Goal: Task Accomplishment & Management: Use online tool/utility

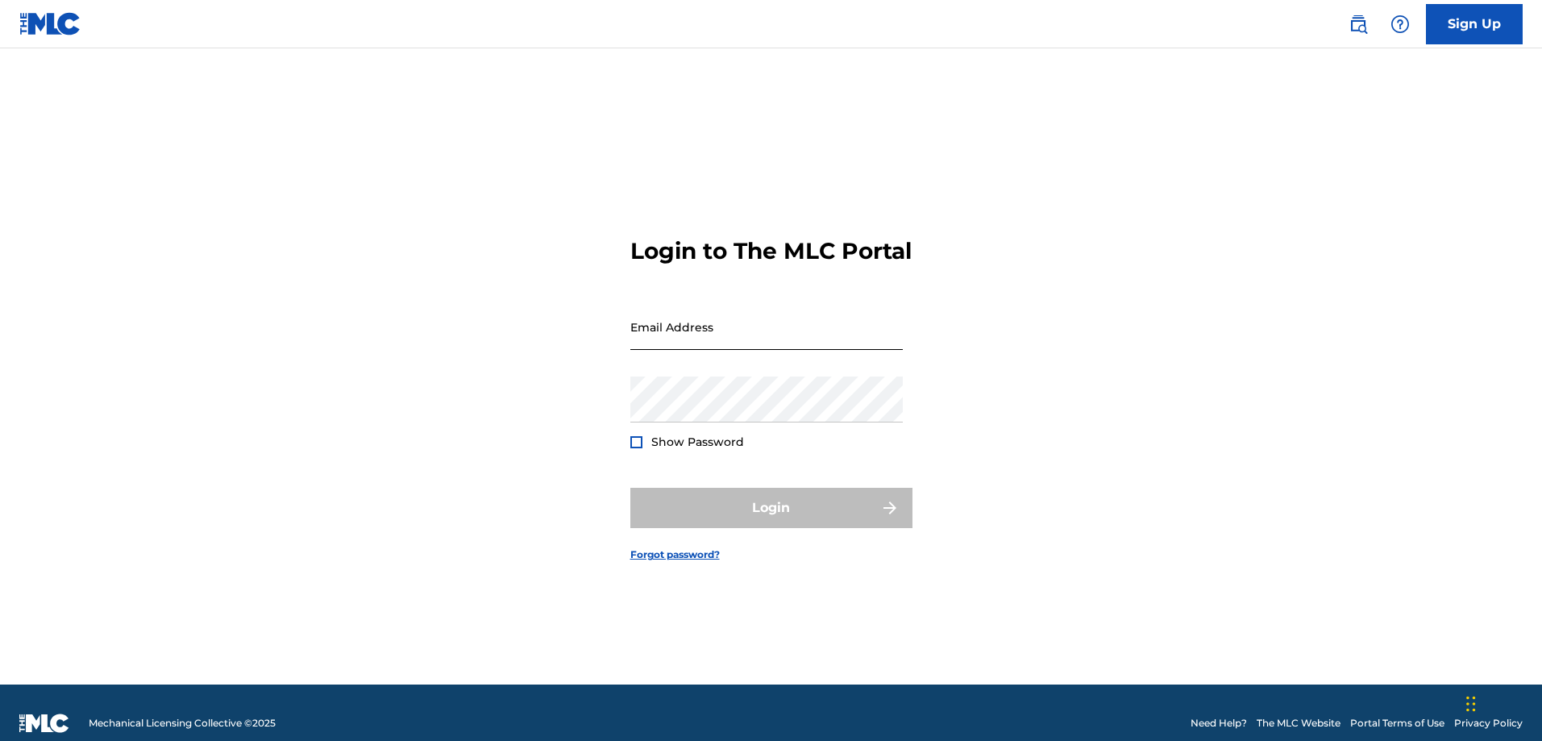
drag, startPoint x: 0, startPoint y: 0, endPoint x: 650, endPoint y: 329, distance: 728.1
click at [650, 329] on input "Email Address" at bounding box center [766, 327] width 272 height 46
type input "[EMAIL_ADDRESS][DOMAIN_NAME]"
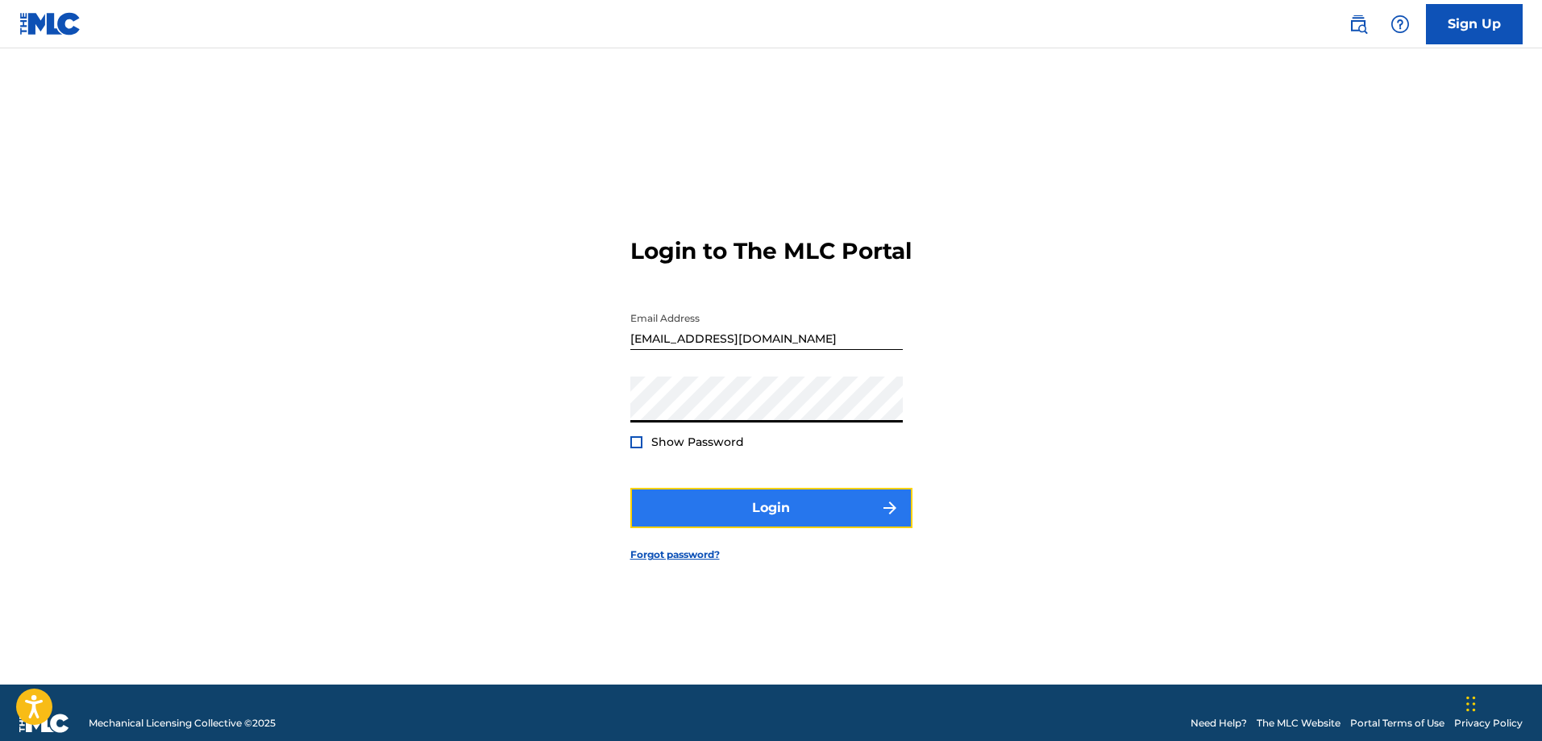
click at [732, 509] on button "Login" at bounding box center [771, 508] width 282 height 40
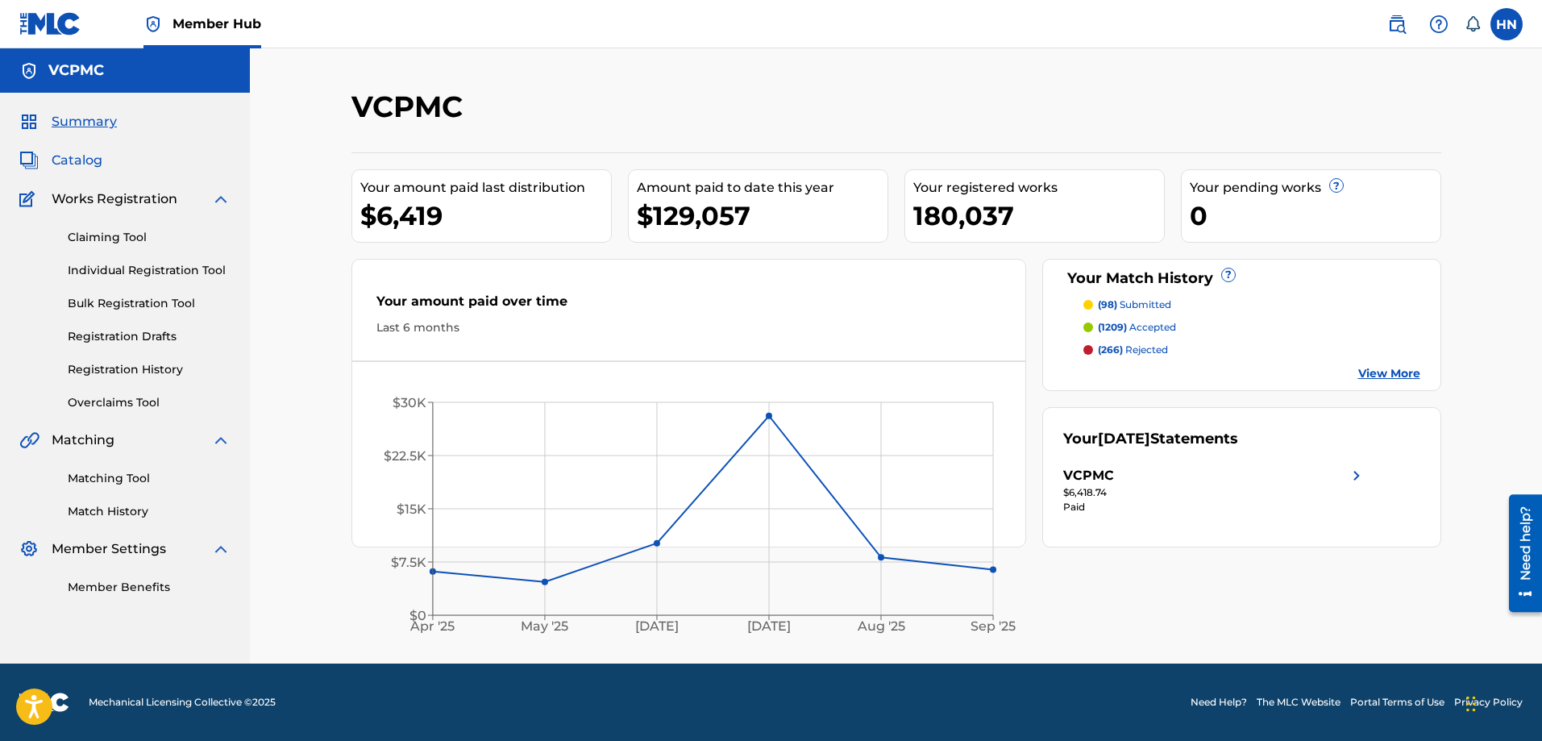
click at [88, 165] on span "Catalog" at bounding box center [77, 160] width 51 height 19
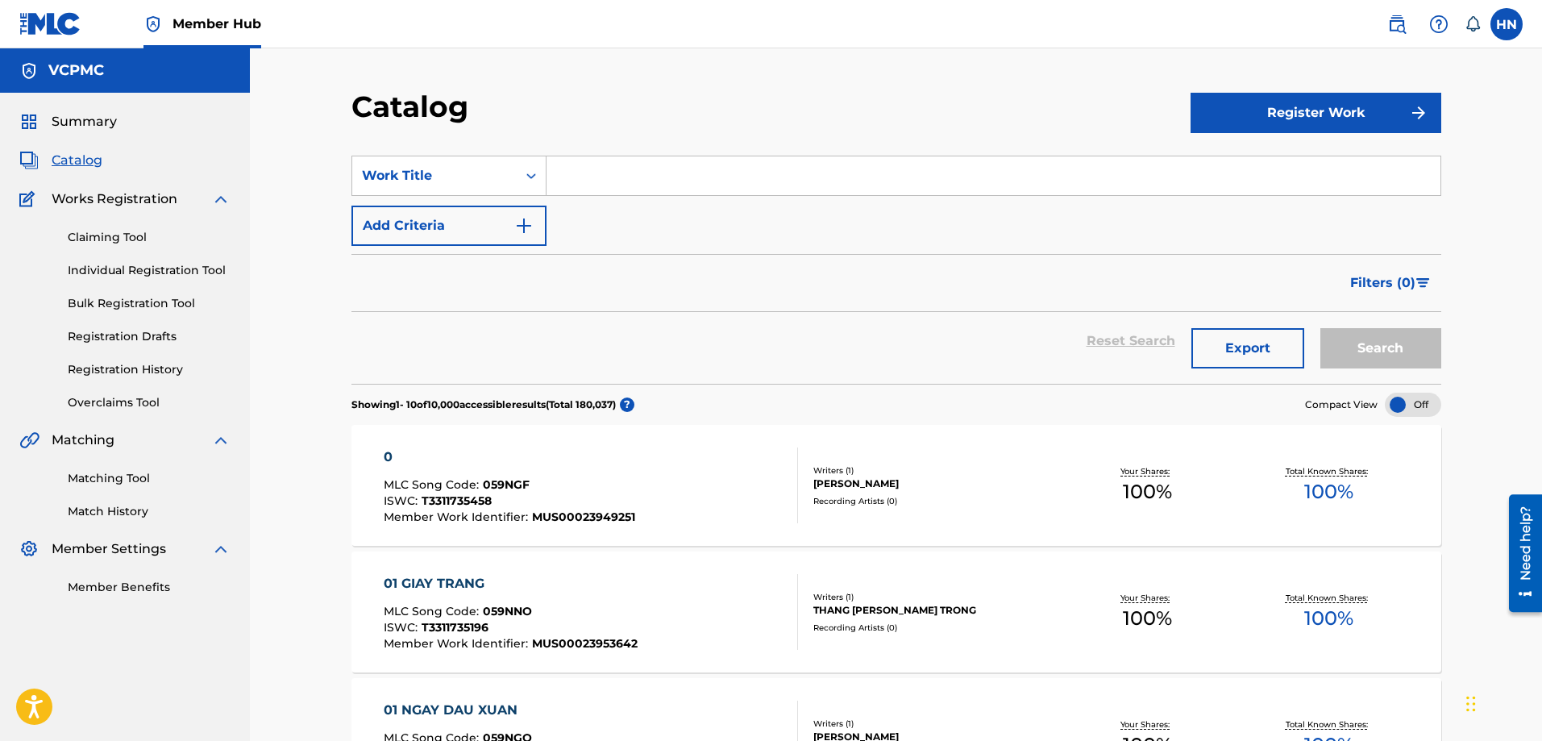
click at [686, 170] on input "Search Form" at bounding box center [993, 175] width 894 height 39
paste input "TÌNH YÊU TRẢ LẠI TRĂNG SAO"
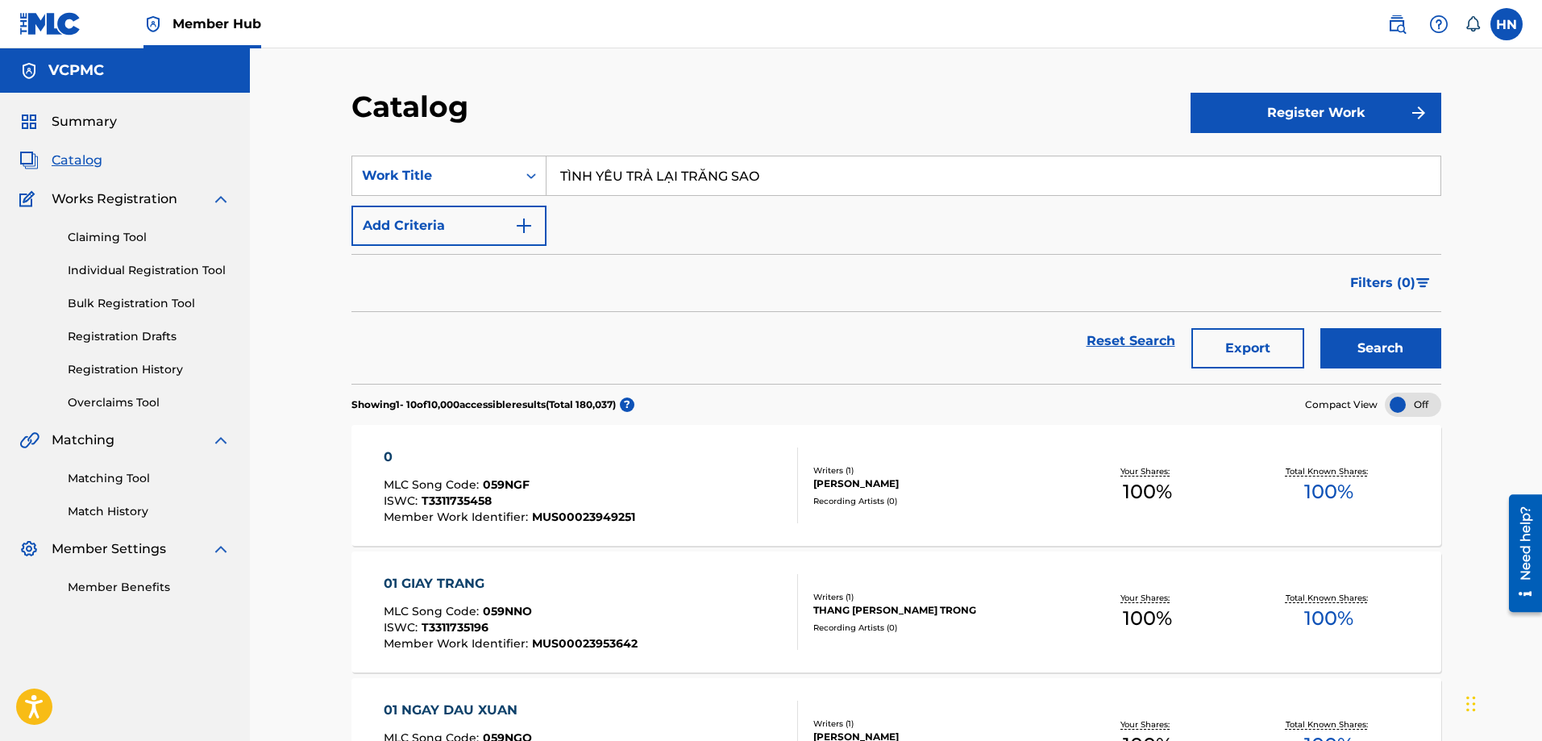
type input "TÌNH YÊU TRẢ LẠI TRĂNG SAO"
click at [1320, 328] on button "Search" at bounding box center [1380, 348] width 121 height 40
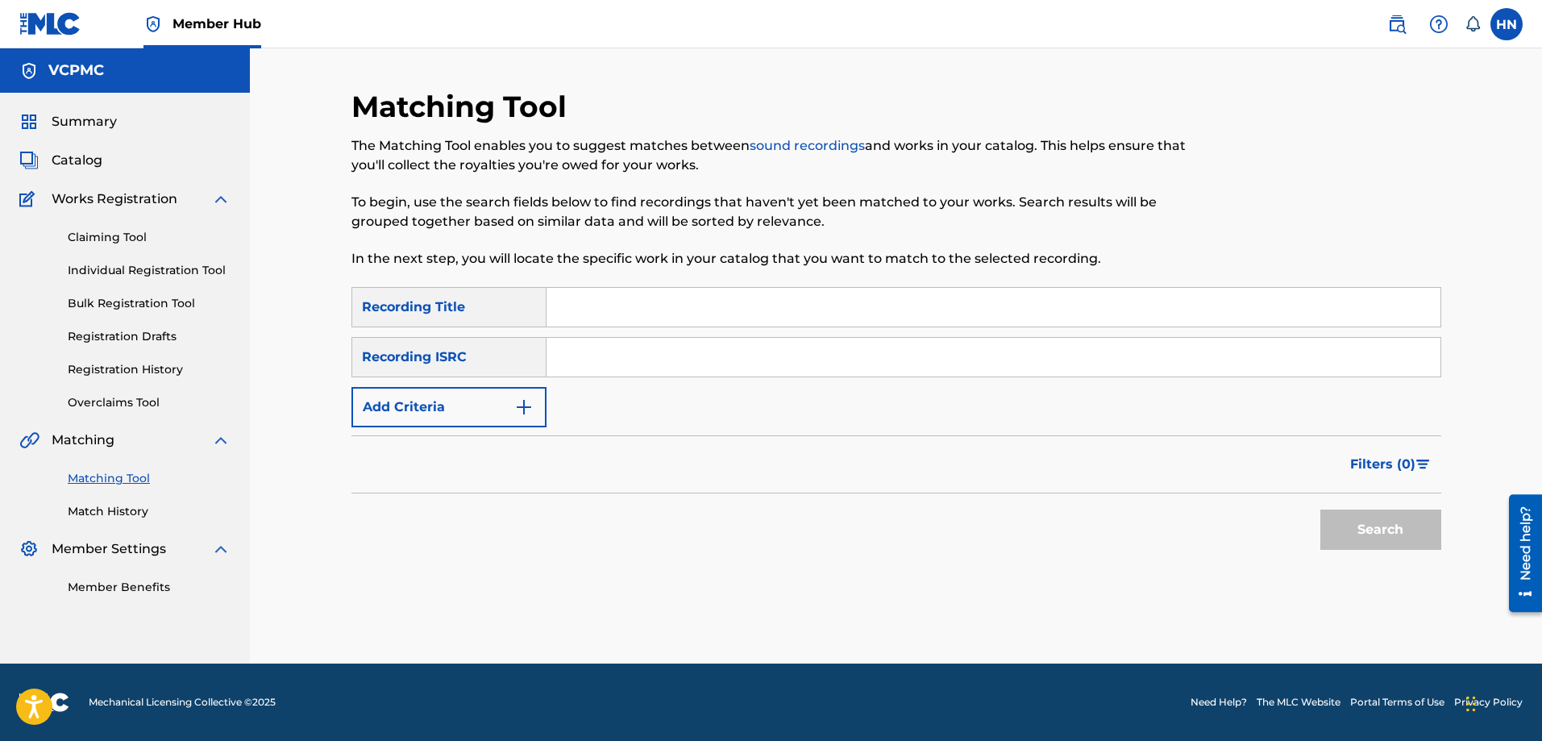
click at [723, 301] on input "Search Form" at bounding box center [993, 307] width 894 height 39
paste input "TÌNH YÊU TRẢ LẠI TRĂNG SAO"
click at [1320, 509] on button "Search" at bounding box center [1380, 529] width 121 height 40
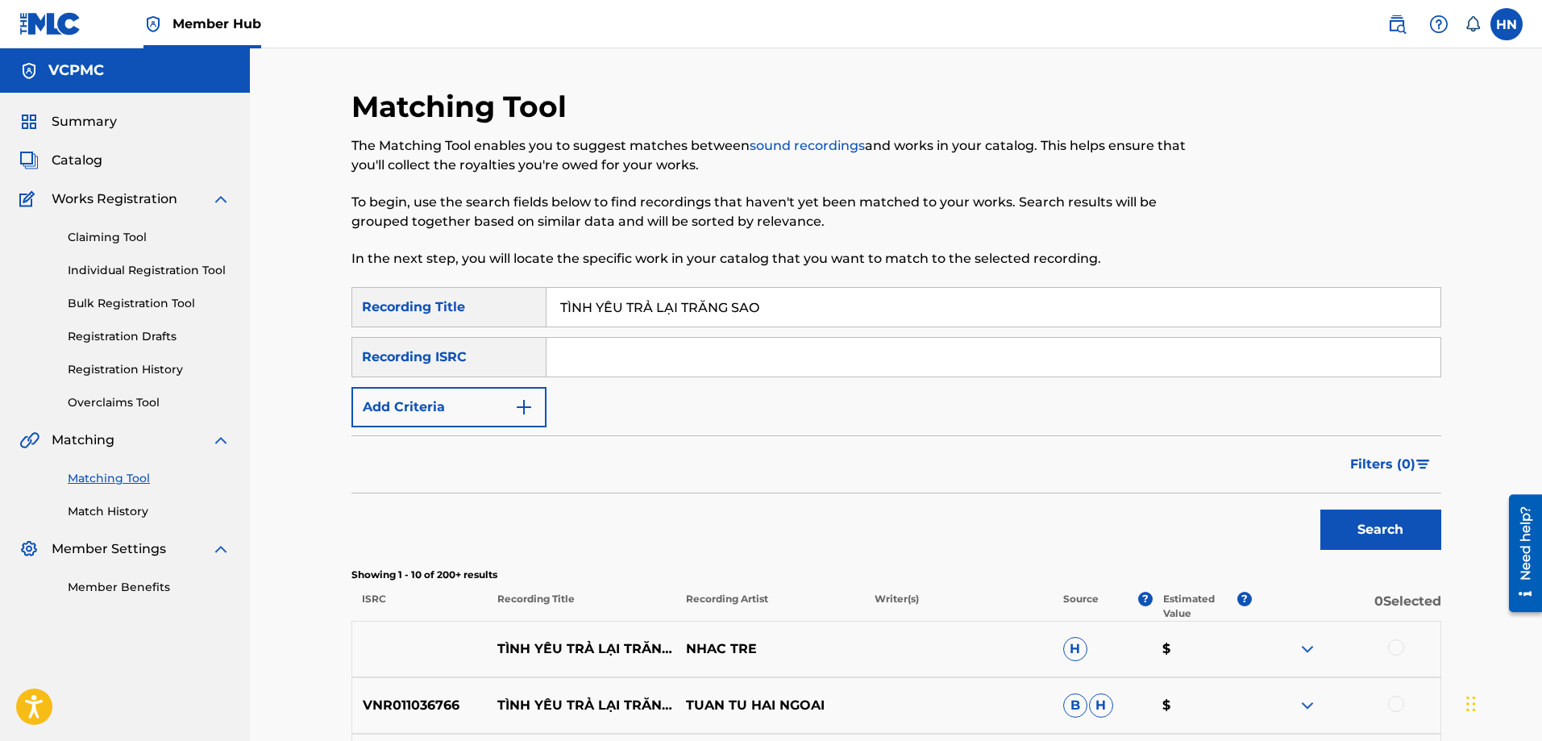
paste input "[MEDICAL_DATA] YEU TRA LAI TRA"
type input "TINH YEU TRA LAI TRANG SAO"
click at [1320, 509] on button "Search" at bounding box center [1380, 529] width 121 height 40
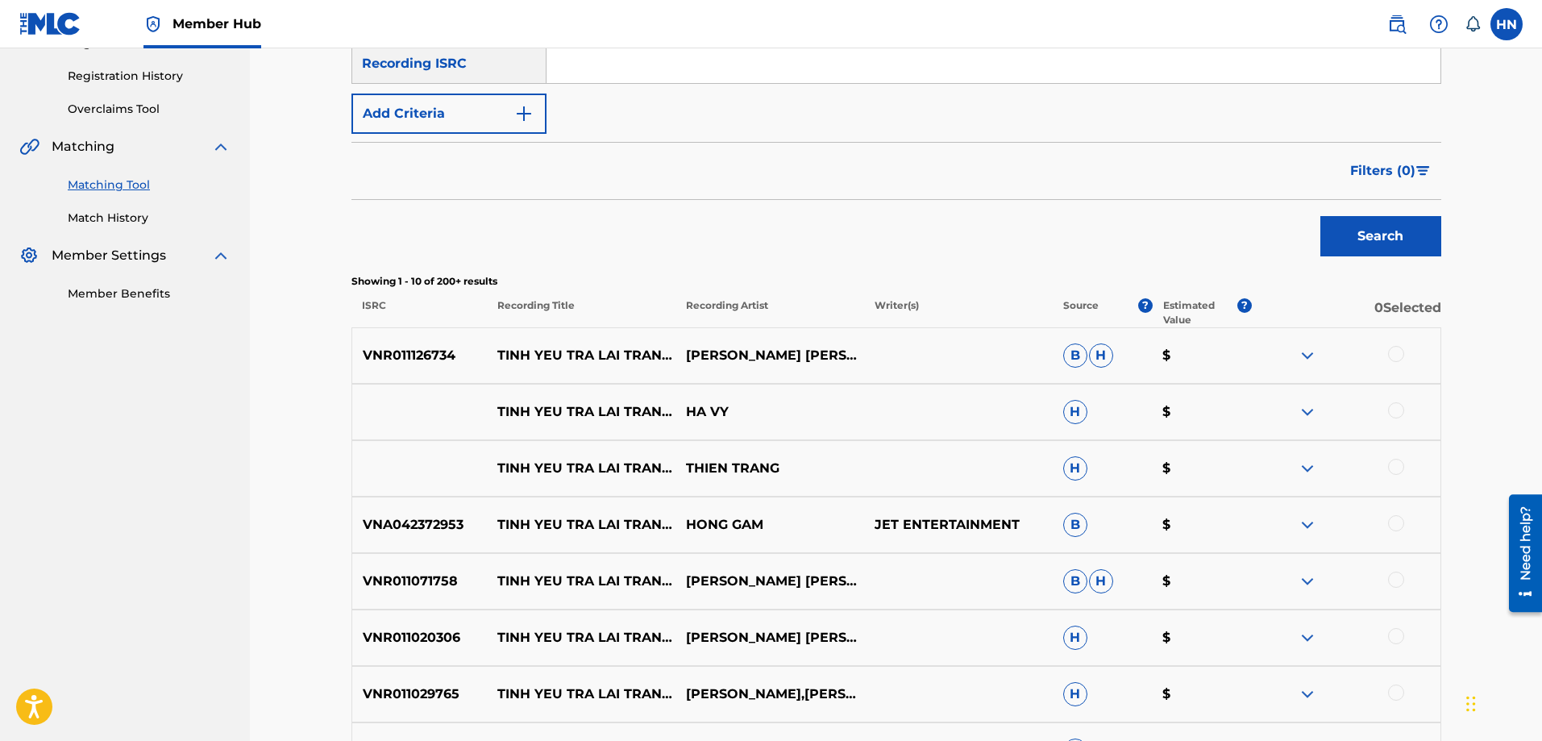
scroll to position [322, 0]
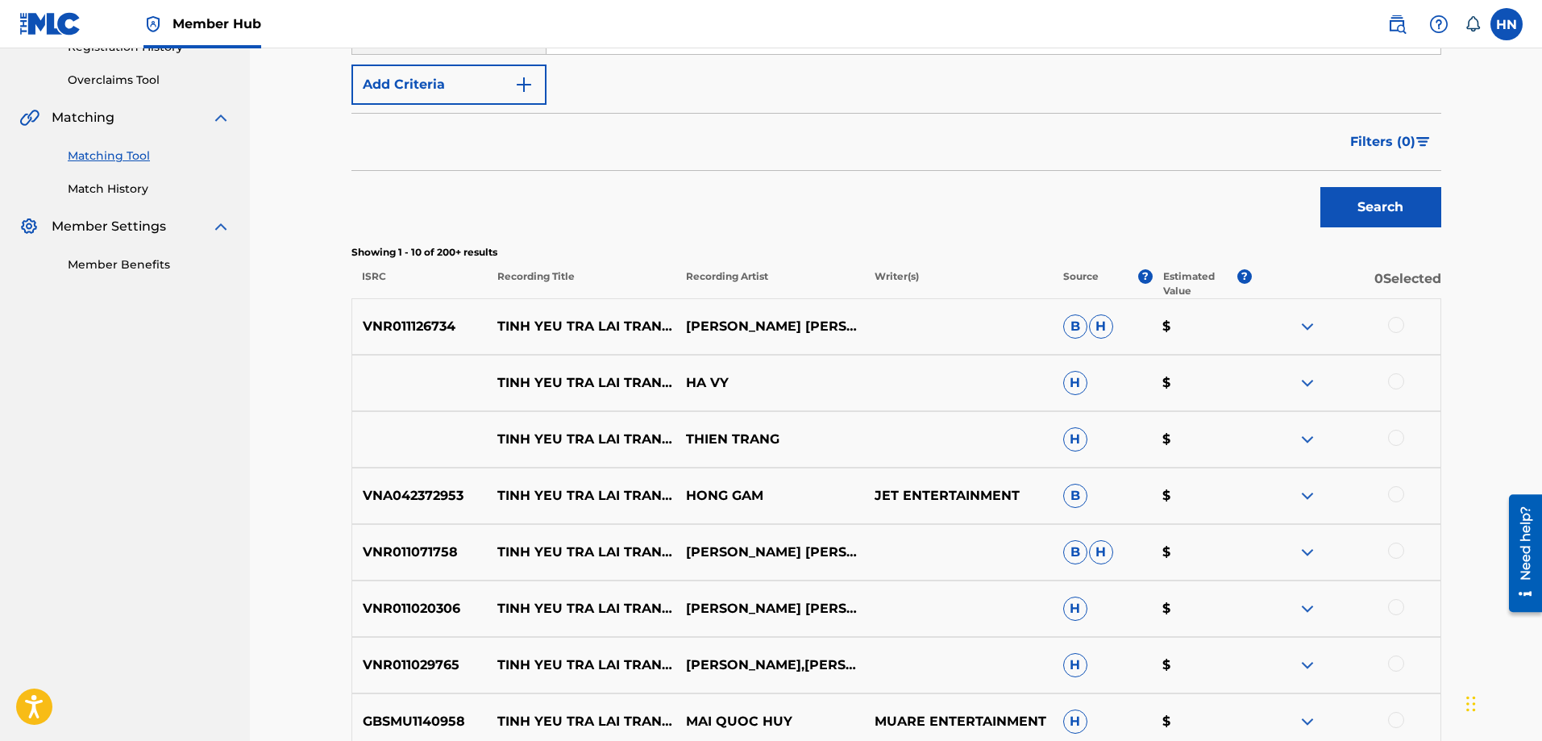
click at [426, 325] on p "VNR011126734" at bounding box center [419, 326] width 135 height 19
copy p "VNR011126734"
click at [1403, 322] on div at bounding box center [1396, 325] width 16 height 16
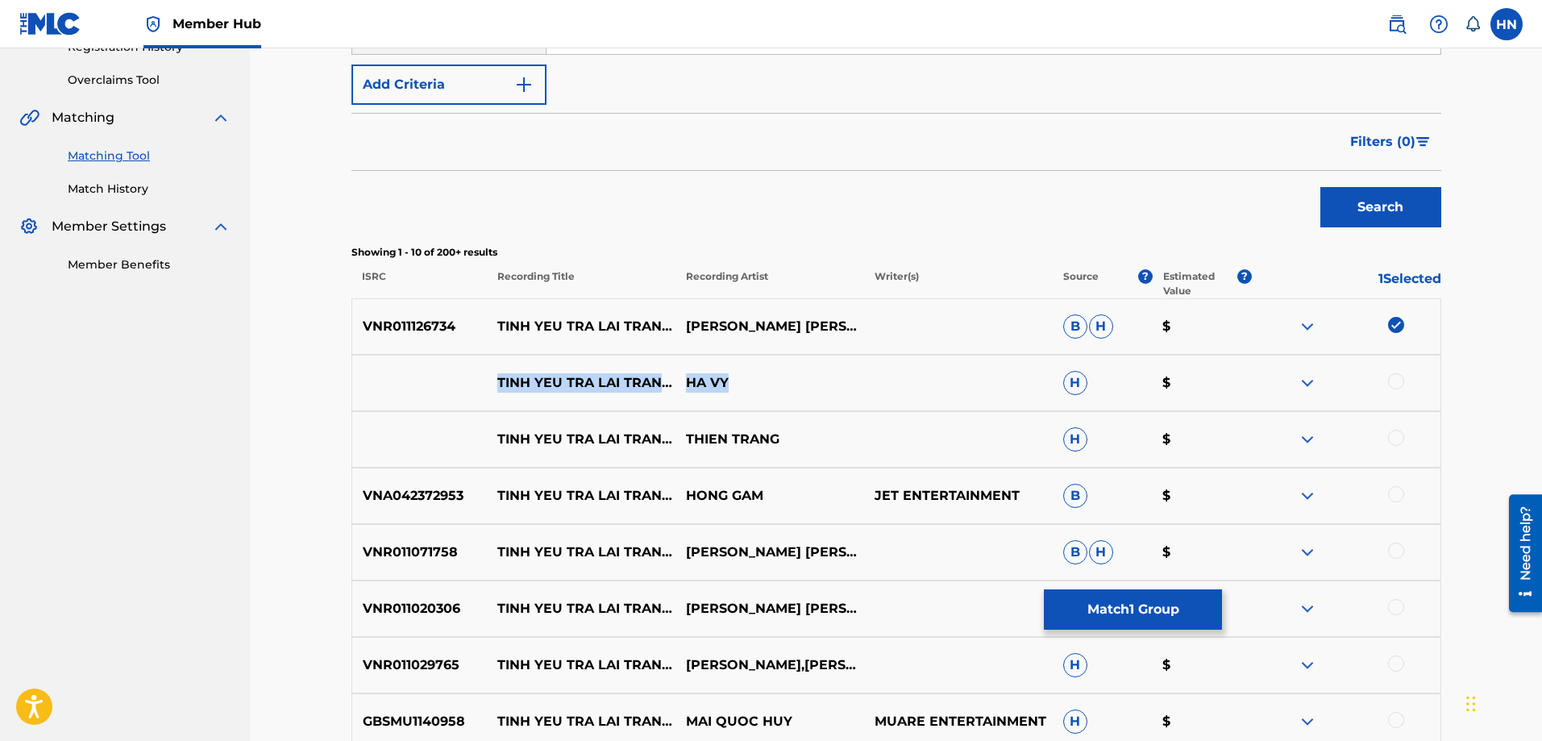
drag, startPoint x: 491, startPoint y: 372, endPoint x: 782, endPoint y: 389, distance: 291.4
click at [782, 389] on div "[PERSON_NAME] TRA [PERSON_NAME] SAO HA VY H $" at bounding box center [896, 383] width 1090 height 56
copy div "[PERSON_NAME] TRA [PERSON_NAME] SAO HA VY"
click at [1392, 375] on div at bounding box center [1396, 381] width 16 height 16
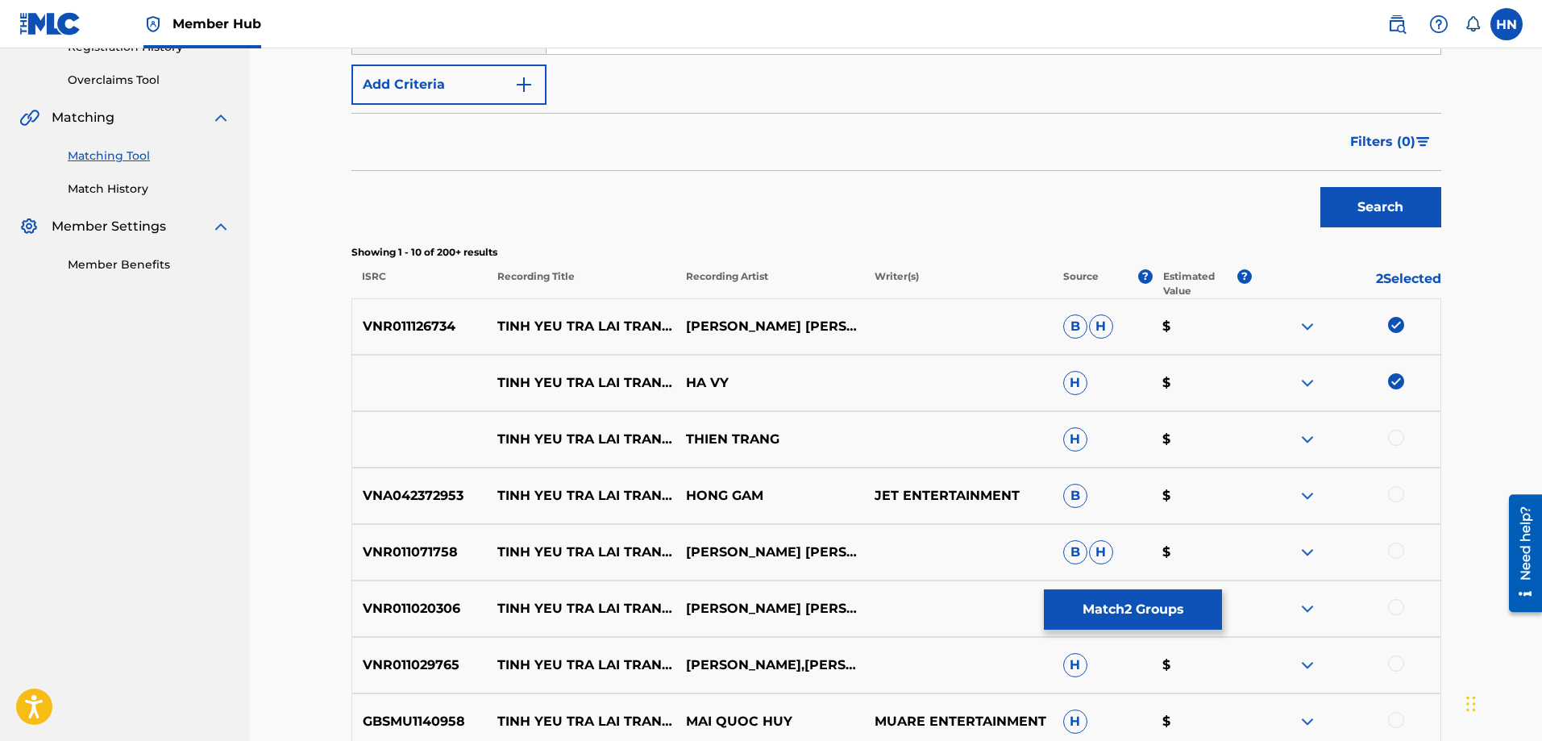
click at [1317, 380] on img at bounding box center [1307, 382] width 19 height 19
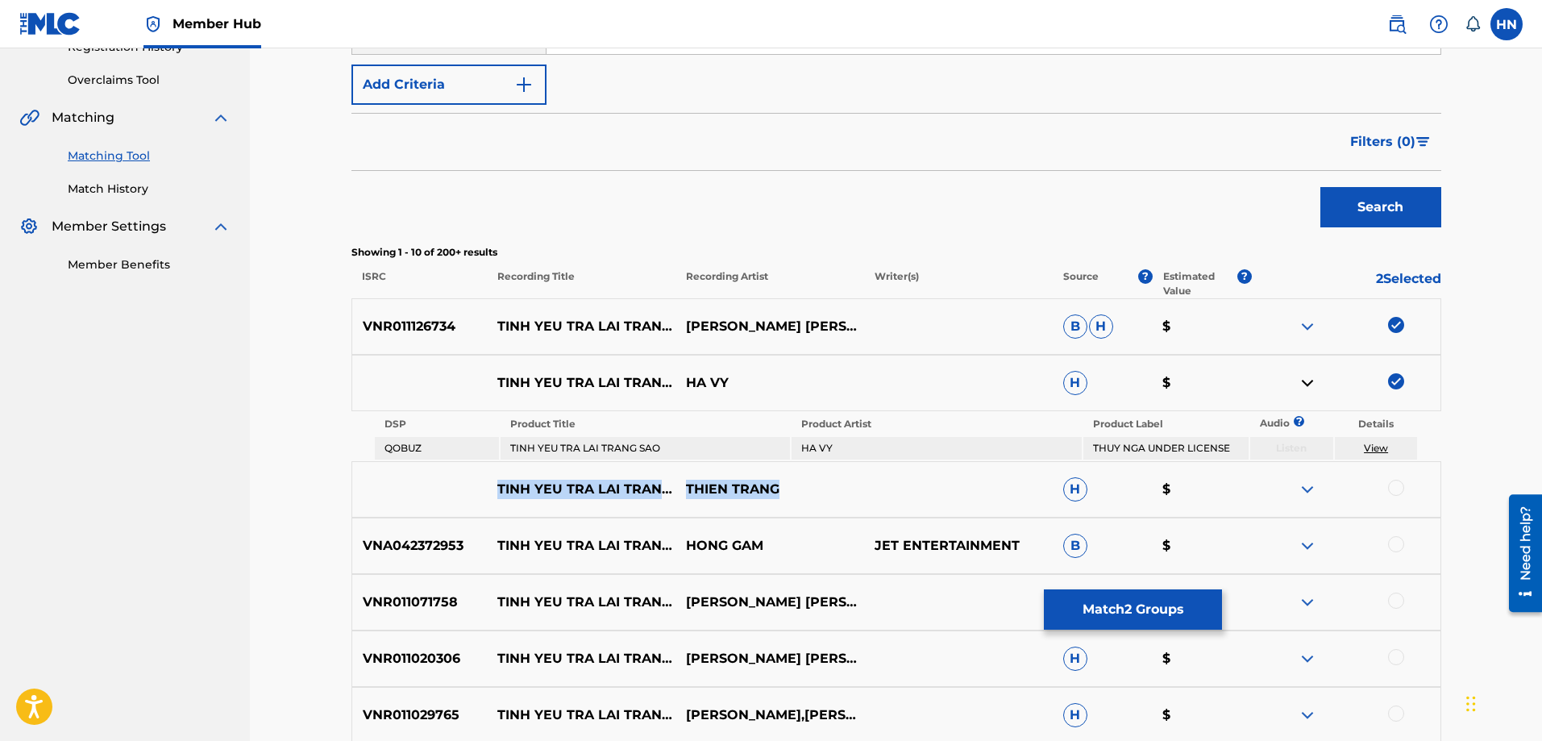
drag, startPoint x: 498, startPoint y: 477, endPoint x: 820, endPoint y: 487, distance: 321.7
click at [820, 487] on div "[PERSON_NAME] TRA [PERSON_NAME] SAO [PERSON_NAME] H $" at bounding box center [896, 489] width 1090 height 56
copy div "[PERSON_NAME] TRA [PERSON_NAME] SAO [PERSON_NAME]"
click at [1398, 483] on div at bounding box center [1396, 488] width 16 height 16
click at [1303, 491] on img at bounding box center [1307, 489] width 19 height 19
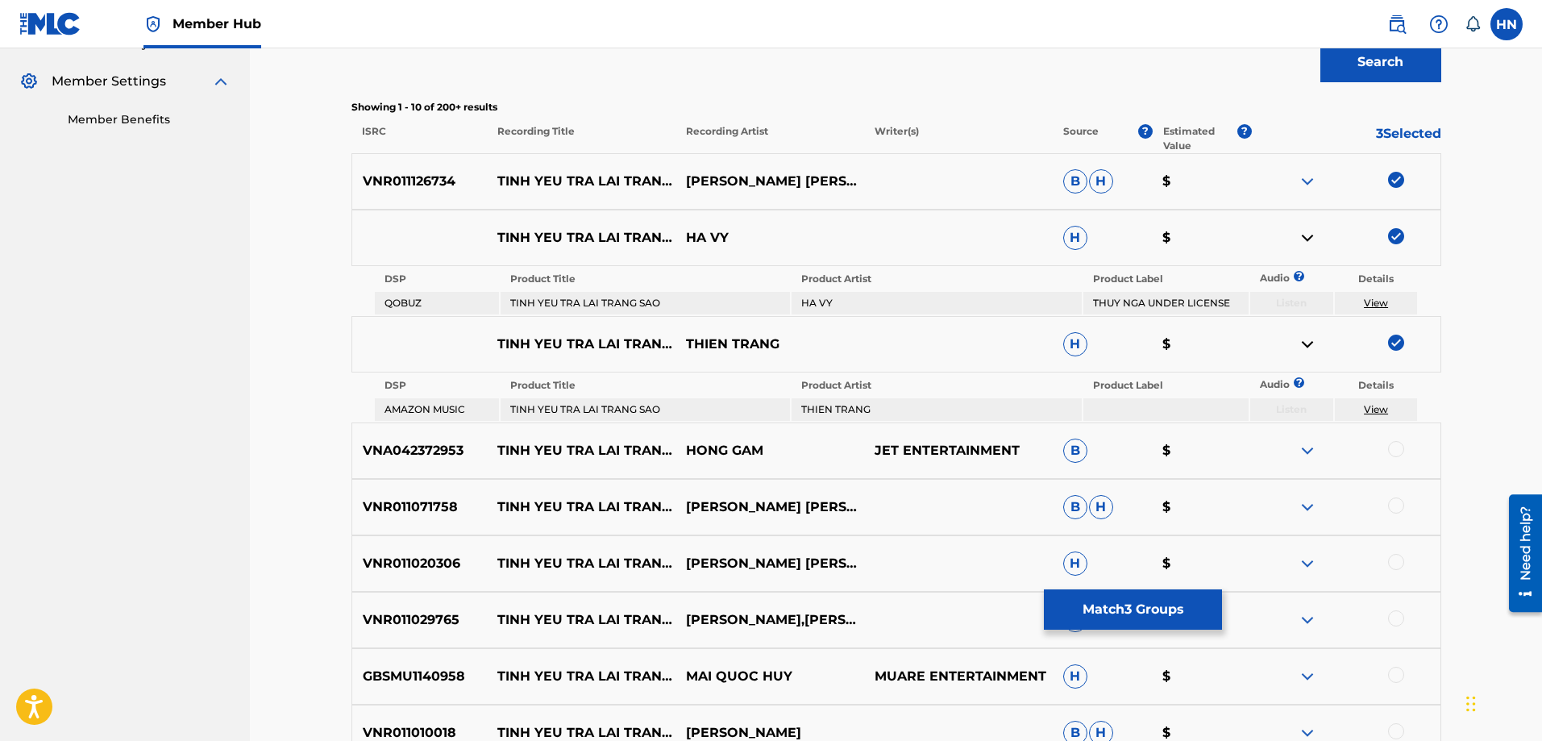
scroll to position [645, 0]
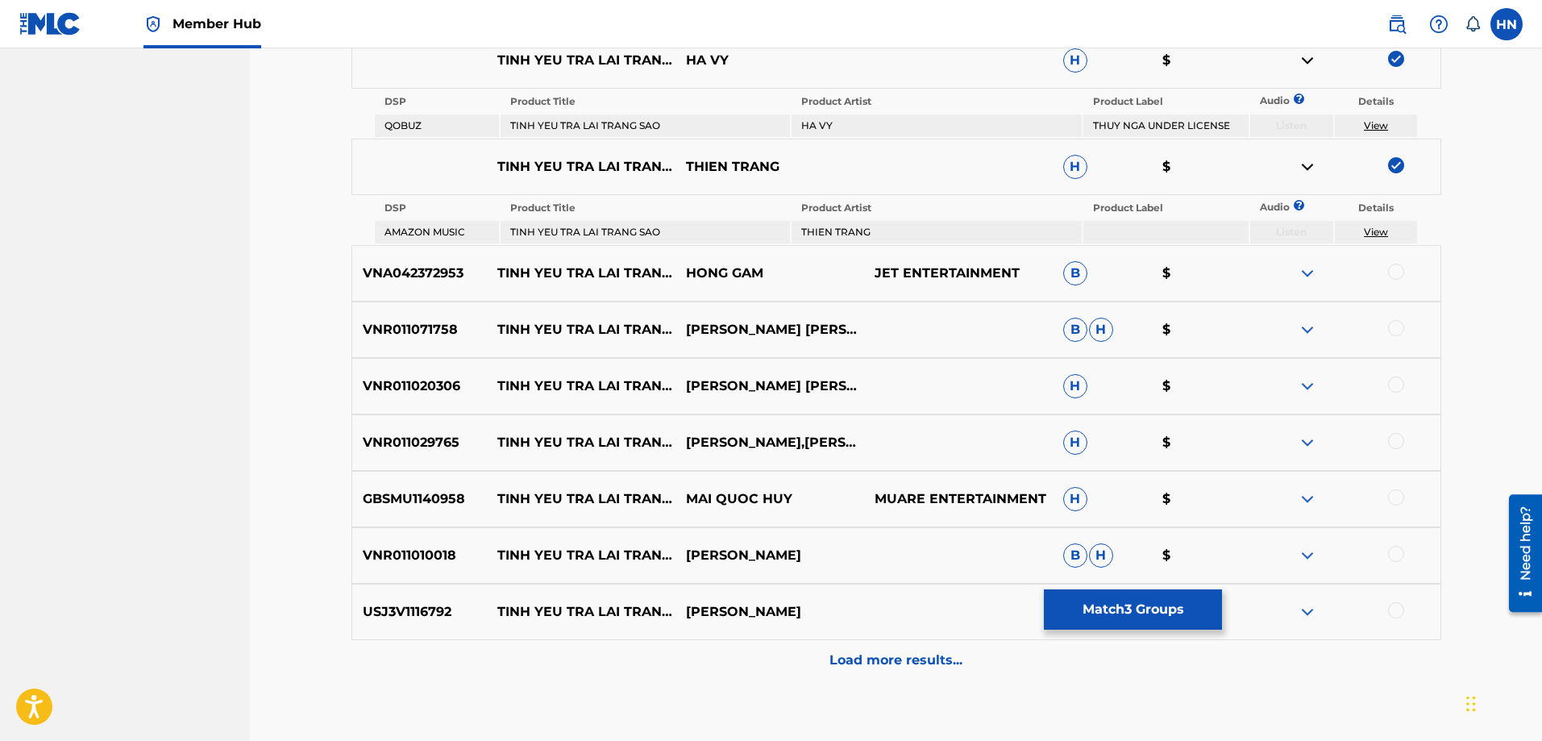
click at [418, 276] on p "VNA042372953" at bounding box center [419, 273] width 135 height 19
copy p "VNA042372953"
click at [1398, 272] on div at bounding box center [1396, 272] width 16 height 16
click at [423, 330] on p "VNR011071758" at bounding box center [419, 329] width 135 height 19
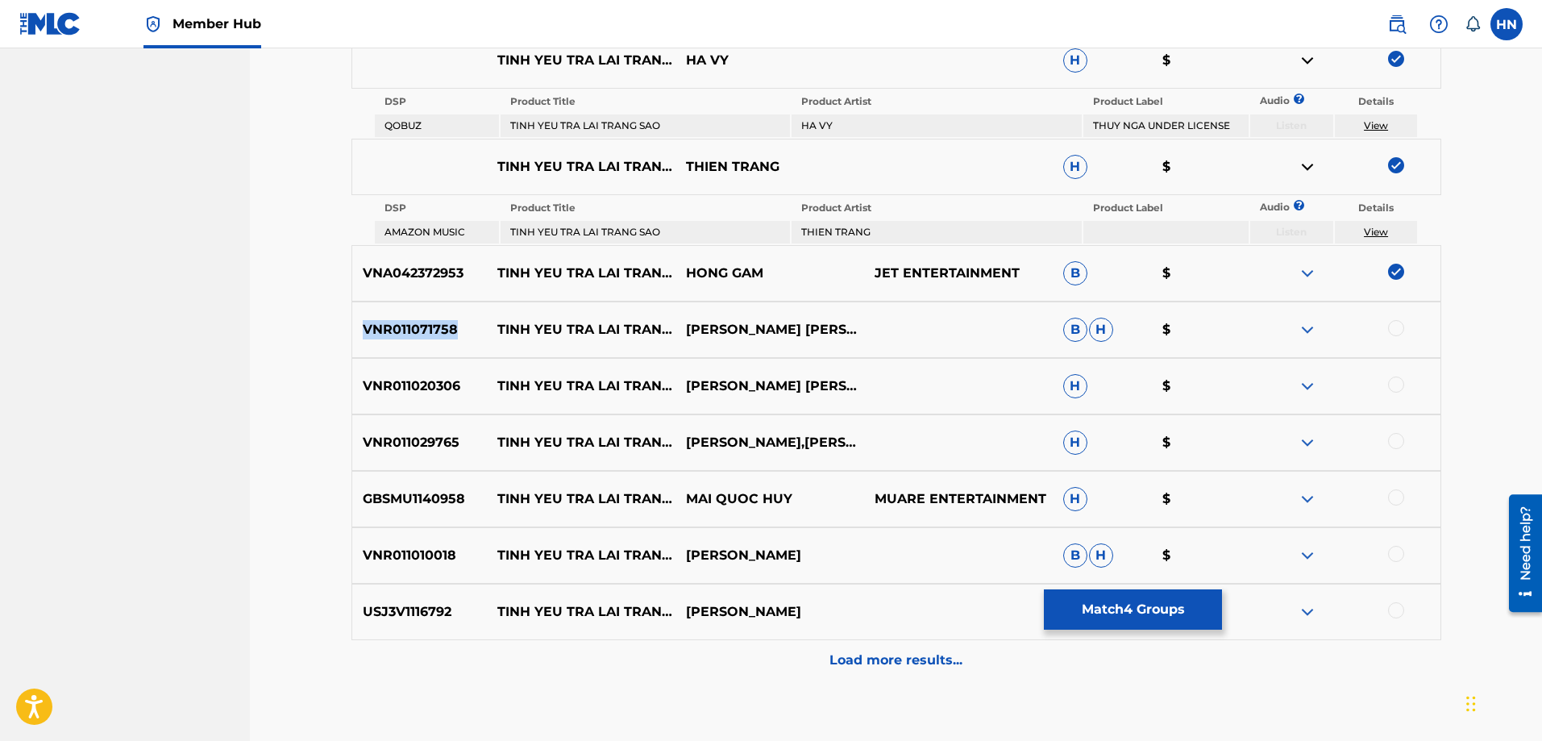
click at [423, 330] on p "VNR011071758" at bounding box center [419, 329] width 135 height 19
copy p "VNR011071758"
click at [1401, 330] on div at bounding box center [1396, 328] width 16 height 16
click at [421, 380] on p "VNR011020306" at bounding box center [419, 385] width 135 height 19
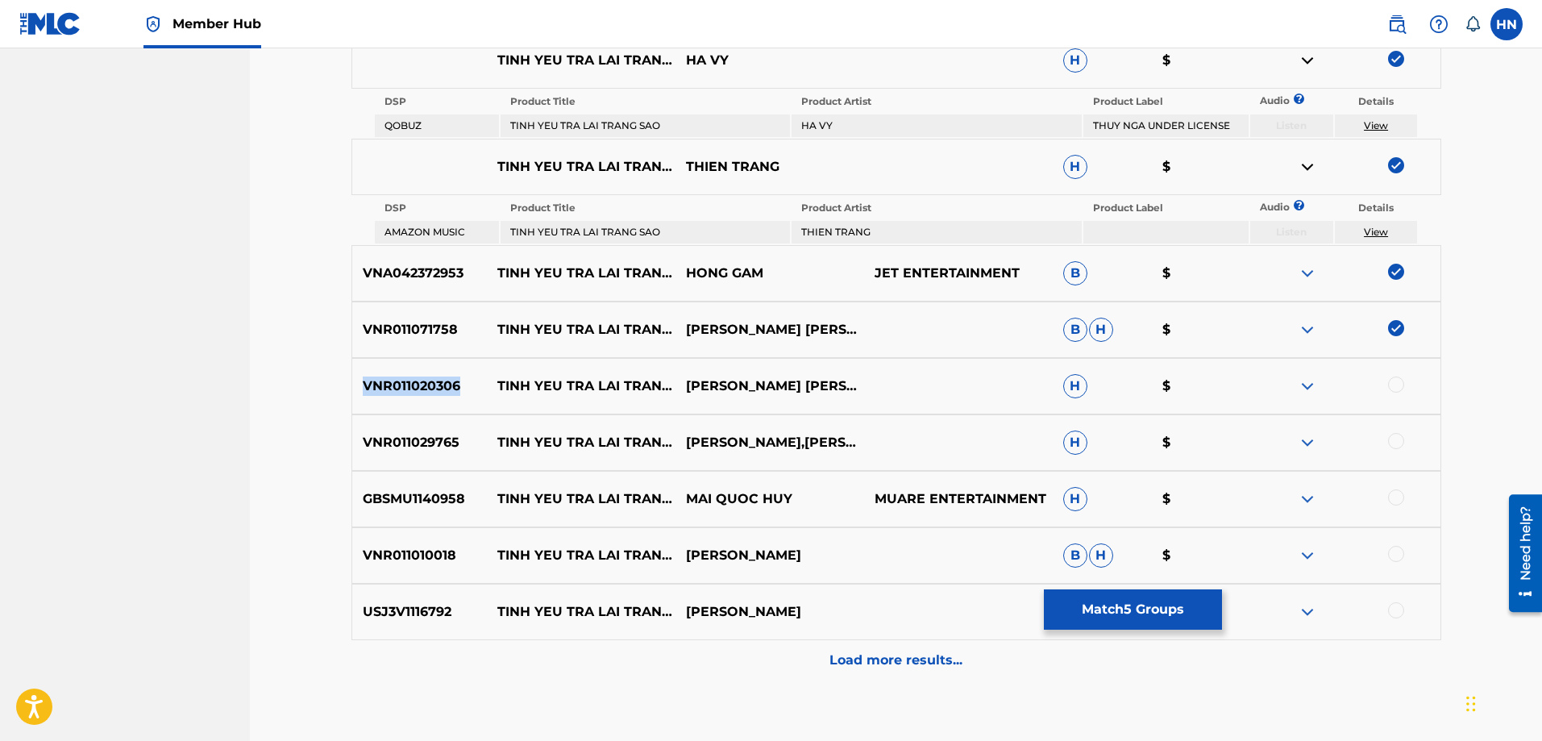
copy p "VNR011020306"
click at [1394, 382] on div at bounding box center [1396, 384] width 16 height 16
click at [452, 435] on p "VNR011029765" at bounding box center [419, 442] width 135 height 19
copy p "VNR011029765"
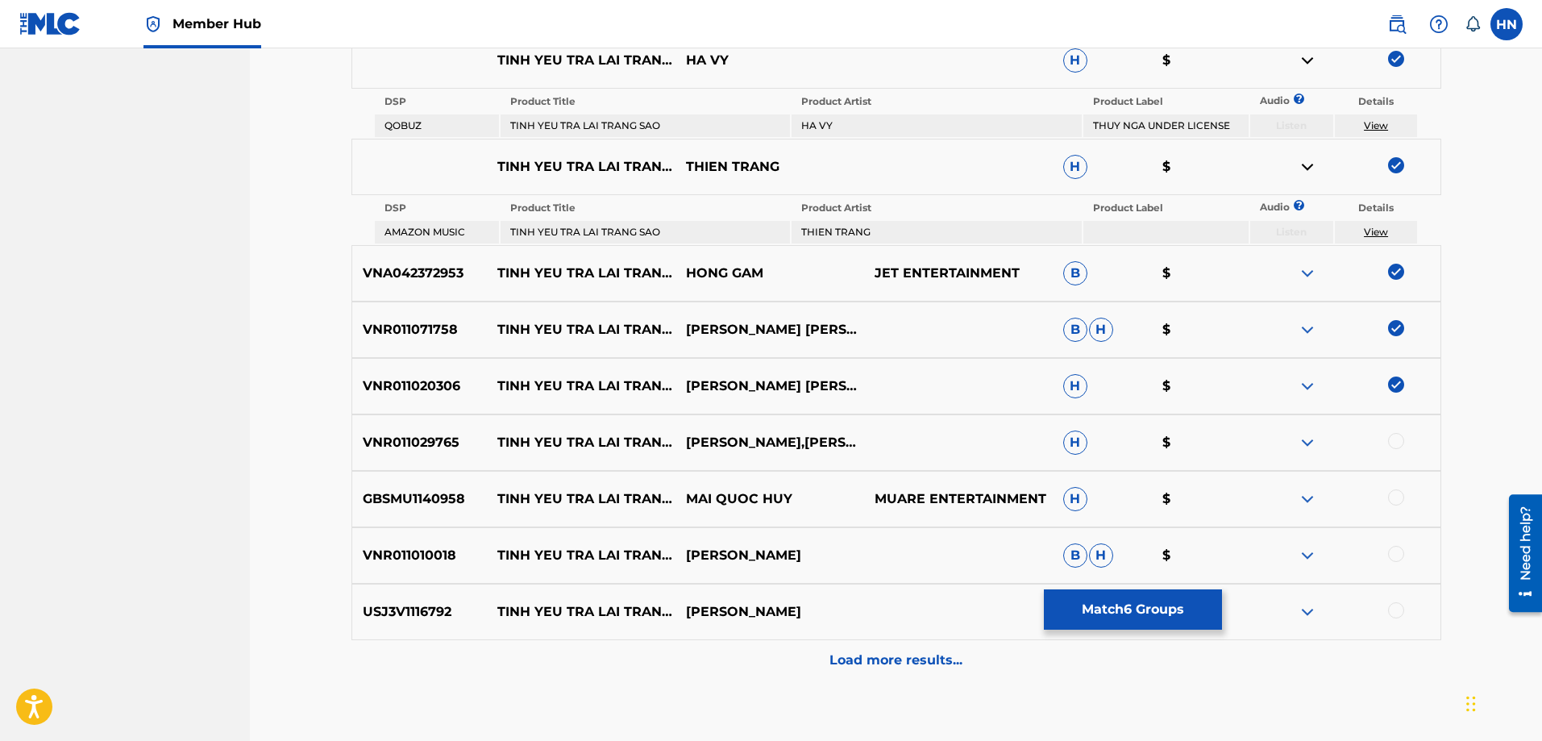
click at [1388, 437] on div at bounding box center [1396, 441] width 16 height 16
click at [482, 484] on div "GBSMU1140958 [PERSON_NAME] TRA [PERSON_NAME] SAO MAI [PERSON_NAME] MUARE ENTERT…" at bounding box center [896, 499] width 1090 height 56
click at [443, 492] on p "GBSMU1140958" at bounding box center [419, 498] width 135 height 19
copy p "GBSMU1140958"
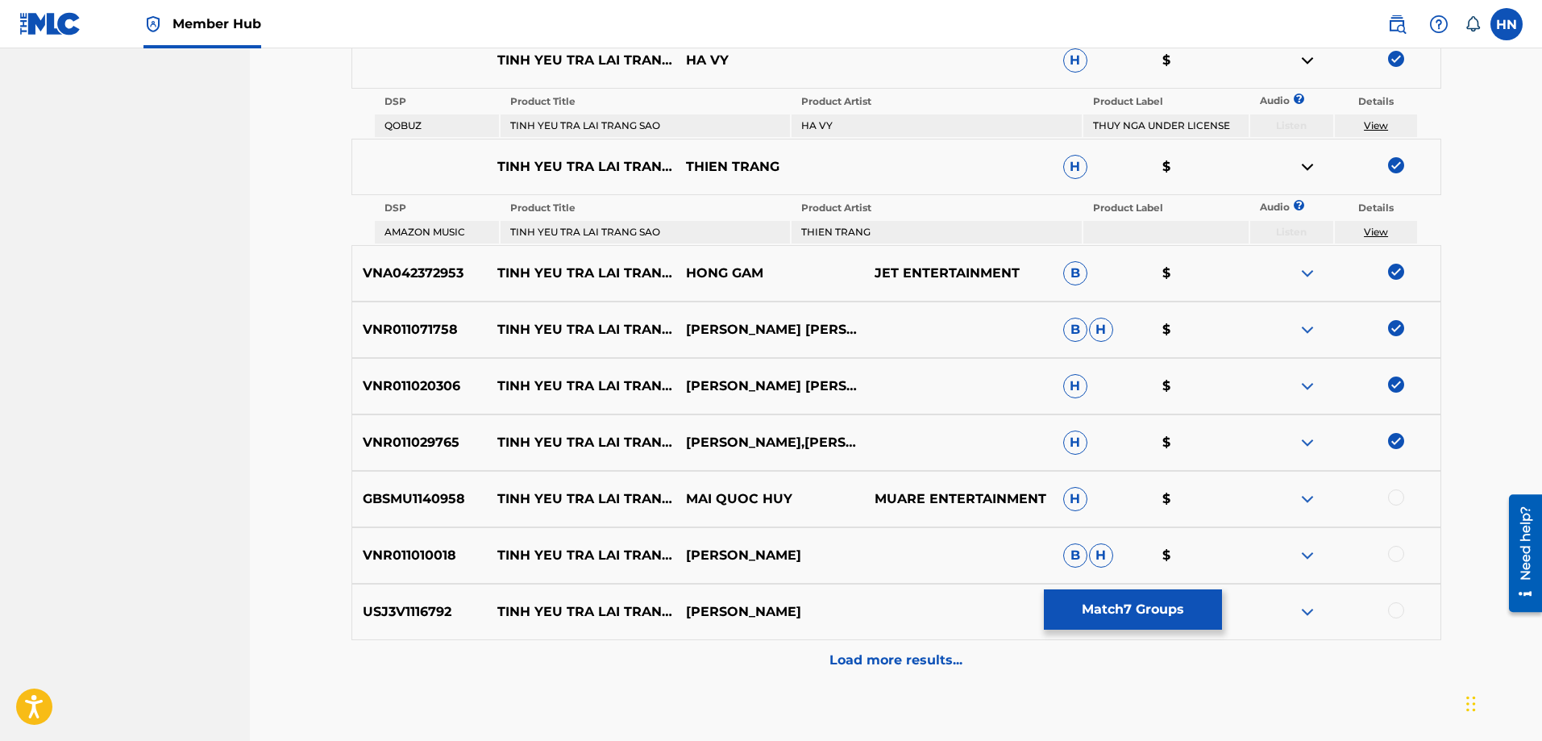
click at [1392, 496] on div at bounding box center [1396, 497] width 16 height 16
click at [396, 546] on p "VNR011010018" at bounding box center [419, 555] width 135 height 19
copy p "VNR011010018"
click at [1393, 549] on div at bounding box center [1396, 554] width 16 height 16
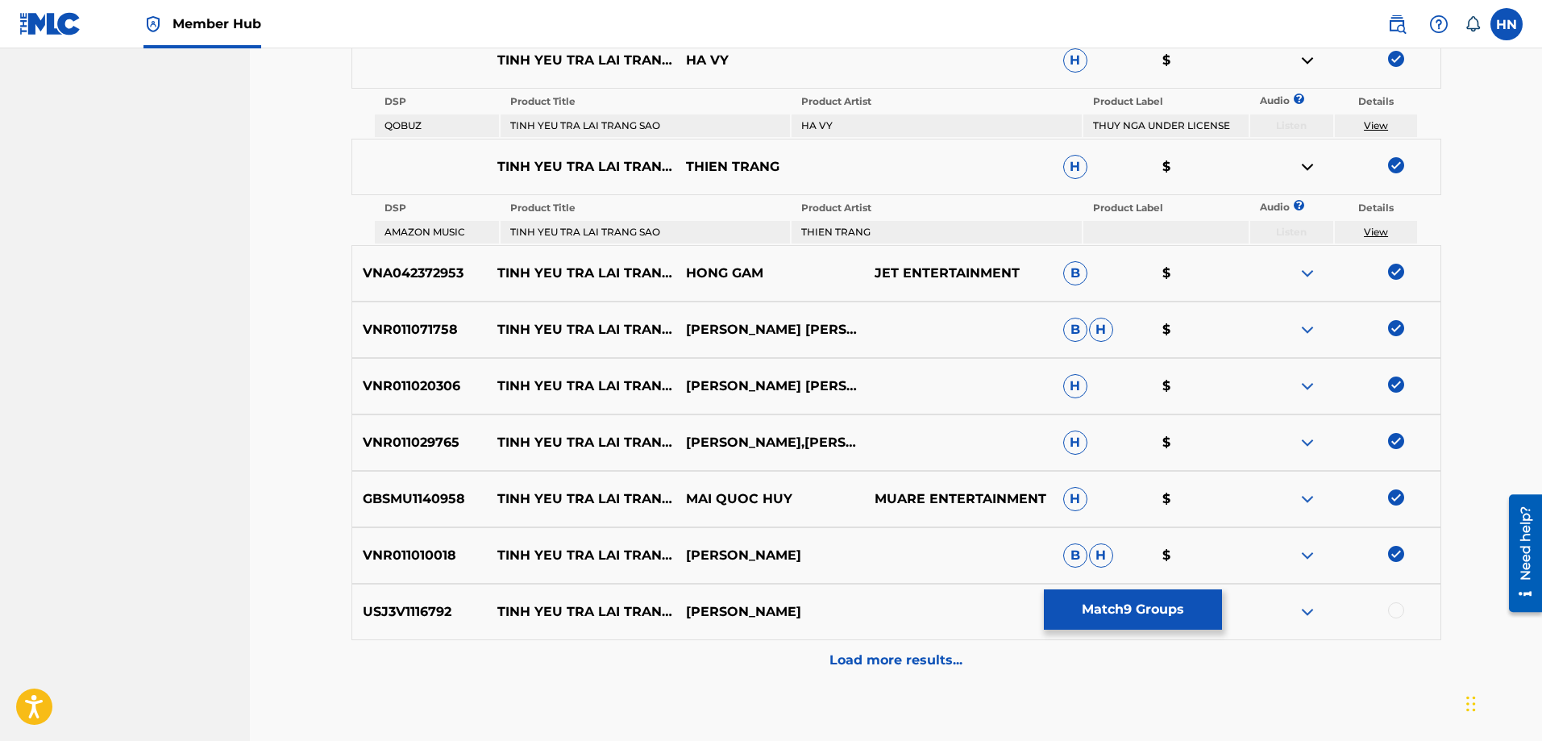
click at [385, 600] on div "USJ3V1116792 [PERSON_NAME] TRA [PERSON_NAME] SAO [PERSON_NAME] [PERSON_NAME] $" at bounding box center [896, 612] width 1090 height 56
drag, startPoint x: 1393, startPoint y: 608, endPoint x: 1243, endPoint y: 622, distance: 150.6
click at [1393, 608] on div at bounding box center [1396, 610] width 16 height 16
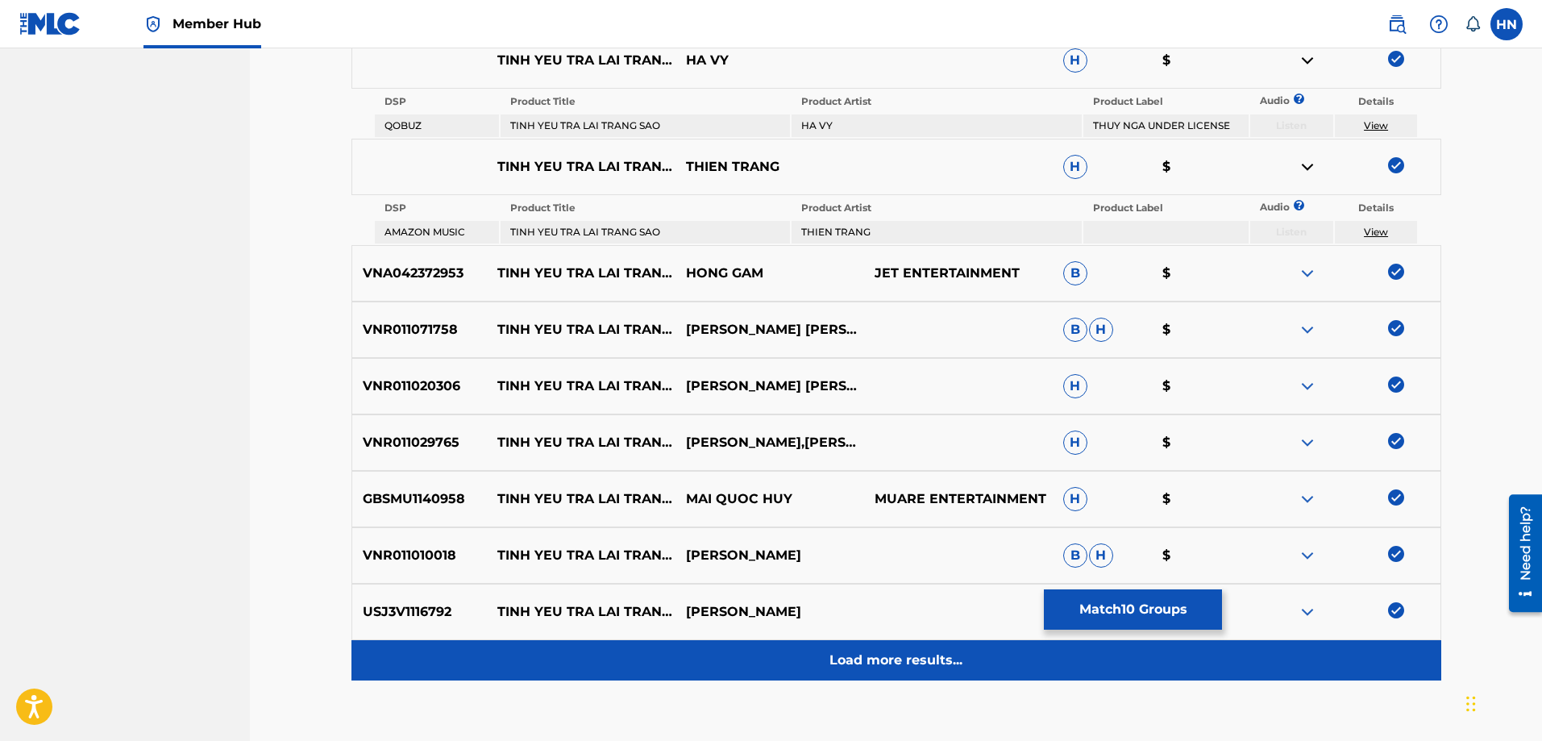
click at [859, 653] on p "Load more results..." at bounding box center [895, 659] width 133 height 19
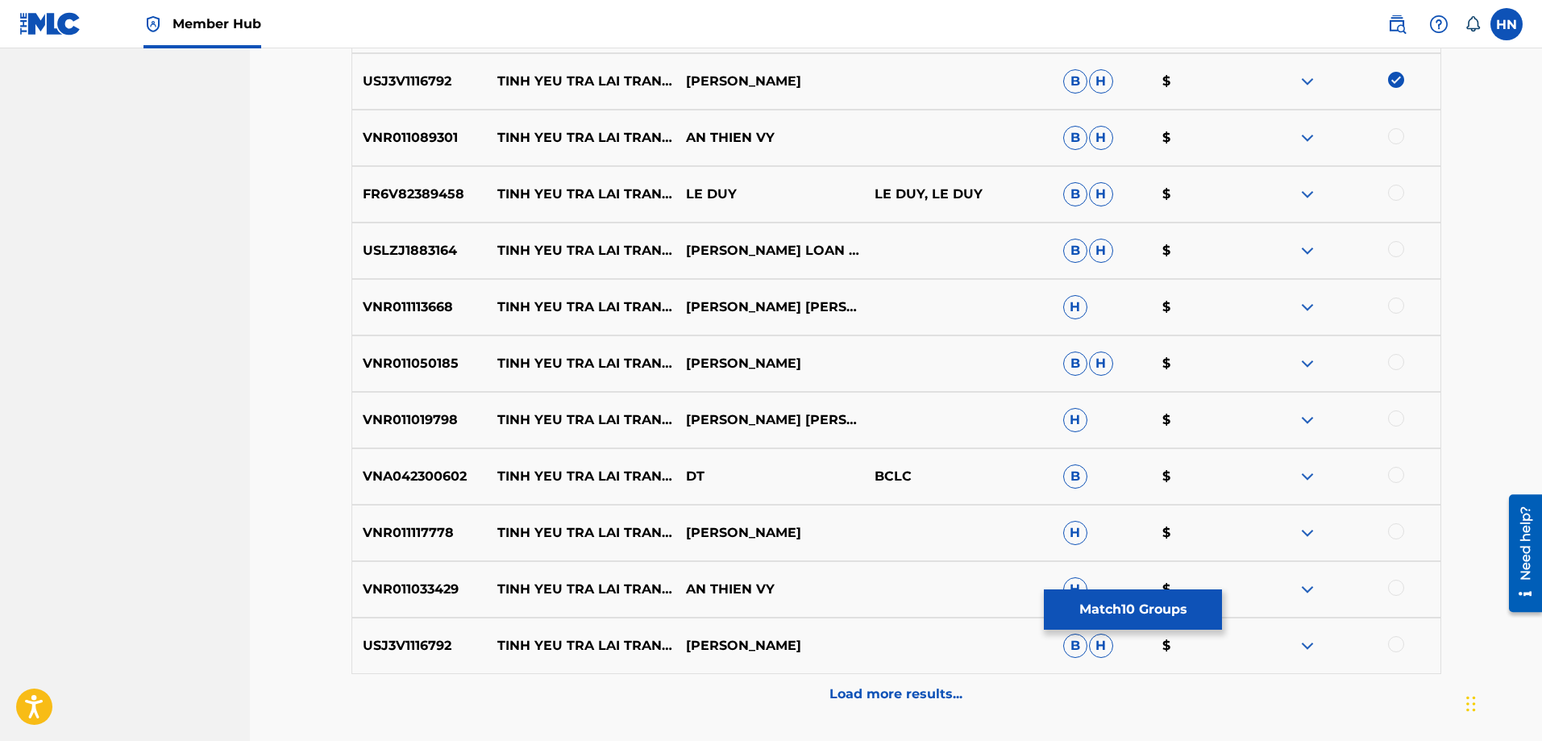
scroll to position [1048, 0]
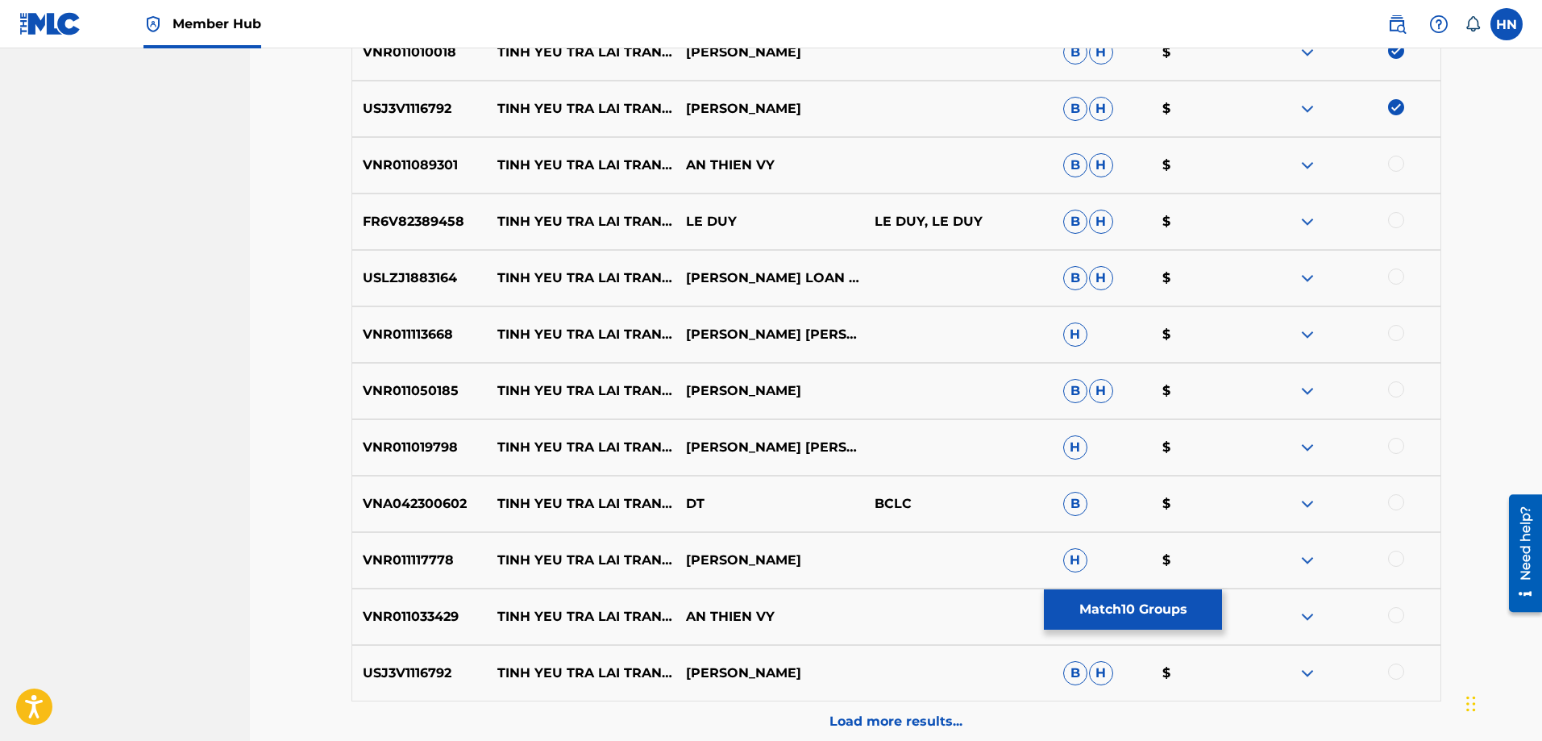
click at [450, 168] on p "VNR011089301" at bounding box center [419, 165] width 135 height 19
click at [1400, 160] on div at bounding box center [1396, 164] width 16 height 16
click at [394, 230] on p "FR6V82389458" at bounding box center [419, 221] width 135 height 19
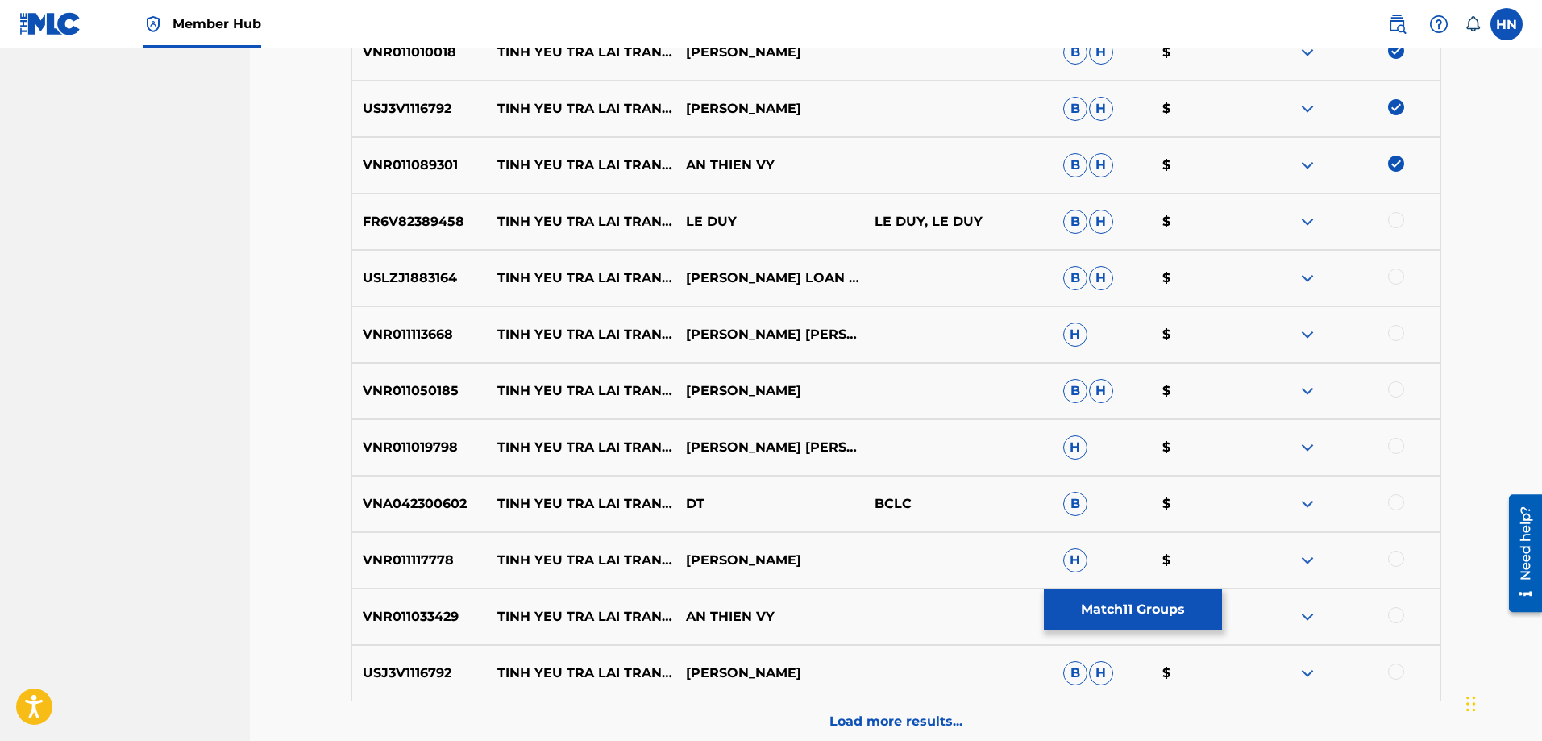
click at [1398, 226] on div at bounding box center [1396, 220] width 16 height 16
click at [386, 260] on div "USLZJ1883164 [PERSON_NAME] TRA [PERSON_NAME] SAO [PERSON_NAME] LOAN #|# [PERSON…" at bounding box center [896, 278] width 1090 height 56
click at [1395, 276] on div at bounding box center [1396, 276] width 16 height 16
click at [407, 336] on p "VNR011113668" at bounding box center [419, 334] width 135 height 19
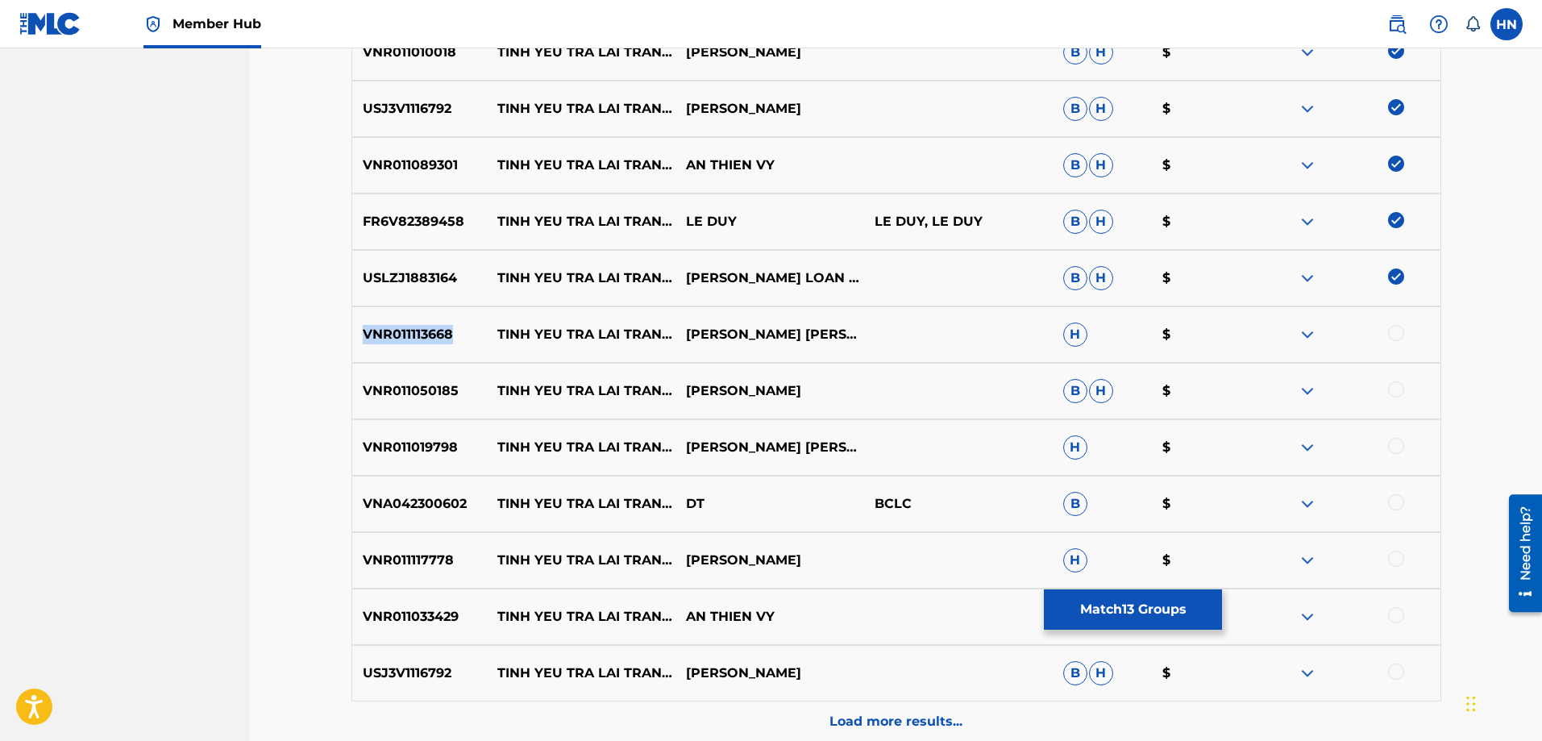
click at [407, 336] on p "VNR011113668" at bounding box center [419, 334] width 135 height 19
click at [1398, 331] on div at bounding box center [1396, 333] width 16 height 16
click at [434, 401] on div "VNR011050185 [PERSON_NAME] TRA [PERSON_NAME] SAO [PERSON_NAME] [PERSON_NAME] $" at bounding box center [896, 391] width 1090 height 56
click at [1383, 388] on div at bounding box center [1346, 390] width 189 height 19
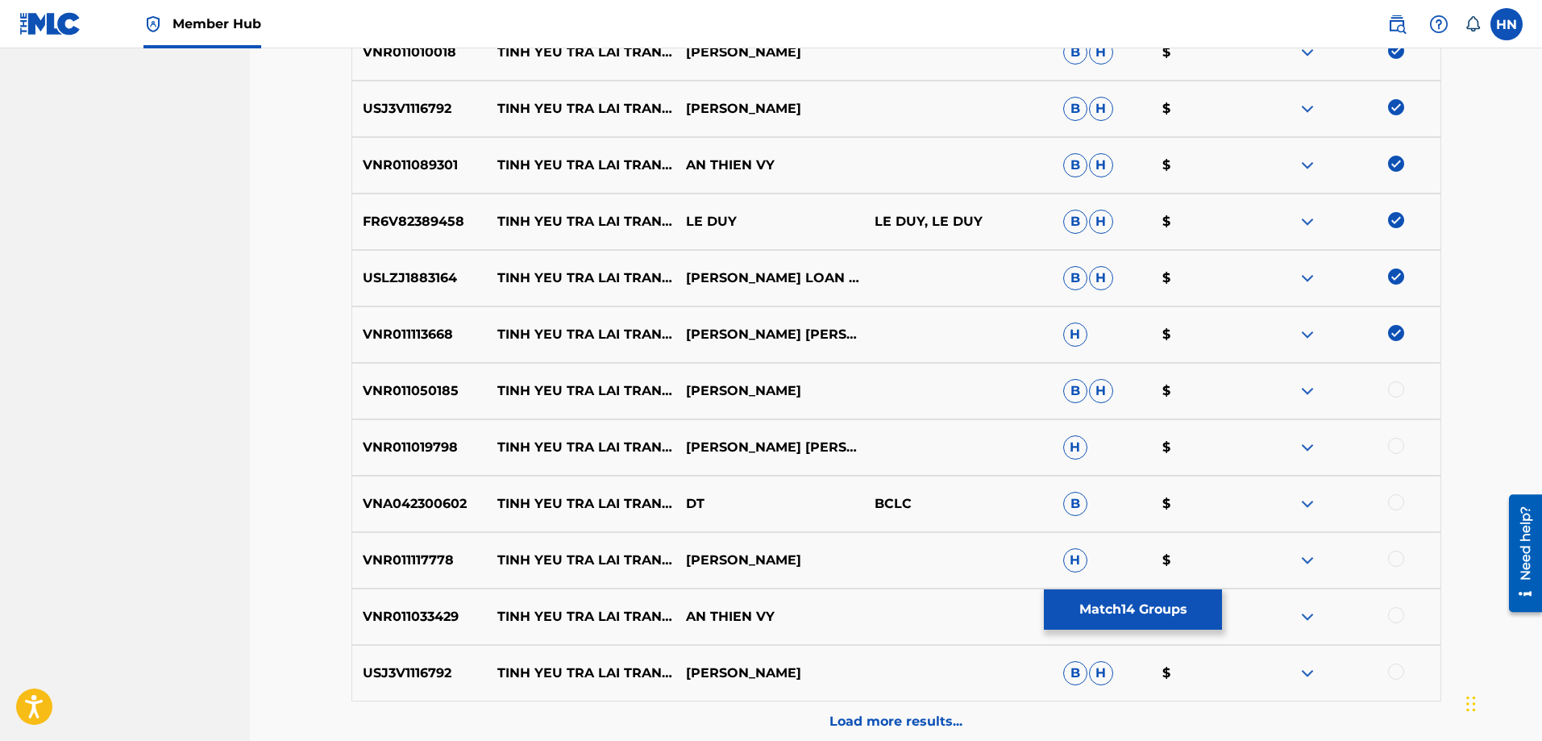
click at [1390, 388] on div at bounding box center [1396, 389] width 16 height 16
click at [370, 438] on p "VNR011019798" at bounding box center [419, 447] width 135 height 19
click at [1389, 442] on div at bounding box center [1396, 446] width 16 height 16
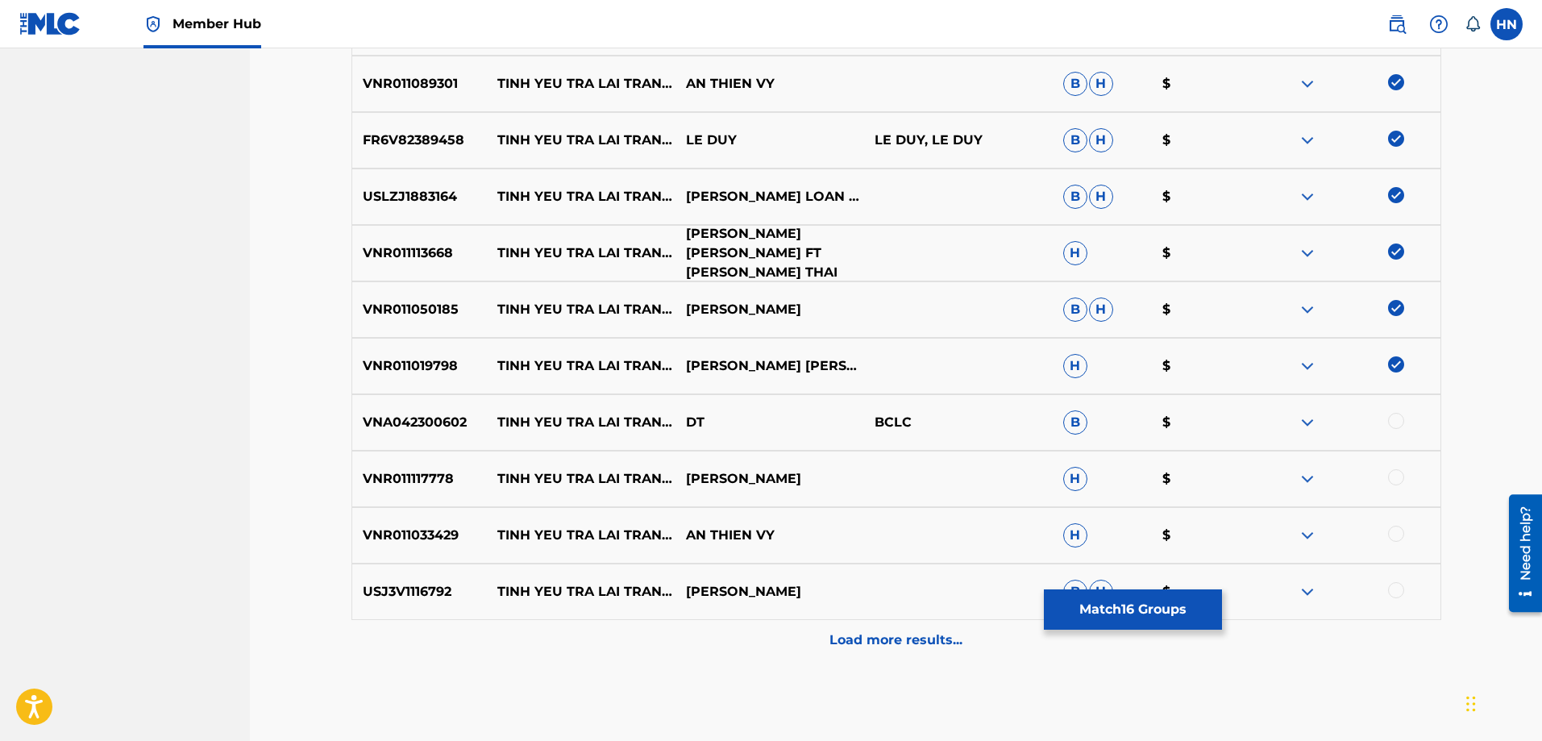
scroll to position [1206, 0]
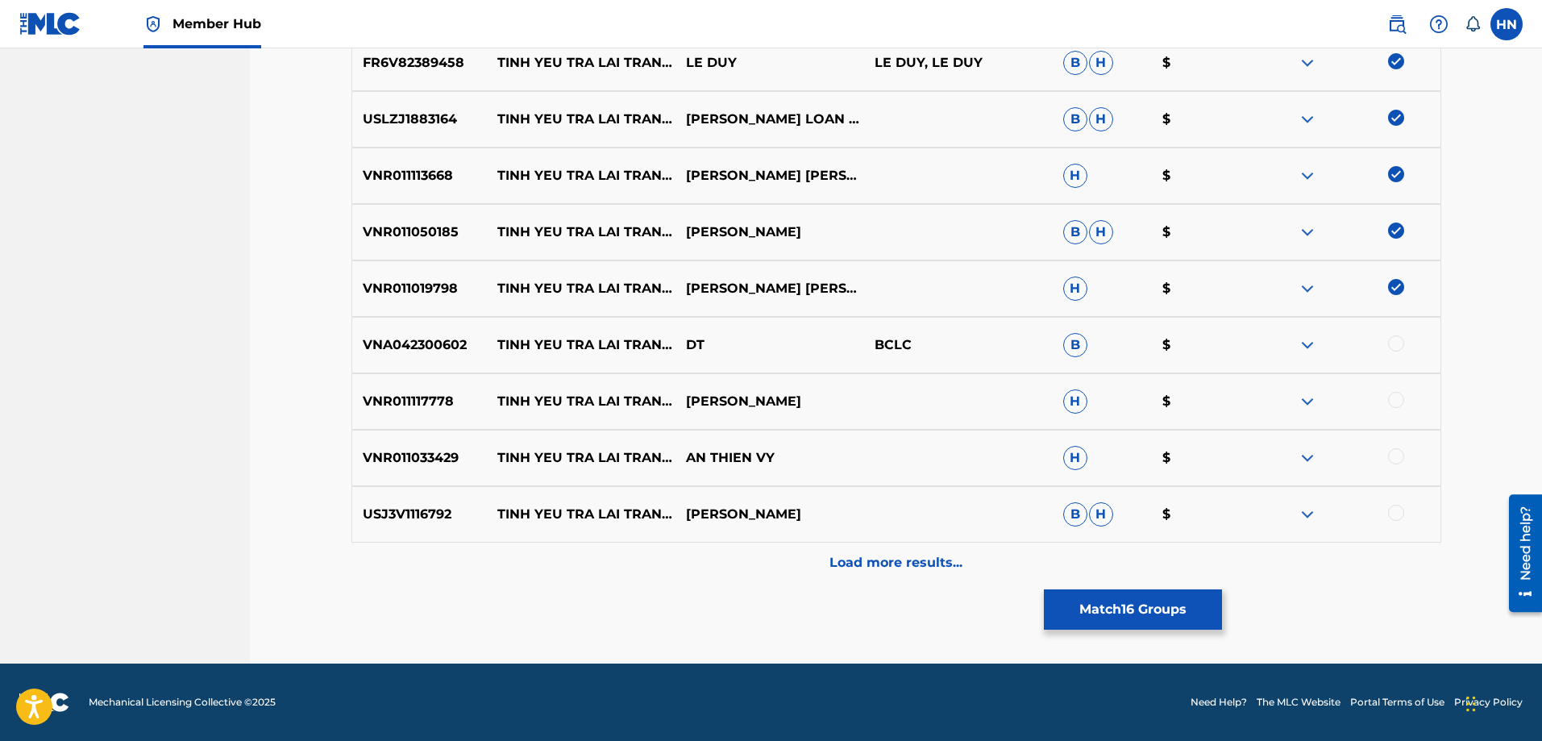
click at [409, 416] on div "VNR011117778 [PERSON_NAME] TRA [PERSON_NAME] SAO [PERSON_NAME] H $" at bounding box center [896, 401] width 1090 height 56
click at [1395, 403] on div at bounding box center [1396, 400] width 16 height 16
click at [431, 447] on div "VNR011033429 [PERSON_NAME] TRA [PERSON_NAME] SAO AN THIEN VY H $" at bounding box center [896, 458] width 1090 height 56
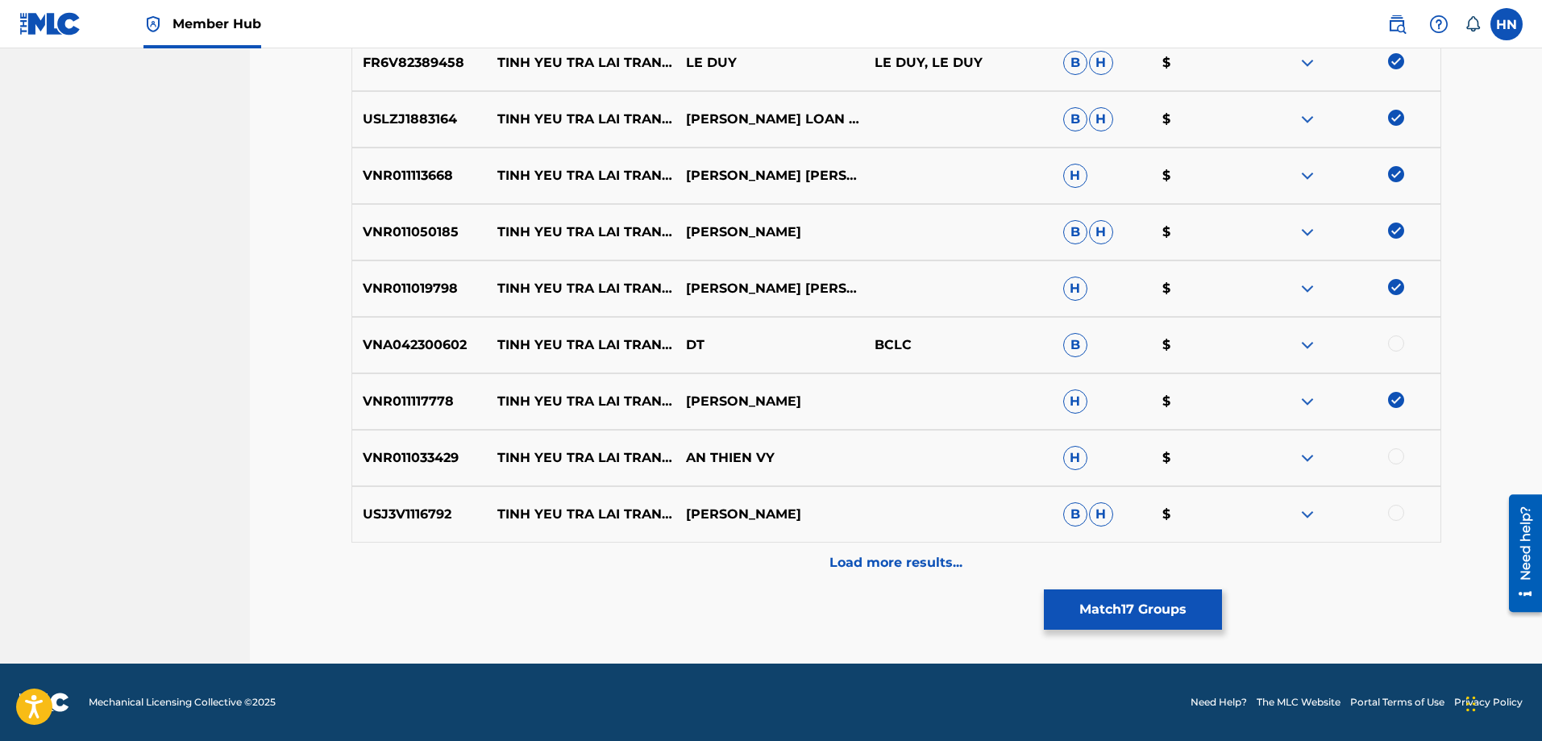
click at [1392, 455] on div at bounding box center [1396, 456] width 16 height 16
click at [381, 496] on div "USJ3V1116792 [PERSON_NAME] TRA [PERSON_NAME] SAO [PERSON_NAME] [PERSON_NAME] $" at bounding box center [896, 514] width 1090 height 56
click at [1389, 521] on div at bounding box center [1346, 514] width 189 height 19
click at [1395, 515] on div at bounding box center [1396, 513] width 16 height 16
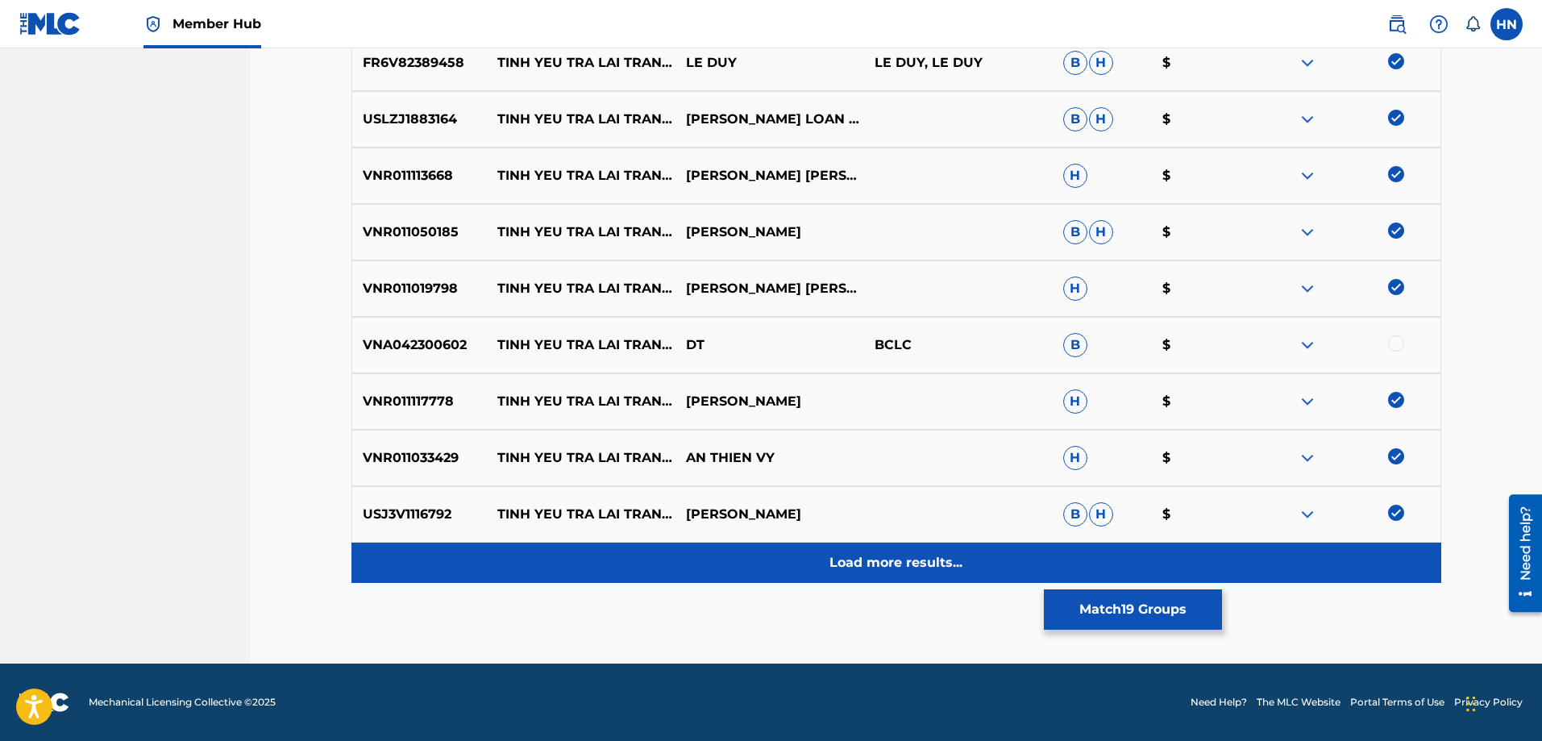
click at [841, 548] on div "Load more results..." at bounding box center [896, 562] width 1090 height 40
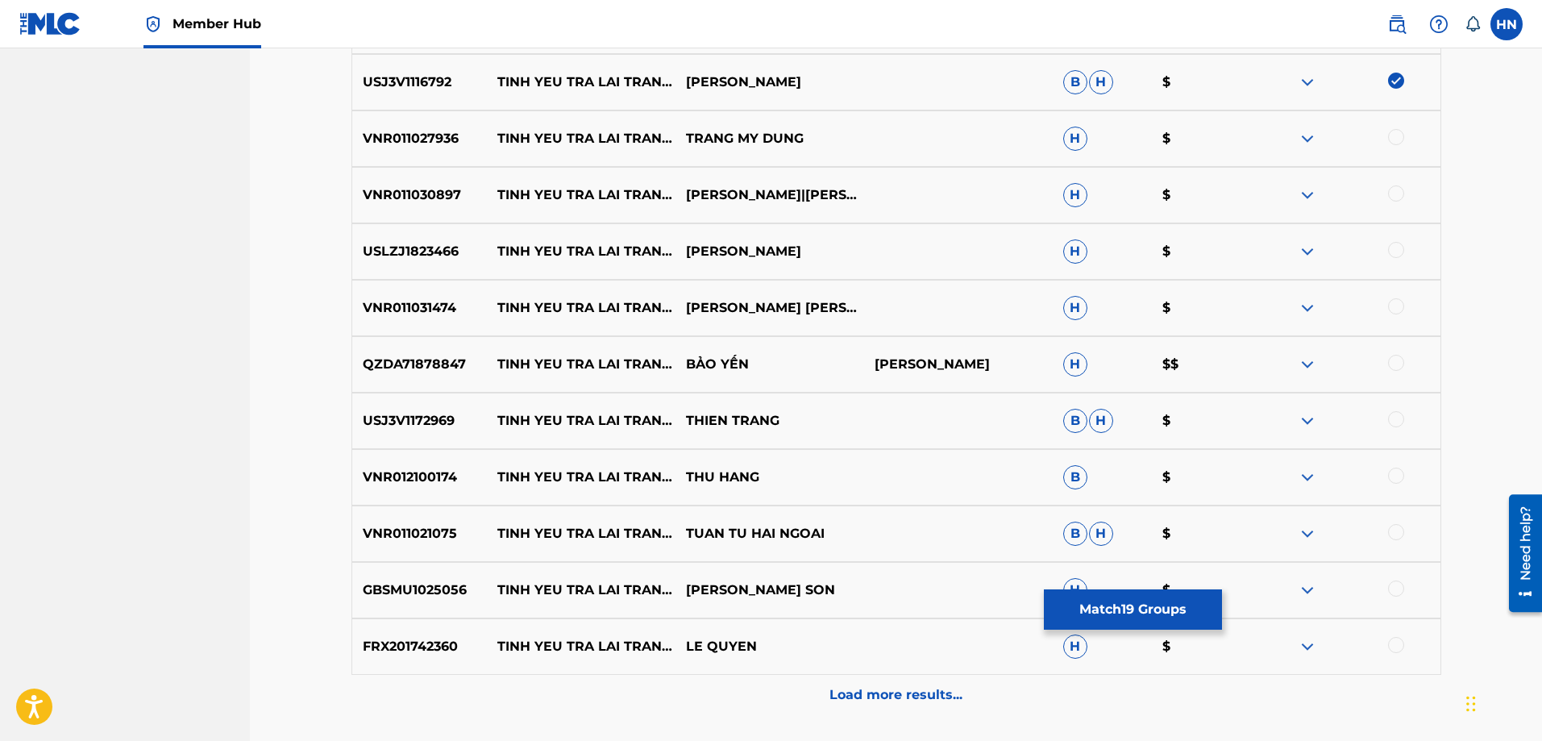
scroll to position [1609, 0]
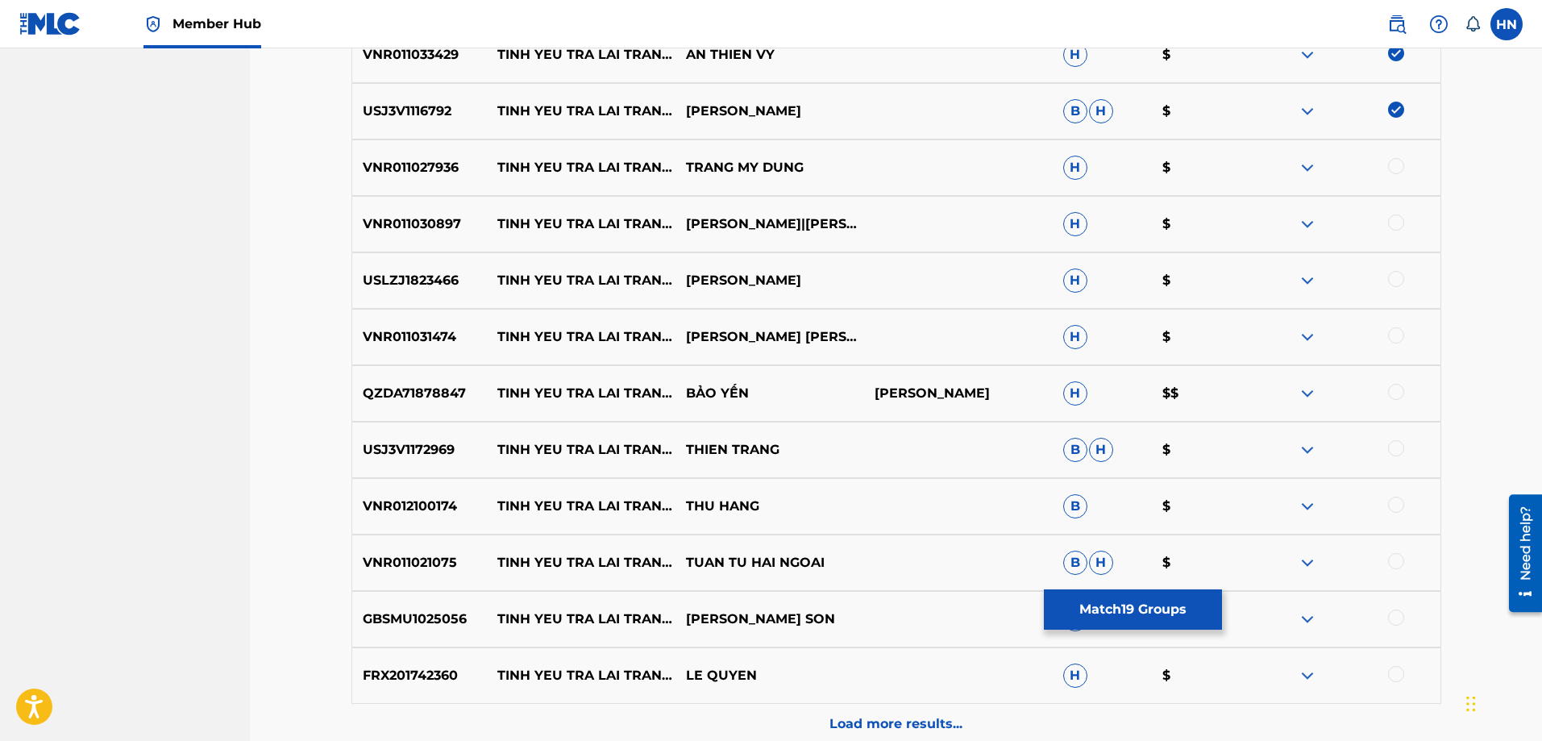
click at [435, 185] on div "VNR011027936 [PERSON_NAME] TRA [PERSON_NAME] SAO TRANG MY [PERSON_NAME] H $" at bounding box center [896, 167] width 1090 height 56
click at [1397, 171] on div at bounding box center [1396, 166] width 16 height 16
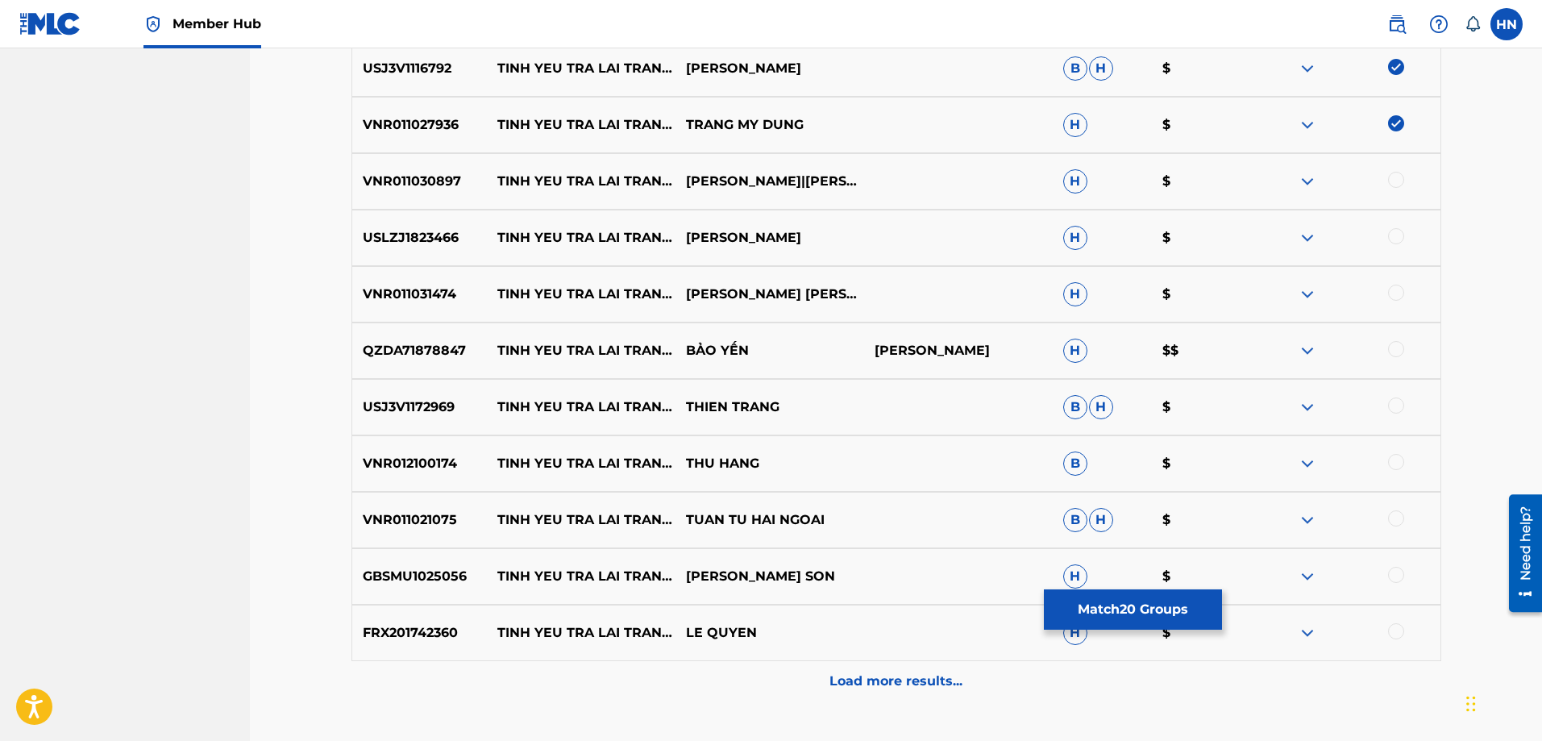
scroll to position [1690, 0]
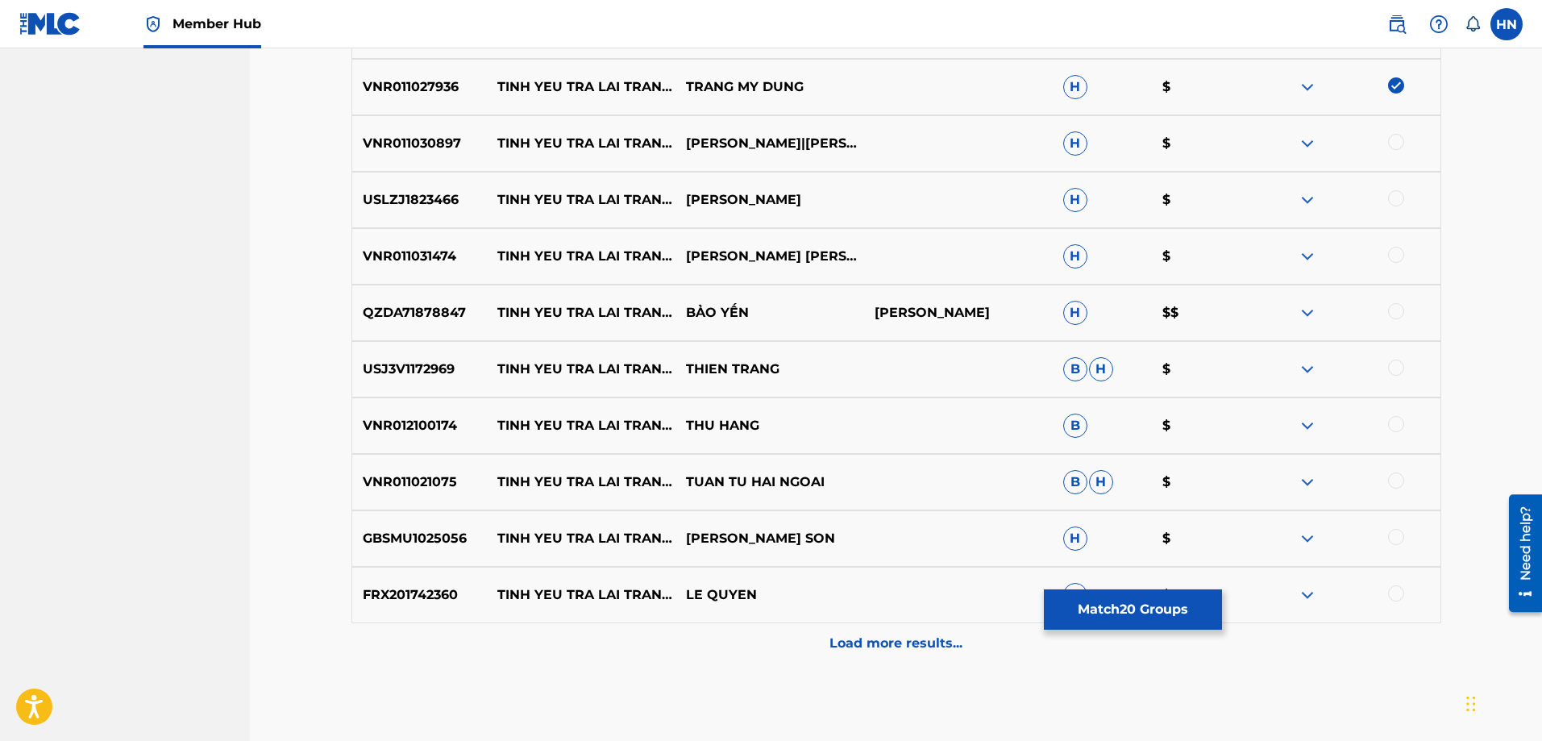
click at [400, 144] on p "VNR011030897" at bounding box center [419, 143] width 135 height 19
click at [1391, 140] on div at bounding box center [1396, 142] width 16 height 16
click at [435, 199] on p "USLZJ1823466" at bounding box center [419, 199] width 135 height 19
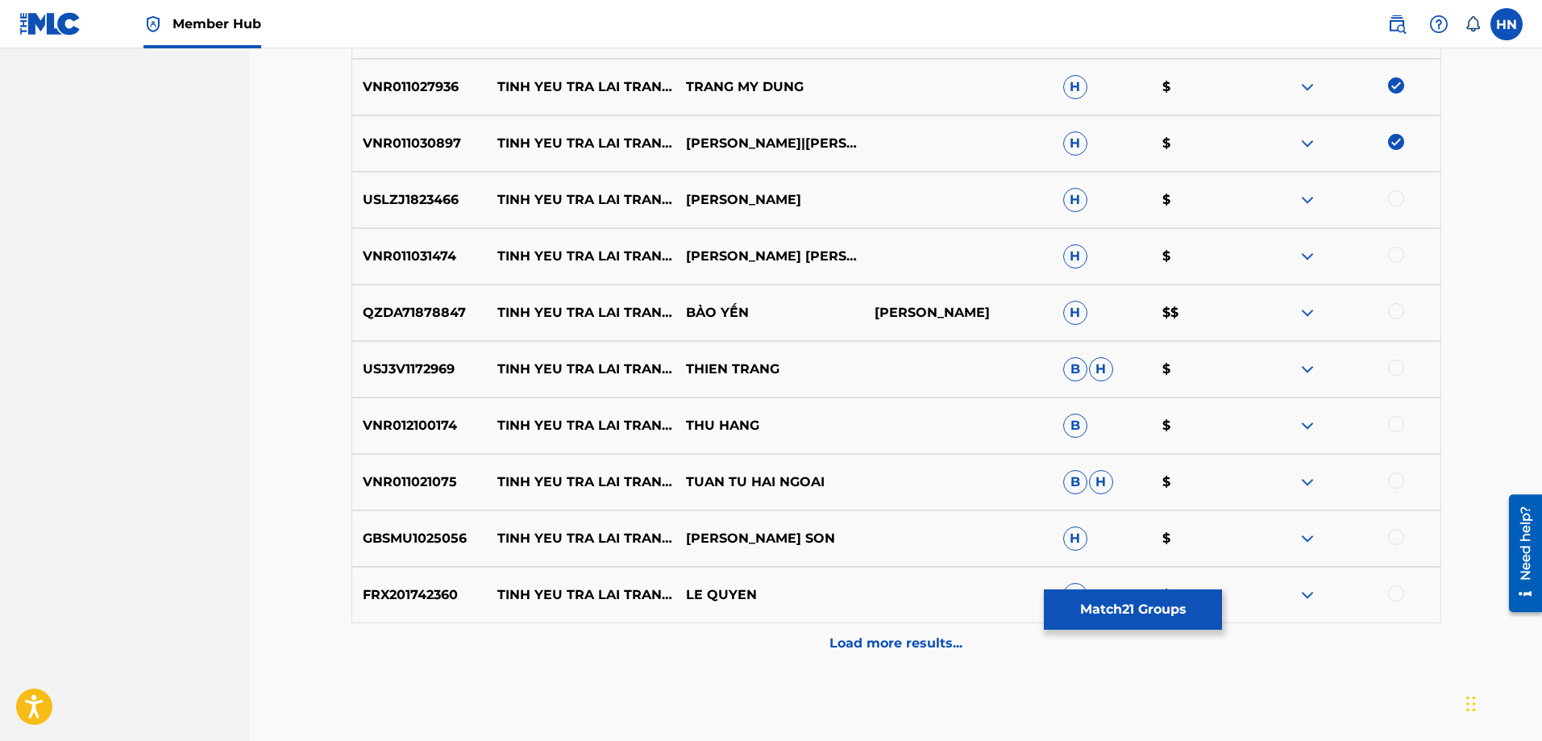
click at [1395, 200] on div at bounding box center [1396, 198] width 16 height 16
click at [407, 260] on p "VNR011031474" at bounding box center [419, 256] width 135 height 19
click at [1394, 257] on div at bounding box center [1396, 255] width 16 height 16
click at [390, 311] on p "QZDA71878847" at bounding box center [419, 312] width 135 height 19
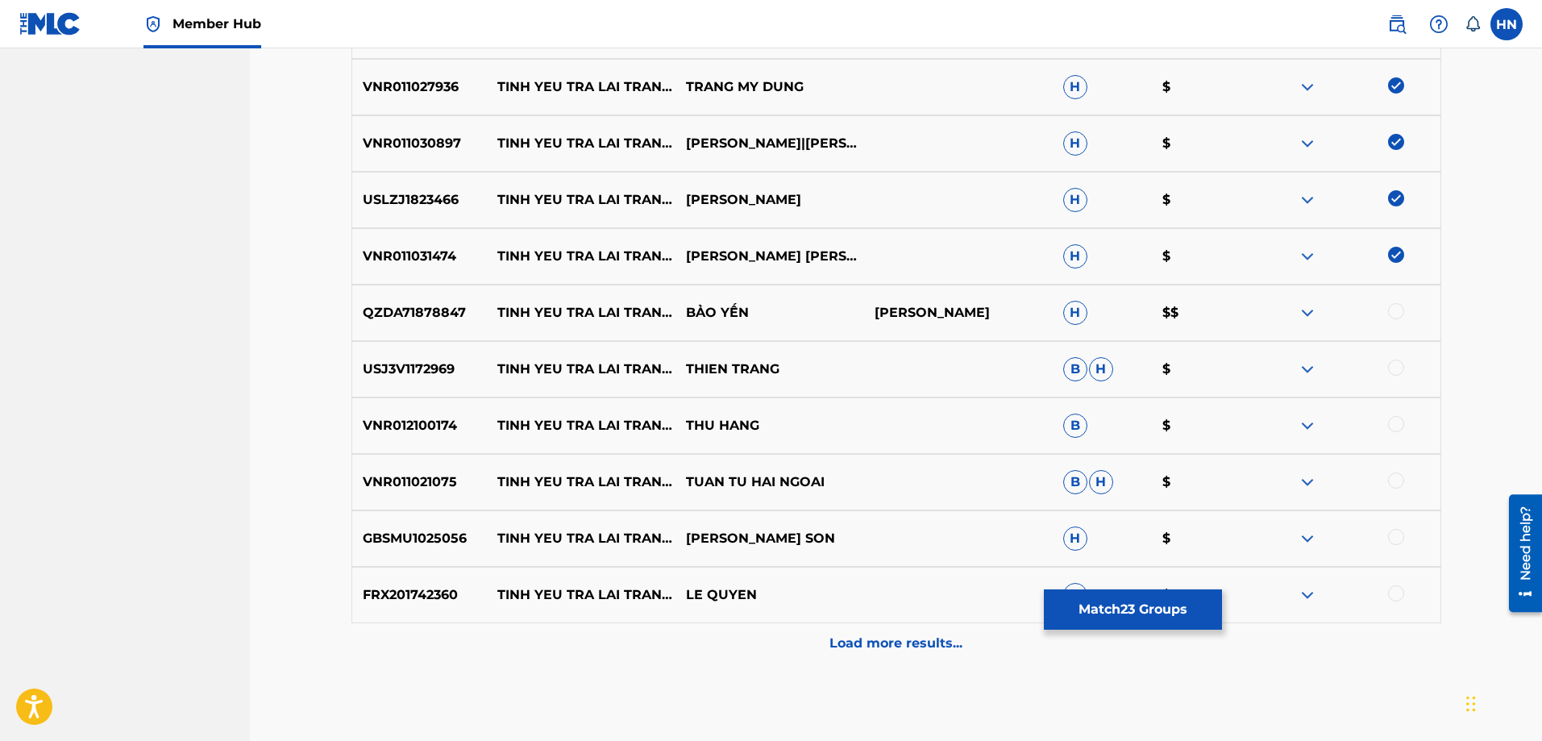
click at [390, 311] on p "QZDA71878847" at bounding box center [419, 312] width 135 height 19
click at [1393, 306] on div at bounding box center [1396, 311] width 16 height 16
click at [439, 384] on div "USJ3V1172969 [PERSON_NAME] TRA [PERSON_NAME] SAO [PERSON_NAME] [PERSON_NAME] $" at bounding box center [896, 369] width 1090 height 56
click at [1382, 376] on div at bounding box center [1346, 368] width 189 height 19
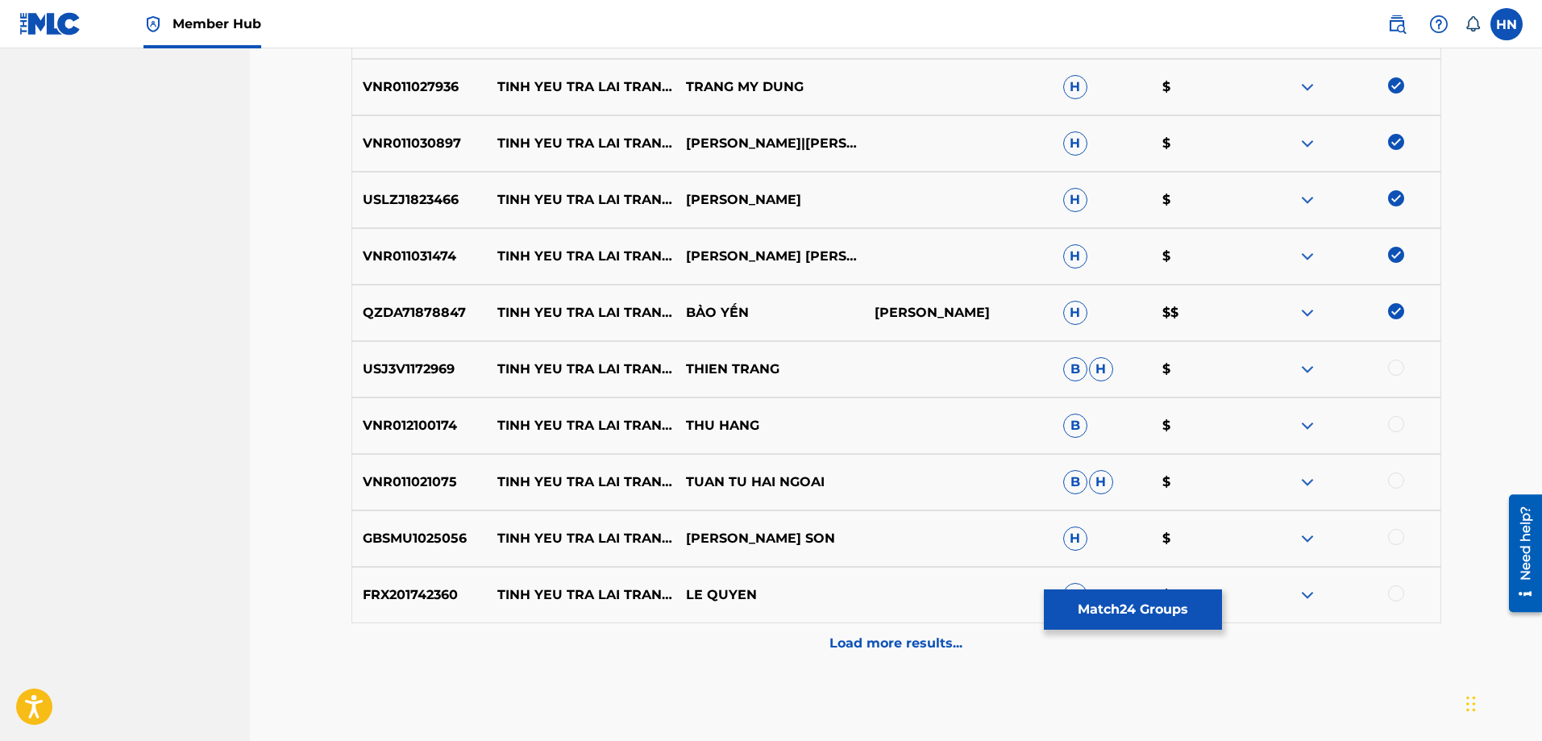
click at [1388, 370] on div at bounding box center [1396, 367] width 16 height 16
click at [442, 423] on p "VNR012100174" at bounding box center [419, 425] width 135 height 19
click at [1393, 424] on div at bounding box center [1396, 424] width 16 height 16
click at [427, 492] on div "VNR011021075 [PERSON_NAME] TRA [PERSON_NAME] SAO [PERSON_NAME] TU HAI NGOAI B H…" at bounding box center [896, 482] width 1090 height 56
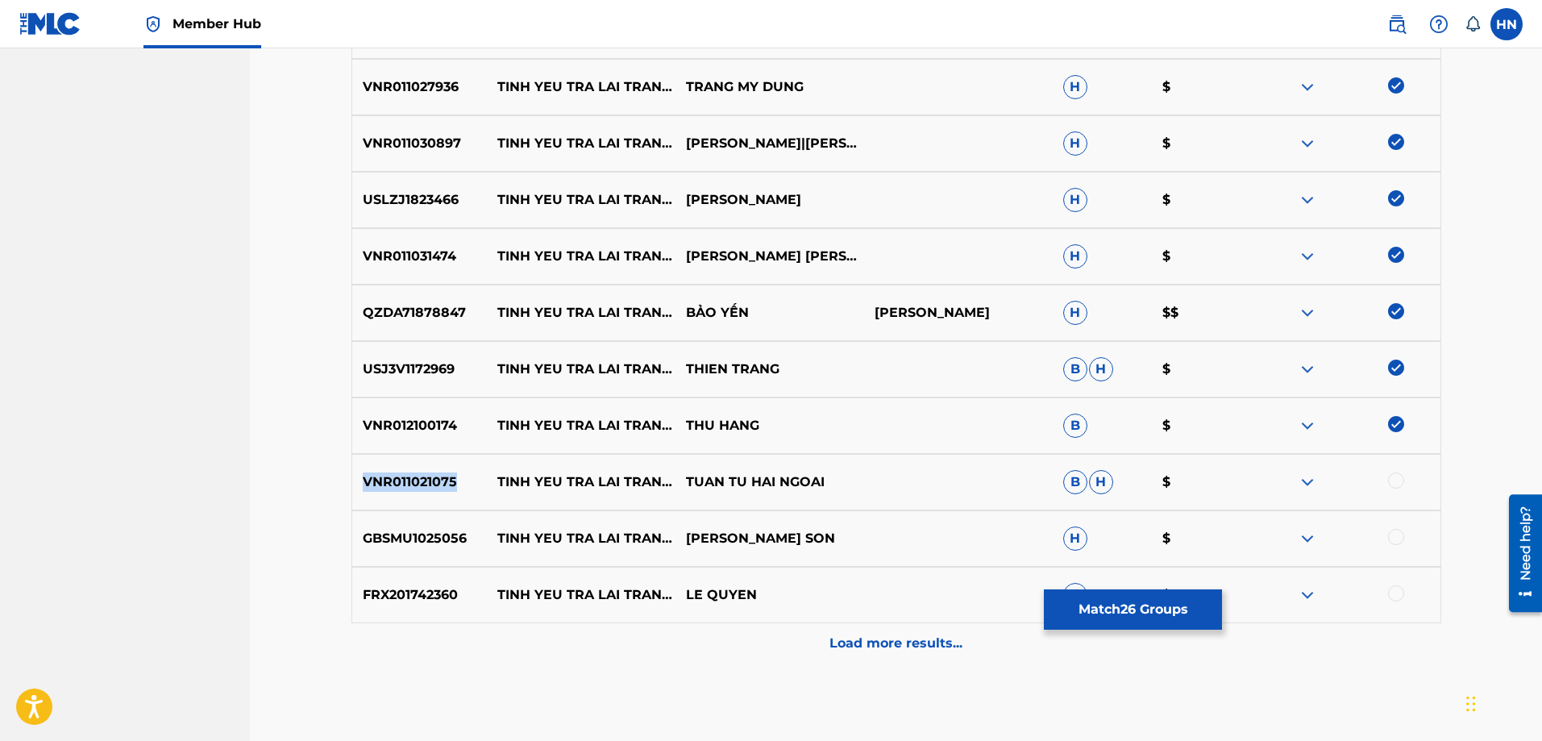
click at [427, 492] on div "VNR011021075 [PERSON_NAME] TRA [PERSON_NAME] SAO [PERSON_NAME] TU HAI NGOAI B H…" at bounding box center [896, 482] width 1090 height 56
click at [1389, 483] on div at bounding box center [1396, 480] width 16 height 16
click at [385, 536] on p "GBSMU1025056" at bounding box center [419, 538] width 135 height 19
click at [1394, 535] on div at bounding box center [1396, 537] width 16 height 16
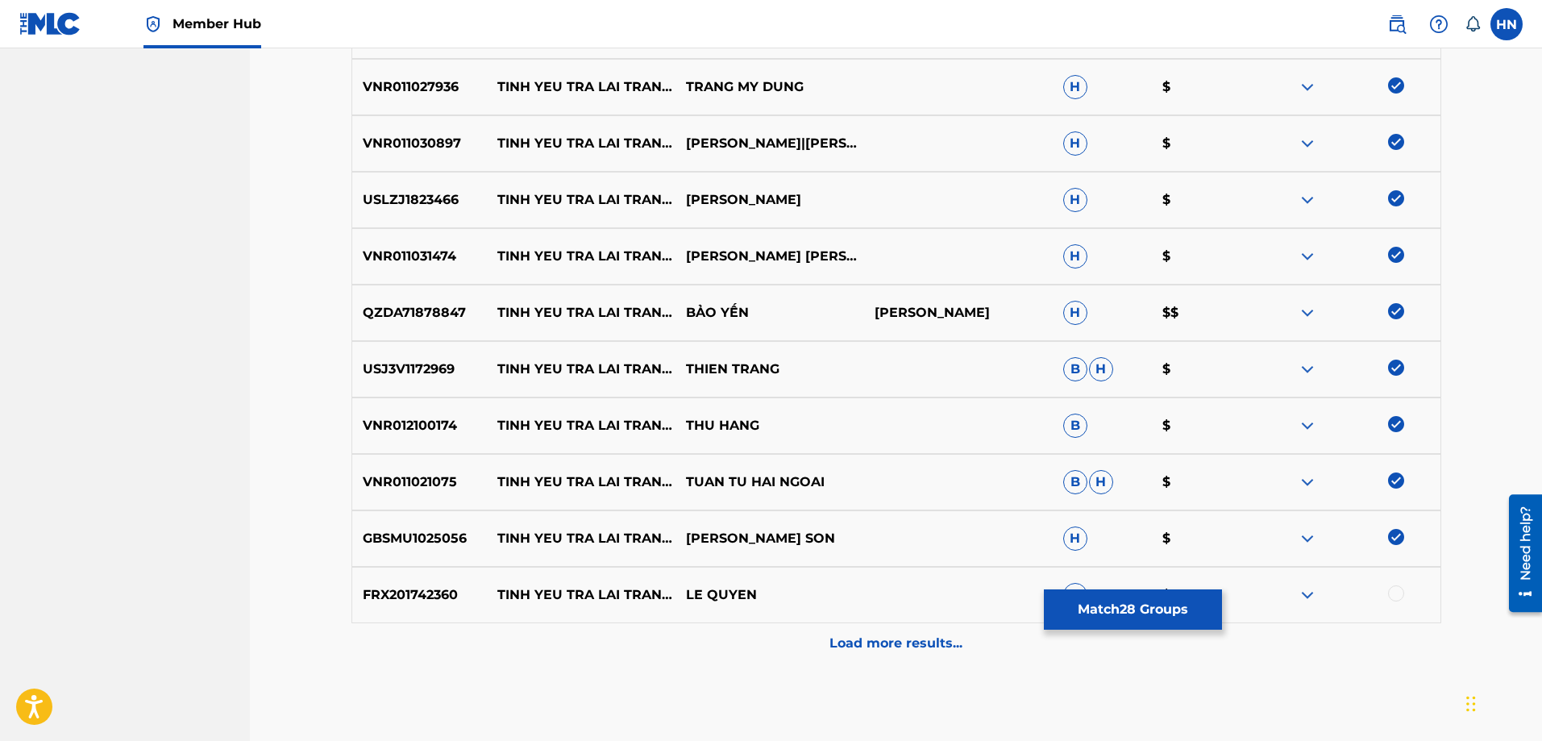
click at [407, 577] on div "FRX201742360 [PERSON_NAME] TRA [PERSON_NAME] SAO LE [PERSON_NAME] H $" at bounding box center [896, 595] width 1090 height 56
click at [1389, 590] on div at bounding box center [1396, 593] width 16 height 16
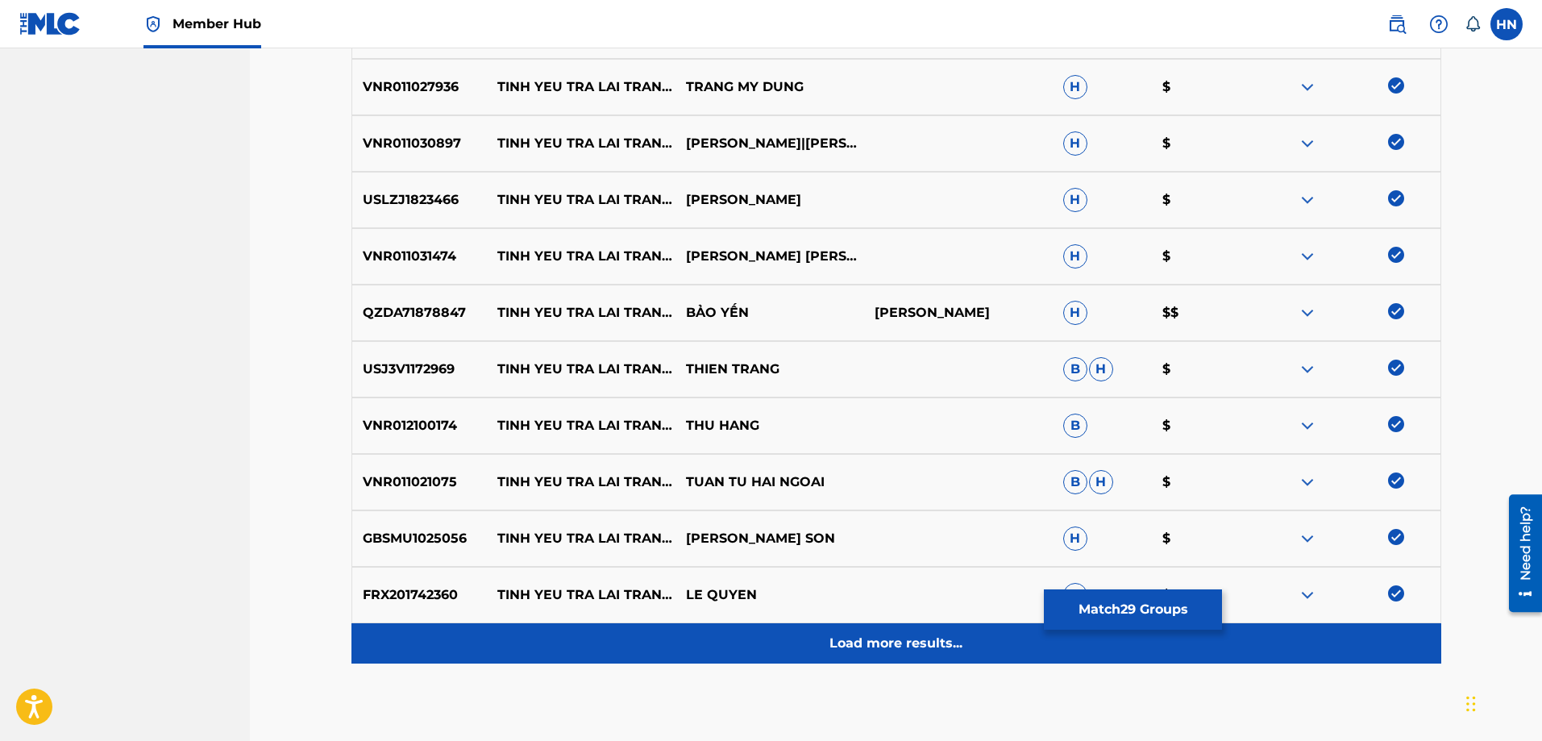
click at [777, 643] on div "Load more results..." at bounding box center [896, 643] width 1090 height 40
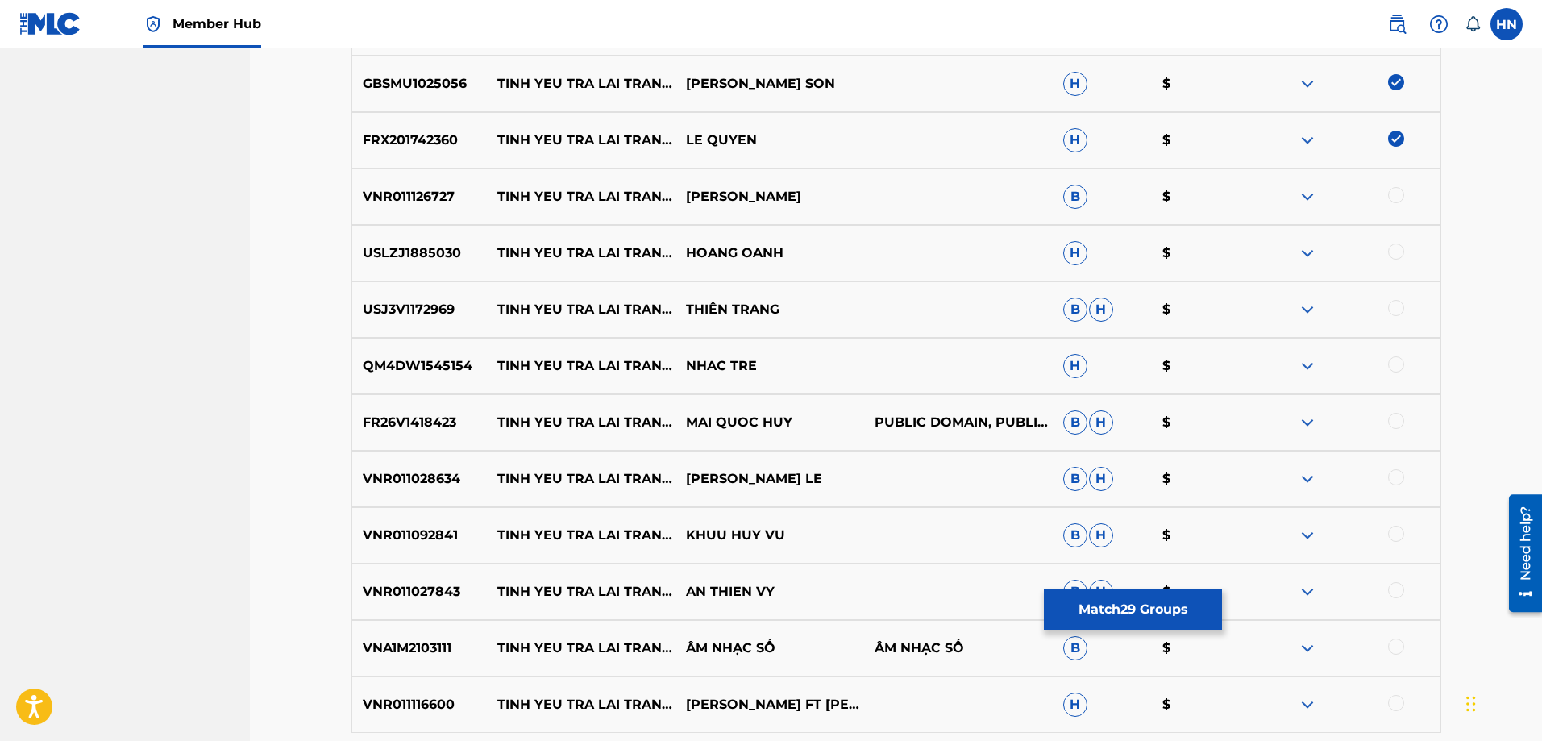
scroll to position [2174, 0]
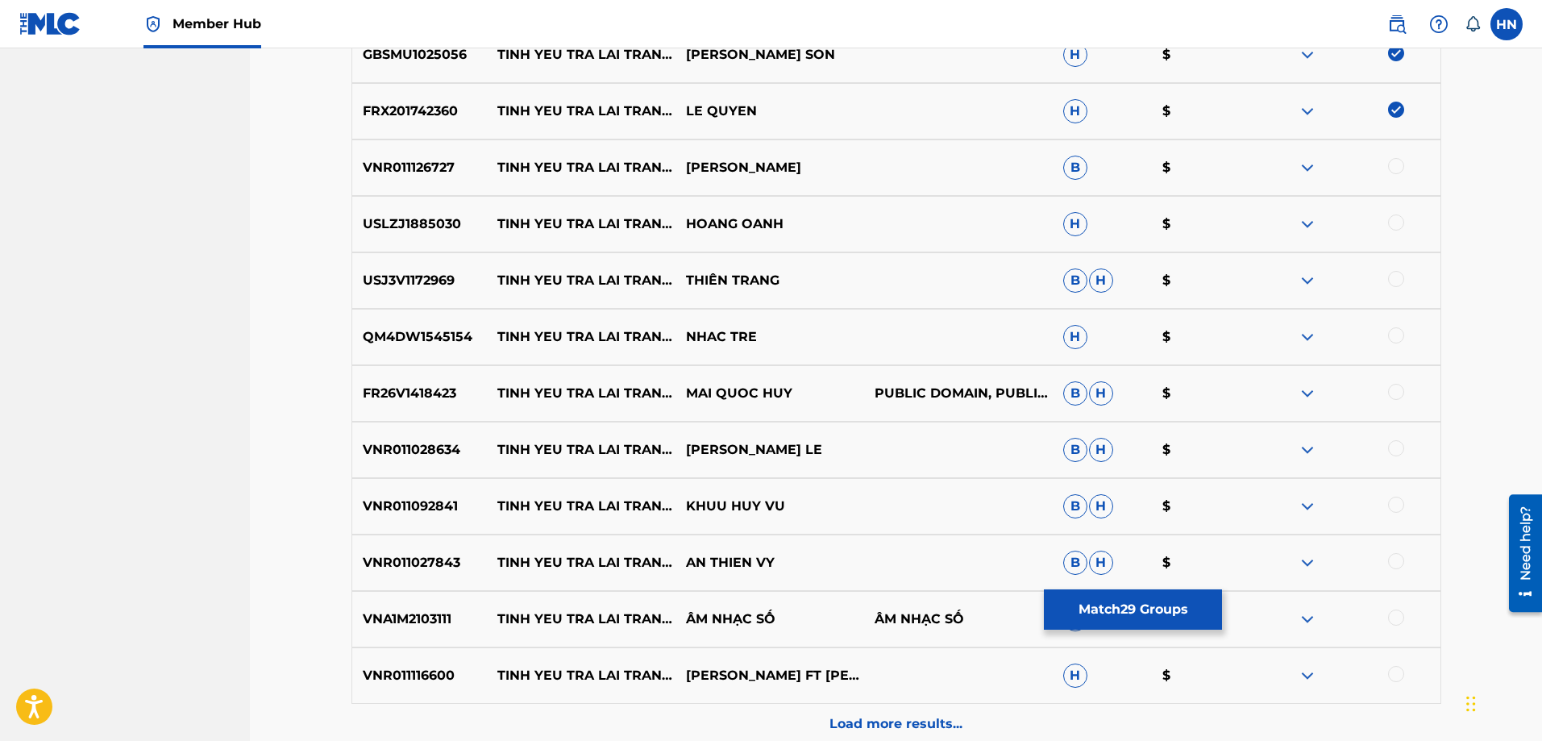
click at [426, 165] on p "VNR011126727" at bounding box center [419, 167] width 135 height 19
click at [1393, 164] on div at bounding box center [1396, 166] width 16 height 16
click at [434, 230] on p "USLZJ1885030" at bounding box center [419, 223] width 135 height 19
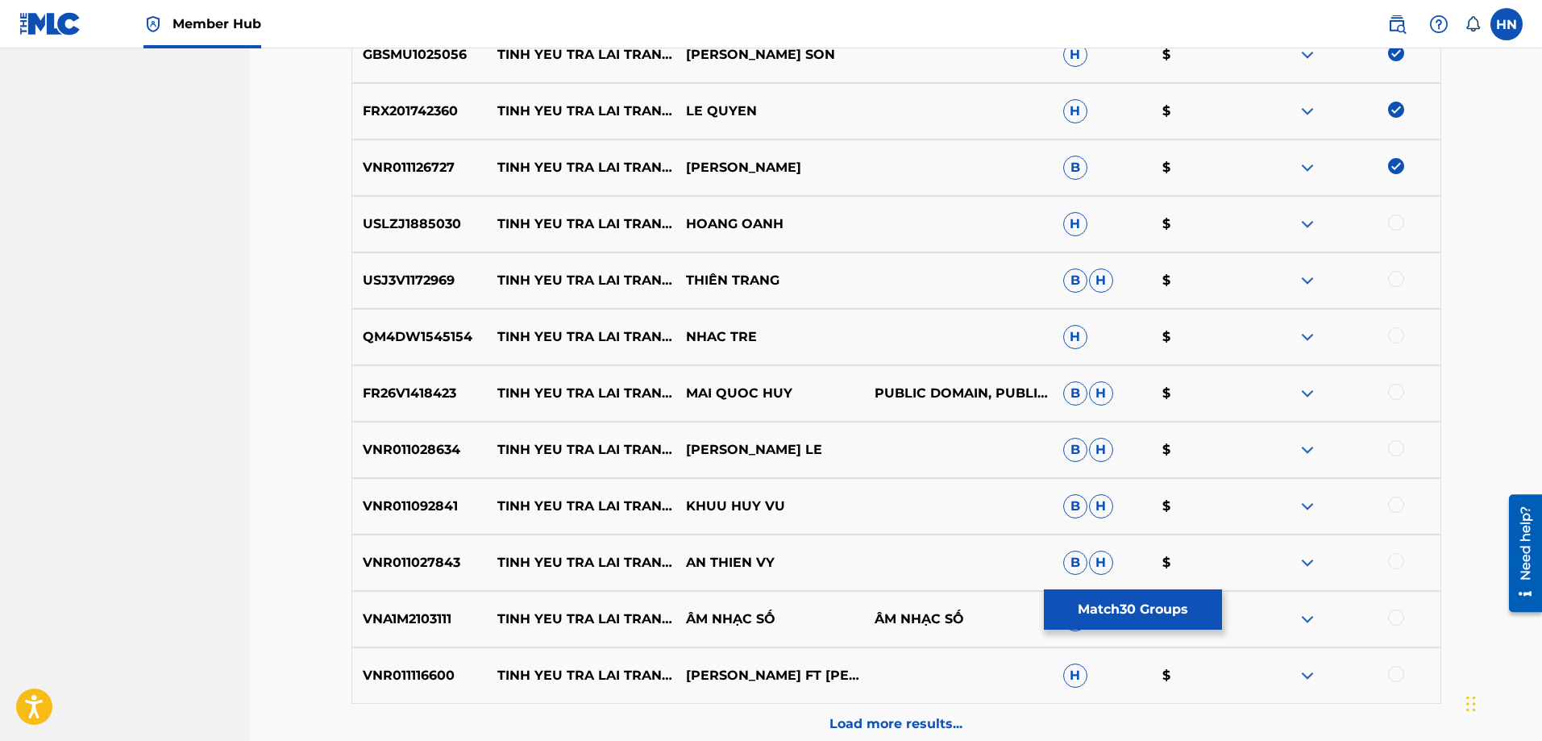
click at [1398, 222] on div at bounding box center [1396, 222] width 16 height 16
click at [443, 280] on p "USJ3V1172969" at bounding box center [419, 280] width 135 height 19
click at [1391, 280] on div at bounding box center [1396, 279] width 16 height 16
click at [423, 322] on div "QM4DW1545154 [PERSON_NAME] TRA [PERSON_NAME] SAO NHAC TRE H $" at bounding box center [896, 337] width 1090 height 56
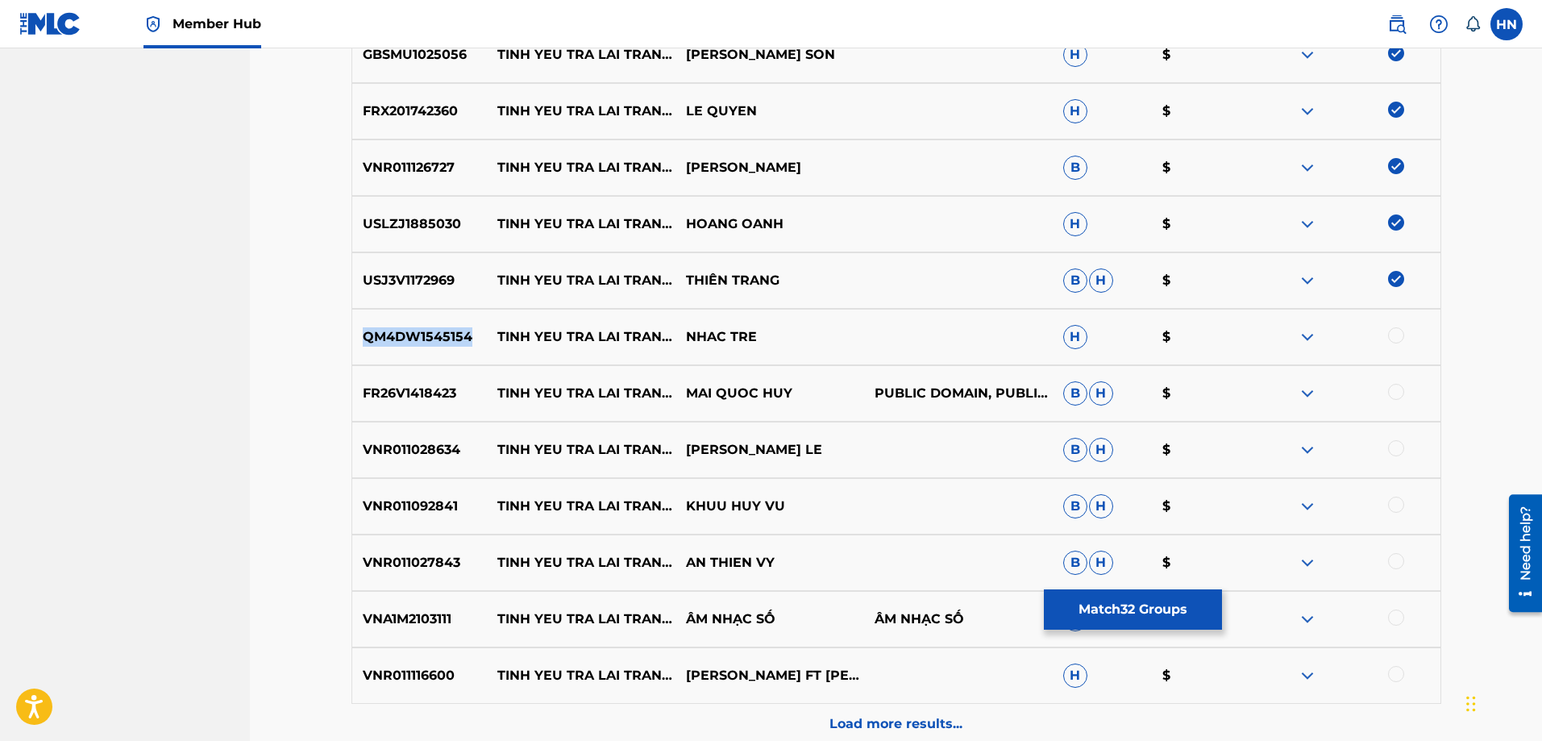
click at [423, 322] on div "QM4DW1545154 [PERSON_NAME] TRA [PERSON_NAME] SAO NHAC TRE H $" at bounding box center [896, 337] width 1090 height 56
click at [1393, 337] on div at bounding box center [1396, 335] width 16 height 16
click at [446, 396] on p "FR26V1418423" at bounding box center [419, 393] width 135 height 19
click at [1392, 391] on div at bounding box center [1396, 392] width 16 height 16
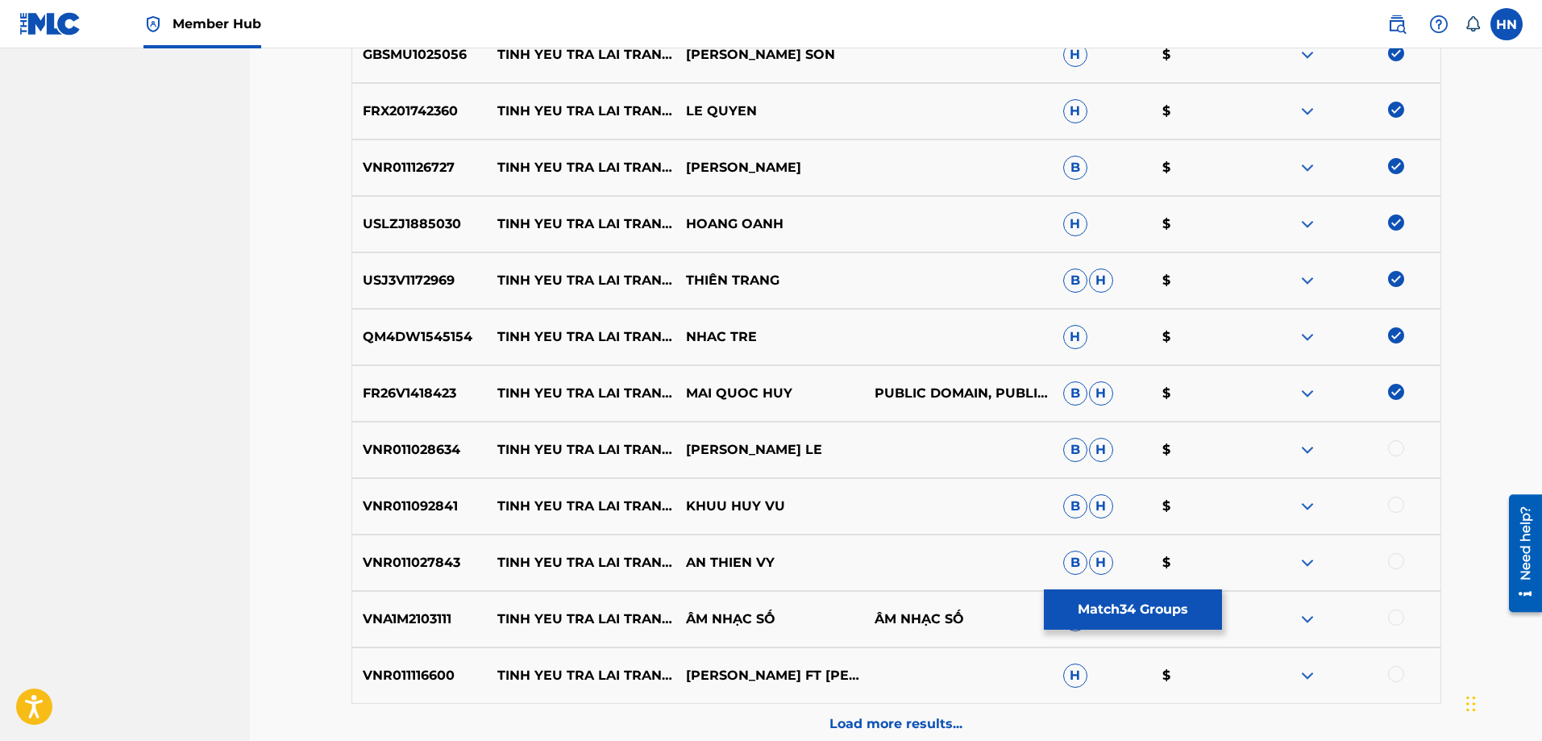
click at [438, 454] on p "VNR011028634" at bounding box center [419, 449] width 135 height 19
click at [1390, 446] on div at bounding box center [1396, 448] width 16 height 16
click at [448, 510] on p "VNR011092841" at bounding box center [419, 505] width 135 height 19
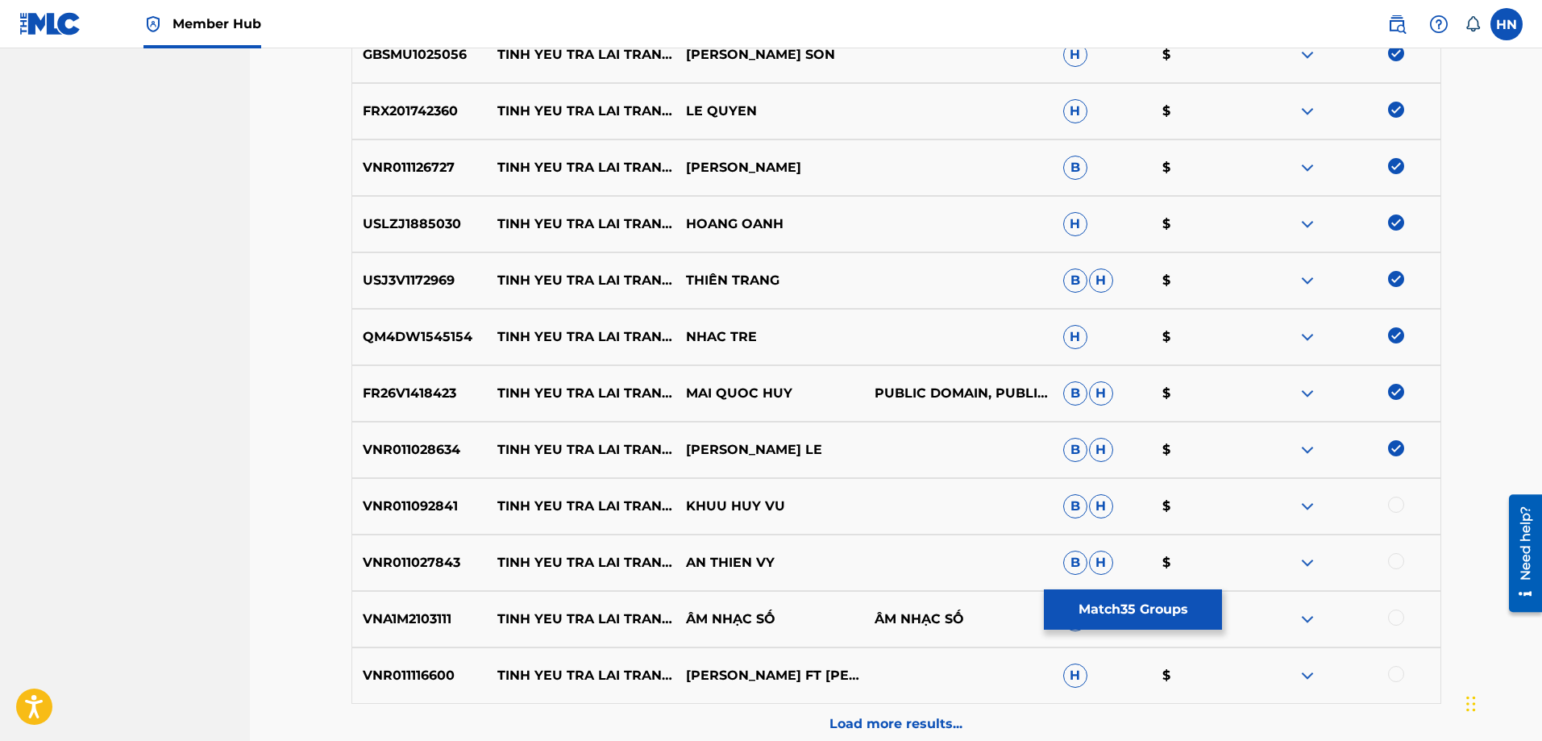
click at [1398, 498] on div at bounding box center [1396, 504] width 16 height 16
click at [425, 550] on div "VNR011027843 [PERSON_NAME] TRA [PERSON_NAME] SAO AN THIEN VY B H $" at bounding box center [896, 562] width 1090 height 56
click at [1389, 560] on div at bounding box center [1396, 561] width 16 height 16
click at [426, 608] on div "VNA1M2103111 [PERSON_NAME] TRA [PERSON_NAME] SAO ÂM NHẠC SỐ ÂM NHẠC SỐ B $" at bounding box center [896, 619] width 1090 height 56
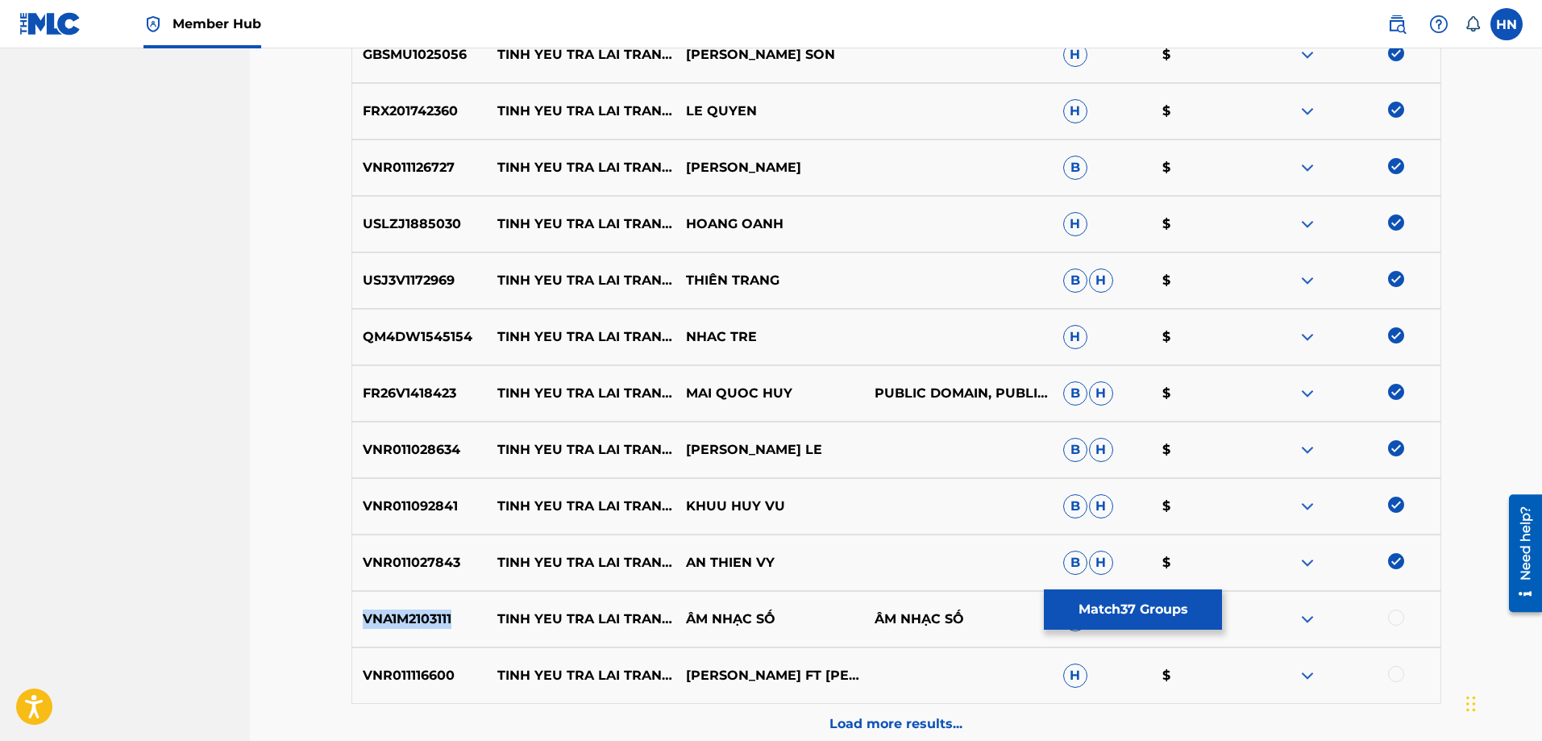
click at [426, 608] on div "VNA1M2103111 [PERSON_NAME] TRA [PERSON_NAME] SAO ÂM NHẠC SỐ ÂM NHẠC SỐ B $" at bounding box center [896, 619] width 1090 height 56
click at [1391, 610] on div at bounding box center [1396, 617] width 16 height 16
click at [420, 662] on div "VNR011116600 [PERSON_NAME] TRA [PERSON_NAME] SAO [PERSON_NAME] FT [PERSON_NAME]…" at bounding box center [896, 675] width 1090 height 56
click at [1393, 671] on div at bounding box center [1396, 674] width 16 height 16
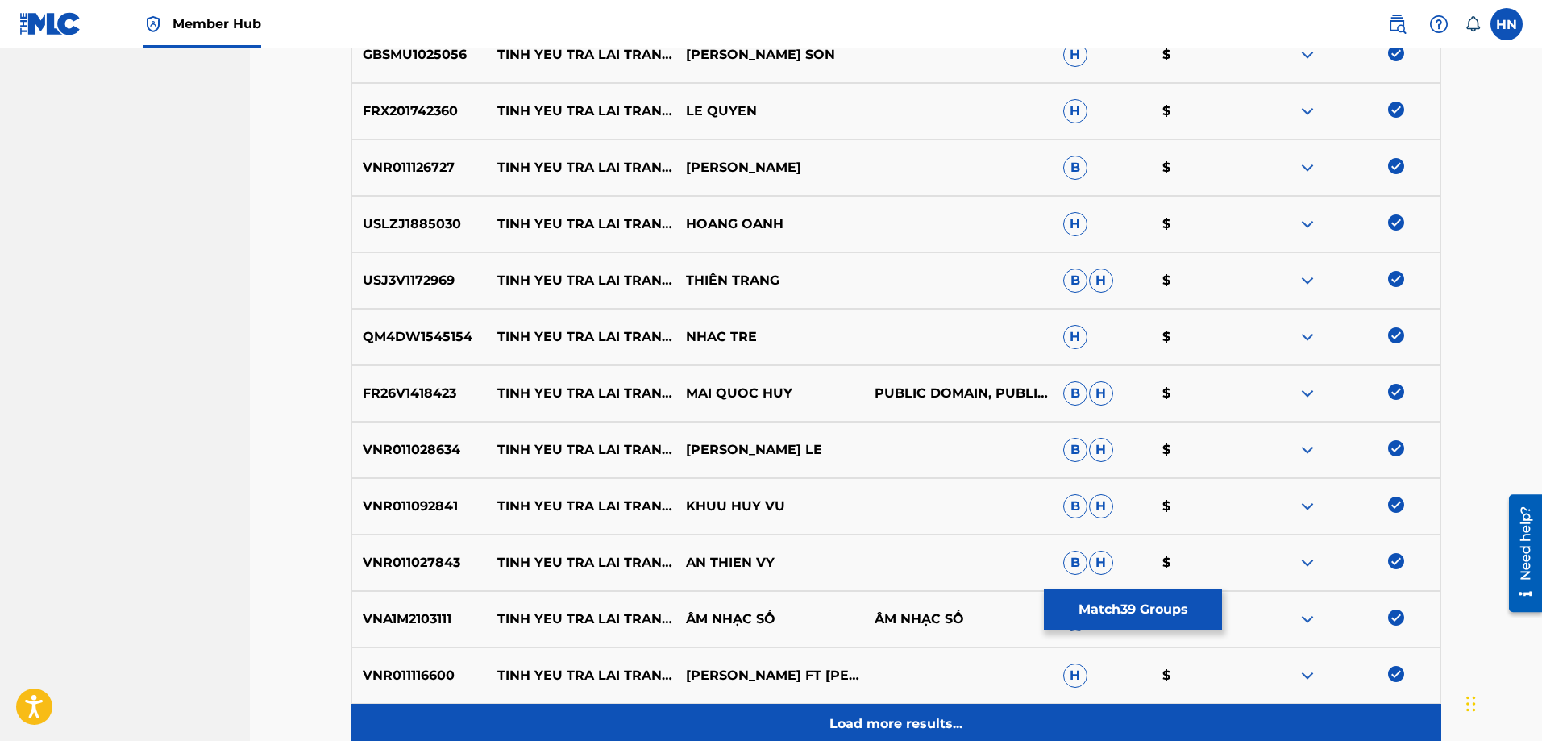
click at [944, 716] on p "Load more results..." at bounding box center [895, 723] width 133 height 19
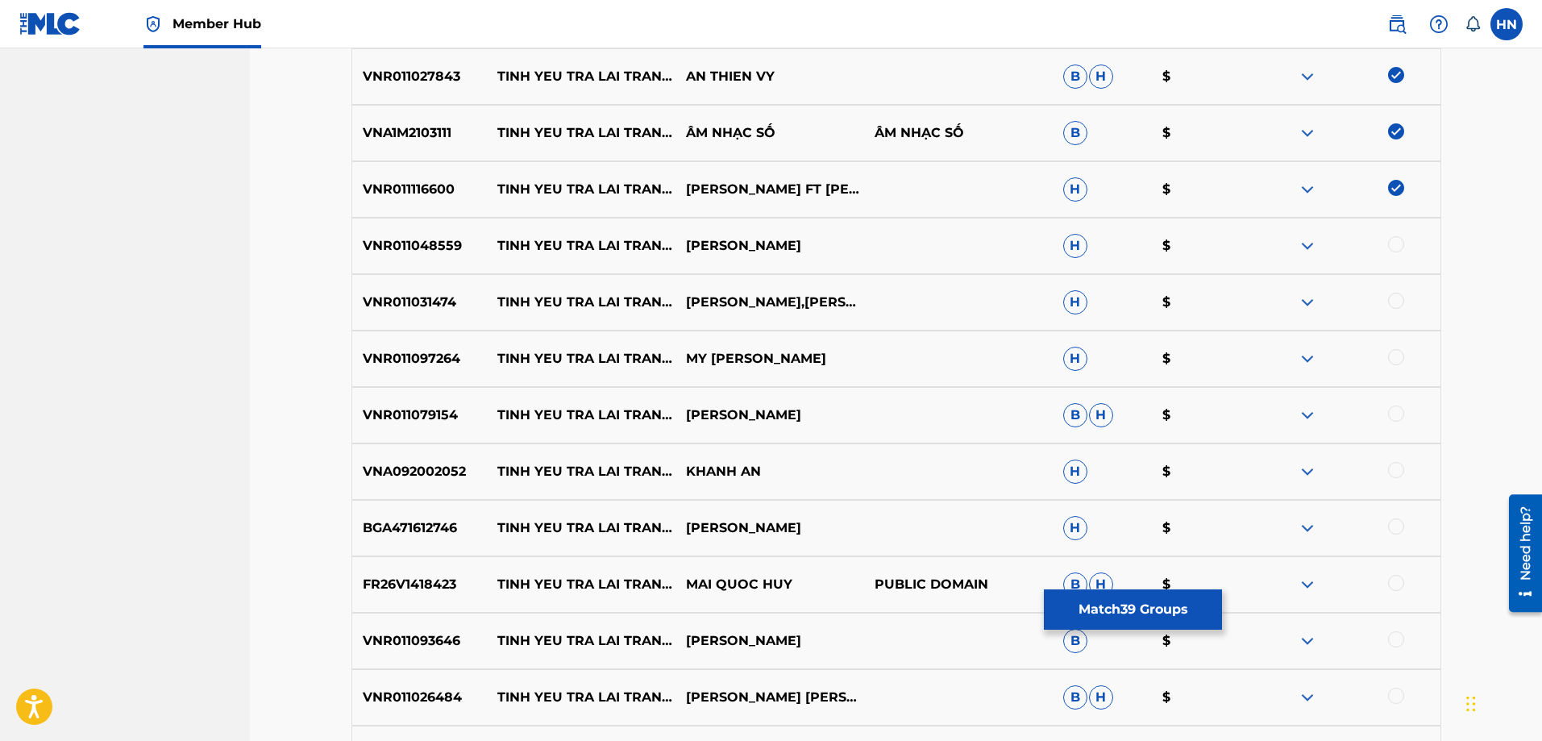
scroll to position [2738, 0]
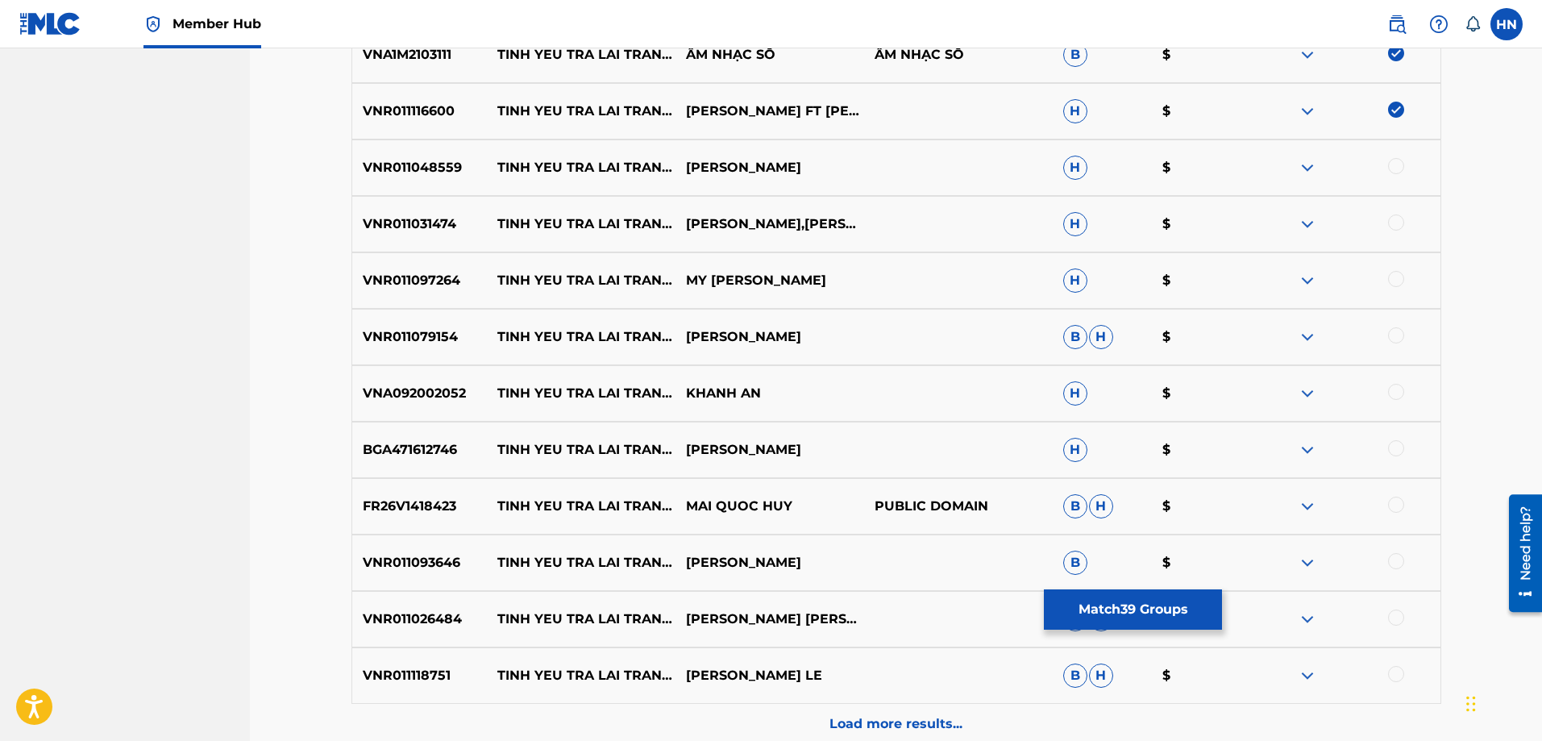
click at [401, 169] on p "VNR011048559" at bounding box center [419, 167] width 135 height 19
click at [1390, 164] on div at bounding box center [1396, 166] width 16 height 16
click at [451, 206] on div "VNR011031474 [PERSON_NAME] TRA [PERSON_NAME] SAO [PERSON_NAME],[PERSON_NAME] [P…" at bounding box center [896, 224] width 1090 height 56
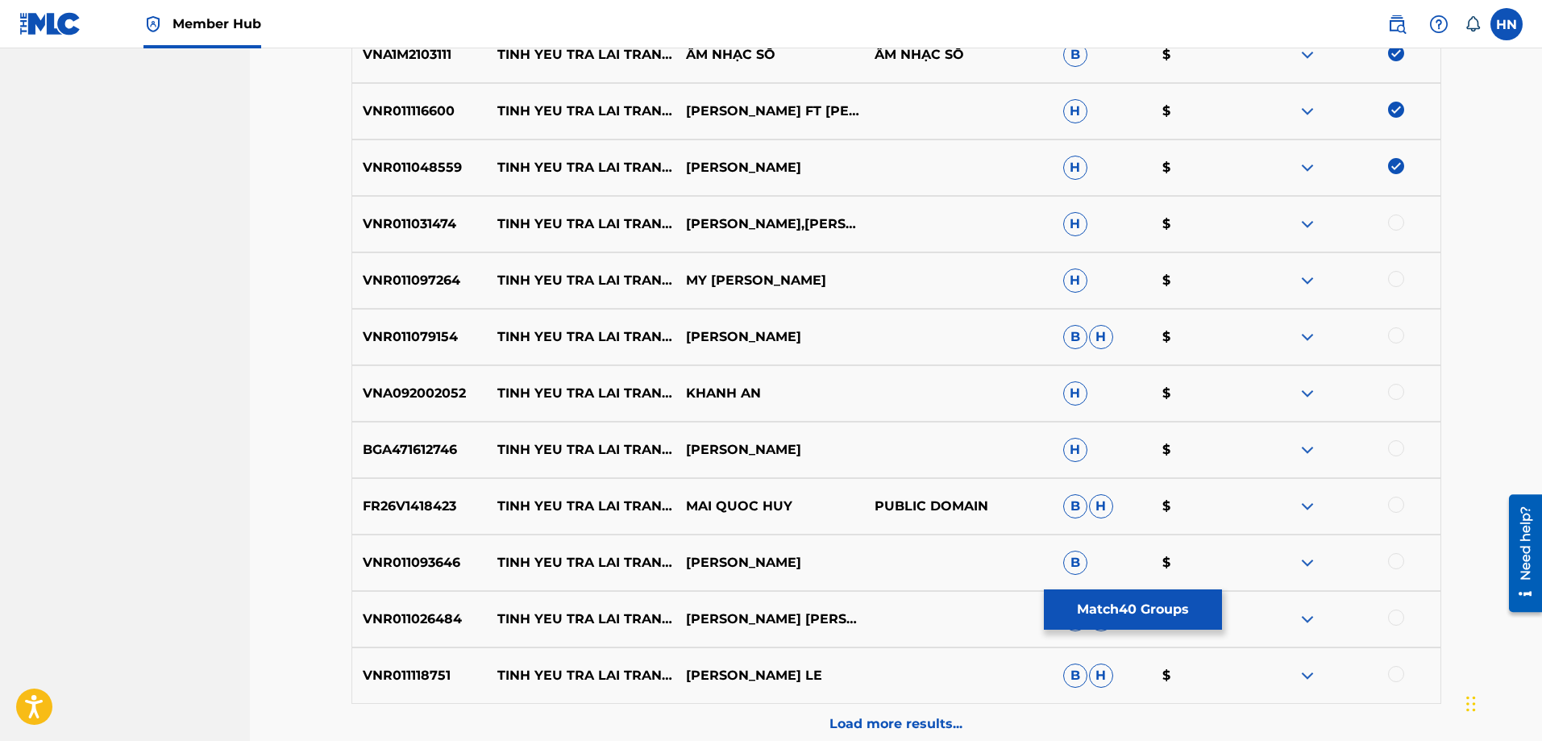
click at [1396, 224] on div at bounding box center [1396, 222] width 16 height 16
click at [434, 289] on p "VNR011097264" at bounding box center [419, 280] width 135 height 19
click at [1398, 278] on div at bounding box center [1396, 279] width 16 height 16
click at [391, 346] on p "VNR011079154" at bounding box center [419, 336] width 135 height 19
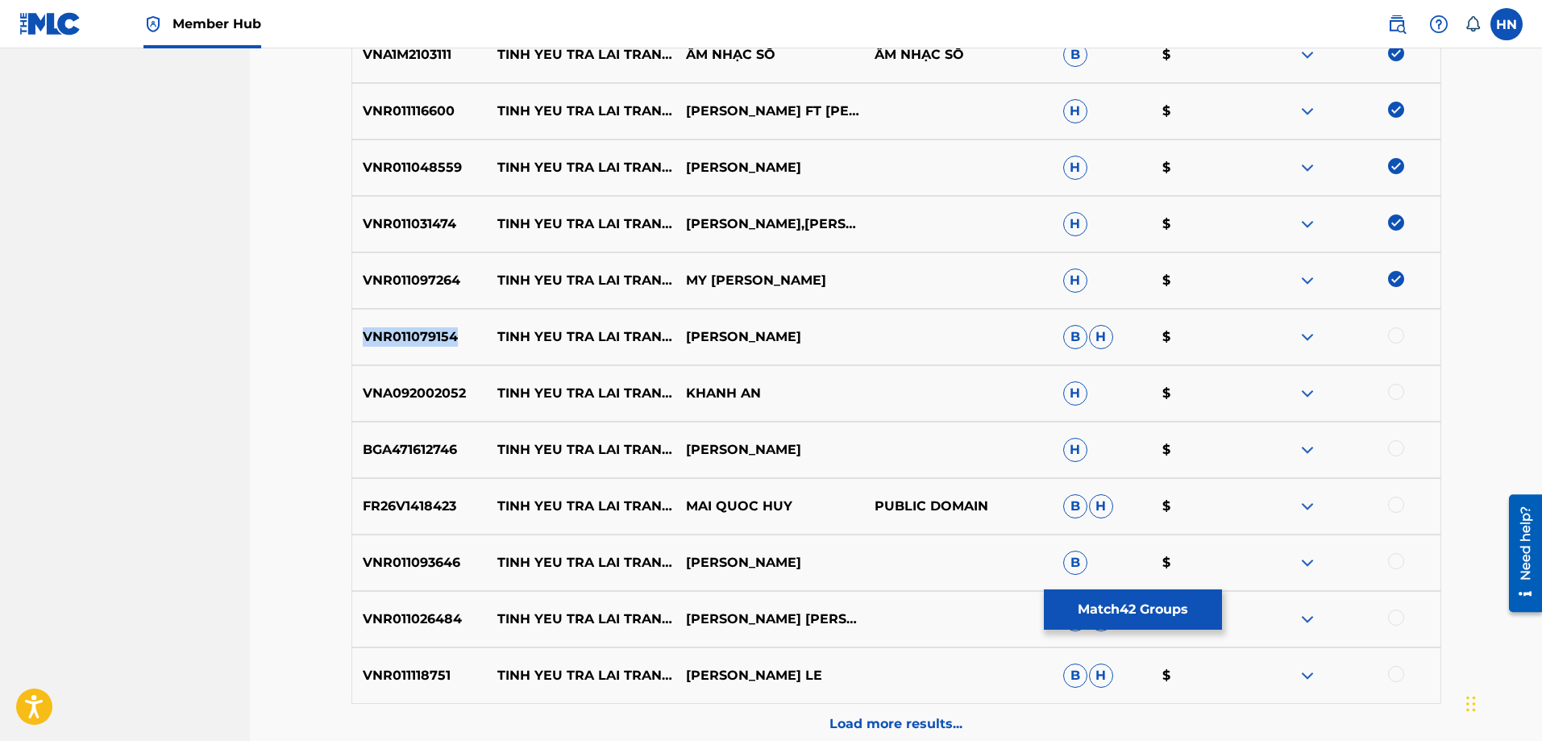
click at [391, 346] on p "VNR011079154" at bounding box center [419, 336] width 135 height 19
click at [1393, 334] on div at bounding box center [1396, 335] width 16 height 16
click at [376, 392] on p "VNA092002052" at bounding box center [419, 393] width 135 height 19
click at [1392, 391] on div at bounding box center [1396, 392] width 16 height 16
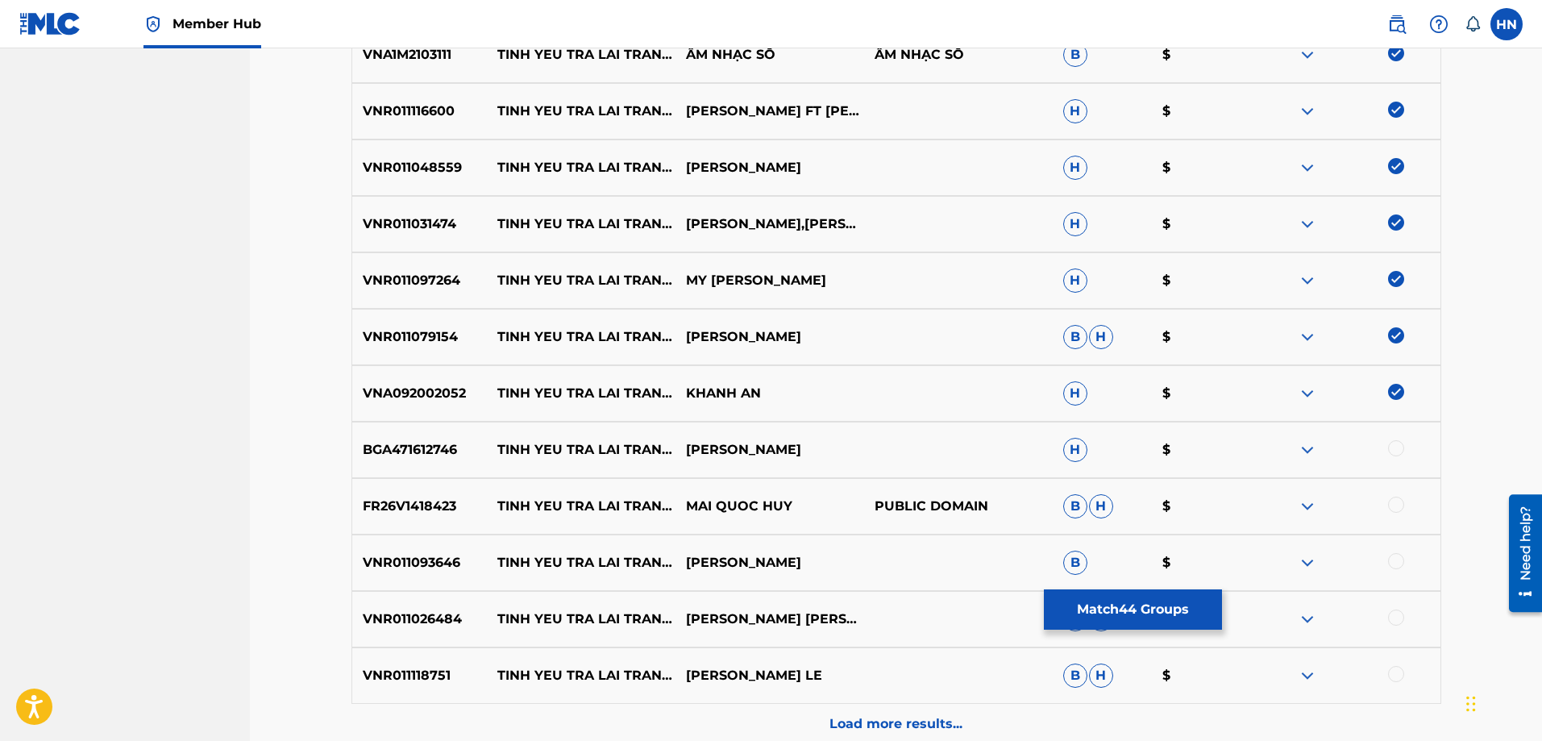
click at [433, 450] on p "BGA471612746" at bounding box center [419, 449] width 135 height 19
click at [1395, 444] on div at bounding box center [1396, 448] width 16 height 16
click at [408, 509] on p "FR26V1418423" at bounding box center [419, 505] width 135 height 19
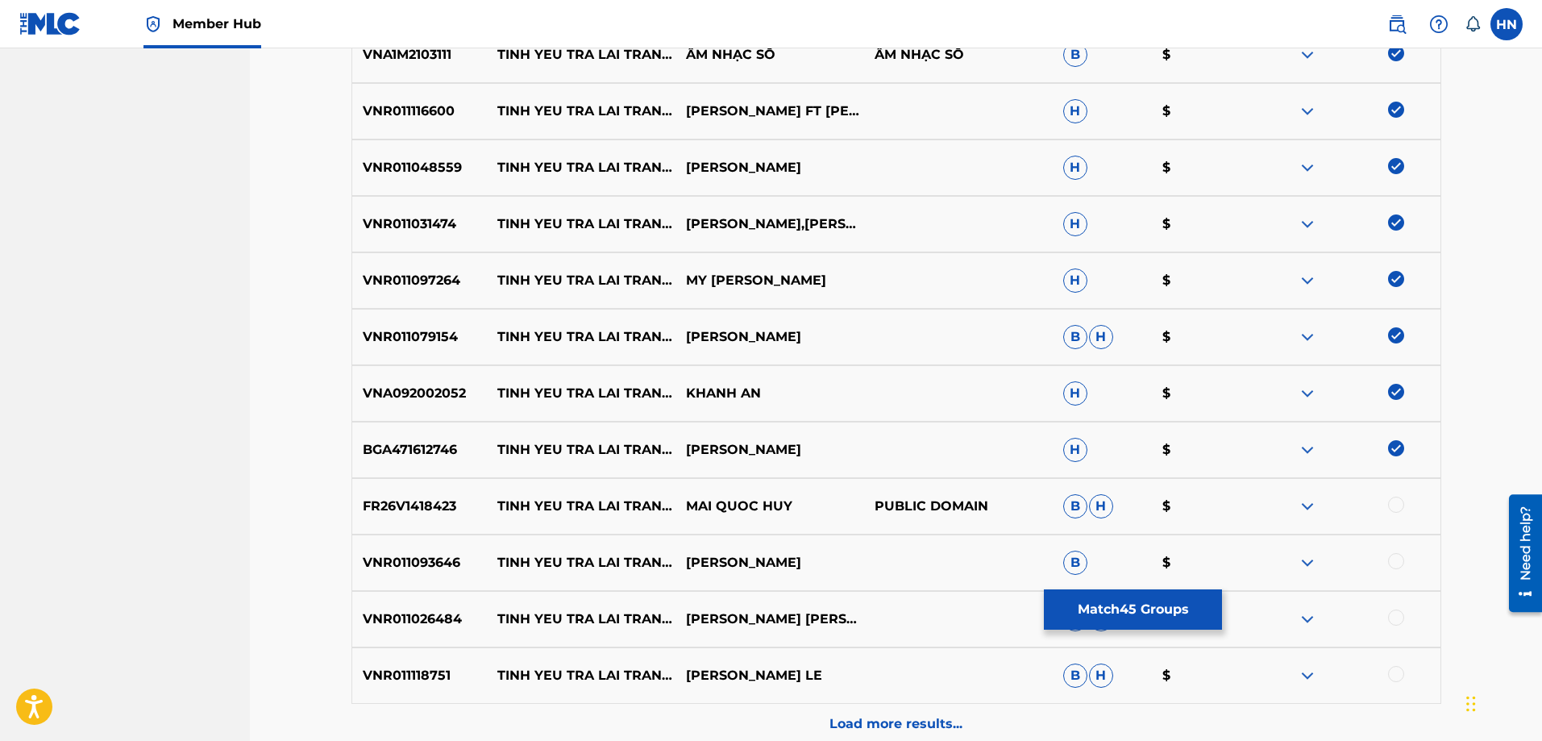
click at [1390, 500] on div at bounding box center [1396, 504] width 16 height 16
click at [430, 570] on p "VNR011093646" at bounding box center [419, 562] width 135 height 19
click at [1399, 556] on div at bounding box center [1396, 561] width 16 height 16
click at [401, 624] on p "VNR011026484" at bounding box center [419, 618] width 135 height 19
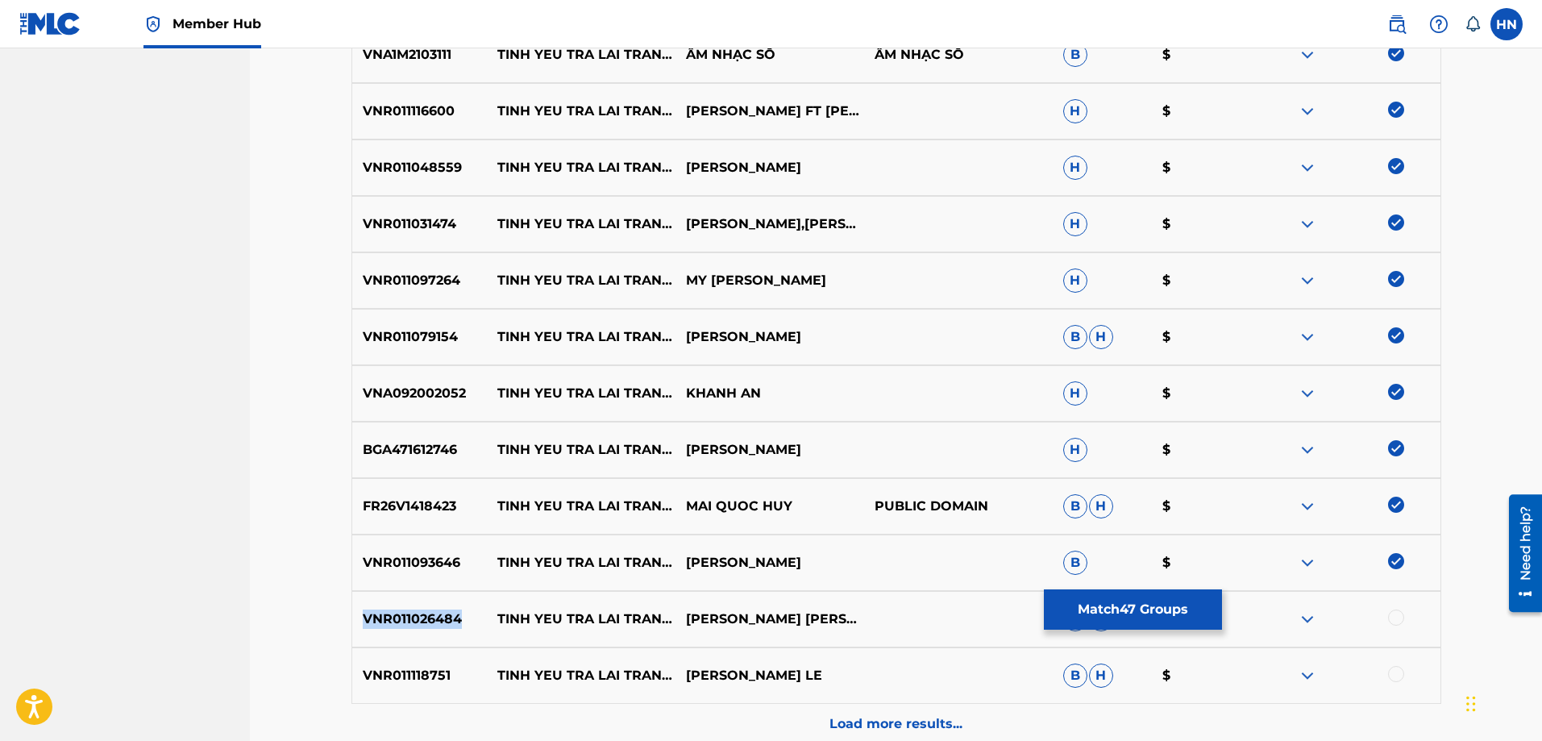
click at [401, 624] on p "VNR011026484" at bounding box center [419, 618] width 135 height 19
click at [1385, 614] on div at bounding box center [1346, 618] width 189 height 19
click at [1391, 614] on div at bounding box center [1396, 617] width 16 height 16
click at [428, 670] on p "VNR011118751" at bounding box center [419, 675] width 135 height 19
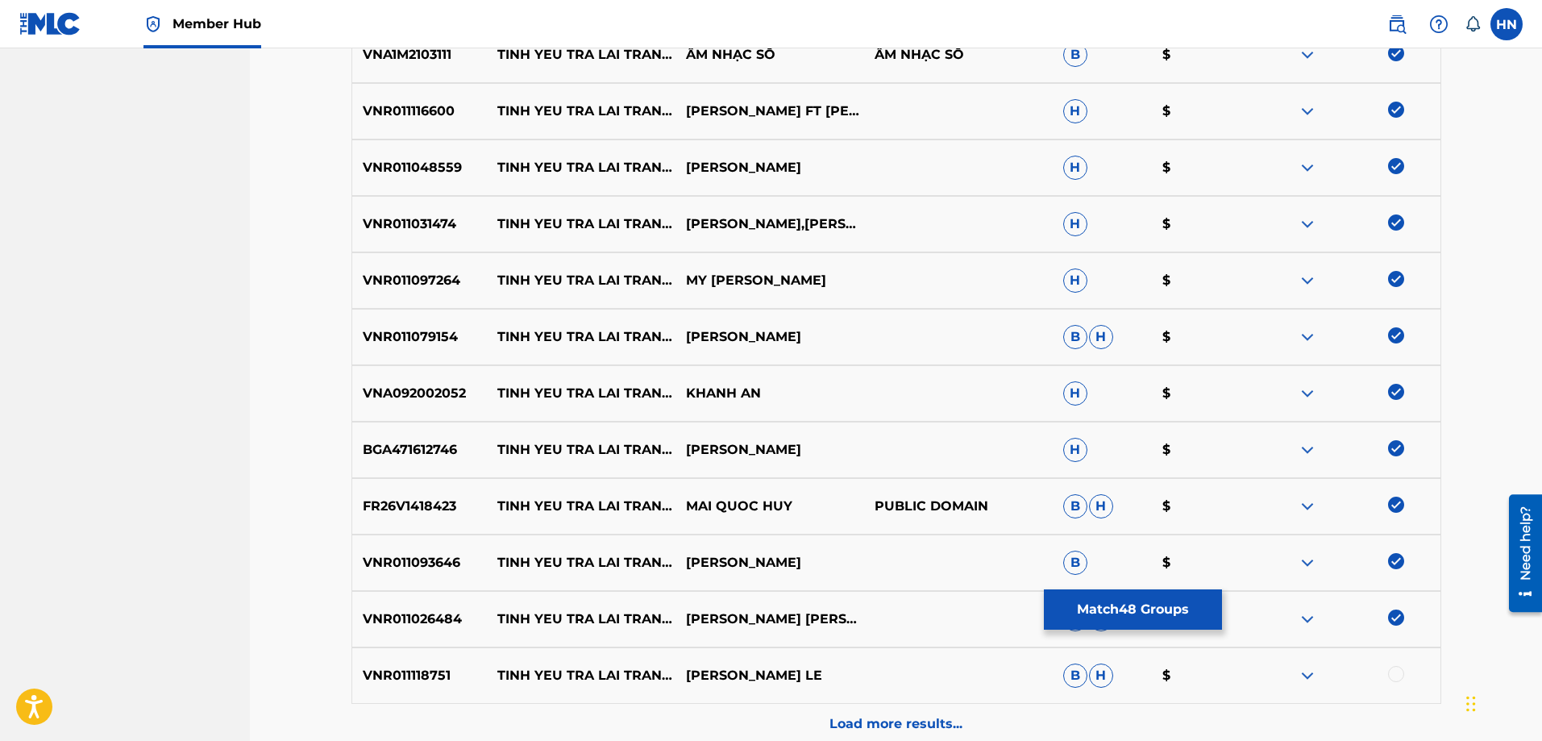
click at [1396, 668] on div at bounding box center [1396, 674] width 16 height 16
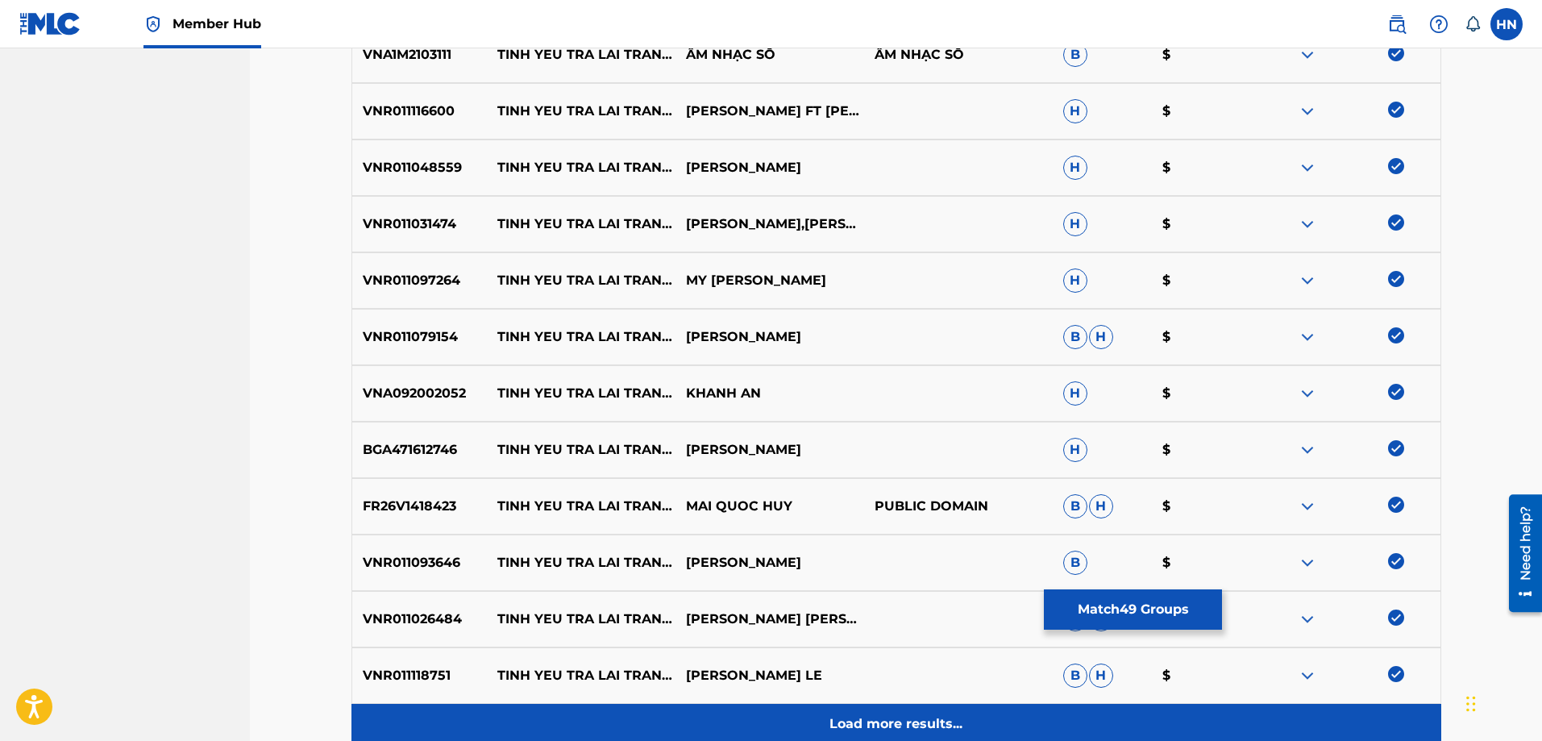
click at [834, 718] on p "Load more results..." at bounding box center [895, 723] width 133 height 19
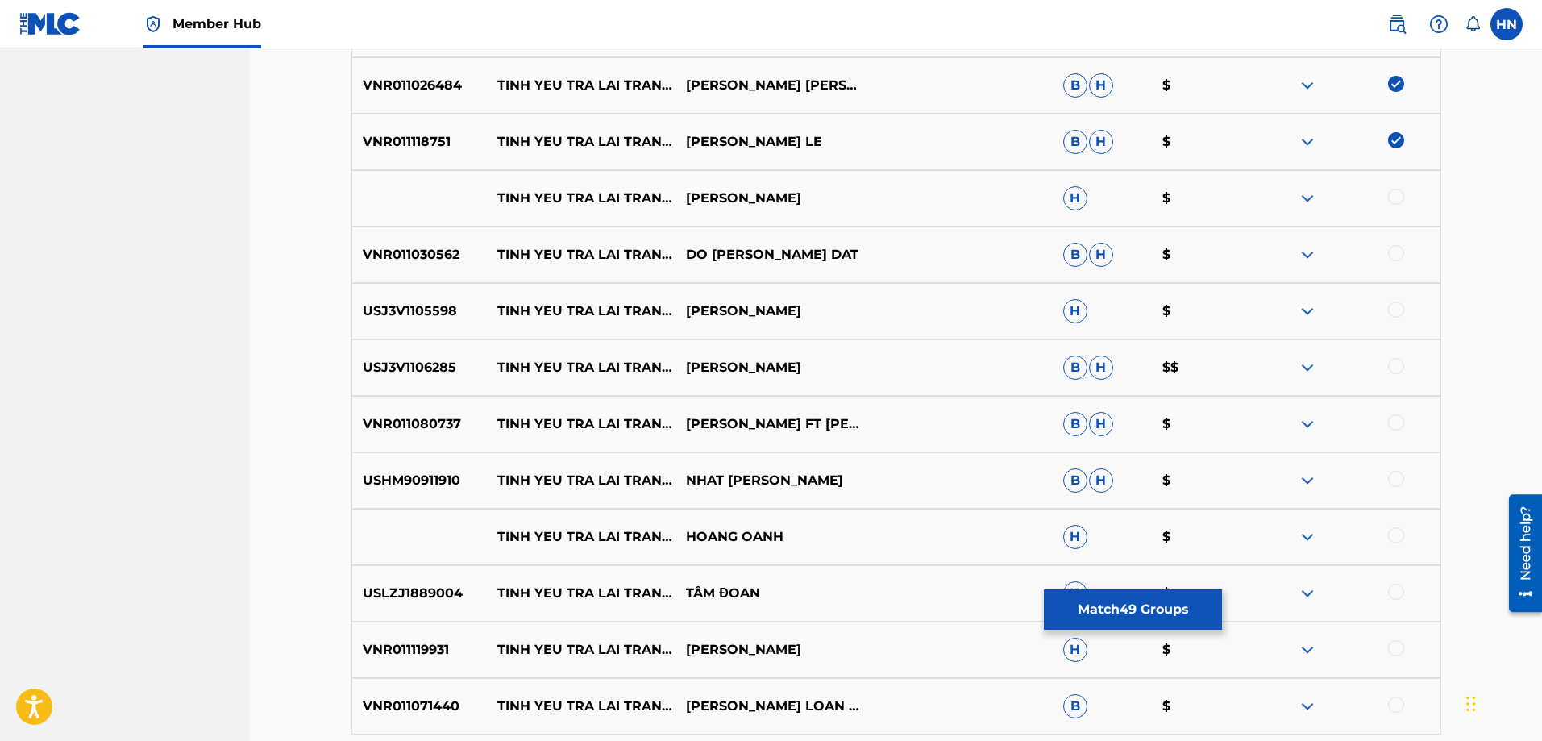
scroll to position [3302, 0]
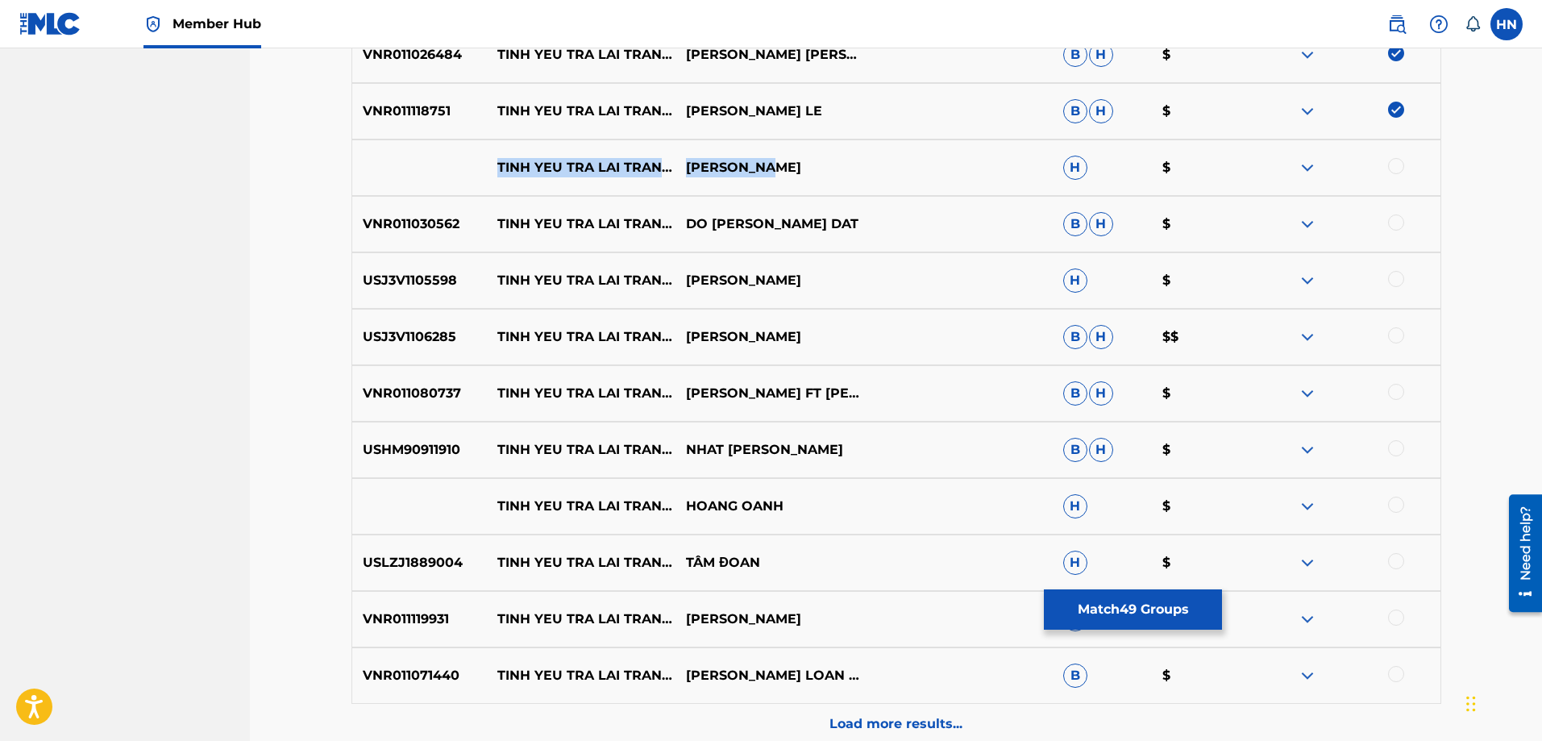
drag, startPoint x: 500, startPoint y: 155, endPoint x: 794, endPoint y: 171, distance: 294.6
click at [794, 171] on div "[PERSON_NAME] TRA [PERSON_NAME] SAO [PERSON_NAME] H $" at bounding box center [896, 167] width 1090 height 56
click at [1394, 166] on div at bounding box center [1396, 166] width 16 height 16
click at [1315, 167] on img at bounding box center [1307, 167] width 19 height 19
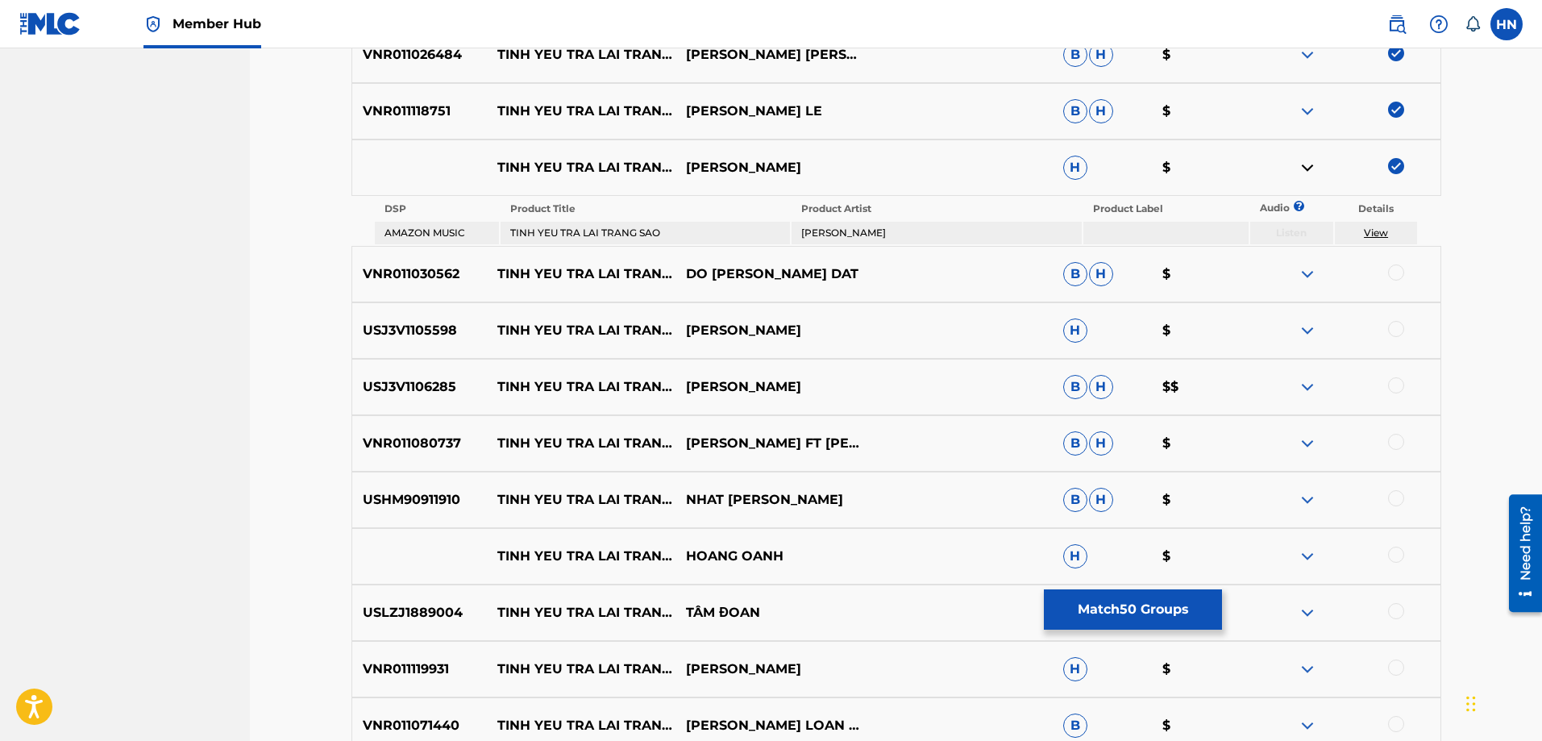
click at [432, 266] on p "VNR011030562" at bounding box center [419, 273] width 135 height 19
click at [1395, 272] on div at bounding box center [1396, 272] width 16 height 16
click at [392, 338] on p "USJ3V1105598" at bounding box center [419, 330] width 135 height 19
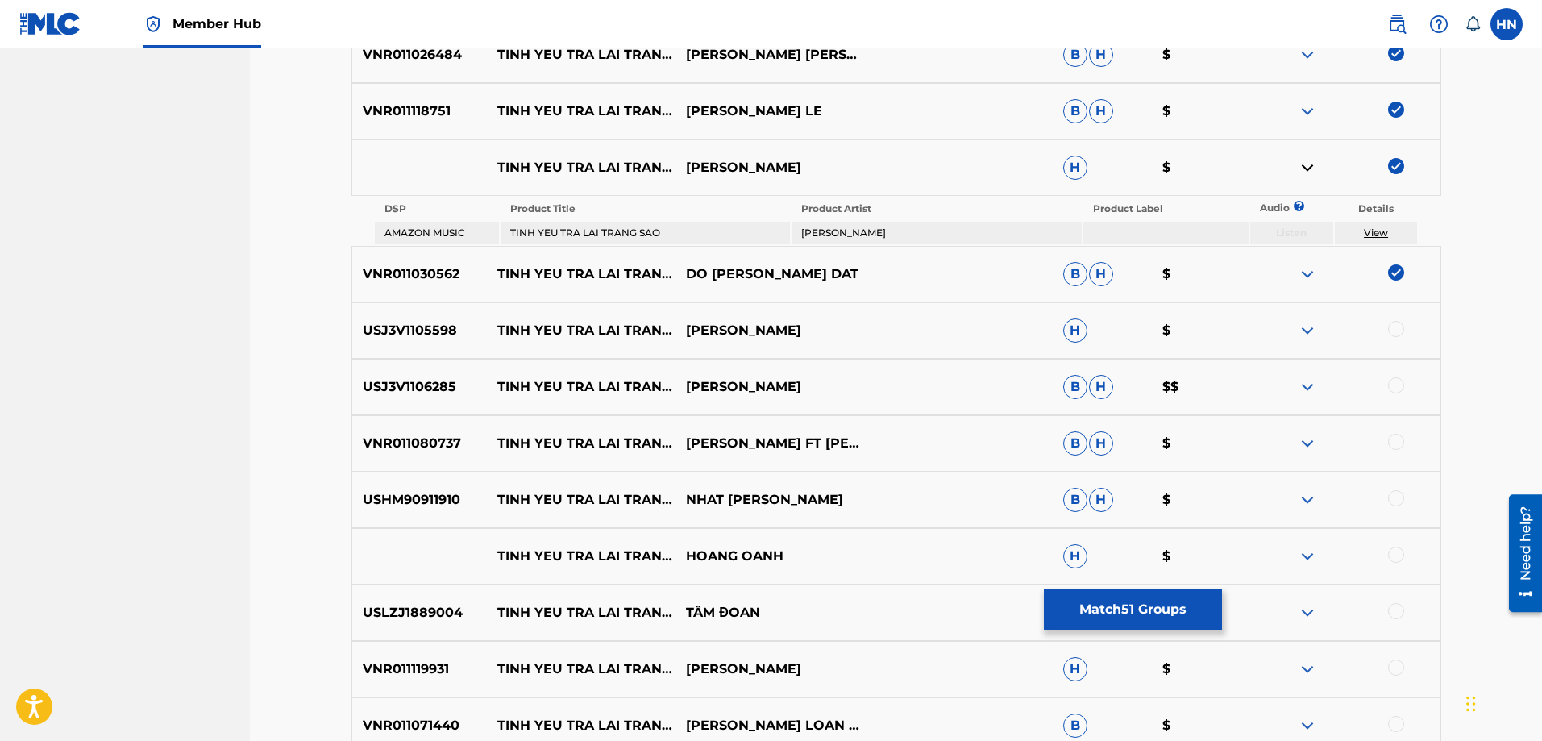
click at [1396, 326] on div at bounding box center [1396, 329] width 16 height 16
click at [416, 390] on p "USJ3V1106285" at bounding box center [419, 386] width 135 height 19
click at [1389, 386] on div at bounding box center [1396, 385] width 16 height 16
click at [413, 436] on p "VNR011080737" at bounding box center [419, 443] width 135 height 19
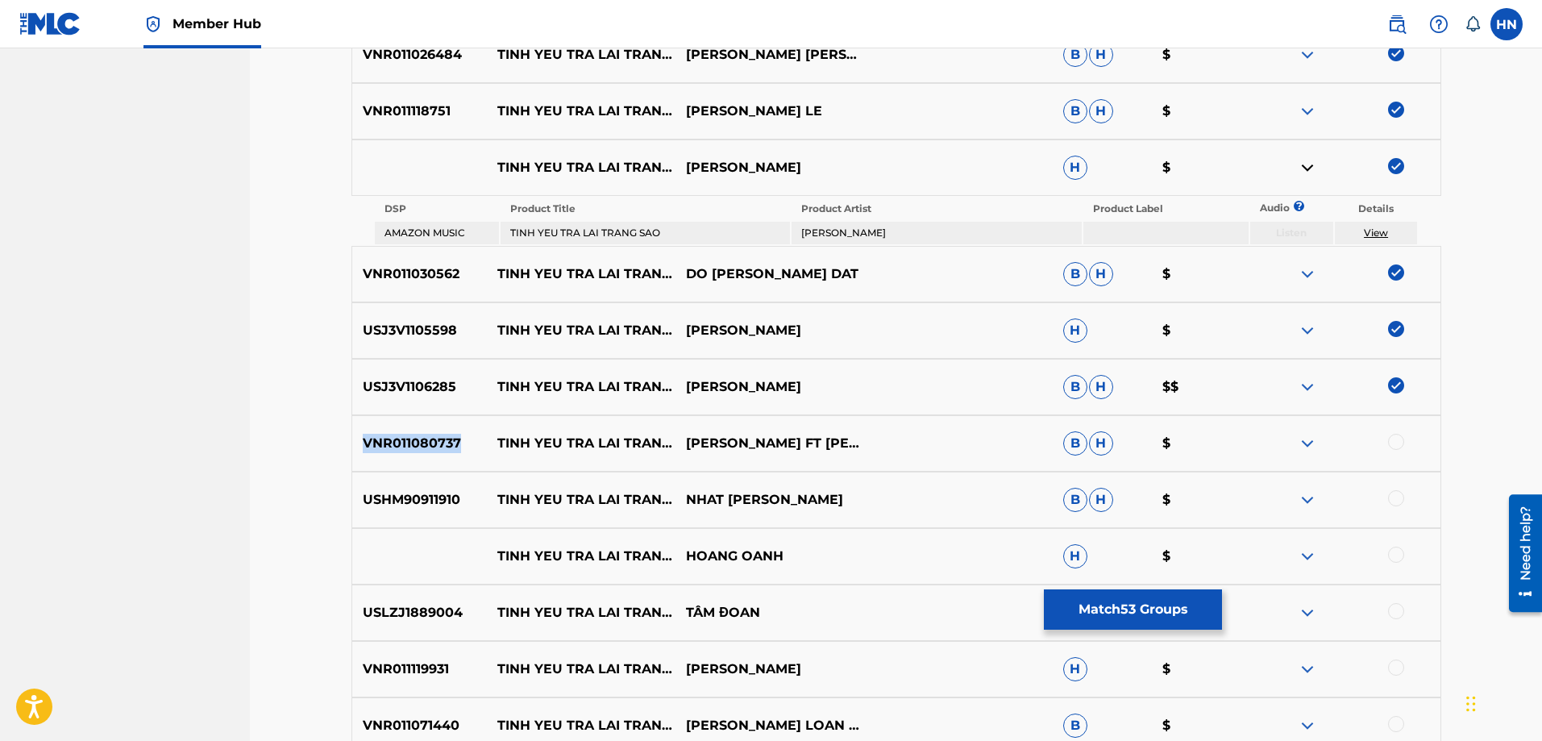
click at [413, 436] on p "VNR011080737" at bounding box center [419, 443] width 135 height 19
click at [1389, 442] on div at bounding box center [1396, 442] width 16 height 16
click at [425, 495] on p "USHM90911910" at bounding box center [419, 499] width 135 height 19
click at [1395, 491] on div at bounding box center [1396, 498] width 16 height 16
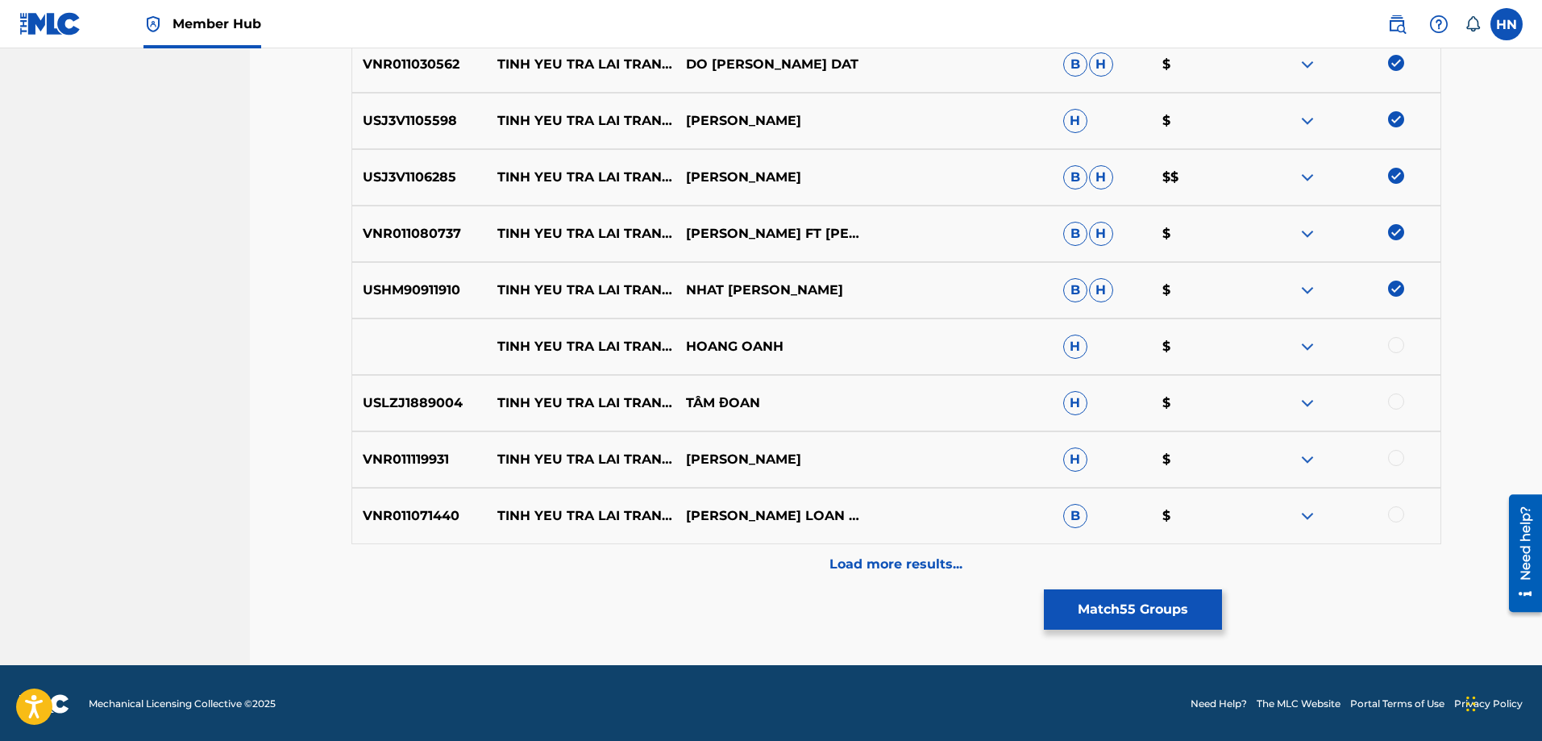
scroll to position [3513, 0]
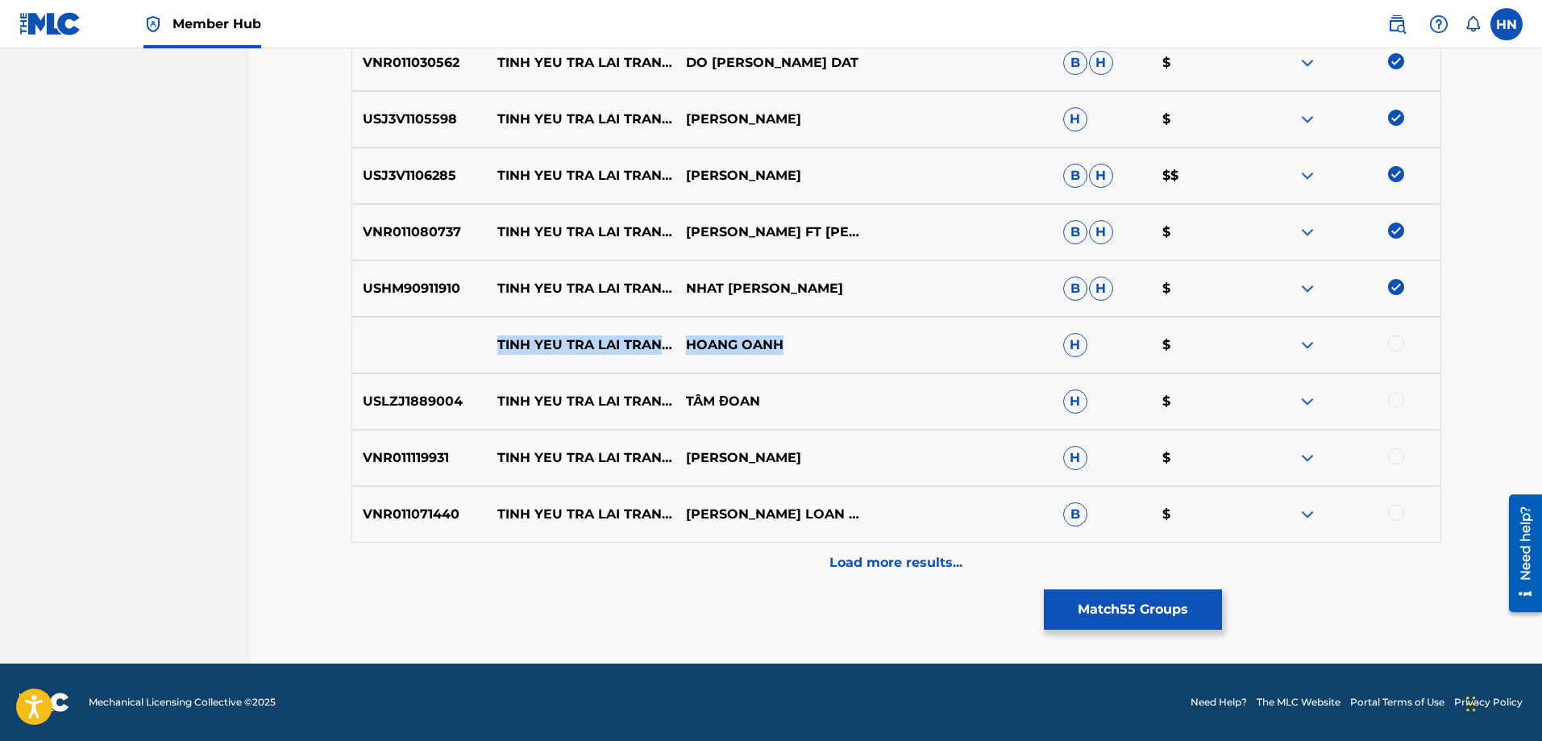
drag, startPoint x: 496, startPoint y: 332, endPoint x: 793, endPoint y: 342, distance: 297.5
click at [793, 342] on div "[PERSON_NAME] TRA [PERSON_NAME] SAO [PERSON_NAME] H $" at bounding box center [896, 345] width 1090 height 56
click at [1393, 342] on div at bounding box center [1396, 343] width 16 height 16
click at [1301, 347] on img at bounding box center [1307, 344] width 19 height 19
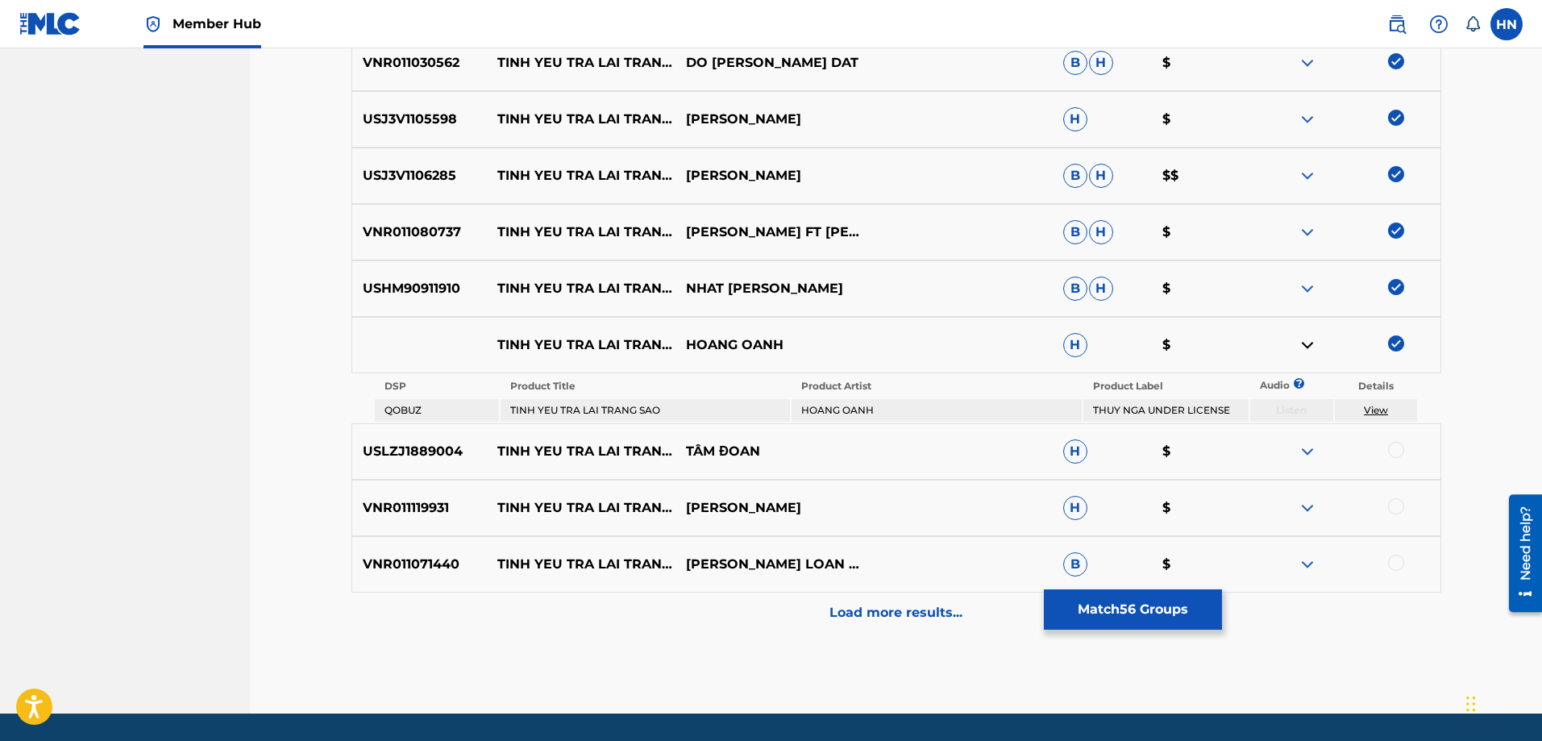
click at [437, 455] on p "USLZJ1889004" at bounding box center [419, 451] width 135 height 19
click at [1393, 449] on div at bounding box center [1396, 450] width 16 height 16
click at [395, 500] on p "VNR011119931" at bounding box center [419, 507] width 135 height 19
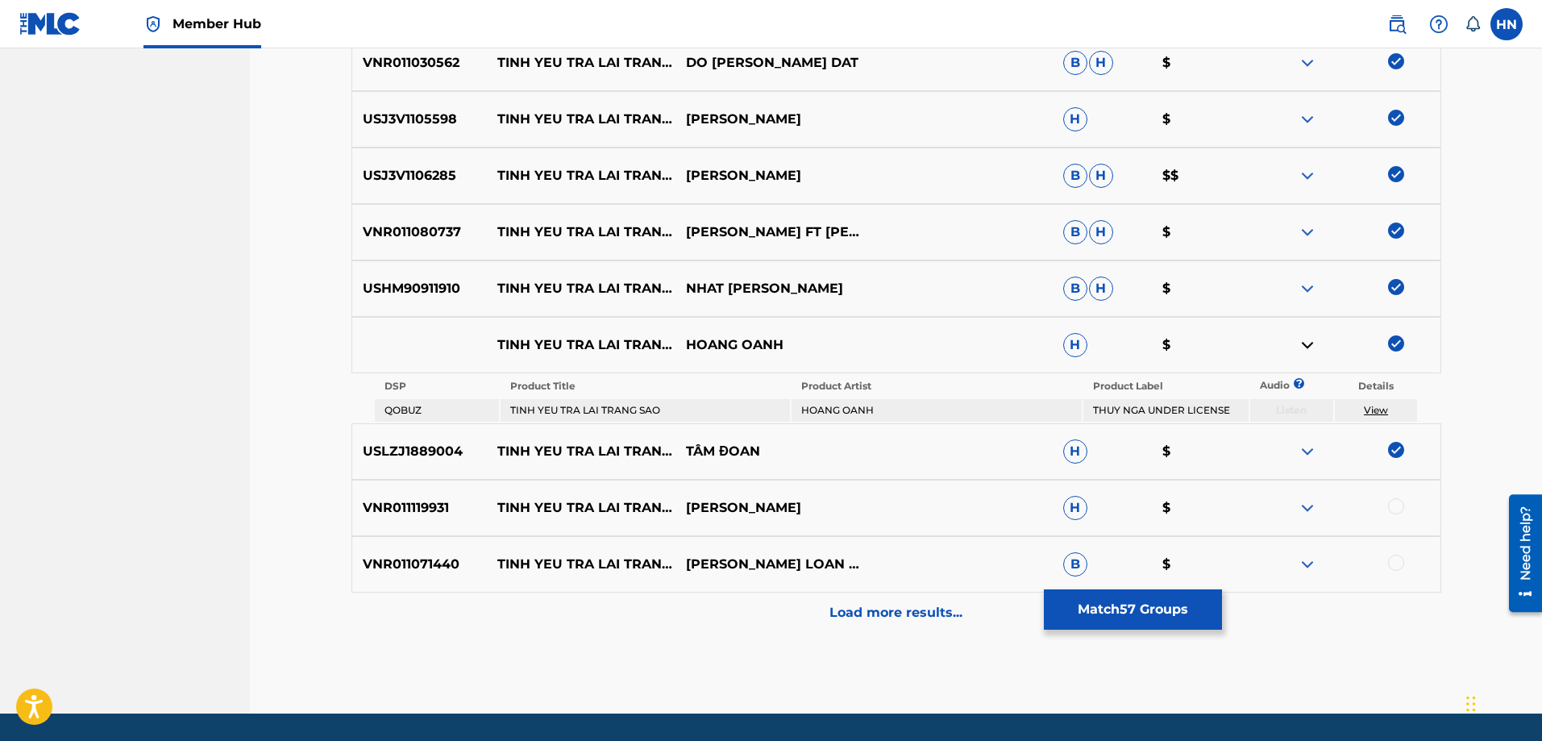
click at [1396, 509] on div at bounding box center [1396, 506] width 16 height 16
click at [388, 558] on p "VNR011071440" at bounding box center [419, 563] width 135 height 19
click at [1389, 560] on div at bounding box center [1396, 562] width 16 height 16
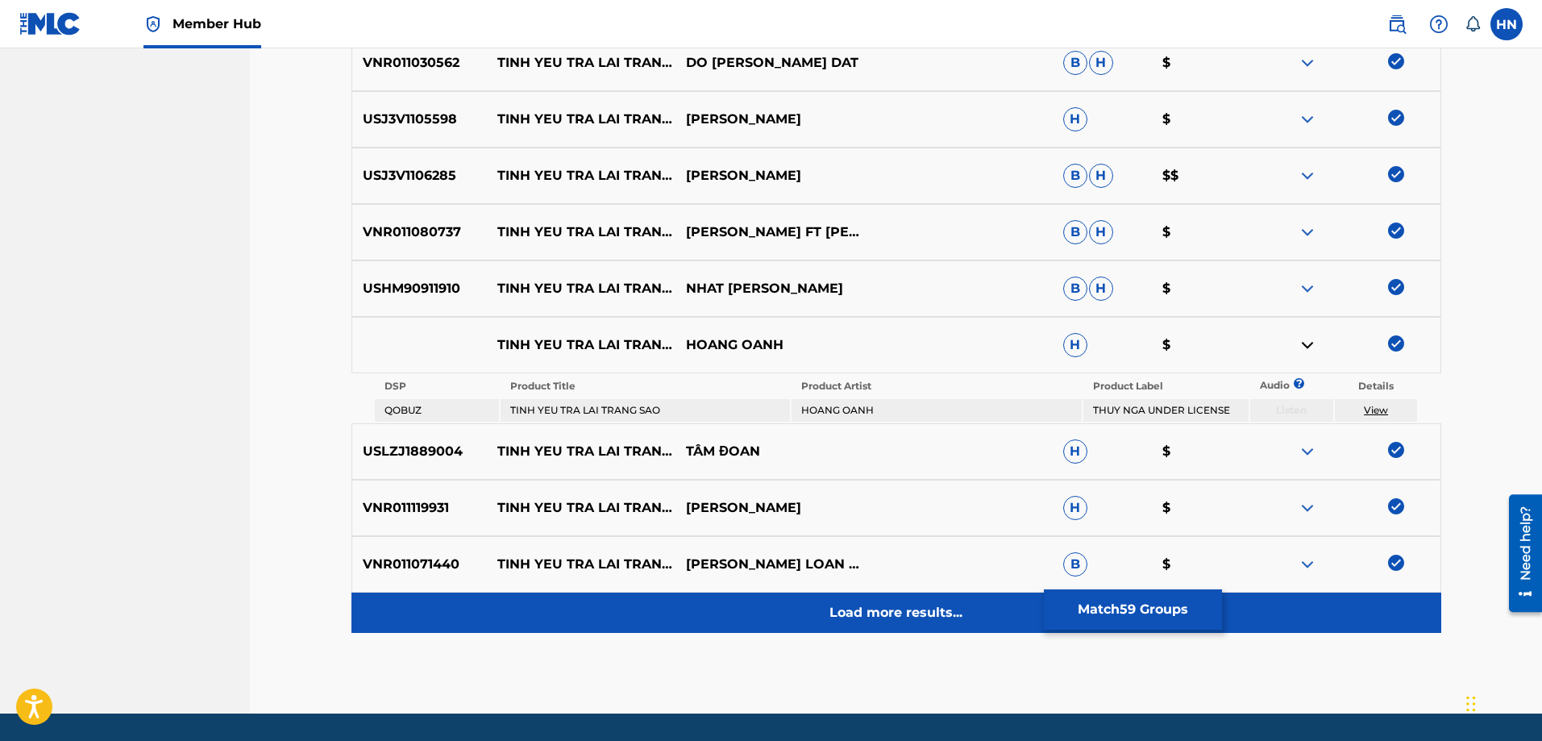
click at [961, 620] on p "Load more results..." at bounding box center [895, 612] width 133 height 19
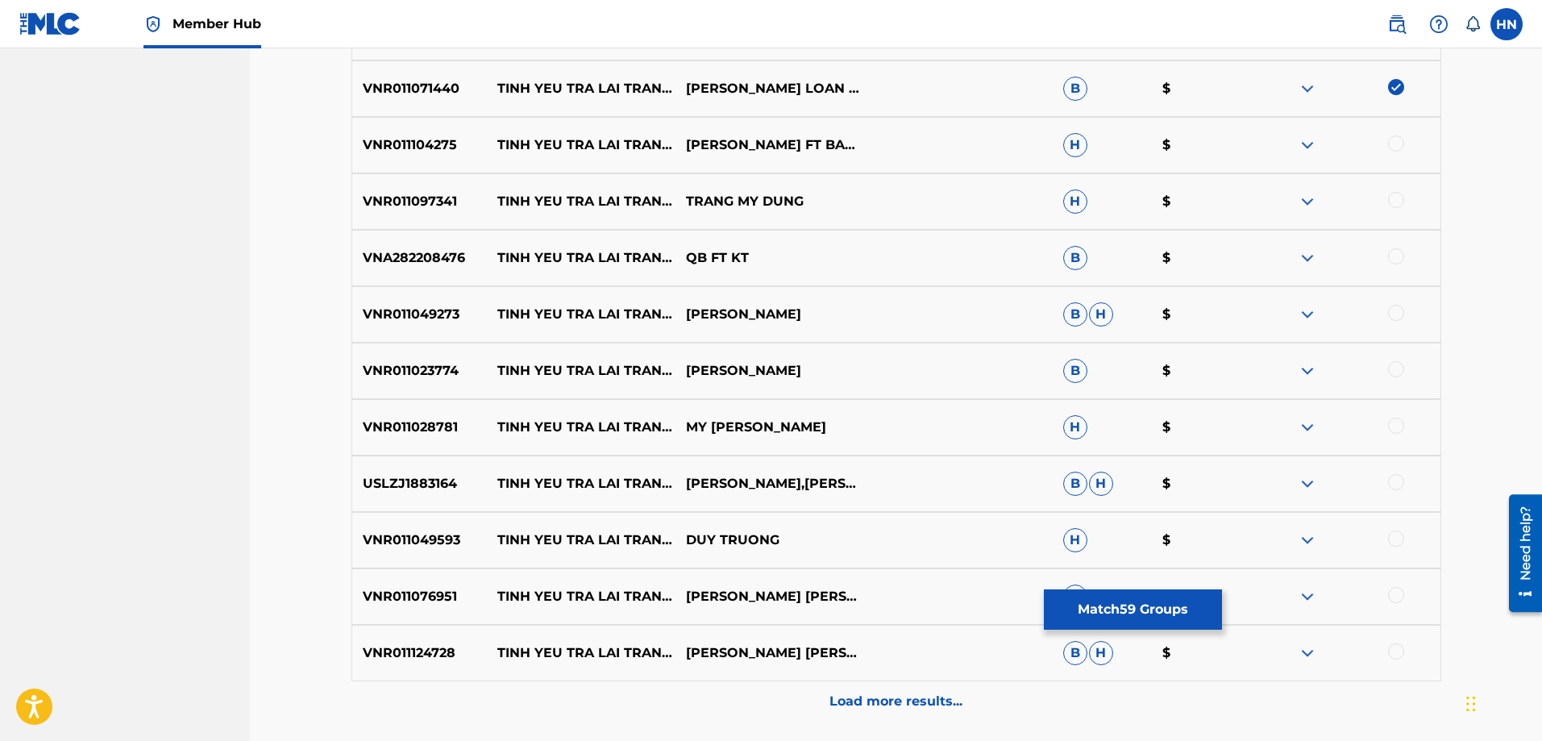
scroll to position [3916, 0]
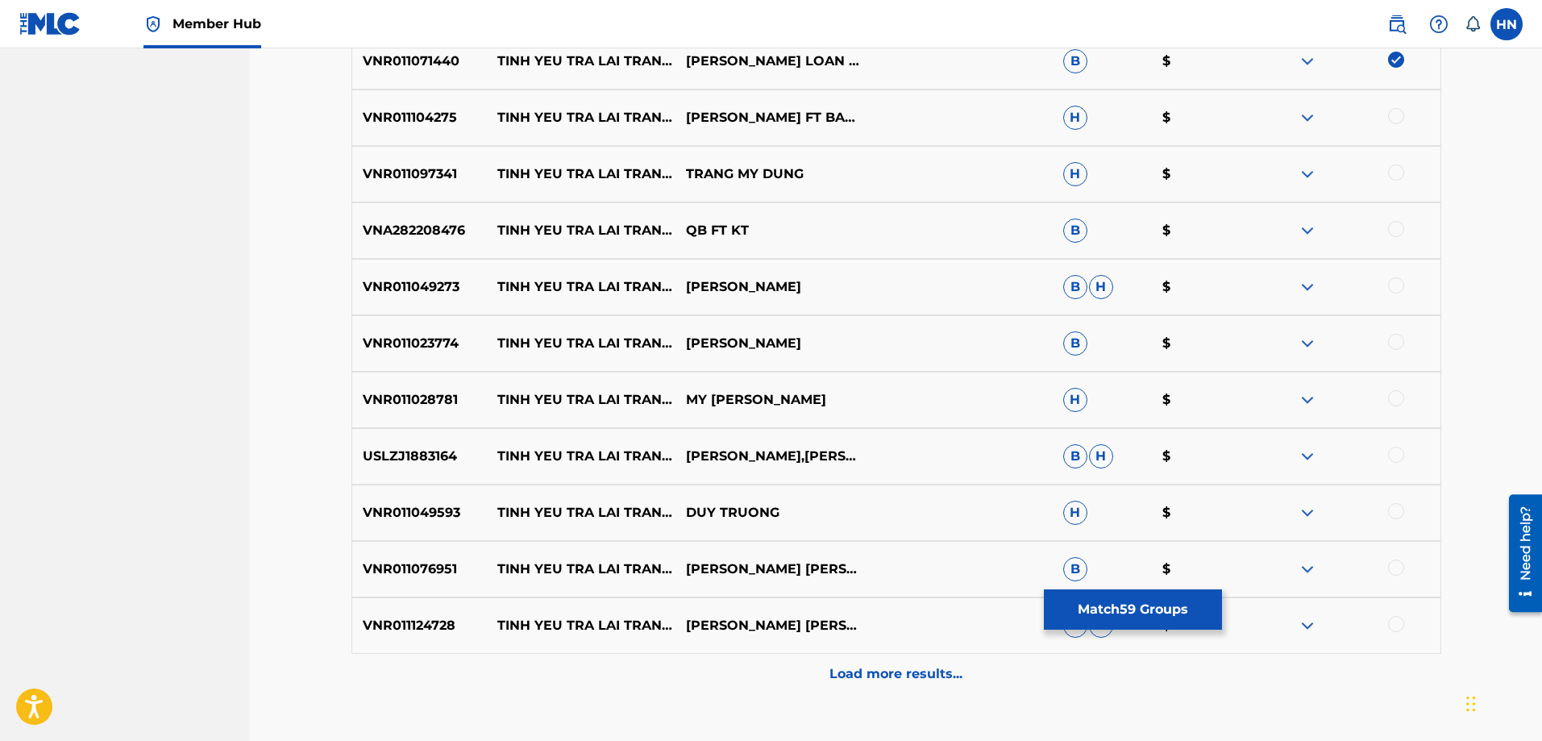
click at [409, 102] on div "VNR011104275 [PERSON_NAME] TRA [PERSON_NAME] SAO [PERSON_NAME] FT BANG [PERSON_…" at bounding box center [896, 117] width 1090 height 56
click at [1390, 118] on div at bounding box center [1396, 116] width 16 height 16
click at [449, 180] on p "VNR011097341" at bounding box center [419, 173] width 135 height 19
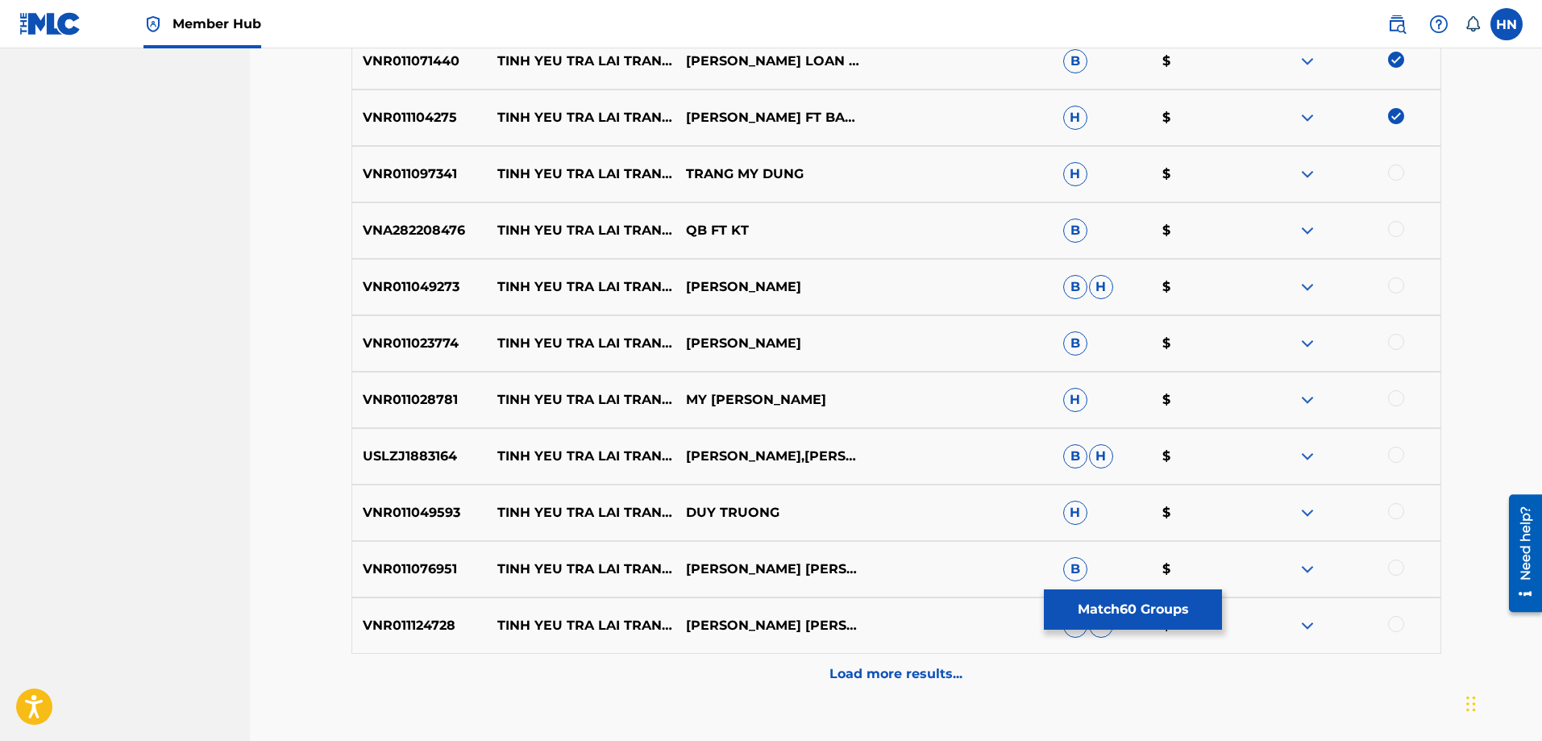
click at [1392, 168] on div at bounding box center [1396, 172] width 16 height 16
click at [421, 282] on p "VNR011049273" at bounding box center [419, 286] width 135 height 19
click at [1392, 288] on div at bounding box center [1396, 285] width 16 height 16
click at [429, 331] on div "VNR011023774 [PERSON_NAME] TRA [PERSON_NAME] SAO [PERSON_NAME] $" at bounding box center [896, 343] width 1090 height 56
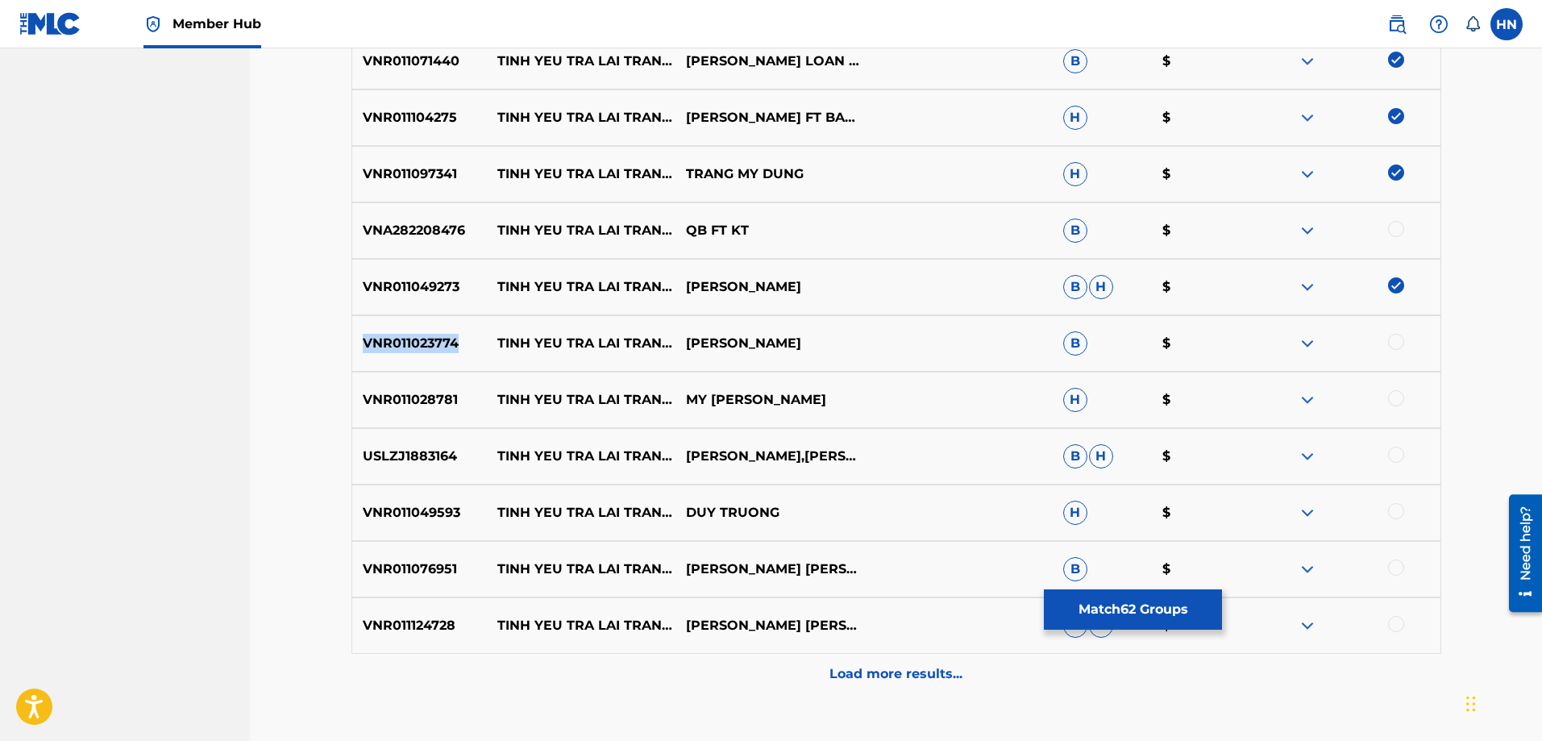
click at [429, 331] on div "VNR011023774 [PERSON_NAME] TRA [PERSON_NAME] SAO [PERSON_NAME] $" at bounding box center [896, 343] width 1090 height 56
click at [1393, 343] on div at bounding box center [1396, 342] width 16 height 16
click at [422, 397] on p "VNR011028781" at bounding box center [419, 399] width 135 height 19
click at [1389, 393] on div at bounding box center [1396, 398] width 16 height 16
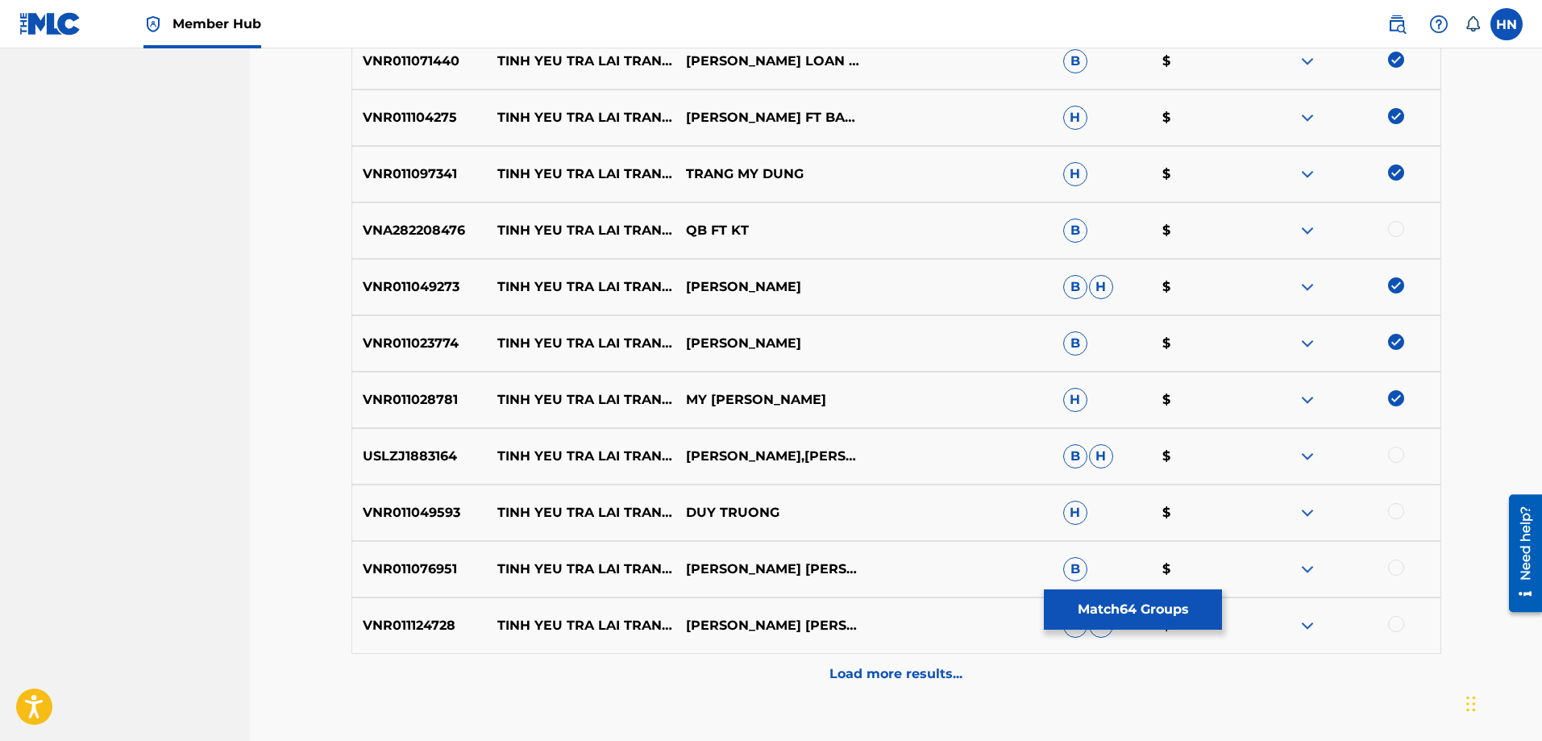
click at [447, 455] on p "USLZJ1883164" at bounding box center [419, 455] width 135 height 19
click at [1394, 447] on div at bounding box center [1396, 454] width 16 height 16
click at [425, 508] on p "VNR011049593" at bounding box center [419, 512] width 135 height 19
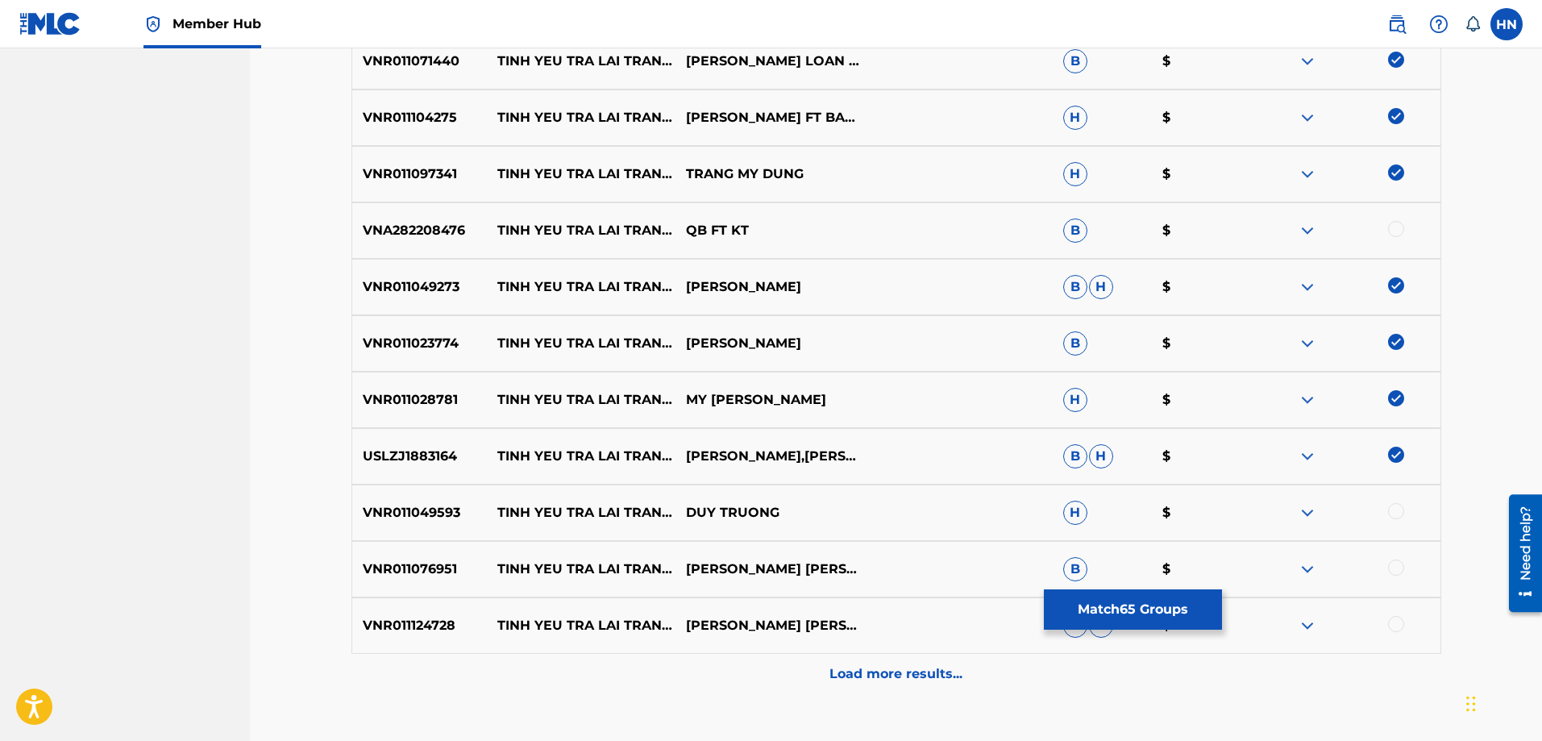
click at [1389, 507] on div at bounding box center [1396, 511] width 16 height 16
click at [397, 561] on p "VNR011076951" at bounding box center [419, 568] width 135 height 19
click at [1389, 563] on div at bounding box center [1396, 567] width 16 height 16
click at [351, 629] on div "VNR011124728 [PERSON_NAME] TRA [PERSON_NAME] SAO [PERSON_NAME] [PERSON_NAME] FT…" at bounding box center [896, 625] width 1090 height 56
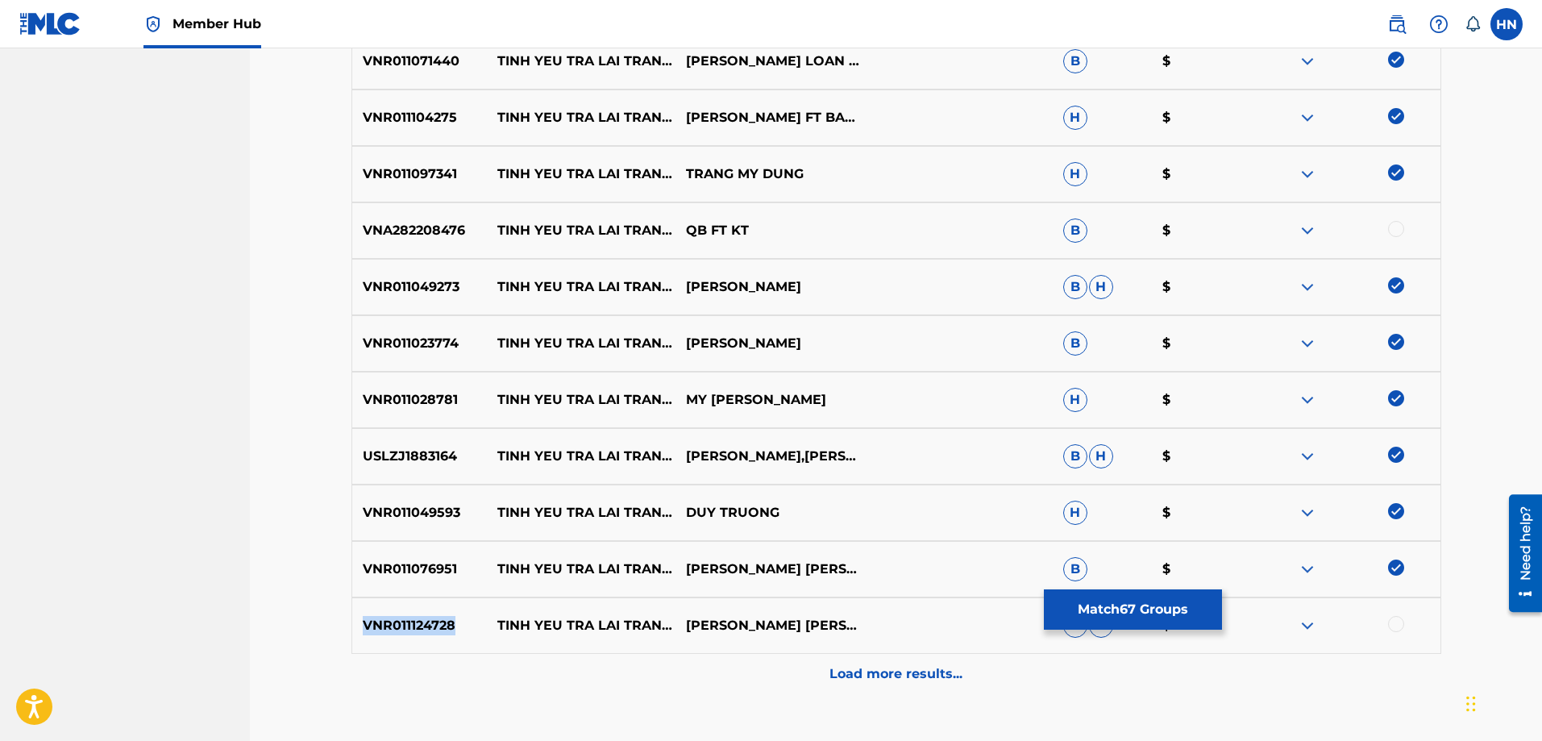
click at [351, 629] on div "VNR011124728 [PERSON_NAME] TRA [PERSON_NAME] SAO [PERSON_NAME] [PERSON_NAME] FT…" at bounding box center [896, 625] width 1090 height 56
click at [1391, 623] on div at bounding box center [1396, 624] width 16 height 16
click at [917, 650] on div "VNR011124728 [PERSON_NAME] TRA [PERSON_NAME] SAO [PERSON_NAME] [PERSON_NAME] FT…" at bounding box center [896, 625] width 1090 height 56
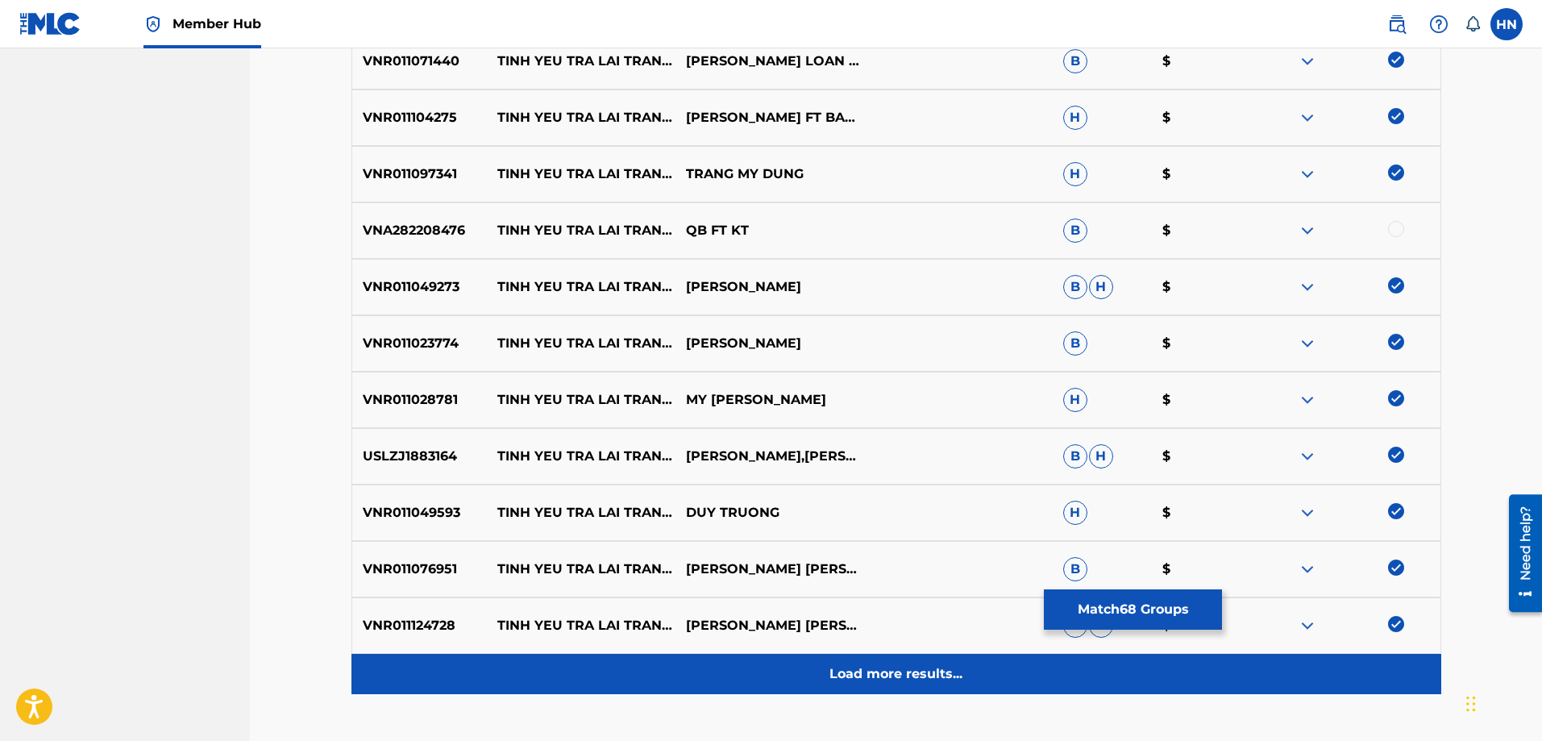
click at [908, 658] on div "Load more results..." at bounding box center [896, 674] width 1090 height 40
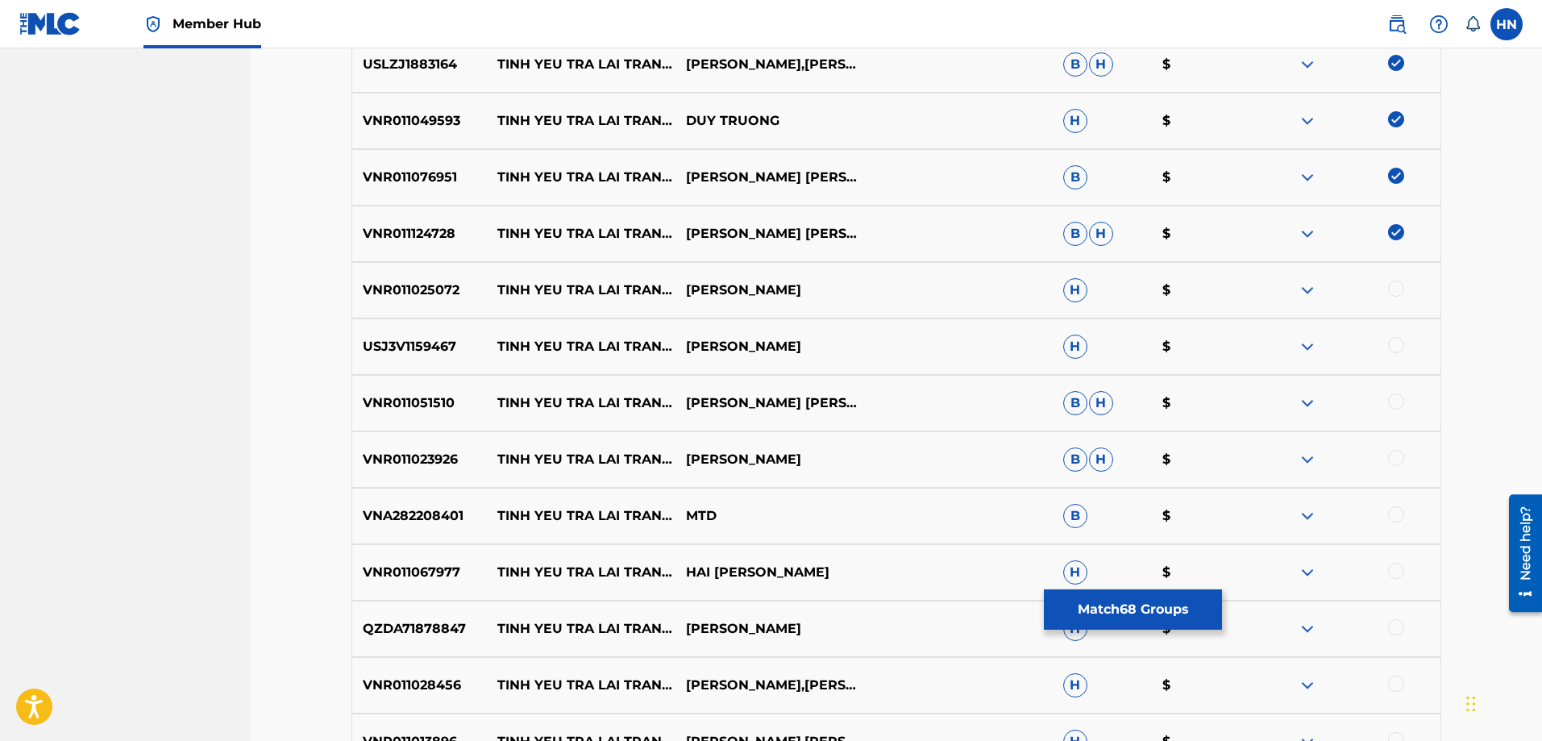
scroll to position [4400, 0]
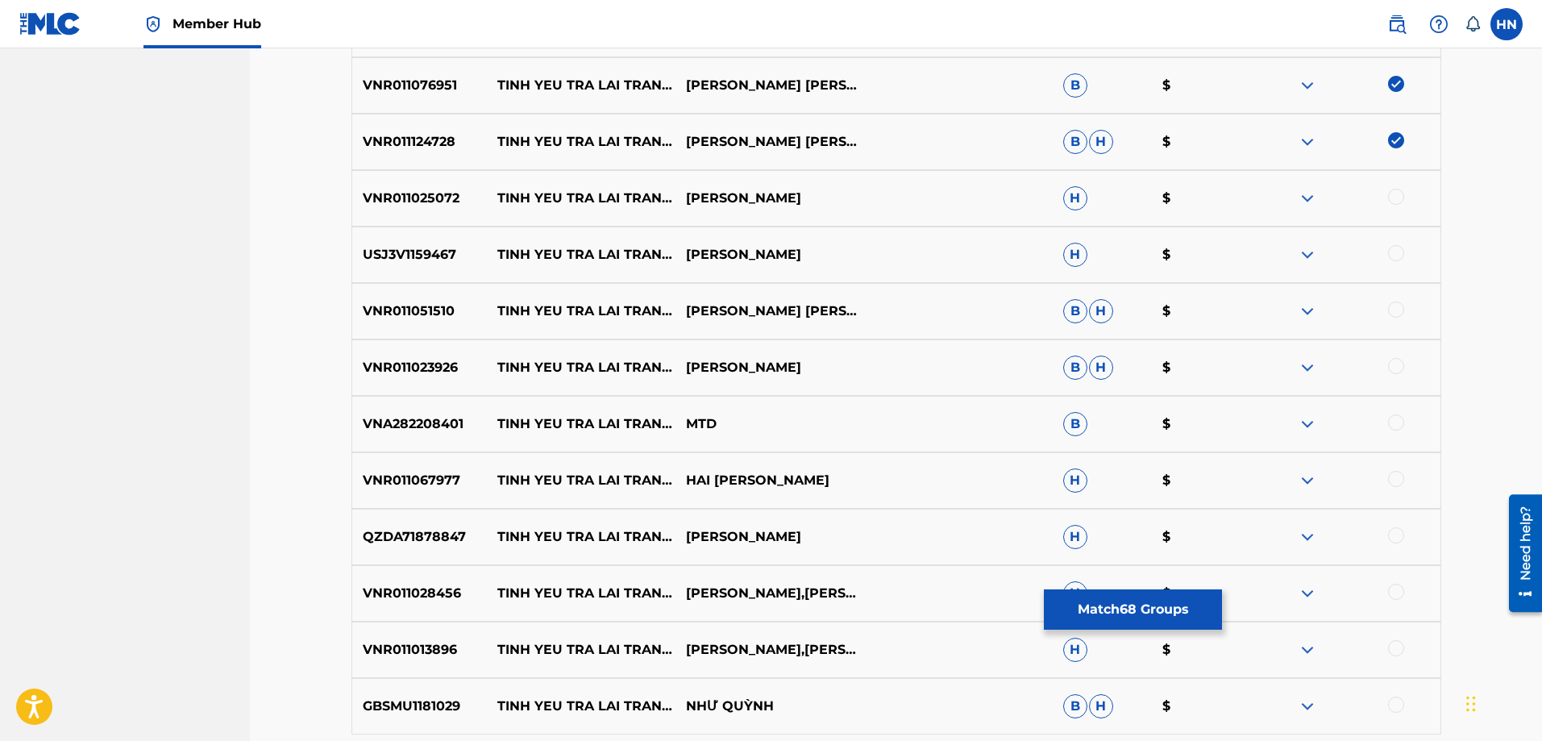
click at [416, 223] on div "VNR011025072 [PERSON_NAME] TRA [PERSON_NAME] SAO [PERSON_NAME] SANG H $" at bounding box center [896, 198] width 1090 height 56
click at [1389, 196] on div at bounding box center [1396, 197] width 16 height 16
click at [441, 246] on p "USJ3V1159467" at bounding box center [419, 254] width 135 height 19
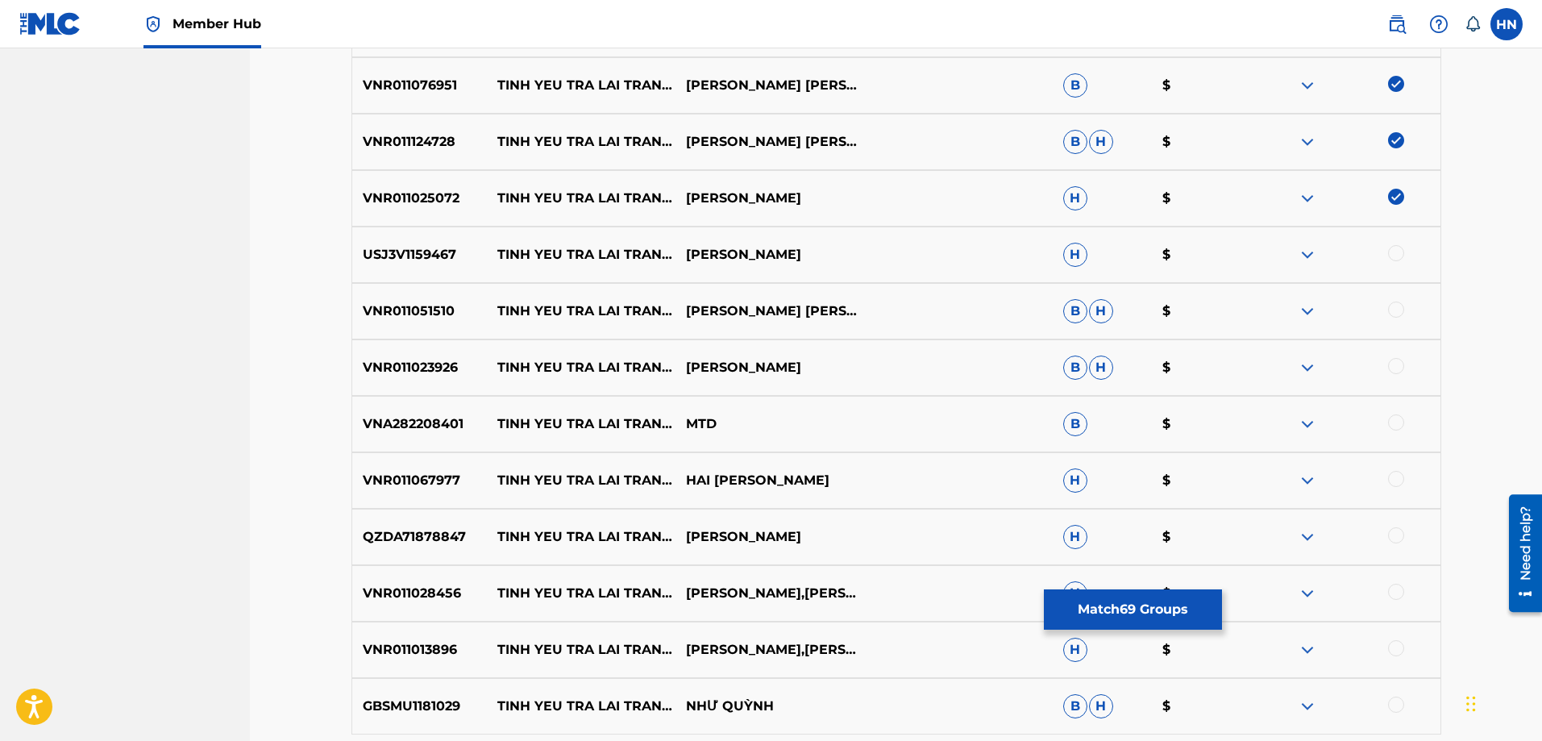
click at [1396, 254] on div at bounding box center [1396, 253] width 16 height 16
click at [385, 295] on div "VNR011051510 [PERSON_NAME] TRA [PERSON_NAME] SAO [PERSON_NAME] [PERSON_NAME] [P…" at bounding box center [896, 311] width 1090 height 56
click at [1389, 310] on div at bounding box center [1396, 309] width 16 height 16
click at [412, 359] on p "VNR011023926" at bounding box center [419, 367] width 135 height 19
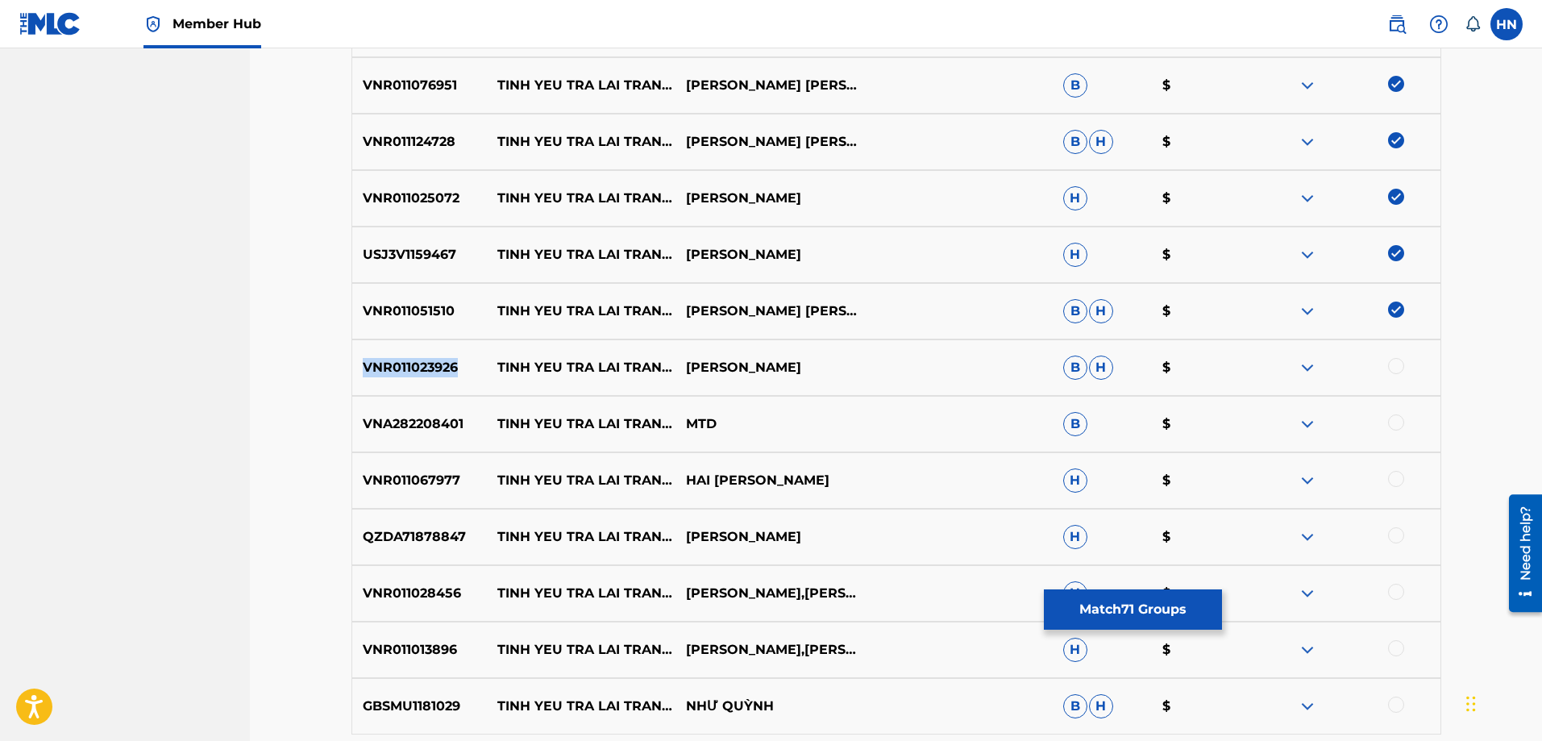
click at [412, 359] on p "VNR011023926" at bounding box center [419, 367] width 135 height 19
click at [1400, 363] on div at bounding box center [1396, 366] width 16 height 16
click at [405, 469] on div "VNR011067977 [PERSON_NAME] TRA [PERSON_NAME] SAO HAI [PERSON_NAME] H $" at bounding box center [896, 480] width 1090 height 56
click at [1399, 480] on div at bounding box center [1396, 479] width 16 height 16
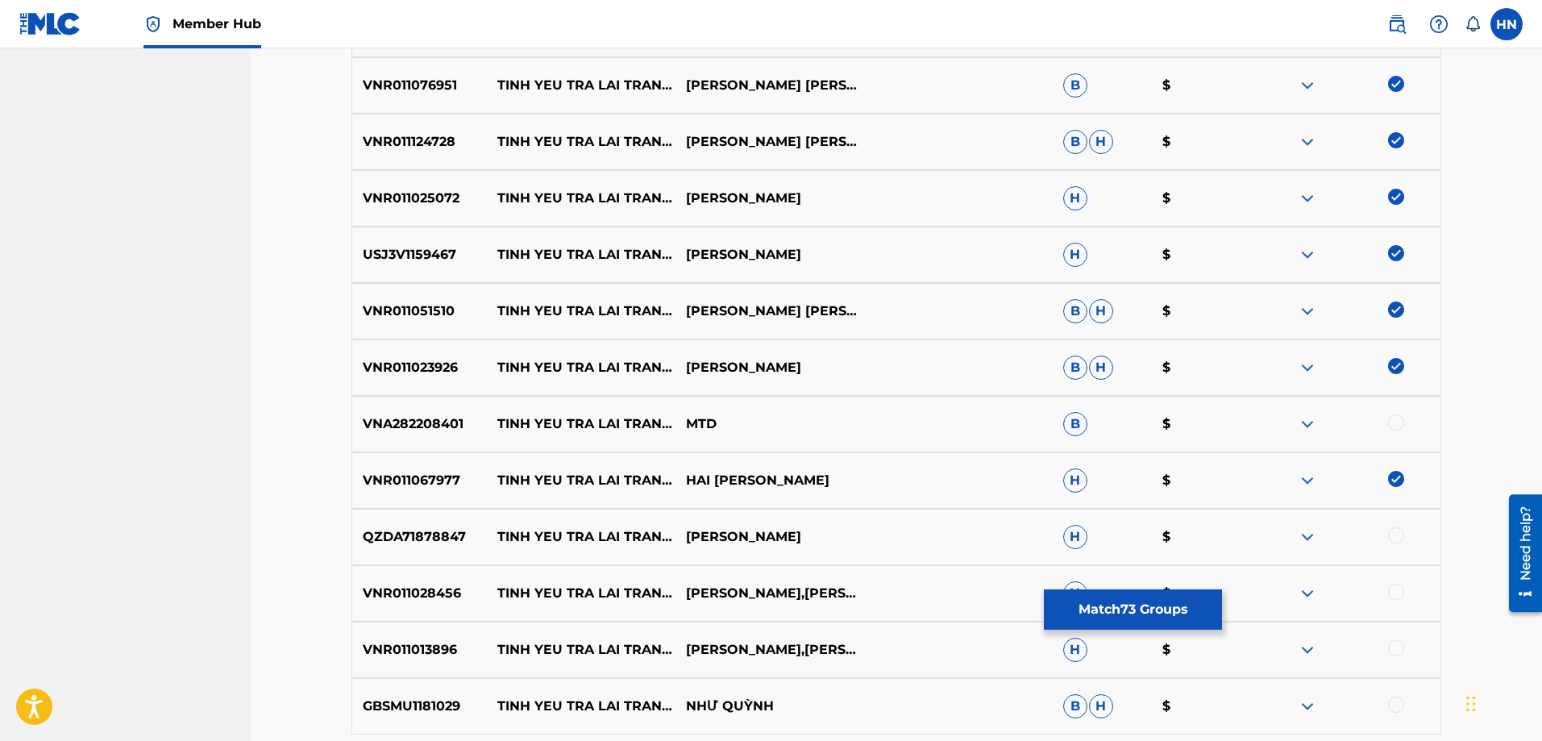
click at [448, 541] on p "QZDA71878847" at bounding box center [419, 536] width 135 height 19
click at [1385, 534] on div at bounding box center [1346, 536] width 189 height 19
click at [1390, 534] on div at bounding box center [1396, 535] width 16 height 16
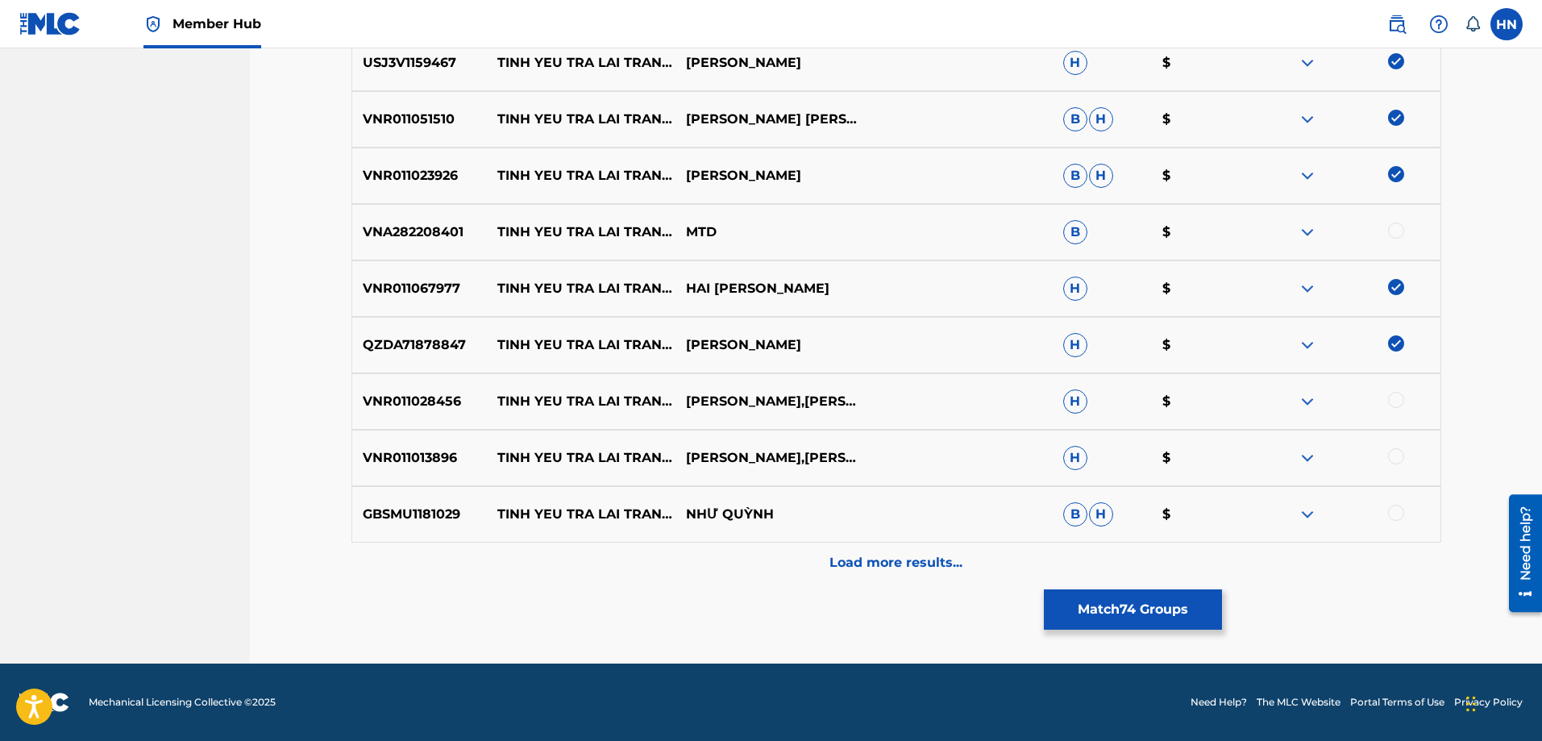
click at [432, 395] on p "VNR011028456" at bounding box center [419, 401] width 135 height 19
click at [1390, 397] on div at bounding box center [1396, 400] width 16 height 16
click at [375, 455] on p "VNR011013896" at bounding box center [419, 457] width 135 height 19
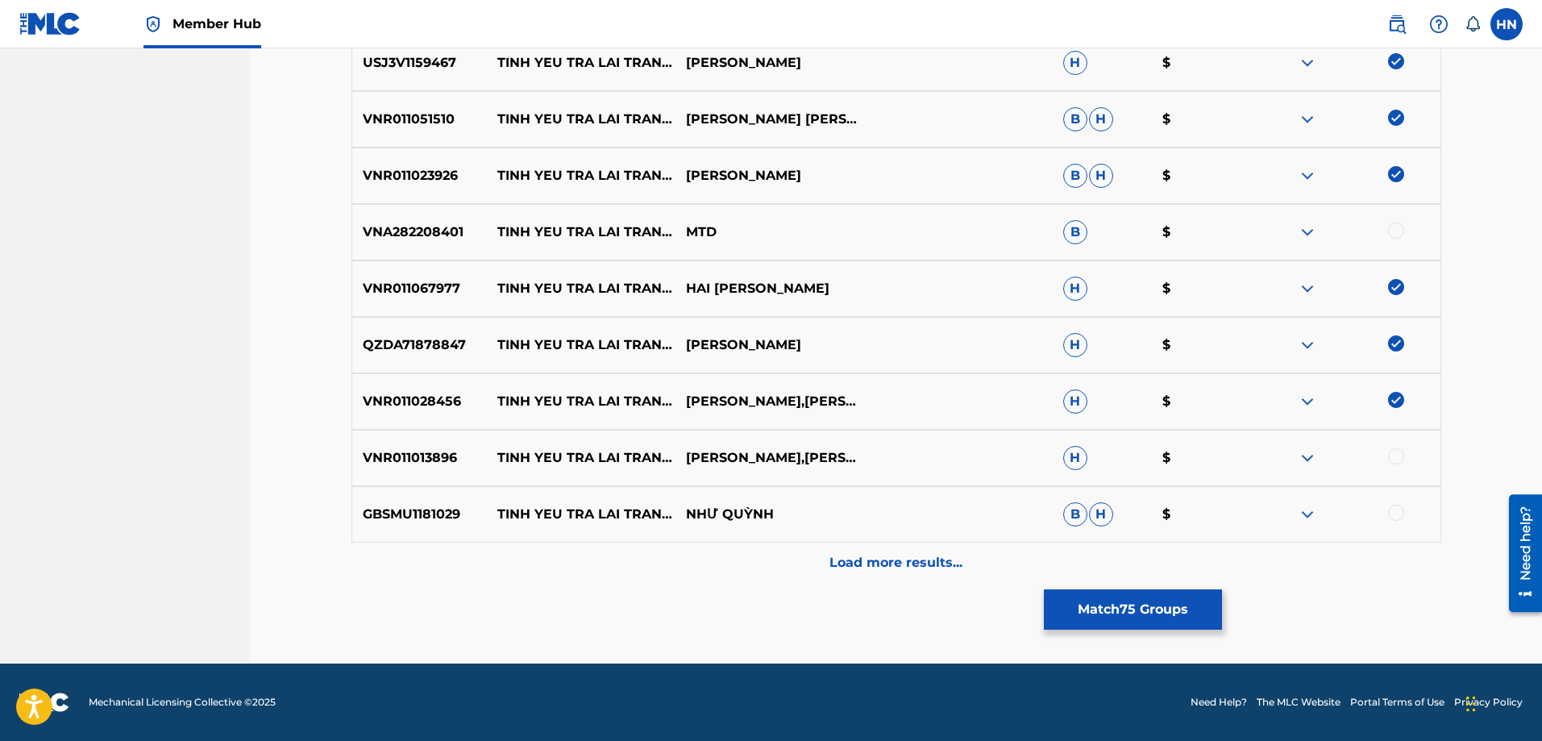
click at [1394, 459] on div at bounding box center [1396, 456] width 16 height 16
click at [435, 492] on div "GBSMU1181029 [PERSON_NAME] TRA [PERSON_NAME] SAO [PERSON_NAME] [PERSON_NAME] $" at bounding box center [896, 514] width 1090 height 56
click at [1390, 510] on div at bounding box center [1396, 513] width 16 height 16
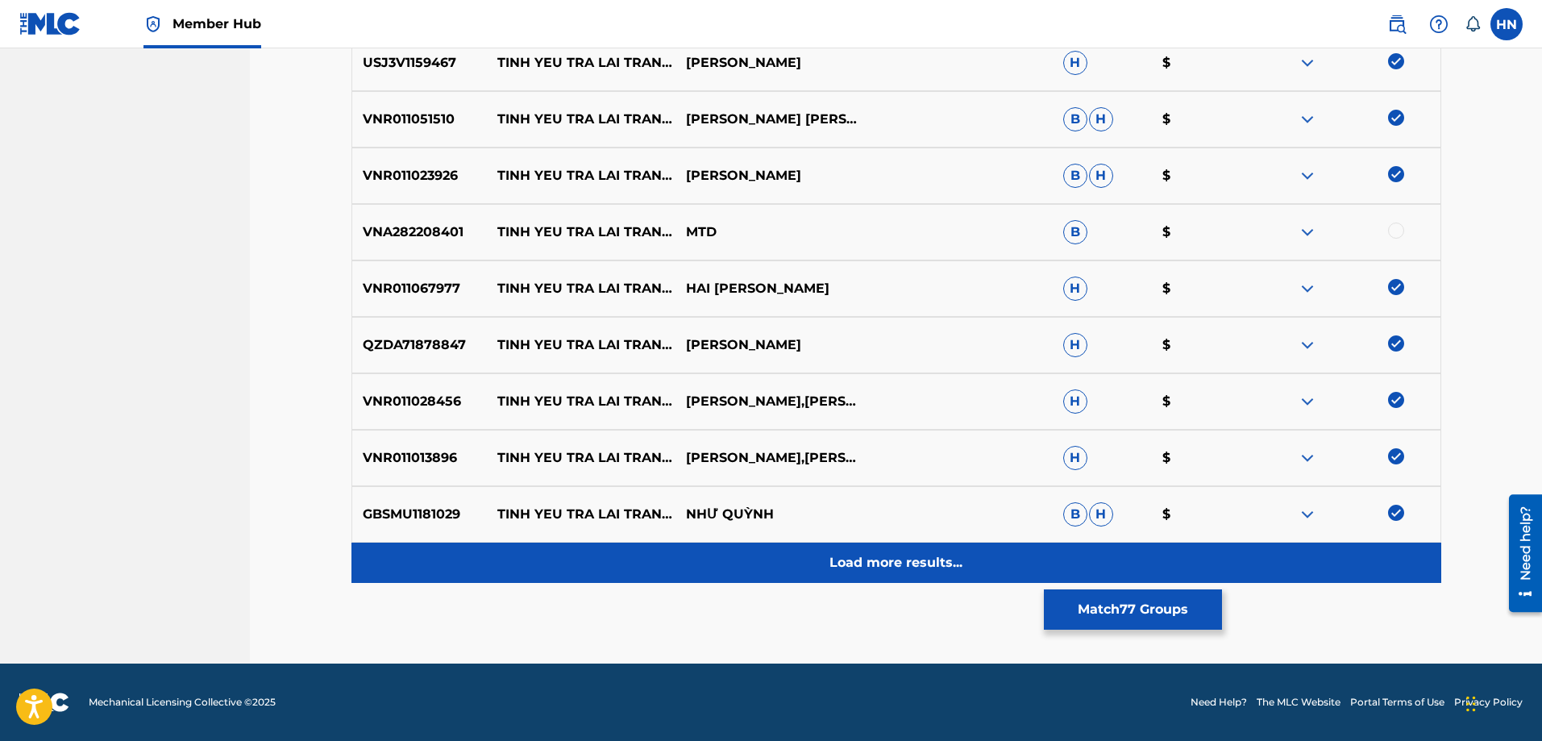
click at [909, 559] on p "Load more results..." at bounding box center [895, 562] width 133 height 19
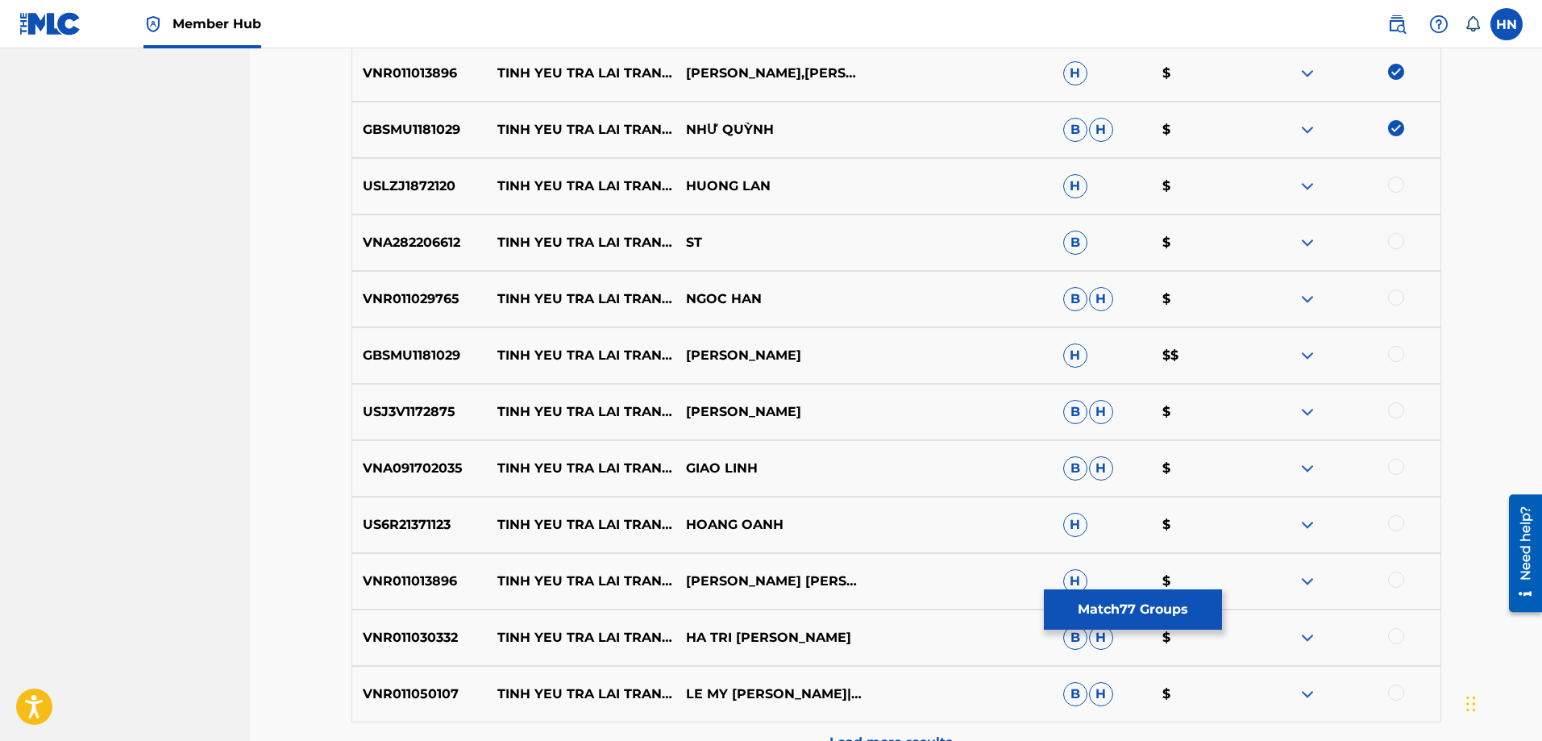
scroll to position [4994, 0]
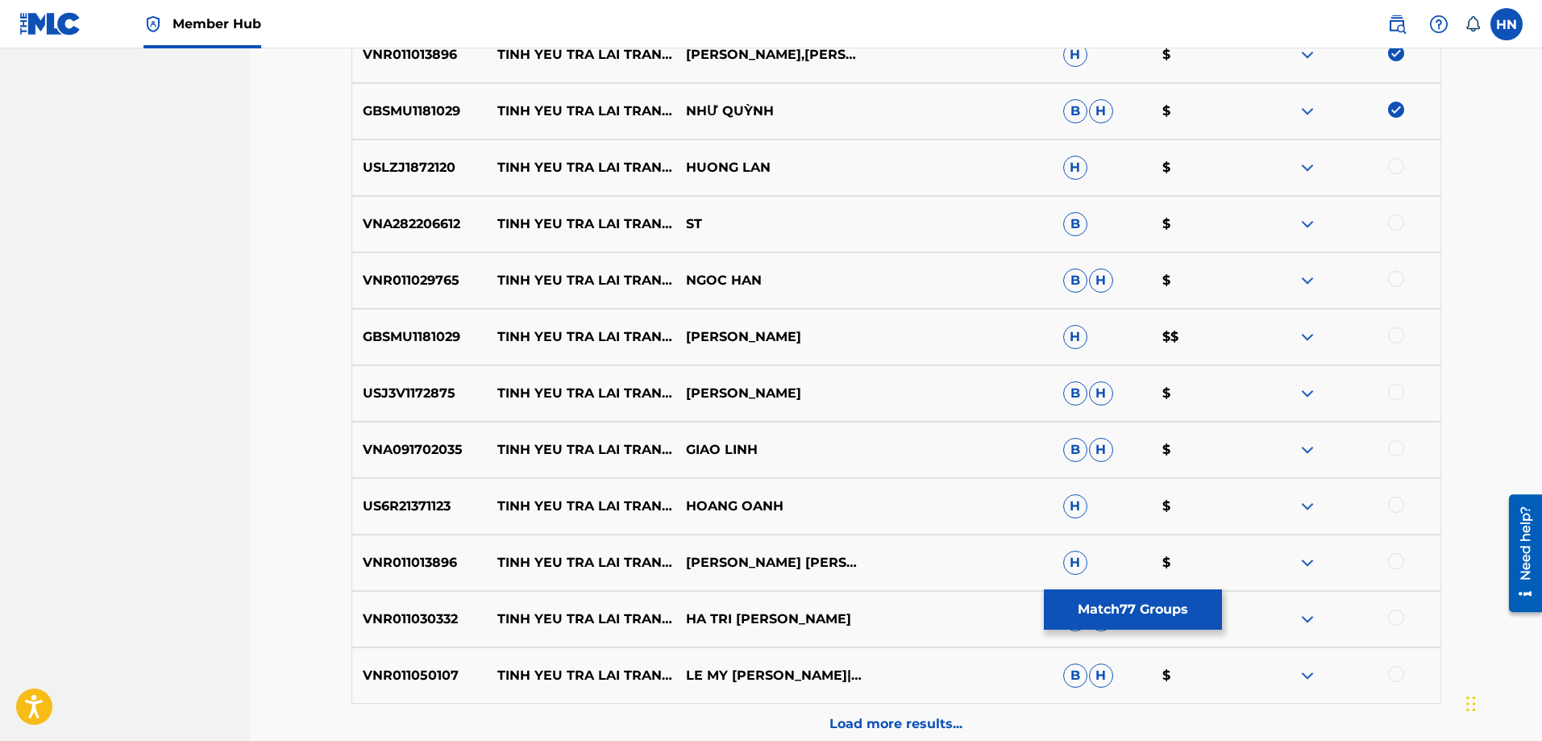
click at [419, 171] on p "USLZJ1872120" at bounding box center [419, 167] width 135 height 19
click at [1398, 171] on div at bounding box center [1396, 166] width 16 height 16
click at [401, 274] on p "VNR011029765" at bounding box center [419, 280] width 135 height 19
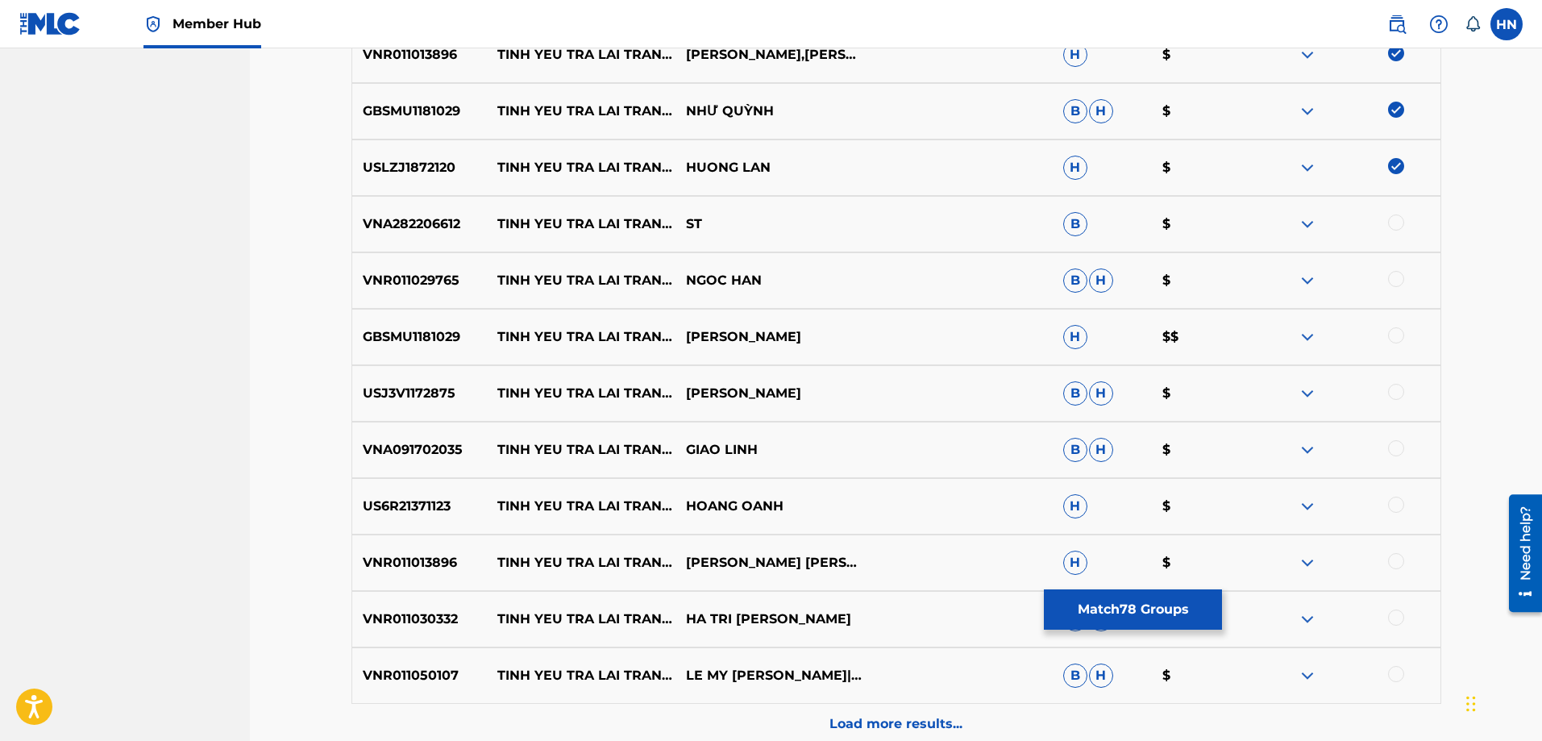
click at [1393, 279] on div at bounding box center [1396, 279] width 16 height 16
click at [442, 344] on p "GBSMU1181029" at bounding box center [419, 336] width 135 height 19
click at [1390, 332] on div at bounding box center [1396, 335] width 16 height 16
click at [428, 395] on p "USJ3V1172875" at bounding box center [419, 393] width 135 height 19
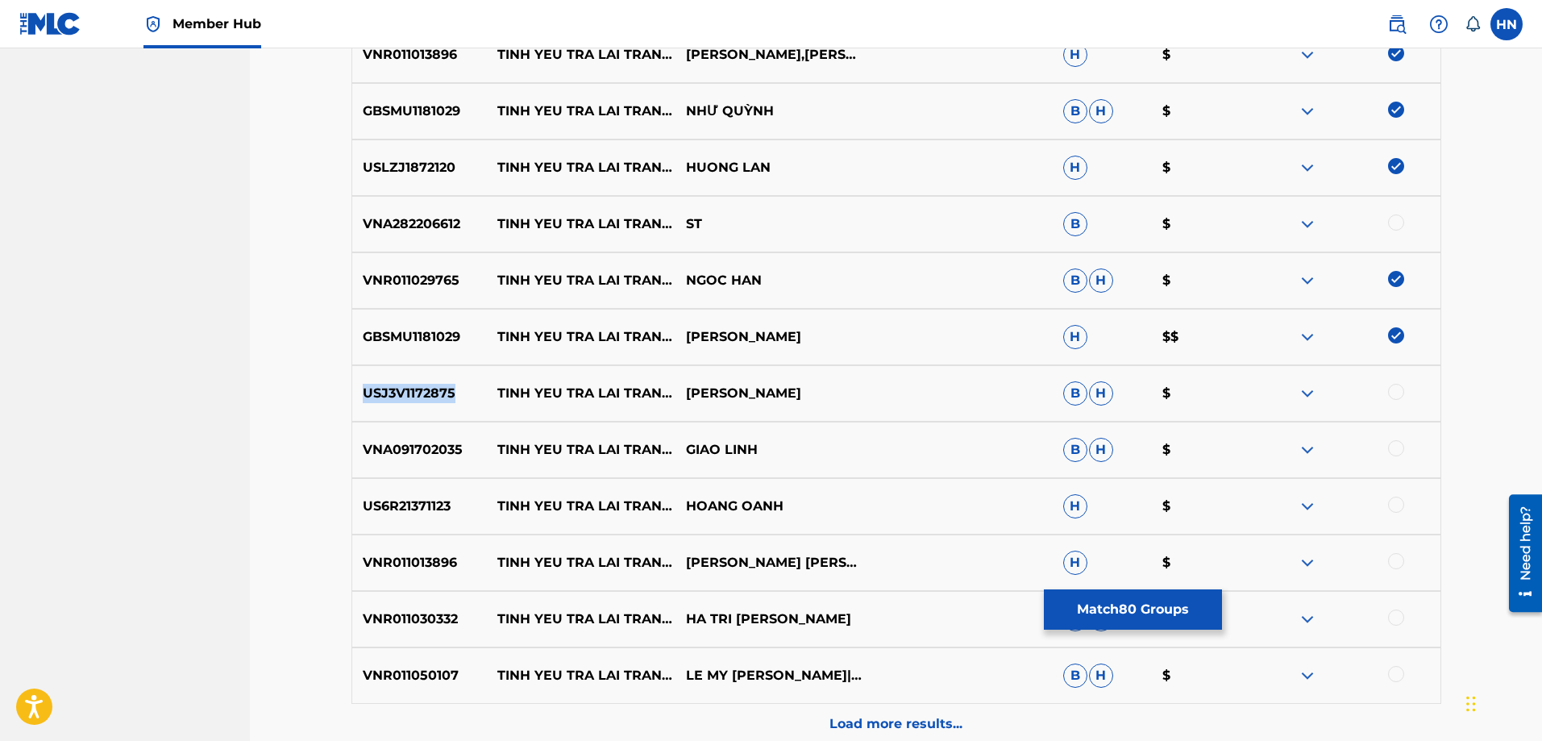
click at [428, 395] on p "USJ3V1172875" at bounding box center [419, 393] width 135 height 19
click at [1389, 395] on div at bounding box center [1396, 392] width 16 height 16
click at [399, 438] on div "VNA091702035 [PERSON_NAME] TRA [PERSON_NAME] SAO [PERSON_NAME] [PERSON_NAME] $" at bounding box center [896, 450] width 1090 height 56
click at [1402, 448] on div at bounding box center [1396, 448] width 16 height 16
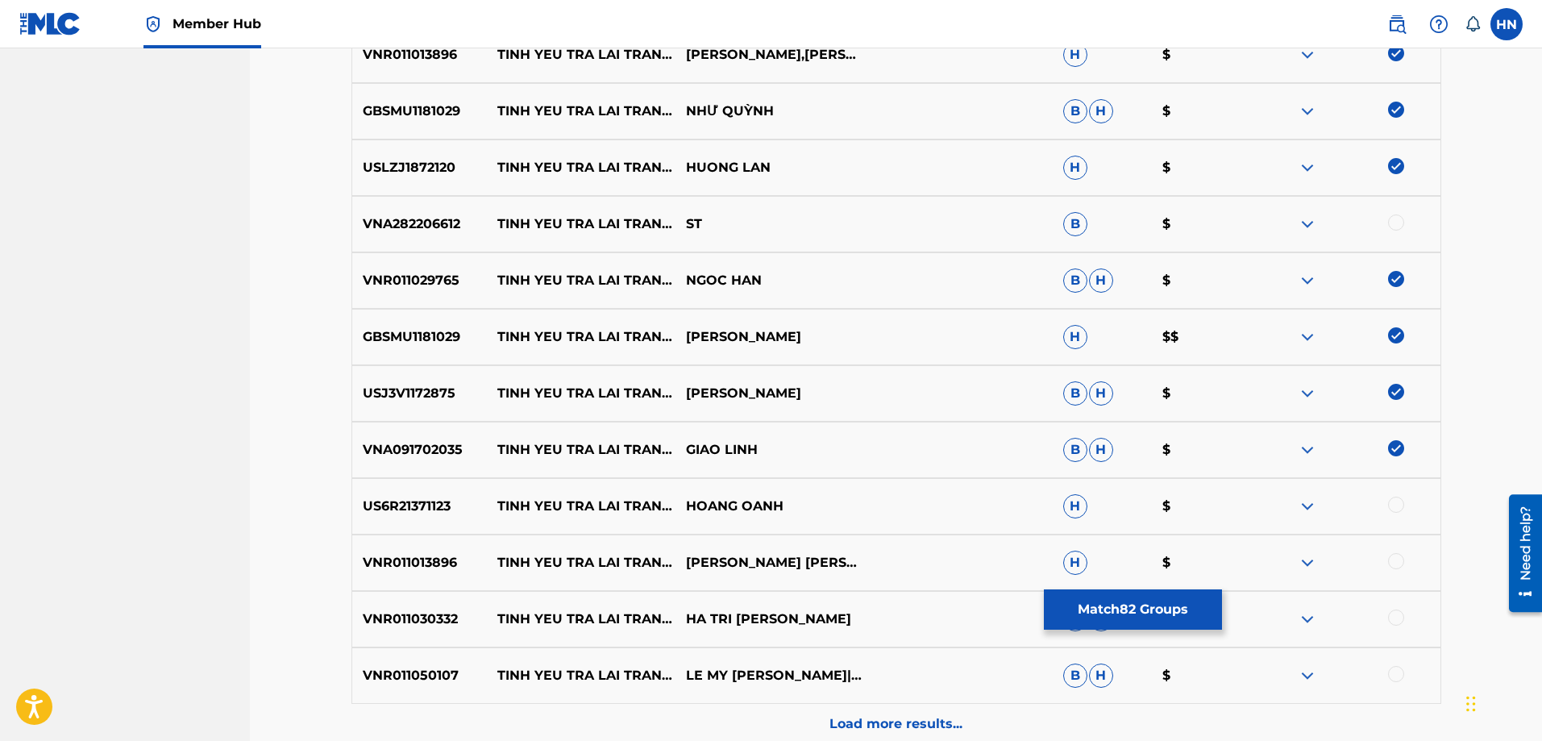
click at [410, 514] on p "US6R21371123" at bounding box center [419, 505] width 135 height 19
click at [1391, 503] on div at bounding box center [1396, 504] width 16 height 16
click at [412, 574] on div "VNR011013896 [PERSON_NAME] TRA [PERSON_NAME] SAO [PERSON_NAME] [PERSON_NAME]|[P…" at bounding box center [896, 562] width 1090 height 56
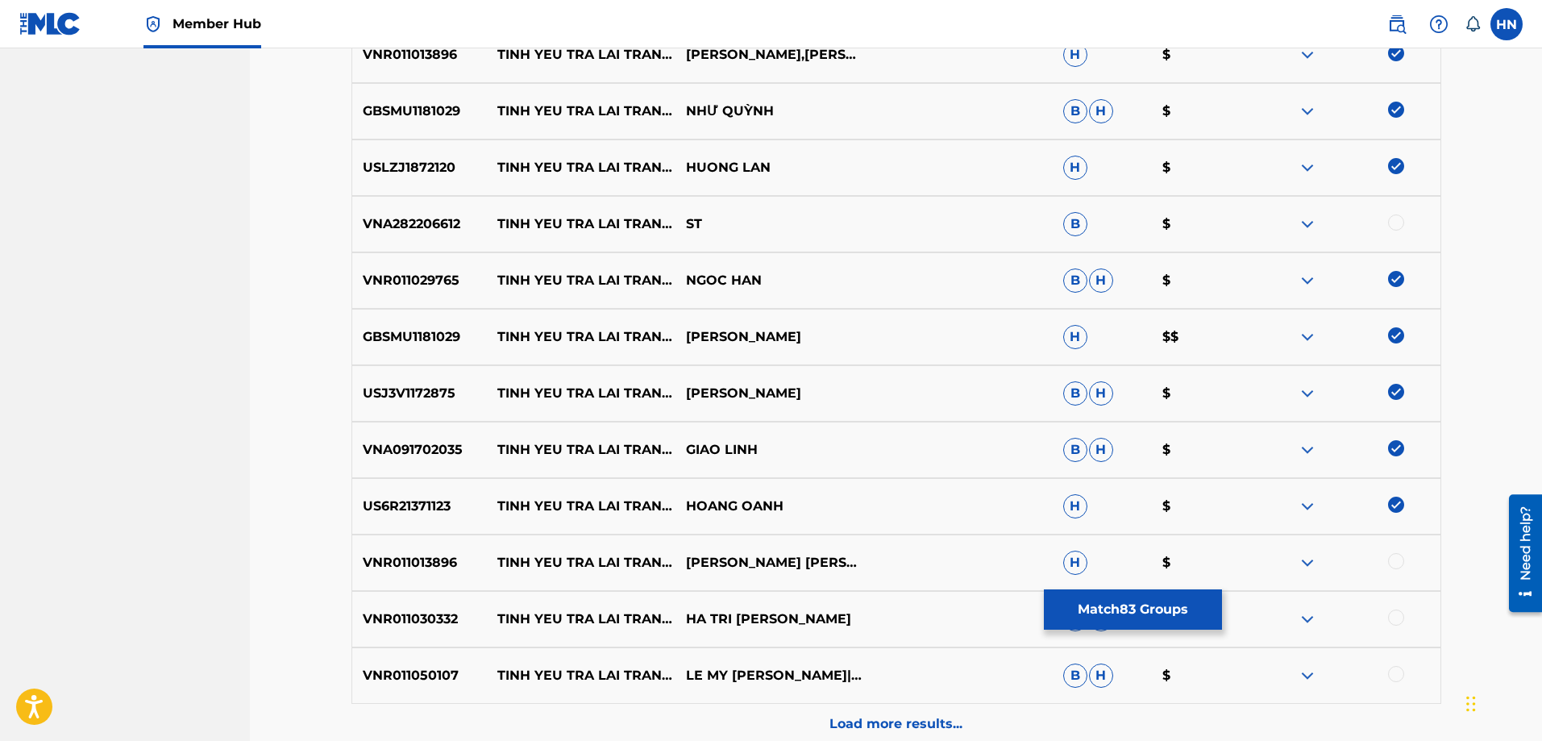
click at [1395, 558] on div at bounding box center [1396, 561] width 16 height 16
click at [417, 598] on div "VNR011030332 [PERSON_NAME] TRA [PERSON_NAME] SAO HA TRI [PERSON_NAME] $" at bounding box center [896, 619] width 1090 height 56
click at [1396, 613] on div at bounding box center [1396, 617] width 16 height 16
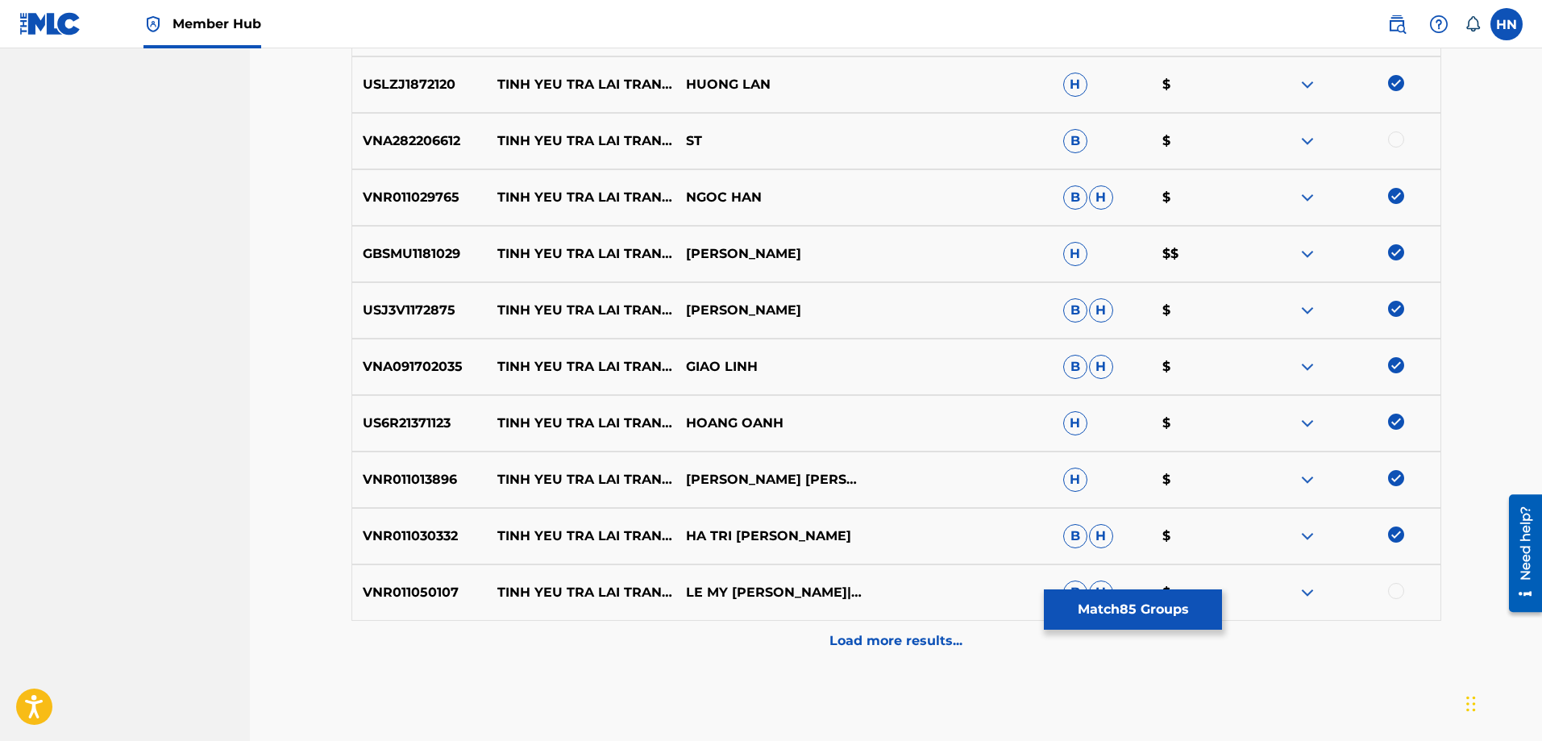
scroll to position [5156, 0]
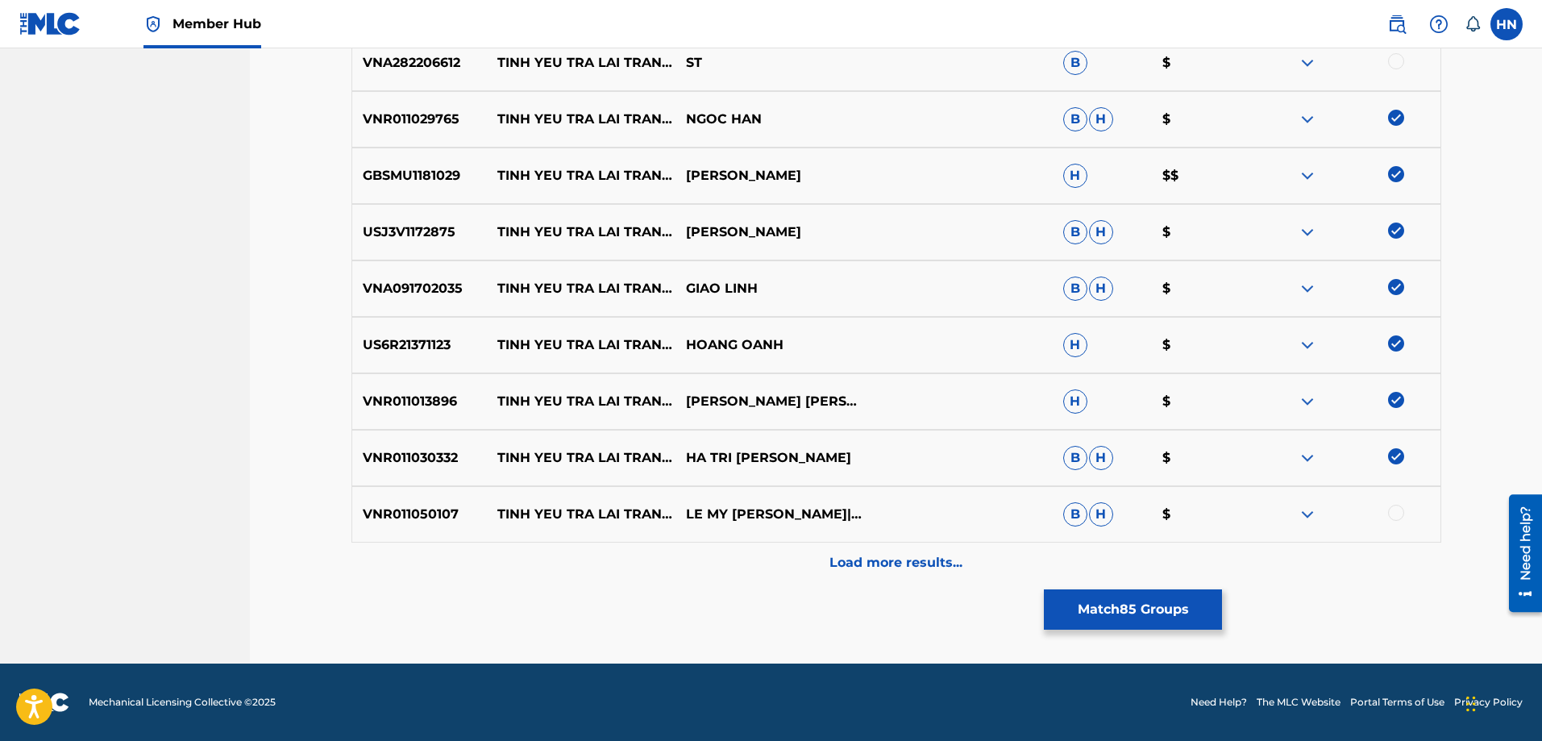
click at [437, 516] on p "VNR011050107" at bounding box center [419, 514] width 135 height 19
click at [1403, 512] on div at bounding box center [1396, 513] width 16 height 16
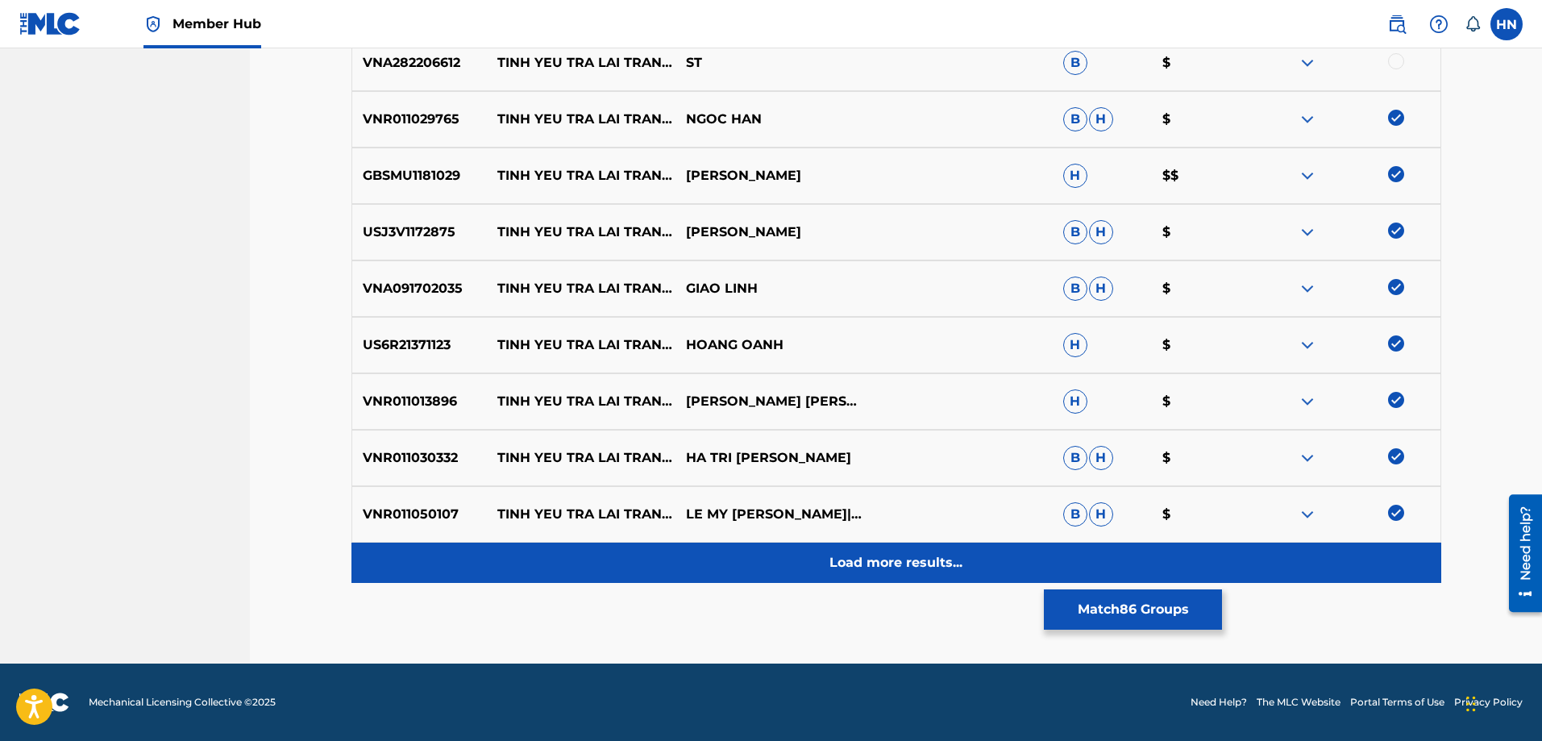
click at [869, 546] on div "Load more results..." at bounding box center [896, 562] width 1090 height 40
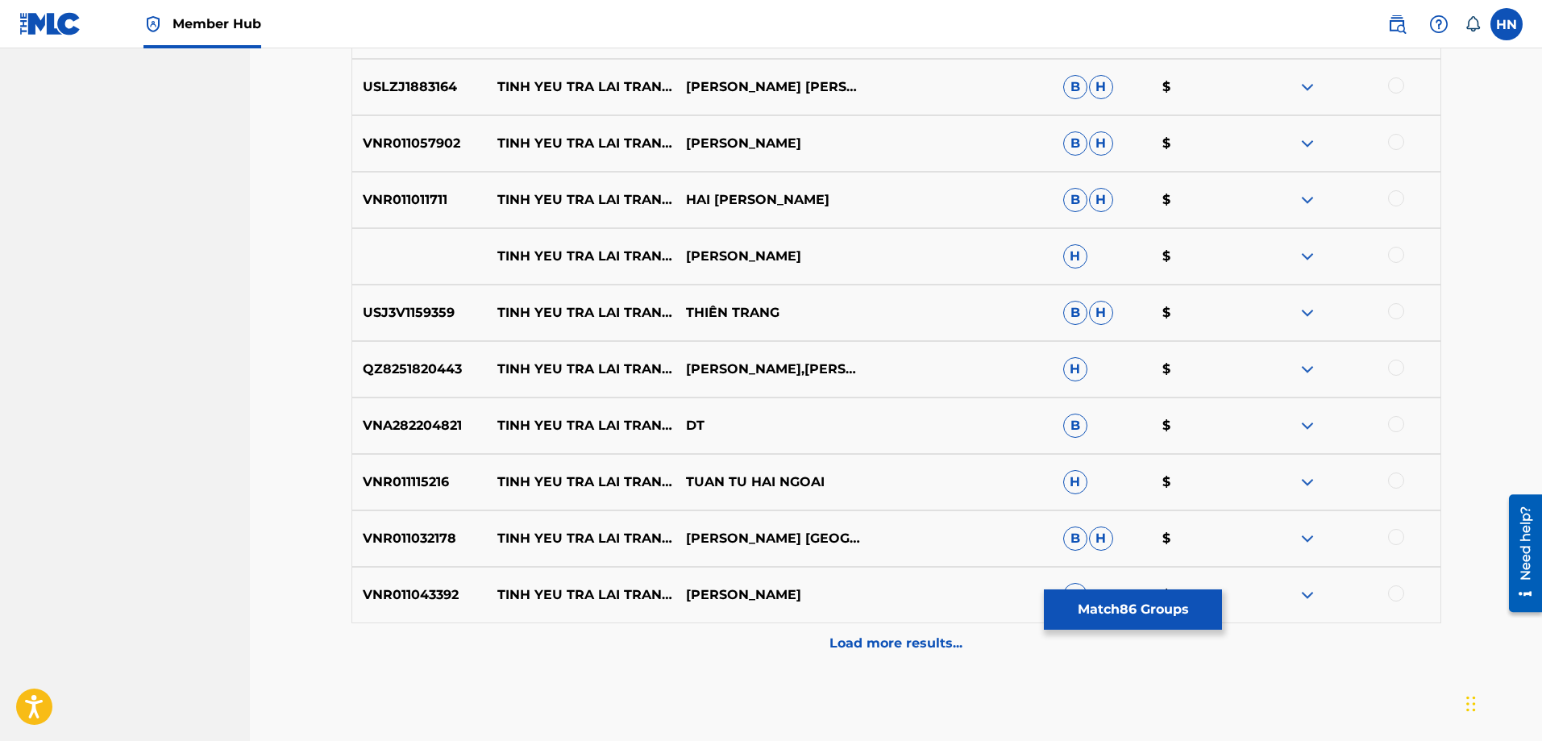
scroll to position [5559, 0]
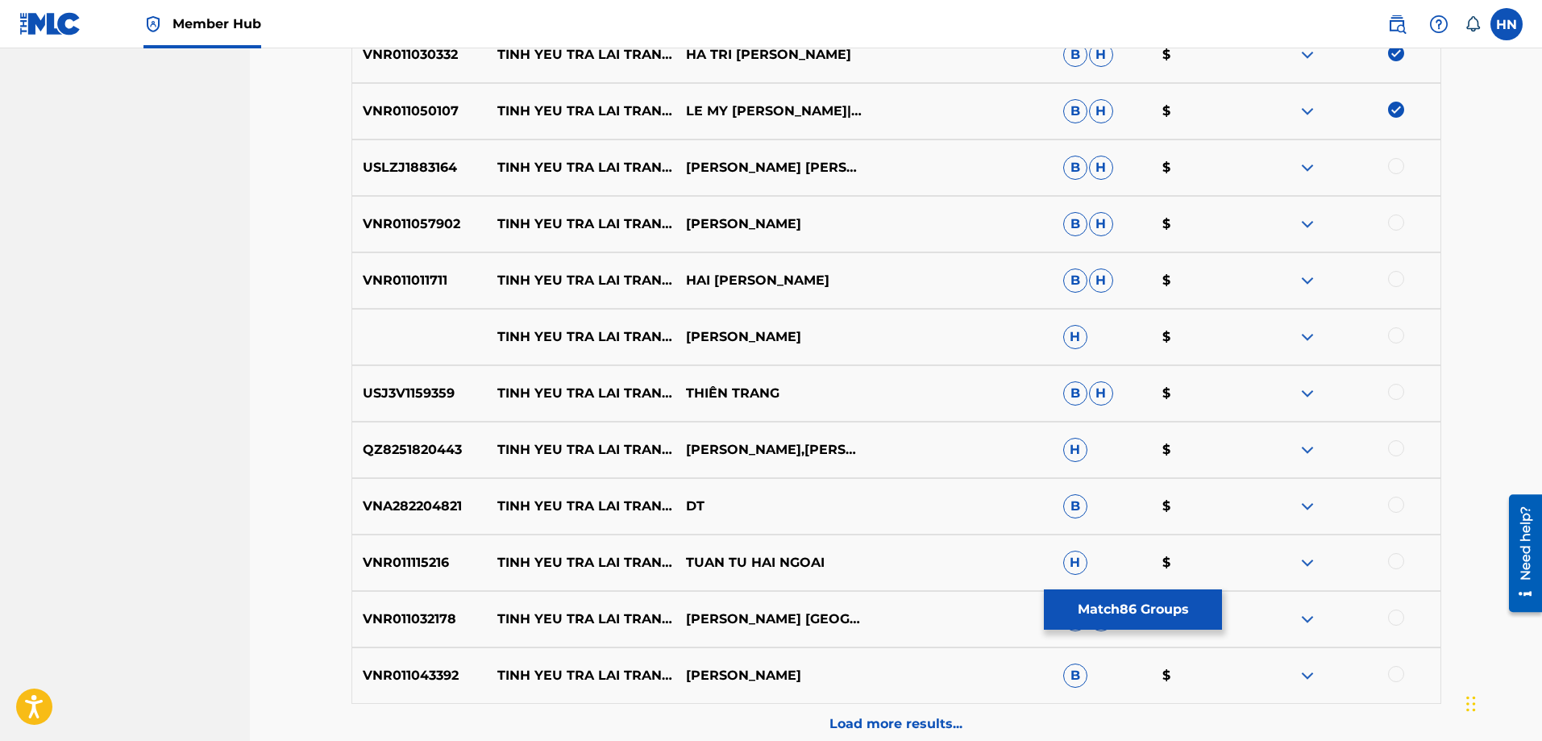
click at [353, 172] on p "USLZJ1883164" at bounding box center [419, 167] width 135 height 19
click at [1389, 168] on div at bounding box center [1396, 166] width 16 height 16
click at [413, 210] on div "VNR011057902 [PERSON_NAME] TRA [PERSON_NAME] SAO [PERSON_NAME] [PERSON_NAME] $" at bounding box center [896, 224] width 1090 height 56
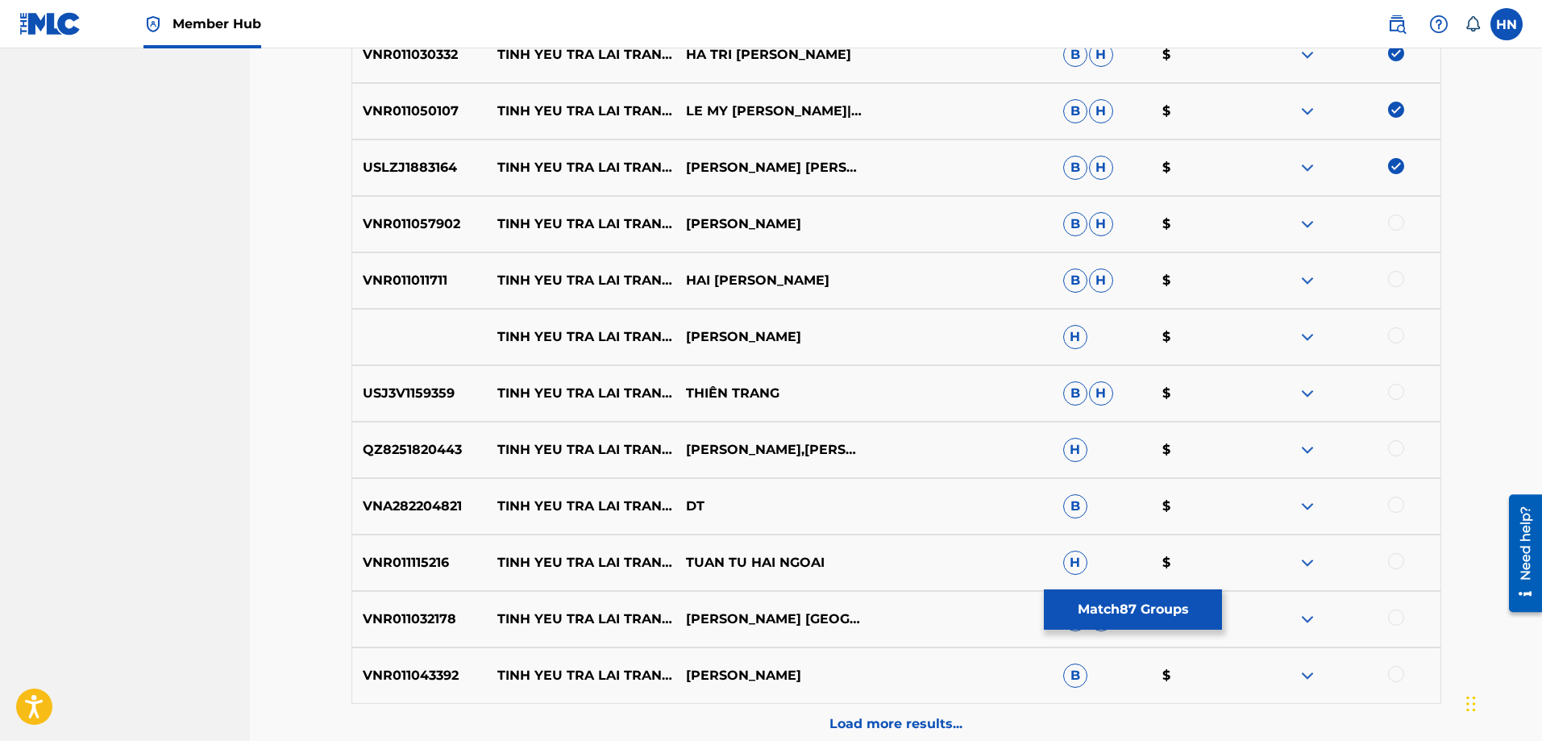
click at [1390, 226] on div at bounding box center [1396, 222] width 16 height 16
click at [443, 272] on p "VNR011011711" at bounding box center [419, 280] width 135 height 19
click at [431, 273] on p "VNR011011711" at bounding box center [419, 280] width 135 height 19
click at [1389, 278] on div at bounding box center [1396, 279] width 16 height 16
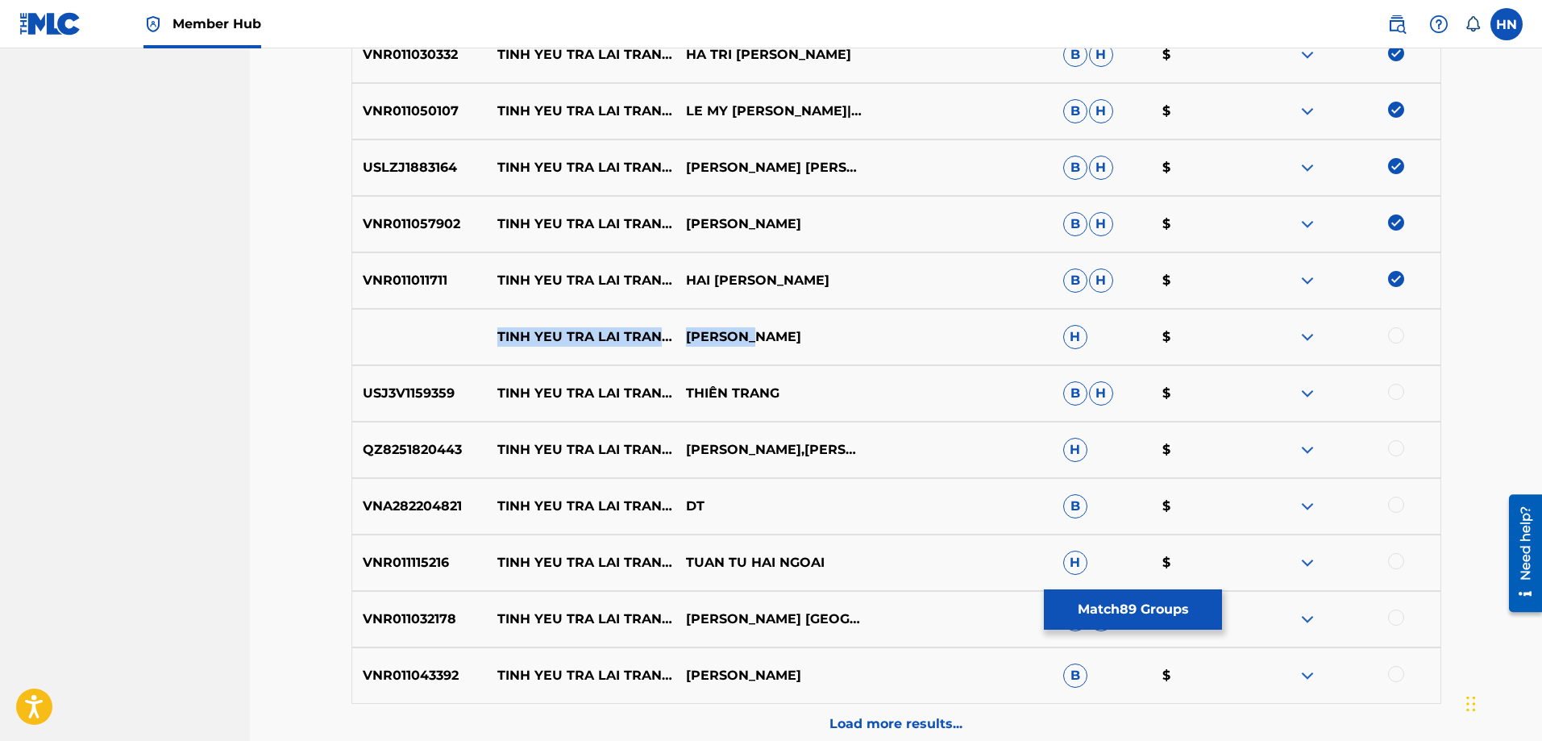
drag, startPoint x: 490, startPoint y: 330, endPoint x: 795, endPoint y: 339, distance: 305.6
click at [795, 339] on div "[PERSON_NAME] TRA [PERSON_NAME] SAO [PERSON_NAME] H $" at bounding box center [896, 337] width 1090 height 56
click at [1390, 335] on div at bounding box center [1396, 335] width 16 height 16
click at [1317, 334] on img at bounding box center [1307, 336] width 19 height 19
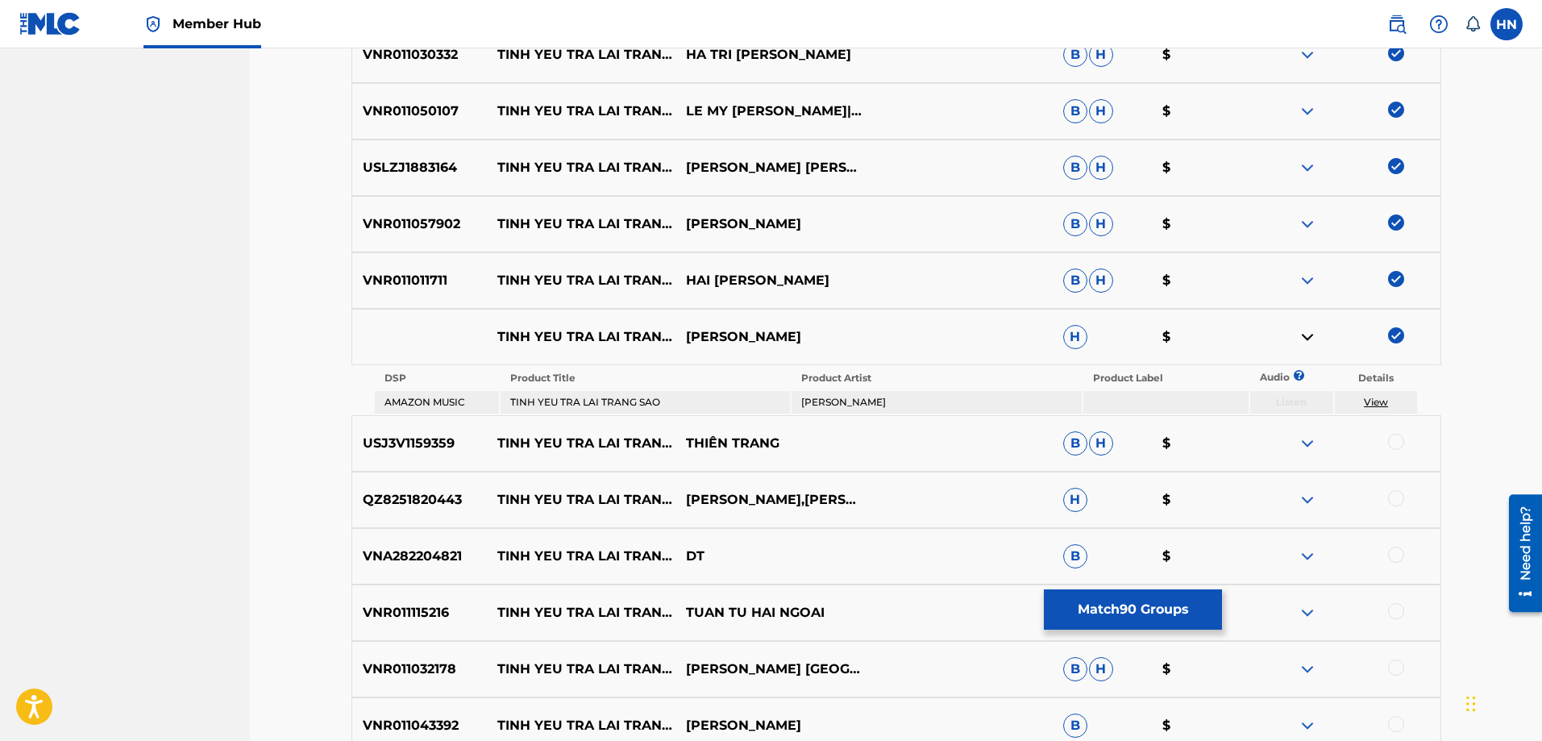
click at [426, 444] on p "USJ3V1159359" at bounding box center [419, 443] width 135 height 19
click at [1392, 448] on div at bounding box center [1396, 442] width 16 height 16
click at [428, 509] on p "QZ8251820443" at bounding box center [419, 499] width 135 height 19
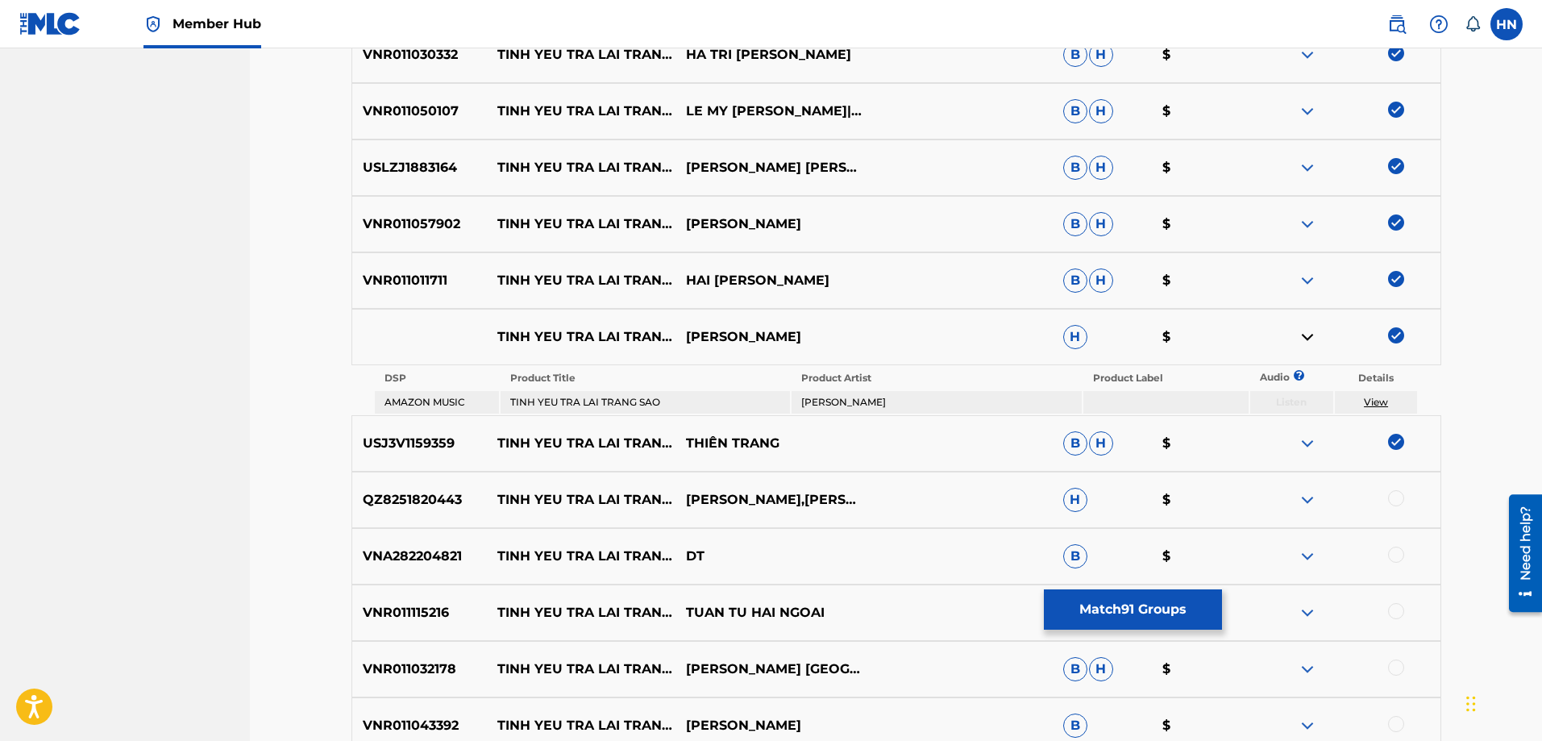
click at [1387, 497] on div at bounding box center [1346, 499] width 189 height 19
click at [1389, 497] on div at bounding box center [1396, 498] width 16 height 16
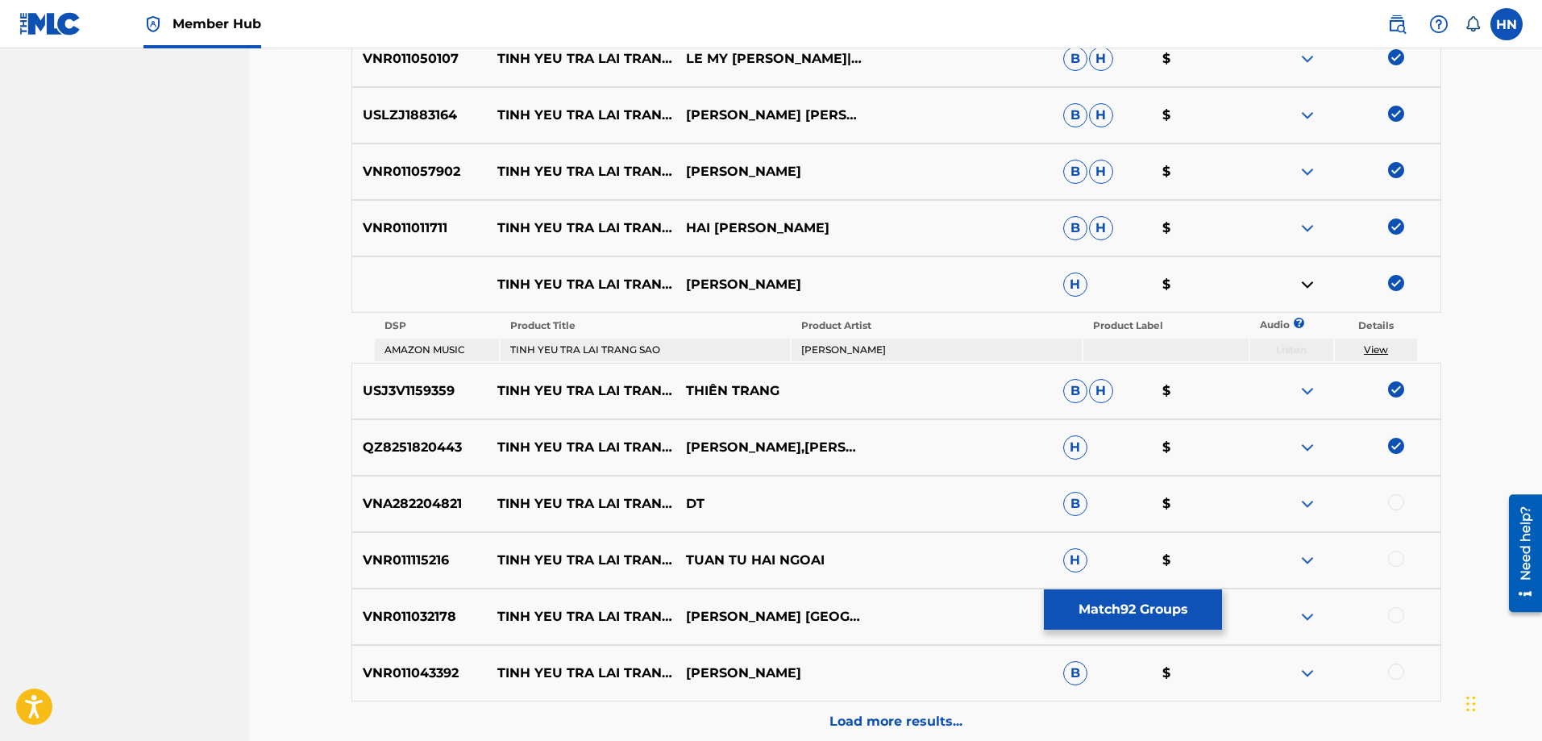
scroll to position [5639, 0]
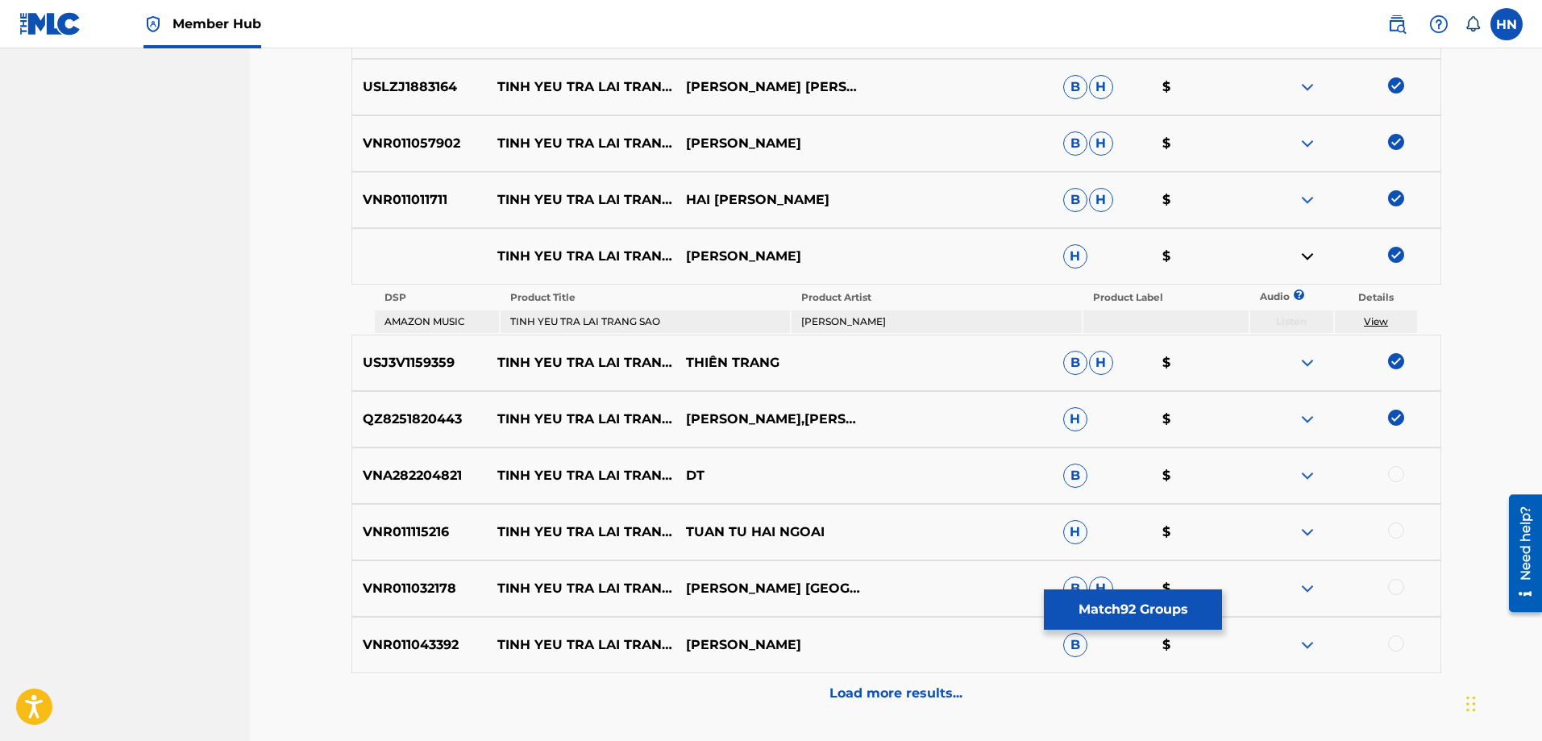
click at [440, 523] on p "VNR011115216" at bounding box center [419, 531] width 135 height 19
click at [1387, 528] on div at bounding box center [1346, 531] width 189 height 19
click at [1392, 529] on div at bounding box center [1396, 530] width 16 height 16
click at [414, 575] on div "VNR011032178 [PERSON_NAME] TRA [PERSON_NAME] SAO NGO VIET [PERSON_NAME] $" at bounding box center [896, 588] width 1090 height 56
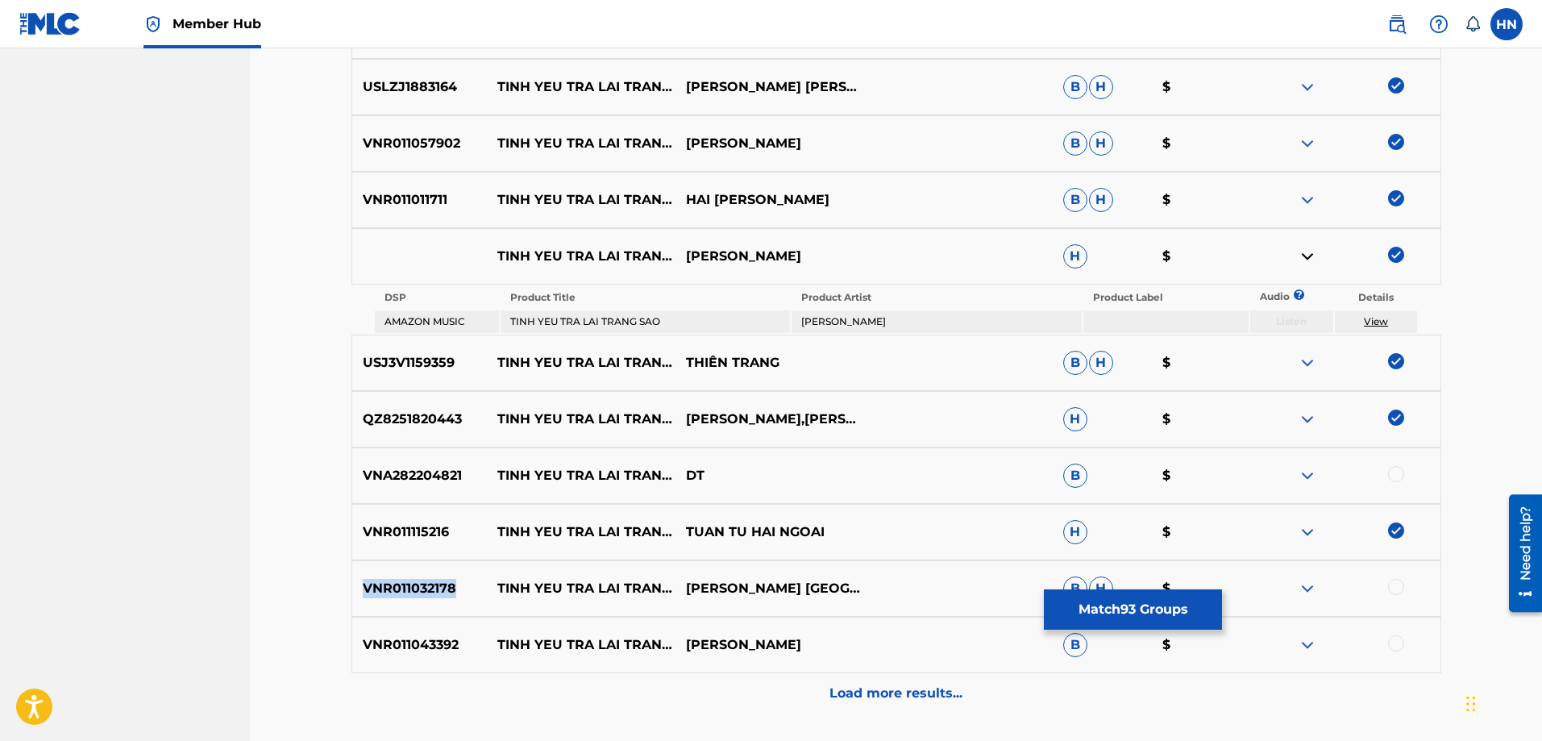
click at [414, 575] on div "VNR011032178 [PERSON_NAME] TRA [PERSON_NAME] SAO NGO VIET [PERSON_NAME] $" at bounding box center [896, 588] width 1090 height 56
click at [1398, 586] on div at bounding box center [1396, 587] width 16 height 16
click at [439, 649] on p "VNR011043392" at bounding box center [419, 644] width 135 height 19
click at [1397, 644] on div at bounding box center [1396, 643] width 16 height 16
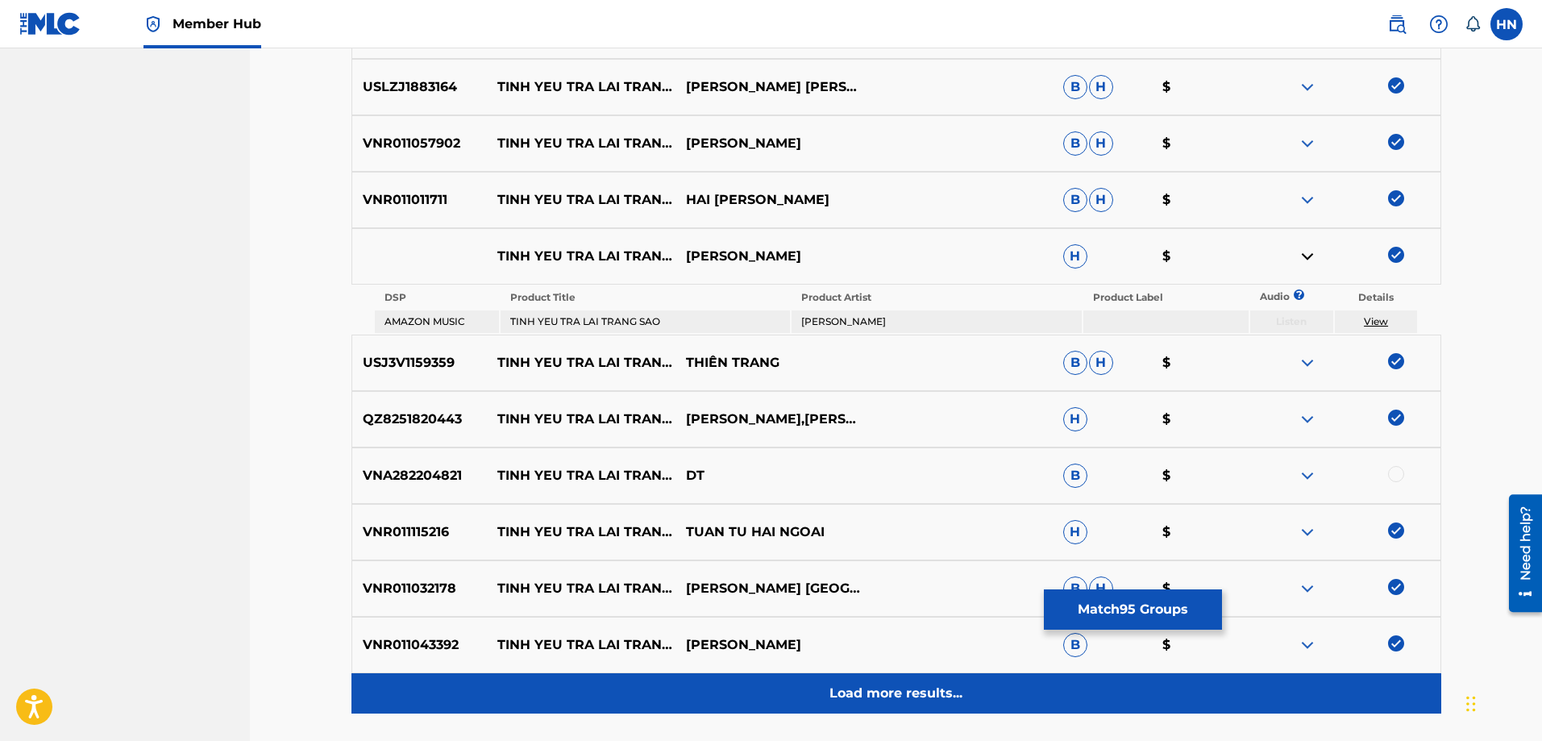
click at [935, 678] on div "Load more results..." at bounding box center [896, 693] width 1090 height 40
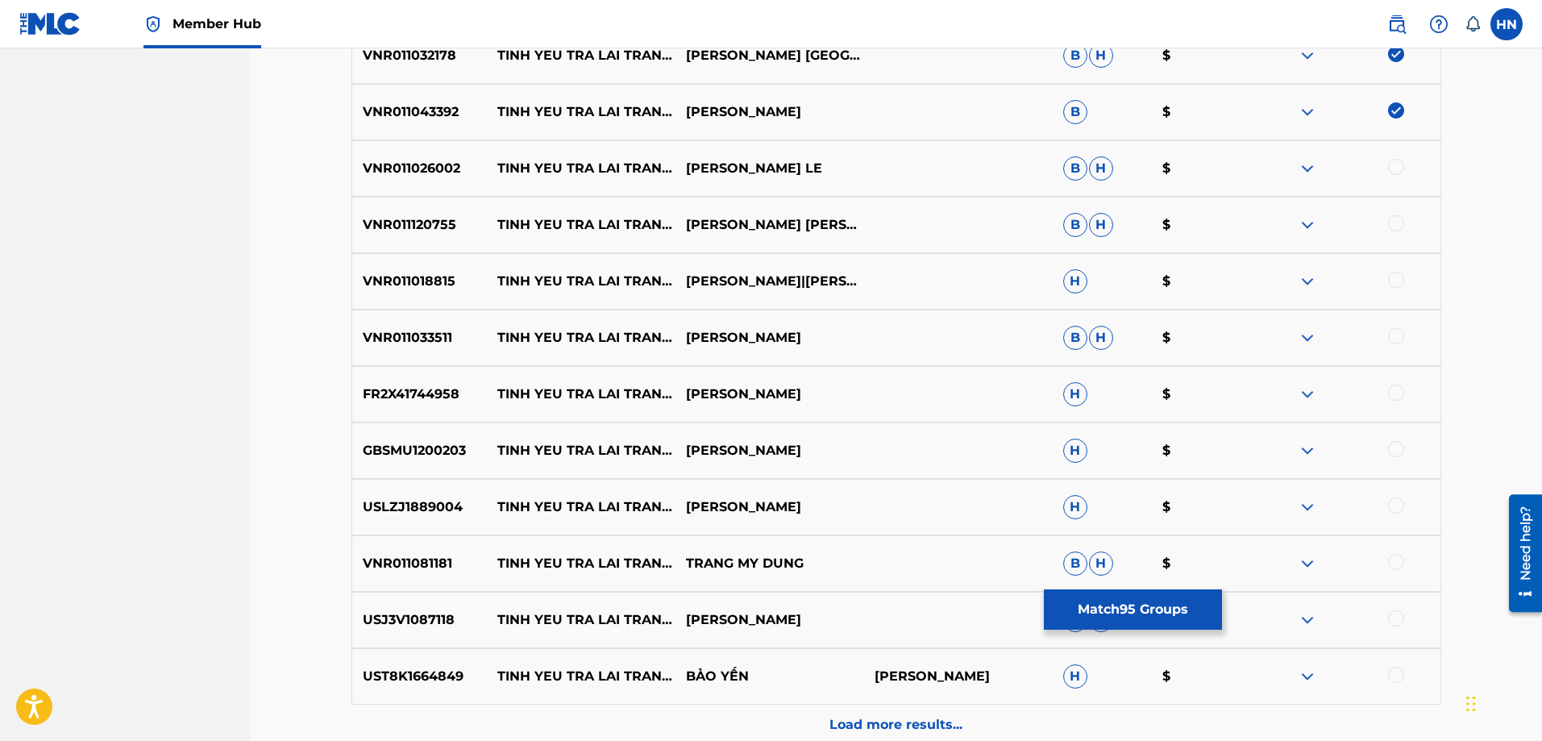
scroll to position [6123, 0]
click at [421, 175] on p "VNR011026002" at bounding box center [419, 167] width 135 height 19
click at [1398, 168] on div at bounding box center [1396, 166] width 16 height 16
click at [417, 177] on div "VNR011026002 [PERSON_NAME] TRA [PERSON_NAME] SAO [PERSON_NAME] LE [PERSON_NAME]…" at bounding box center [896, 167] width 1090 height 56
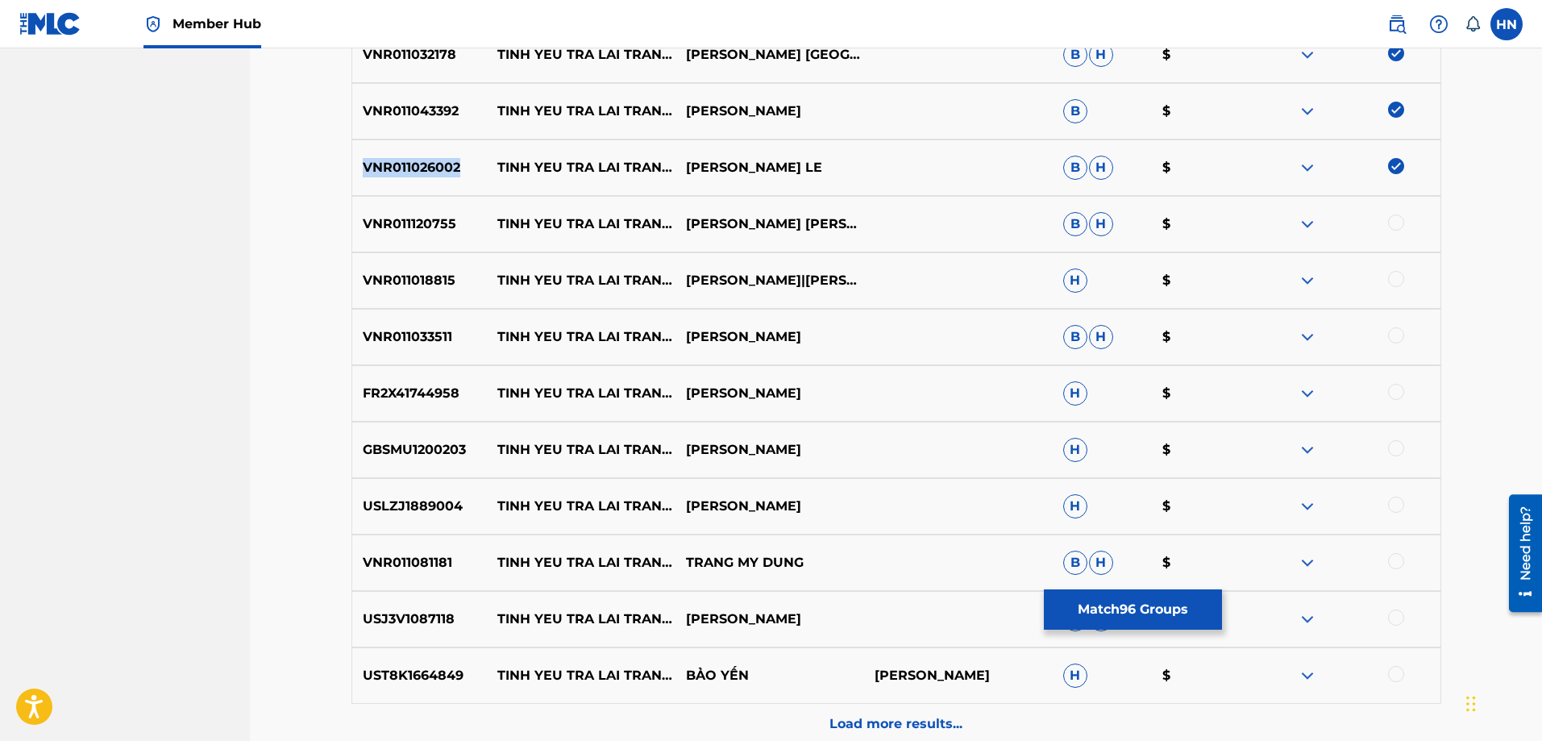
click at [417, 177] on div "VNR011026002 [PERSON_NAME] TRA [PERSON_NAME] SAO [PERSON_NAME] LE [PERSON_NAME]…" at bounding box center [896, 167] width 1090 height 56
click at [451, 222] on p "VNR011120755" at bounding box center [419, 223] width 135 height 19
click at [408, 222] on p "VNR011120755" at bounding box center [419, 223] width 135 height 19
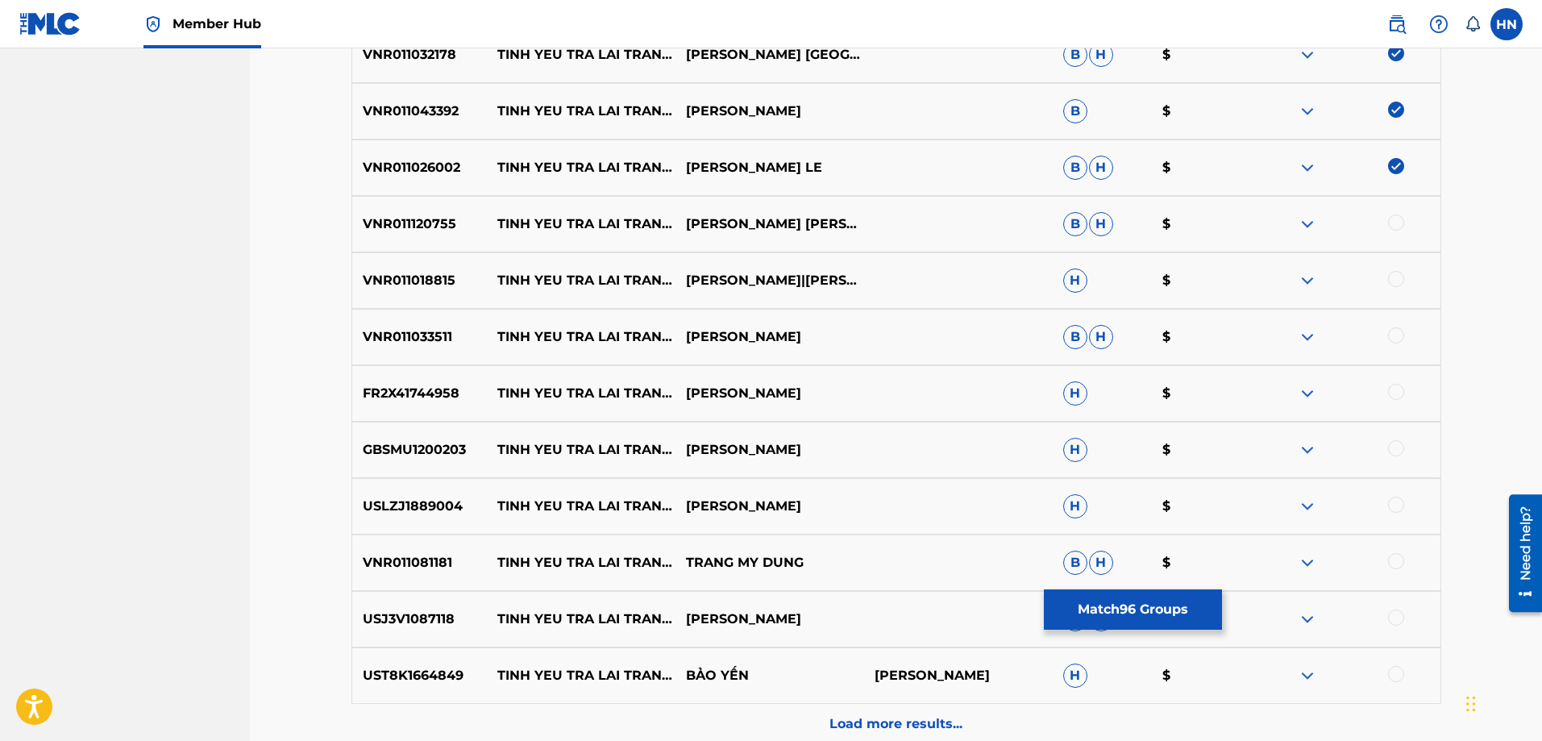
click at [1389, 219] on div at bounding box center [1396, 222] width 16 height 16
click at [434, 279] on p "VNR011018815" at bounding box center [419, 280] width 135 height 19
click at [1393, 284] on div at bounding box center [1396, 279] width 16 height 16
click at [432, 331] on p "VNR011033511" at bounding box center [419, 336] width 135 height 19
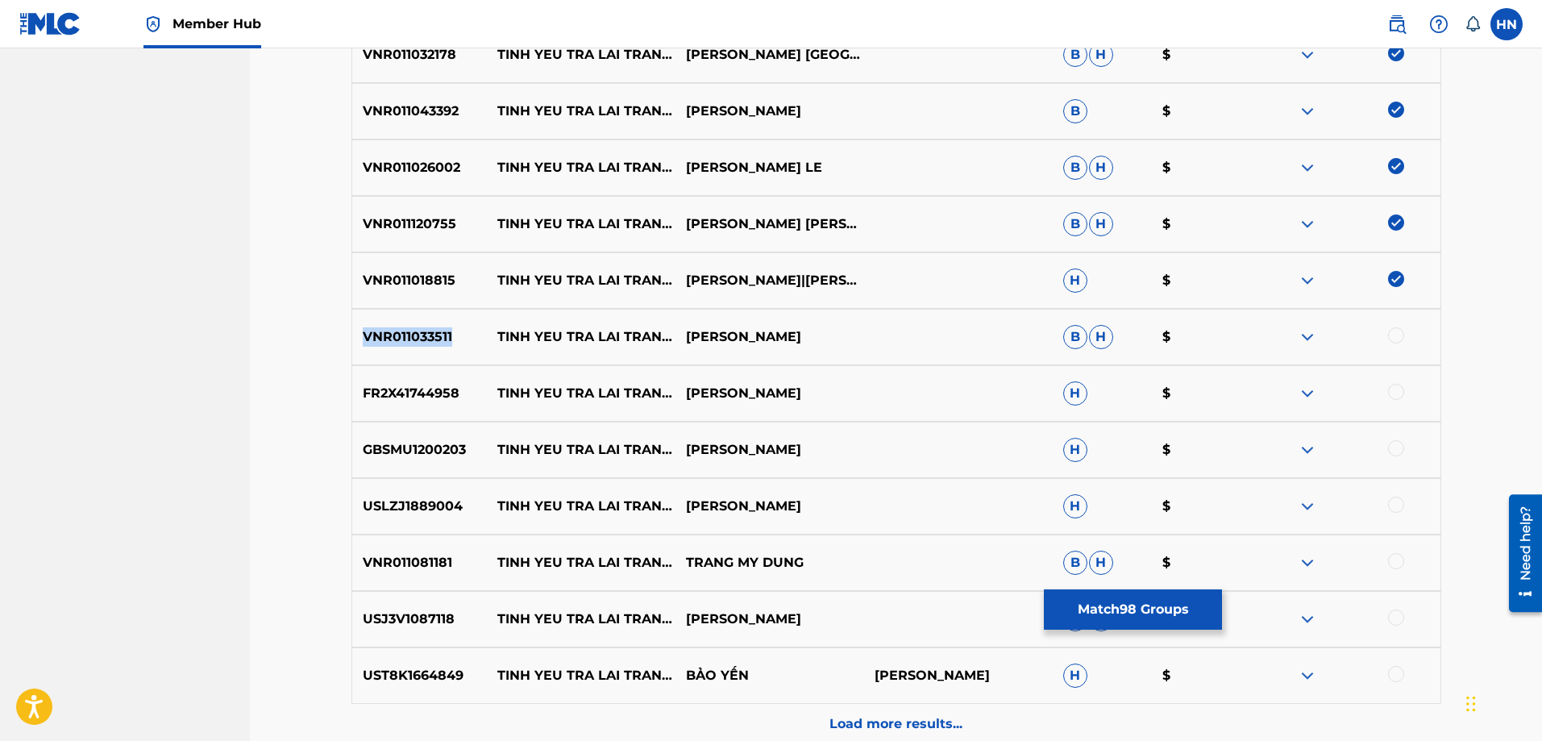
click at [432, 331] on p "VNR011033511" at bounding box center [419, 336] width 135 height 19
click at [1389, 335] on div at bounding box center [1396, 335] width 16 height 16
click at [428, 397] on p "FR2X41744958" at bounding box center [419, 393] width 135 height 19
click at [1398, 388] on div at bounding box center [1396, 392] width 16 height 16
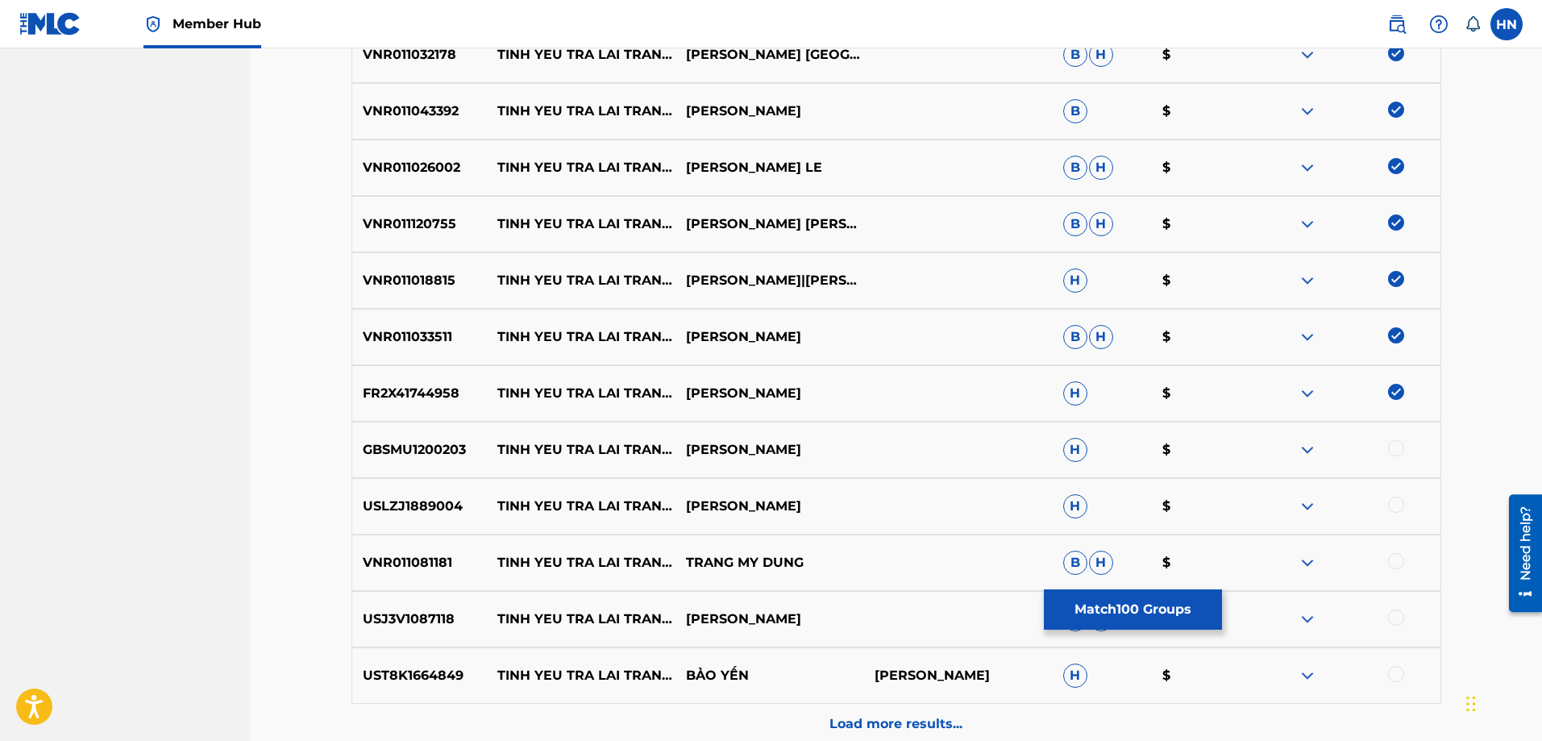
click at [380, 446] on p "GBSMU1200203" at bounding box center [419, 449] width 135 height 19
click at [1390, 456] on div at bounding box center [1346, 449] width 189 height 19
click at [1390, 452] on div at bounding box center [1396, 448] width 16 height 16
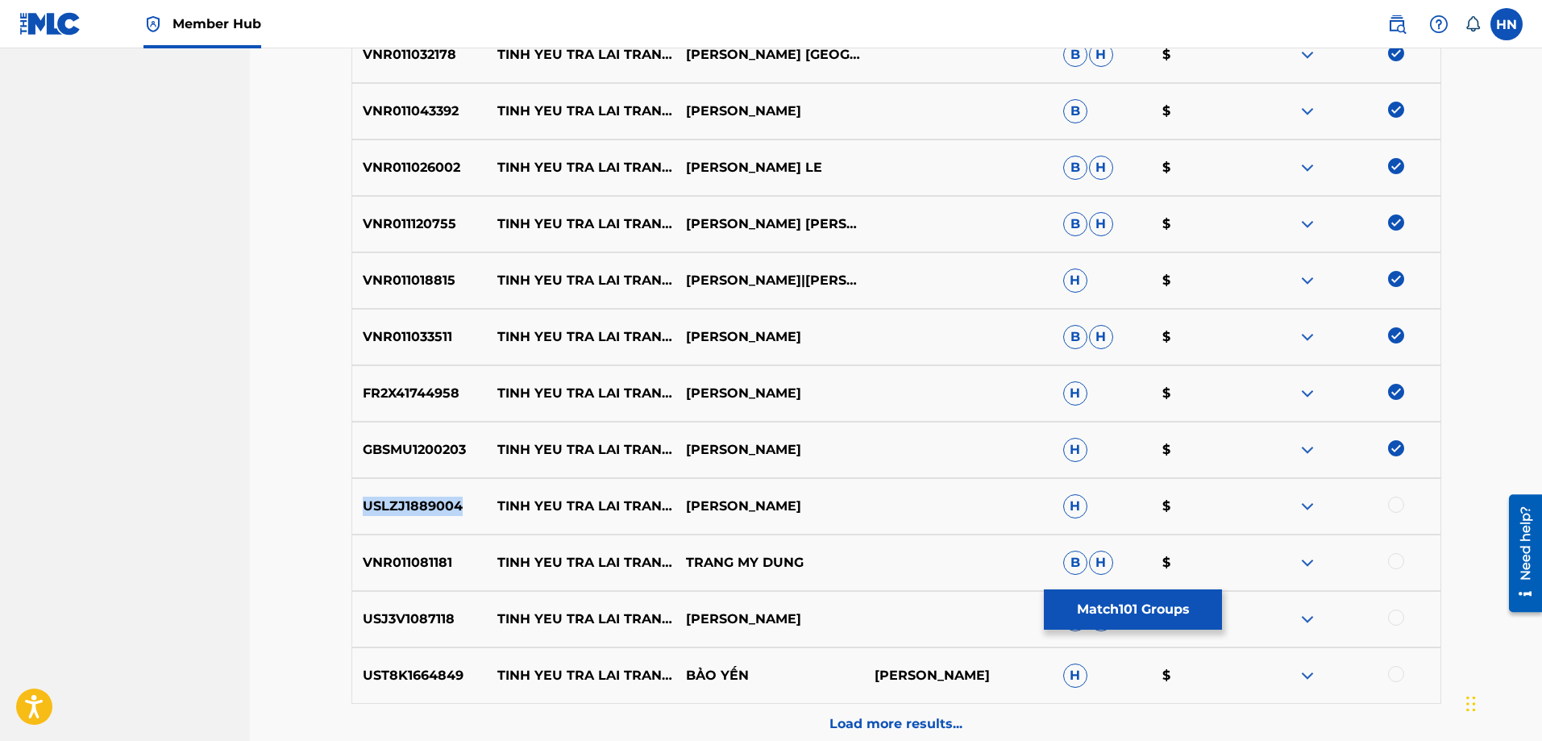
click at [1395, 499] on div at bounding box center [1396, 504] width 16 height 16
click at [430, 556] on p "VNR011081181" at bounding box center [419, 562] width 135 height 19
click at [1397, 563] on div at bounding box center [1396, 561] width 16 height 16
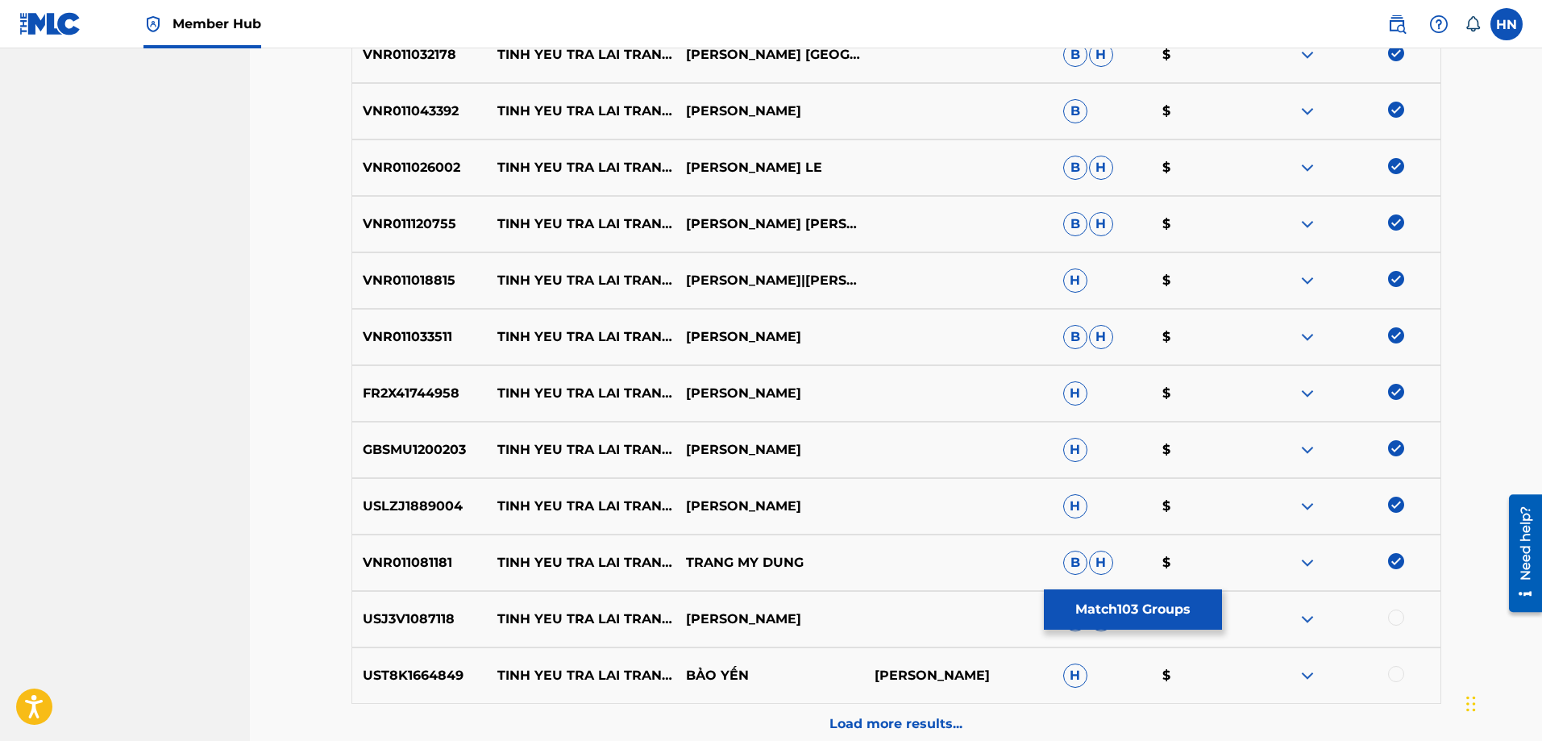
click at [428, 630] on div "USJ3V1087118 [PERSON_NAME] TRA [PERSON_NAME] SAO [PERSON_NAME] [PERSON_NAME] $" at bounding box center [896, 619] width 1090 height 56
click at [1393, 619] on div at bounding box center [1396, 617] width 16 height 16
click at [424, 675] on p "UST8K1664849" at bounding box center [419, 675] width 135 height 19
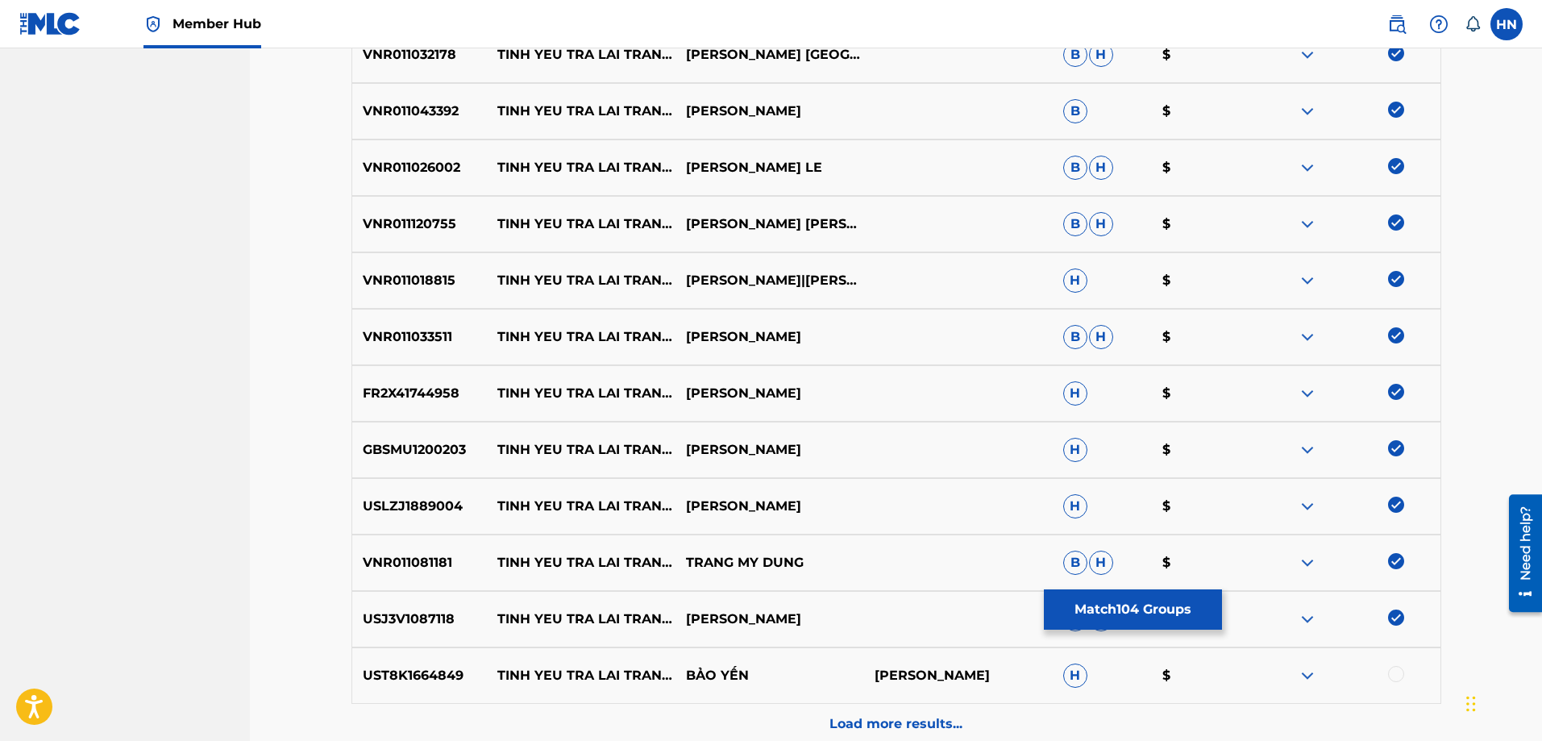
click at [1400, 677] on div at bounding box center [1396, 674] width 16 height 16
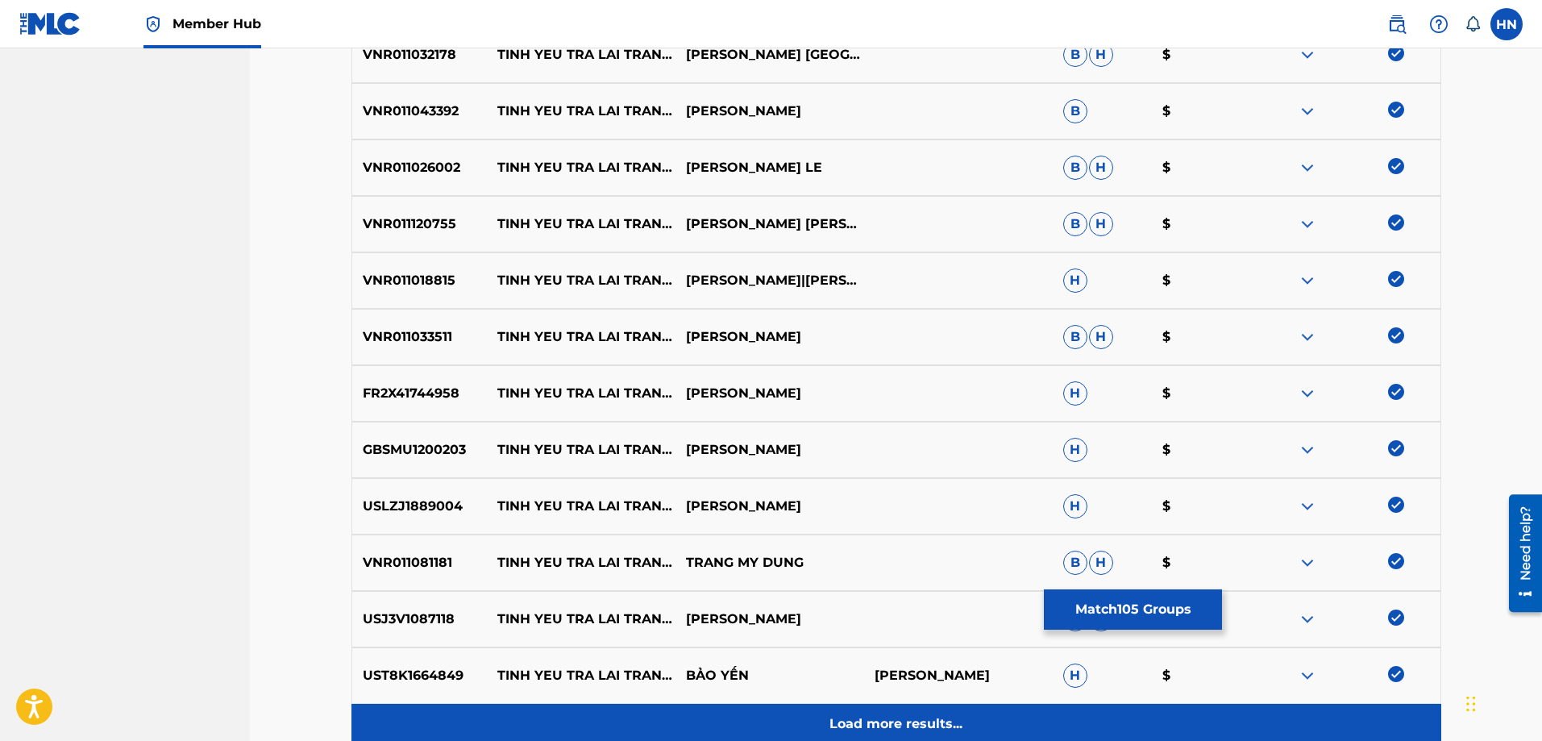
click at [945, 721] on p "Load more results..." at bounding box center [895, 723] width 133 height 19
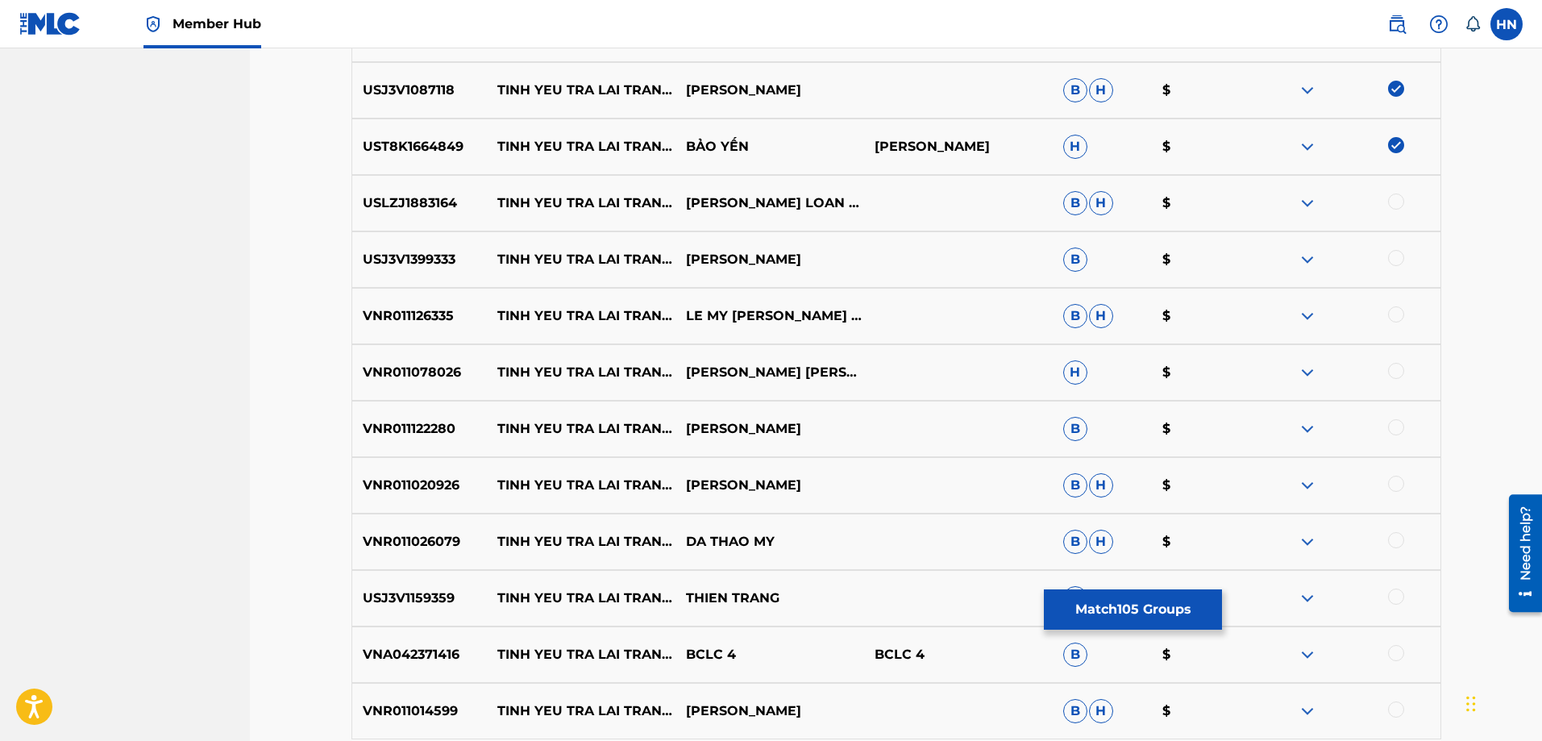
scroll to position [6687, 0]
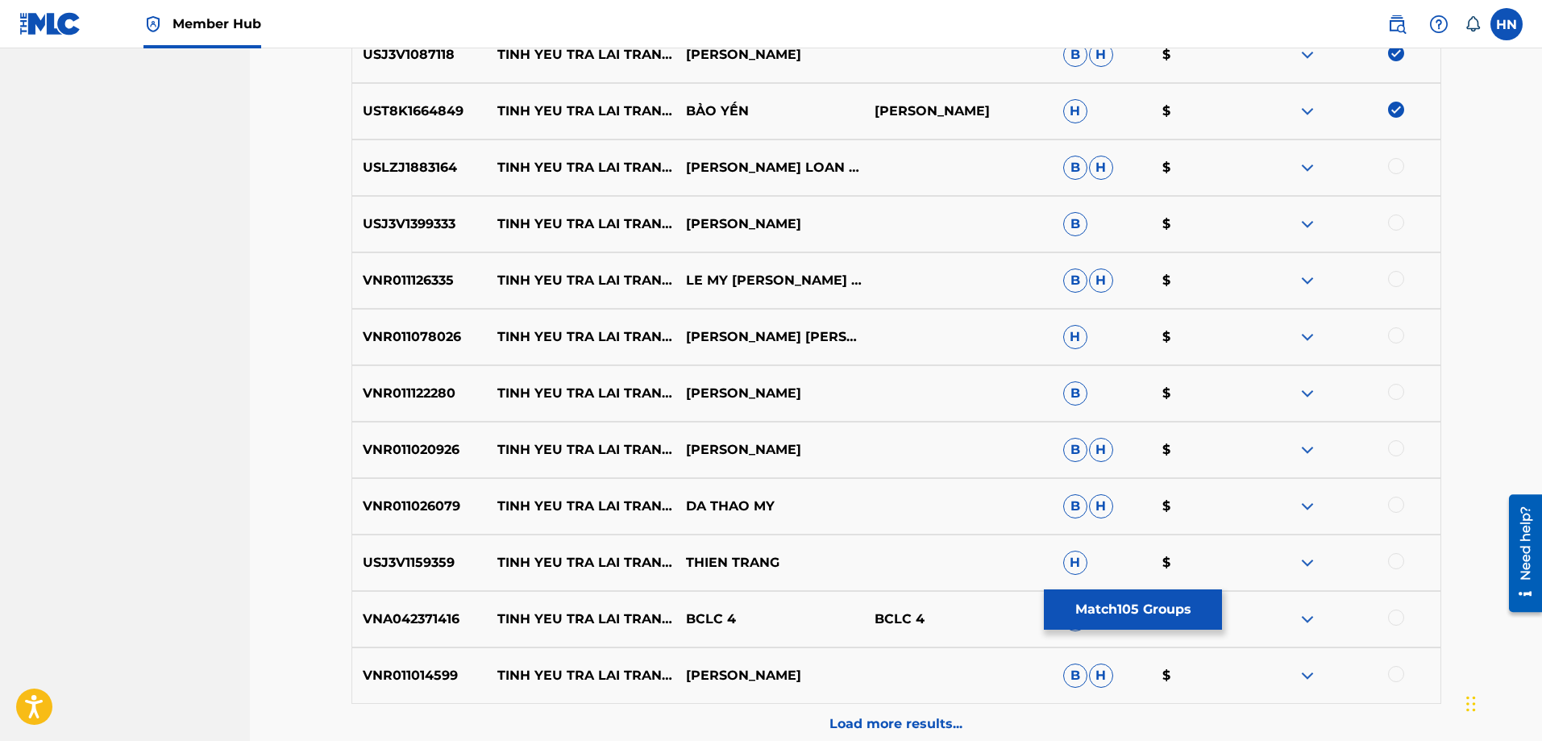
click at [363, 169] on p "USLZJ1883164" at bounding box center [419, 167] width 135 height 19
click at [1389, 166] on div at bounding box center [1396, 166] width 16 height 16
click at [405, 230] on p "USJ3V1399333" at bounding box center [419, 223] width 135 height 19
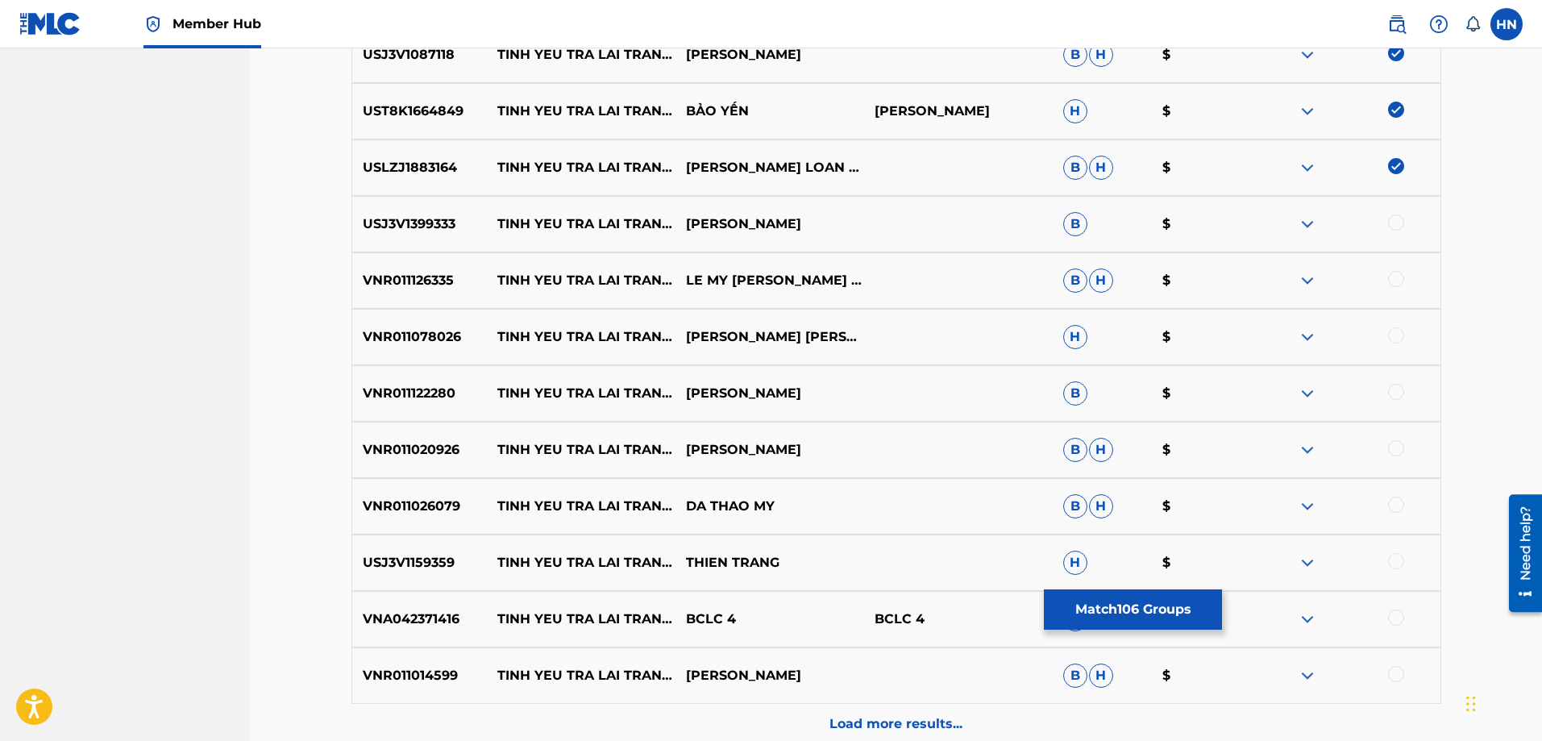
click at [1398, 221] on div at bounding box center [1396, 222] width 16 height 16
click at [439, 278] on p "VNR011126335" at bounding box center [419, 280] width 135 height 19
click at [1391, 275] on div at bounding box center [1396, 279] width 16 height 16
click at [400, 348] on div "VNR011078026 [PERSON_NAME] TRA [PERSON_NAME] SAO [PERSON_NAME] [PERSON_NAME] FT…" at bounding box center [896, 337] width 1090 height 56
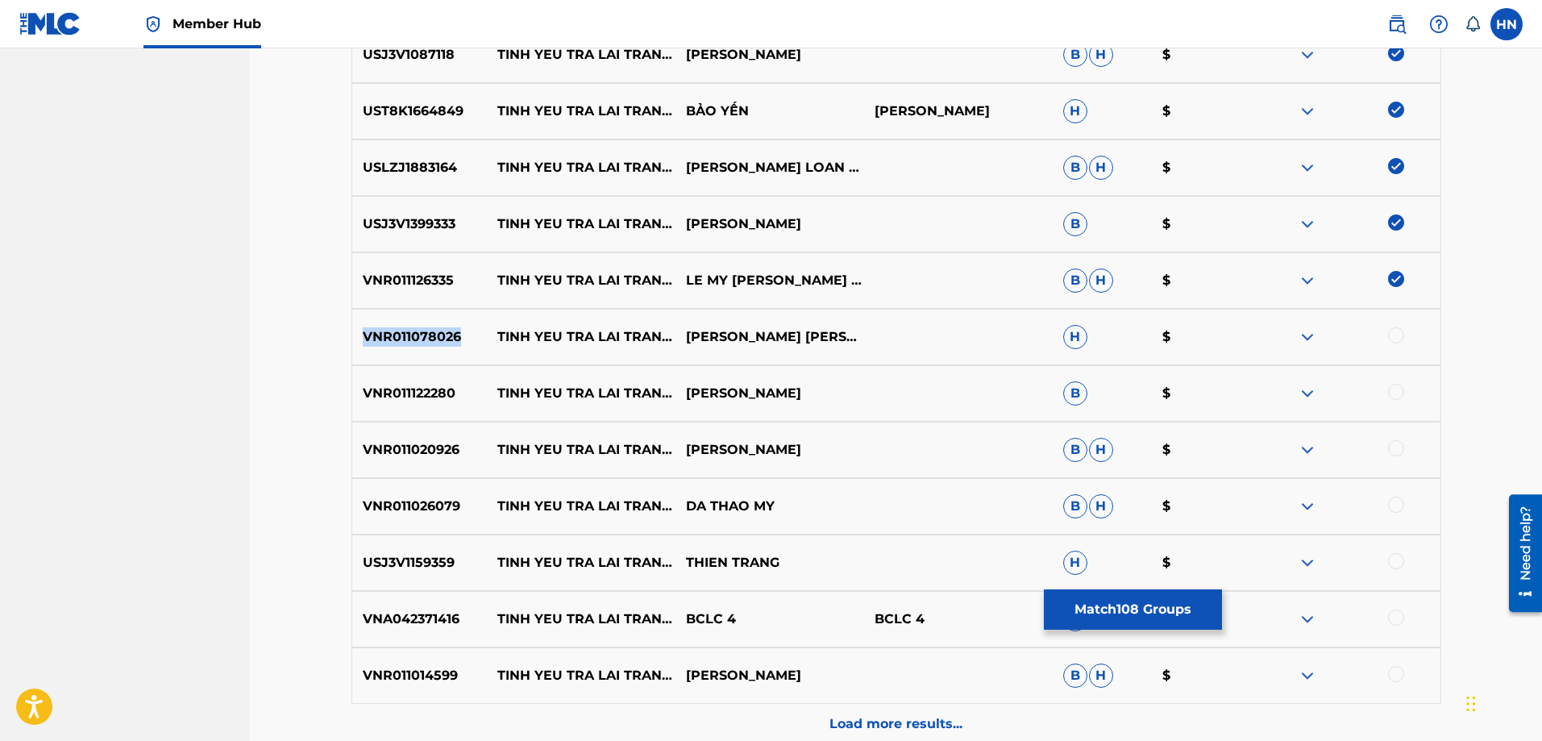
click at [400, 348] on div "VNR011078026 [PERSON_NAME] TRA [PERSON_NAME] SAO [PERSON_NAME] [PERSON_NAME] FT…" at bounding box center [896, 337] width 1090 height 56
click at [1391, 333] on div at bounding box center [1396, 335] width 16 height 16
click at [378, 386] on p "VNR011122280" at bounding box center [419, 393] width 135 height 19
click at [1389, 388] on div at bounding box center [1396, 392] width 16 height 16
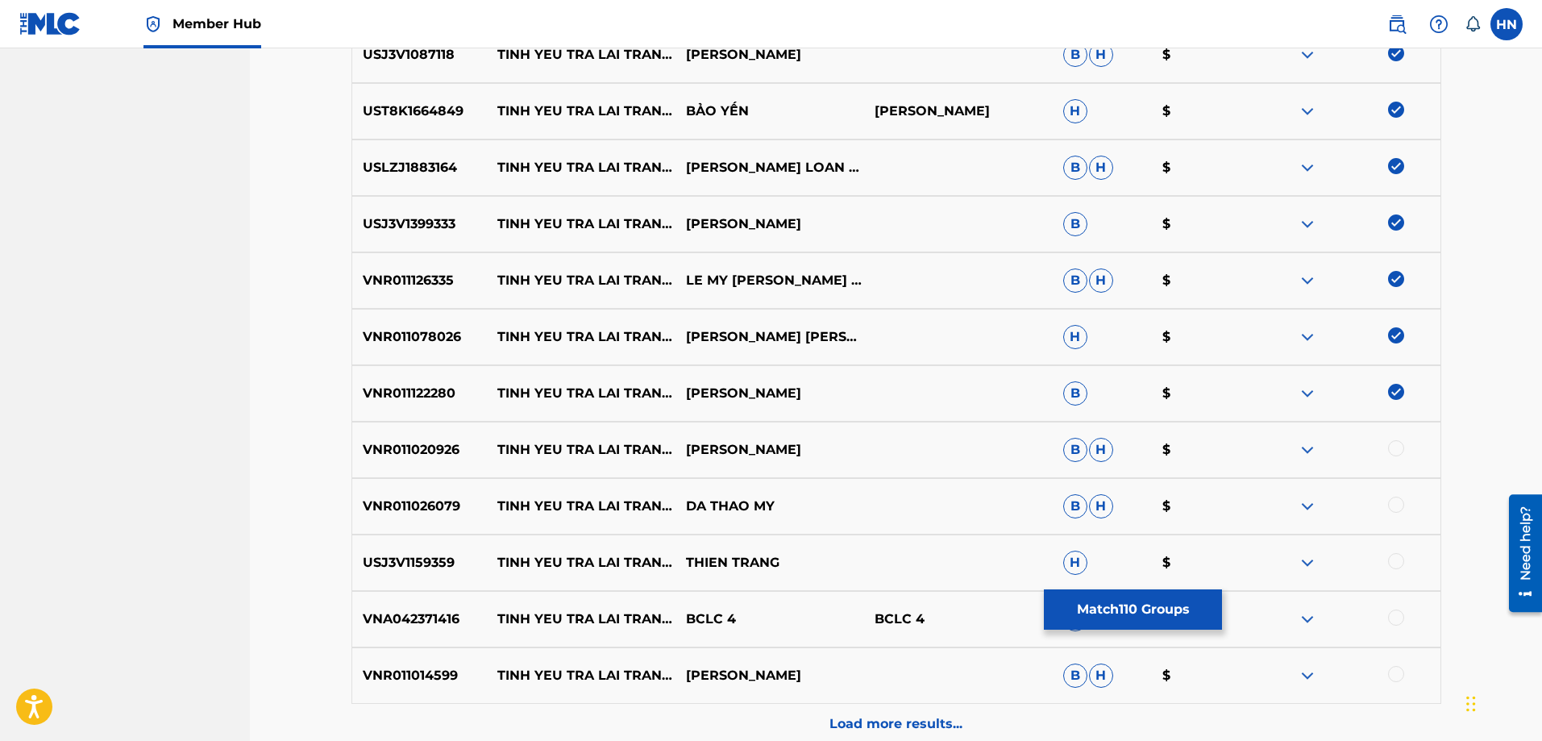
click at [455, 449] on p "VNR011020926" at bounding box center [419, 449] width 135 height 19
click at [1393, 446] on div at bounding box center [1396, 448] width 16 height 16
click at [434, 505] on p "VNR011026079" at bounding box center [419, 505] width 135 height 19
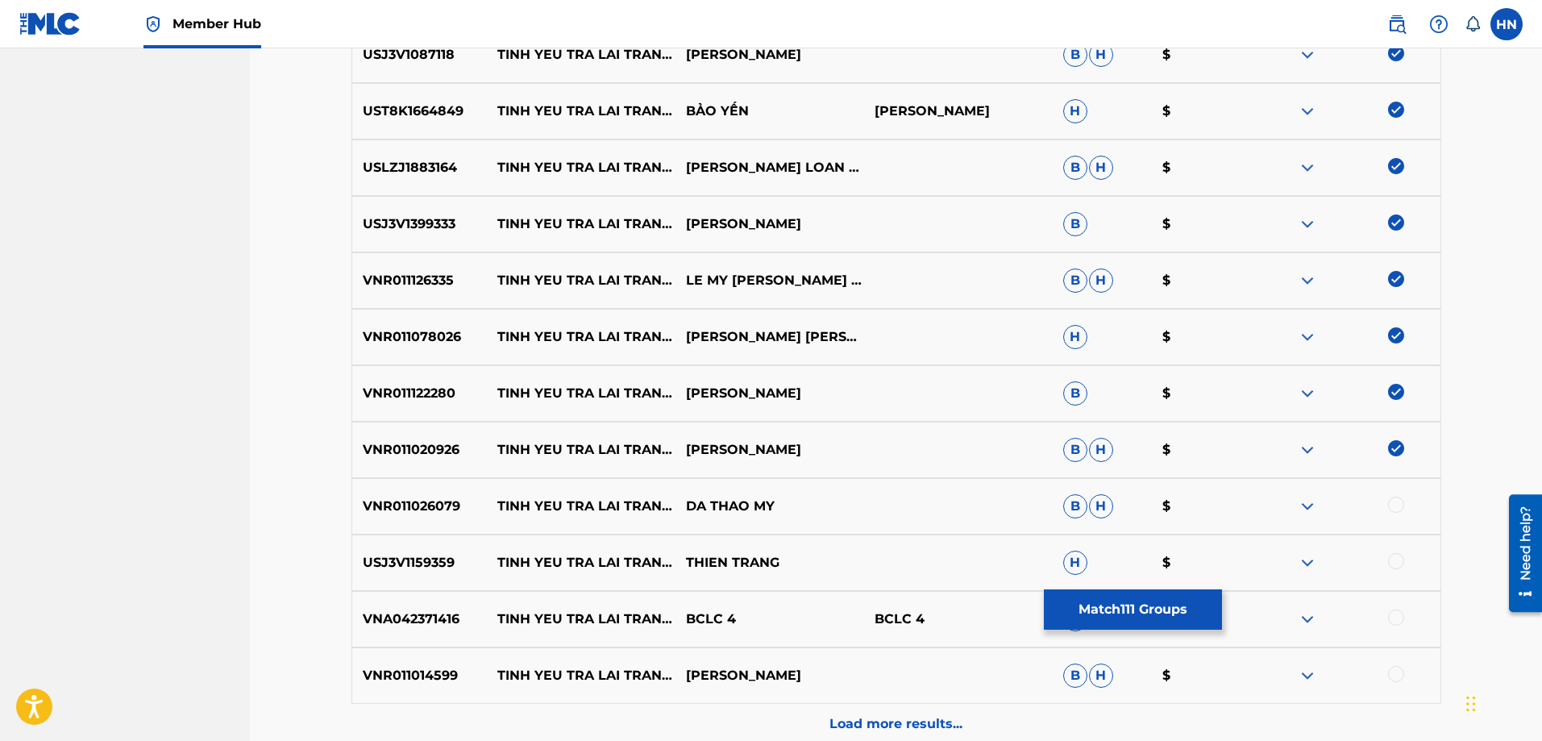
click at [1389, 504] on div at bounding box center [1396, 504] width 16 height 16
click at [434, 553] on p "USJ3V1159359" at bounding box center [419, 562] width 135 height 19
click at [1398, 560] on div at bounding box center [1396, 561] width 16 height 16
click at [422, 659] on div "VNR011014599 [PERSON_NAME] TRA [PERSON_NAME] SAO DONG [PERSON_NAME] $" at bounding box center [896, 675] width 1090 height 56
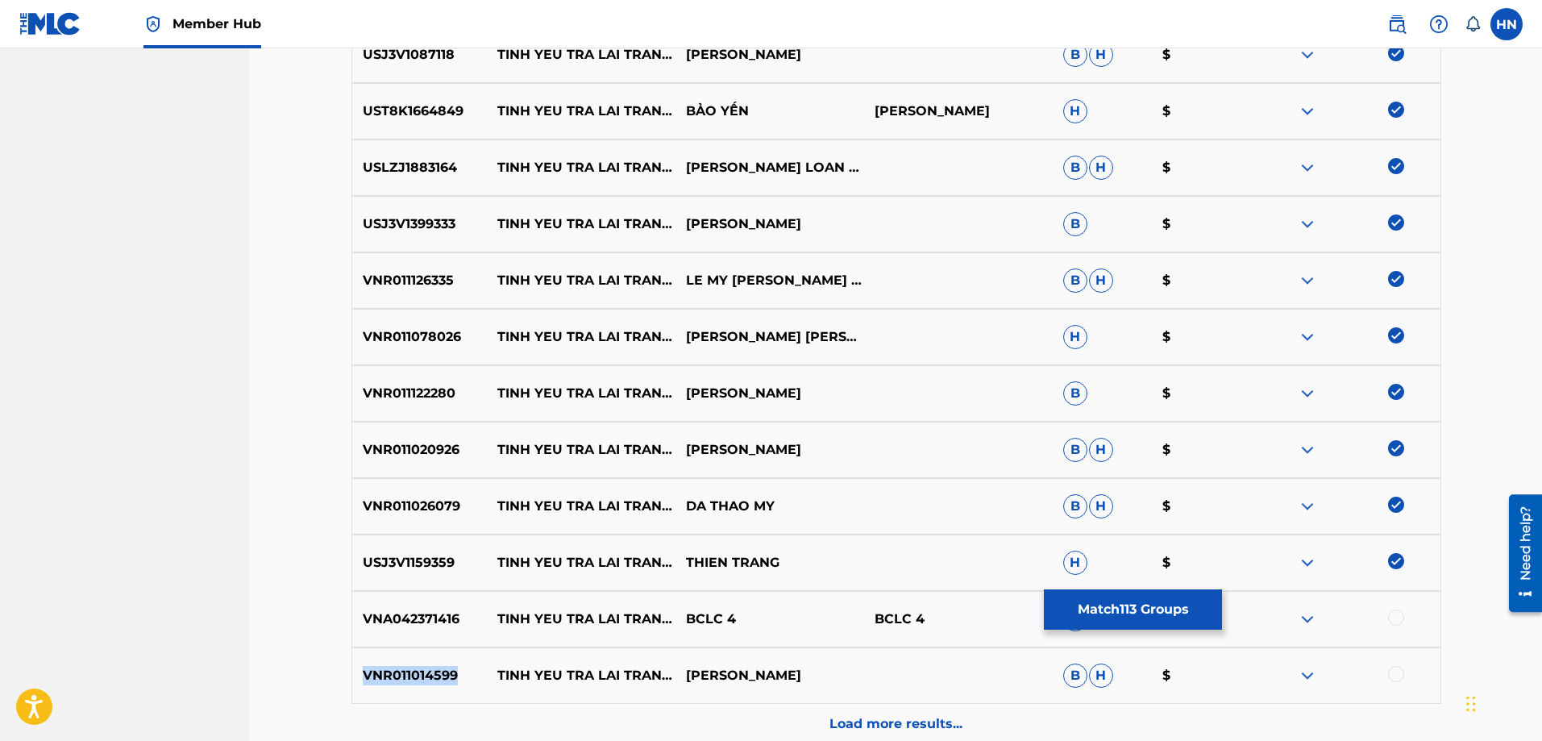
click at [422, 659] on div "VNR011014599 [PERSON_NAME] TRA [PERSON_NAME] SAO DONG [PERSON_NAME] $" at bounding box center [896, 675] width 1090 height 56
click at [1398, 667] on div at bounding box center [1396, 674] width 16 height 16
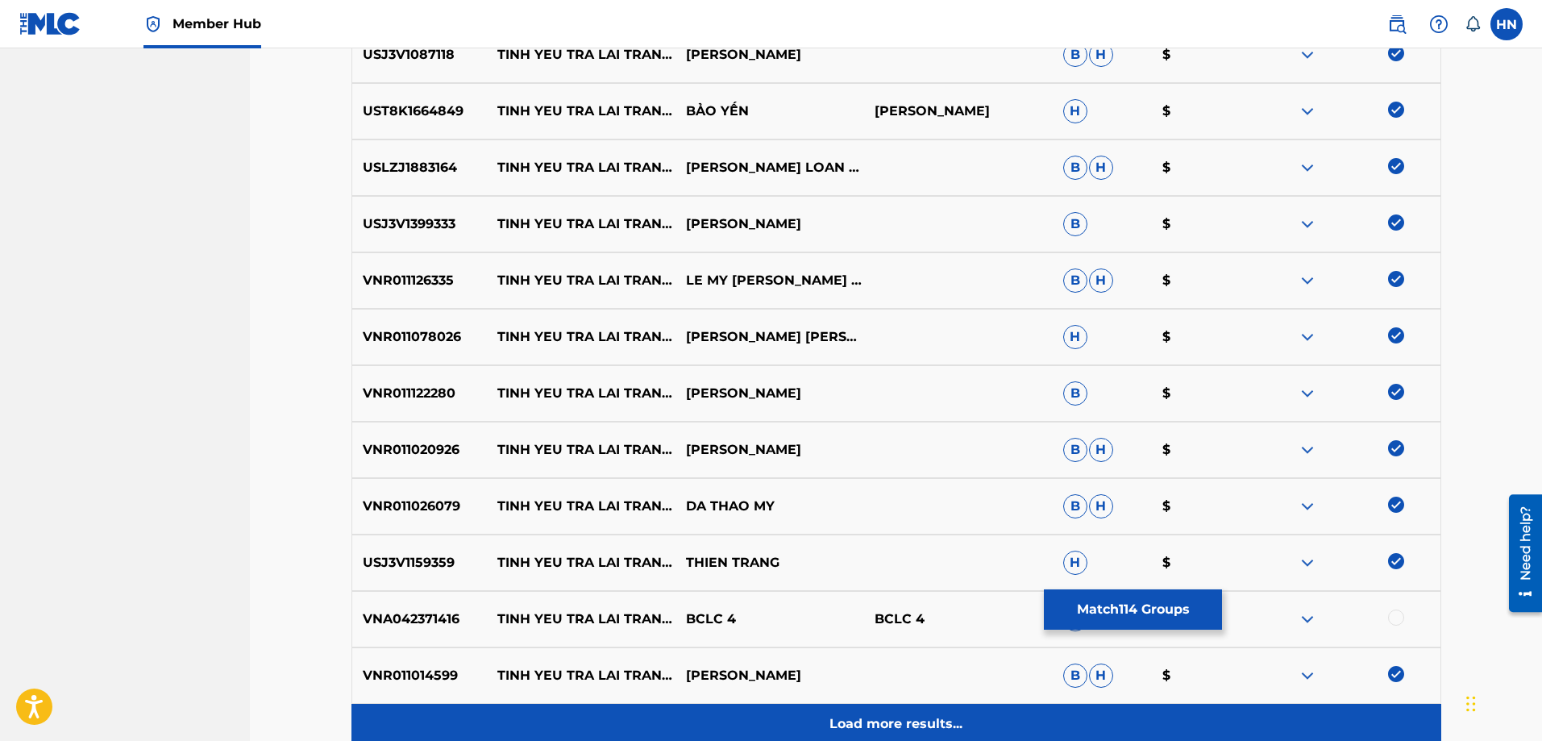
click at [1063, 724] on div "Load more results..." at bounding box center [896, 724] width 1090 height 40
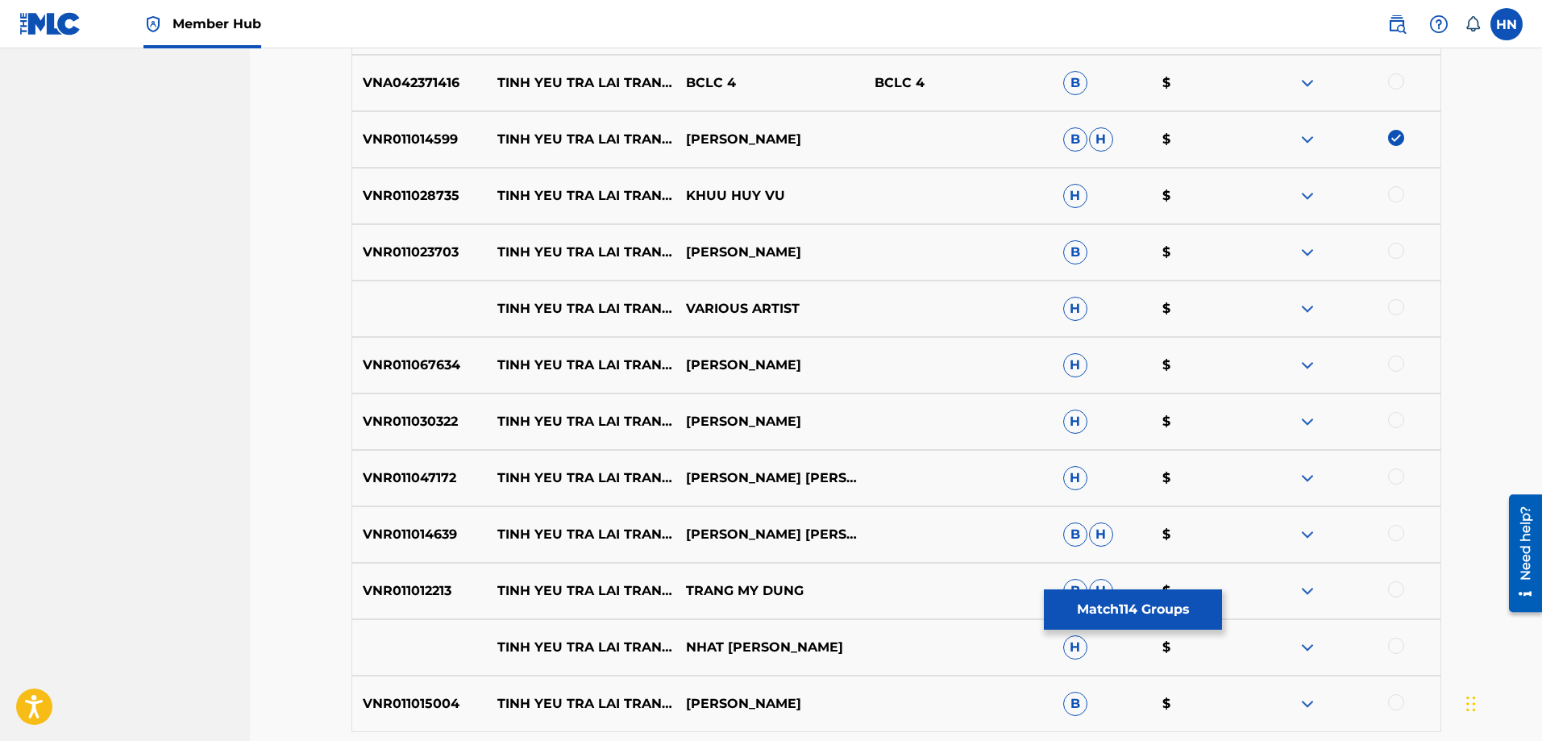
scroll to position [7251, 0]
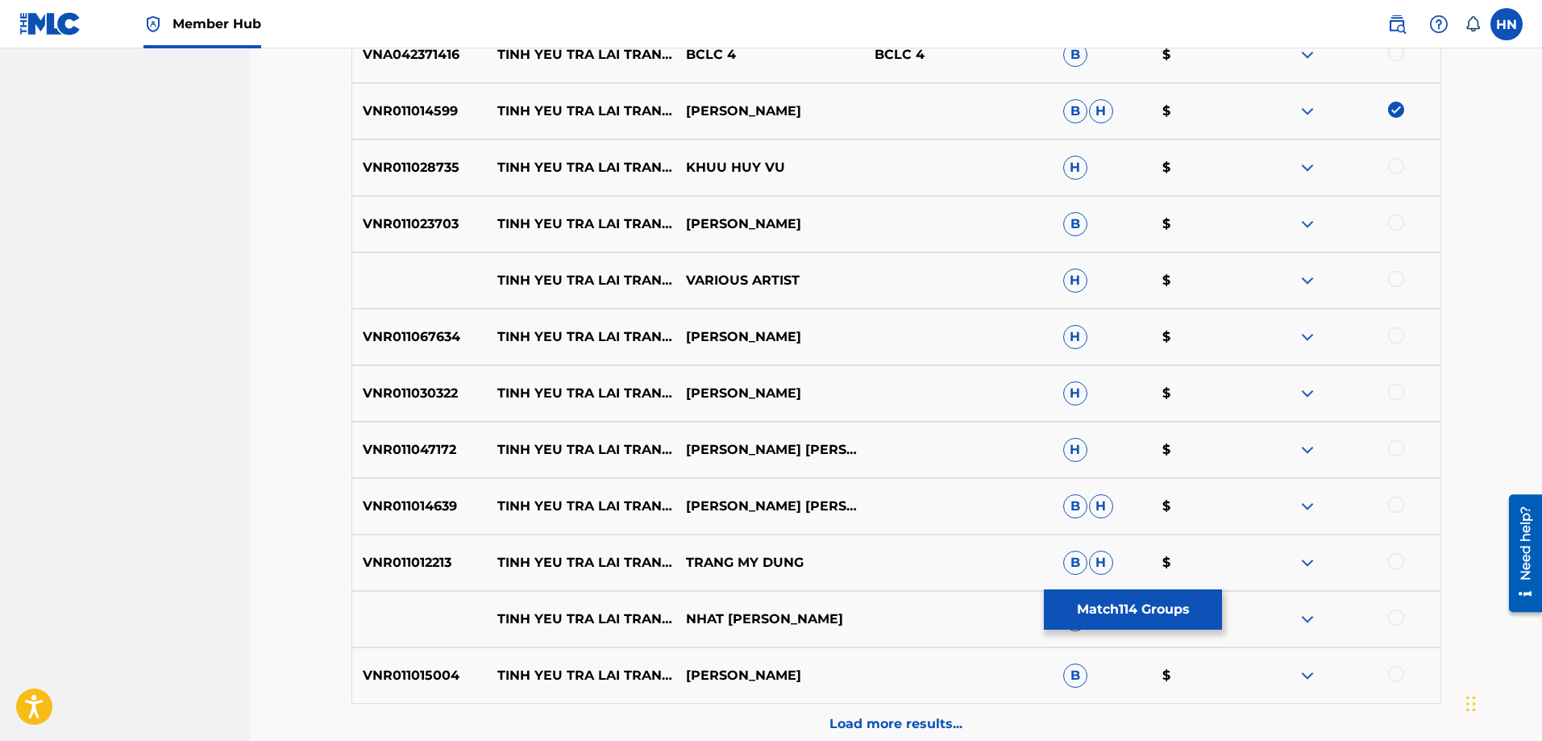
click at [426, 160] on p "VNR011028735" at bounding box center [419, 167] width 135 height 19
click at [1387, 168] on div at bounding box center [1346, 167] width 189 height 19
click at [1389, 168] on div at bounding box center [1396, 166] width 16 height 16
click at [387, 215] on p "VNR011023703" at bounding box center [419, 223] width 135 height 19
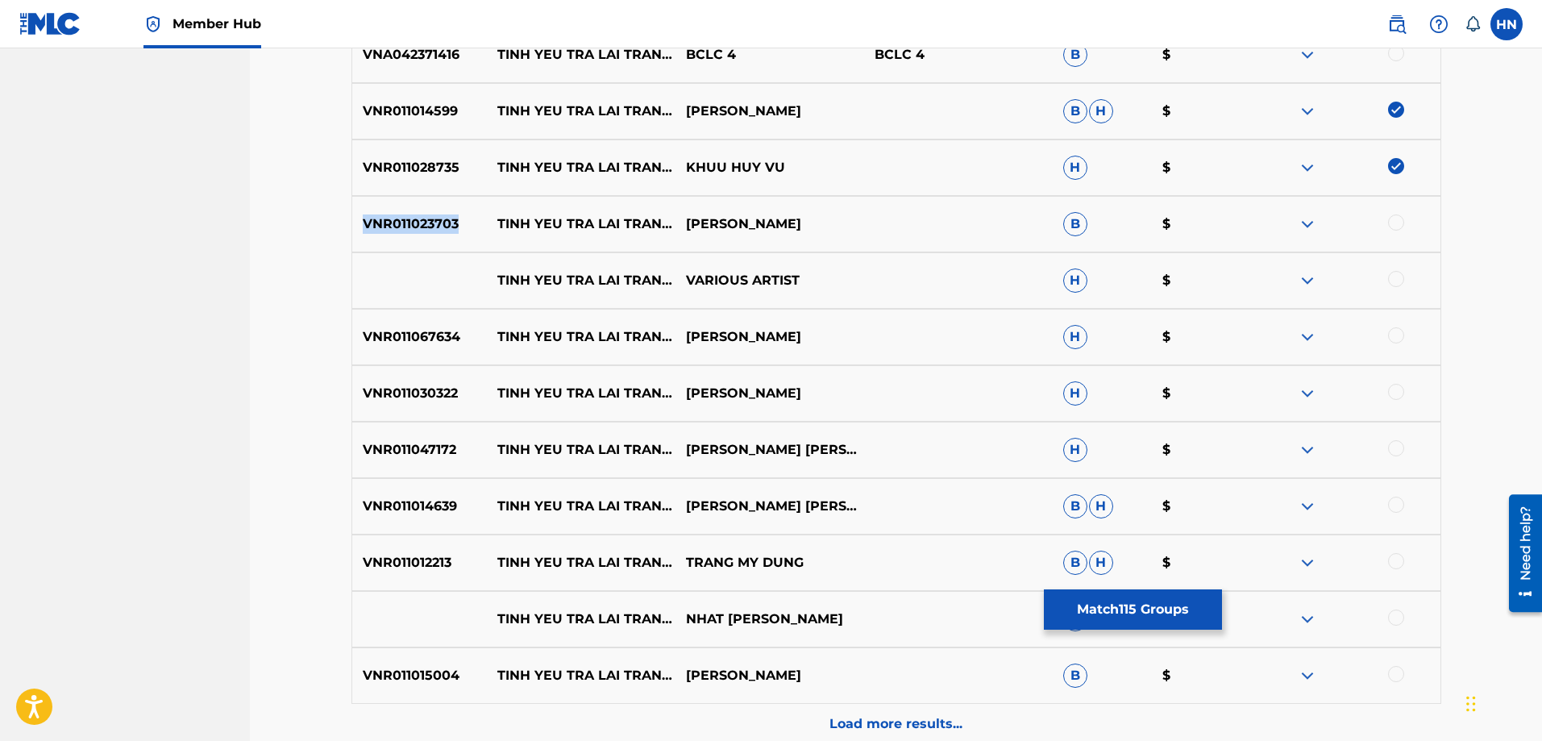
click at [387, 215] on p "VNR011023703" at bounding box center [419, 223] width 135 height 19
click at [1401, 224] on div at bounding box center [1396, 222] width 16 height 16
drag, startPoint x: 500, startPoint y: 266, endPoint x: 841, endPoint y: 270, distance: 340.9
click at [798, 273] on div "[PERSON_NAME] TRA [PERSON_NAME] SAO [PERSON_NAME] H $" at bounding box center [896, 280] width 1090 height 56
click at [1405, 273] on div at bounding box center [1346, 280] width 189 height 19
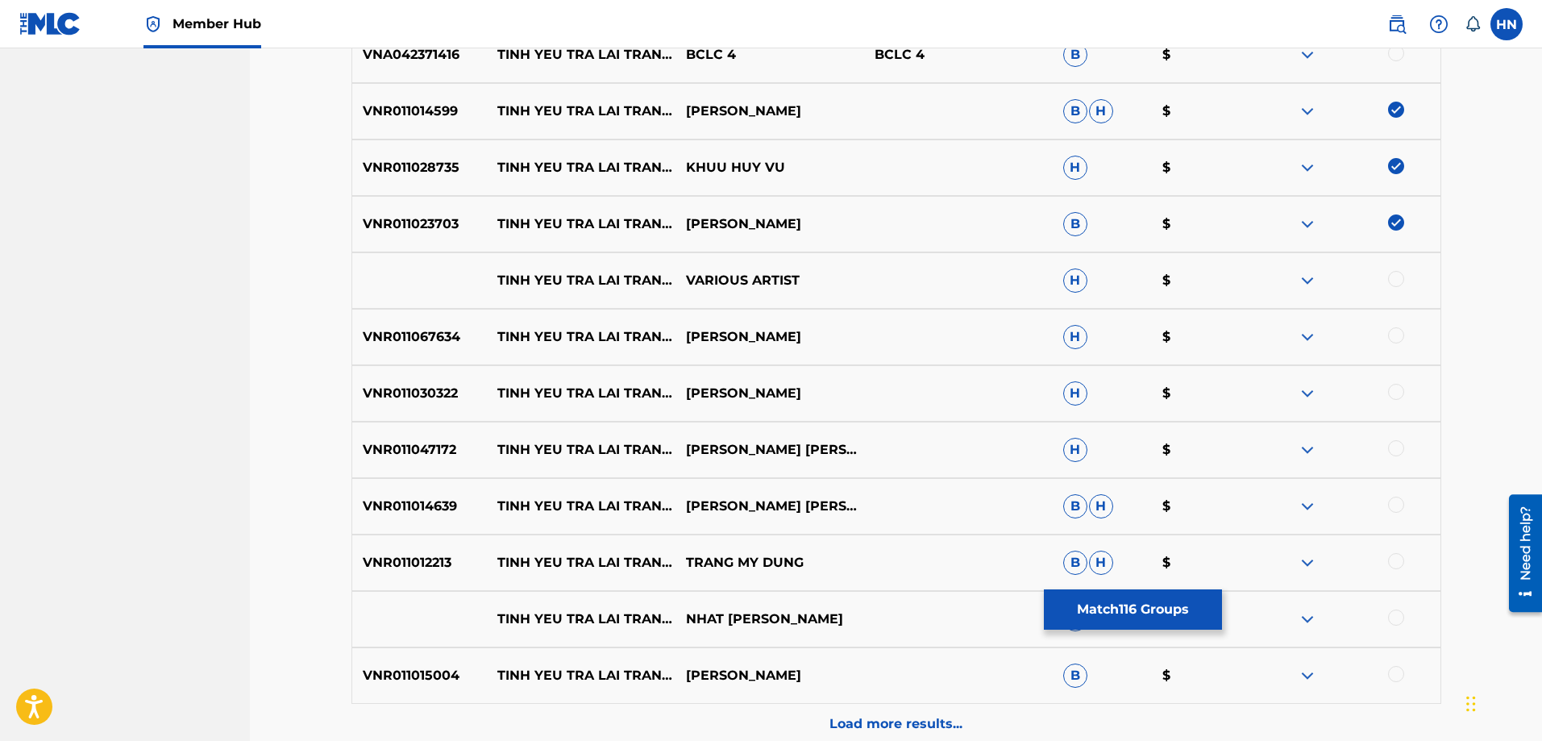
click at [1400, 274] on div at bounding box center [1396, 279] width 16 height 16
click at [1304, 276] on img at bounding box center [1307, 280] width 19 height 19
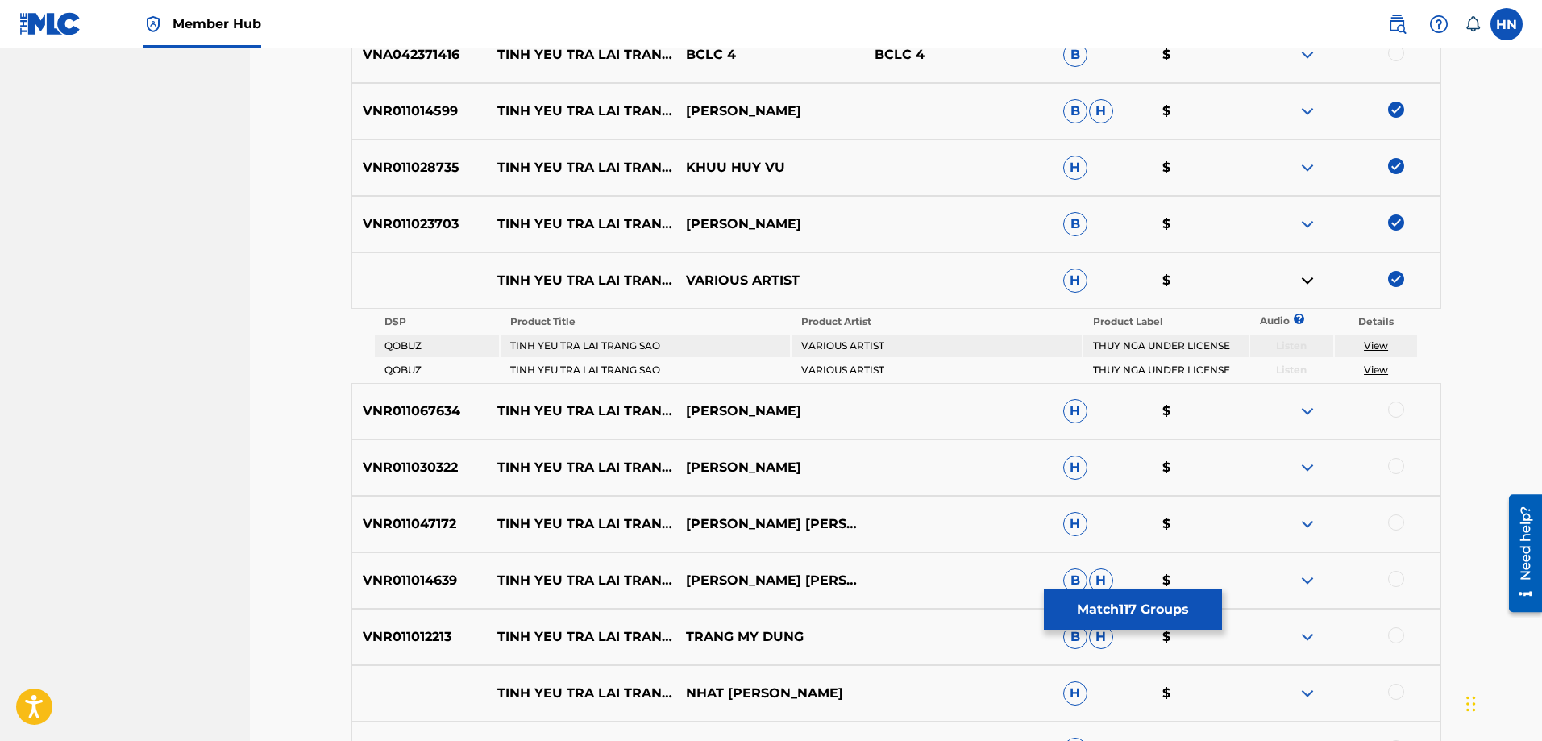
click at [406, 426] on div "VNR011067634 [PERSON_NAME] TRA [PERSON_NAME] SAO [PERSON_NAME] H $" at bounding box center [896, 411] width 1090 height 56
click at [1393, 407] on div at bounding box center [1396, 409] width 16 height 16
click at [406, 479] on div "VNR011030322 [PERSON_NAME] TRA [PERSON_NAME] SAO [PERSON_NAME] H $" at bounding box center [896, 467] width 1090 height 56
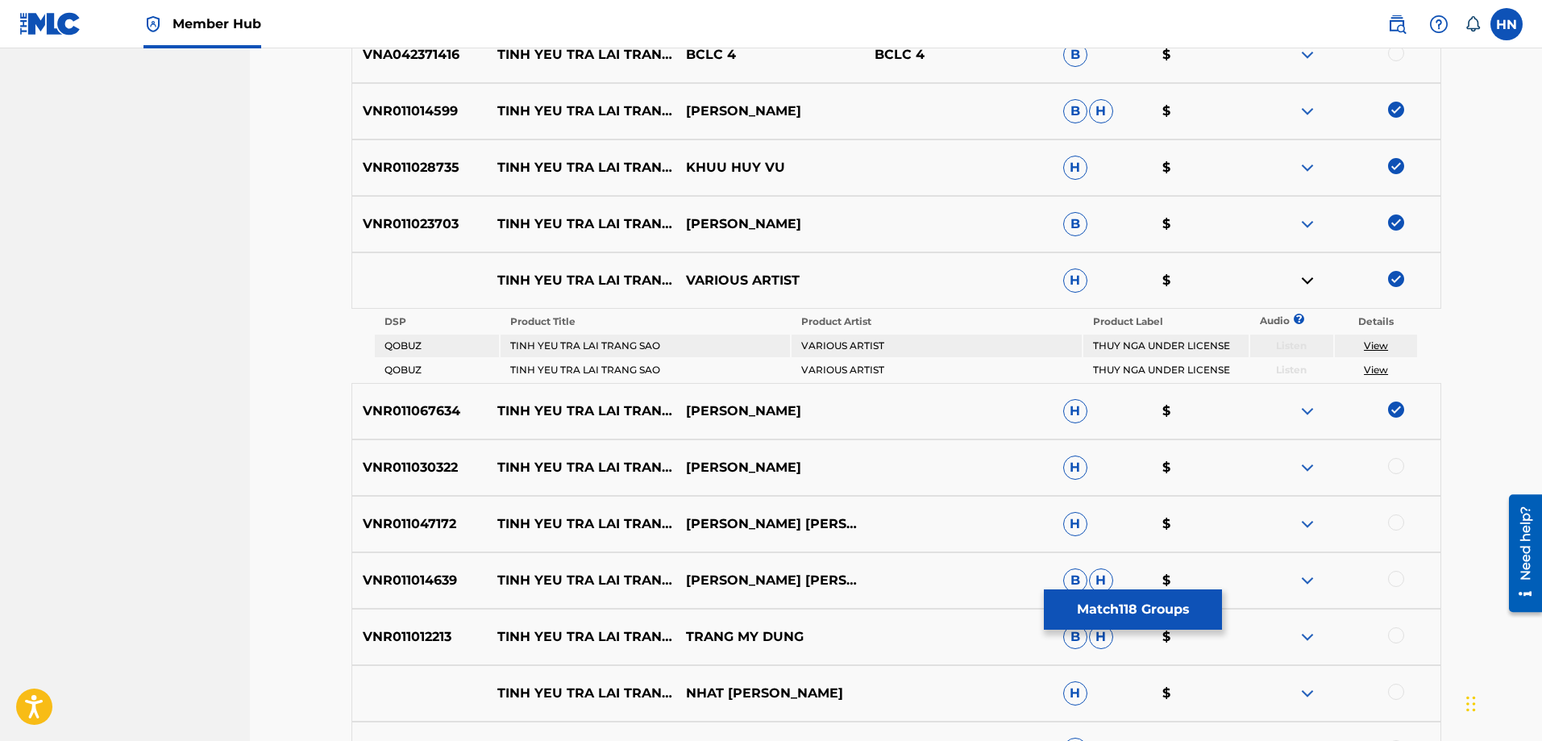
click at [1395, 455] on div "VNR011030322 [PERSON_NAME] TRA [PERSON_NAME] SAO [PERSON_NAME] H $" at bounding box center [896, 467] width 1090 height 56
click at [1394, 459] on div at bounding box center [1396, 466] width 16 height 16
click at [398, 521] on p "VNR011047172" at bounding box center [419, 523] width 135 height 19
click at [1389, 519] on div at bounding box center [1396, 522] width 16 height 16
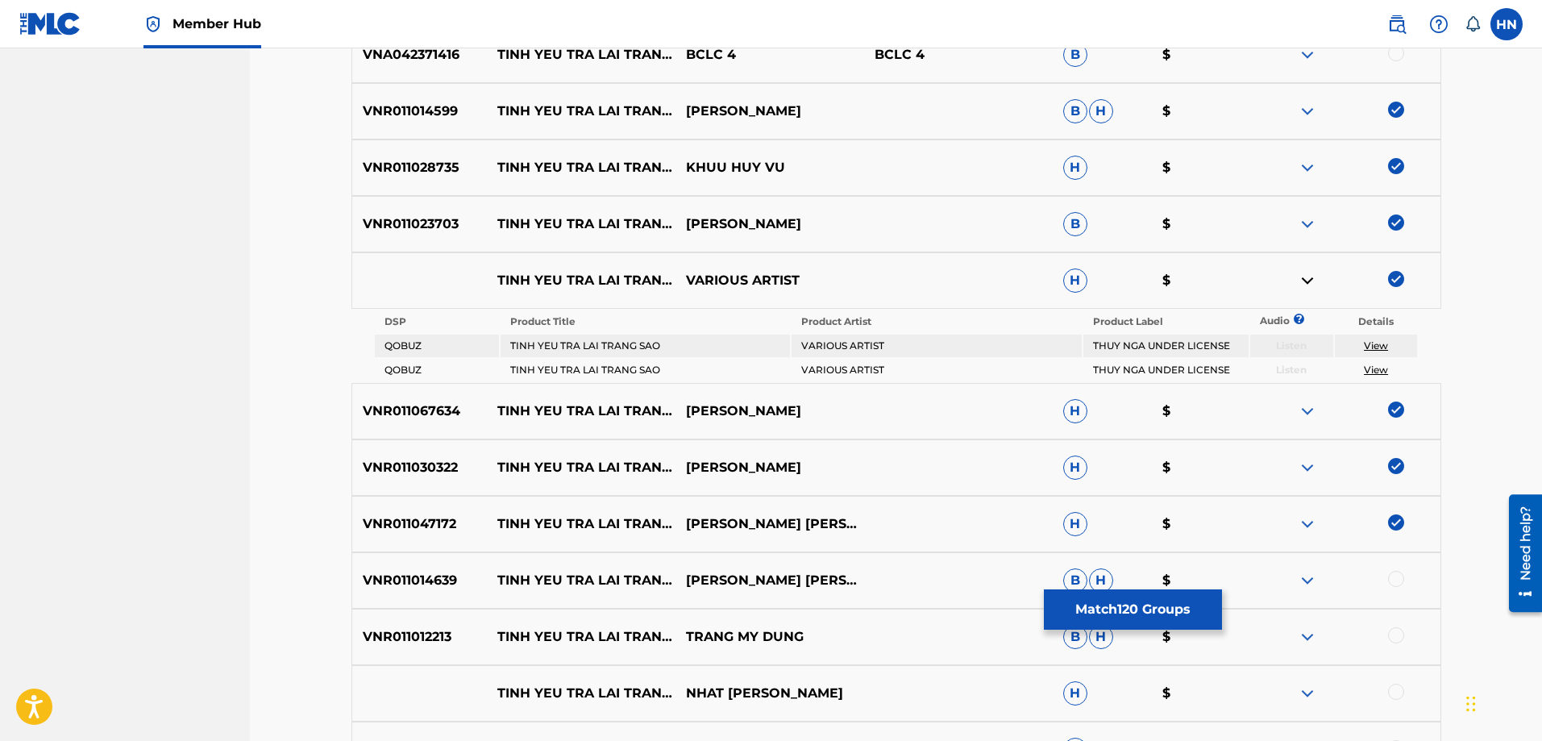
click at [445, 575] on p "VNR011014639" at bounding box center [419, 580] width 135 height 19
click at [1398, 580] on div at bounding box center [1396, 579] width 16 height 16
click at [404, 570] on div "VNR011014639 [PERSON_NAME] TRA [PERSON_NAME] SAO [PERSON_NAME] [PERSON_NAME] $" at bounding box center [896, 580] width 1090 height 56
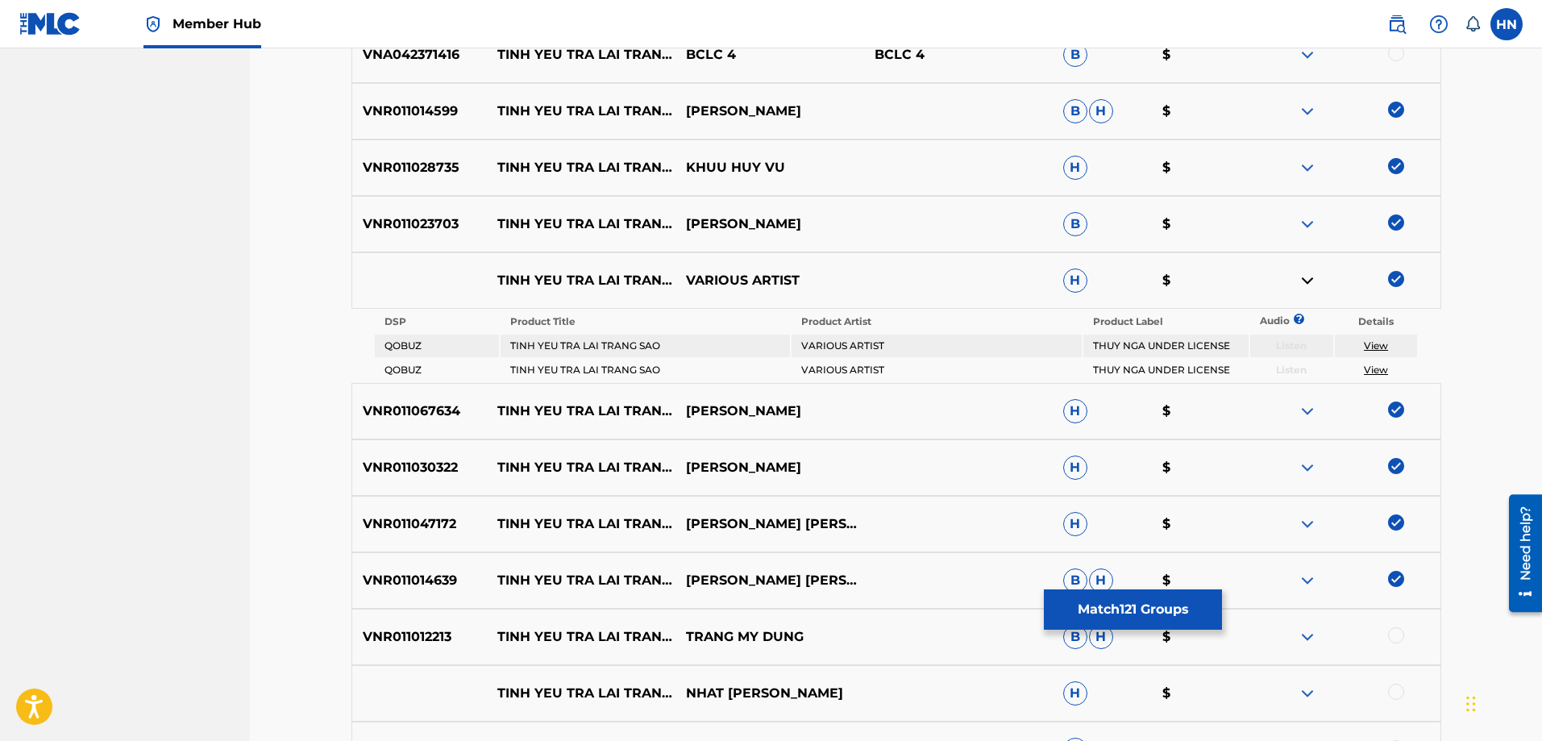
click at [1395, 630] on div at bounding box center [1396, 635] width 16 height 16
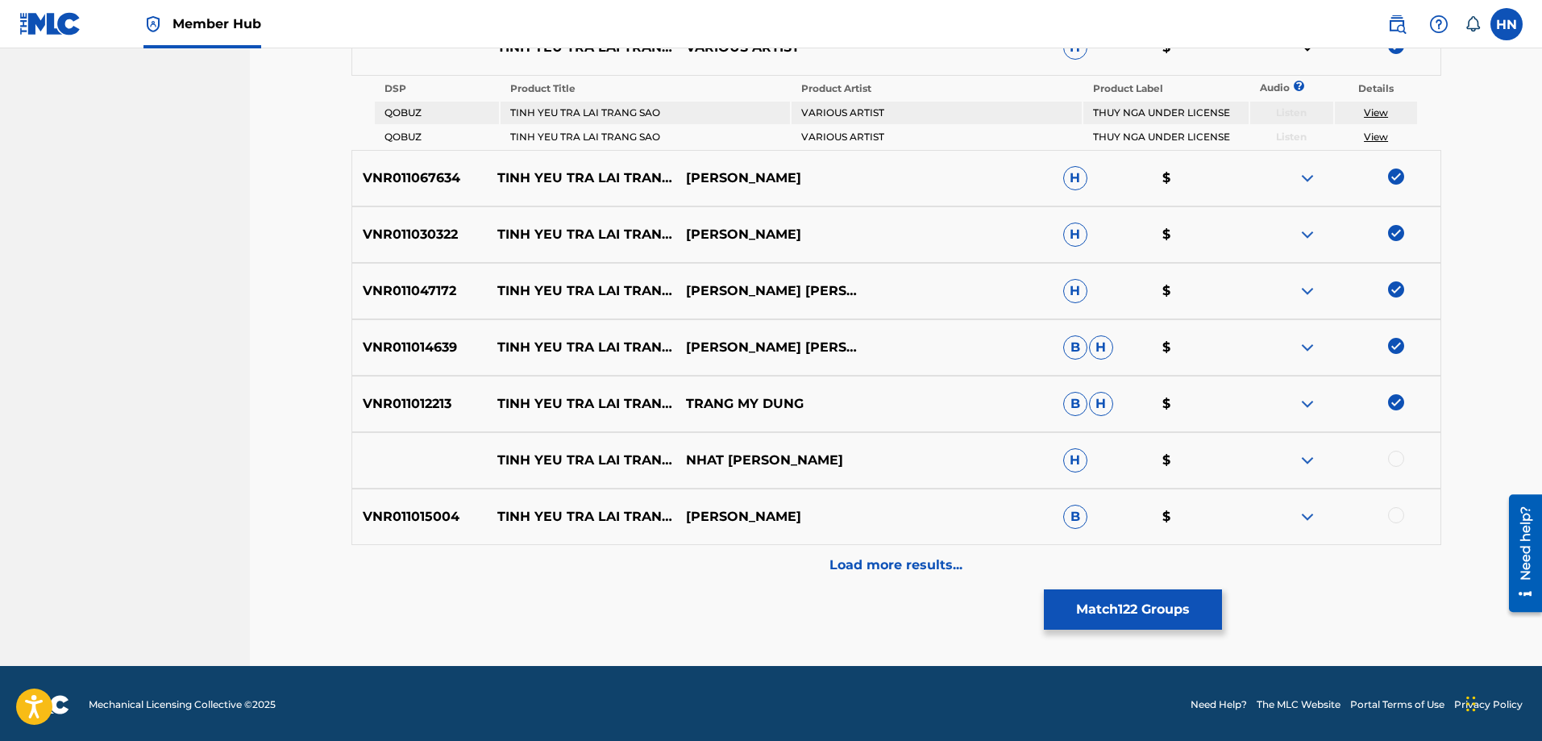
scroll to position [7486, 0]
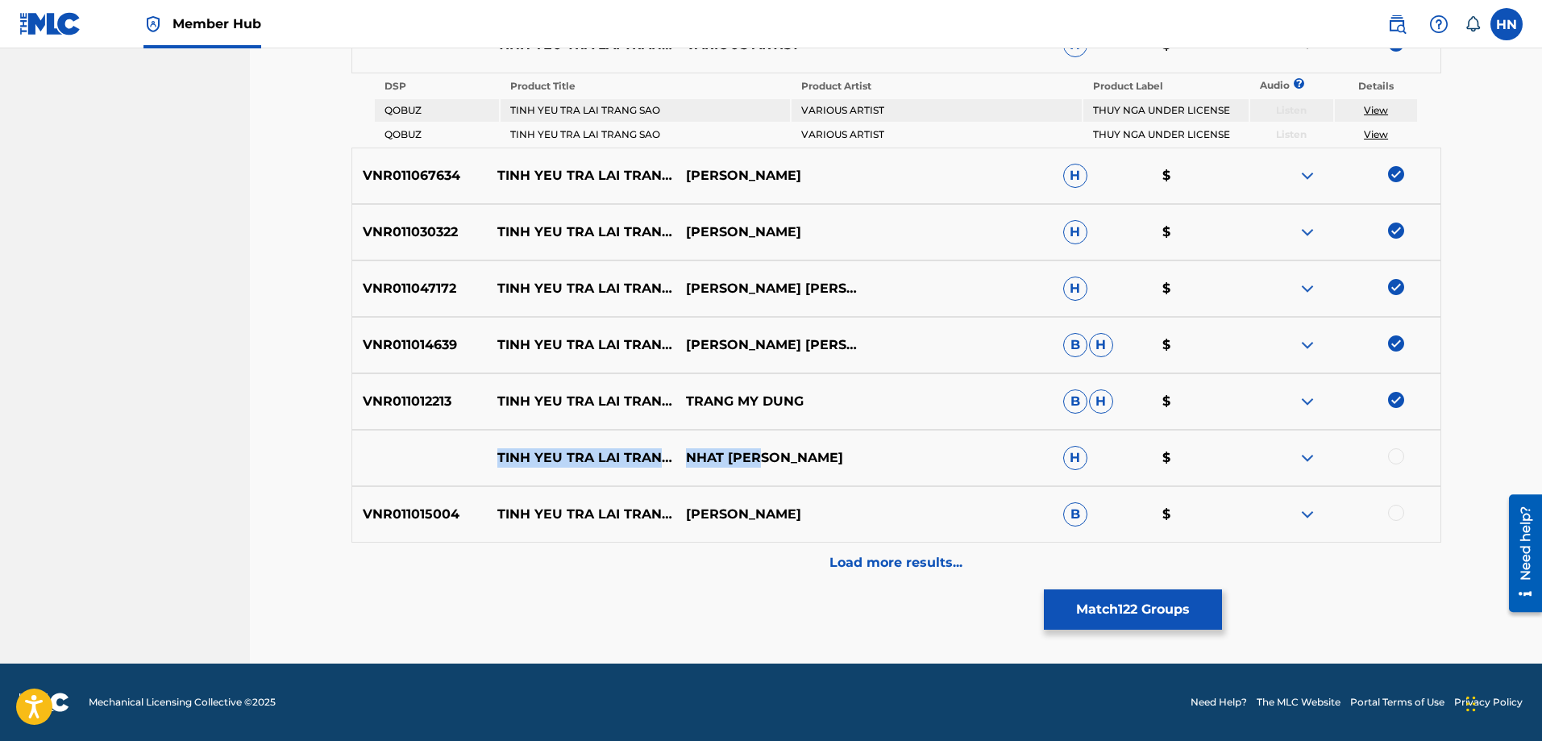
drag, startPoint x: 476, startPoint y: 455, endPoint x: 779, endPoint y: 475, distance: 303.7
click at [779, 475] on div "[PERSON_NAME] TRA [PERSON_NAME] SAO NHAT [PERSON_NAME] H $" at bounding box center [896, 458] width 1090 height 56
click at [1395, 448] on div at bounding box center [1396, 456] width 16 height 16
click at [1296, 455] on div at bounding box center [1346, 457] width 189 height 19
click at [1311, 459] on img at bounding box center [1307, 457] width 19 height 19
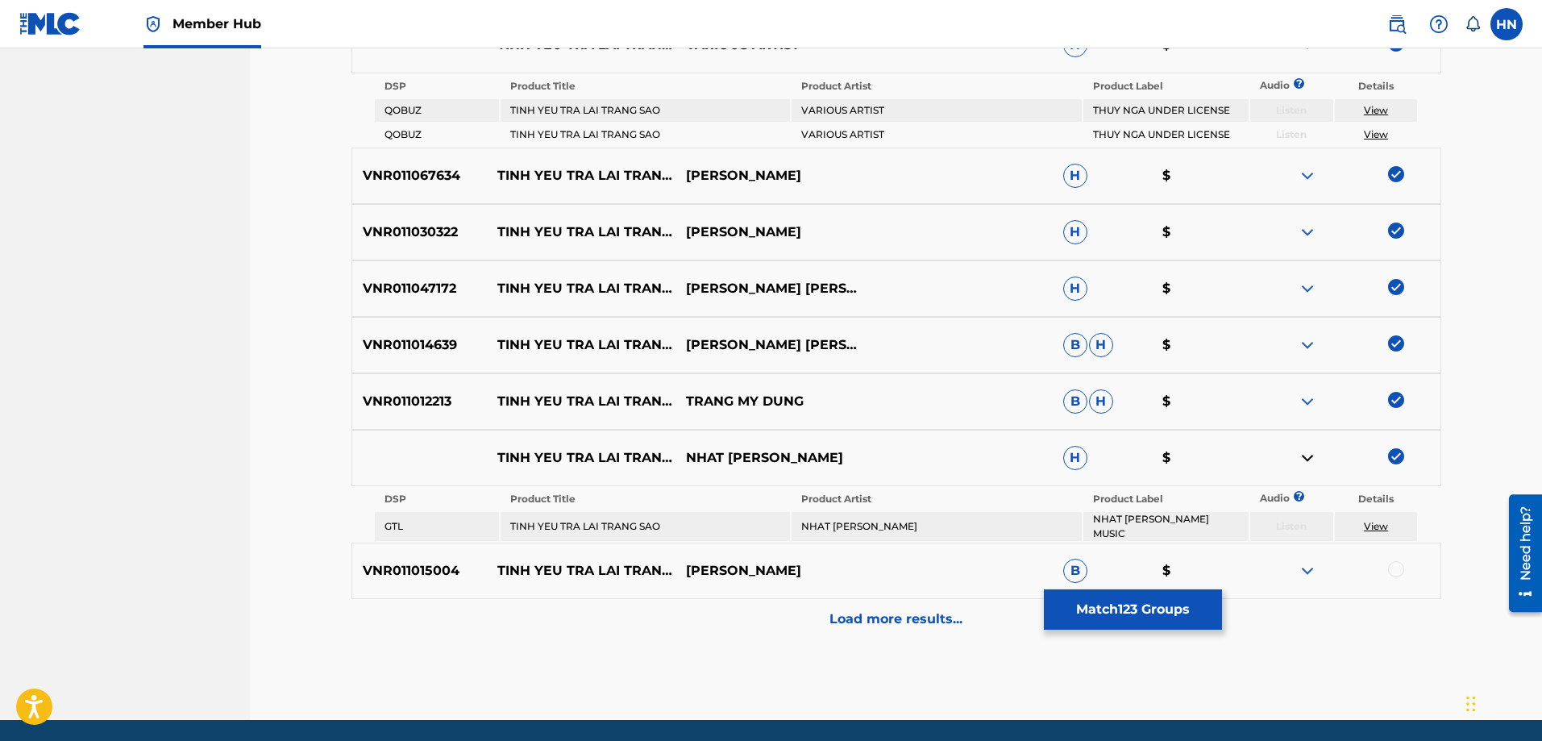
click at [409, 561] on p "VNR011015004" at bounding box center [419, 570] width 135 height 19
click at [1399, 566] on div at bounding box center [1396, 569] width 16 height 16
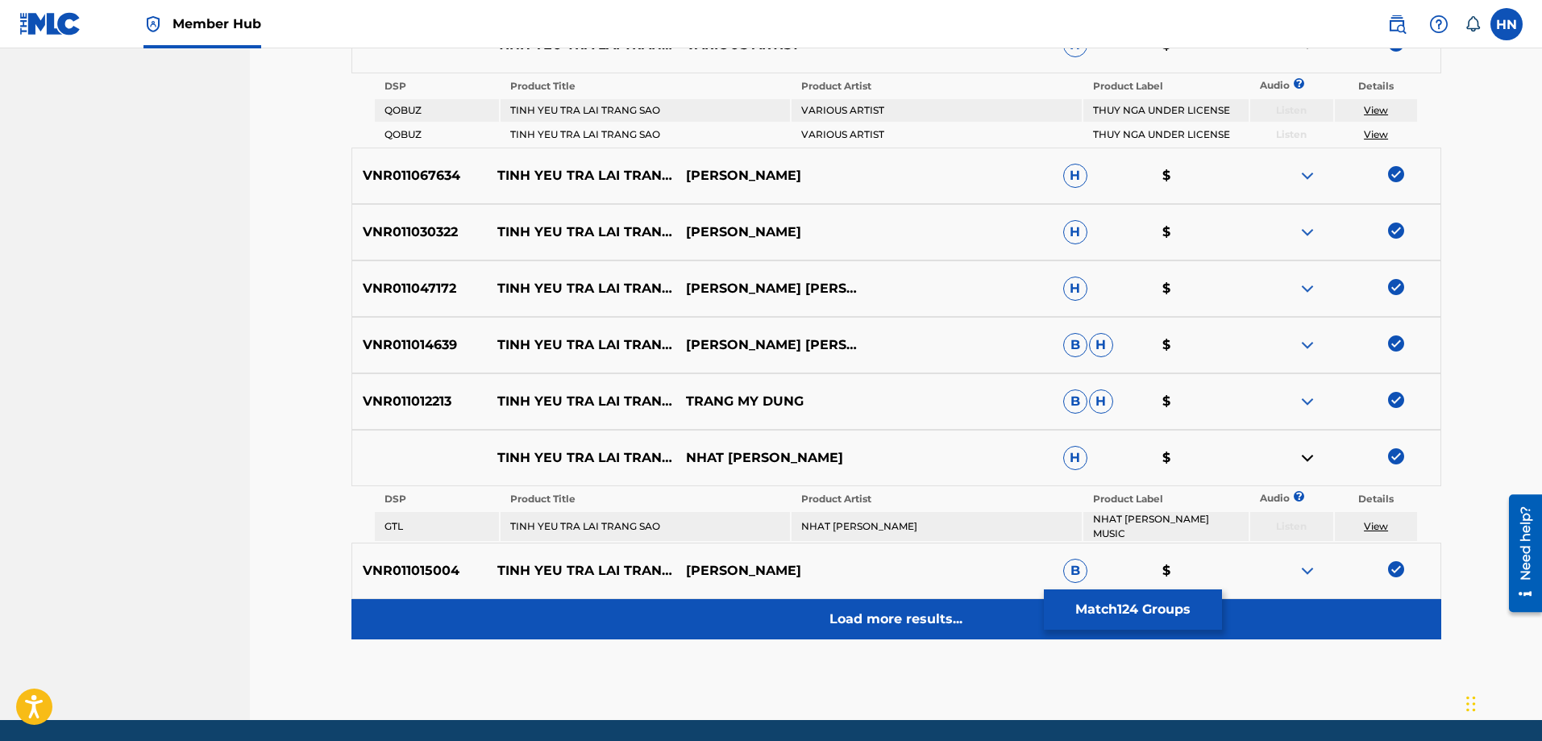
click at [937, 625] on div "Load more results..." at bounding box center [896, 619] width 1090 height 40
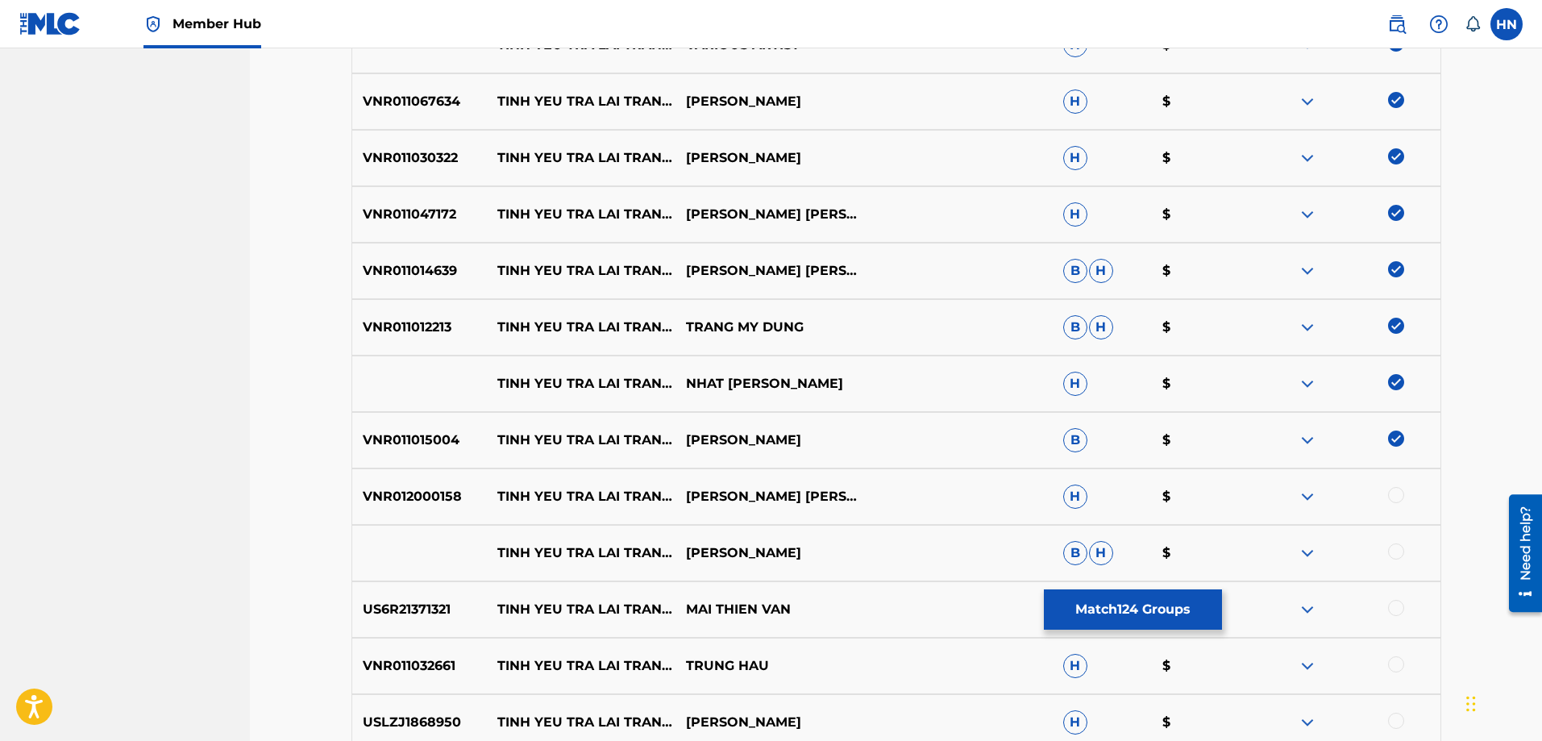
click at [466, 492] on p "VNR012000158" at bounding box center [419, 496] width 135 height 19
click at [446, 486] on div "VNR012000158 [PERSON_NAME] TRA [PERSON_NAME] SAO [PERSON_NAME] [PERSON_NAME] FT…" at bounding box center [896, 496] width 1090 height 56
click at [1391, 495] on div at bounding box center [1396, 495] width 16 height 16
drag, startPoint x: 492, startPoint y: 551, endPoint x: 779, endPoint y: 567, distance: 287.4
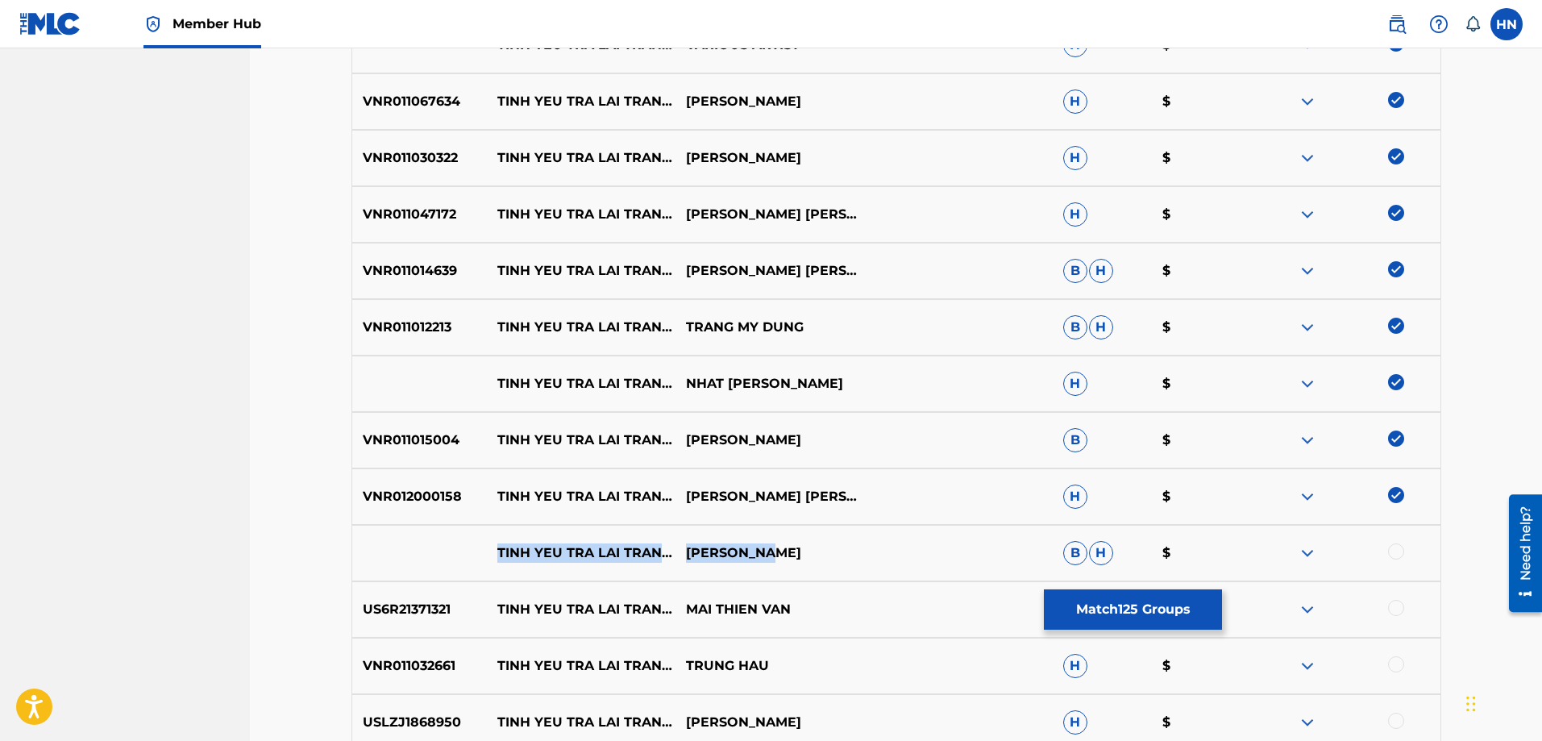
click at [779, 567] on div "[PERSON_NAME] TRA [PERSON_NAME] SAO [PERSON_NAME] [PERSON_NAME] $" at bounding box center [896, 553] width 1090 height 56
click at [788, 566] on div "[PERSON_NAME] TRA [PERSON_NAME] SAO [PERSON_NAME] [PERSON_NAME] $" at bounding box center [896, 553] width 1090 height 56
click at [1393, 547] on div at bounding box center [1396, 551] width 16 height 16
click at [1302, 548] on img at bounding box center [1307, 552] width 19 height 19
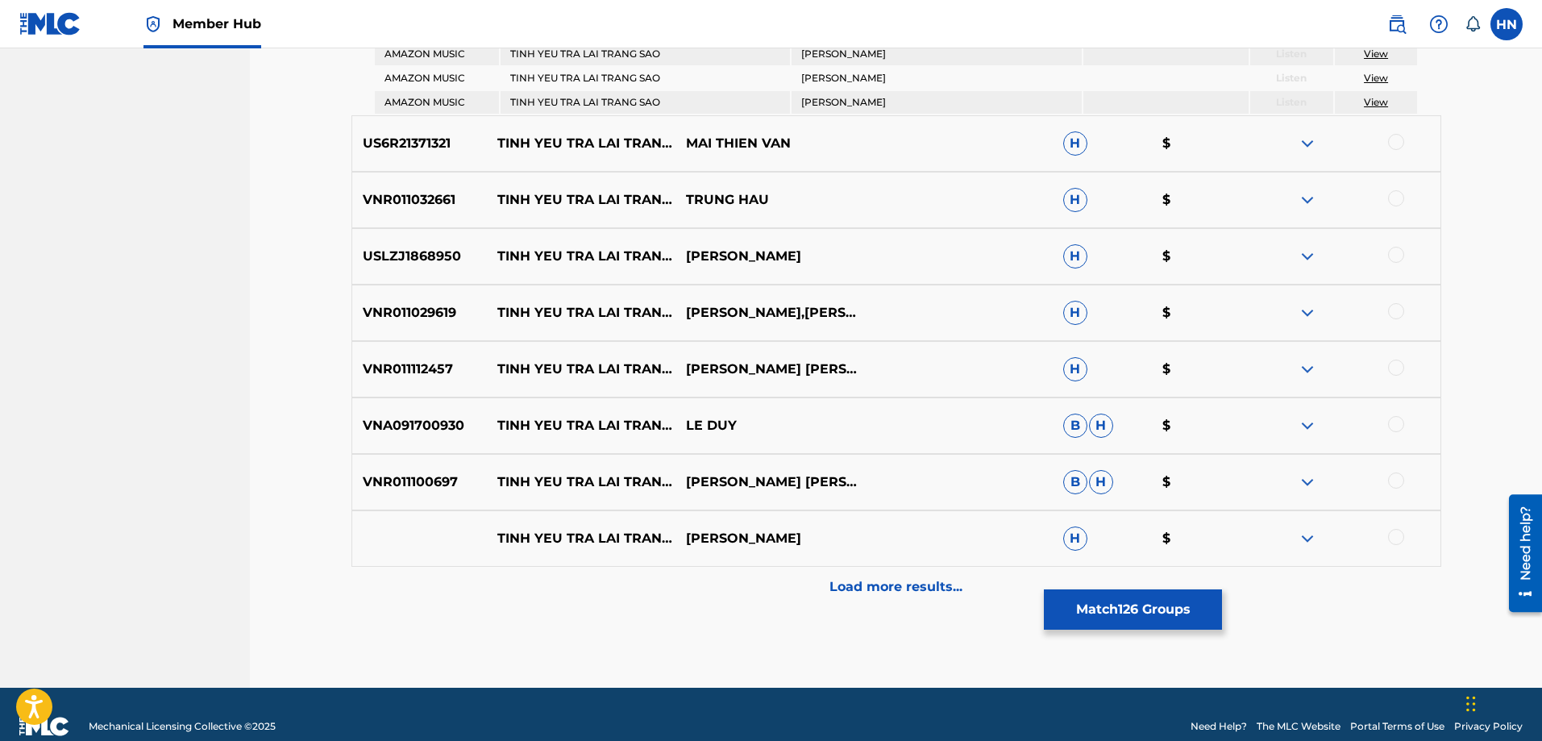
scroll to position [7970, 0]
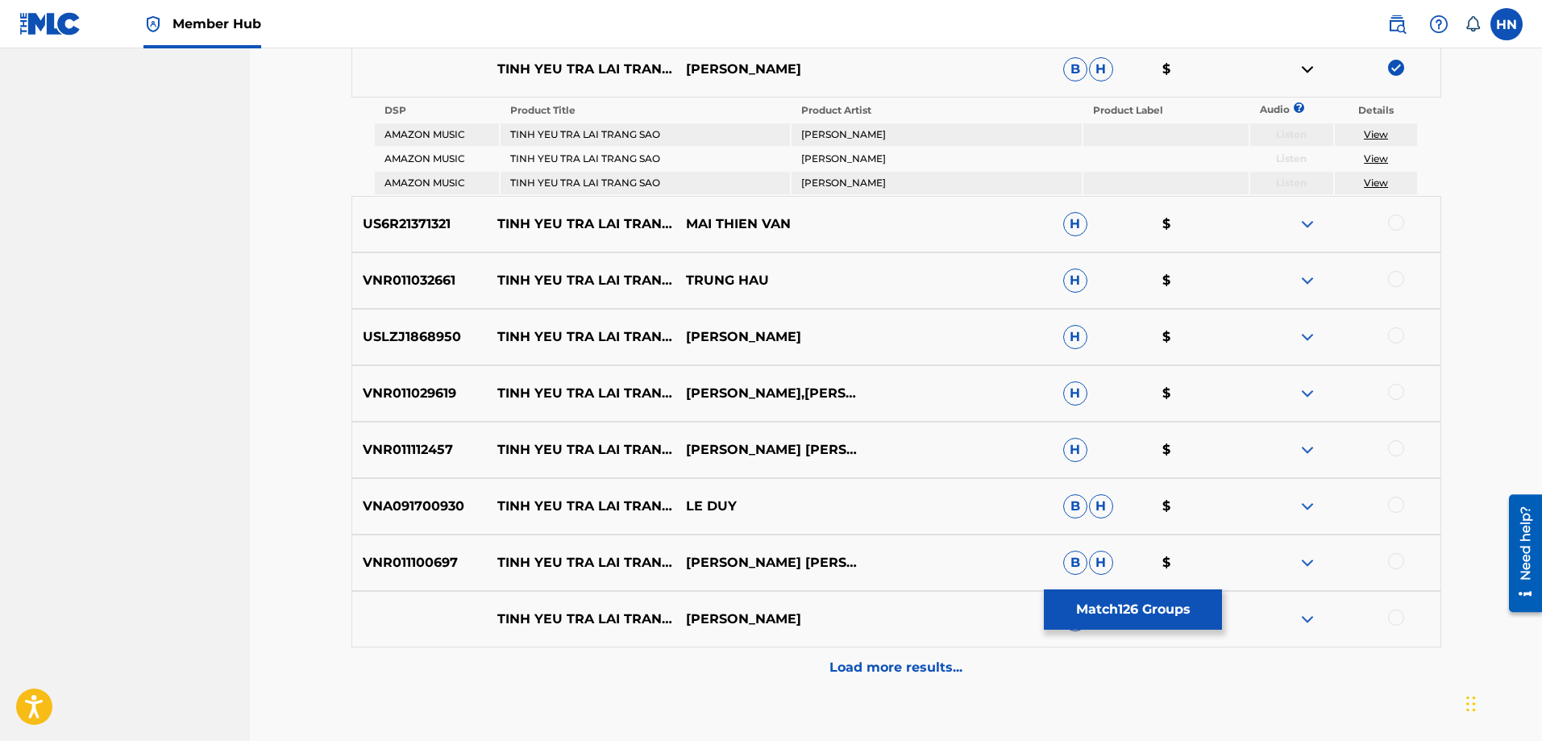
click at [440, 221] on p "US6R21371321" at bounding box center [419, 223] width 135 height 19
click at [1395, 222] on div at bounding box center [1396, 222] width 16 height 16
click at [411, 276] on p "VNR011032661" at bounding box center [419, 280] width 135 height 19
click at [410, 276] on p "VNR011032661" at bounding box center [419, 280] width 135 height 19
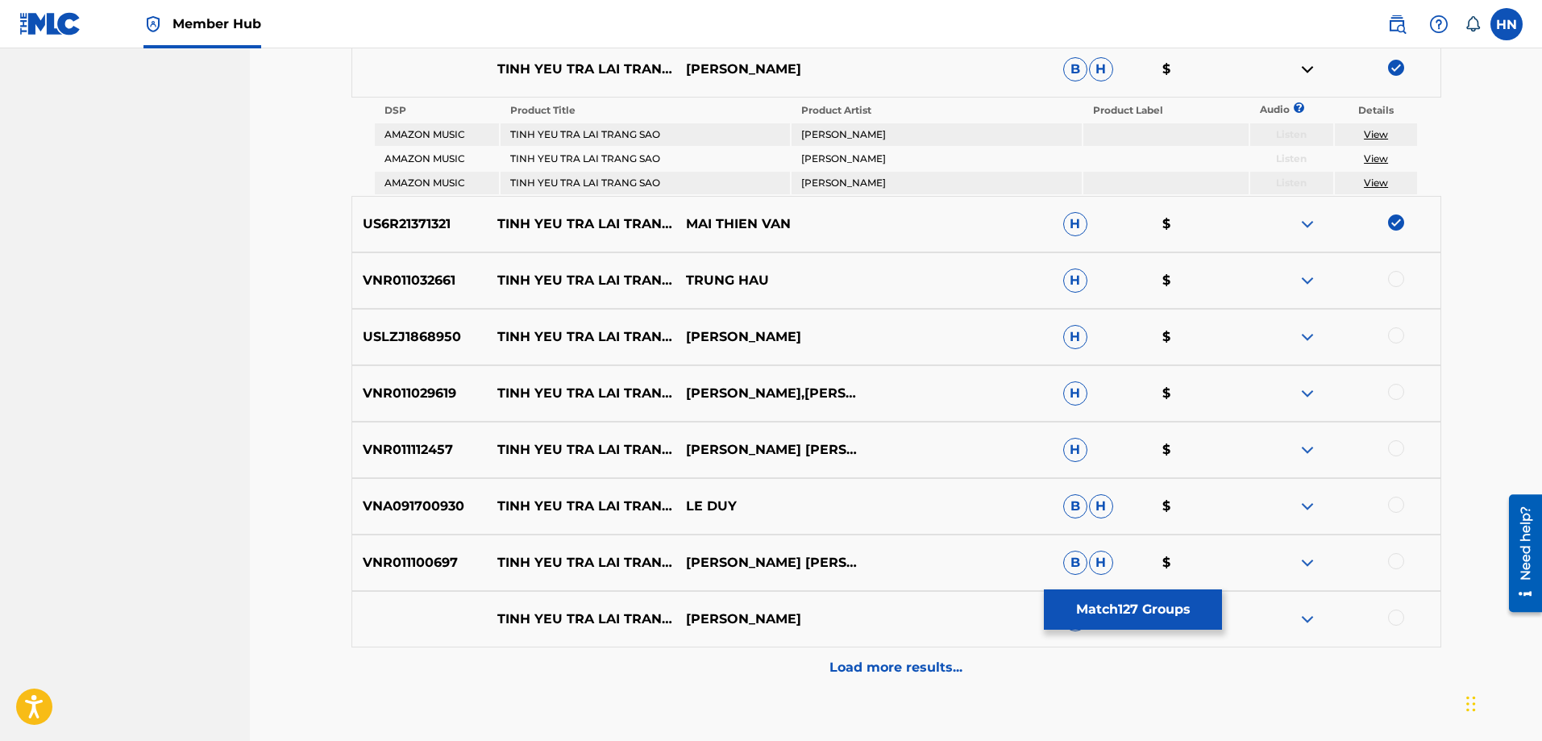
click at [1391, 280] on div at bounding box center [1396, 279] width 16 height 16
click at [430, 341] on p "USLZJ1868950" at bounding box center [419, 336] width 135 height 19
click at [1396, 336] on div at bounding box center [1396, 335] width 16 height 16
click at [426, 392] on p "VNR011029619" at bounding box center [419, 393] width 135 height 19
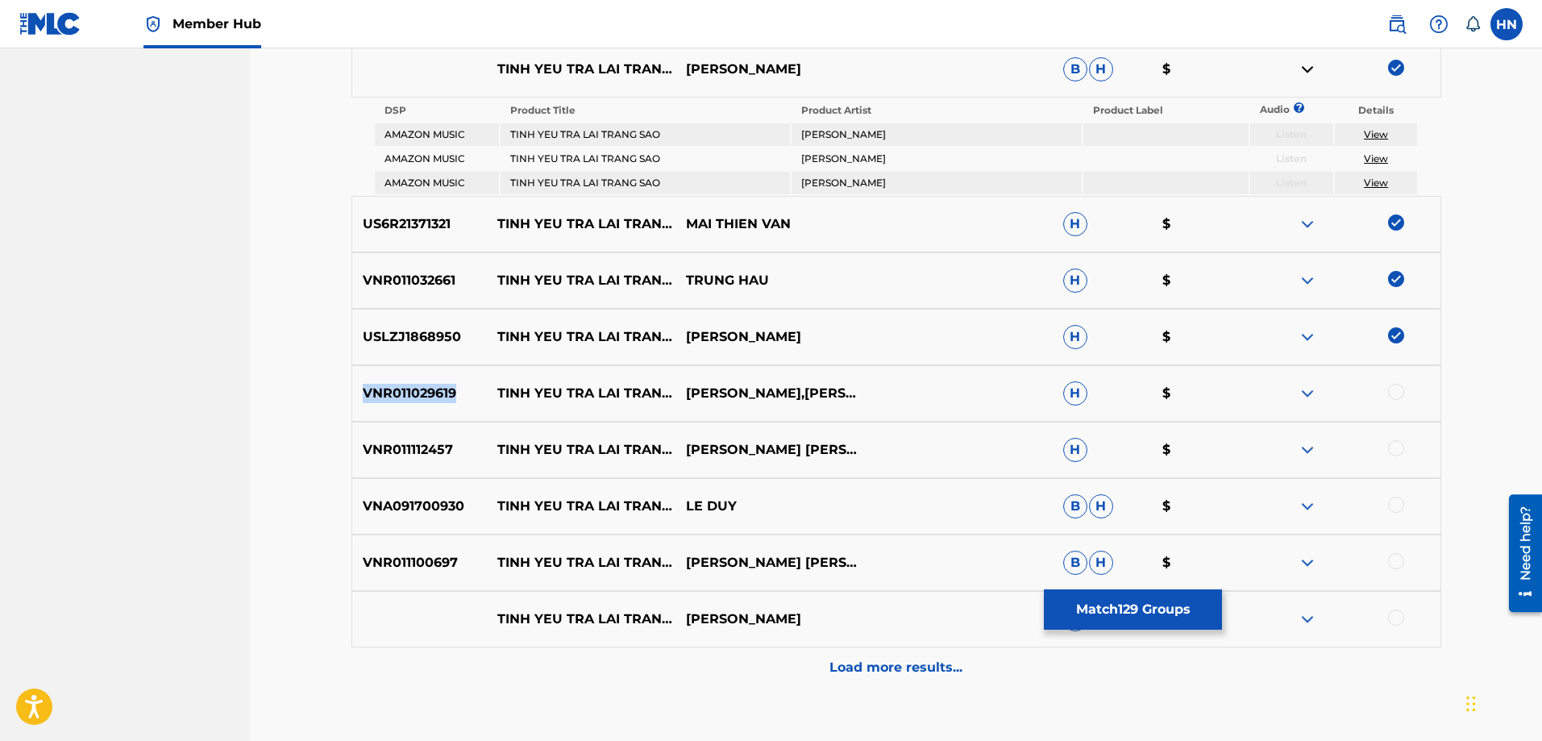
click at [426, 392] on p "VNR011029619" at bounding box center [419, 393] width 135 height 19
click at [1398, 392] on div at bounding box center [1396, 392] width 16 height 16
click at [443, 426] on div "VNR011112457 [PERSON_NAME] TRA [PERSON_NAME] SAO [PERSON_NAME] [PERSON_NAME] FT…" at bounding box center [896, 450] width 1090 height 56
click at [1402, 447] on div at bounding box center [1396, 448] width 16 height 16
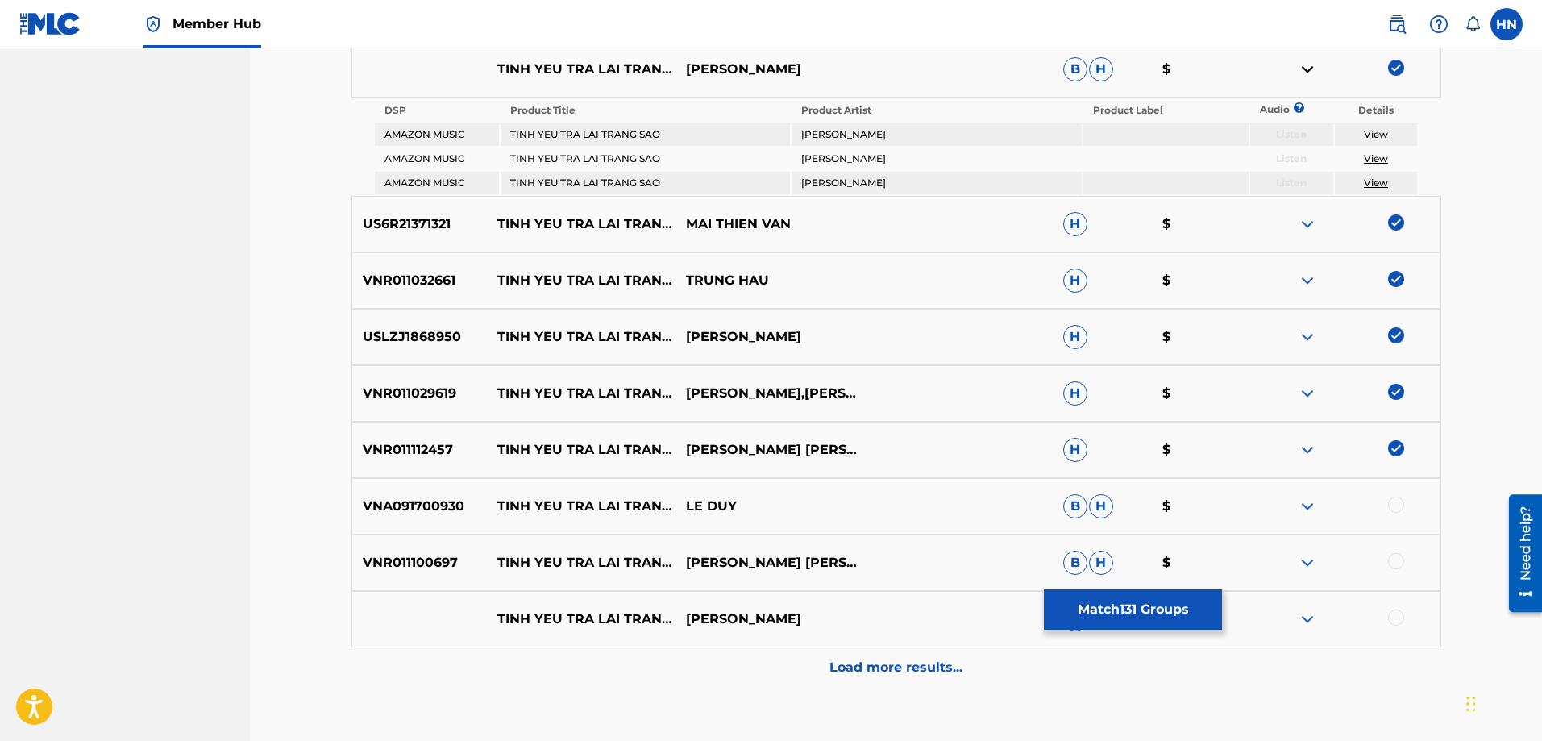
click at [460, 496] on div "VNA091700930 [PERSON_NAME] TRA [PERSON_NAME] SAO LE [PERSON_NAME] $" at bounding box center [896, 506] width 1090 height 56
click at [436, 501] on p "VNA091700930" at bounding box center [419, 505] width 135 height 19
click at [1392, 498] on div at bounding box center [1396, 504] width 16 height 16
click at [392, 540] on div "VNR011100697 [PERSON_NAME] TRA [PERSON_NAME] SAO [PERSON_NAME] [PERSON_NAME] FT…" at bounding box center [896, 562] width 1090 height 56
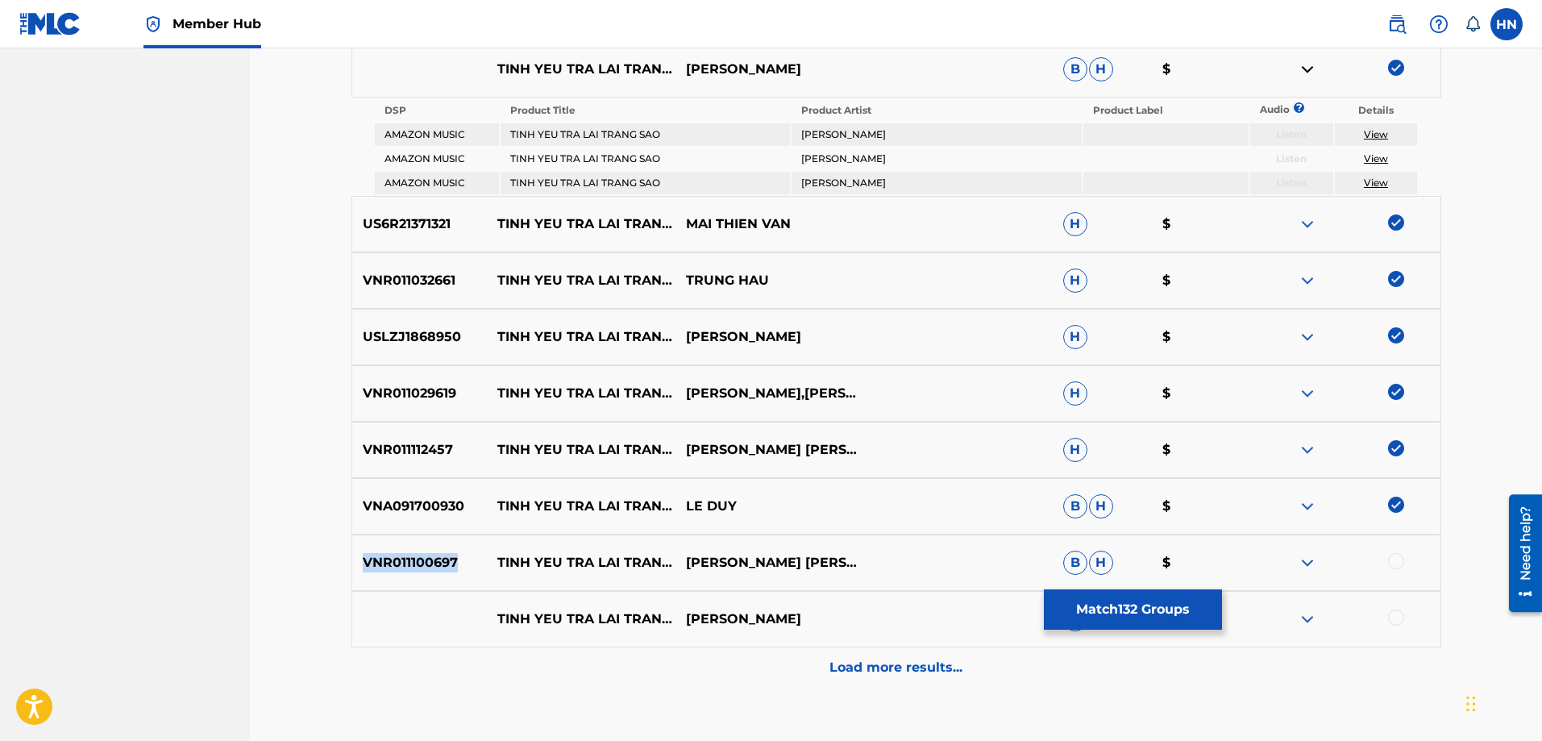
click at [392, 540] on div "VNR011100697 [PERSON_NAME] TRA [PERSON_NAME] SAO [PERSON_NAME] [PERSON_NAME] FT…" at bounding box center [896, 562] width 1090 height 56
click at [1398, 562] on div at bounding box center [1396, 561] width 16 height 16
drag, startPoint x: 493, startPoint y: 604, endPoint x: 756, endPoint y: 627, distance: 263.7
click at [756, 627] on div "[PERSON_NAME] TRA [PERSON_NAME] SAO [PERSON_NAME] H $" at bounding box center [896, 619] width 1090 height 56
click at [1398, 617] on div at bounding box center [1396, 617] width 16 height 16
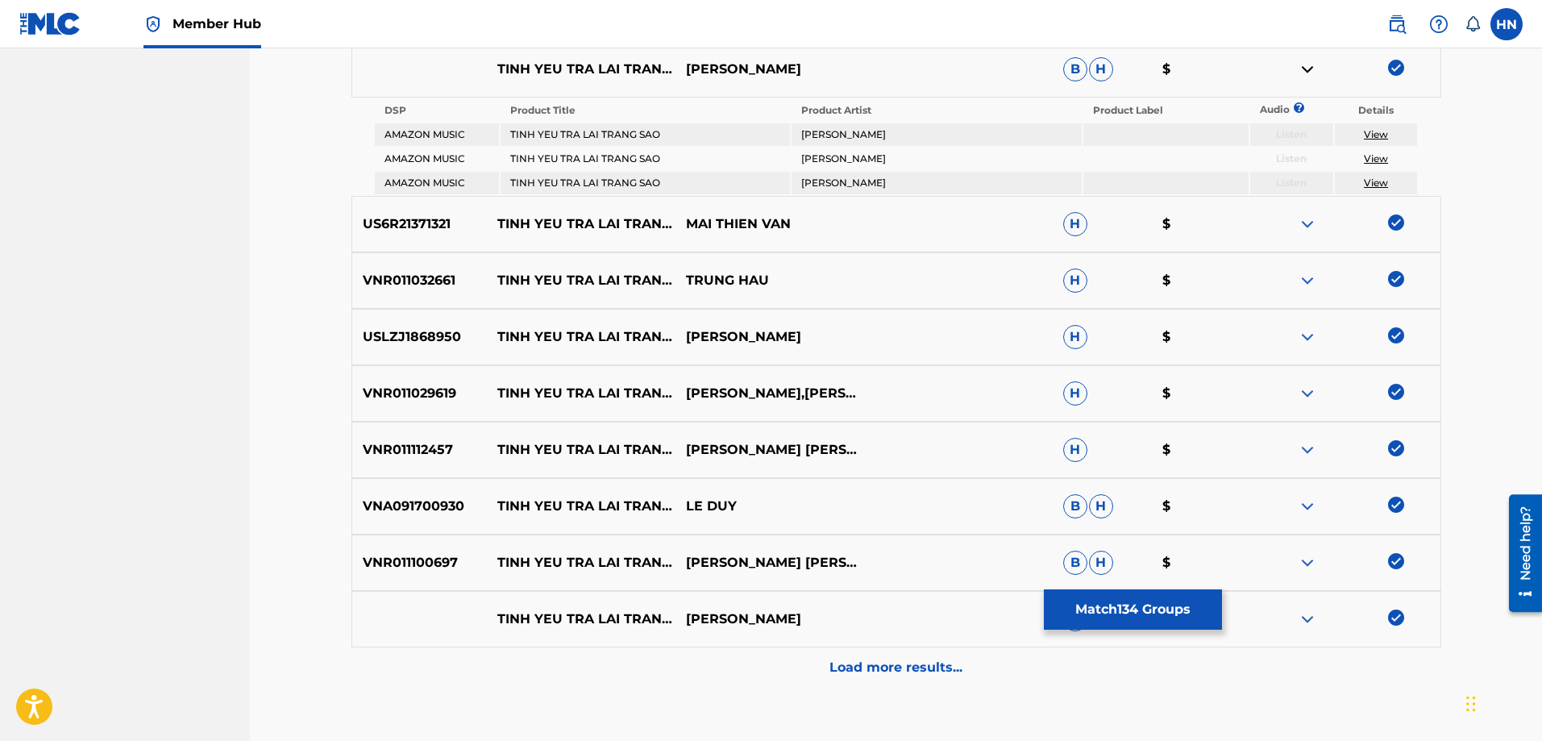
click at [1311, 621] on img at bounding box center [1307, 618] width 19 height 19
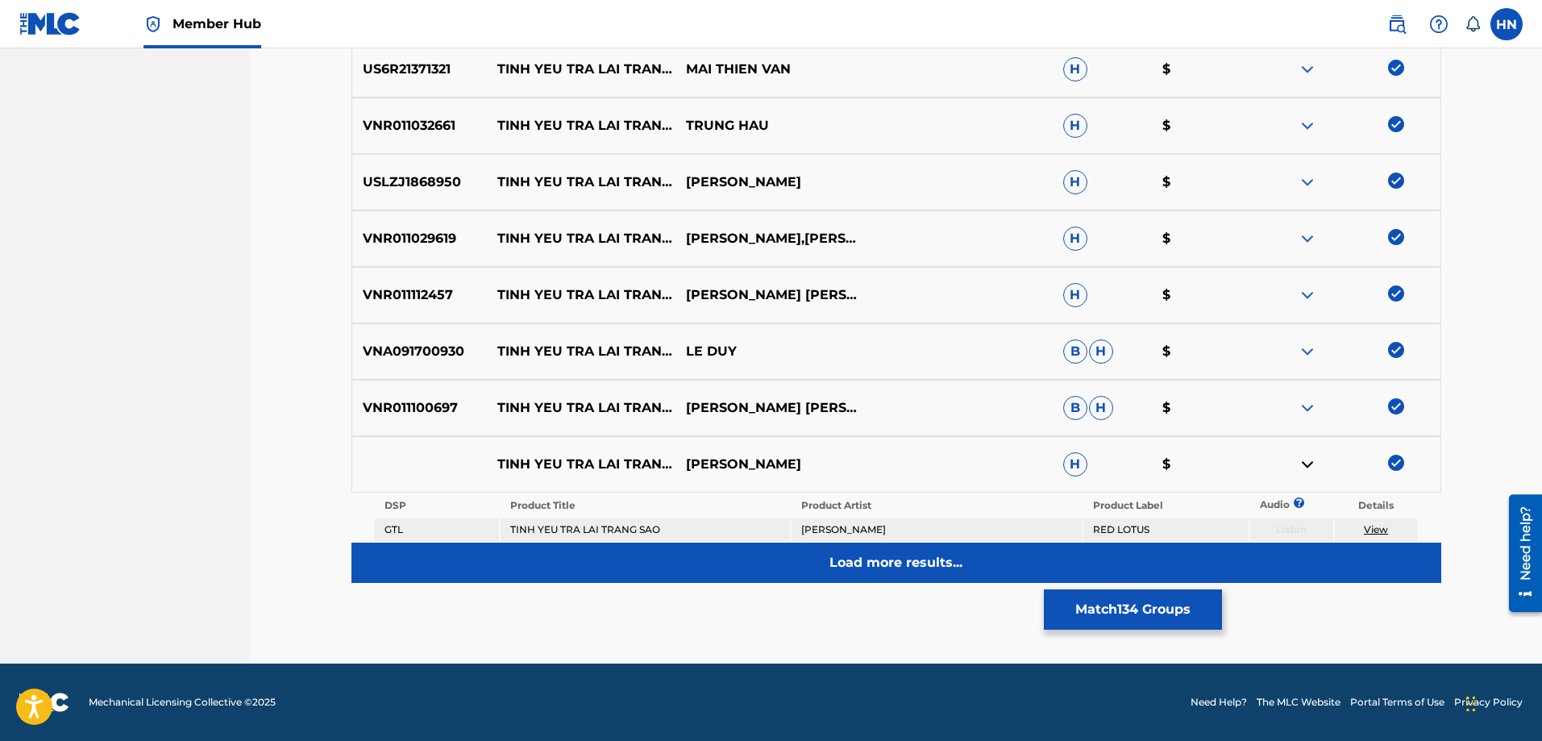
click at [878, 559] on p "Load more results..." at bounding box center [895, 562] width 133 height 19
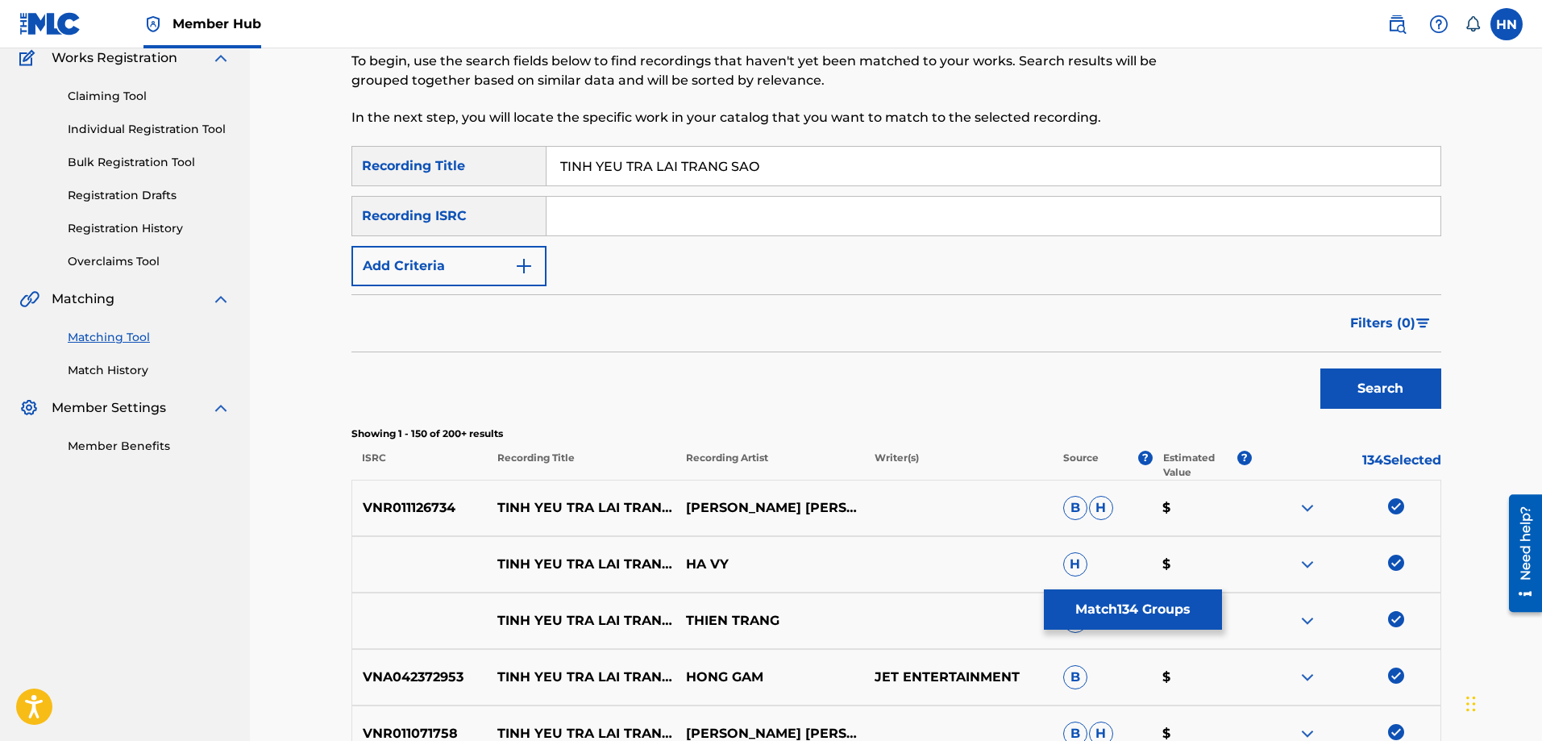
scroll to position [8125, 0]
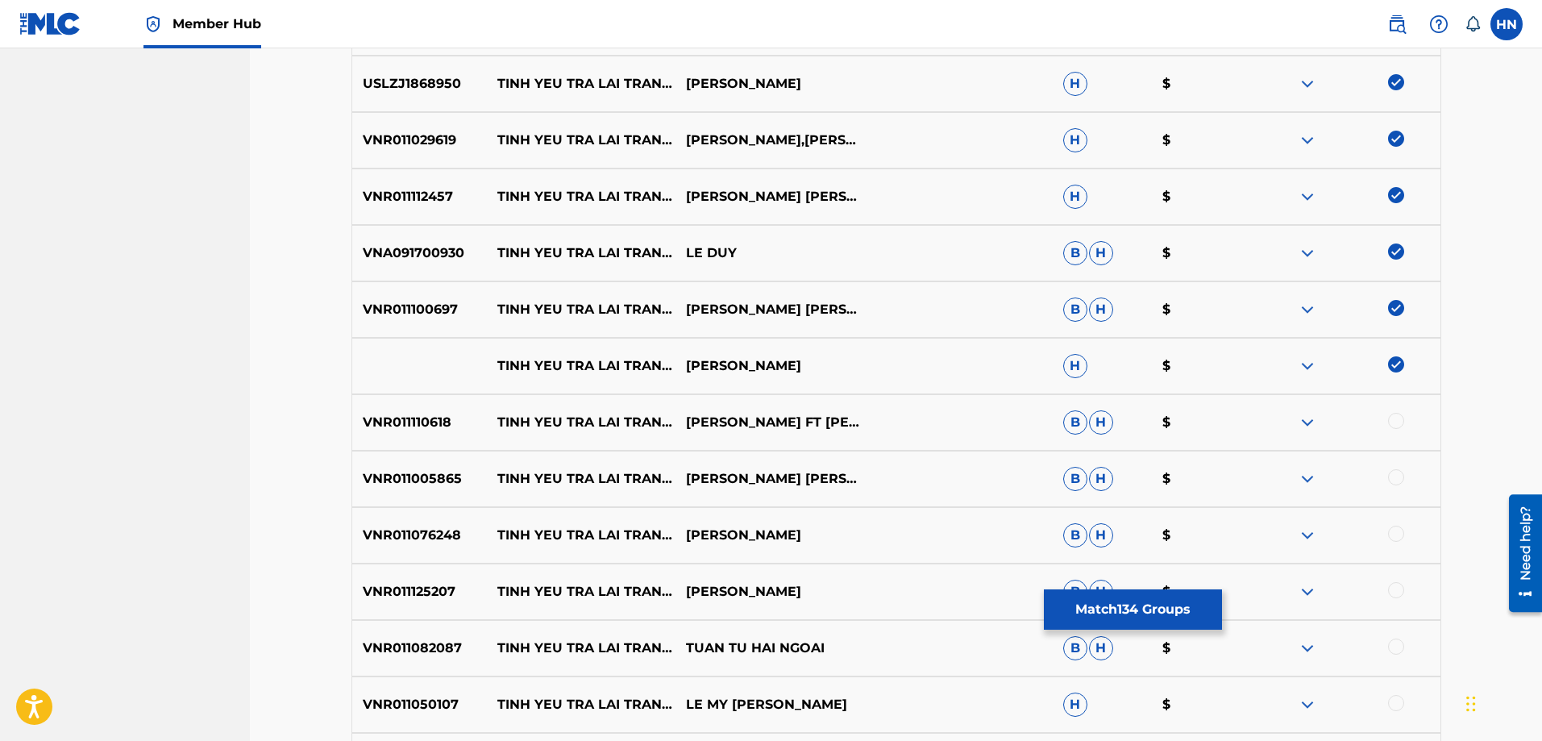
click at [467, 413] on p "VNR011110618" at bounding box center [419, 422] width 135 height 19
click at [436, 419] on p "VNR011110618" at bounding box center [419, 422] width 135 height 19
click at [1395, 418] on div at bounding box center [1396, 421] width 16 height 16
click at [440, 463] on div "VNR011005865 [PERSON_NAME] TRA [PERSON_NAME] SAO [PERSON_NAME] [PERSON_NAME] [P…" at bounding box center [896, 479] width 1090 height 56
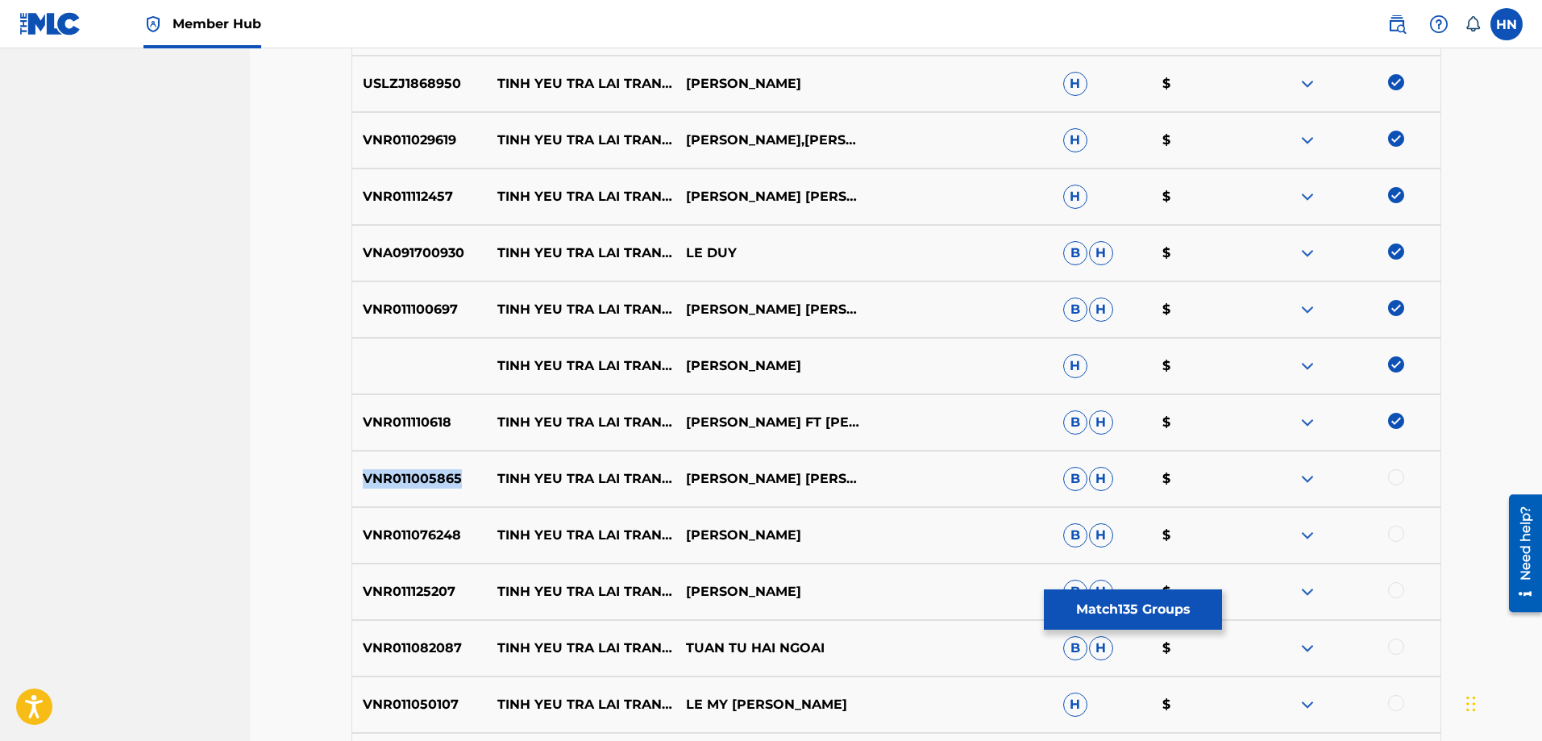
click at [440, 463] on div "VNR011005865 [PERSON_NAME] TRA [PERSON_NAME] SAO [PERSON_NAME] [PERSON_NAME] [P…" at bounding box center [896, 479] width 1090 height 56
click at [1399, 476] on div at bounding box center [1396, 477] width 16 height 16
click at [437, 537] on p "VNR011076248" at bounding box center [419, 534] width 135 height 19
click at [1398, 532] on div at bounding box center [1396, 533] width 16 height 16
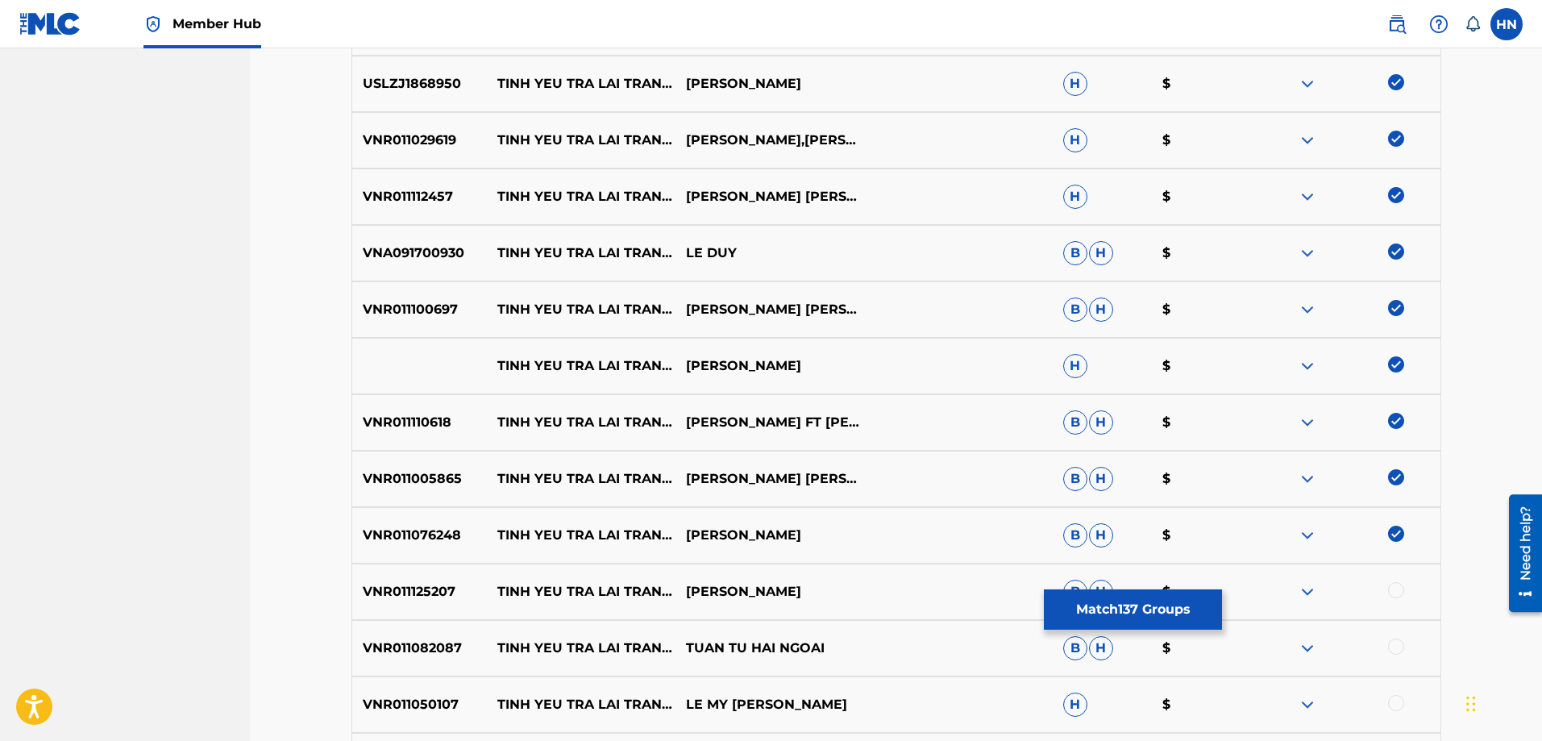
click at [1400, 592] on div at bounding box center [1396, 590] width 16 height 16
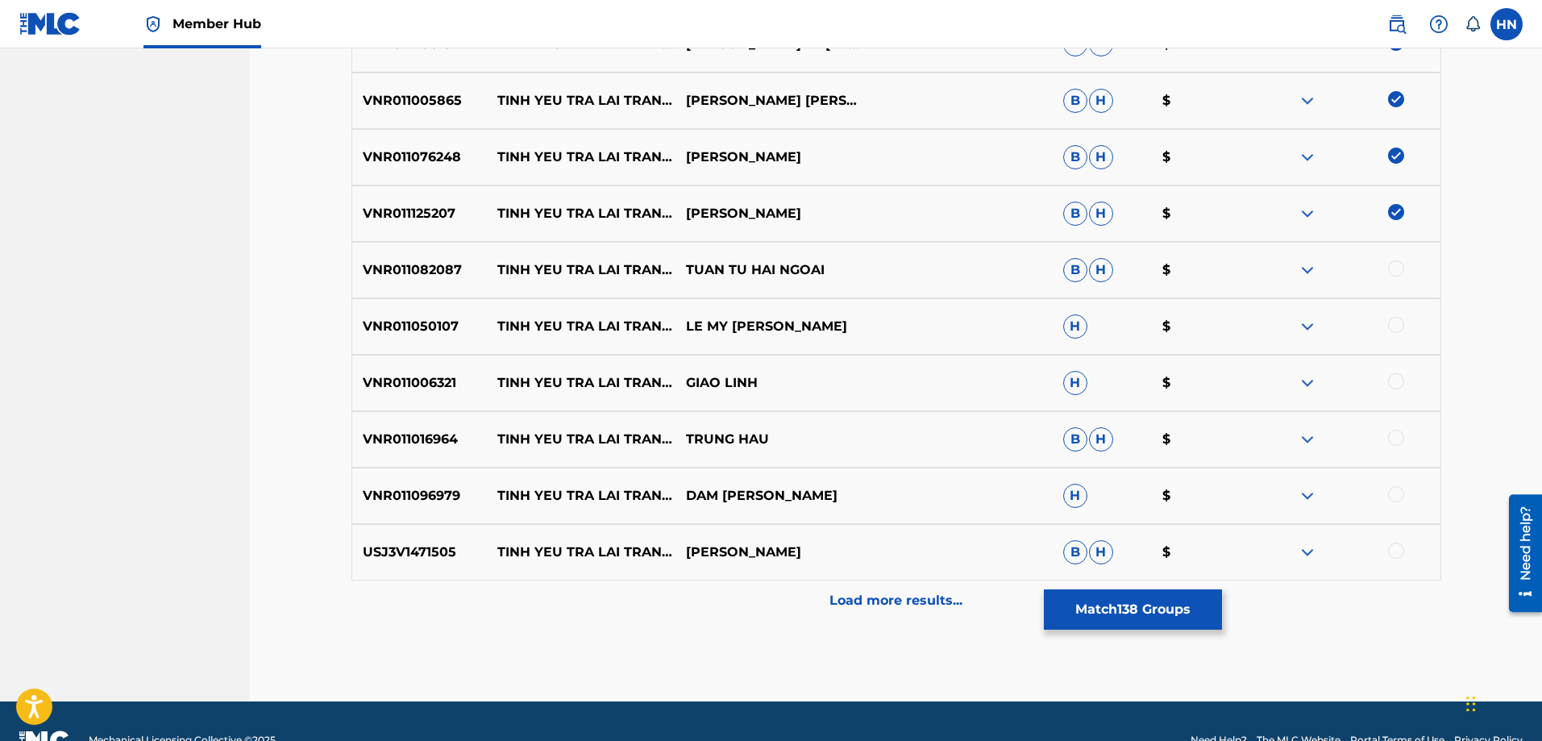
scroll to position [8528, 0]
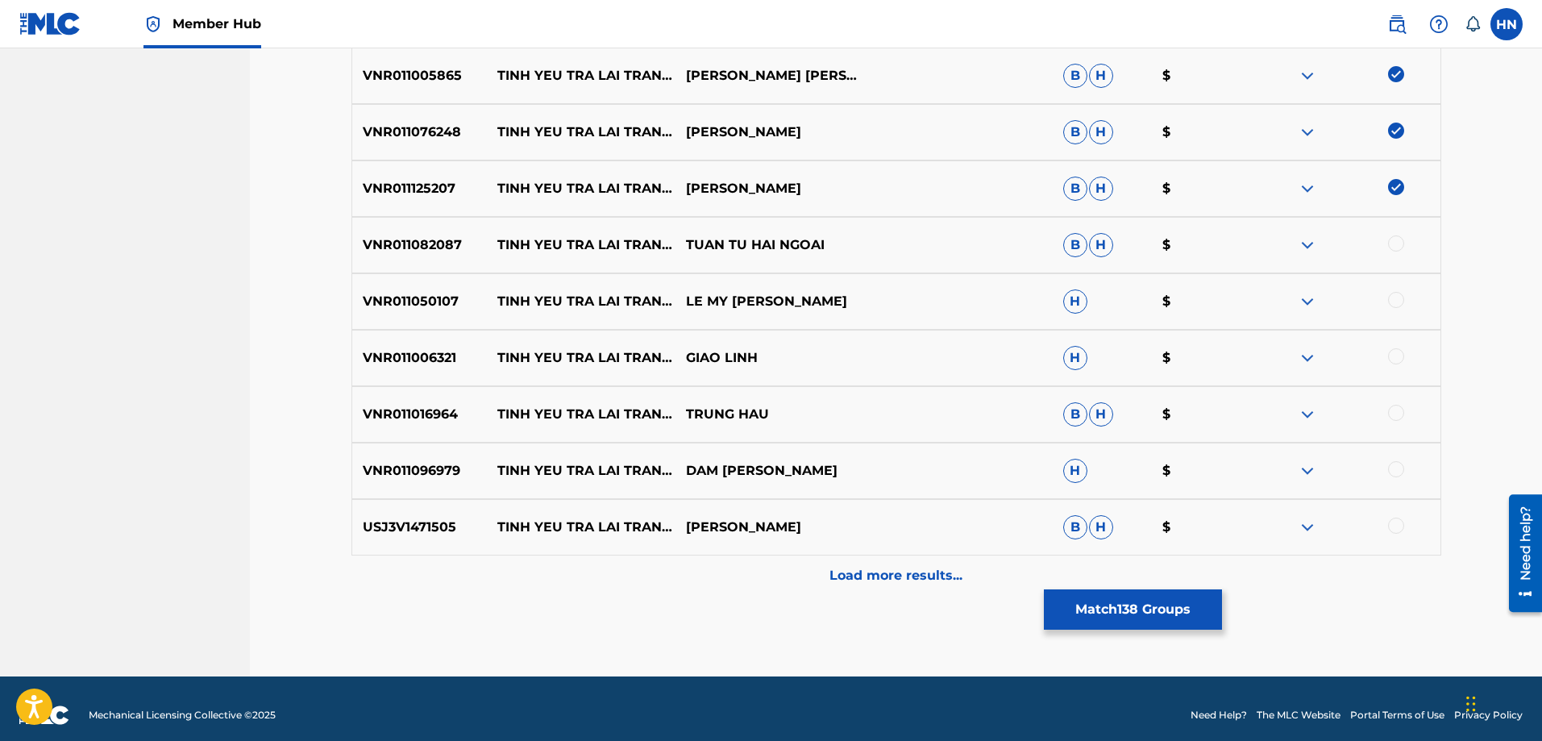
click at [455, 239] on p "VNR011082087" at bounding box center [419, 244] width 135 height 19
click at [1393, 241] on div at bounding box center [1396, 243] width 16 height 16
click at [434, 297] on p "VNR011050107" at bounding box center [419, 301] width 135 height 19
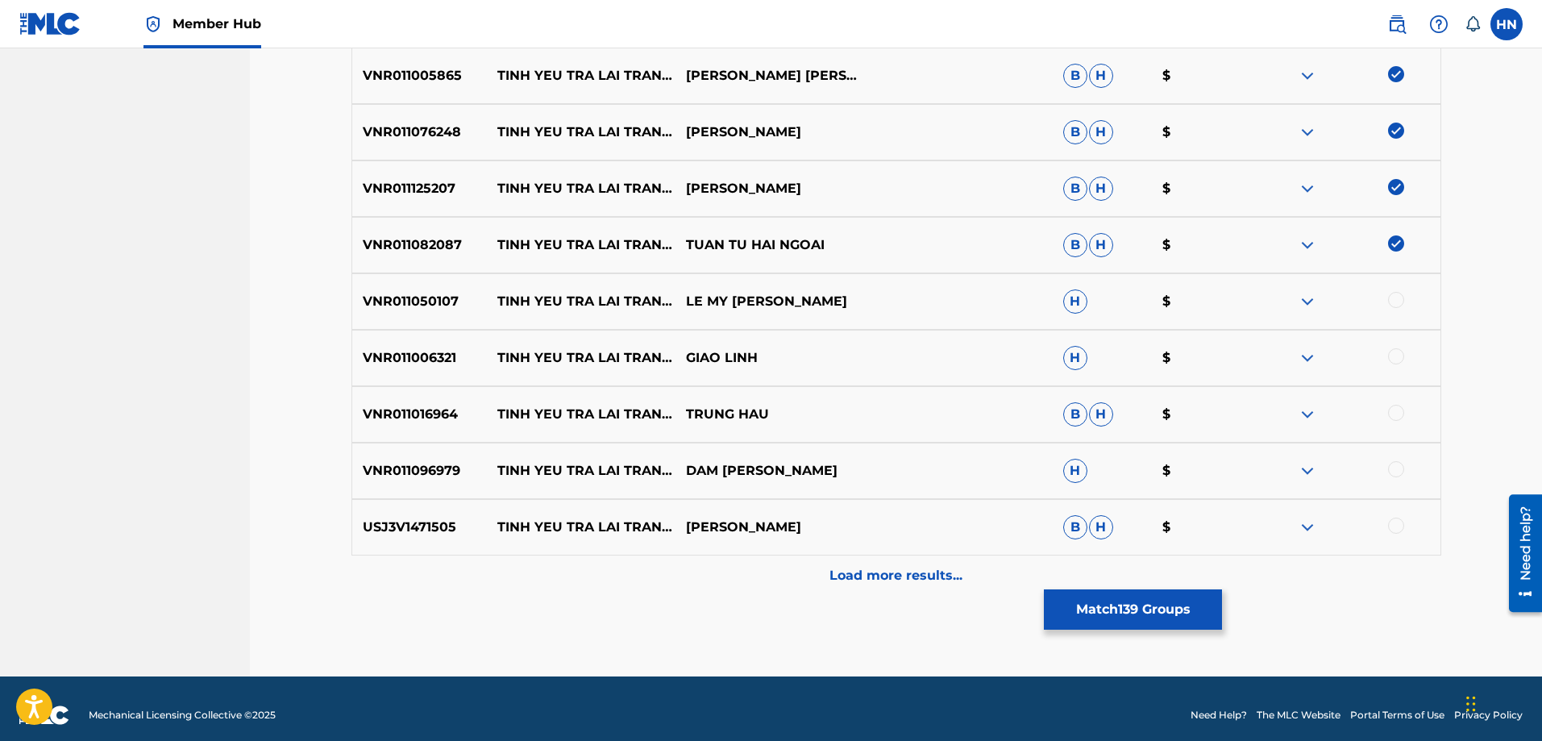
click at [1389, 296] on div at bounding box center [1396, 300] width 16 height 16
click at [441, 358] on p "VNR011006321" at bounding box center [419, 357] width 135 height 19
click at [1389, 362] on div at bounding box center [1346, 357] width 189 height 19
click at [1391, 359] on div at bounding box center [1396, 356] width 16 height 16
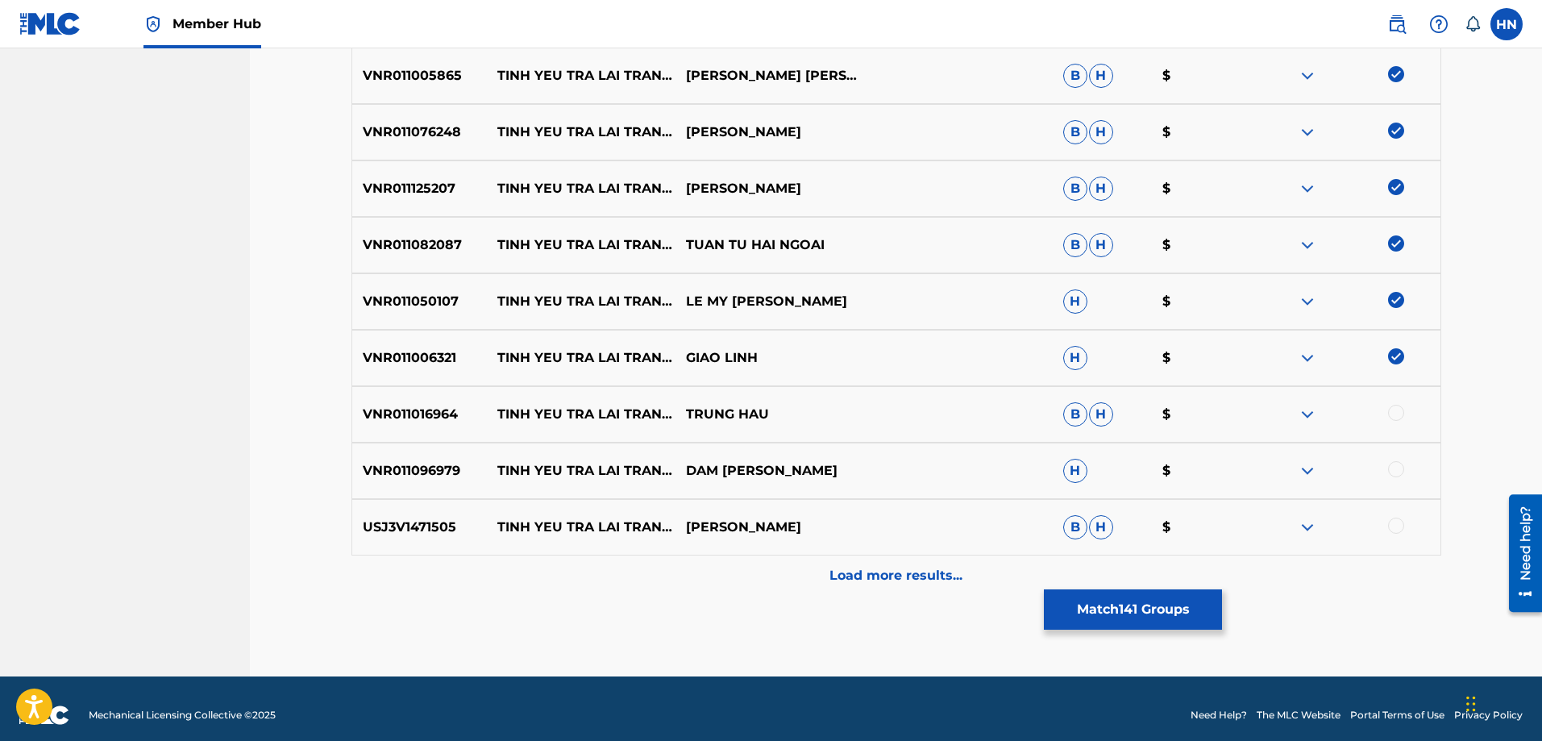
click at [417, 423] on p "VNR011016964" at bounding box center [419, 414] width 135 height 19
click at [1393, 410] on div at bounding box center [1396, 413] width 16 height 16
click at [427, 468] on p "VNR011096979" at bounding box center [419, 470] width 135 height 19
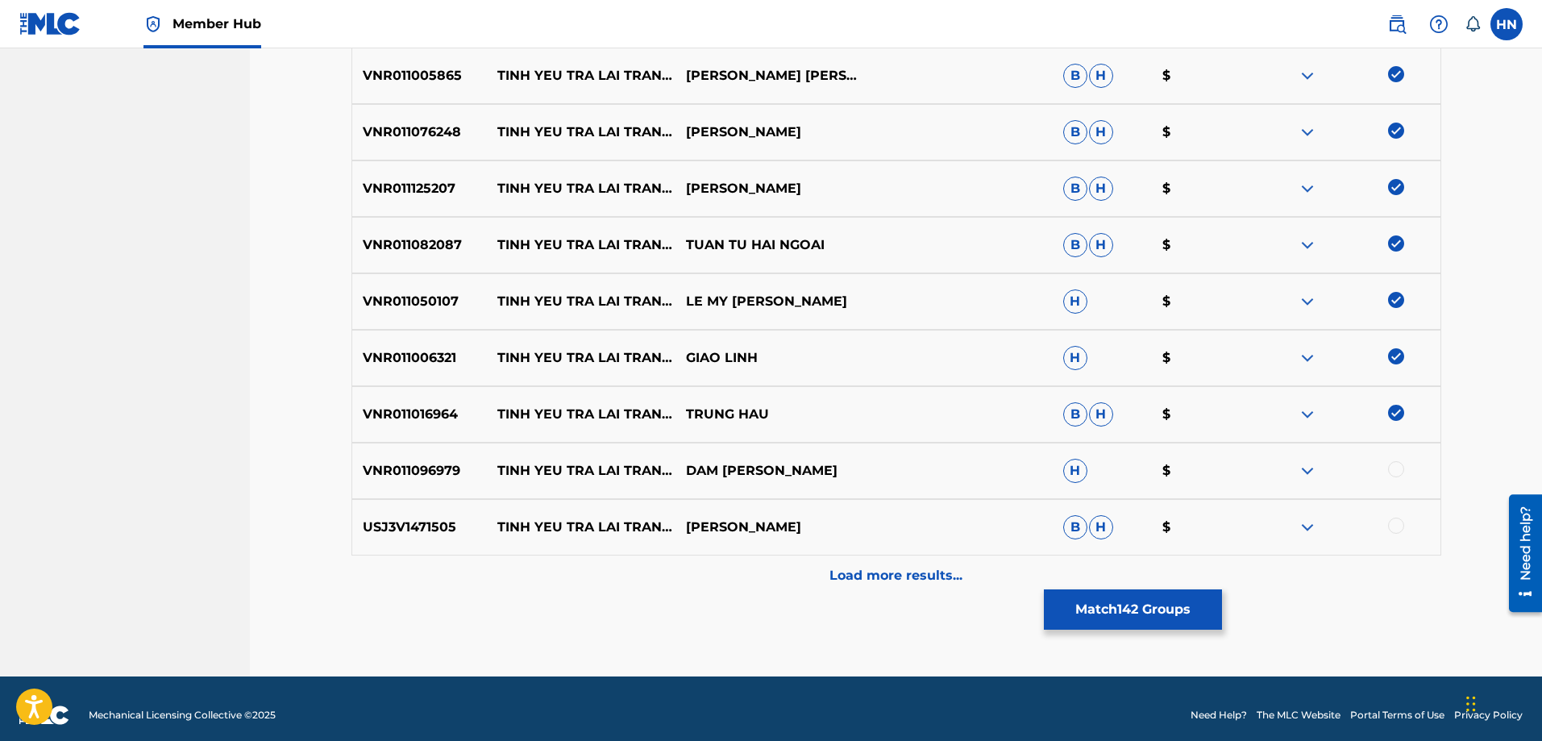
click at [1393, 467] on div at bounding box center [1396, 469] width 16 height 16
click at [434, 535] on p "USJ3V1471505" at bounding box center [419, 526] width 135 height 19
click at [1392, 526] on div at bounding box center [1396, 525] width 16 height 16
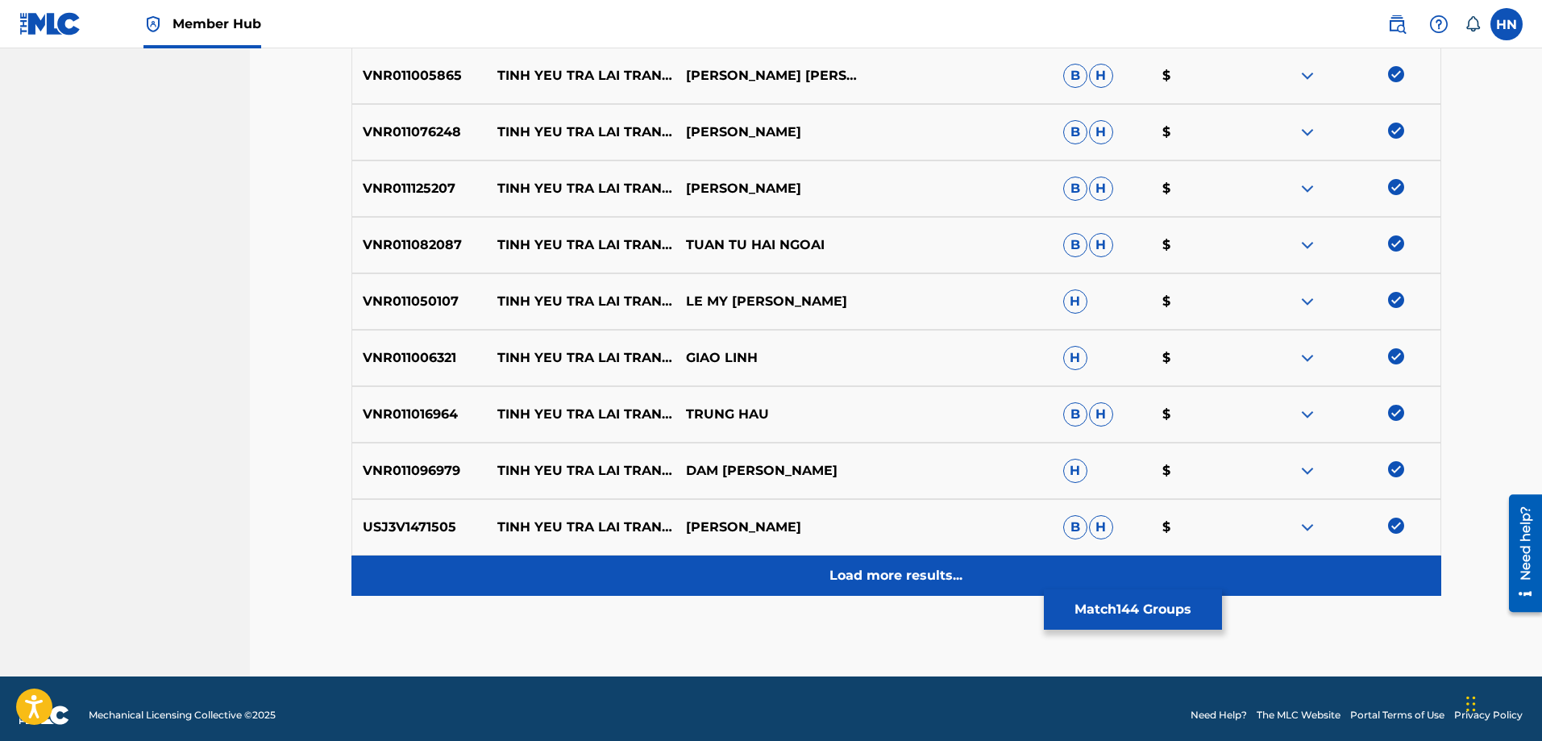
click at [982, 567] on div "Load more results..." at bounding box center [896, 575] width 1090 height 40
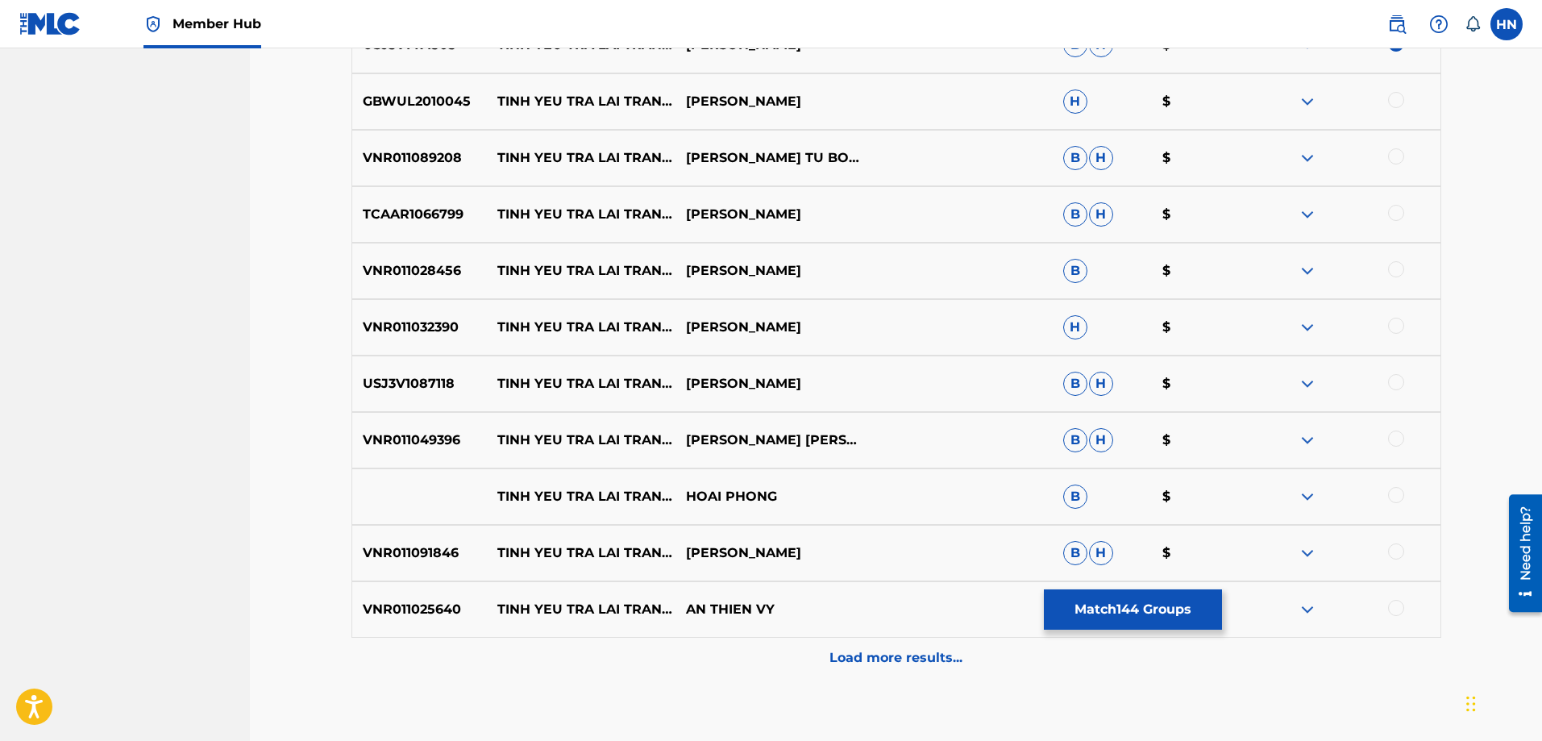
scroll to position [9011, 0]
click at [452, 105] on p "GBWUL2010045" at bounding box center [419, 99] width 135 height 19
click at [1399, 94] on div at bounding box center [1396, 98] width 16 height 16
click at [429, 152] on p "VNR011089208" at bounding box center [419, 156] width 135 height 19
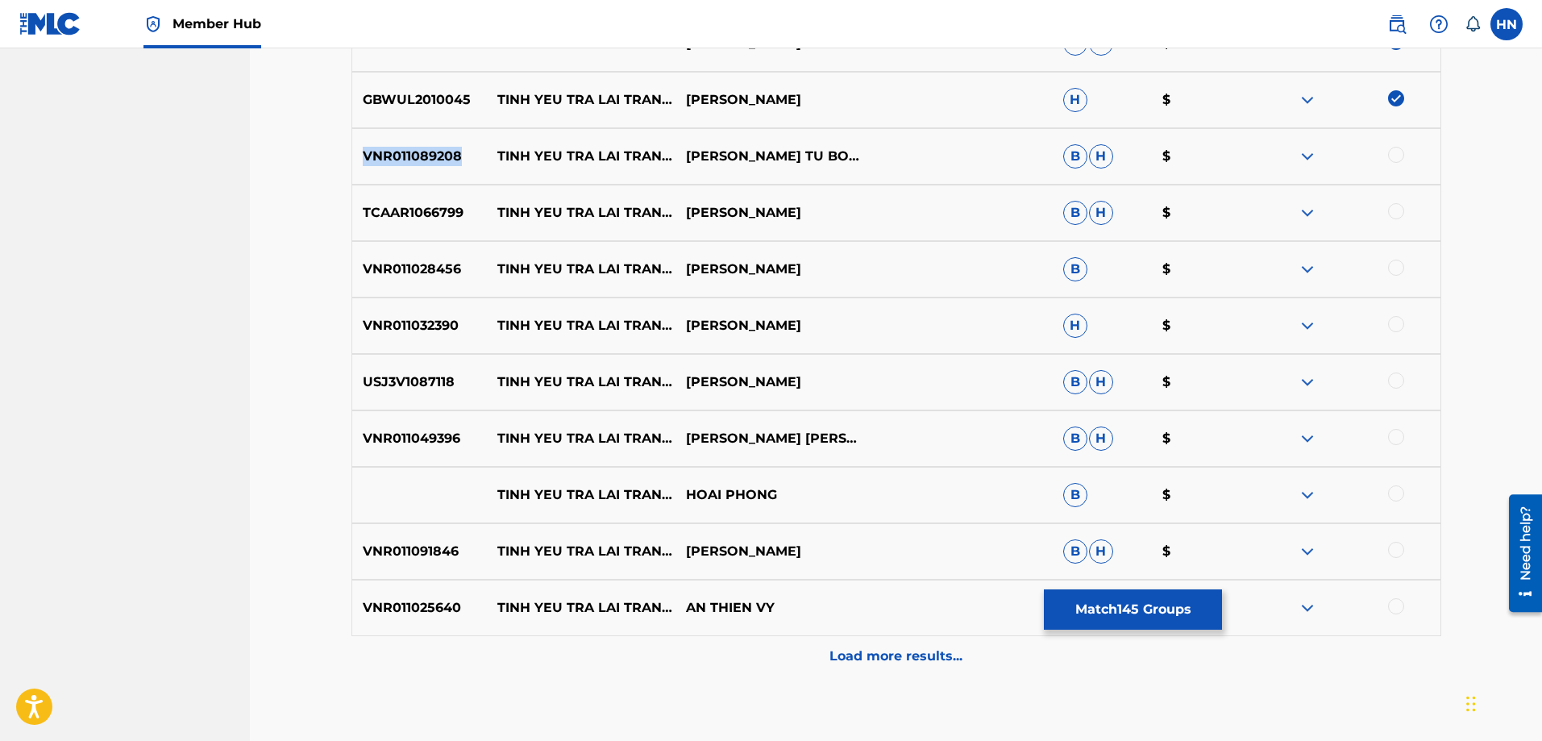
click at [429, 152] on p "VNR011089208" at bounding box center [419, 156] width 135 height 19
click at [1402, 154] on div at bounding box center [1396, 155] width 16 height 16
click at [455, 221] on p "TCAAR1066799" at bounding box center [419, 212] width 135 height 19
click at [1398, 210] on div at bounding box center [1396, 211] width 16 height 16
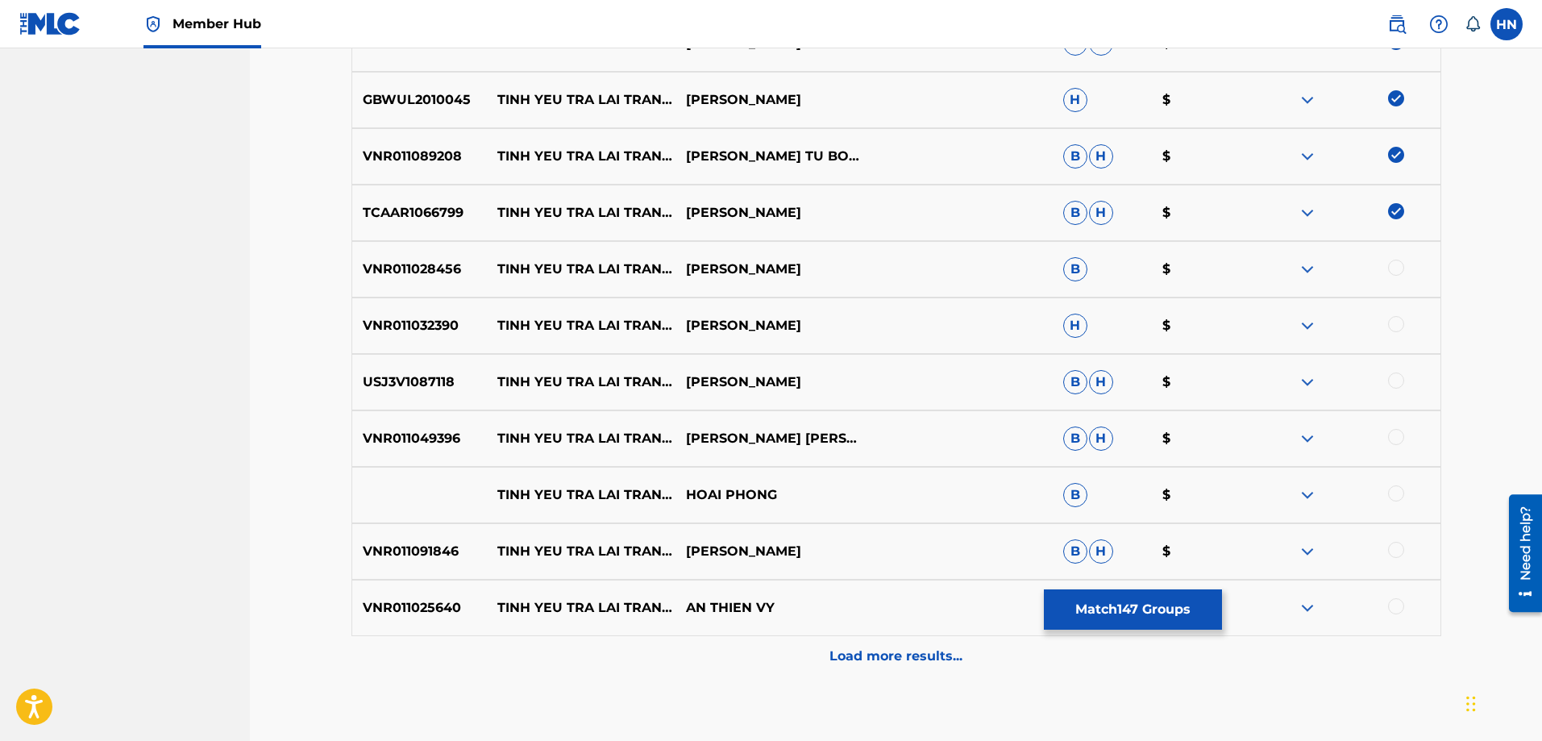
click at [454, 244] on div "VNR011028456 [PERSON_NAME] TRA [PERSON_NAME] SAO [PERSON_NAME] B $" at bounding box center [896, 269] width 1090 height 56
click at [1390, 269] on div at bounding box center [1396, 268] width 16 height 16
click at [401, 323] on p "VNR011032390" at bounding box center [419, 325] width 135 height 19
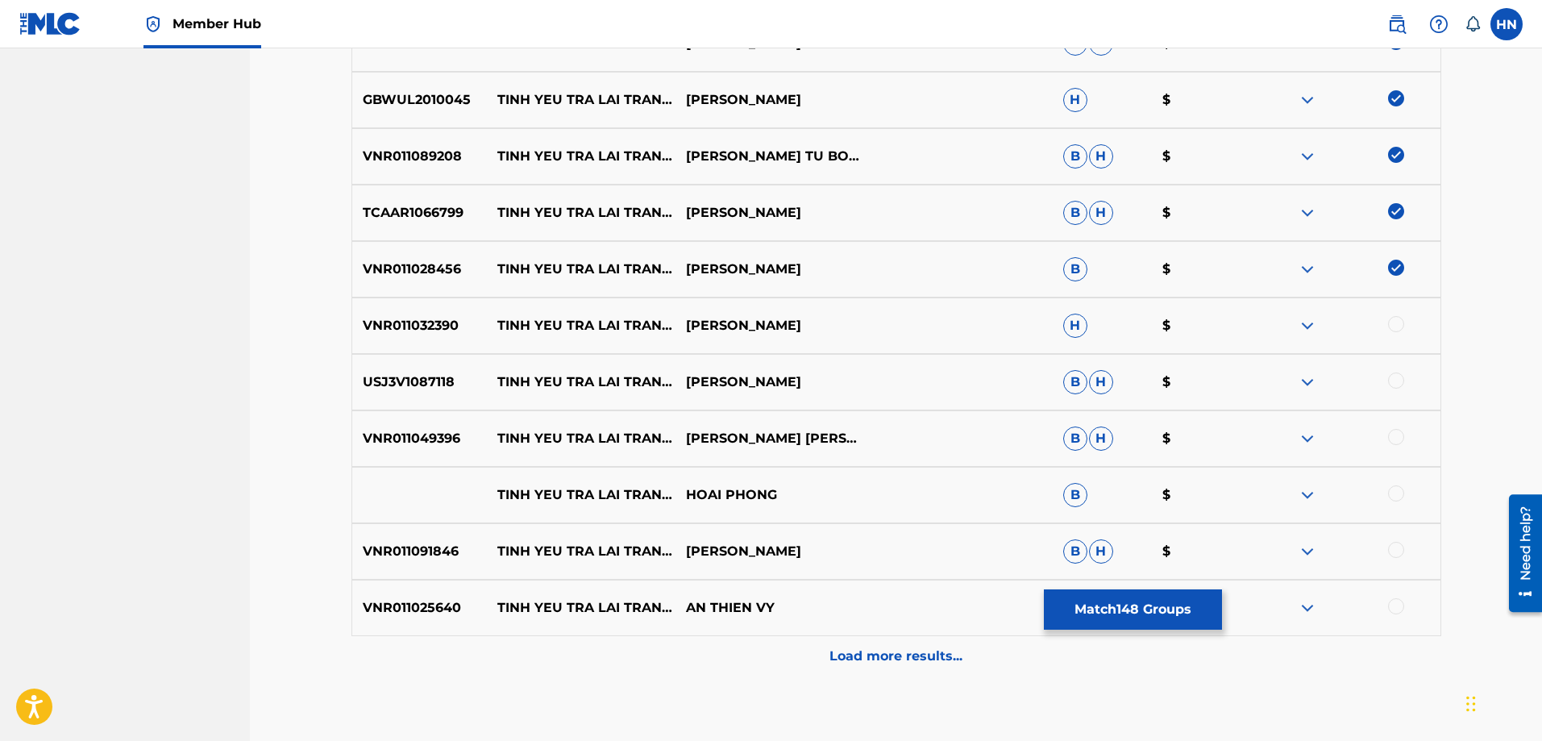
click at [1388, 322] on div at bounding box center [1396, 324] width 16 height 16
click at [383, 378] on p "USJ3V1087118" at bounding box center [419, 381] width 135 height 19
click at [1391, 384] on div at bounding box center [1396, 380] width 16 height 16
drag, startPoint x: 500, startPoint y: 480, endPoint x: 777, endPoint y: 494, distance: 277.6
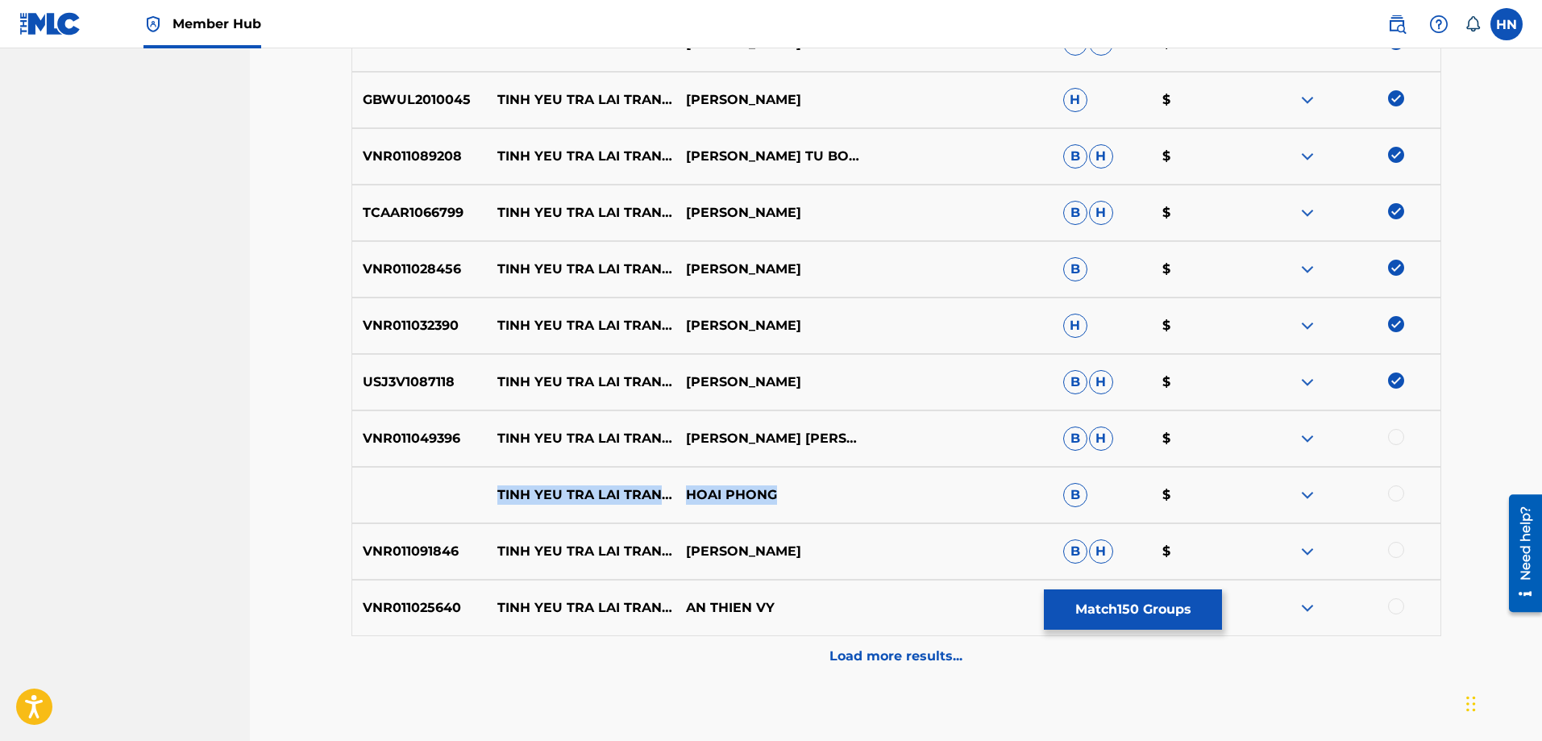
click at [777, 494] on div "[PERSON_NAME] TRA [PERSON_NAME] SAO [PERSON_NAME] B $" at bounding box center [896, 495] width 1090 height 56
click at [1400, 494] on div at bounding box center [1396, 493] width 16 height 16
click at [1313, 493] on img at bounding box center [1307, 494] width 19 height 19
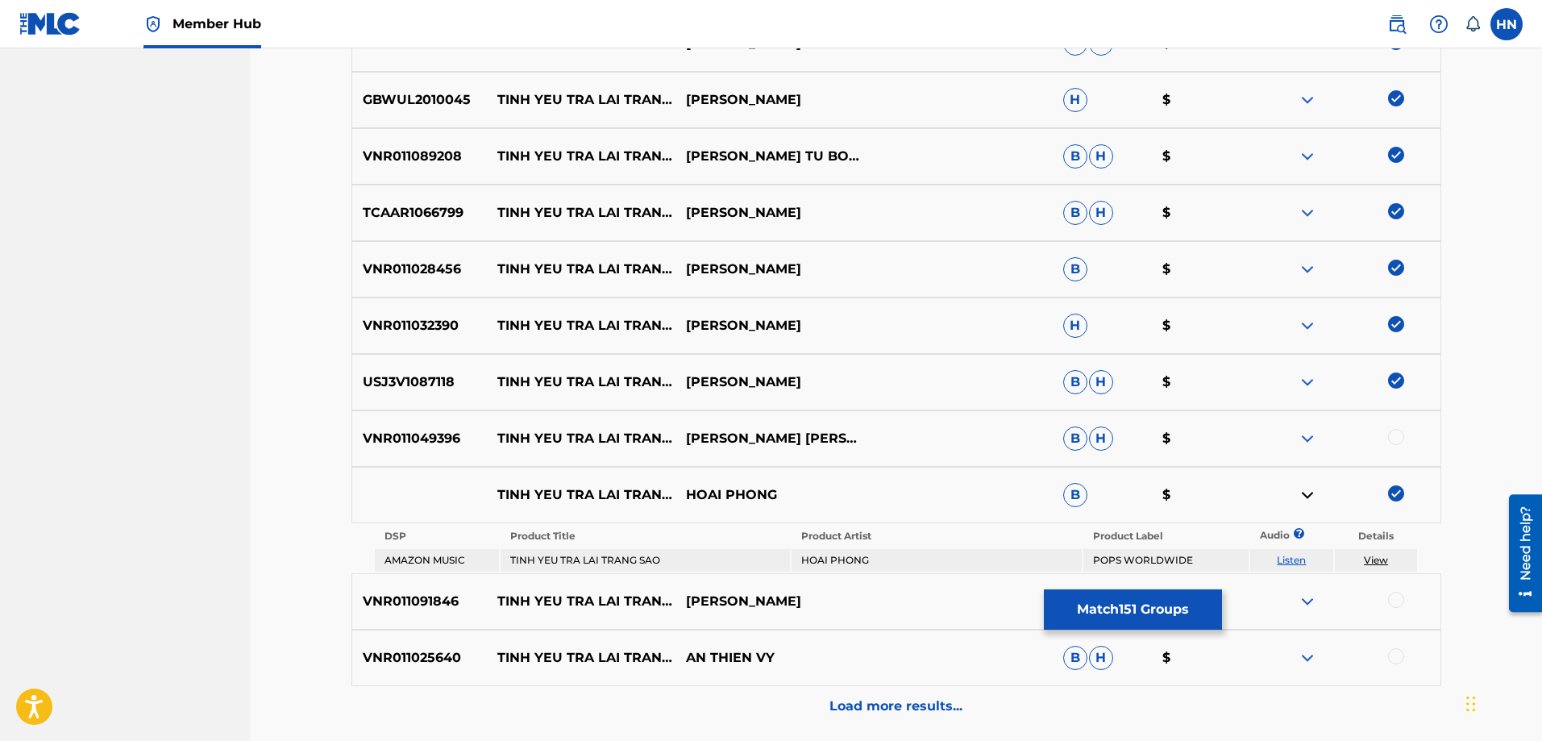
click at [1296, 554] on link "Listen" at bounding box center [1291, 560] width 29 height 12
click at [422, 437] on p "VNR011049396" at bounding box center [419, 438] width 135 height 19
click at [1388, 433] on div at bounding box center [1396, 437] width 16 height 16
click at [427, 604] on p "VNR011091846" at bounding box center [419, 601] width 135 height 19
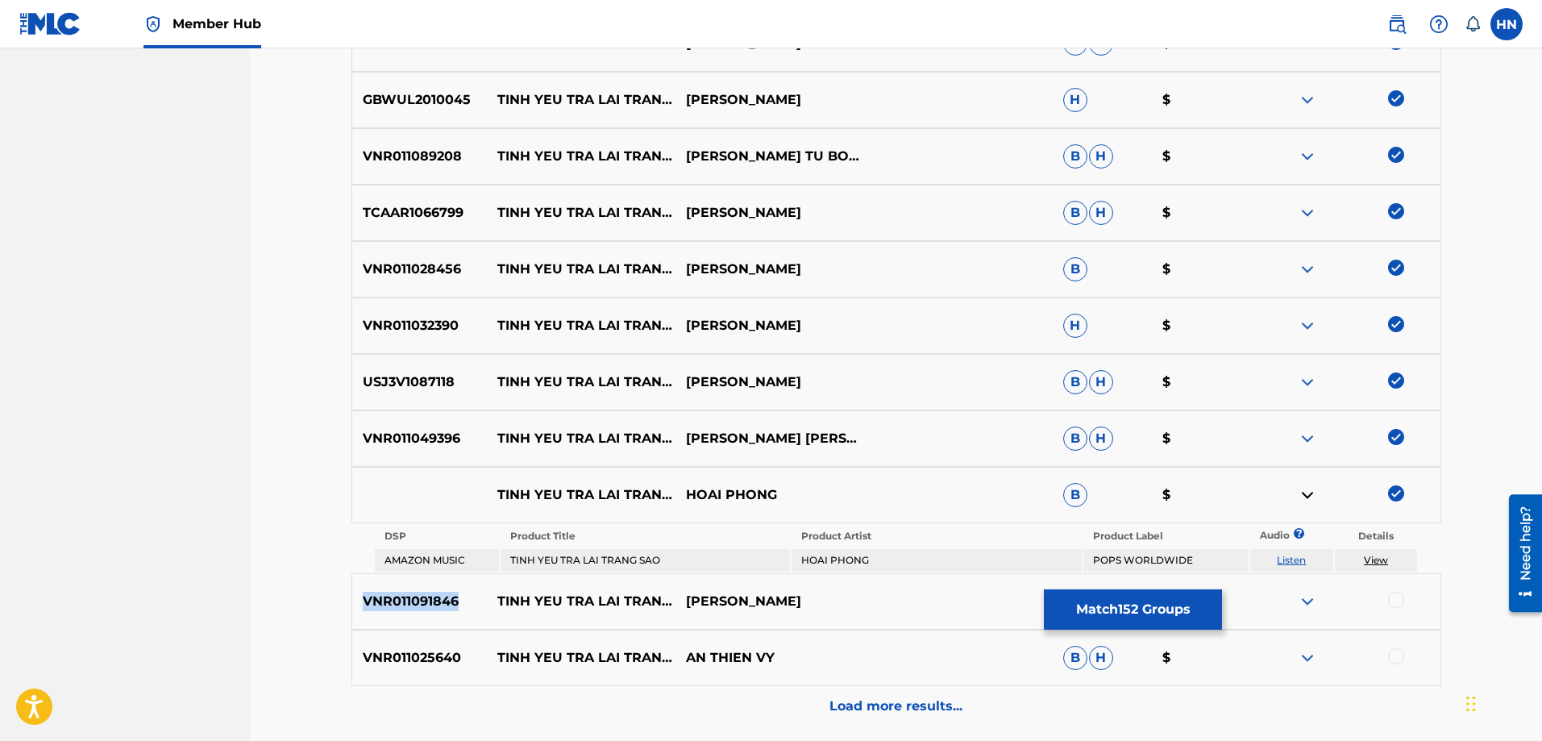
click at [427, 604] on p "VNR011091846" at bounding box center [419, 601] width 135 height 19
click at [1392, 595] on div at bounding box center [1396, 600] width 16 height 16
click at [422, 652] on p "VNR011025640" at bounding box center [419, 657] width 135 height 19
click at [1398, 647] on div "VNR011025640 [PERSON_NAME] TRA [PERSON_NAME] SAO AN THIEN VY B H $" at bounding box center [896, 657] width 1090 height 56
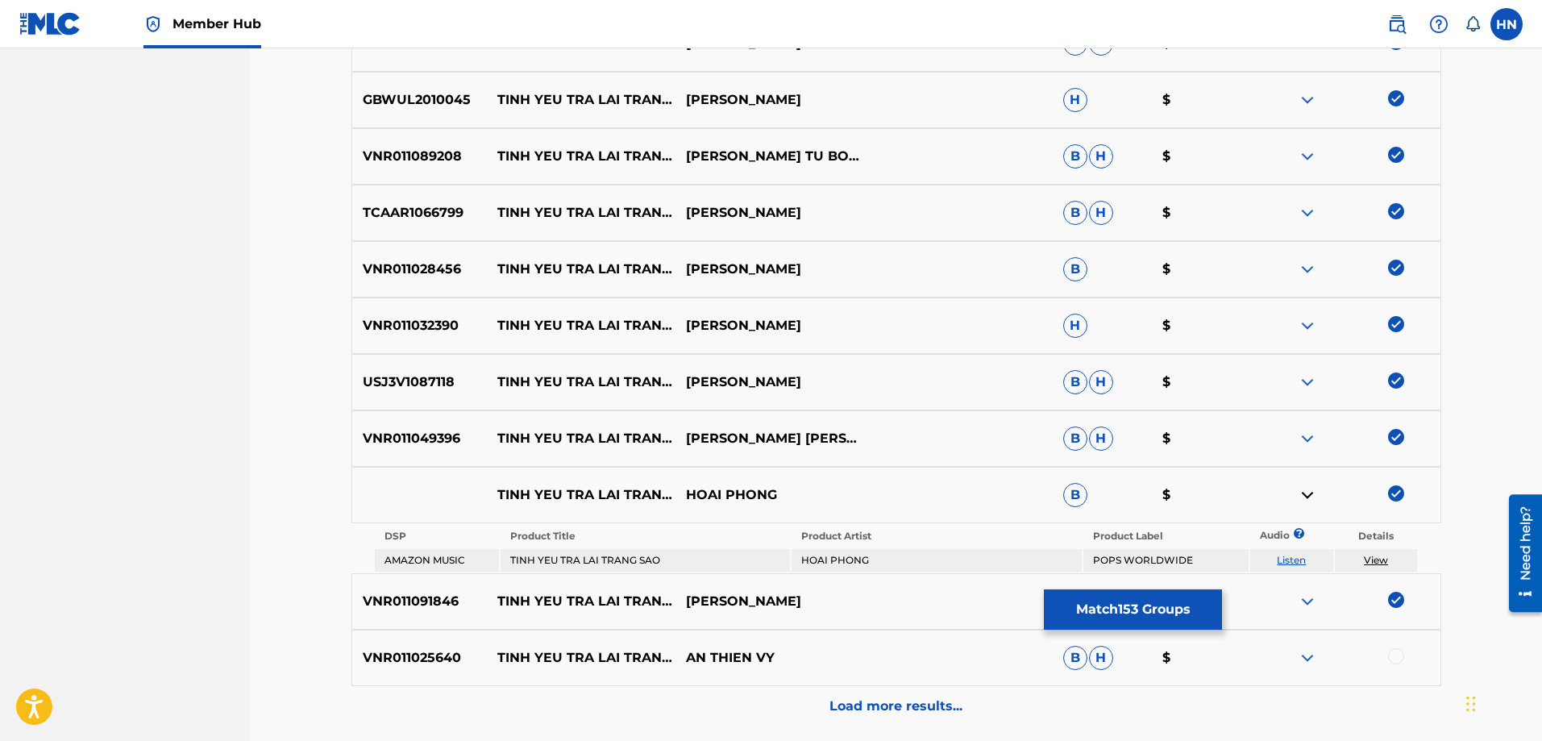
click at [1396, 650] on div at bounding box center [1396, 656] width 16 height 16
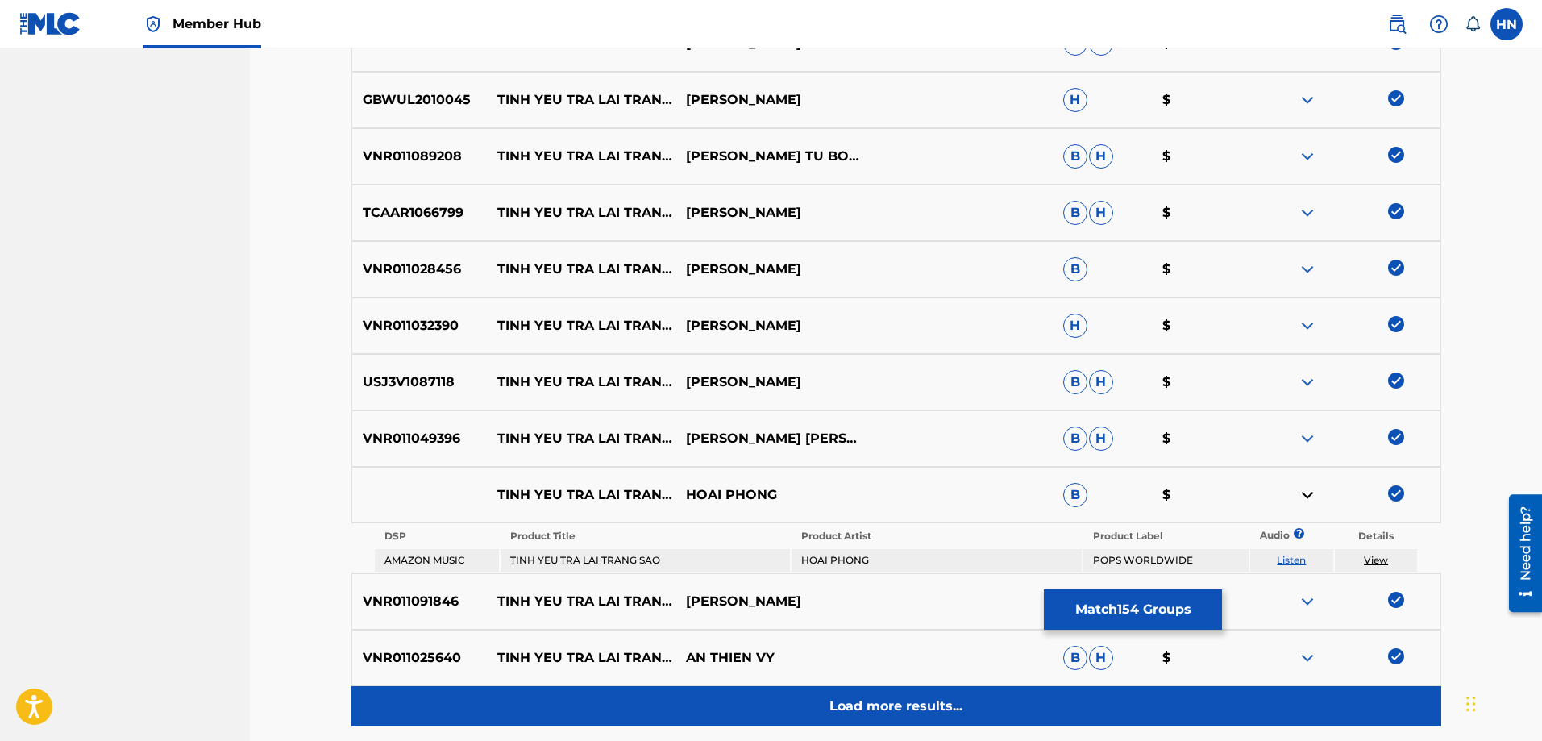
click at [899, 687] on div "Load more results..." at bounding box center [896, 706] width 1090 height 40
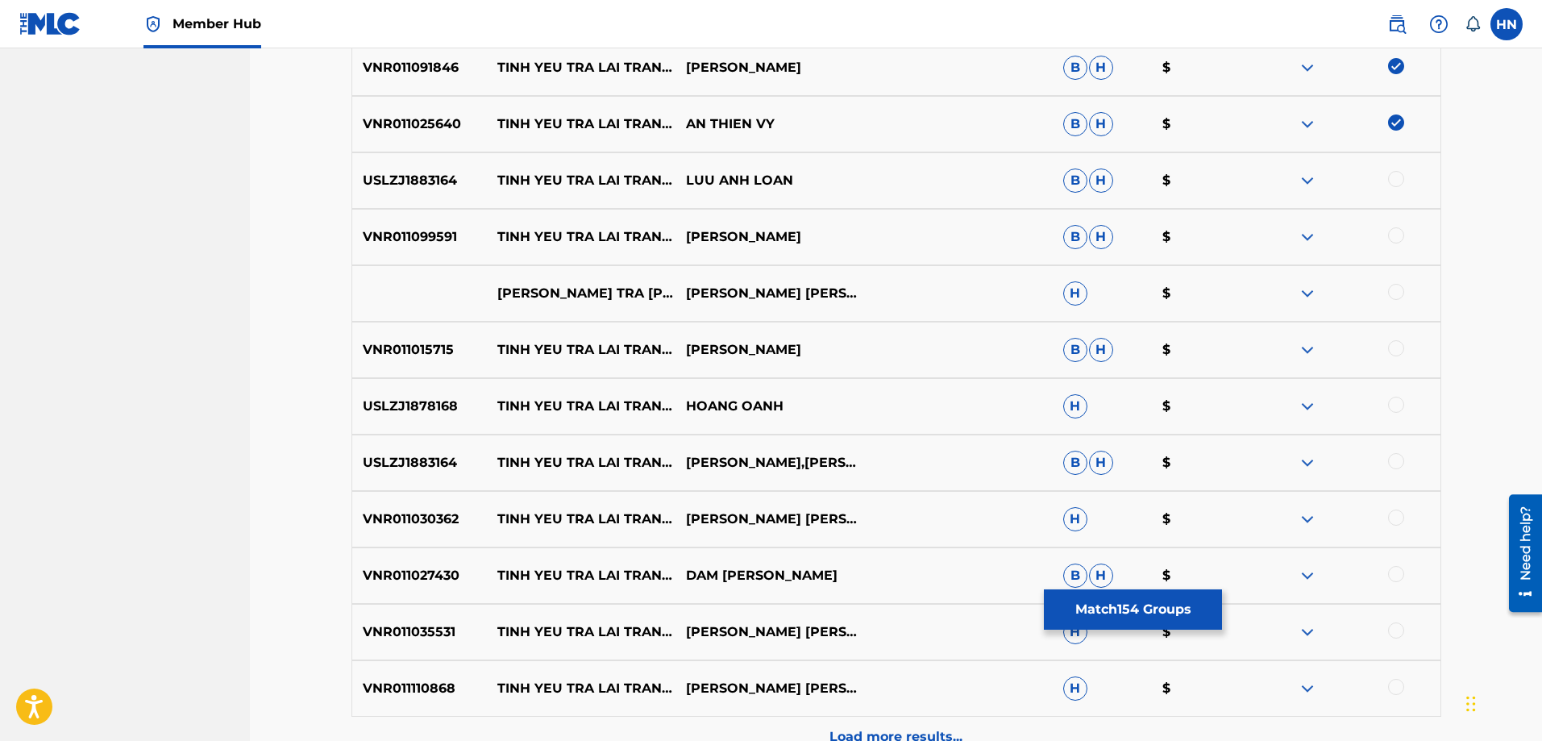
scroll to position [9575, 0]
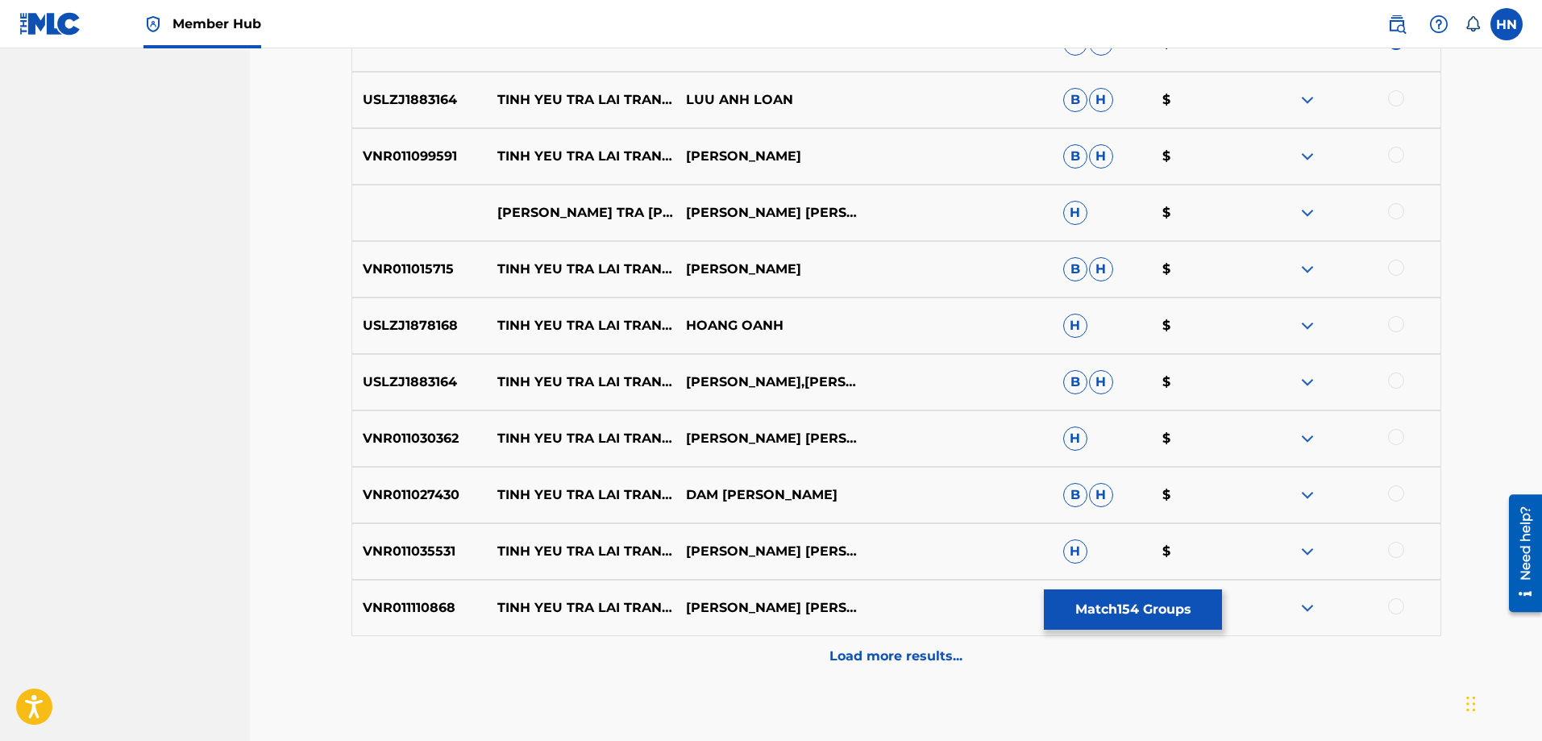
click at [422, 100] on p "USLZJ1883164" at bounding box center [419, 99] width 135 height 19
click at [1392, 92] on div at bounding box center [1396, 98] width 16 height 16
click at [422, 141] on div "VNR011099591 [PERSON_NAME] TRA [PERSON_NAME] SAO [PERSON_NAME] [PERSON_NAME] $" at bounding box center [896, 156] width 1090 height 56
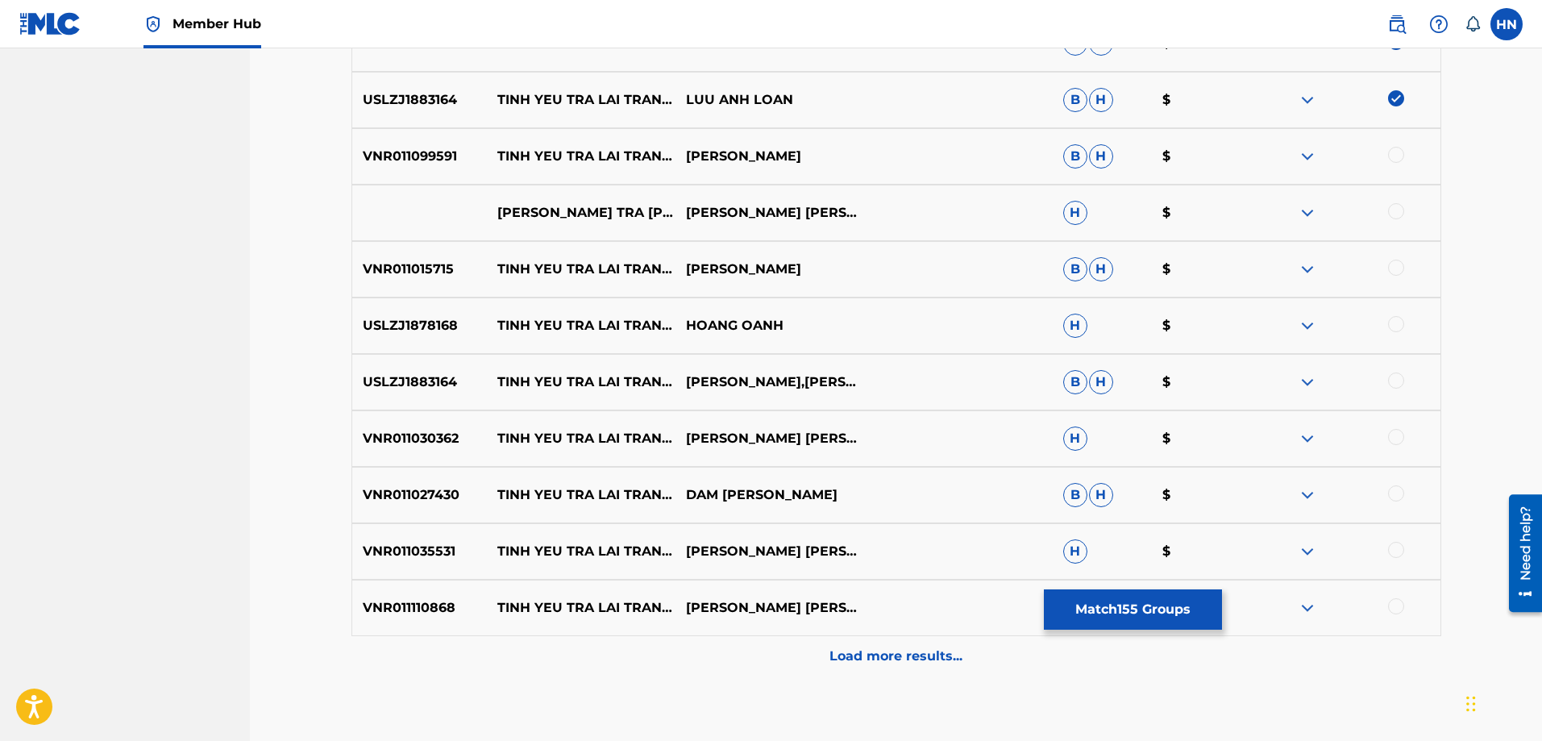
click at [1392, 152] on div at bounding box center [1396, 155] width 16 height 16
drag, startPoint x: 483, startPoint y: 201, endPoint x: 877, endPoint y: 216, distance: 394.4
click at [877, 216] on div "[PERSON_NAME] TRA [PERSON_NAME] SAO () [PERSON_NAME] [PERSON_NAME] H $" at bounding box center [896, 213] width 1090 height 56
click at [1393, 215] on div at bounding box center [1396, 211] width 16 height 16
click at [1308, 209] on img at bounding box center [1307, 212] width 19 height 19
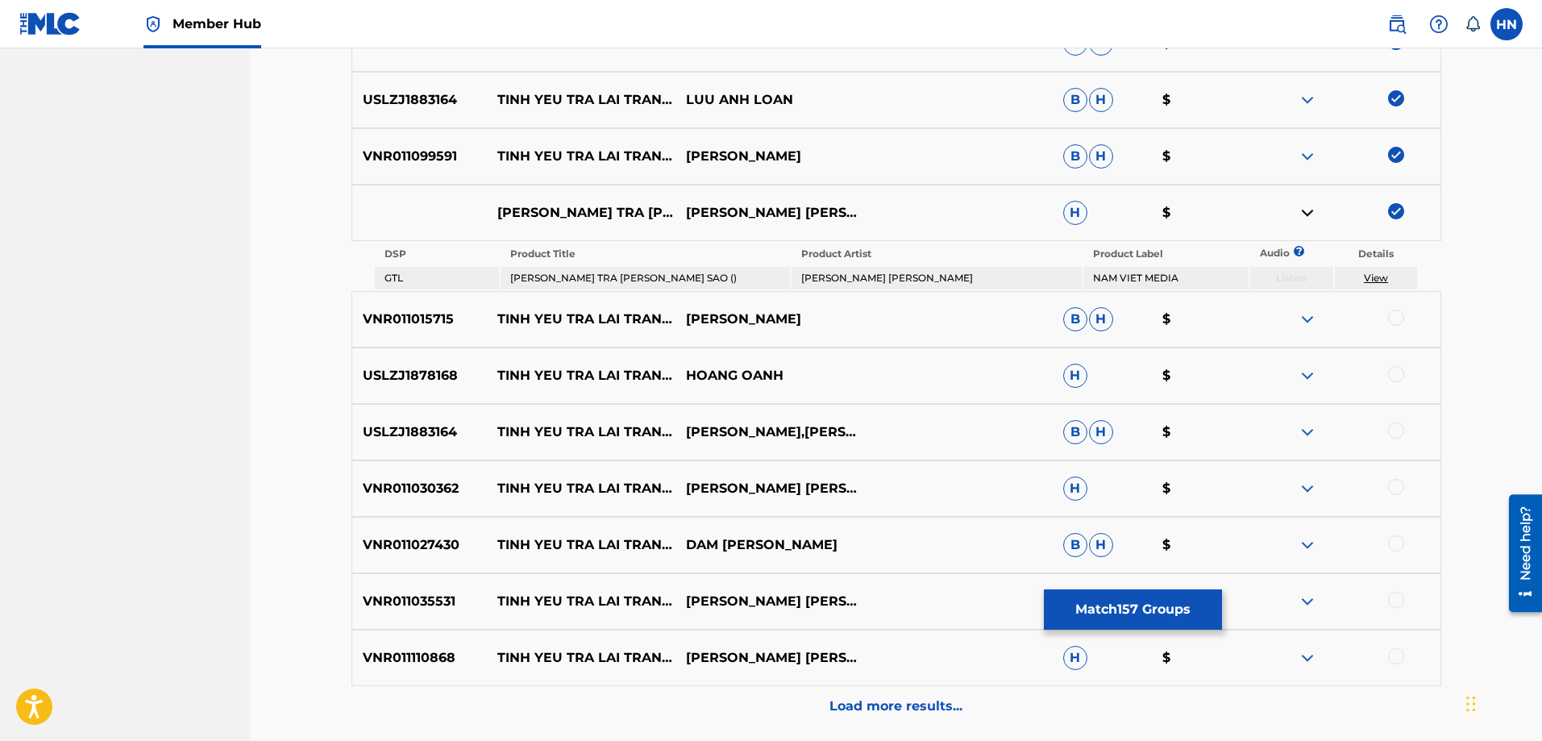
click at [409, 321] on p "VNR011015715" at bounding box center [419, 318] width 135 height 19
click at [1394, 324] on div at bounding box center [1396, 317] width 16 height 16
click at [404, 382] on p "USLZJ1878168" at bounding box center [419, 375] width 135 height 19
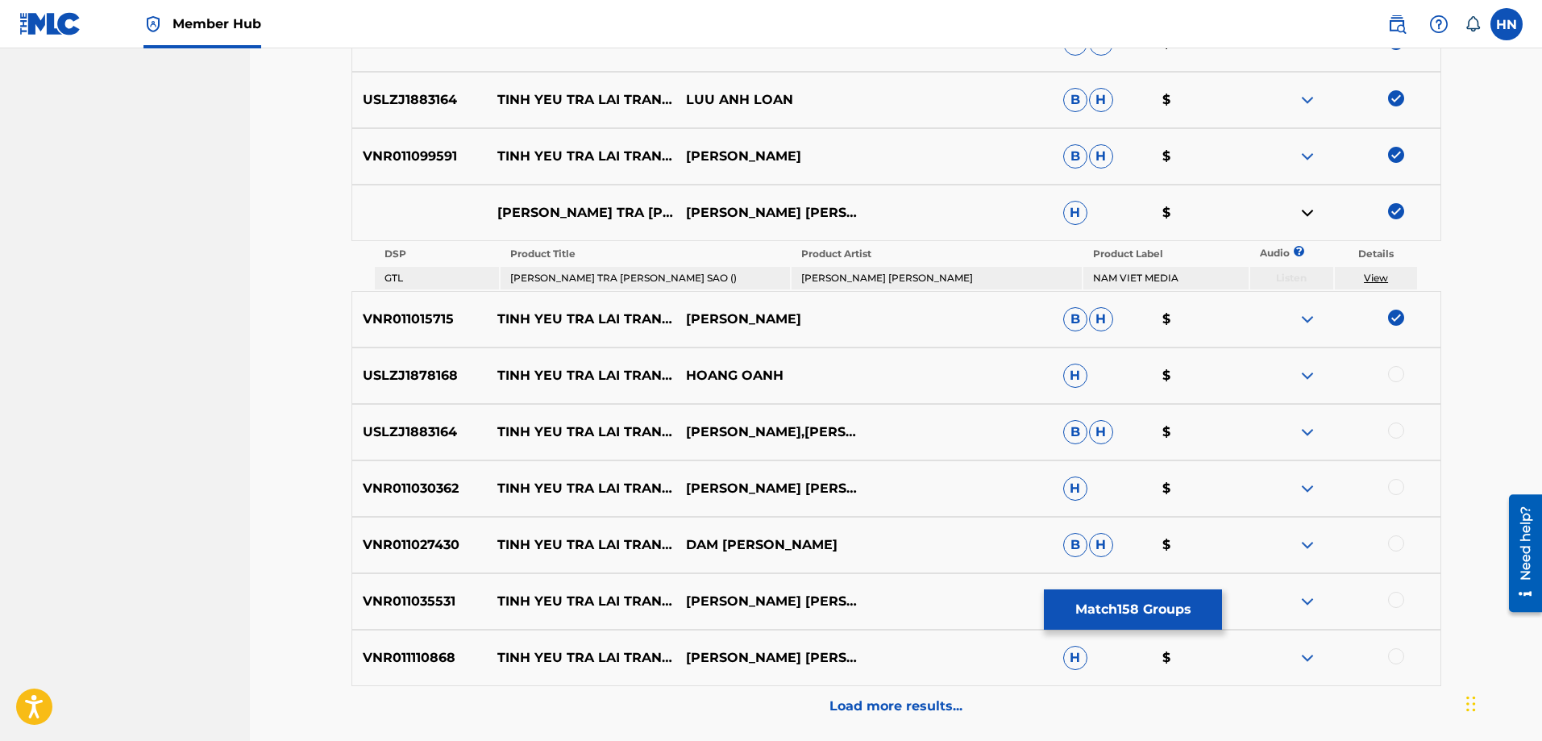
click at [1389, 375] on div at bounding box center [1396, 374] width 16 height 16
click at [427, 434] on p "USLZJ1883164" at bounding box center [419, 431] width 135 height 19
click at [1401, 433] on div at bounding box center [1396, 430] width 16 height 16
click at [387, 470] on div "VNR011030362 [PERSON_NAME] TRA [PERSON_NAME] SAO [PERSON_NAME] [PERSON_NAME] H $" at bounding box center [896, 488] width 1090 height 56
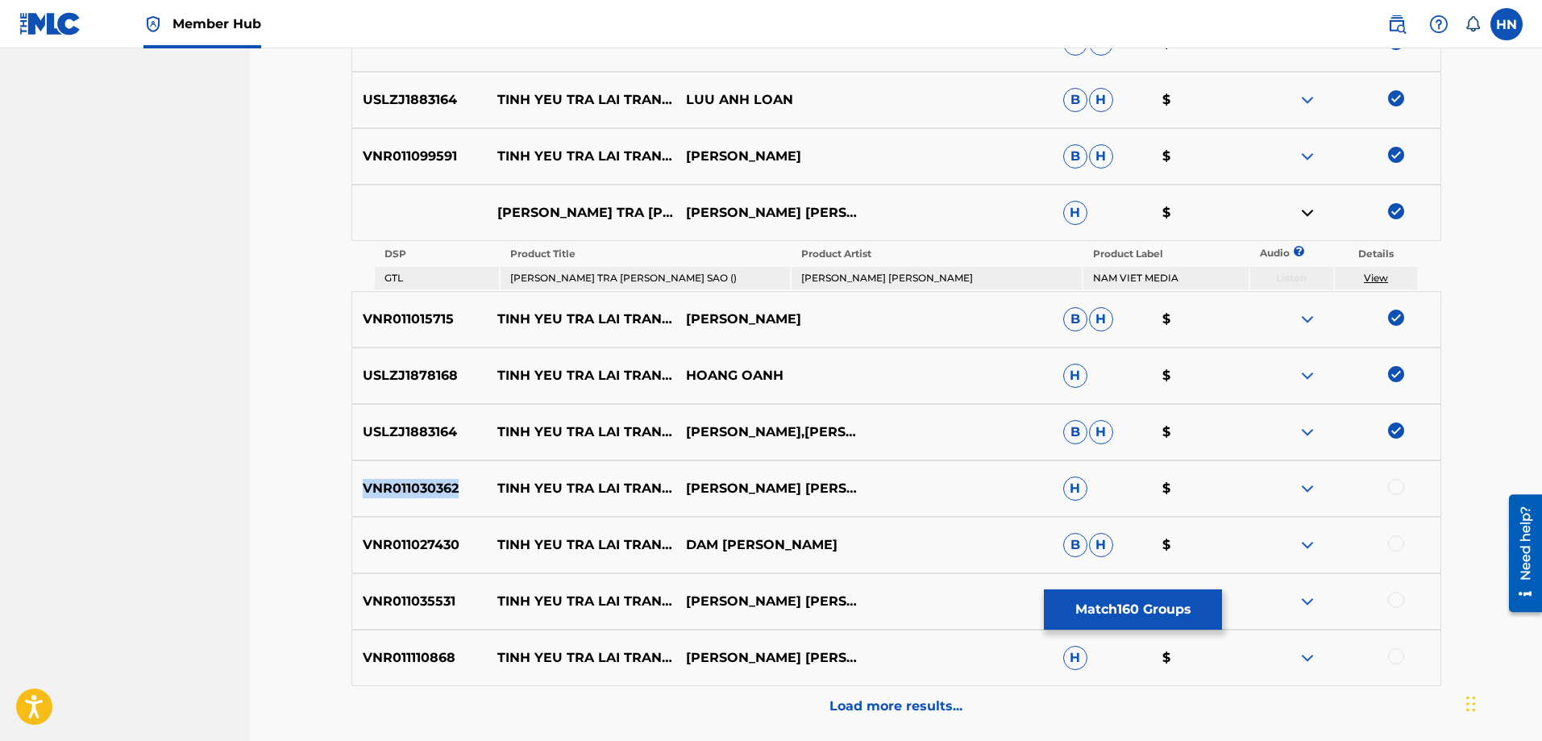
click at [387, 470] on div "VNR011030362 [PERSON_NAME] TRA [PERSON_NAME] SAO [PERSON_NAME] [PERSON_NAME] H $" at bounding box center [896, 488] width 1090 height 56
click at [1389, 482] on div at bounding box center [1396, 487] width 16 height 16
click at [434, 564] on div "VNR011027430 [PERSON_NAME] TRA [PERSON_NAME] SAO DAM [PERSON_NAME] [PERSON_NAME…" at bounding box center [896, 545] width 1090 height 56
click at [1393, 542] on div at bounding box center [1396, 543] width 16 height 16
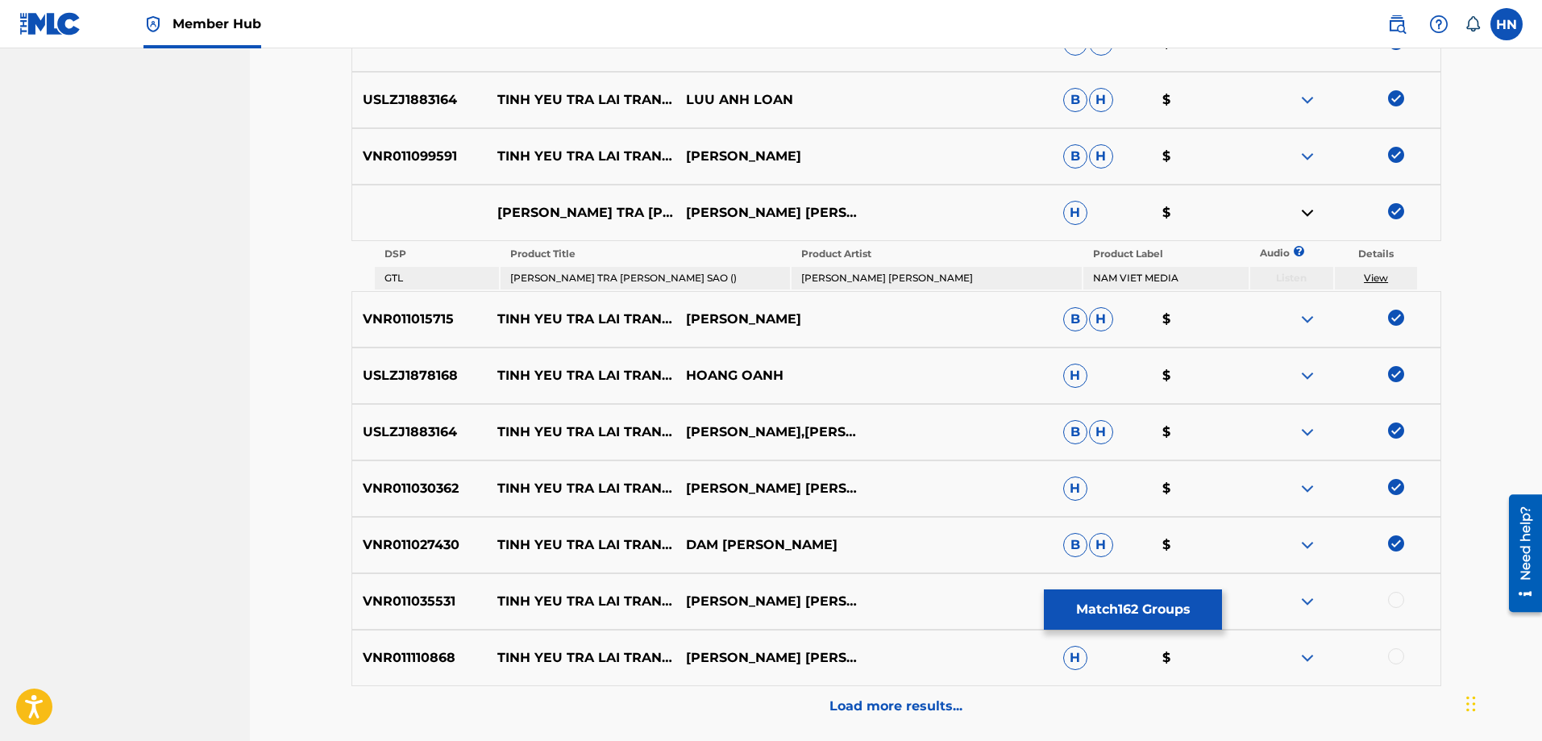
click at [430, 618] on div "VNR011035531 [PERSON_NAME] TRA [PERSON_NAME] SAO [PERSON_NAME] [PERSON_NAME] H $" at bounding box center [896, 601] width 1090 height 56
click at [1399, 600] on div at bounding box center [1396, 600] width 16 height 16
click at [449, 645] on div "VNR011110868 [PERSON_NAME] TRA [PERSON_NAME] SAO [PERSON_NAME] [PERSON_NAME] H $" at bounding box center [896, 657] width 1090 height 56
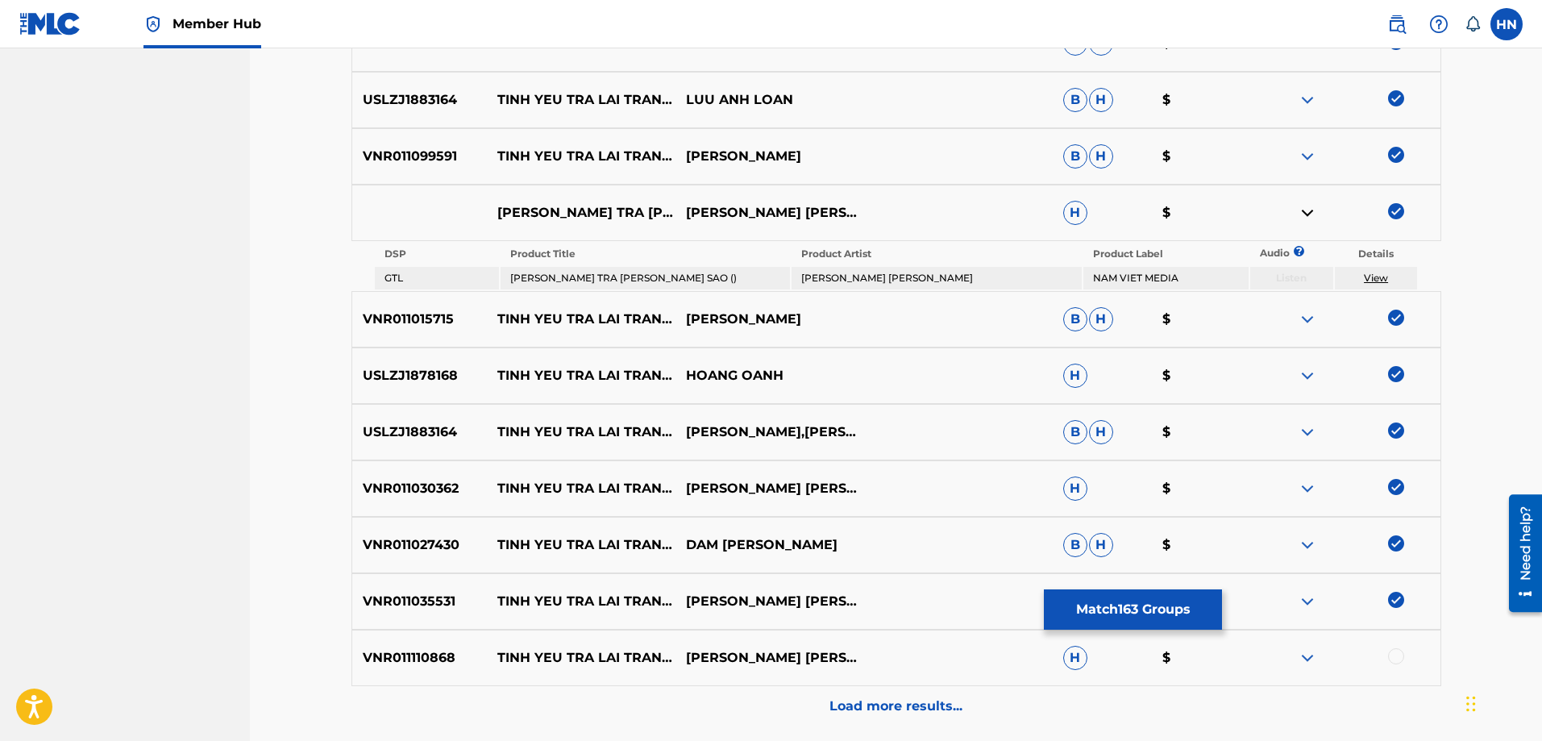
click at [1395, 649] on div at bounding box center [1396, 656] width 16 height 16
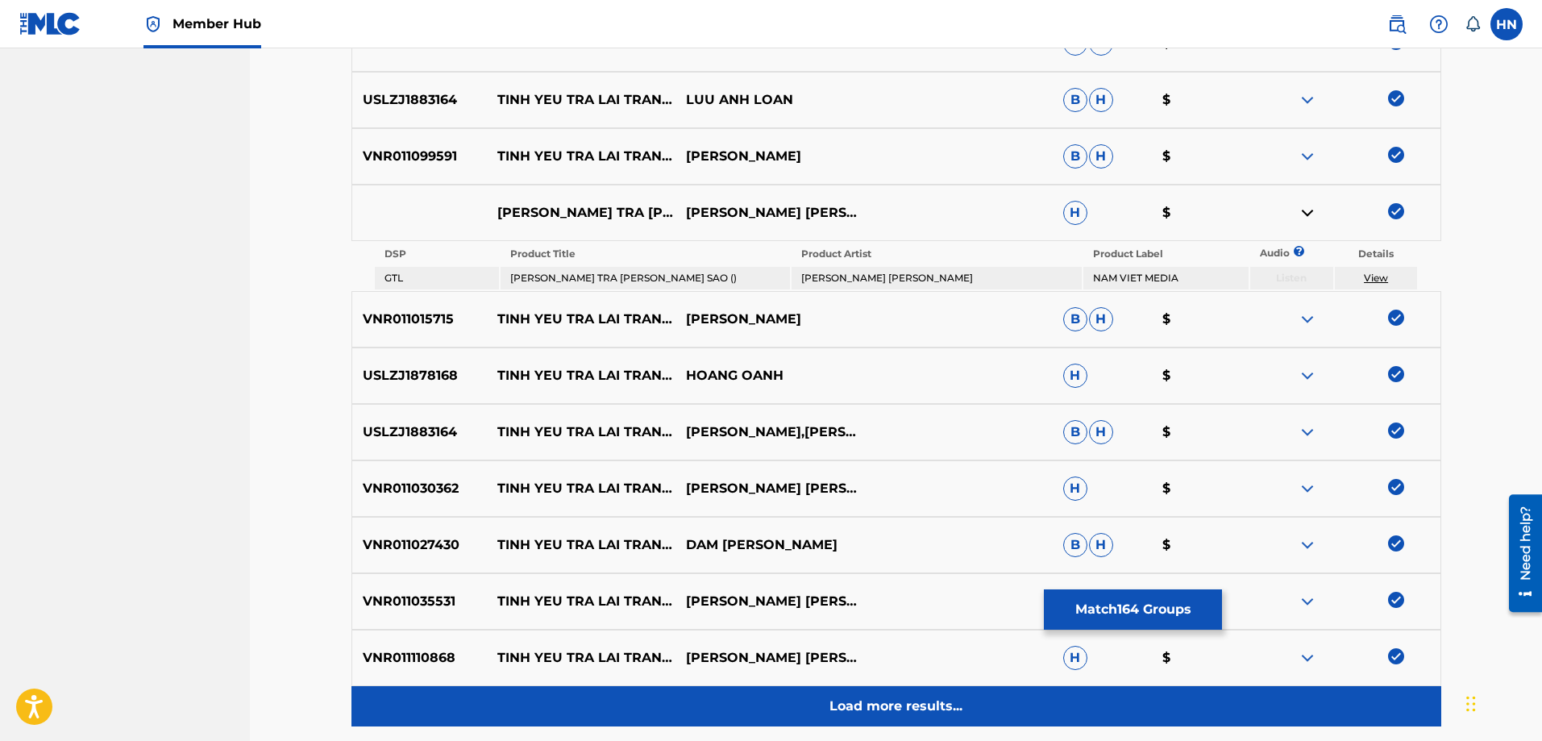
click at [962, 698] on div "Load more results..." at bounding box center [896, 706] width 1090 height 40
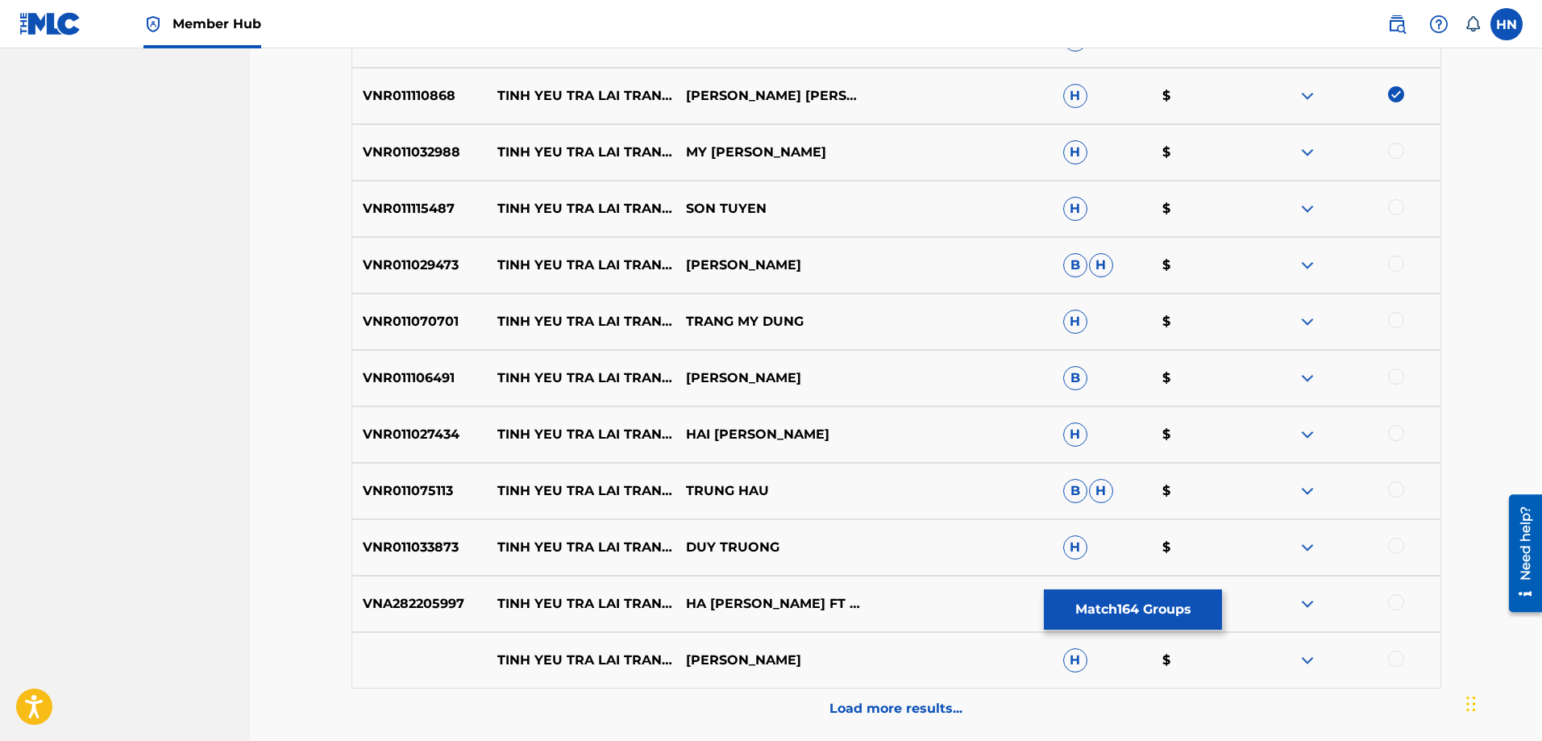
scroll to position [10059, 0]
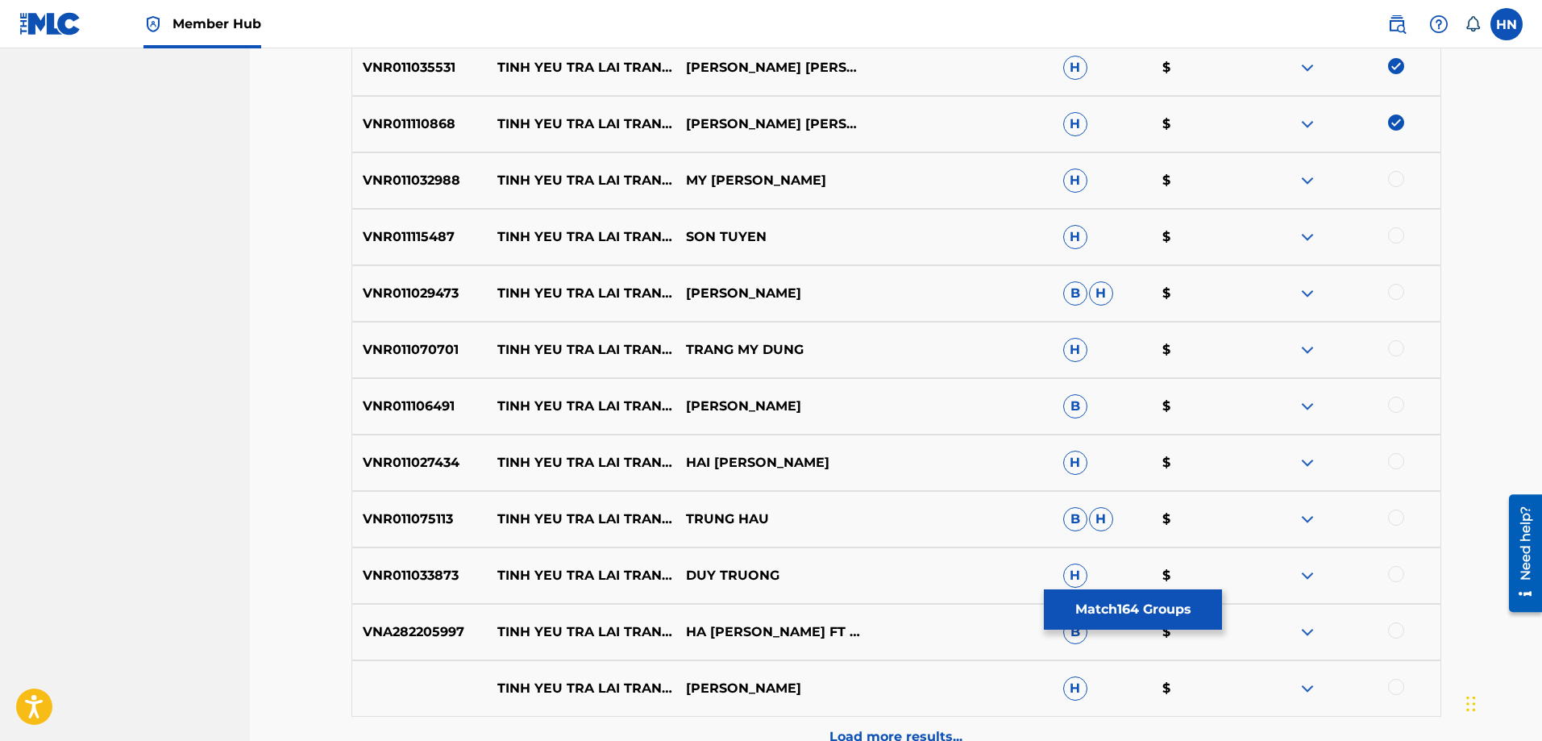
click at [413, 177] on p "VNR011032988" at bounding box center [419, 180] width 135 height 19
click at [1391, 180] on div at bounding box center [1396, 179] width 16 height 16
click at [420, 235] on p "VNR011115487" at bounding box center [419, 236] width 135 height 19
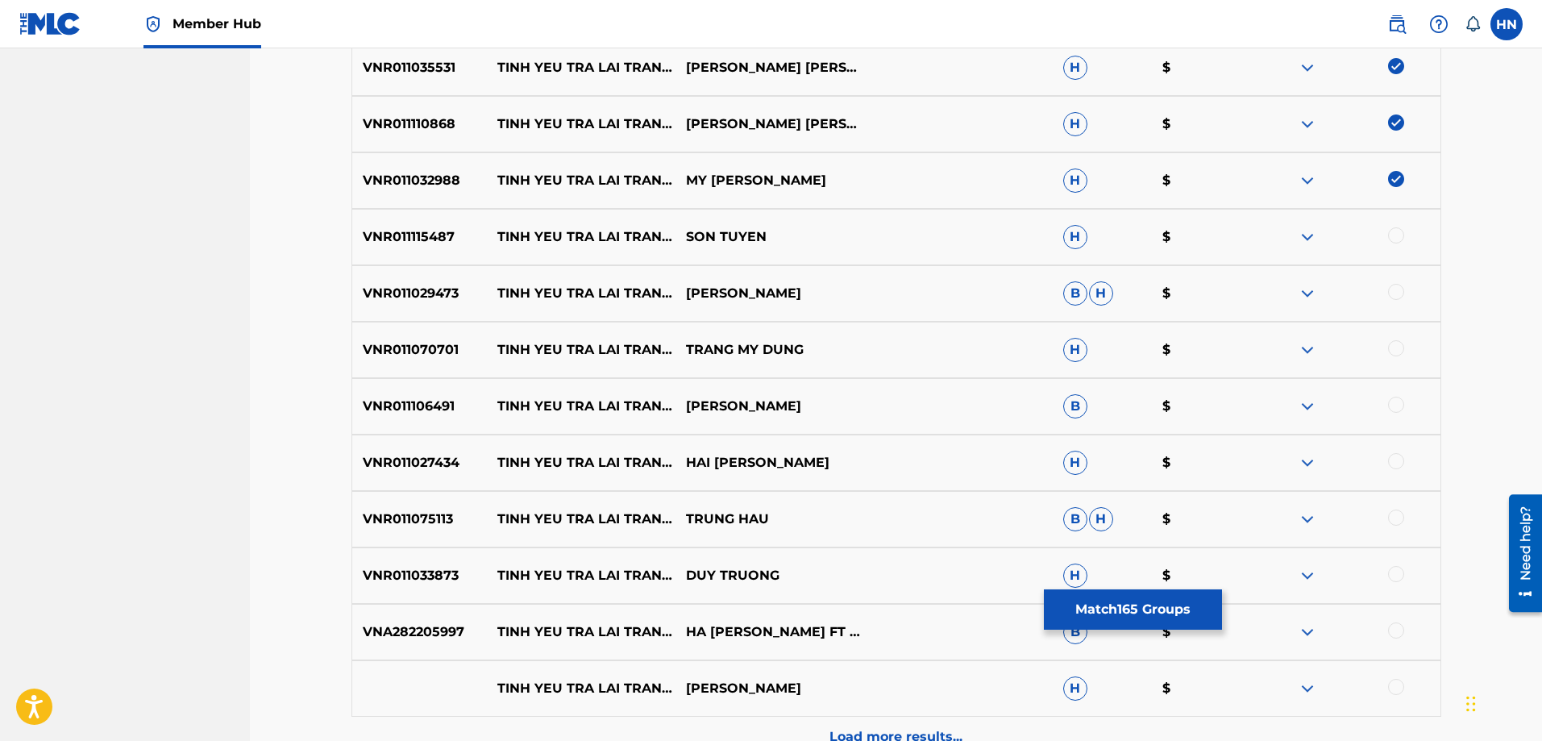
click at [1393, 230] on div at bounding box center [1396, 235] width 16 height 16
click at [441, 294] on p "VNR011029473" at bounding box center [419, 293] width 135 height 19
click at [1398, 292] on div at bounding box center [1396, 292] width 16 height 16
click at [428, 345] on p "VNR011070701" at bounding box center [419, 349] width 135 height 19
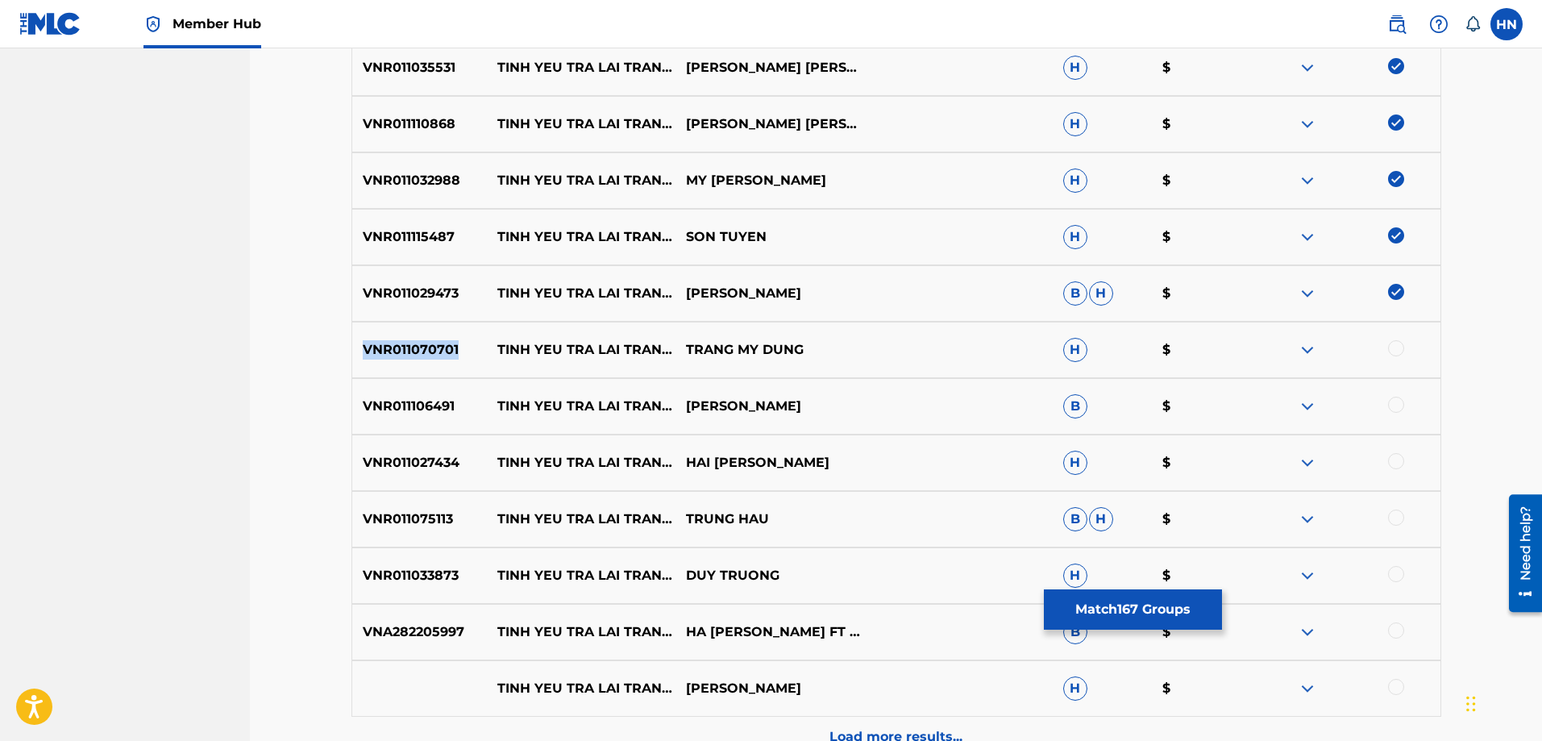
click at [428, 345] on p "VNR011070701" at bounding box center [419, 349] width 135 height 19
click at [1393, 346] on div at bounding box center [1396, 348] width 16 height 16
click at [395, 405] on p "VNR011106491" at bounding box center [419, 406] width 135 height 19
click at [1397, 404] on div at bounding box center [1396, 405] width 16 height 16
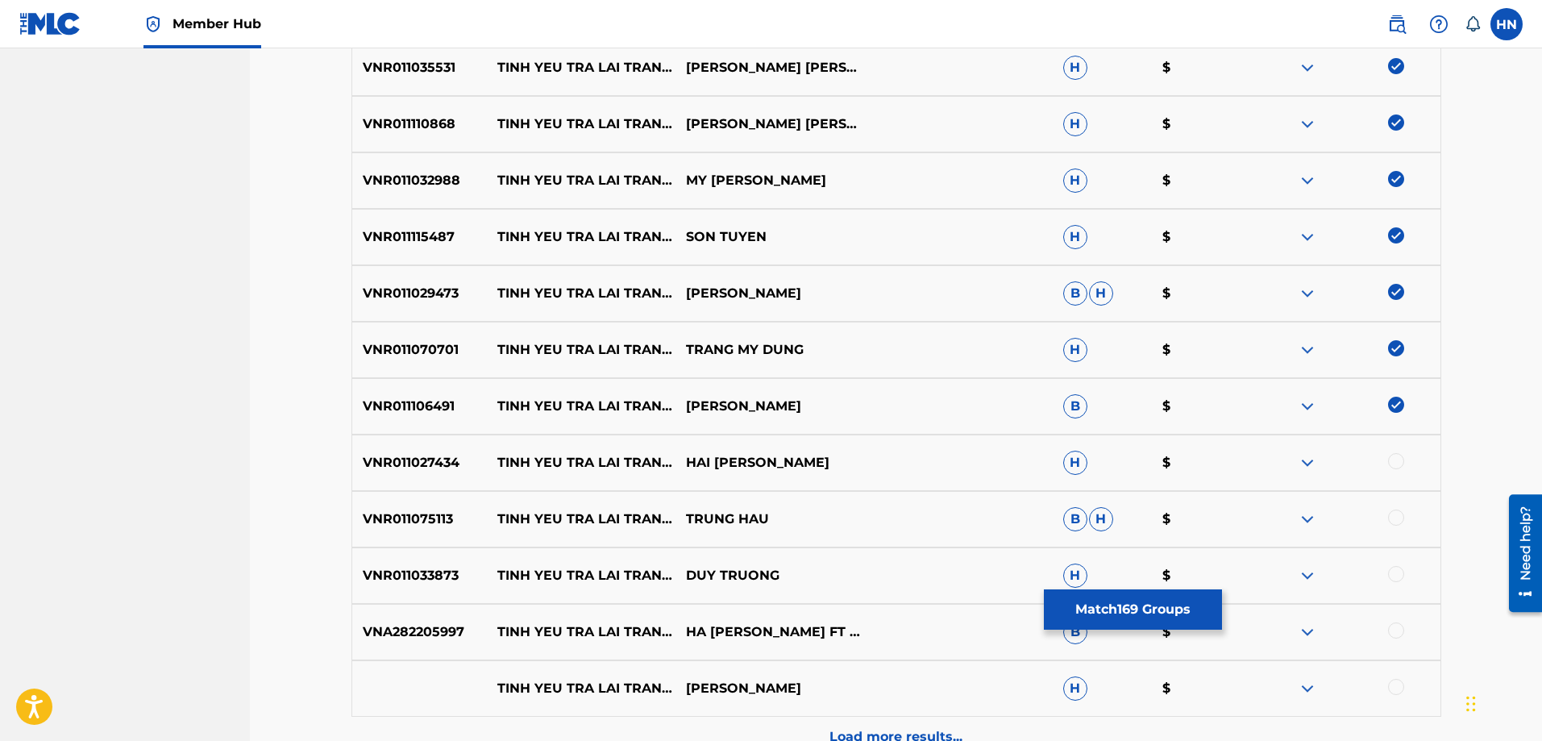
click at [412, 455] on p "VNR011027434" at bounding box center [419, 462] width 135 height 19
click at [1397, 458] on div at bounding box center [1396, 461] width 16 height 16
click at [440, 533] on div "VNR011075113 [PERSON_NAME] TRA [PERSON_NAME] SAO [PERSON_NAME] [PERSON_NAME] $" at bounding box center [896, 519] width 1090 height 56
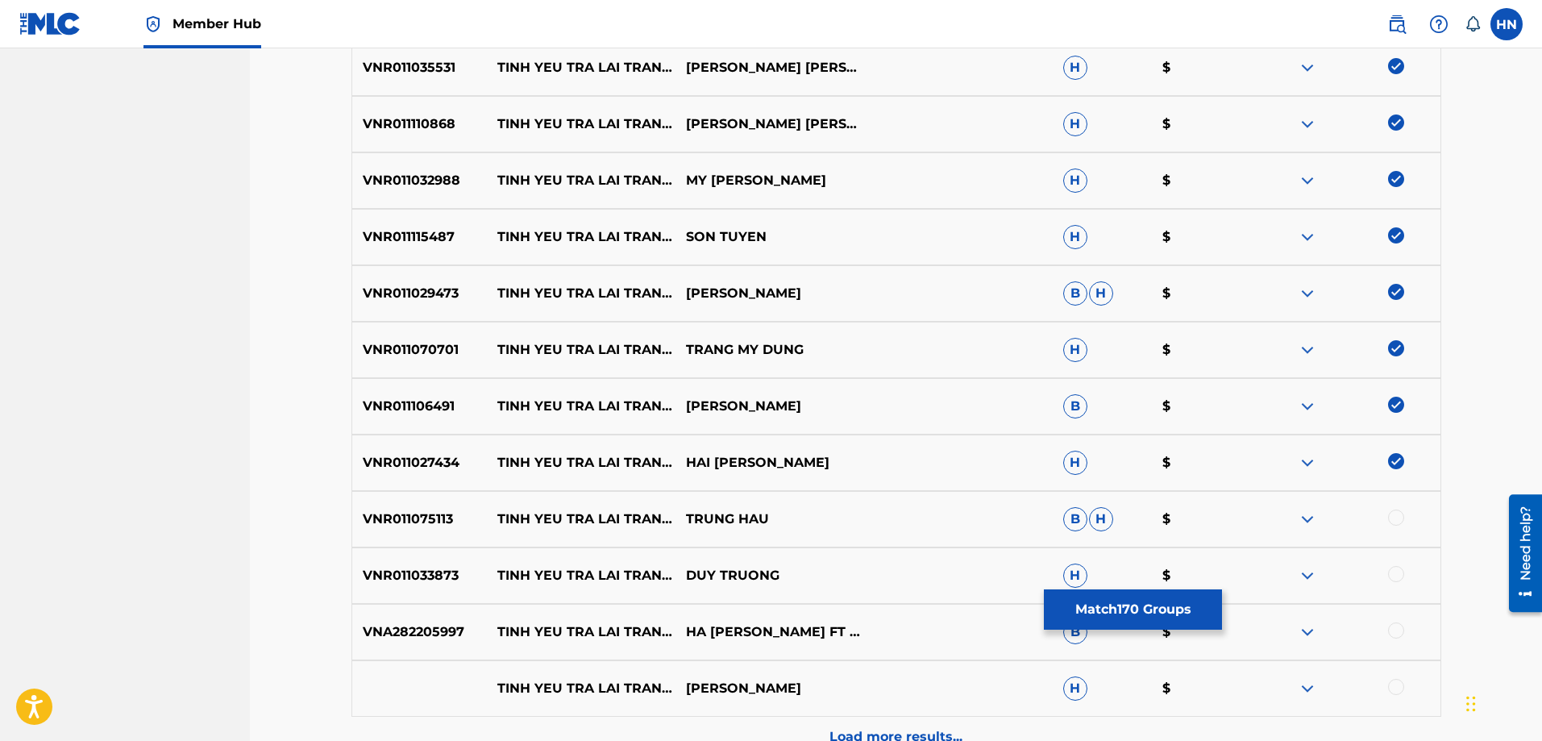
click at [1396, 517] on div at bounding box center [1396, 517] width 16 height 16
click at [445, 578] on p "VNR011033873" at bounding box center [419, 575] width 135 height 19
click at [1391, 573] on div at bounding box center [1396, 574] width 16 height 16
click at [392, 619] on div "VNA282205997 [PERSON_NAME] TRA [PERSON_NAME] SAO HA [PERSON_NAME] FT [PERSON_NA…" at bounding box center [896, 632] width 1090 height 56
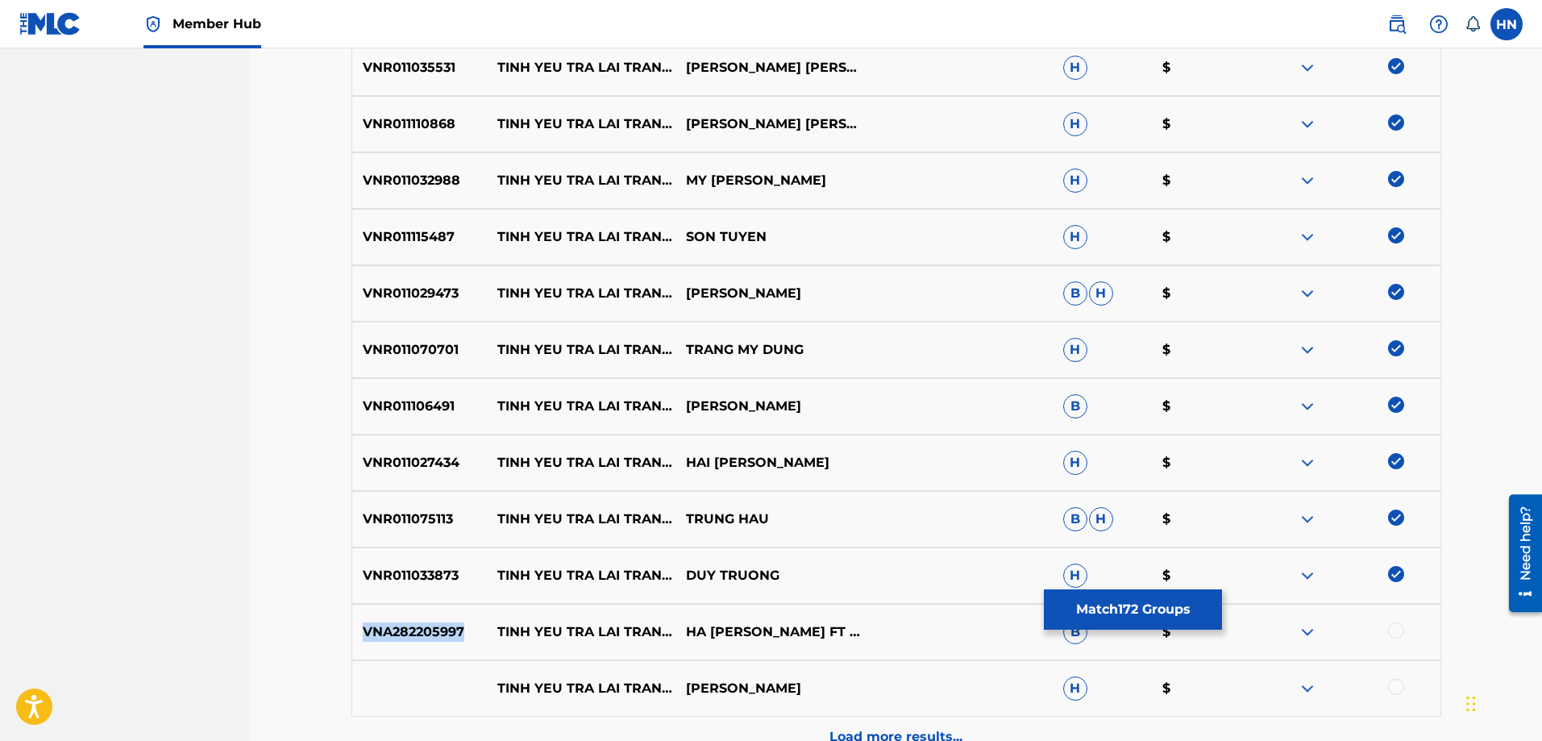
click at [392, 619] on div "VNA282205997 [PERSON_NAME] TRA [PERSON_NAME] SAO HA [PERSON_NAME] FT [PERSON_NA…" at bounding box center [896, 632] width 1090 height 56
click at [1389, 629] on div at bounding box center [1396, 630] width 16 height 16
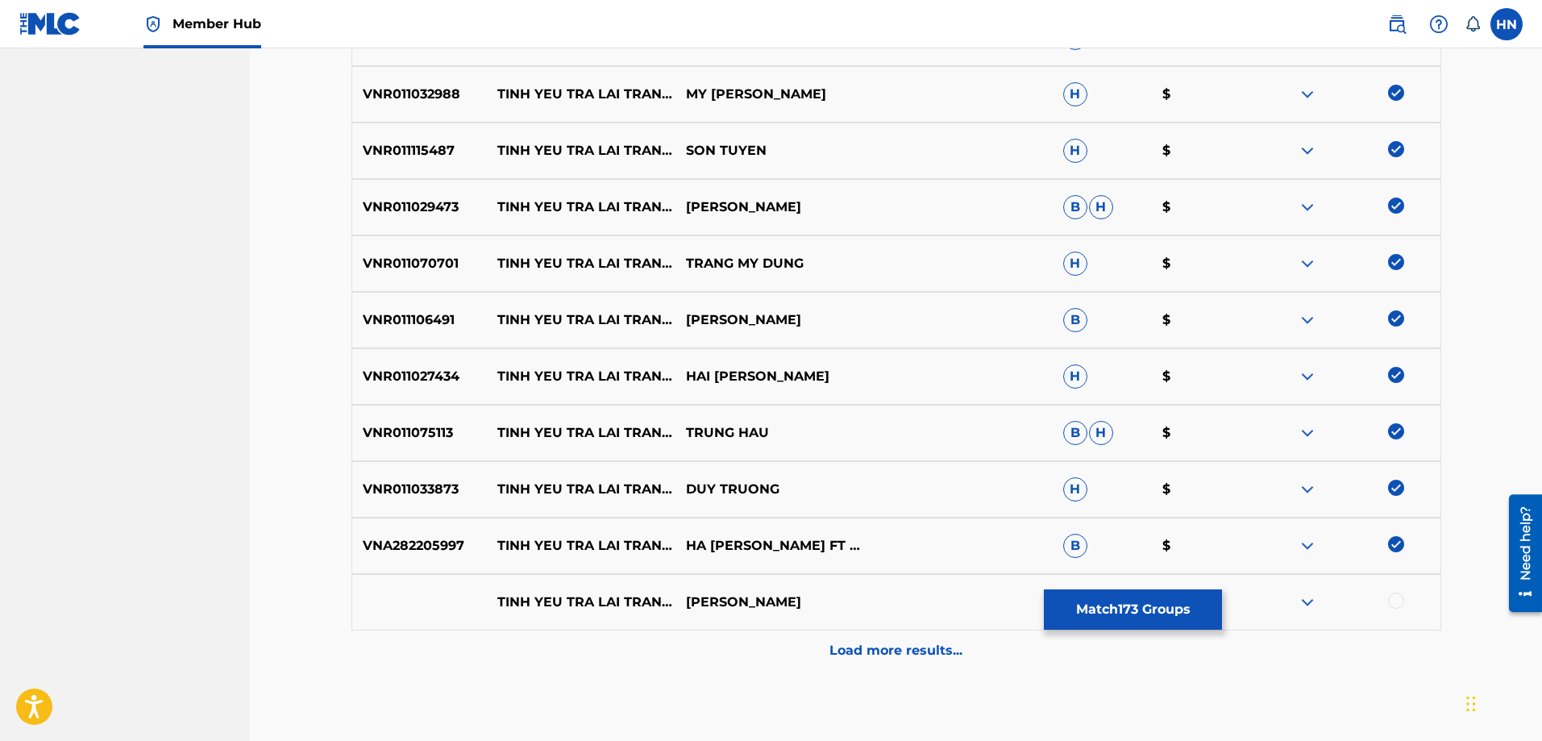
scroll to position [10233, 0]
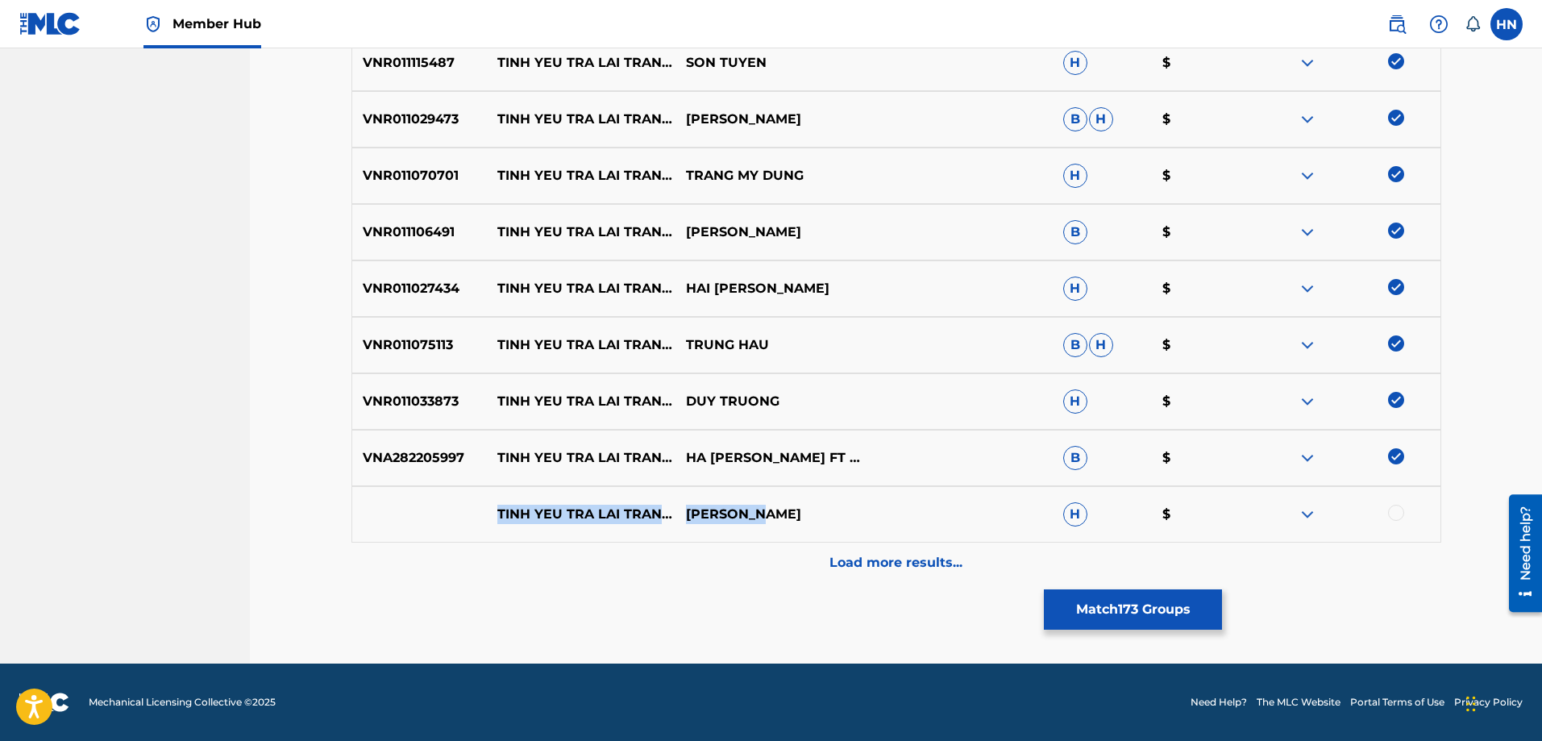
drag, startPoint x: 462, startPoint y: 517, endPoint x: 785, endPoint y: 525, distance: 323.3
click at [785, 525] on div "[PERSON_NAME] TRA [PERSON_NAME] SAO [PERSON_NAME] H $" at bounding box center [896, 514] width 1090 height 56
click at [1392, 514] on div at bounding box center [1396, 513] width 16 height 16
click at [1318, 512] on div at bounding box center [1346, 514] width 189 height 19
click at [1305, 515] on img at bounding box center [1307, 514] width 19 height 19
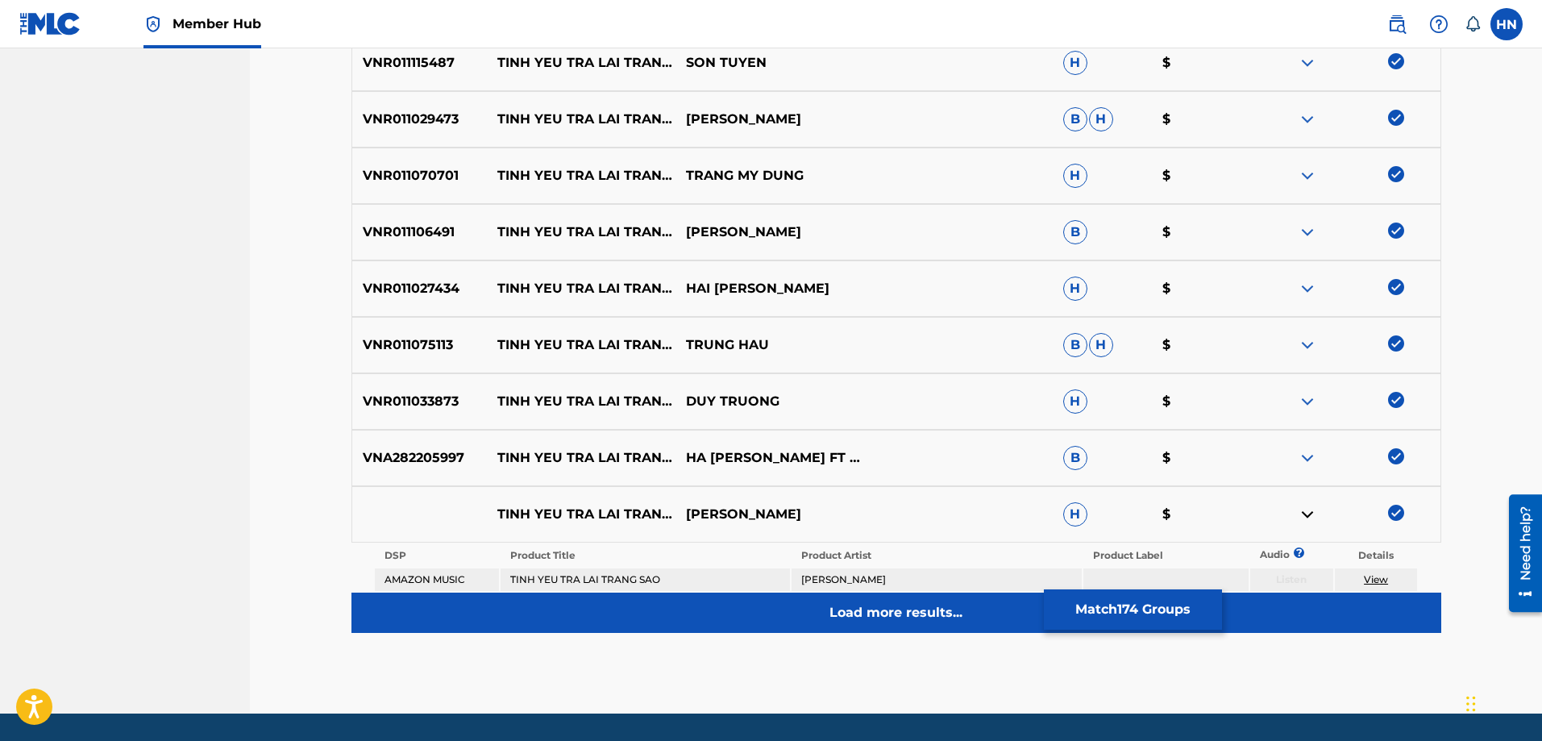
click at [907, 610] on p "Load more results..." at bounding box center [895, 612] width 133 height 19
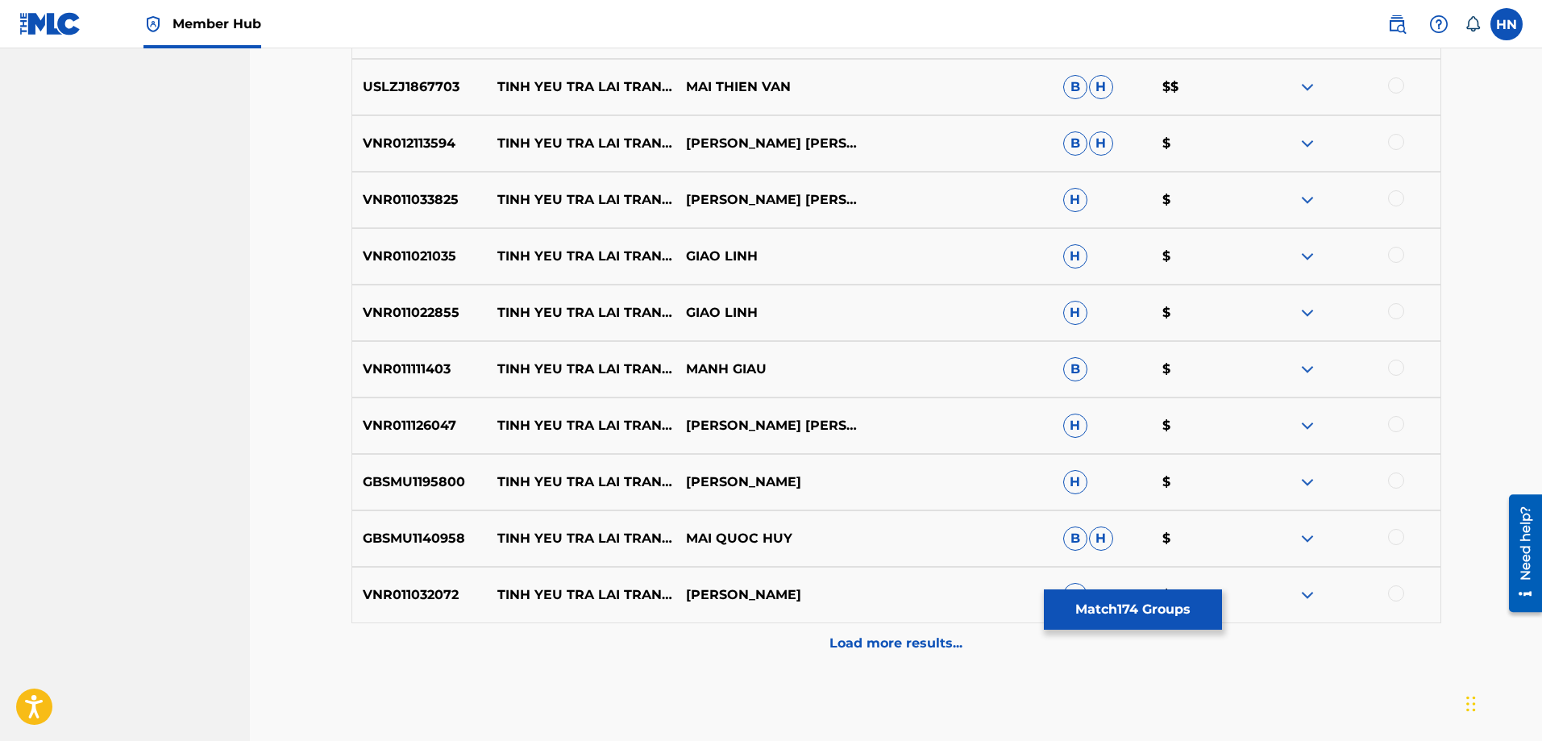
scroll to position [10636, 0]
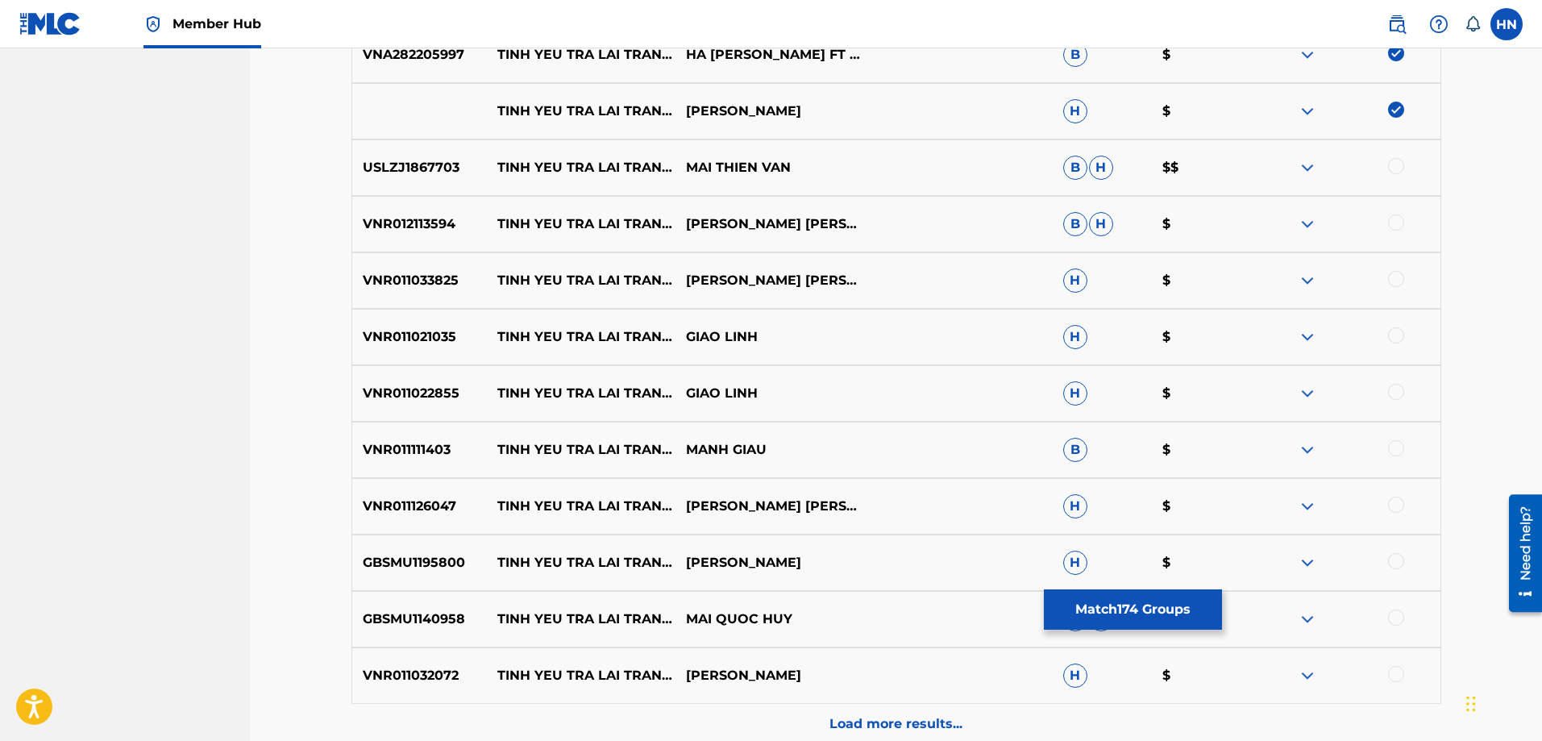
click at [408, 172] on p "USLZJ1867703" at bounding box center [419, 167] width 135 height 19
click at [1393, 166] on div at bounding box center [1396, 166] width 16 height 16
click at [422, 222] on p "VNR012113594" at bounding box center [419, 223] width 135 height 19
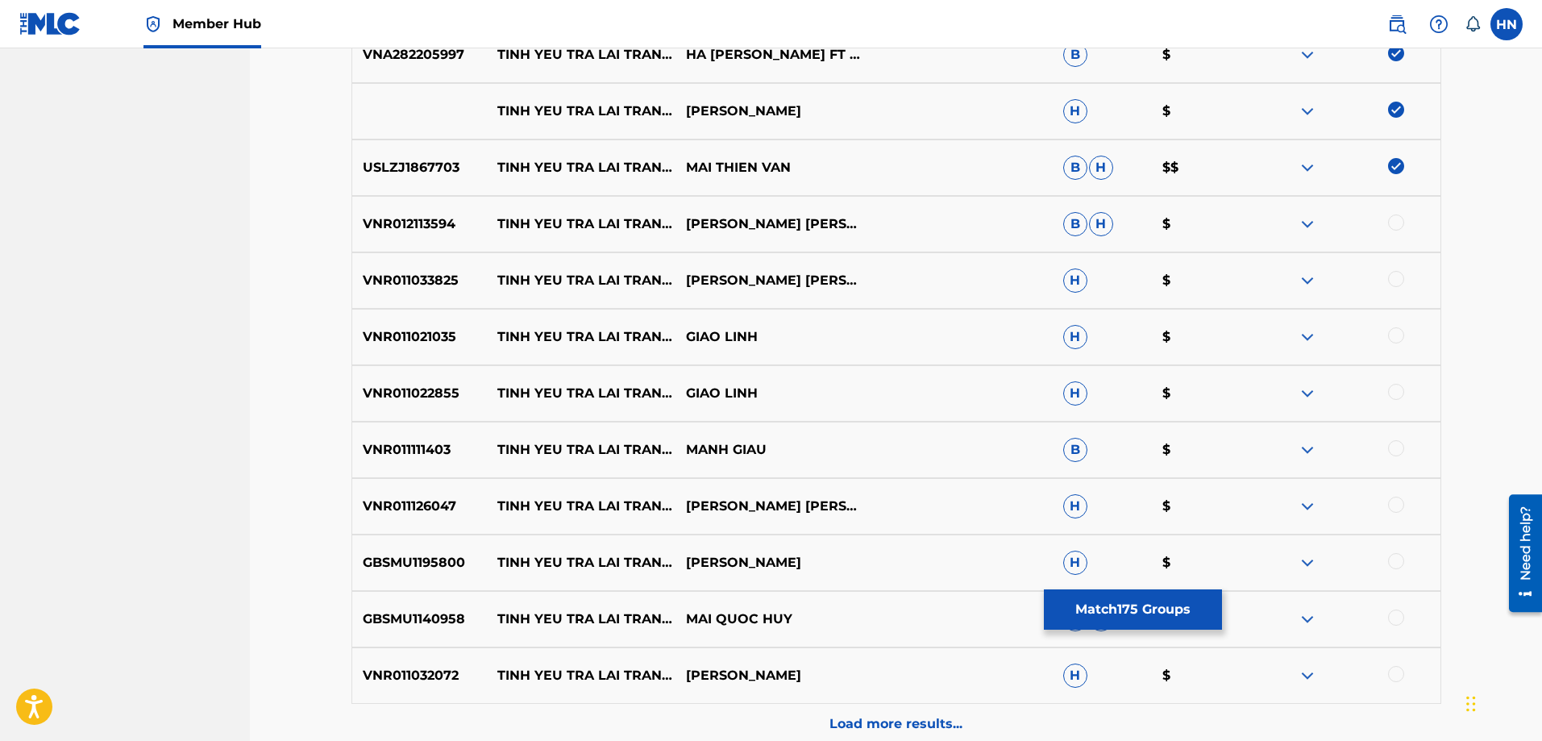
click at [1401, 220] on div at bounding box center [1396, 222] width 16 height 16
click at [437, 271] on p "VNR011033825" at bounding box center [419, 280] width 135 height 19
click at [1396, 275] on div at bounding box center [1396, 279] width 16 height 16
click at [451, 326] on div "VNR011021035 [PERSON_NAME] TRA [PERSON_NAME] SAO [PERSON_NAME] H $" at bounding box center [896, 337] width 1090 height 56
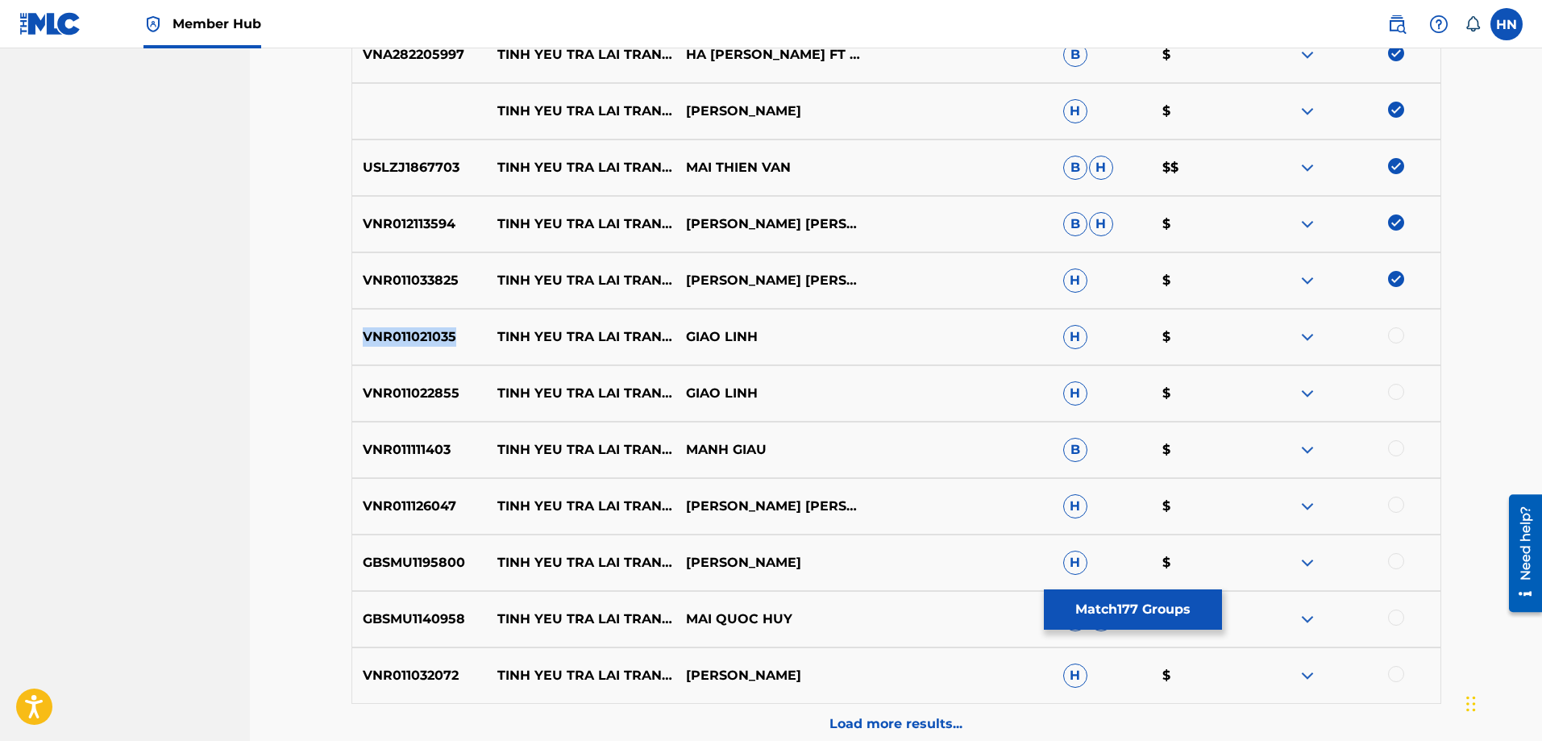
click at [451, 326] on div "VNR011021035 [PERSON_NAME] TRA [PERSON_NAME] SAO [PERSON_NAME] H $" at bounding box center [896, 337] width 1090 height 56
click at [1389, 334] on div at bounding box center [1396, 335] width 16 height 16
click at [451, 387] on p "VNR011022855" at bounding box center [419, 393] width 135 height 19
click at [1398, 390] on div at bounding box center [1396, 392] width 16 height 16
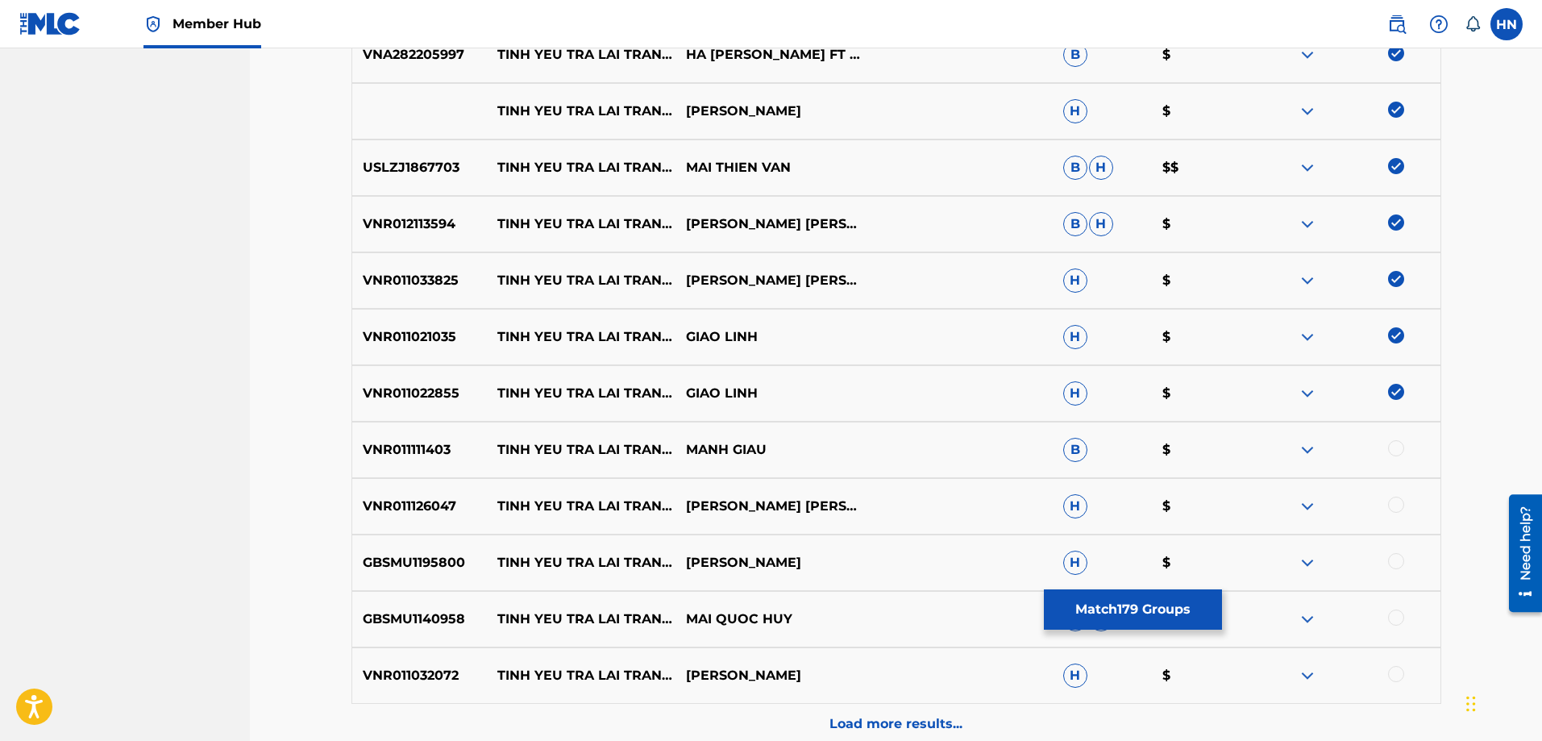
click at [416, 427] on div "VNR011111403 [PERSON_NAME] TRA [PERSON_NAME] SAO [PERSON_NAME] B $" at bounding box center [896, 450] width 1090 height 56
click at [1398, 448] on div at bounding box center [1396, 448] width 16 height 16
click at [404, 503] on p "VNR011126047" at bounding box center [419, 505] width 135 height 19
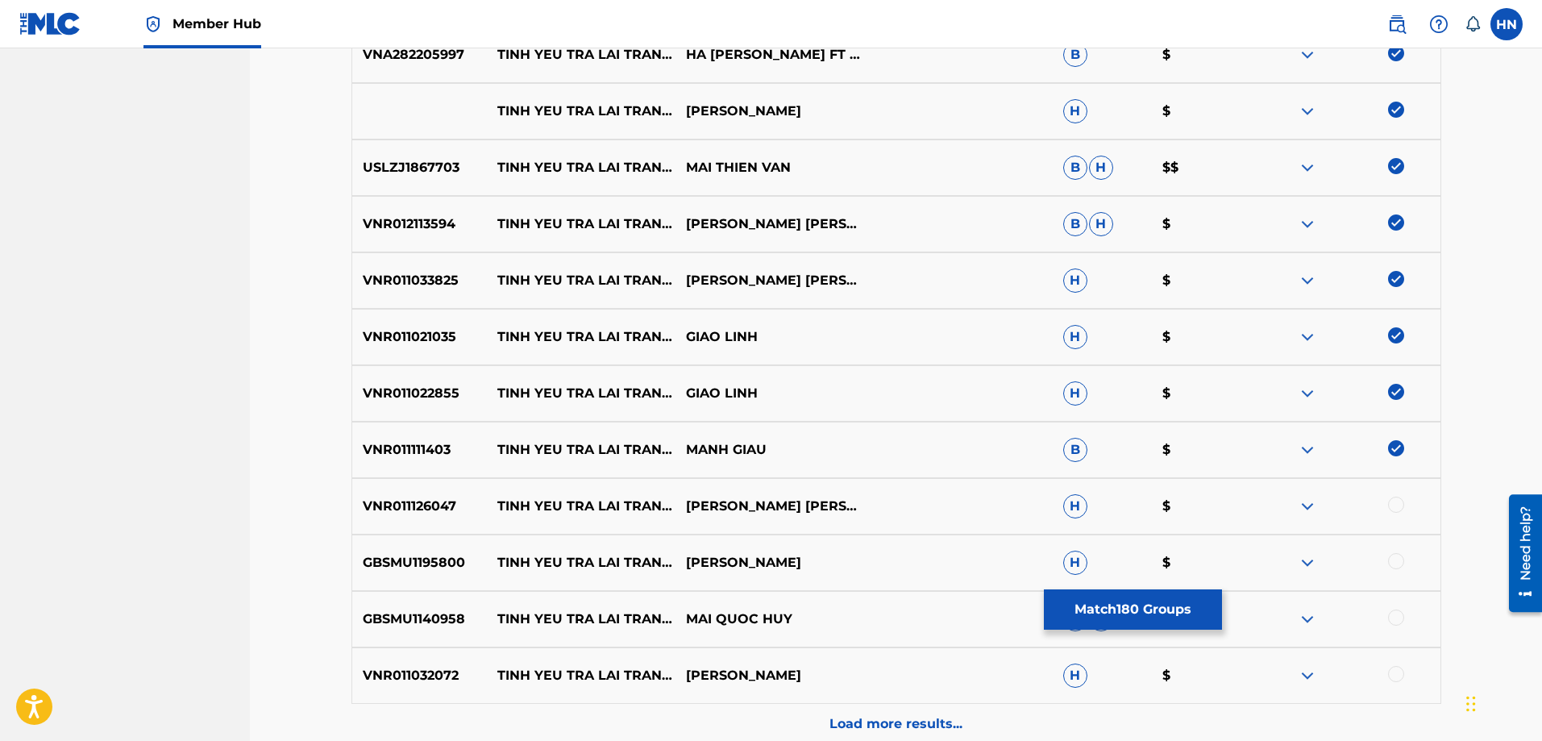
click at [1397, 507] on div at bounding box center [1396, 504] width 16 height 16
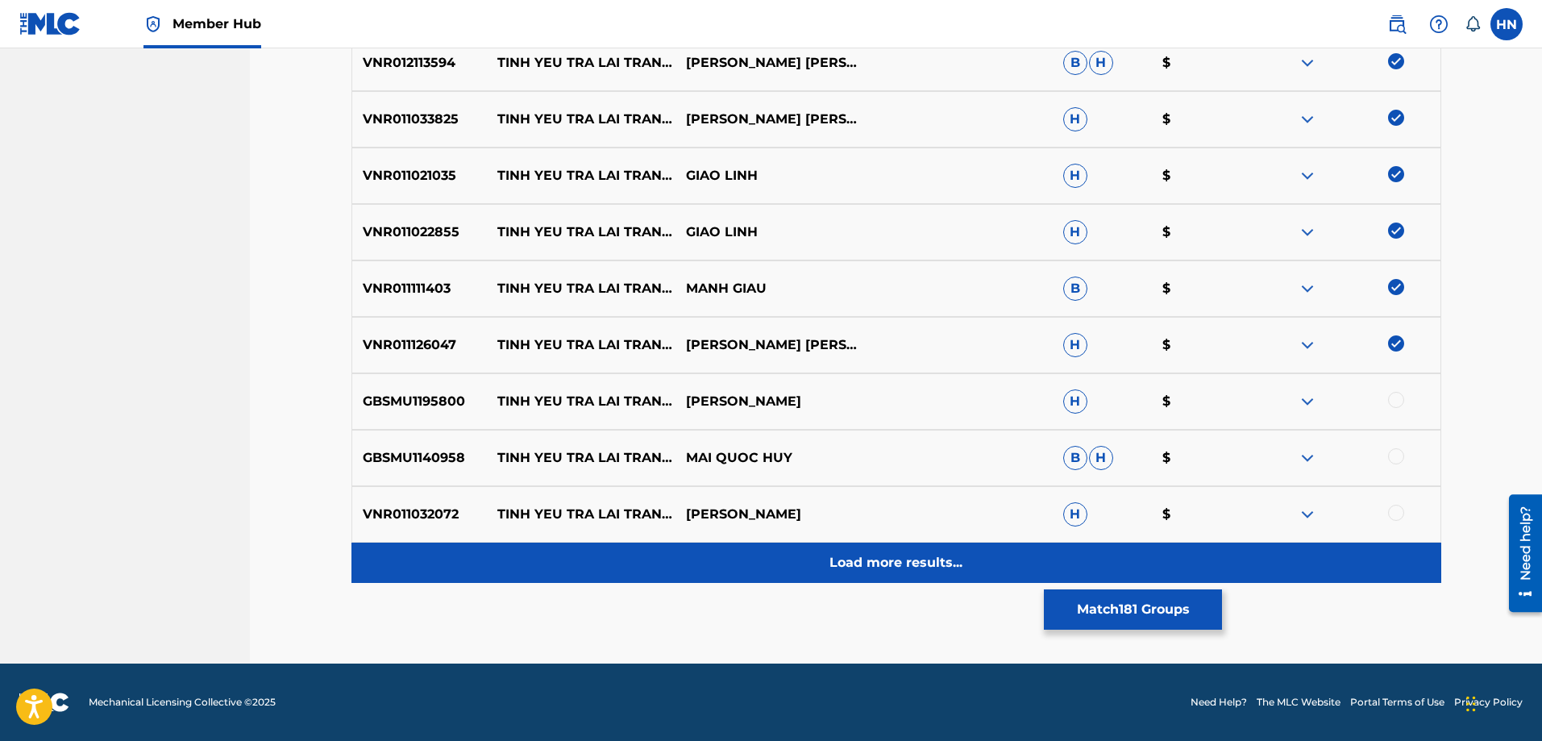
click at [841, 545] on div "Load more results..." at bounding box center [896, 562] width 1090 height 40
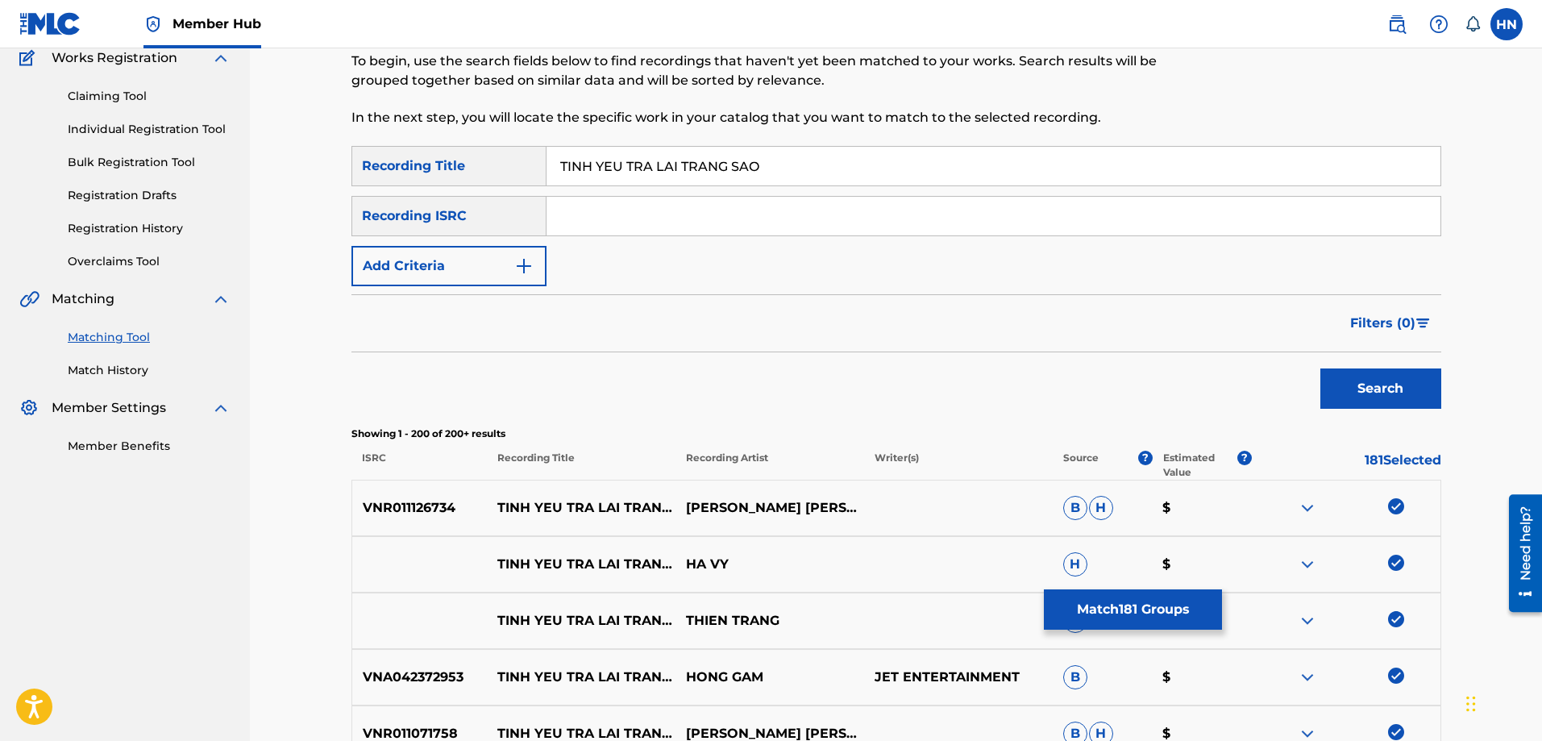
scroll to position [10797, 0]
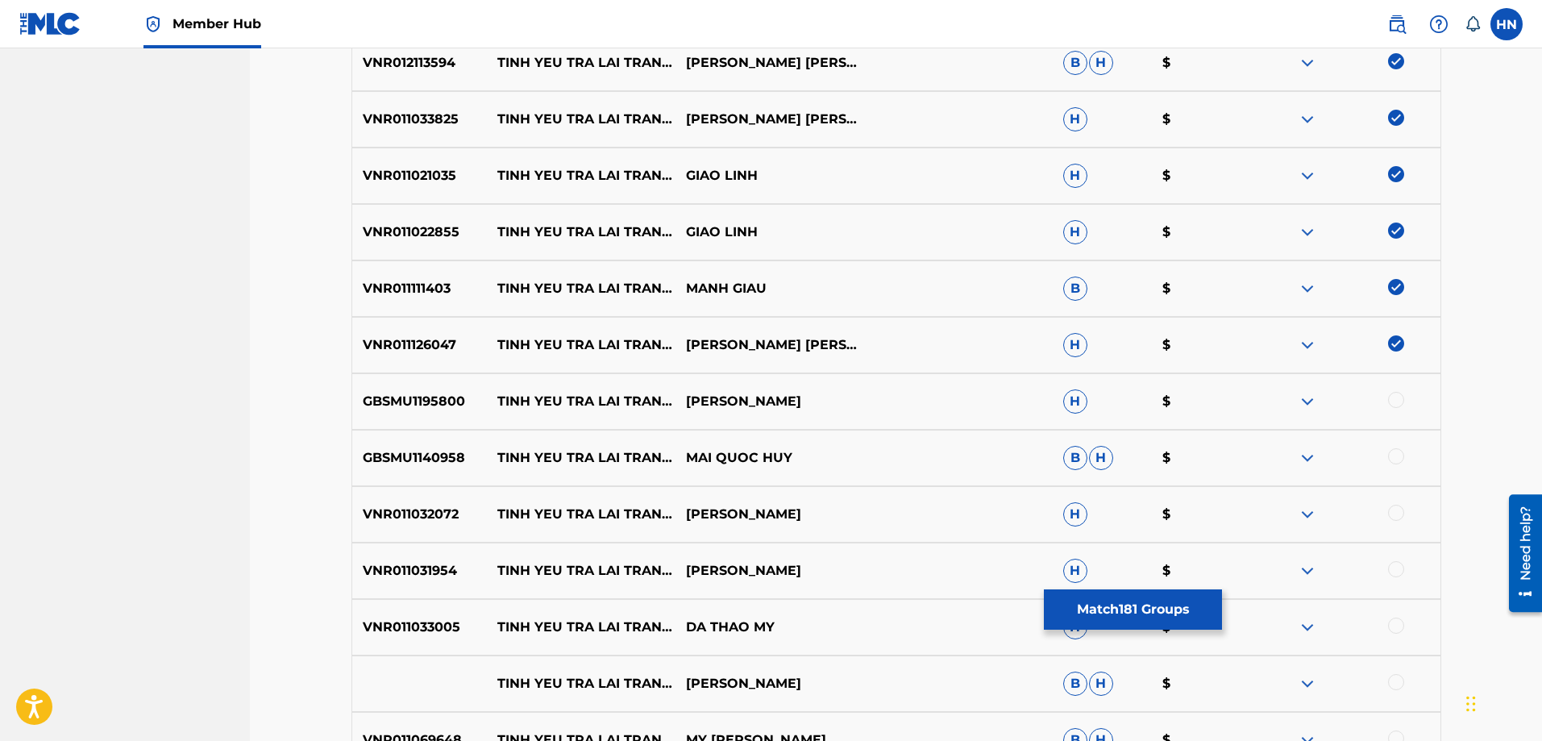
click at [416, 413] on div "GBSMU1195800 [PERSON_NAME] TRA [PERSON_NAME] SAO [PERSON_NAME] H $" at bounding box center [896, 401] width 1090 height 56
click at [1396, 399] on div at bounding box center [1396, 400] width 16 height 16
click at [446, 446] on div "GBSMU1140958 [PERSON_NAME] TRA [PERSON_NAME] SAO [PERSON_NAME] [PERSON_NAME] $" at bounding box center [896, 458] width 1090 height 56
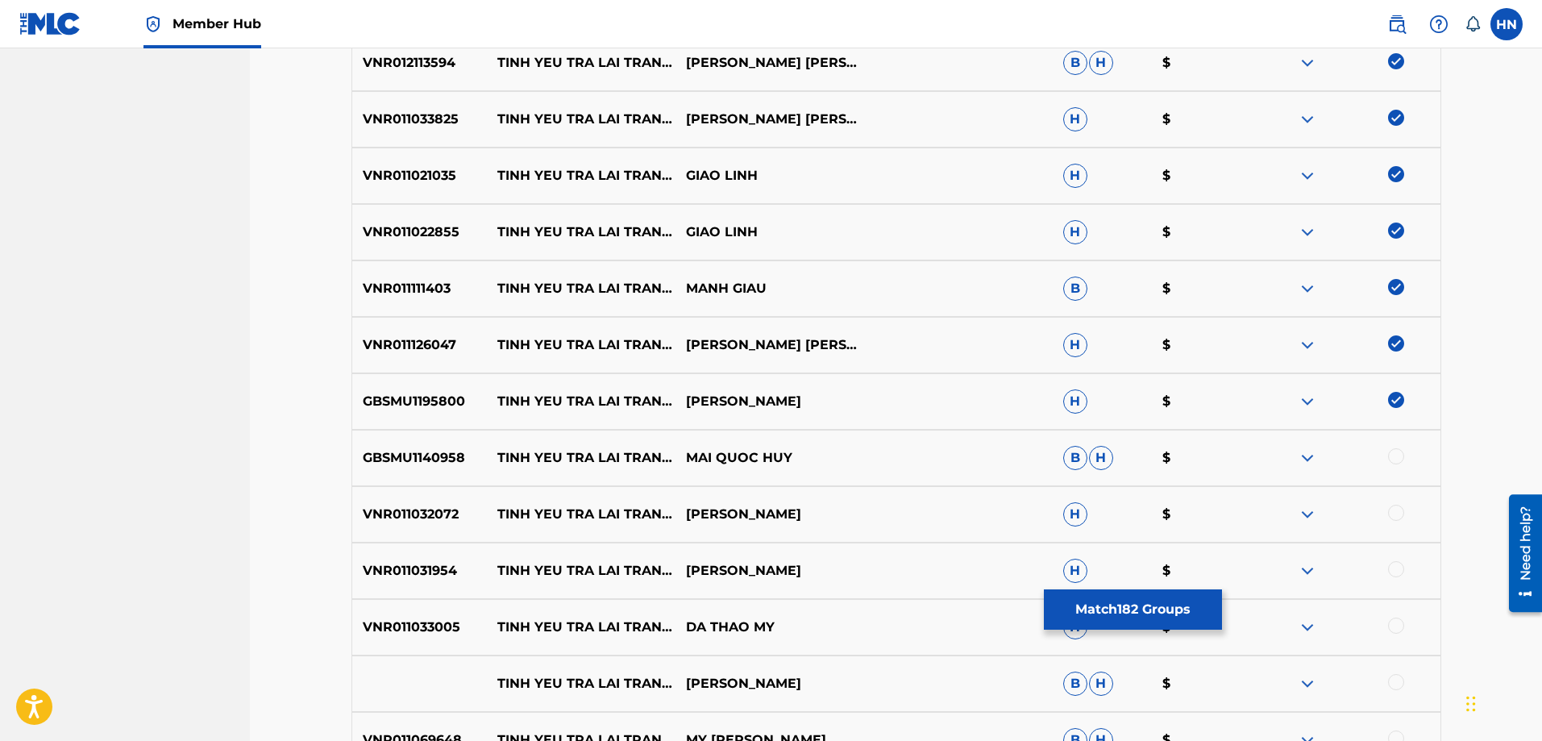
click at [1398, 452] on div at bounding box center [1396, 456] width 16 height 16
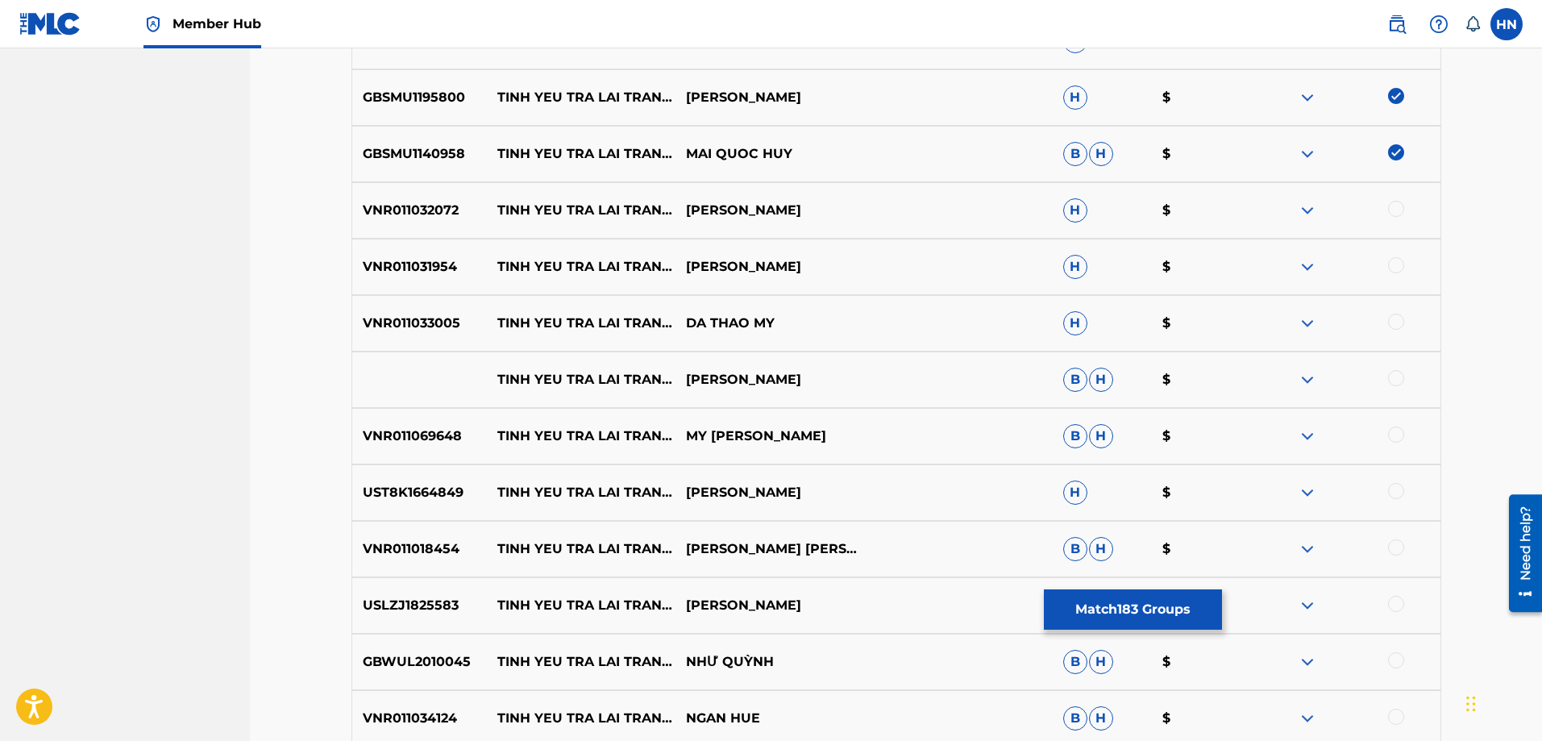
scroll to position [11120, 0]
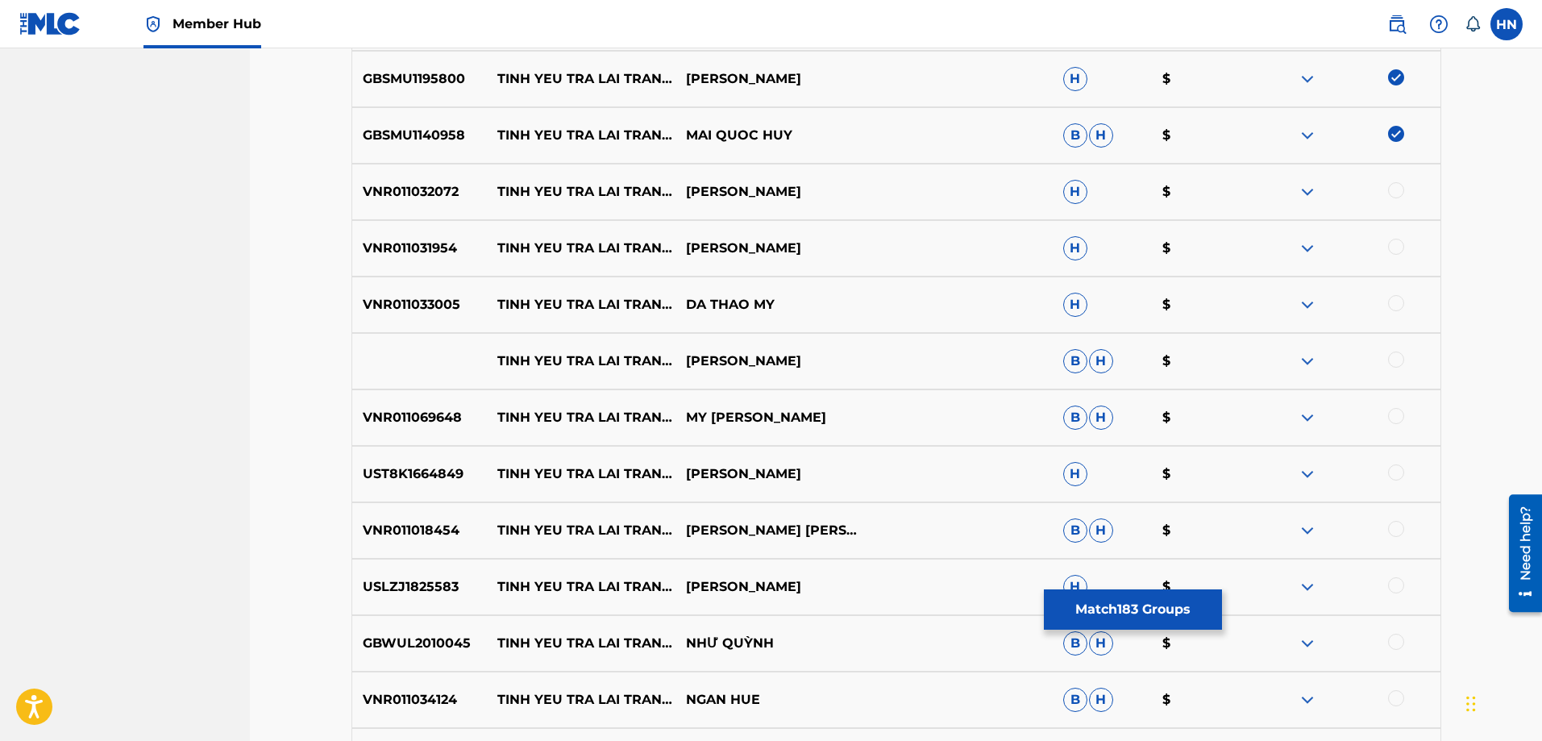
click at [439, 199] on p "VNR011032072" at bounding box center [419, 191] width 135 height 19
click at [1401, 182] on div at bounding box center [1346, 191] width 189 height 19
click at [1400, 184] on div at bounding box center [1396, 190] width 16 height 16
click at [422, 238] on div "VNR011031954 [PERSON_NAME] TRA [PERSON_NAME] SAO [PERSON_NAME] H $" at bounding box center [896, 248] width 1090 height 56
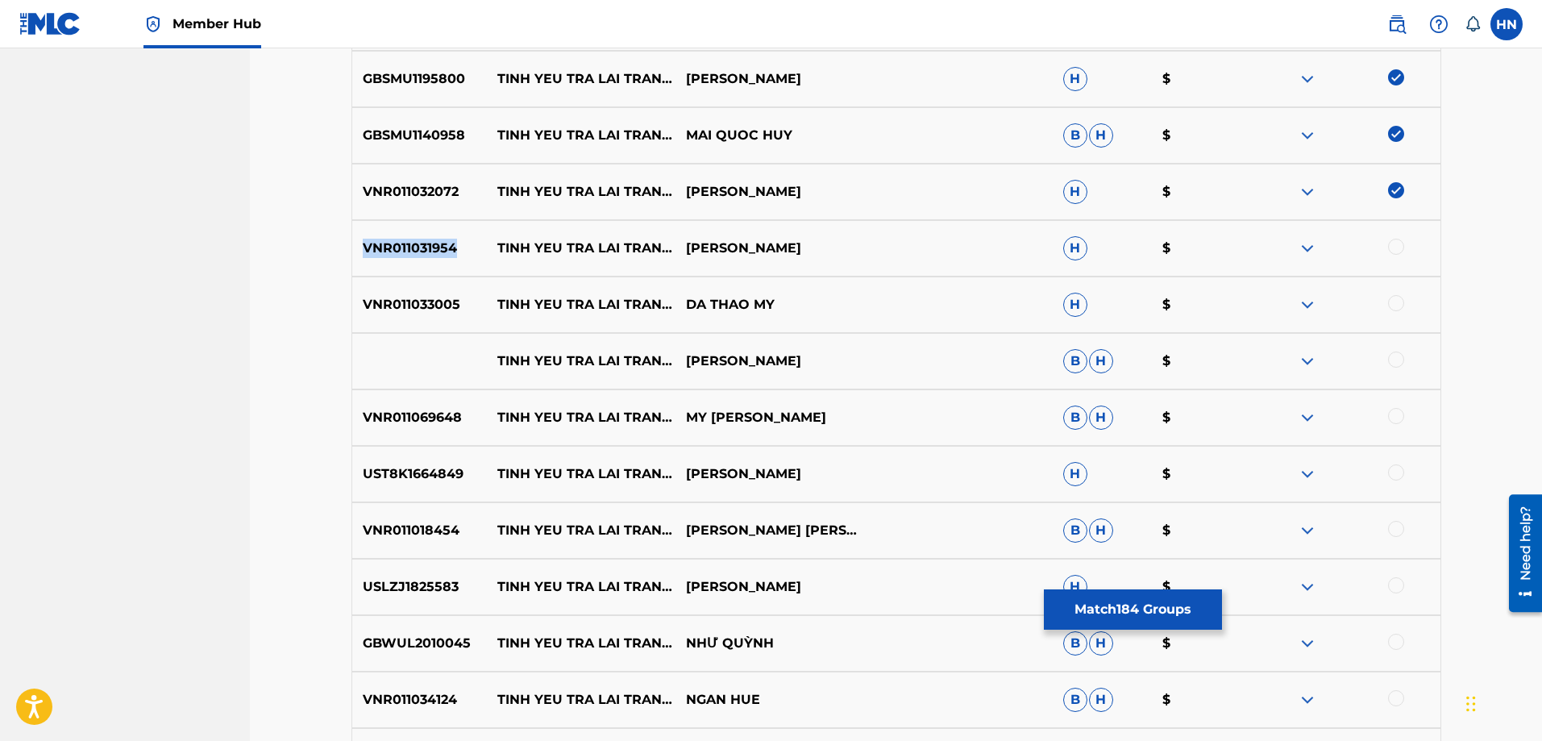
click at [422, 238] on div "VNR011031954 [PERSON_NAME] TRA [PERSON_NAME] SAO [PERSON_NAME] H $" at bounding box center [896, 248] width 1090 height 56
click at [1400, 240] on div at bounding box center [1396, 247] width 16 height 16
click at [413, 313] on p "VNR011033005" at bounding box center [419, 304] width 135 height 19
click at [1395, 304] on div at bounding box center [1396, 303] width 16 height 16
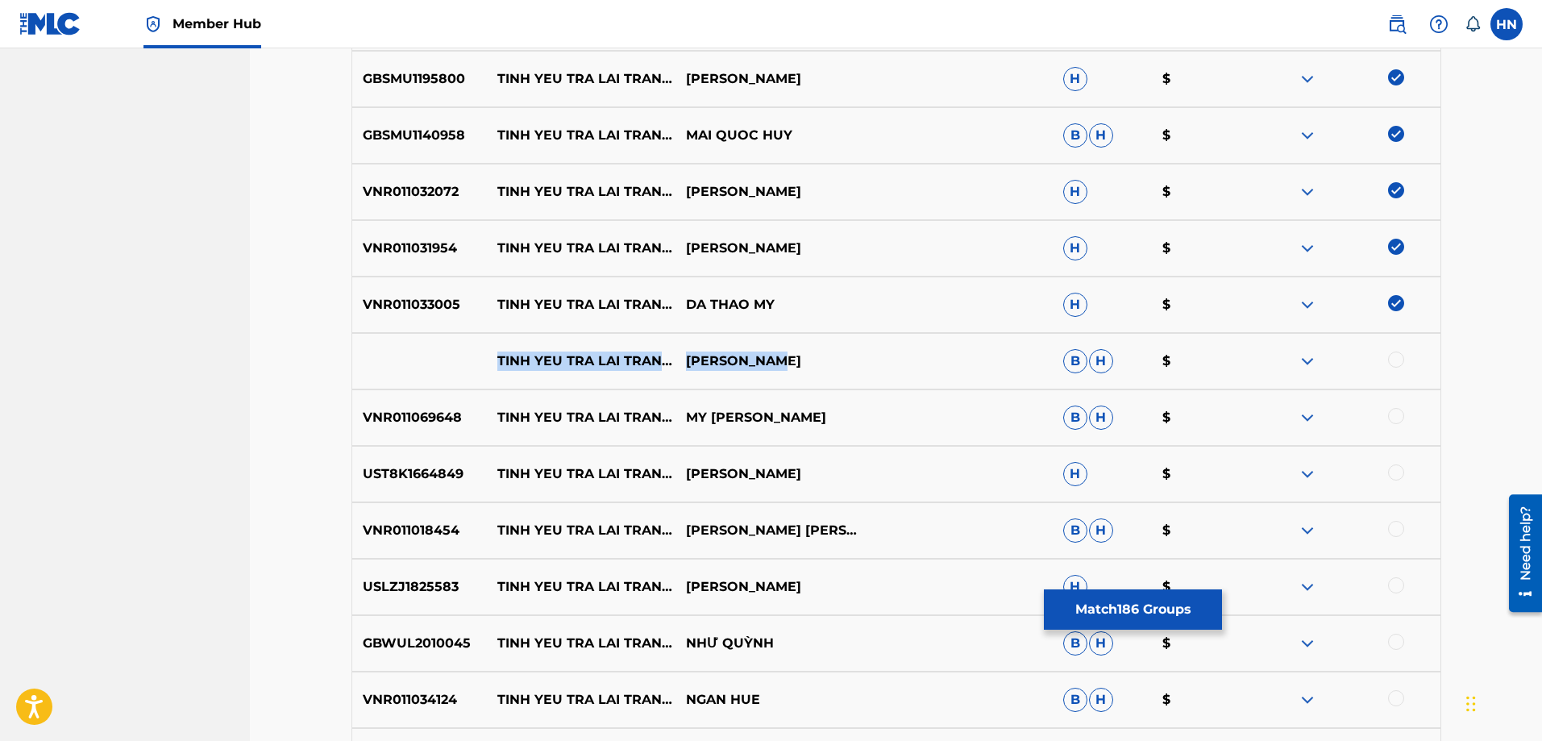
drag, startPoint x: 481, startPoint y: 349, endPoint x: 845, endPoint y: 359, distance: 363.6
click at [845, 359] on div "[PERSON_NAME] TRA [PERSON_NAME] SAO [PERSON_NAME] [PERSON_NAME] $" at bounding box center [896, 361] width 1090 height 56
click at [1391, 361] on div at bounding box center [1396, 359] width 16 height 16
click at [1305, 355] on img at bounding box center [1307, 360] width 19 height 19
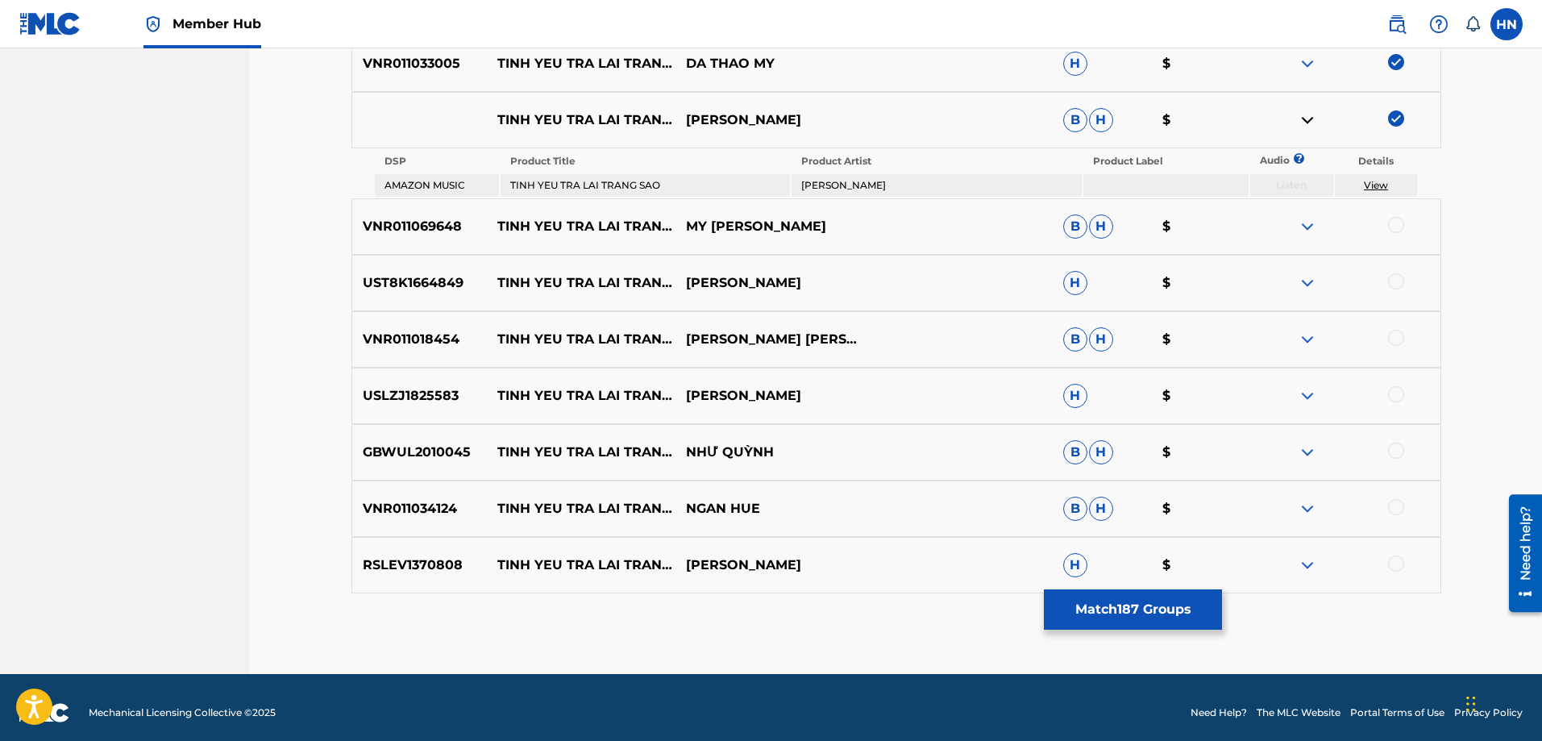
scroll to position [11361, 0]
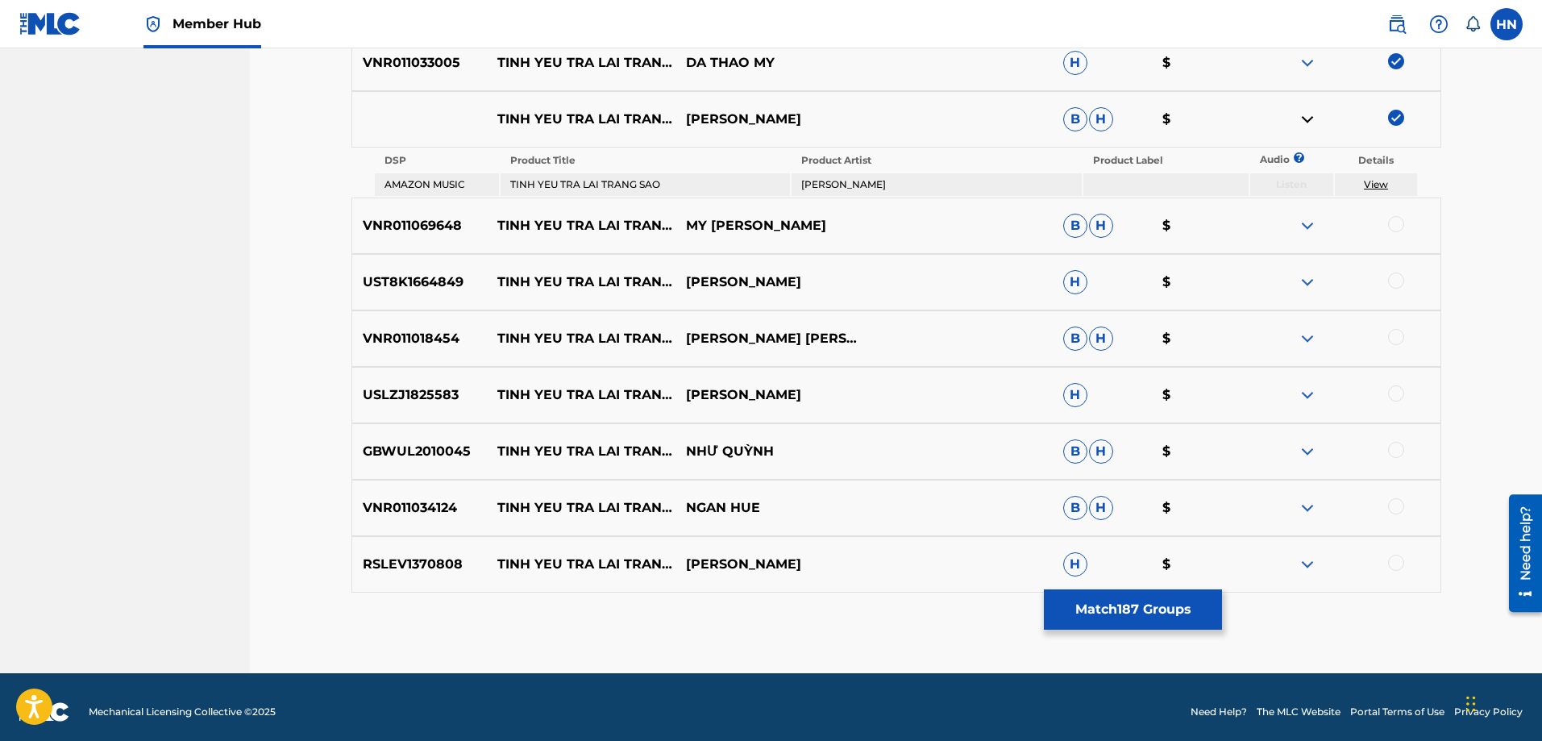
click at [428, 231] on p "VNR011069648" at bounding box center [419, 225] width 135 height 19
click at [1398, 221] on div at bounding box center [1396, 224] width 16 height 16
click at [430, 281] on p "UST8K1664849" at bounding box center [419, 281] width 135 height 19
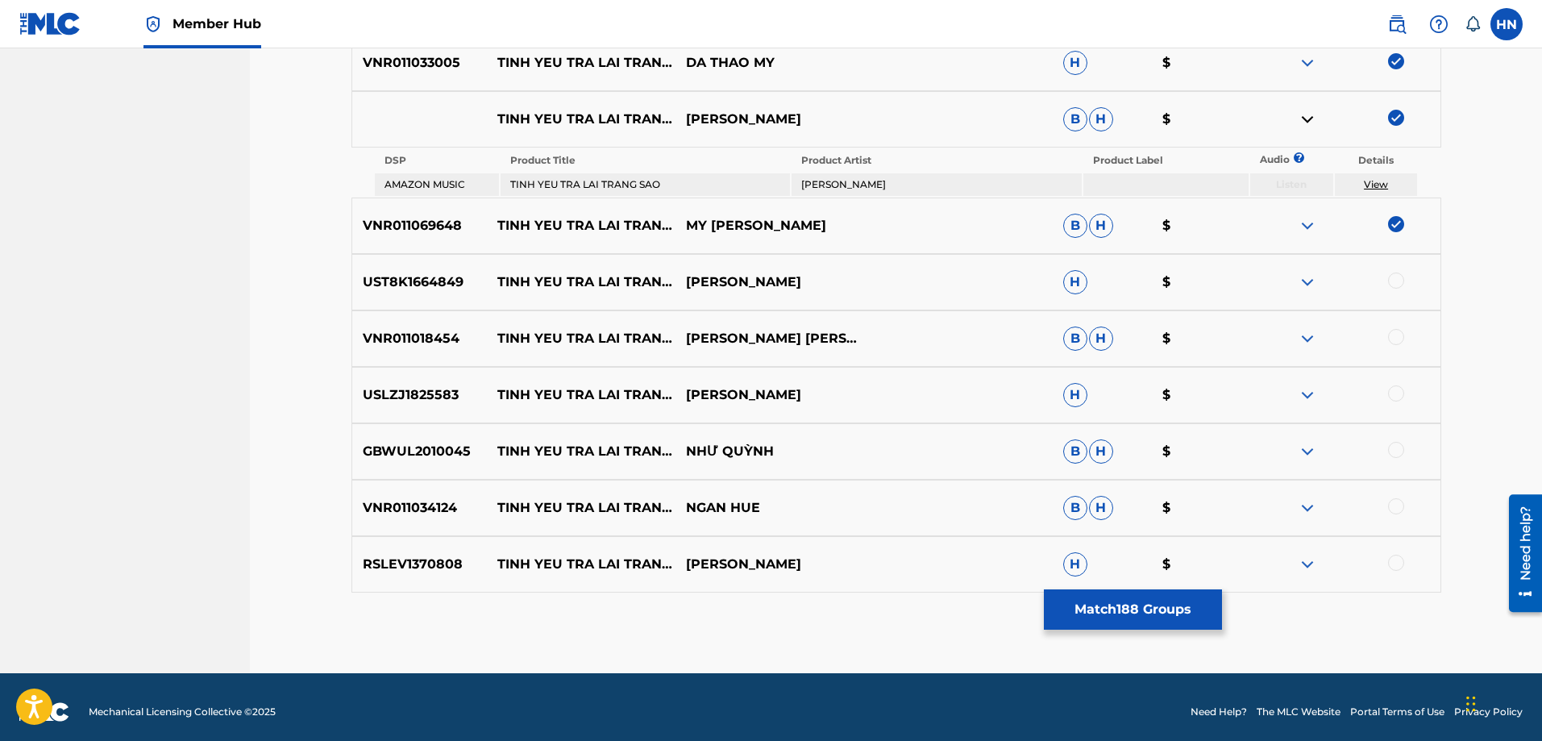
click at [1398, 277] on div at bounding box center [1396, 280] width 16 height 16
click at [388, 347] on p "VNR011018454" at bounding box center [419, 338] width 135 height 19
click at [1390, 338] on div at bounding box center [1396, 337] width 16 height 16
click at [427, 412] on div "USLZJ1825583 [PERSON_NAME] TRA [PERSON_NAME] SAO LÝ THU [PERSON_NAME] H $" at bounding box center [896, 395] width 1090 height 56
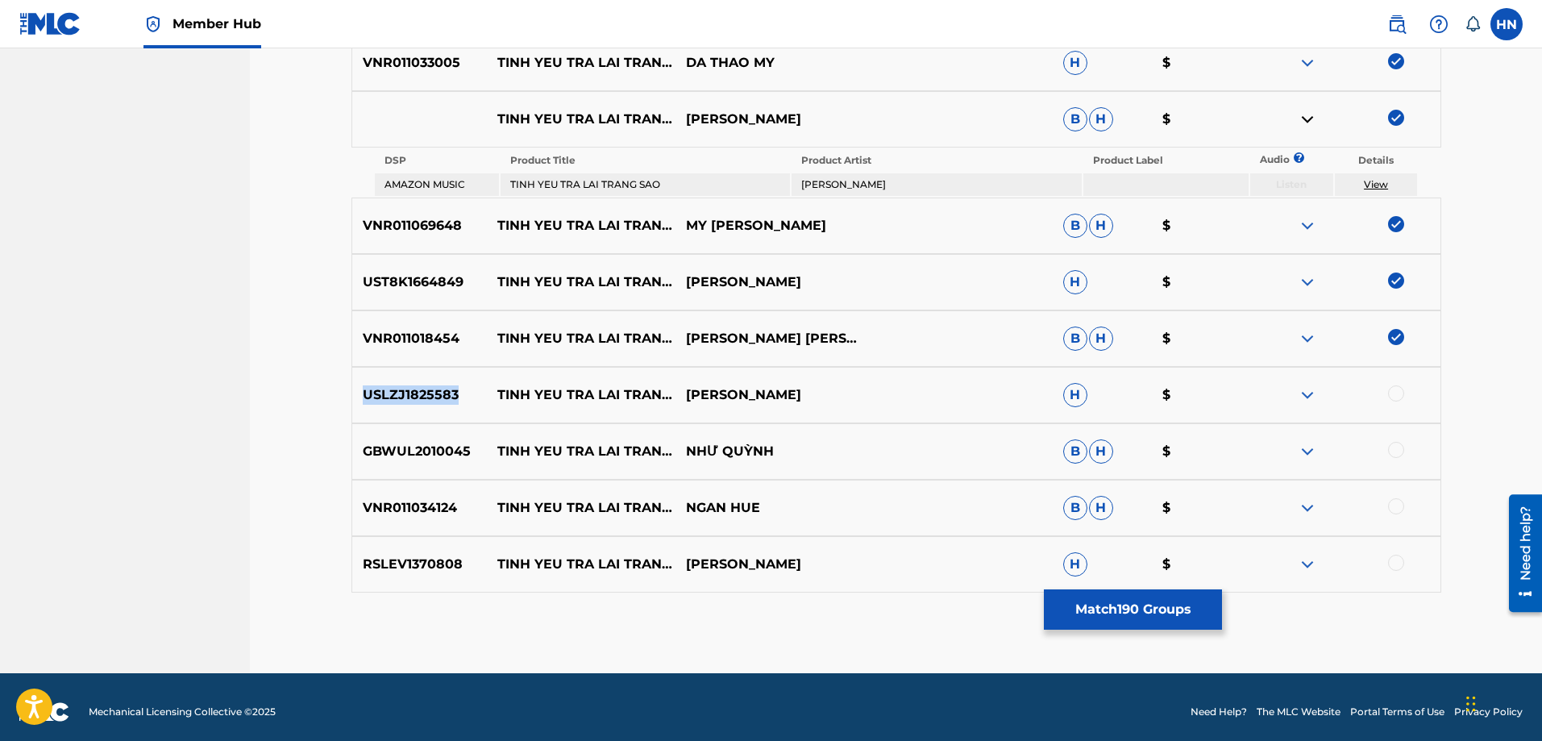
click at [427, 412] on div "USLZJ1825583 [PERSON_NAME] TRA [PERSON_NAME] SAO LÝ THU [PERSON_NAME] H $" at bounding box center [896, 395] width 1090 height 56
click at [1398, 388] on div at bounding box center [1396, 393] width 16 height 16
click at [434, 463] on div "GBWUL2010045 [PERSON_NAME] TRA [PERSON_NAME] SAO [PERSON_NAME] [PERSON_NAME] $" at bounding box center [896, 451] width 1090 height 56
click at [1389, 453] on div at bounding box center [1396, 450] width 16 height 16
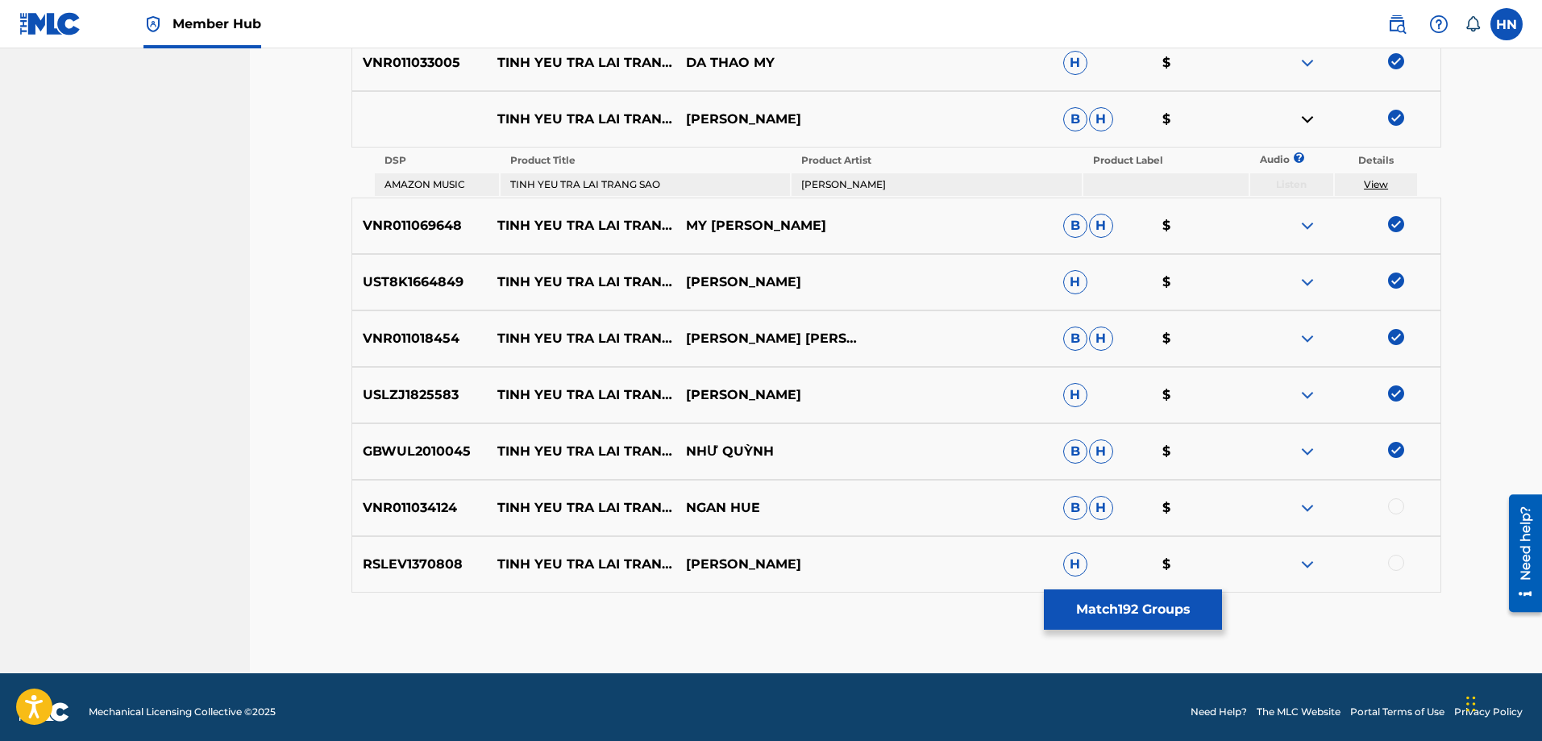
click at [441, 512] on p "VNR011034124" at bounding box center [419, 507] width 135 height 19
click at [1398, 505] on div at bounding box center [1396, 506] width 16 height 16
click at [442, 542] on div "RSLEV1370808 [PERSON_NAME] TRA [PERSON_NAME] SAO [PERSON_NAME] H $" at bounding box center [896, 564] width 1090 height 56
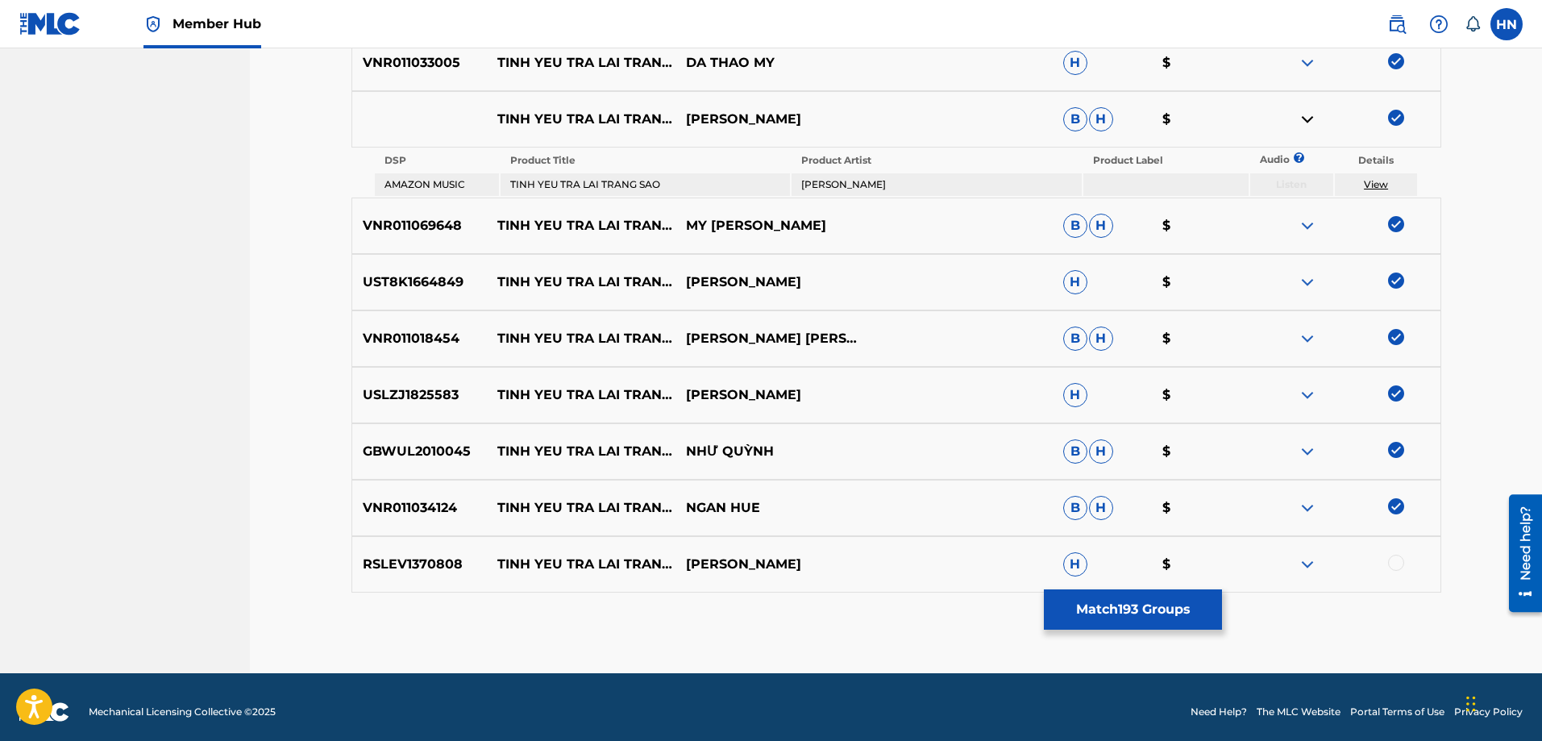
click at [1400, 562] on div at bounding box center [1396, 562] width 16 height 16
click at [1084, 604] on button "Match 194 Groups" at bounding box center [1133, 609] width 178 height 40
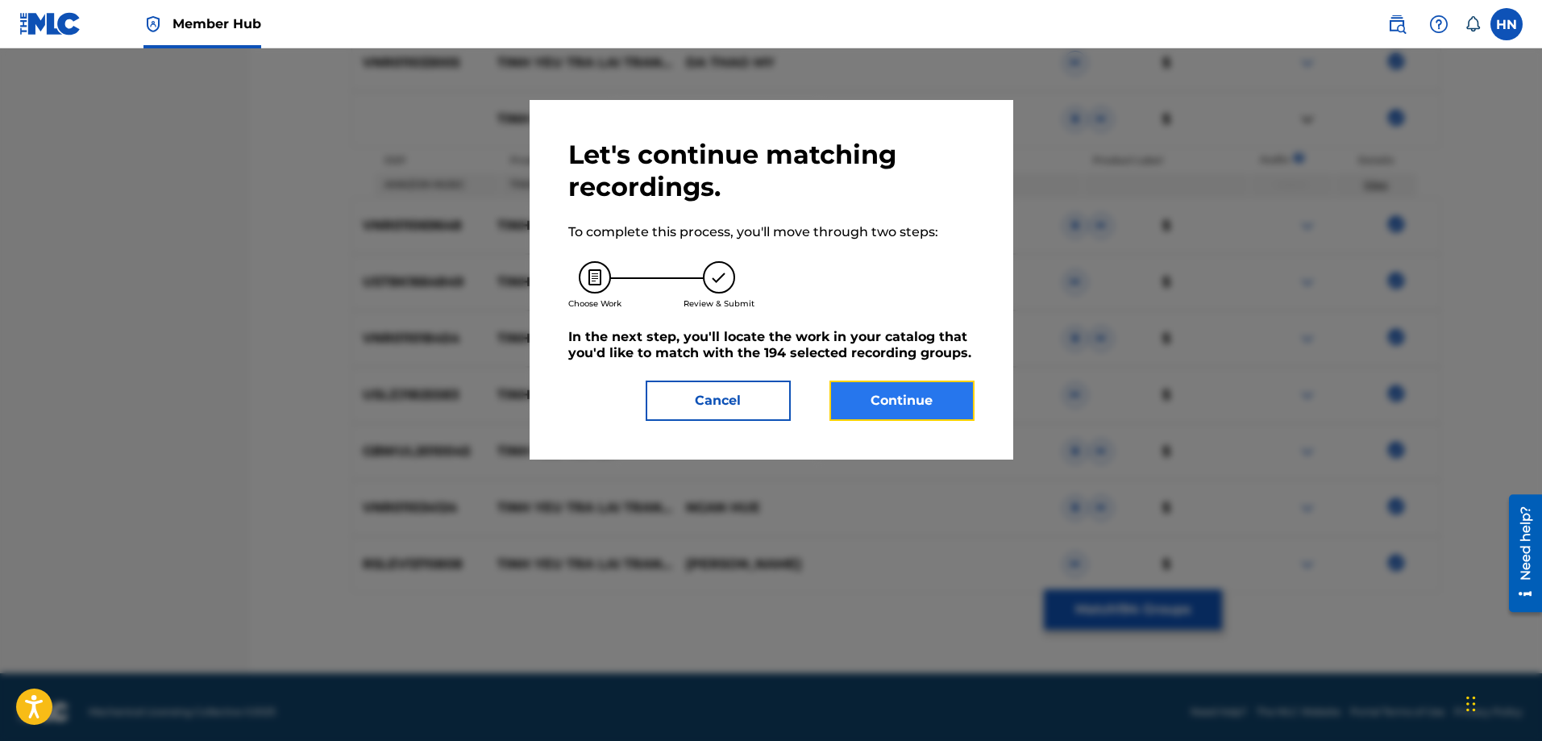
click at [867, 402] on button "Continue" at bounding box center [901, 400] width 145 height 40
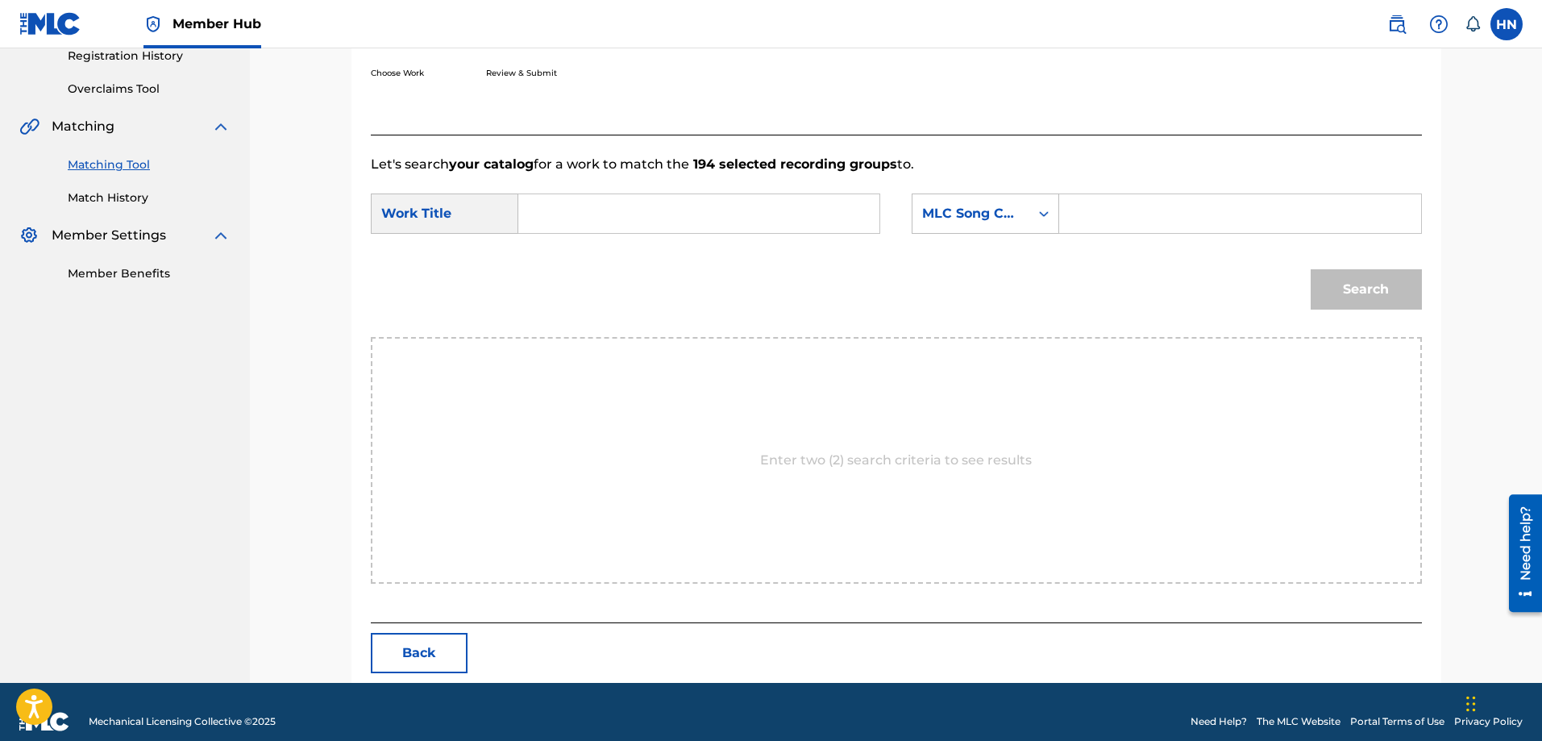
scroll to position [333, 0]
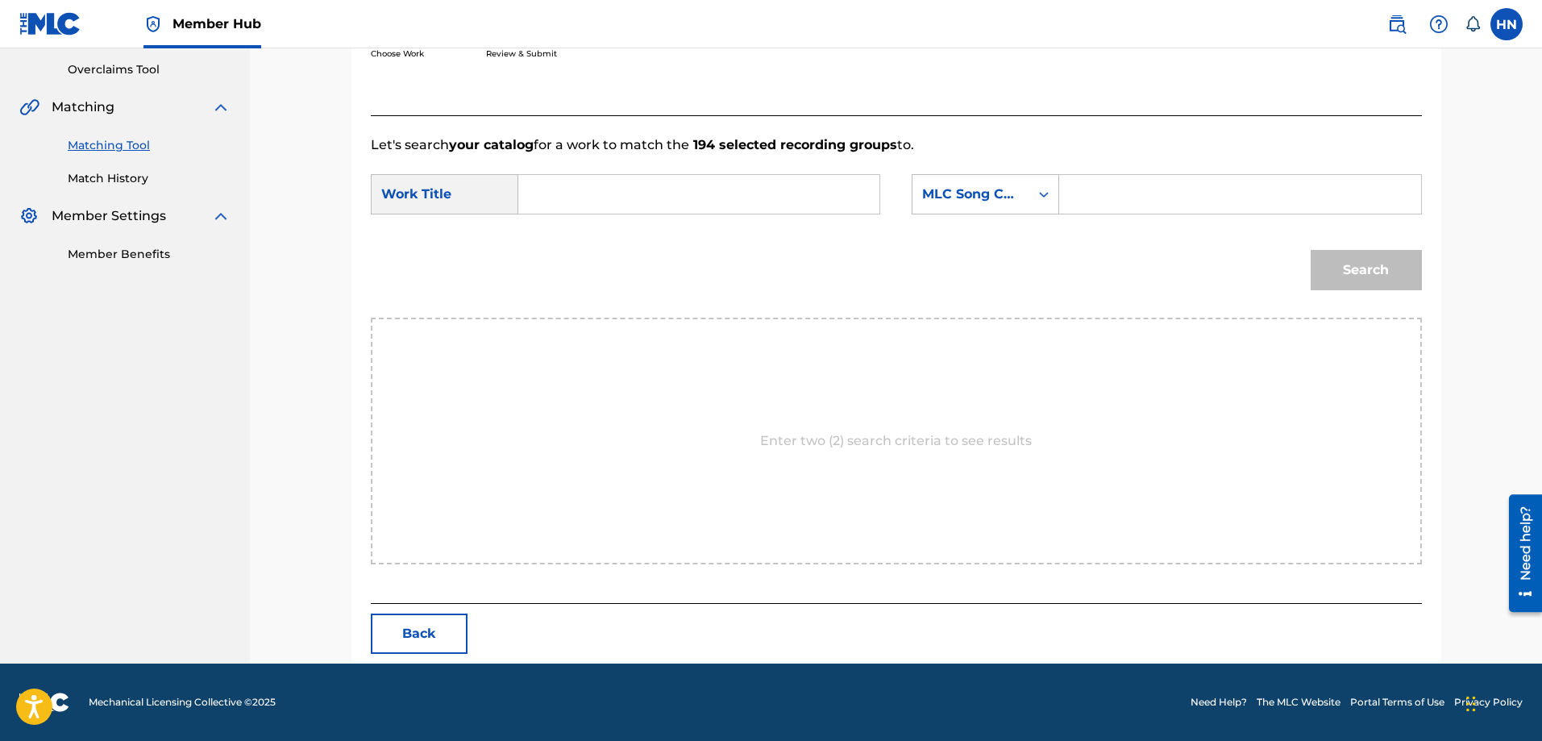
click at [802, 189] on input "Search Form" at bounding box center [699, 194] width 334 height 39
paste input "TÌNH YÊU TRẢ LẠI TRĂNG SAO"
type input "TÌNH YÊU TRẢ LẠI TRĂNG SAO"
click at [932, 198] on div "MLC Song Code" at bounding box center [971, 194] width 98 height 19
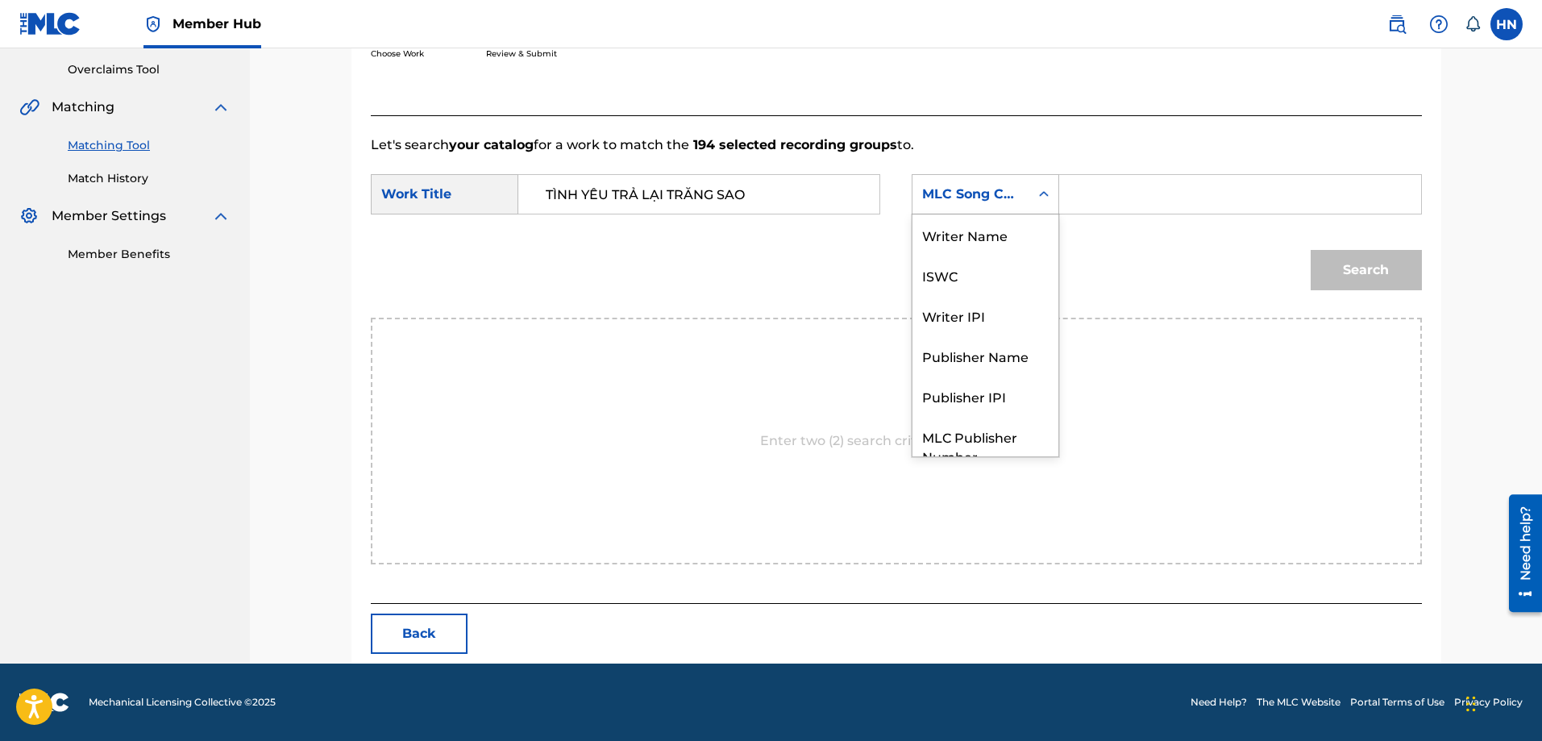
scroll to position [60, 0]
click at [941, 225] on div "ISWC" at bounding box center [985, 215] width 146 height 40
click at [1240, 205] on input "Search Form" at bounding box center [1240, 194] width 334 height 39
paste input "T9201812228"
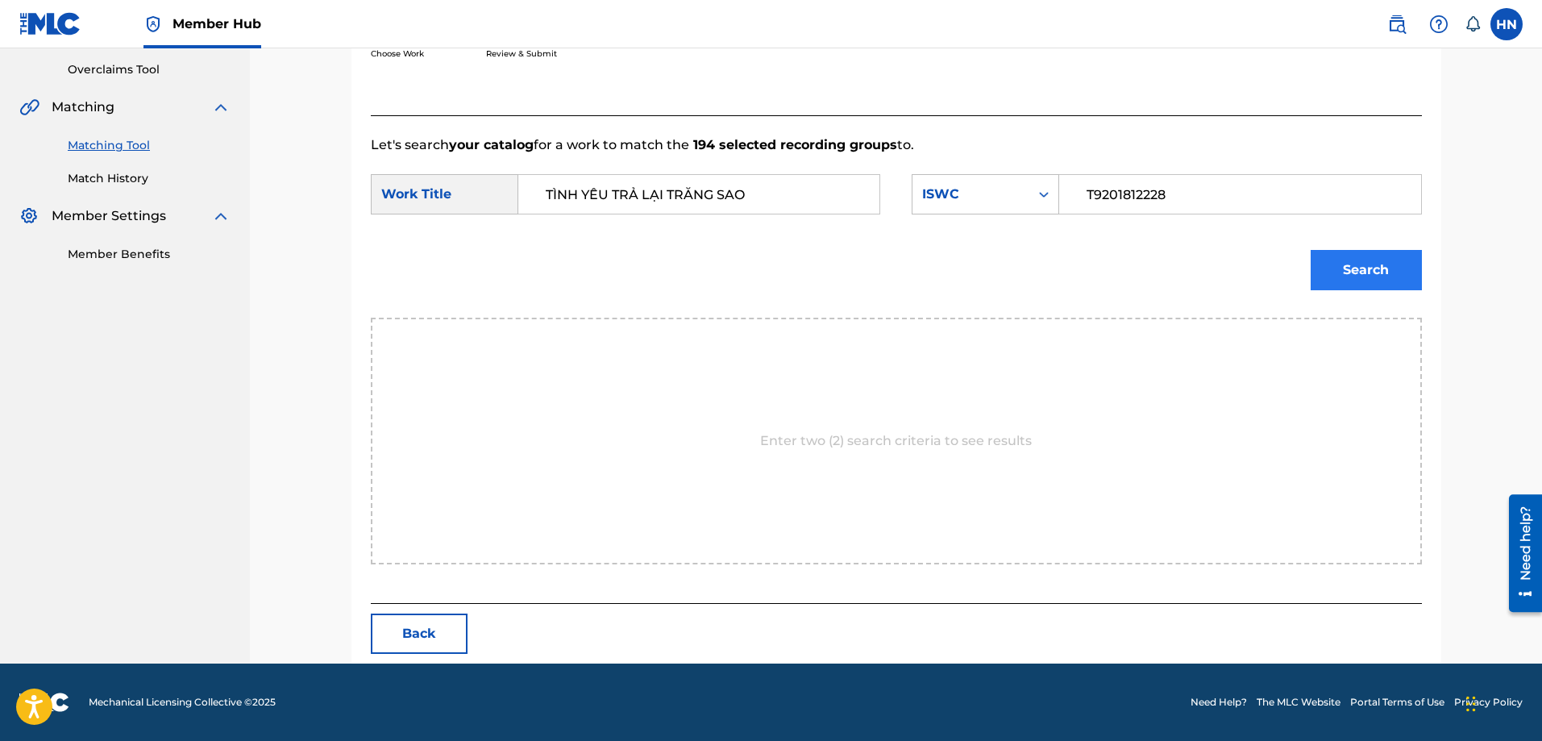
type input "T9201812228"
click at [1337, 250] on button "Search" at bounding box center [1365, 270] width 111 height 40
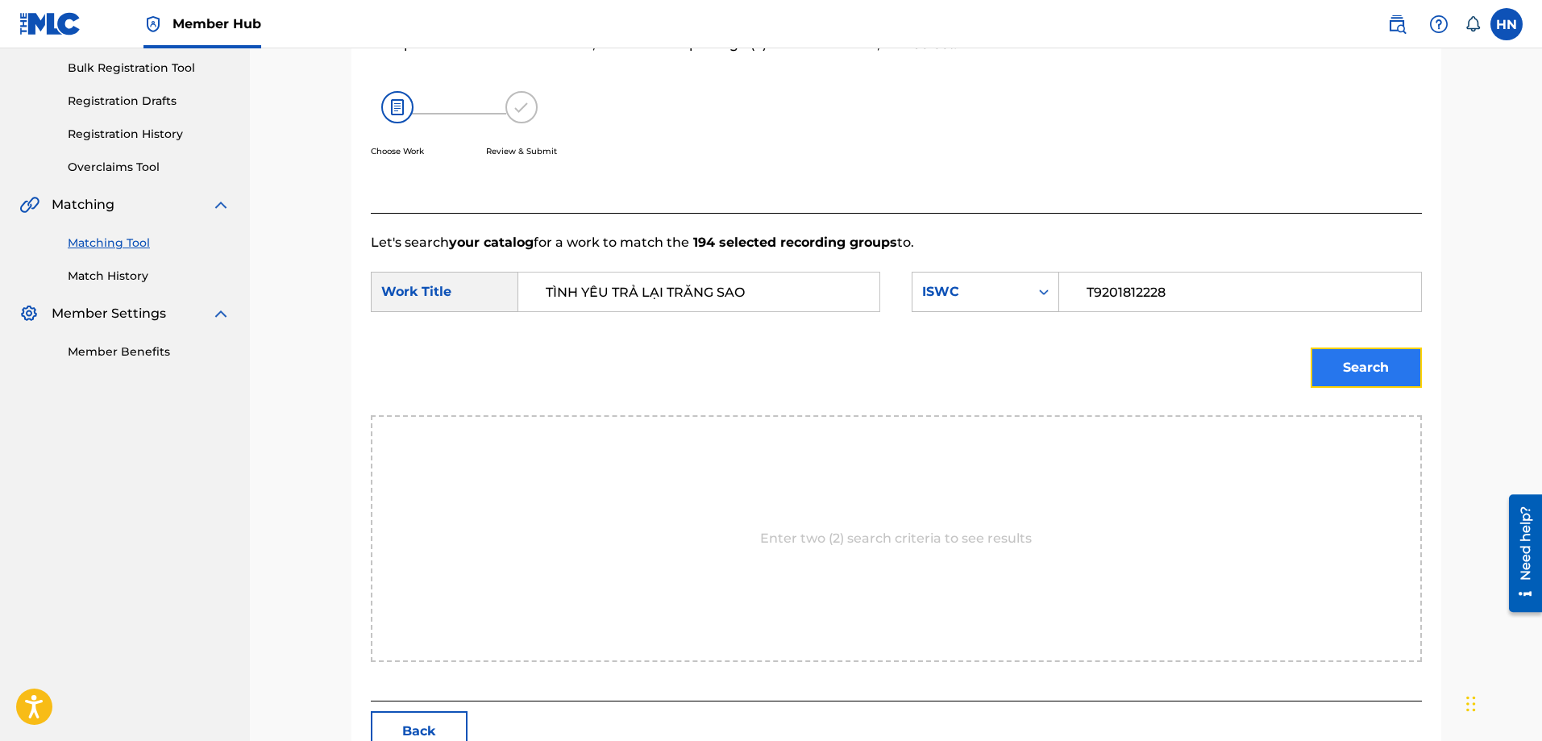
scroll to position [91, 0]
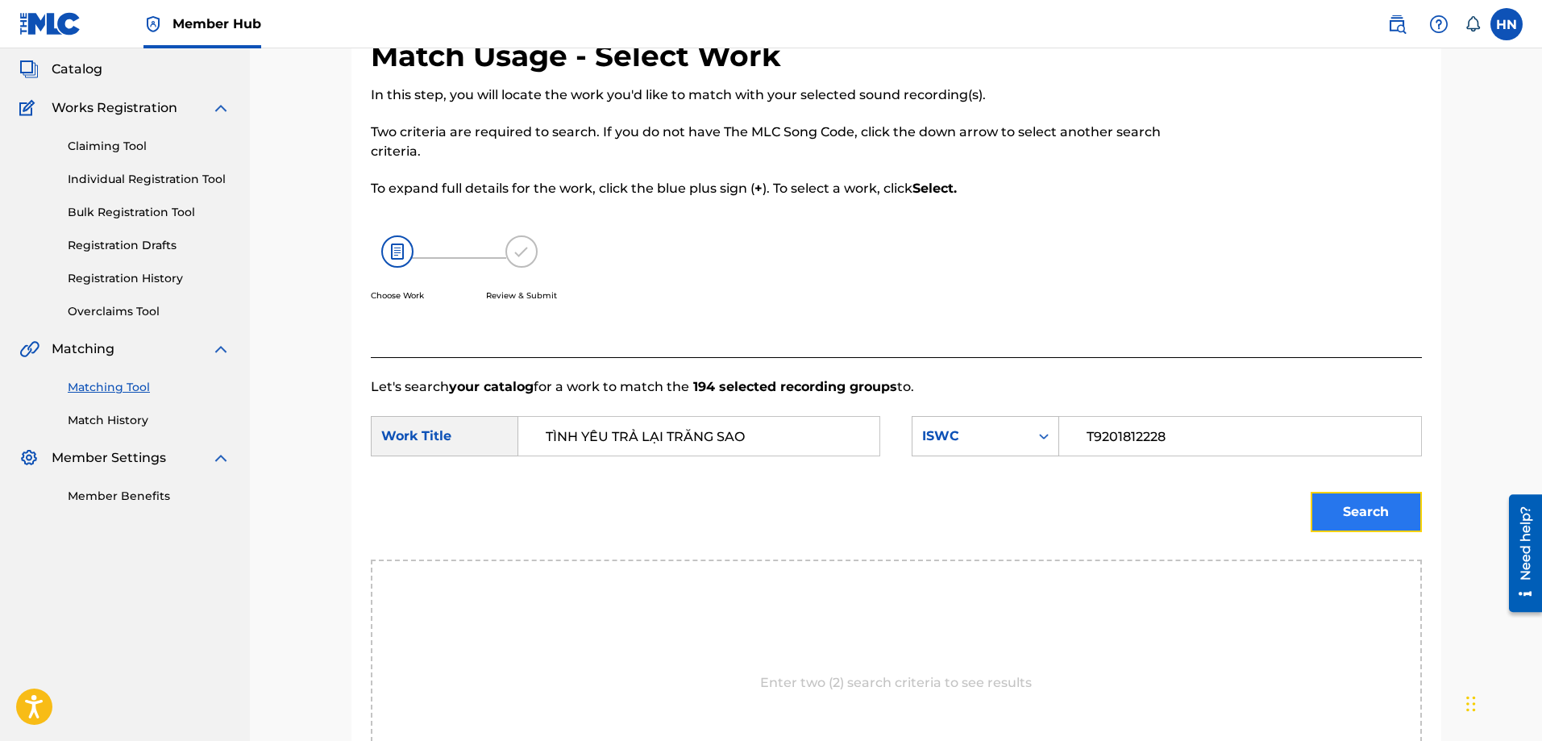
click at [1342, 503] on button "Search" at bounding box center [1365, 512] width 111 height 40
click at [1342, 507] on button "Search" at bounding box center [1365, 512] width 111 height 40
click at [1349, 495] on button "Search" at bounding box center [1365, 512] width 111 height 40
click at [1326, 500] on button "Search" at bounding box center [1365, 512] width 111 height 40
click at [1348, 508] on button "Search" at bounding box center [1365, 512] width 111 height 40
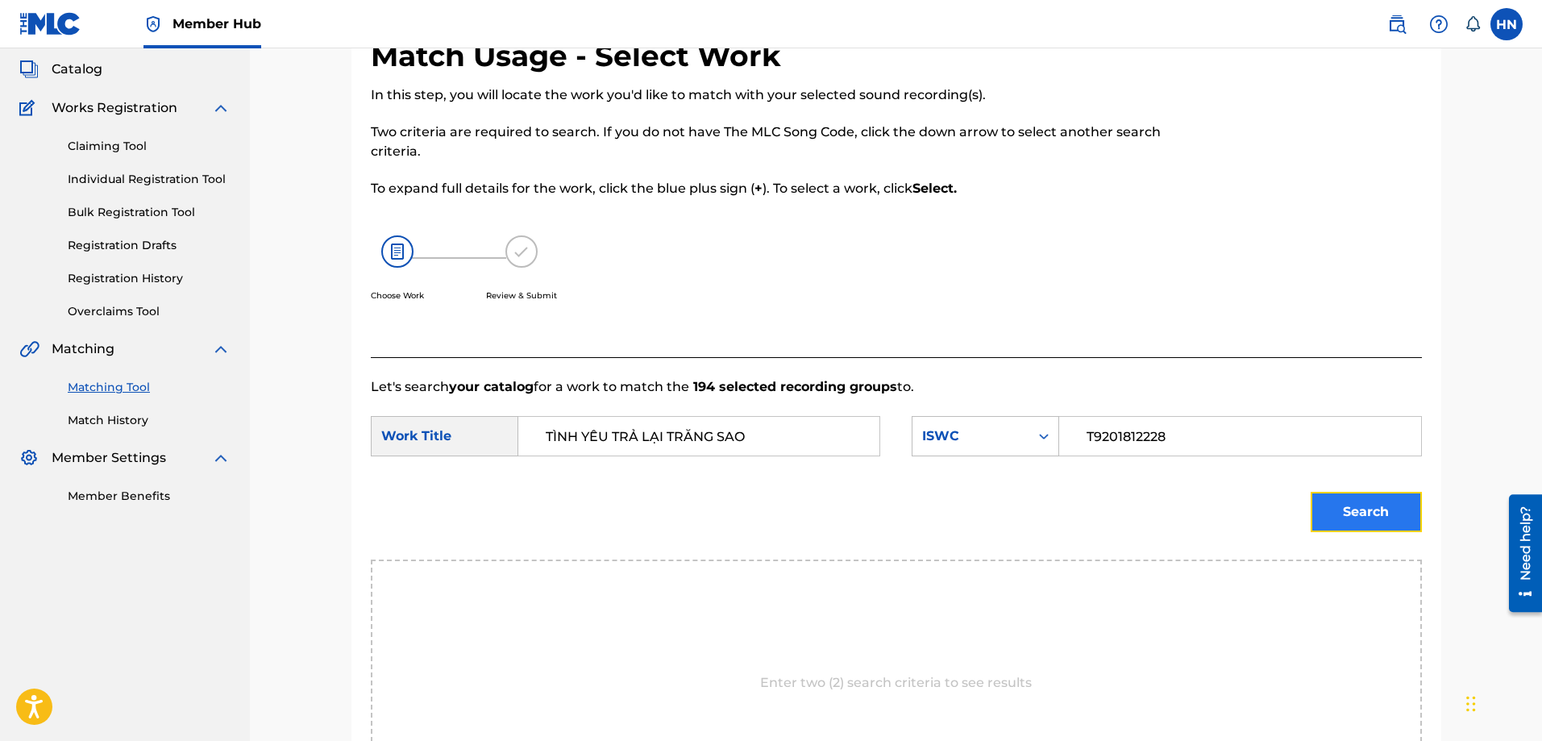
click at [1318, 509] on button "Search" at bounding box center [1365, 512] width 111 height 40
click at [1358, 511] on button "Search" at bounding box center [1365, 512] width 111 height 40
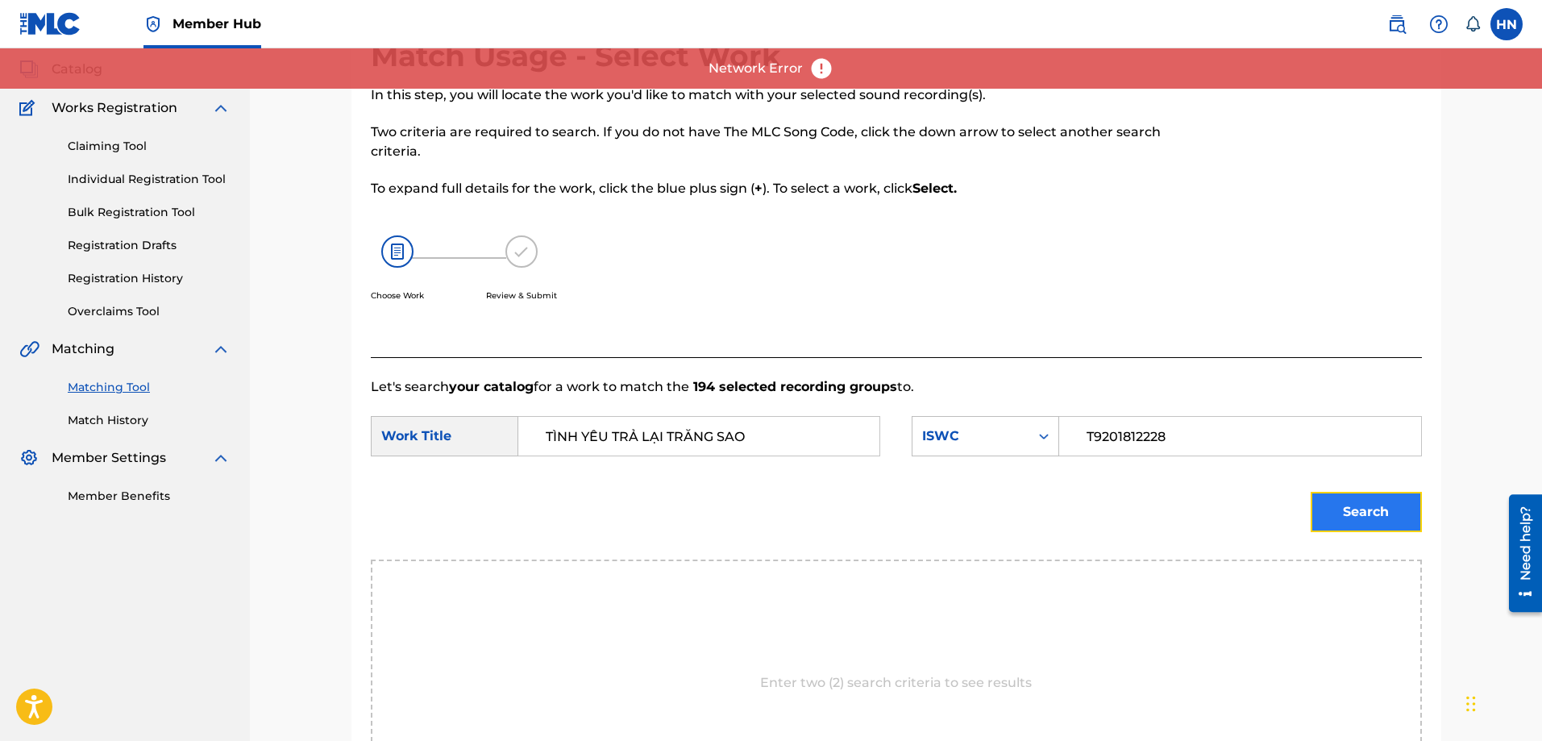
click at [1339, 510] on button "Search" at bounding box center [1365, 512] width 111 height 40
click at [1319, 506] on button "Search" at bounding box center [1365, 512] width 111 height 40
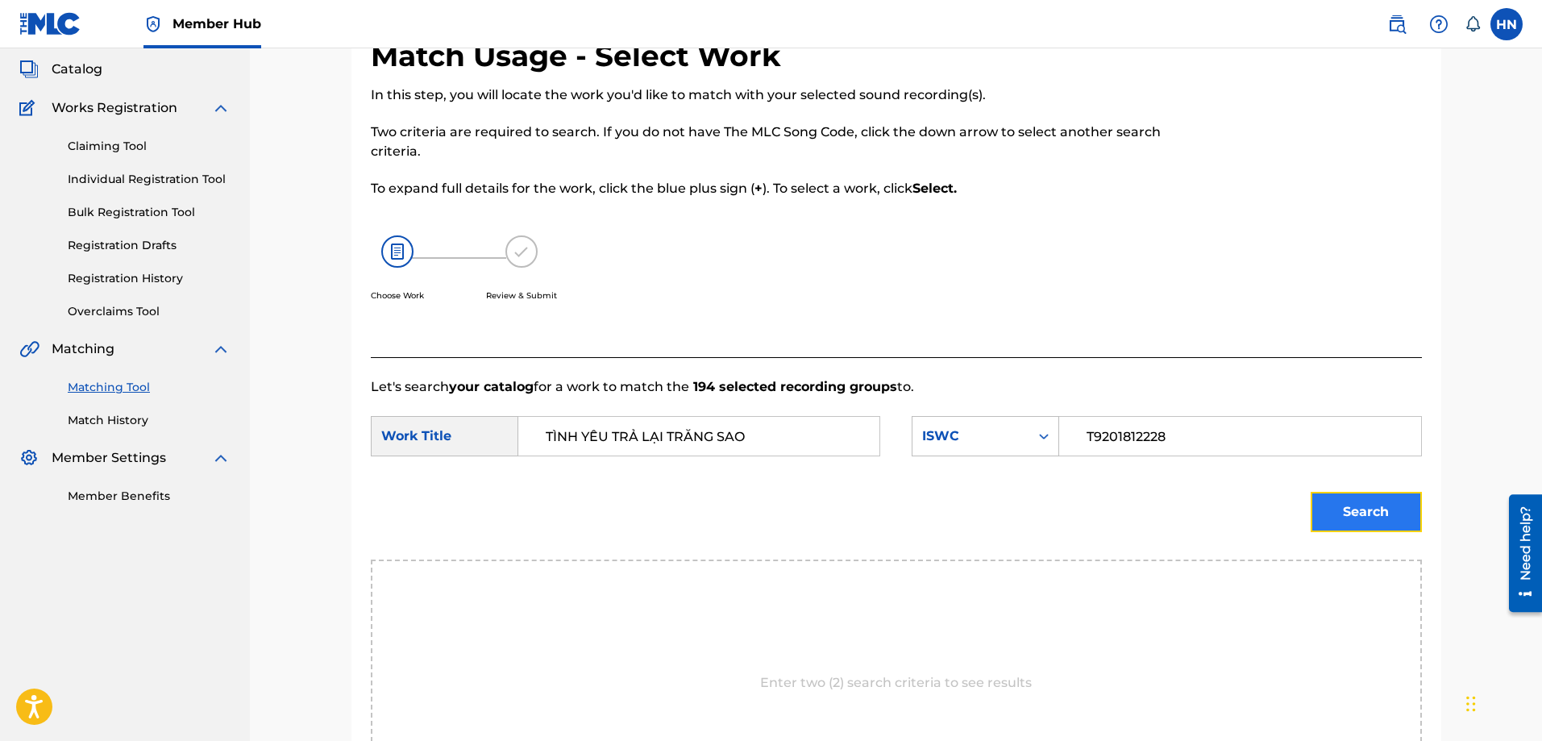
click at [1348, 492] on button "Search" at bounding box center [1365, 512] width 111 height 40
click at [1403, 509] on button "Search" at bounding box center [1365, 512] width 111 height 40
click at [1382, 496] on button "Search" at bounding box center [1365, 512] width 111 height 40
click at [1367, 497] on button "Search" at bounding box center [1365, 512] width 111 height 40
click at [1377, 519] on button "Search" at bounding box center [1365, 512] width 111 height 40
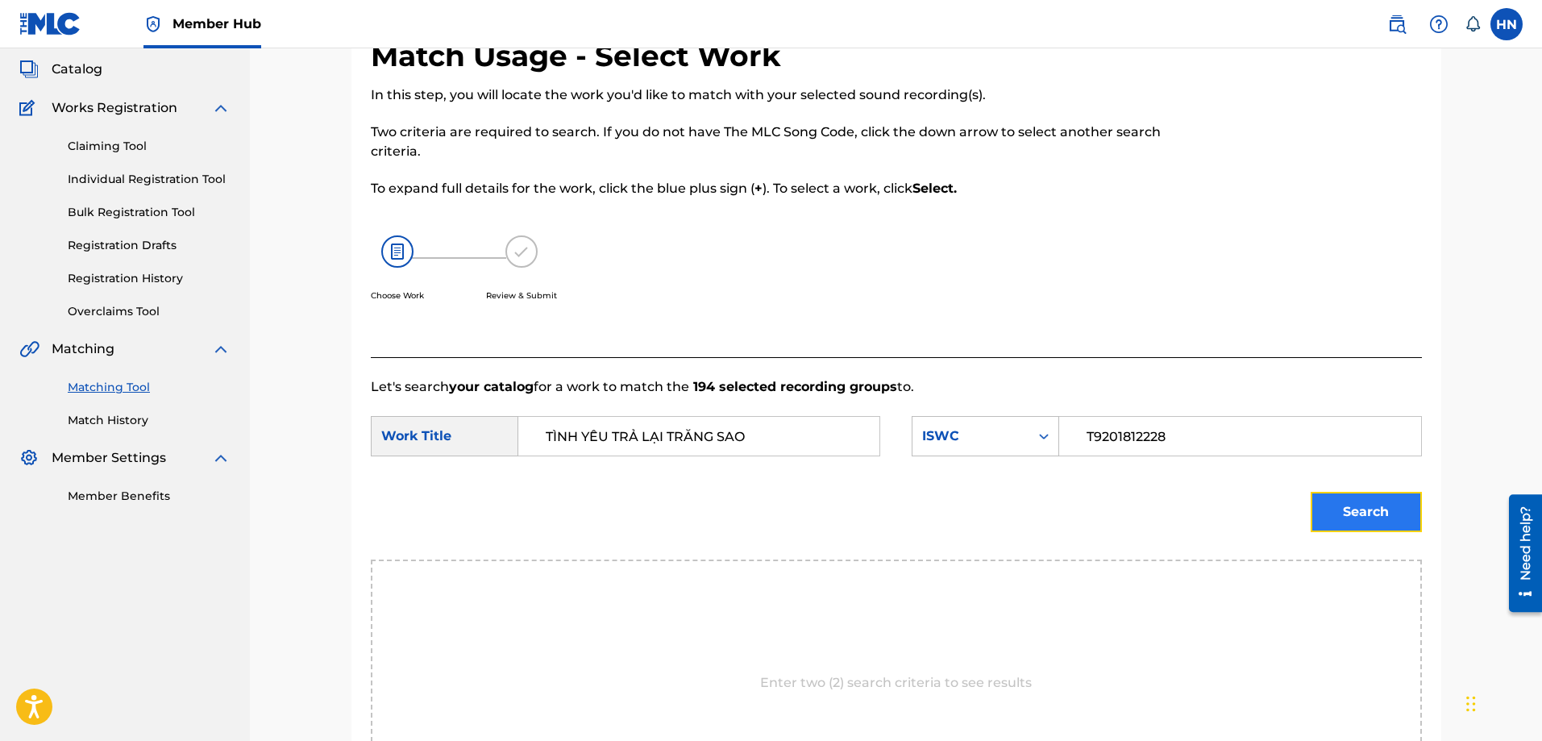
click at [1375, 497] on button "Search" at bounding box center [1365, 512] width 111 height 40
click at [1327, 528] on button "Search" at bounding box center [1365, 512] width 111 height 40
click at [1324, 502] on button "Search" at bounding box center [1365, 512] width 111 height 40
click at [1335, 511] on button "Search" at bounding box center [1365, 512] width 111 height 40
click at [1322, 509] on button "Search" at bounding box center [1365, 512] width 111 height 40
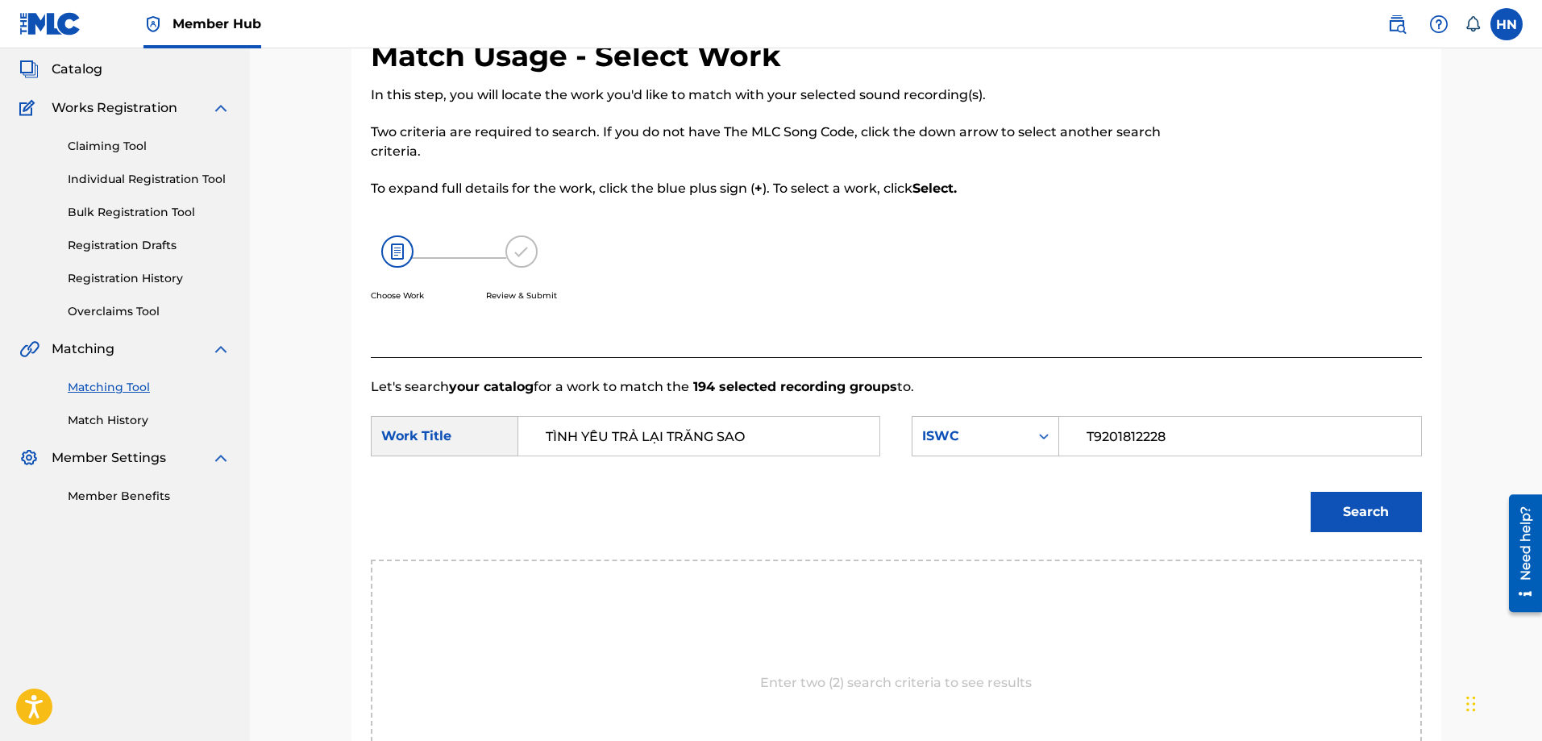
click at [1295, 496] on div "Search" at bounding box center [896, 518] width 1051 height 84
click at [1331, 500] on button "Search" at bounding box center [1365, 512] width 111 height 40
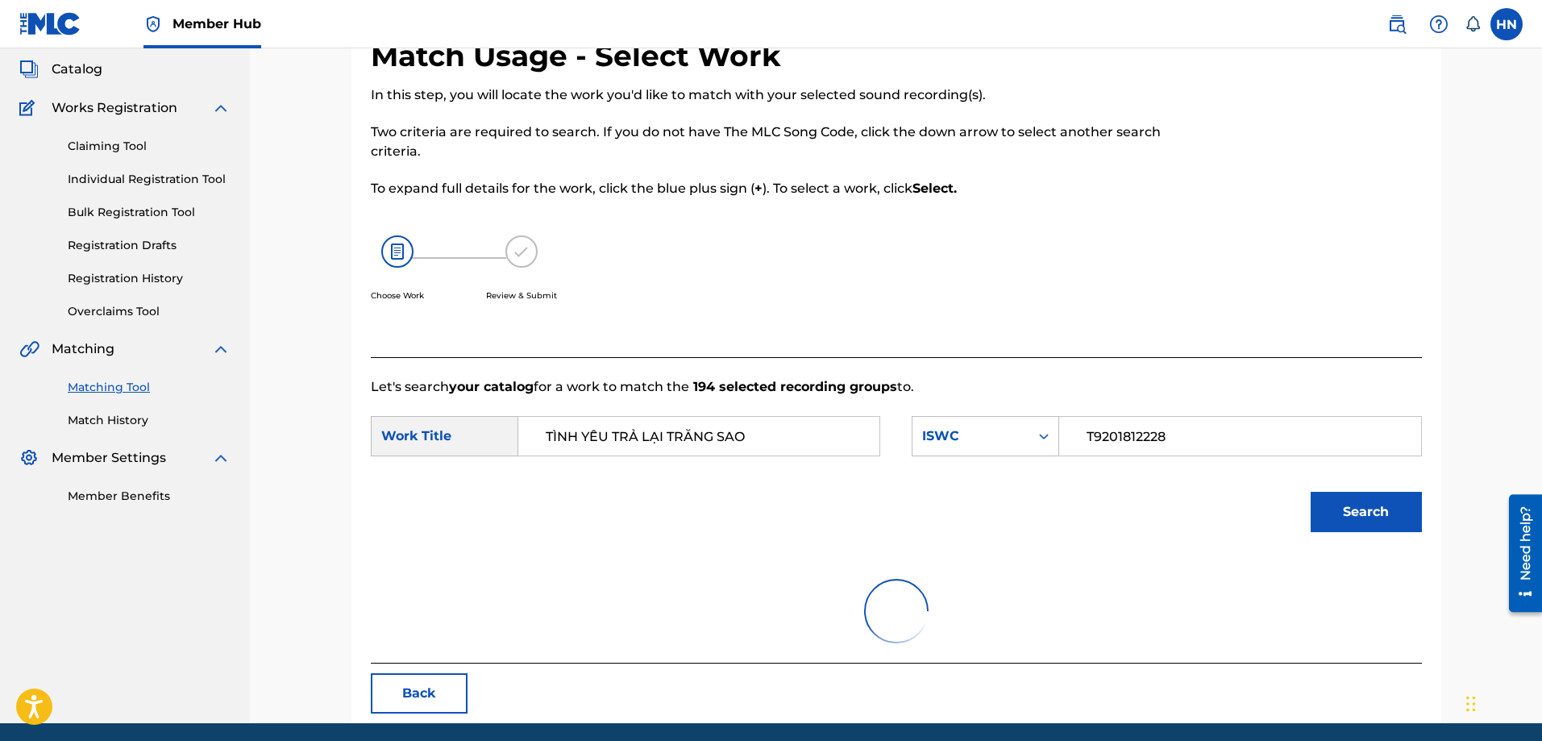
click at [1041, 249] on div "Choose Work Review & Submit" at bounding box center [775, 277] width 809 height 123
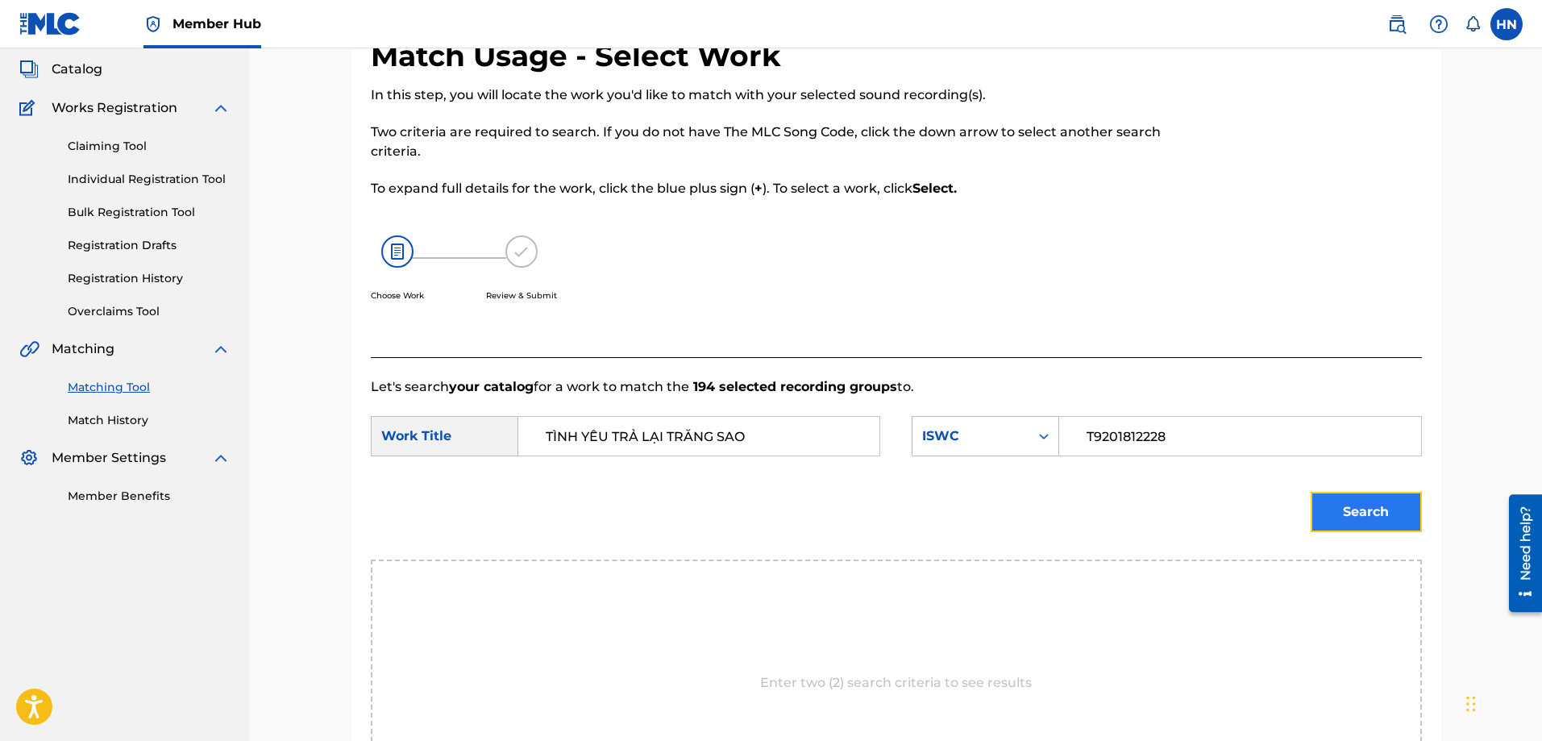
click at [1339, 510] on button "Search" at bounding box center [1365, 512] width 111 height 40
click at [1346, 500] on button "Search" at bounding box center [1365, 512] width 111 height 40
click at [1319, 513] on button "Search" at bounding box center [1365, 512] width 111 height 40
click at [1320, 513] on button "Search" at bounding box center [1365, 512] width 111 height 40
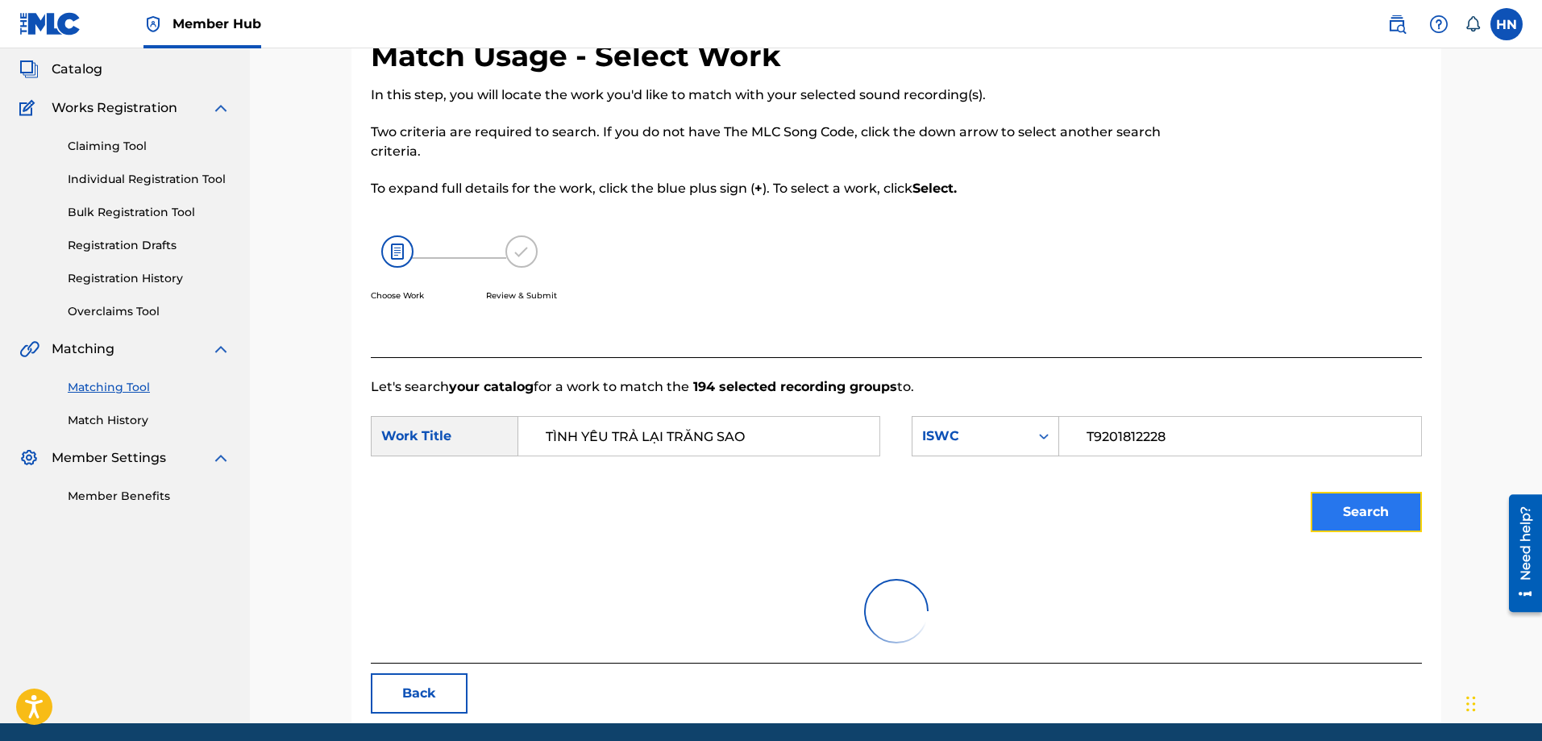
click at [1336, 509] on button "Search" at bounding box center [1365, 512] width 111 height 40
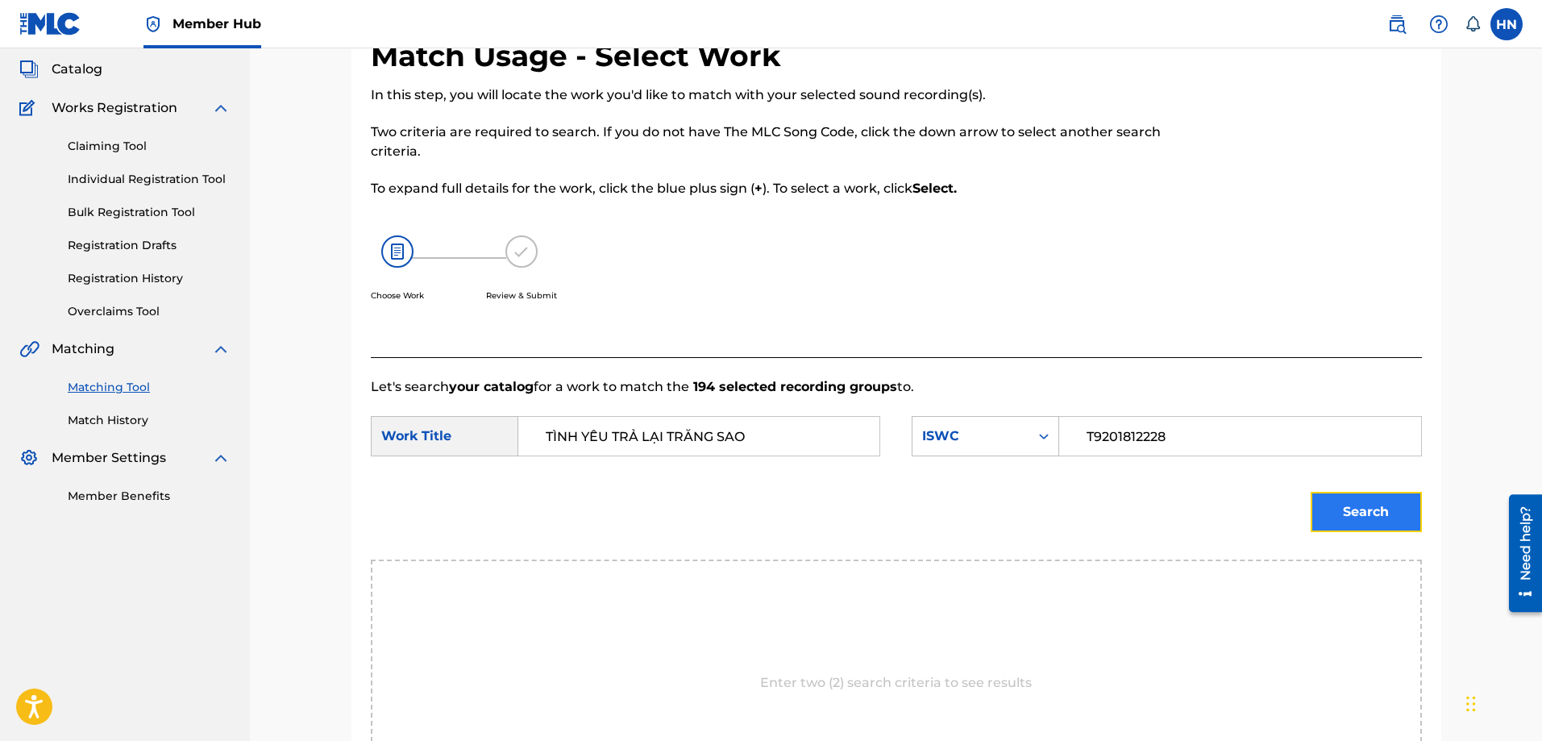
click at [1363, 521] on button "Search" at bounding box center [1365, 512] width 111 height 40
click at [1367, 500] on button "Search" at bounding box center [1365, 512] width 111 height 40
click at [1337, 485] on div "Search" at bounding box center [1361, 508] width 119 height 64
click at [1340, 515] on button "Search" at bounding box center [1365, 512] width 111 height 40
click at [1389, 505] on button "Search" at bounding box center [1365, 512] width 111 height 40
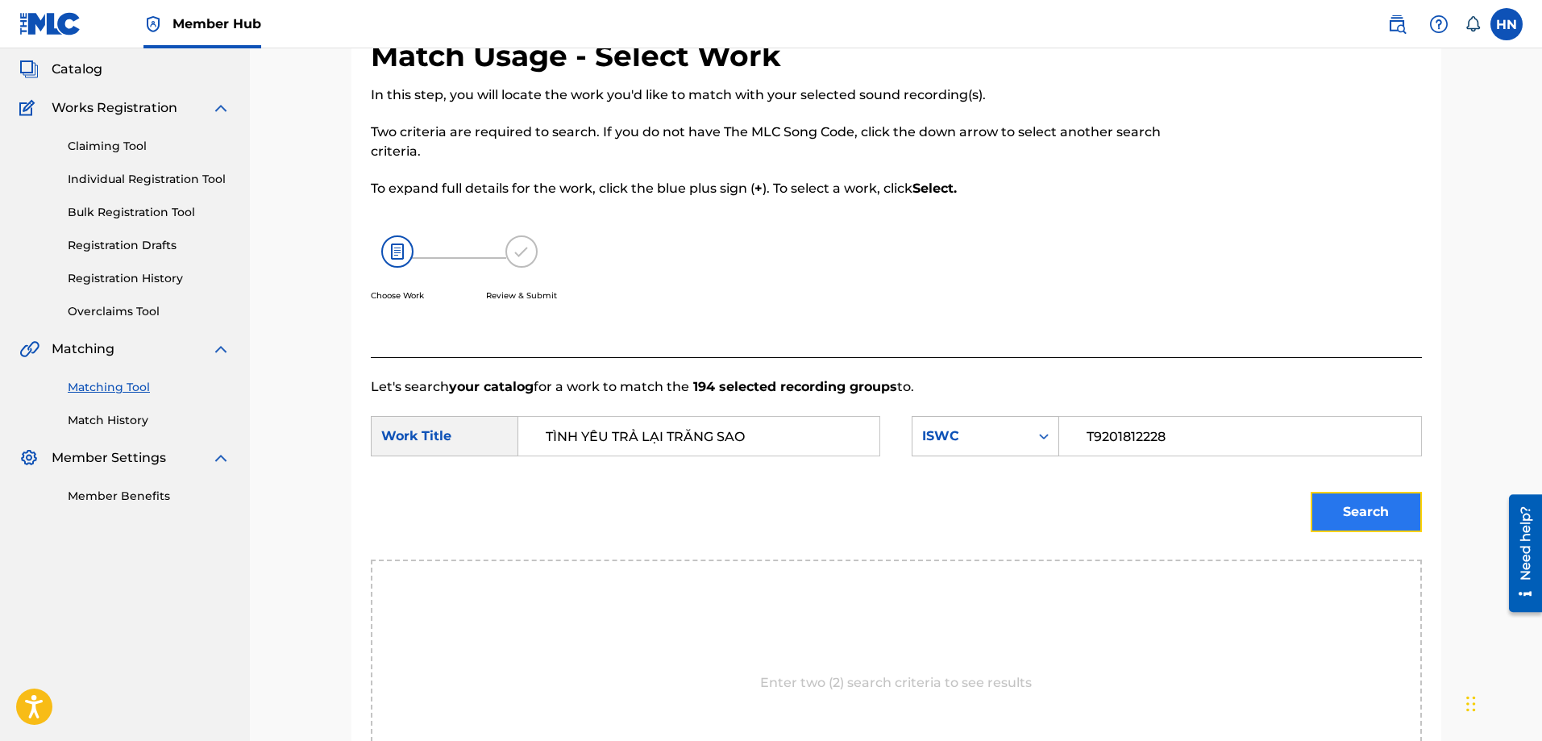
click at [1384, 506] on button "Search" at bounding box center [1365, 512] width 111 height 40
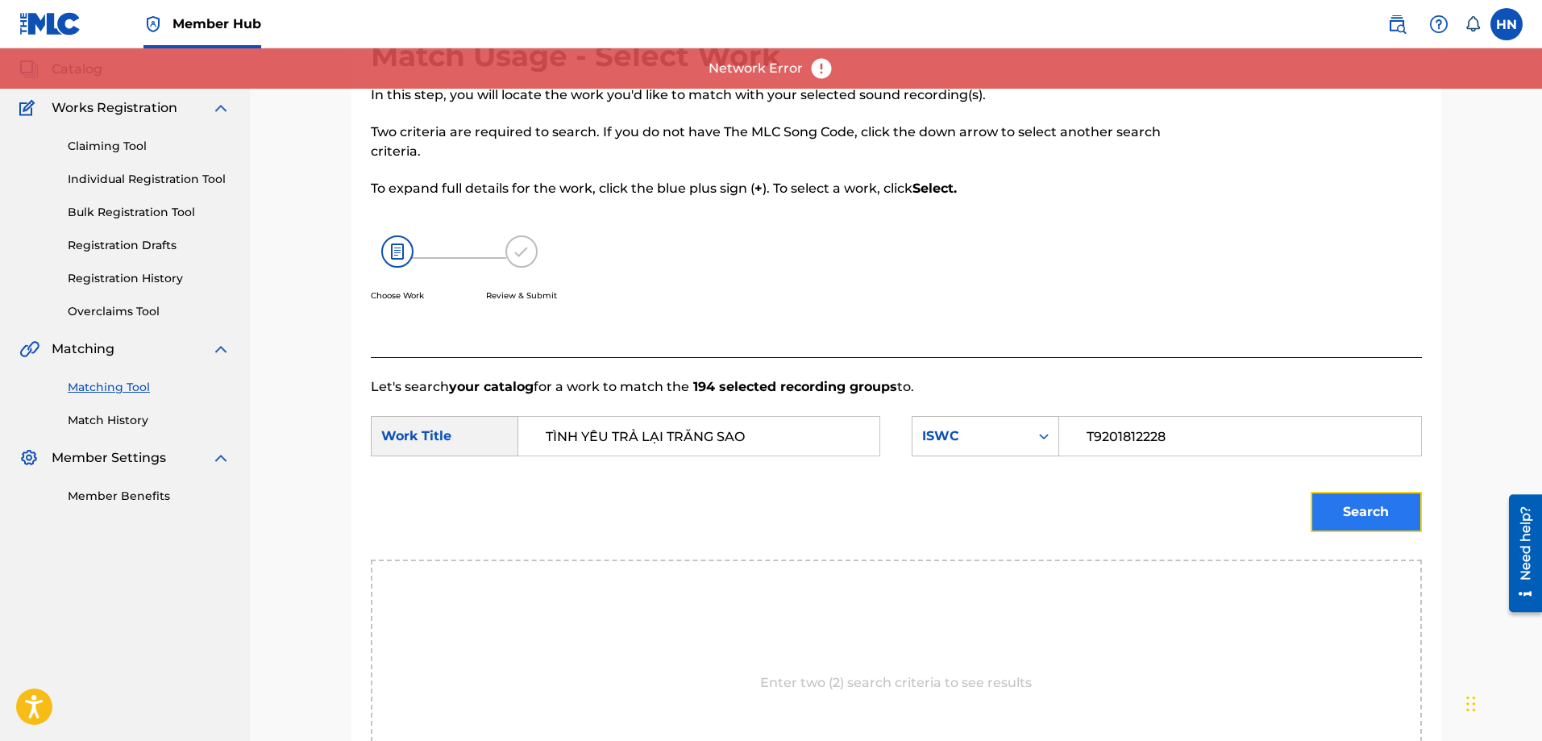
click at [1344, 506] on button "Search" at bounding box center [1365, 512] width 111 height 40
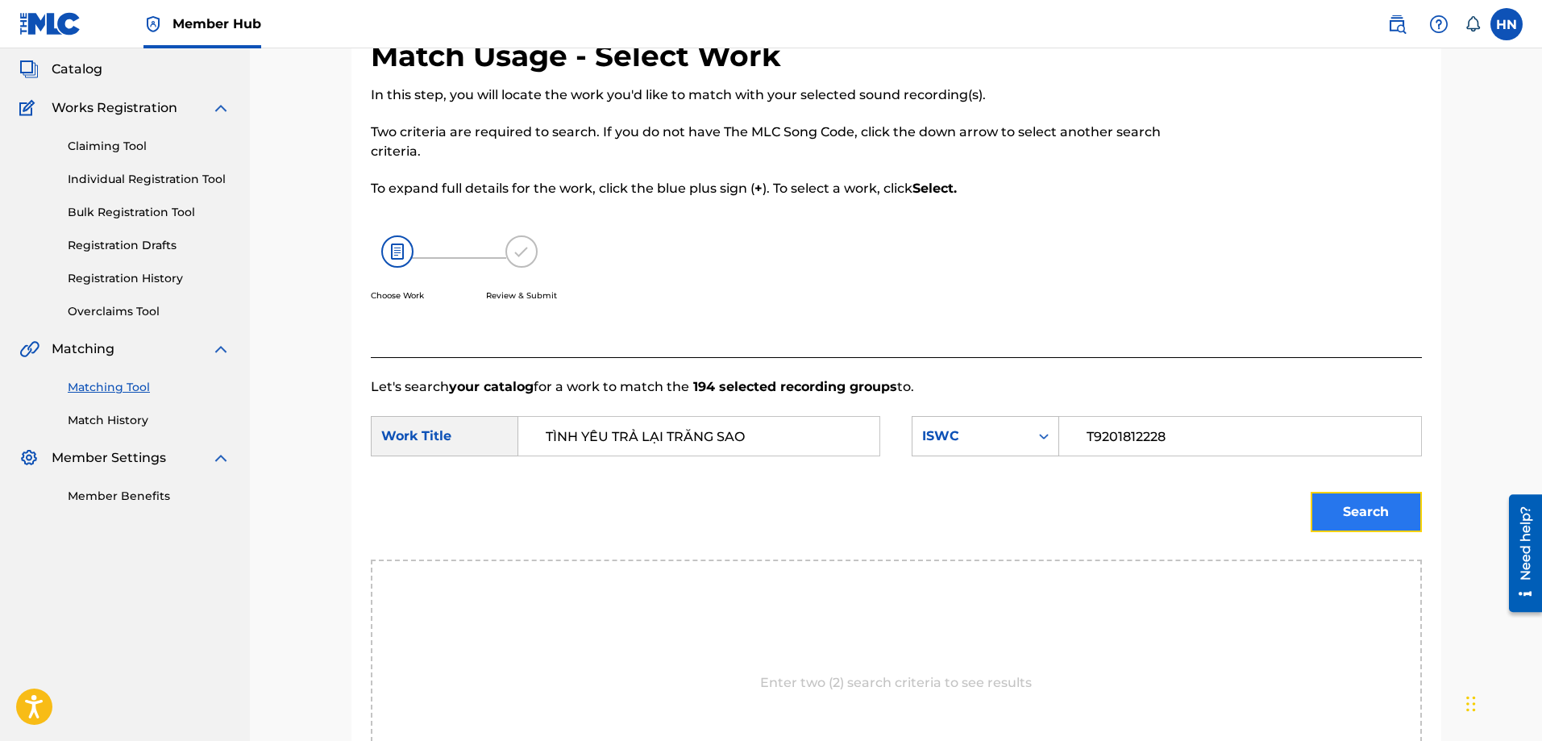
click at [1326, 511] on button "Search" at bounding box center [1365, 512] width 111 height 40
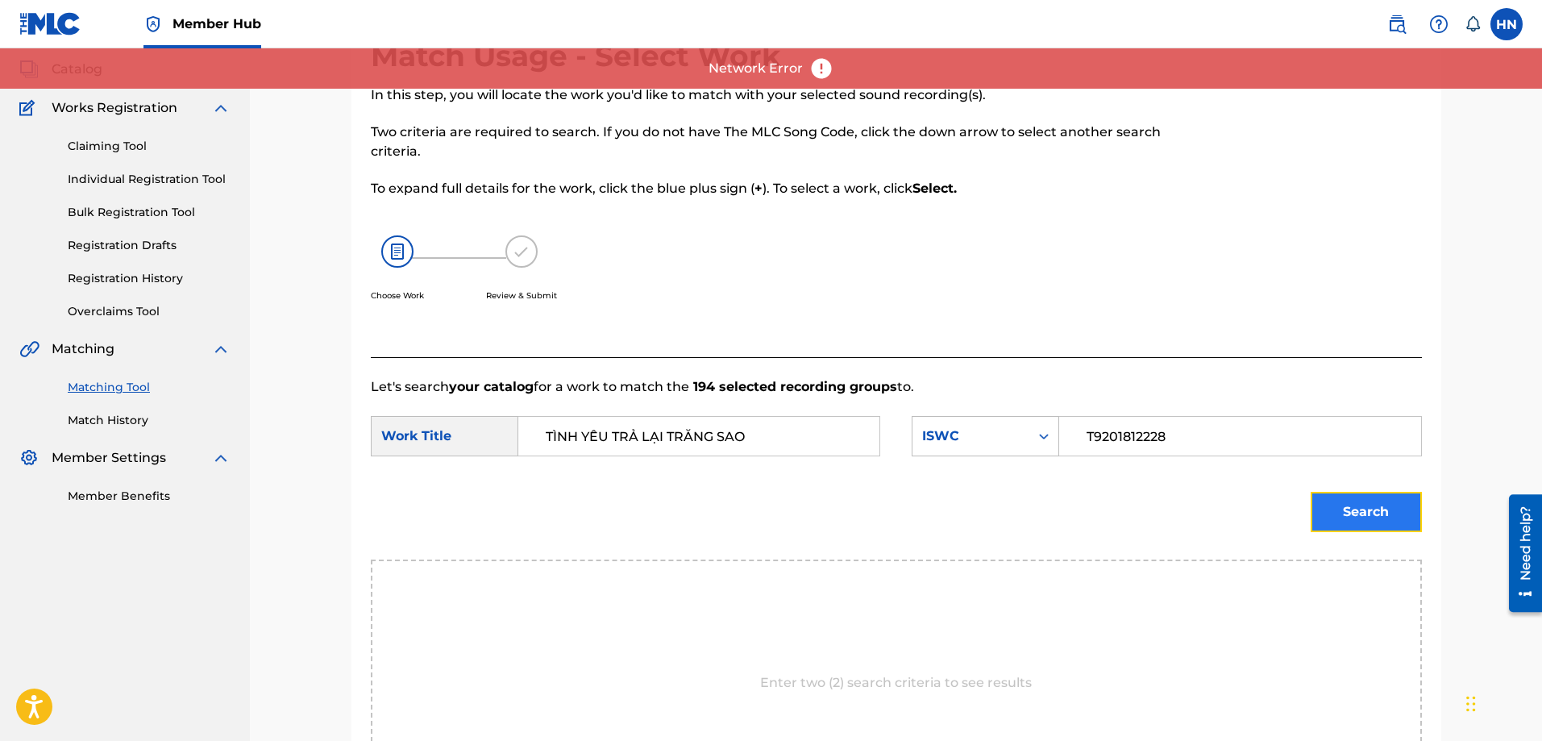
click at [1316, 520] on button "Search" at bounding box center [1365, 512] width 111 height 40
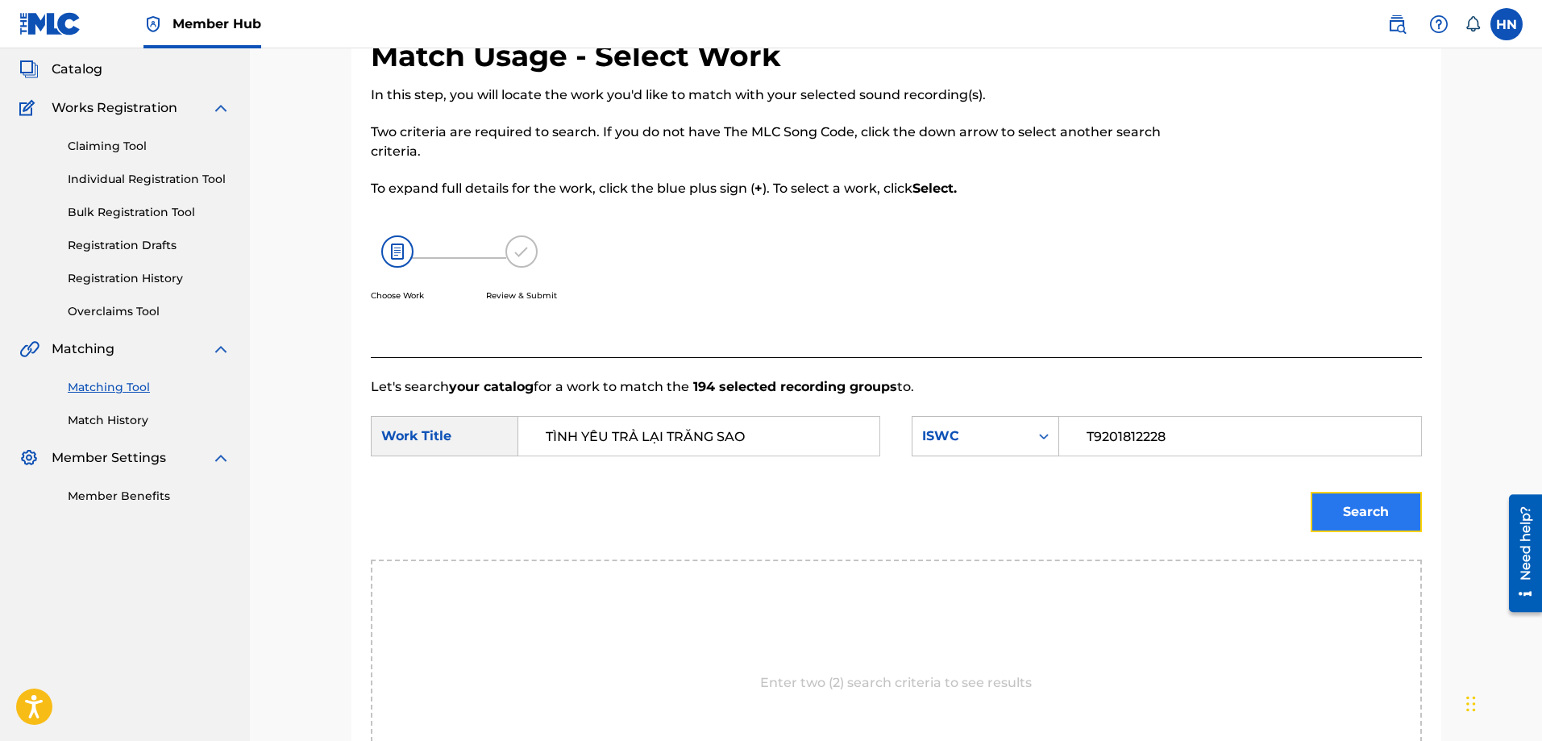
click at [1336, 495] on button "Search" at bounding box center [1365, 512] width 111 height 40
click at [1331, 496] on button "Search" at bounding box center [1365, 512] width 111 height 40
click at [1371, 498] on button "Search" at bounding box center [1365, 512] width 111 height 40
click at [1331, 504] on button "Search" at bounding box center [1365, 512] width 111 height 40
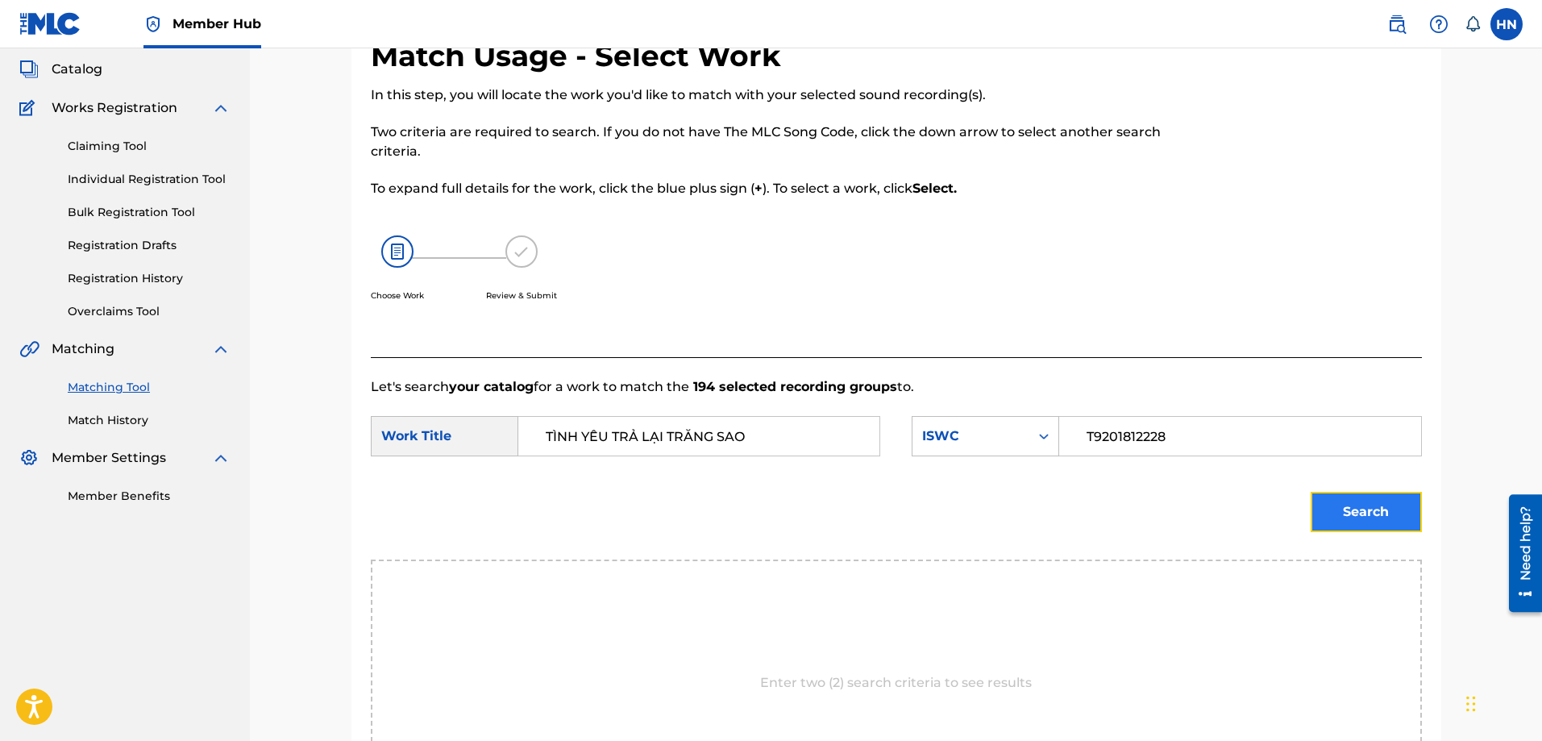
click at [1323, 521] on button "Search" at bounding box center [1365, 512] width 111 height 40
click at [1341, 508] on button "Search" at bounding box center [1365, 512] width 111 height 40
click at [1404, 493] on button "Search" at bounding box center [1365, 512] width 111 height 40
click at [1324, 520] on button "Search" at bounding box center [1365, 512] width 111 height 40
click at [1352, 513] on button "Search" at bounding box center [1365, 512] width 111 height 40
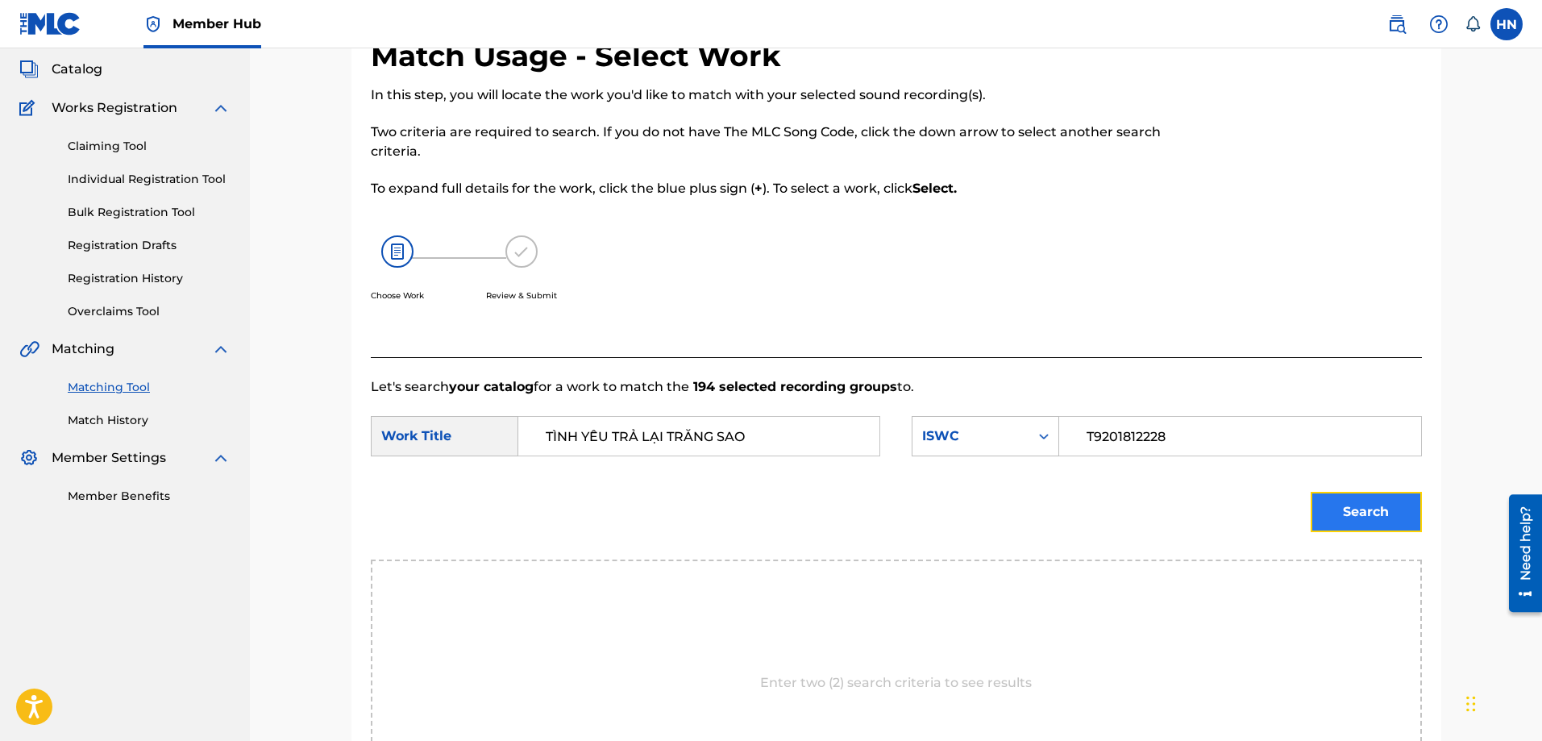
click at [1352, 497] on button "Search" at bounding box center [1365, 512] width 111 height 40
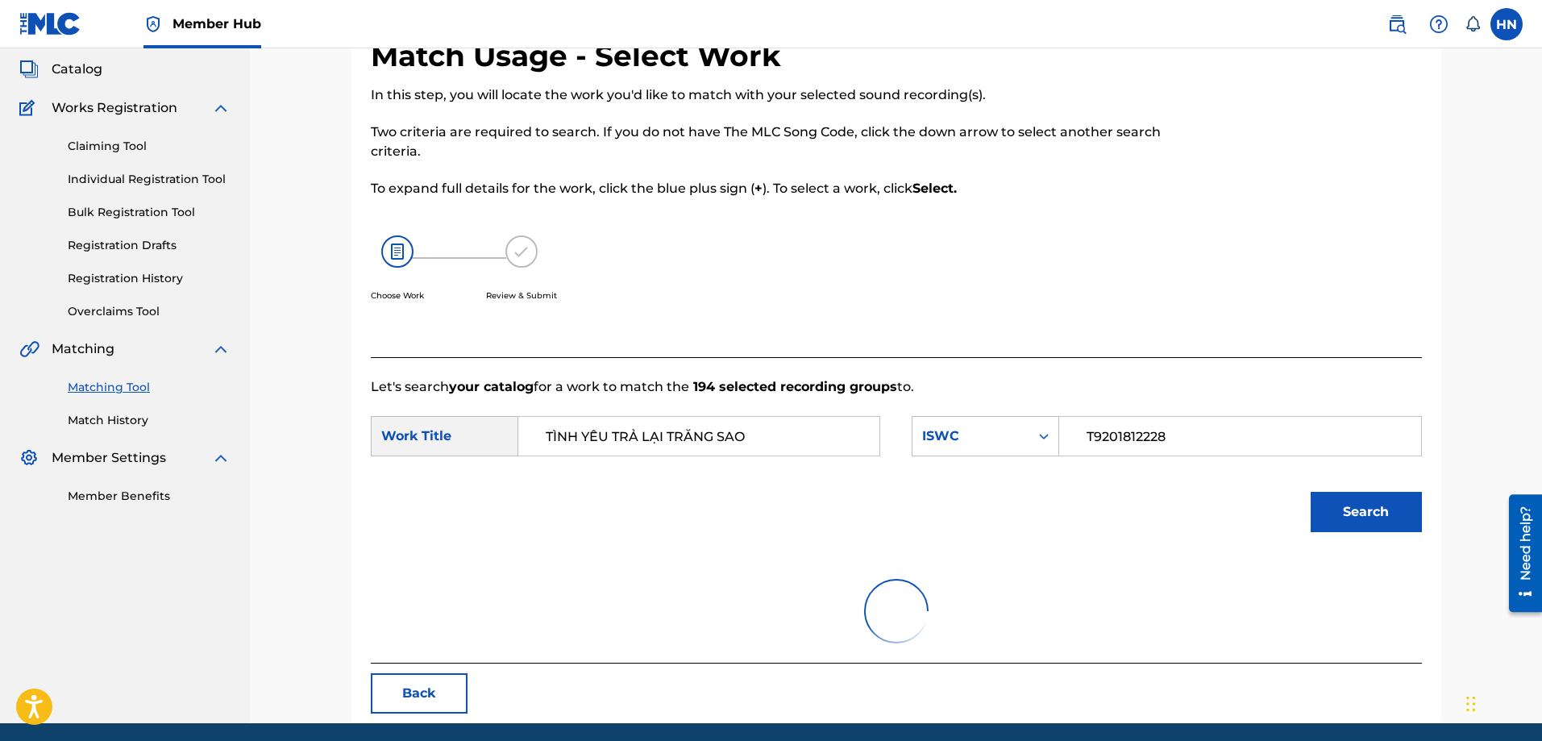
click at [496, 560] on div at bounding box center [896, 610] width 1051 height 103
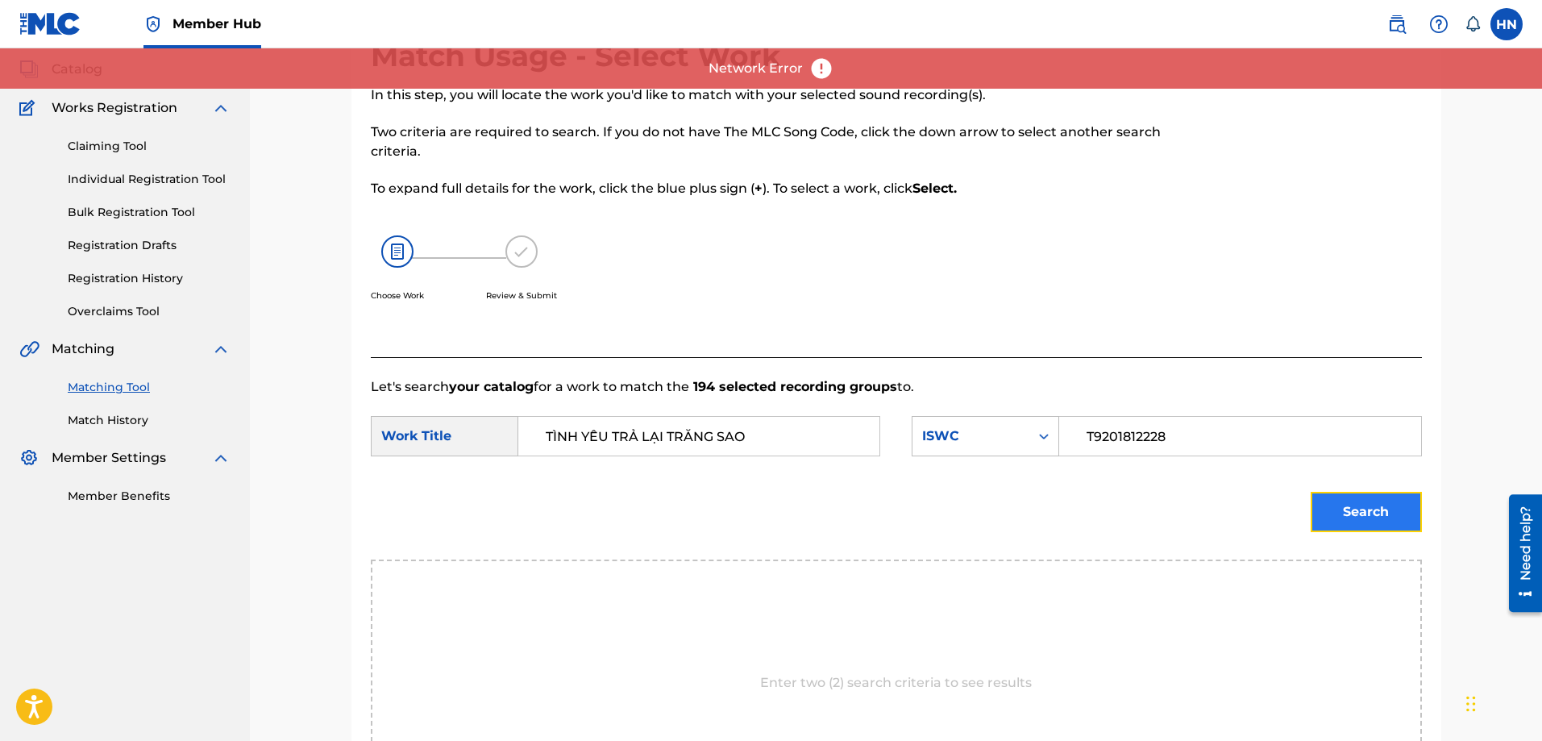
click at [1313, 510] on button "Search" at bounding box center [1365, 512] width 111 height 40
click at [1337, 515] on button "Search" at bounding box center [1365, 512] width 111 height 40
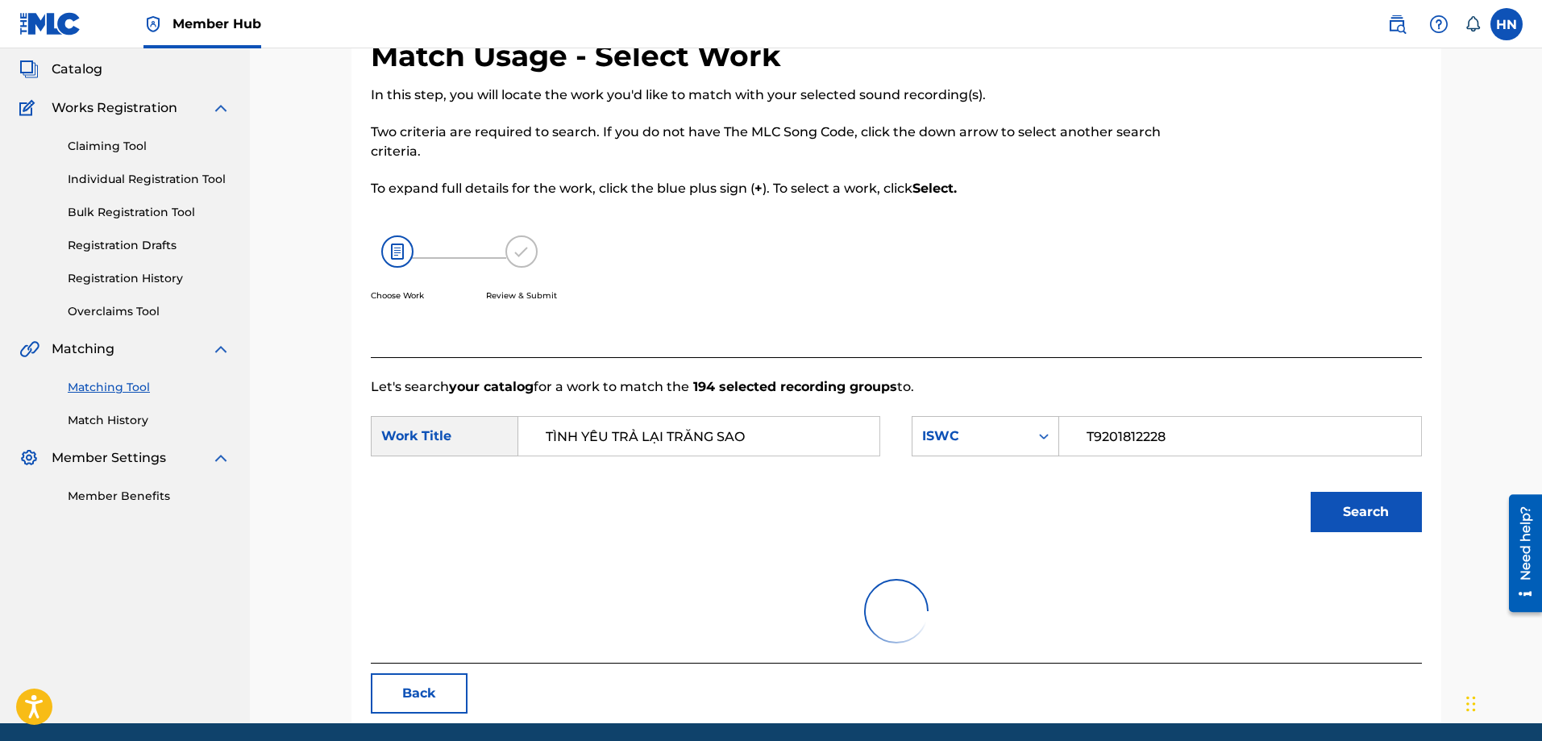
click at [1115, 183] on p "To expand full details for the work, click the blue plus sign ( + ). To select …" at bounding box center [775, 188] width 809 height 19
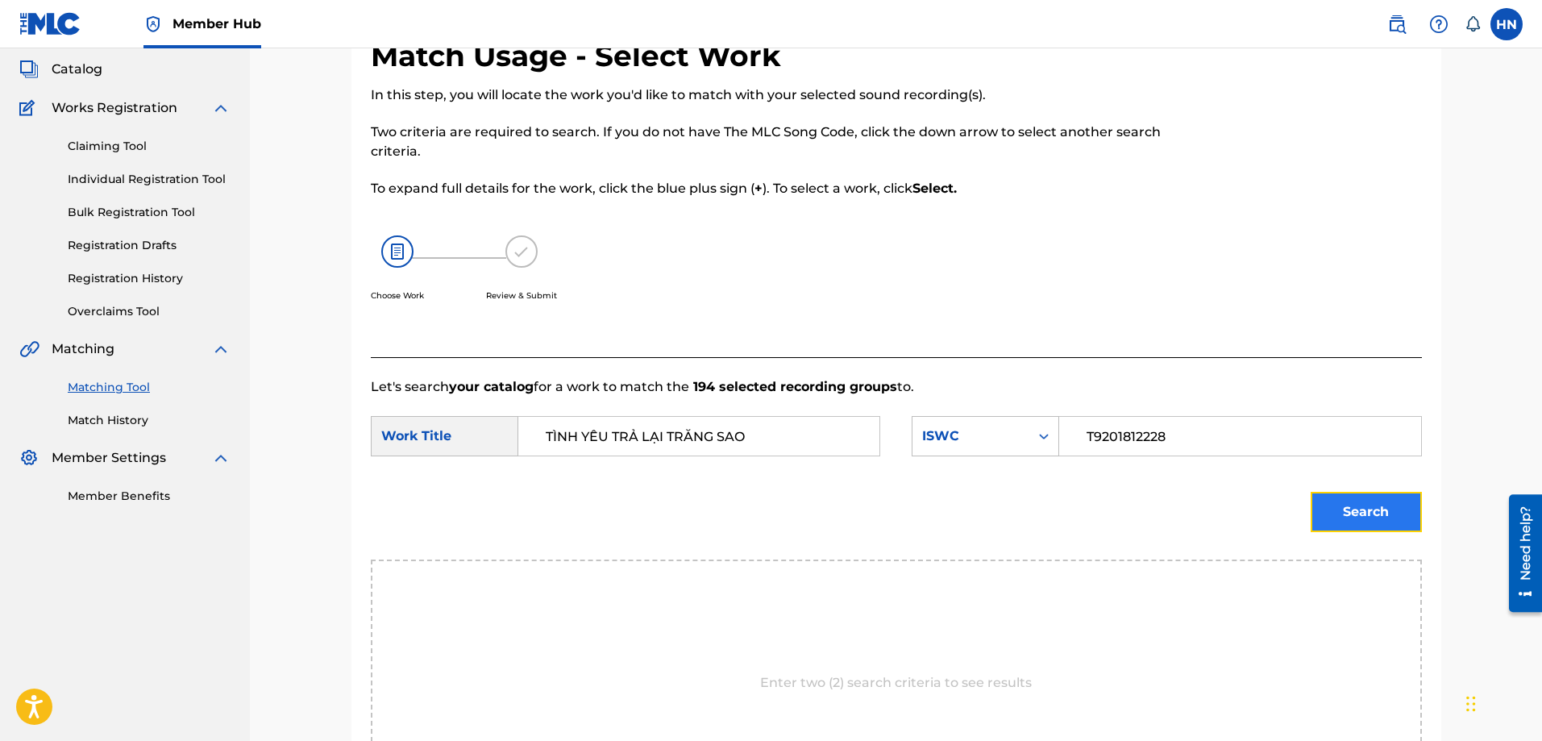
click at [1408, 521] on button "Search" at bounding box center [1365, 512] width 111 height 40
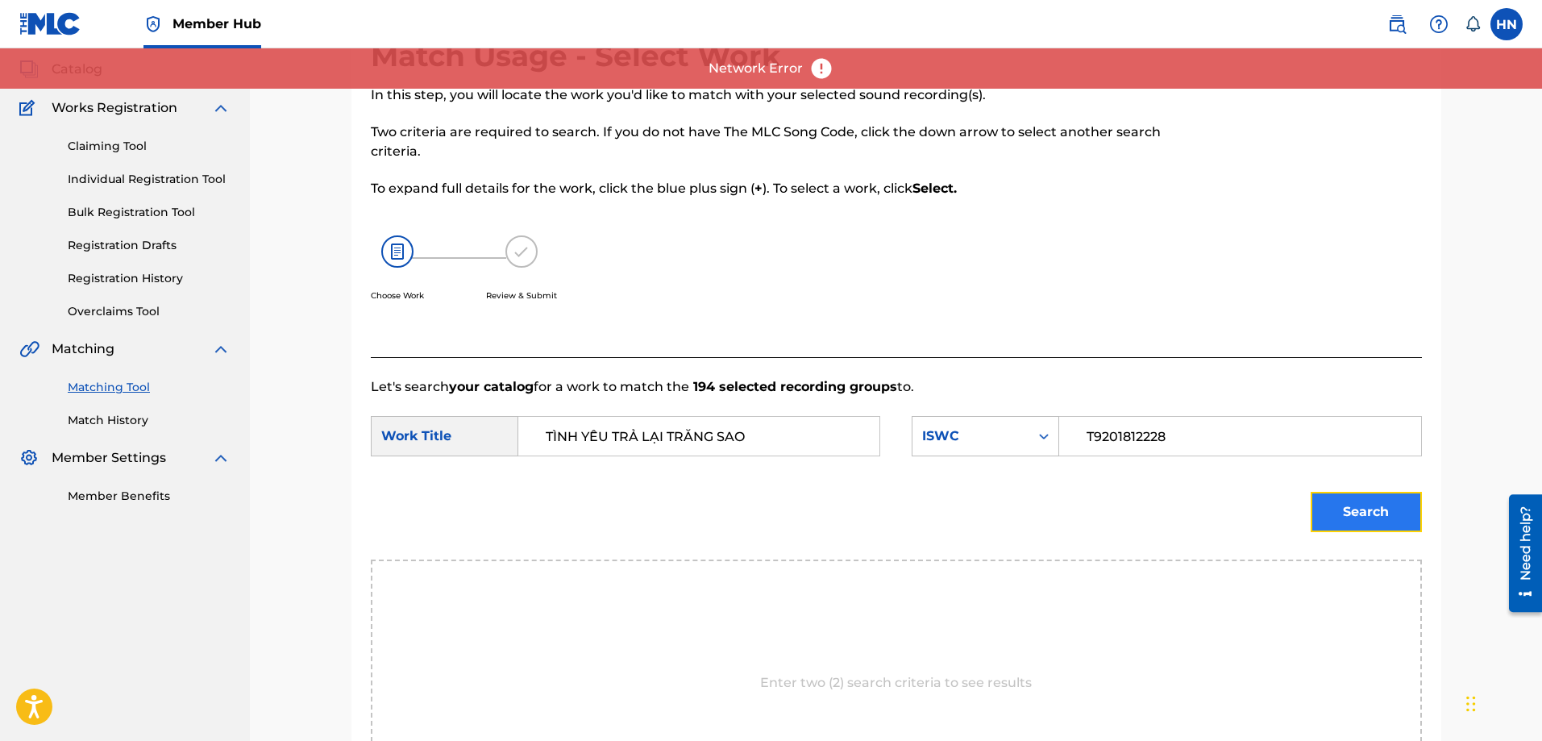
click at [1310, 501] on button "Search" at bounding box center [1365, 512] width 111 height 40
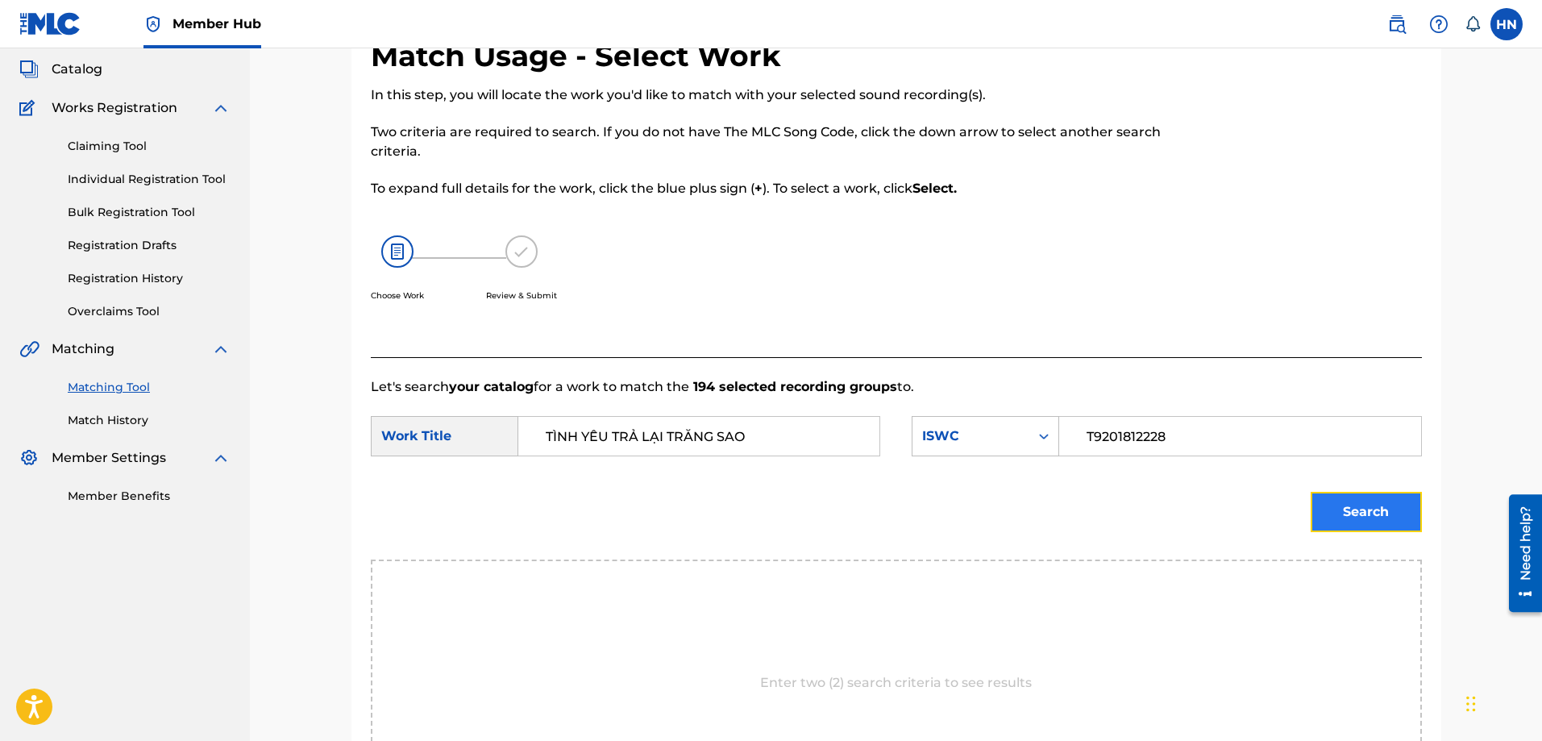
click at [1334, 506] on button "Search" at bounding box center [1365, 512] width 111 height 40
click at [1360, 491] on div "Search" at bounding box center [1361, 508] width 119 height 64
click at [1349, 505] on button "Search" at bounding box center [1365, 512] width 111 height 40
click at [1345, 503] on button "Search" at bounding box center [1365, 512] width 111 height 40
click at [1325, 499] on button "Search" at bounding box center [1365, 512] width 111 height 40
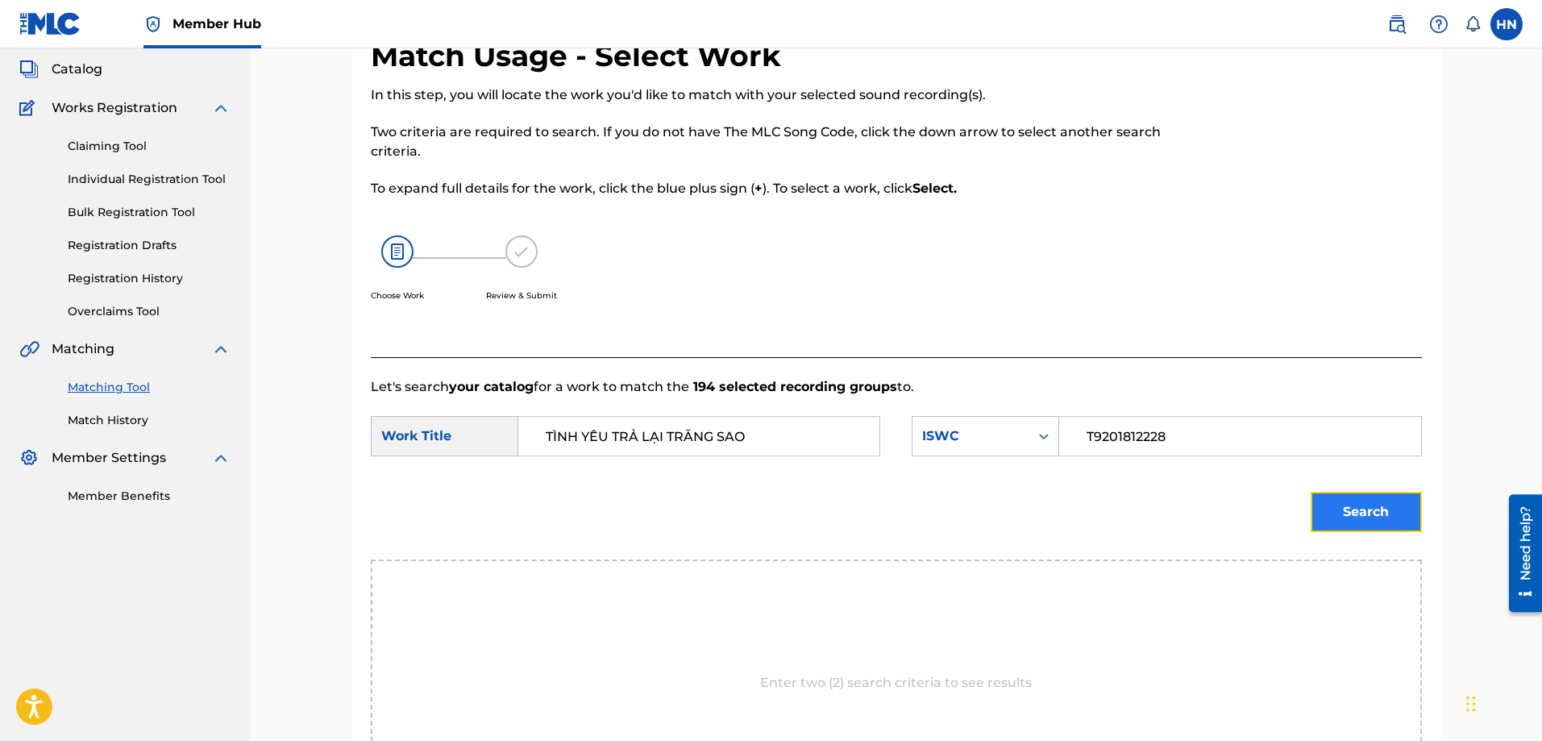
click at [1421, 522] on button "Search" at bounding box center [1365, 512] width 111 height 40
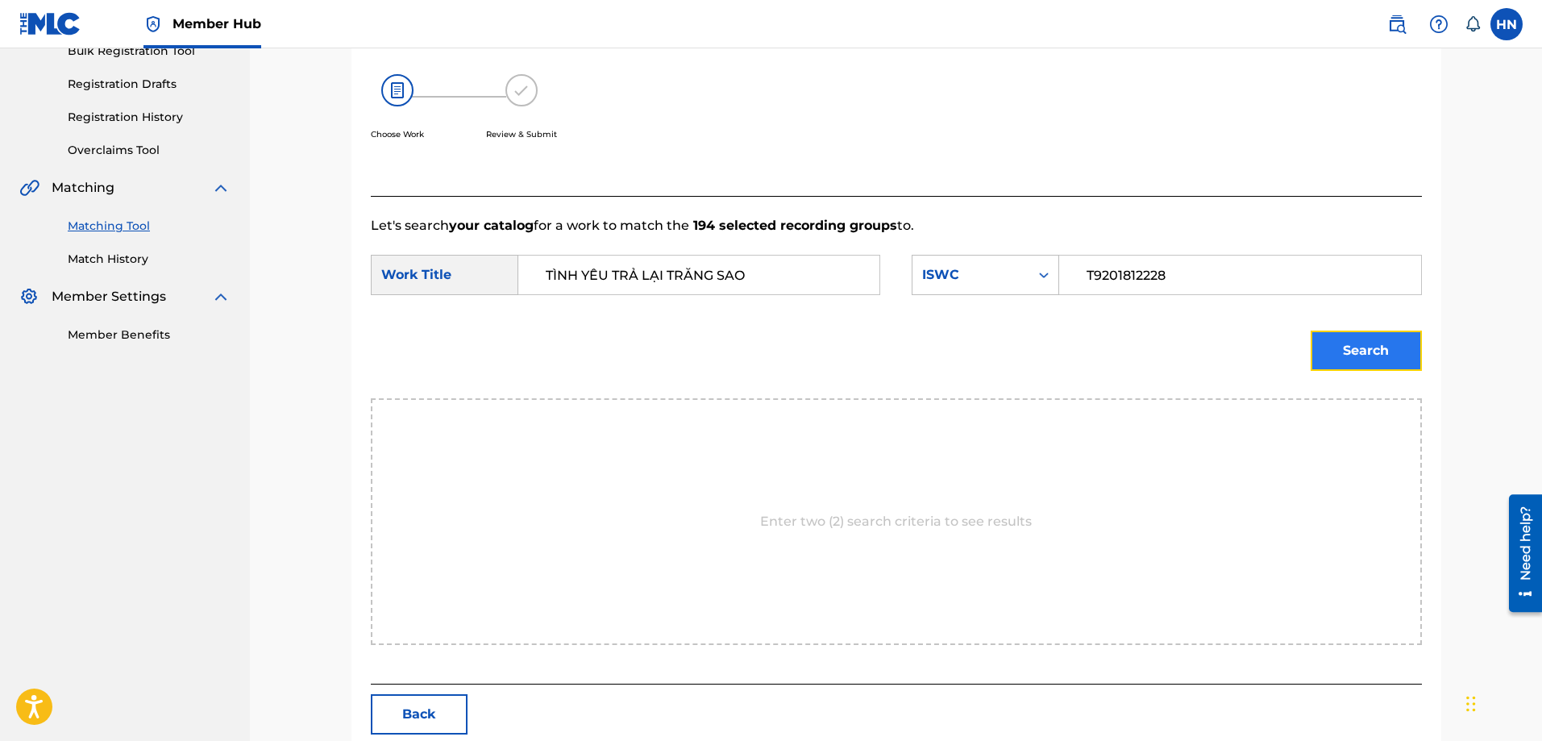
click at [1333, 359] on button "Search" at bounding box center [1365, 350] width 111 height 40
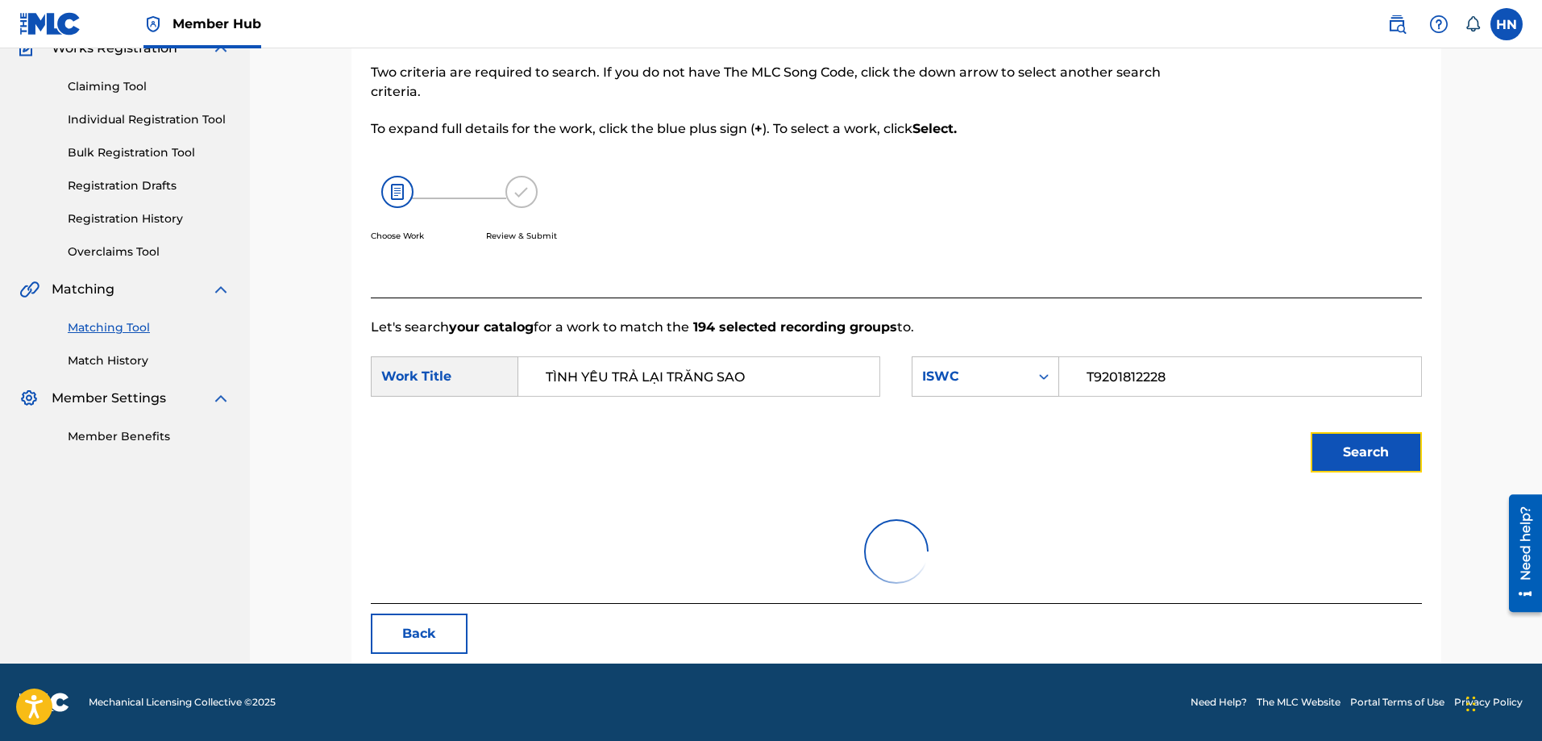
scroll to position [252, 0]
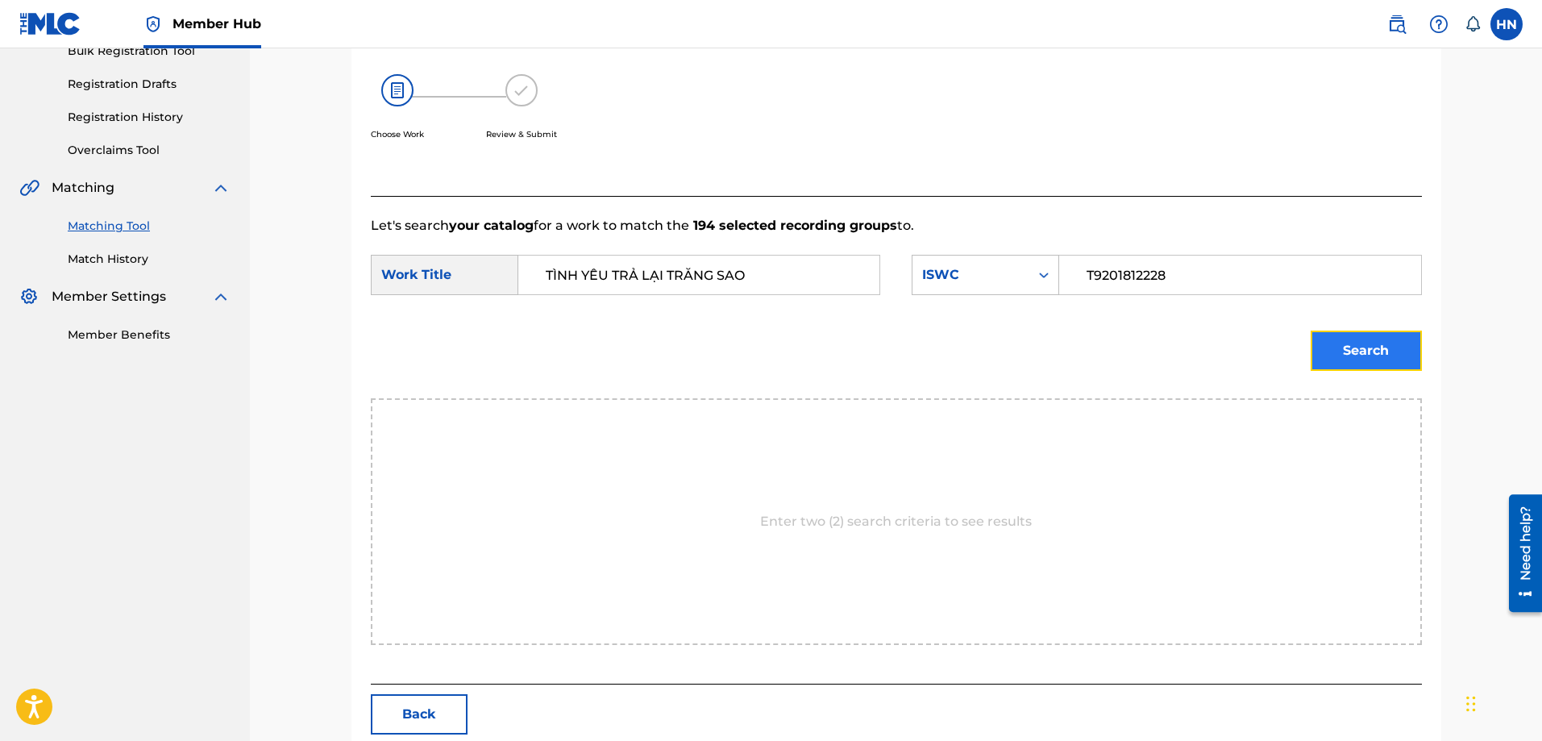
click at [1314, 343] on button "Search" at bounding box center [1365, 350] width 111 height 40
click at [1364, 355] on button "Search" at bounding box center [1365, 350] width 111 height 40
click at [1335, 343] on button "Search" at bounding box center [1365, 350] width 111 height 40
click at [1358, 360] on button "Search" at bounding box center [1365, 350] width 111 height 40
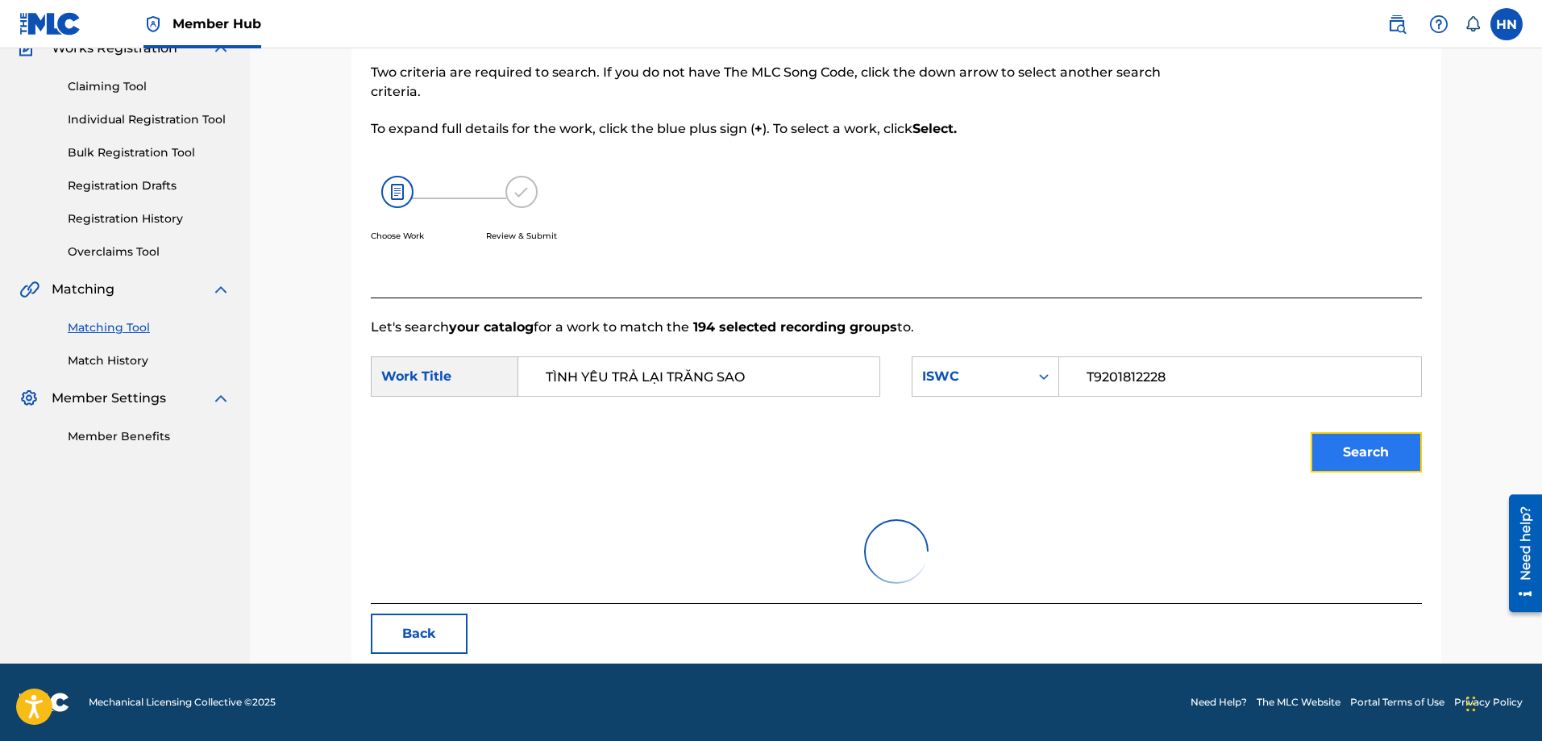
scroll to position [151, 0]
click at [847, 181] on div "Choose Work Review & Submit" at bounding box center [775, 217] width 809 height 123
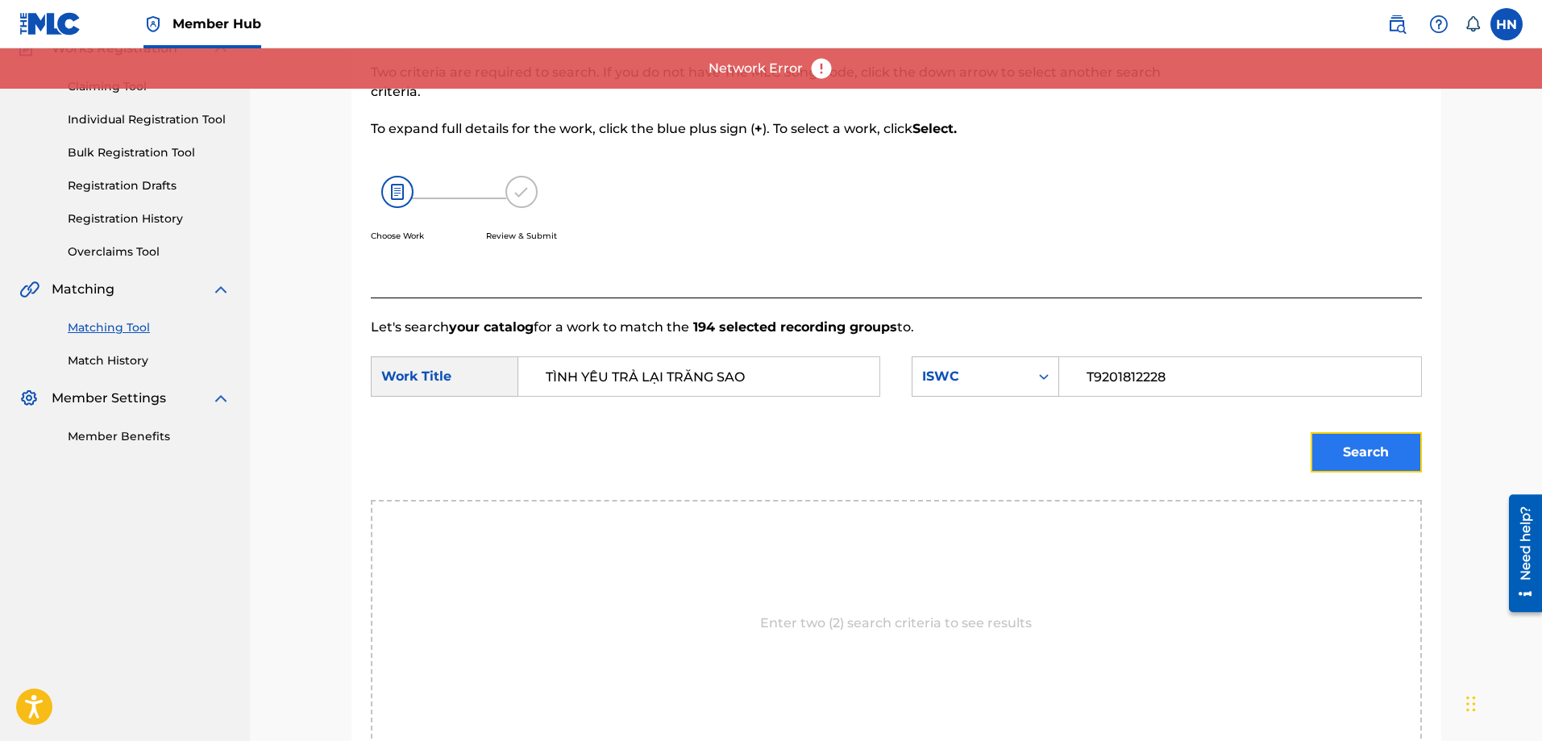
click at [1345, 442] on button "Search" at bounding box center [1365, 452] width 111 height 40
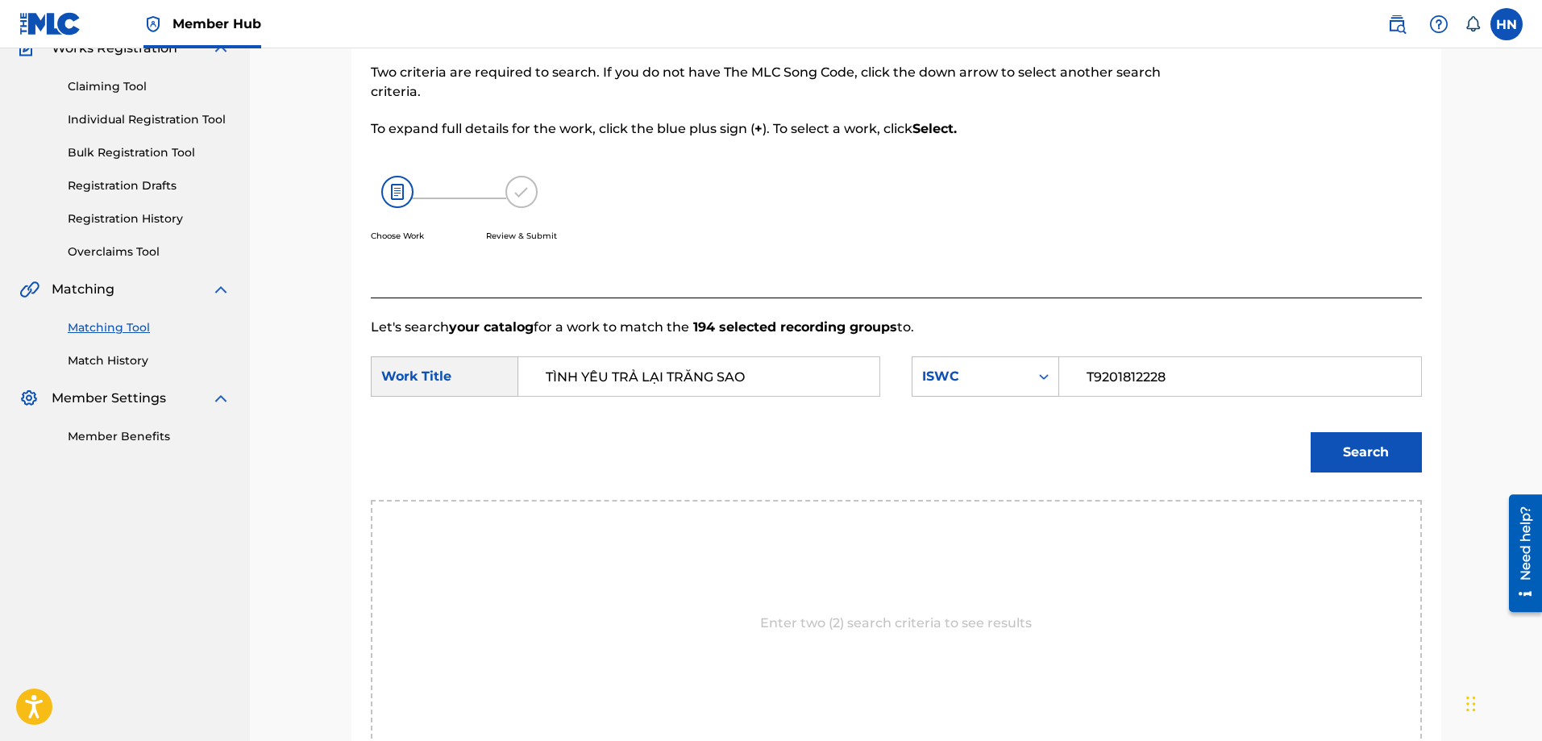
click at [1086, 156] on div "Choose Work Review & Submit" at bounding box center [775, 217] width 809 height 123
click at [1405, 438] on button "Search" at bounding box center [1365, 452] width 111 height 40
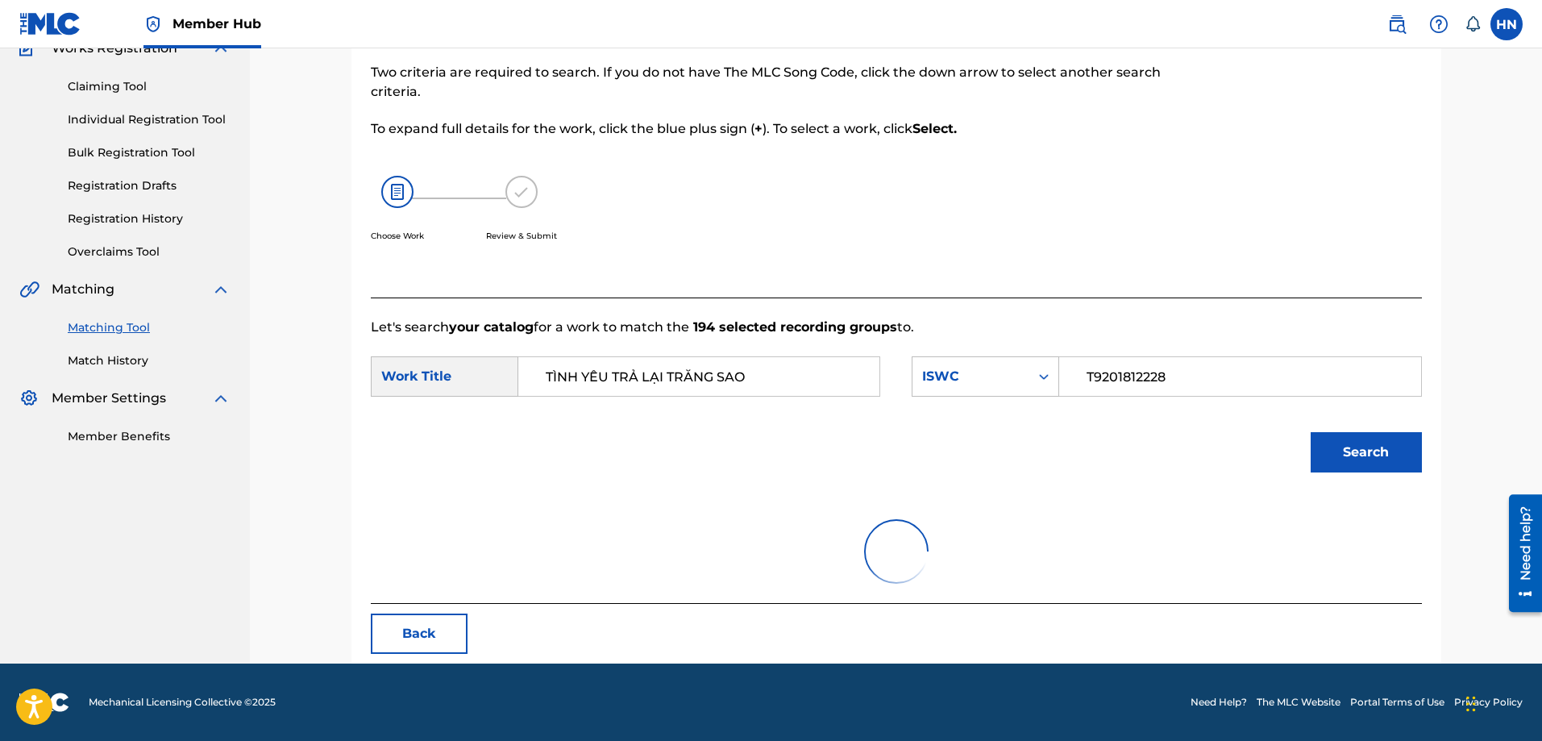
click at [960, 472] on div "Search" at bounding box center [896, 458] width 1051 height 84
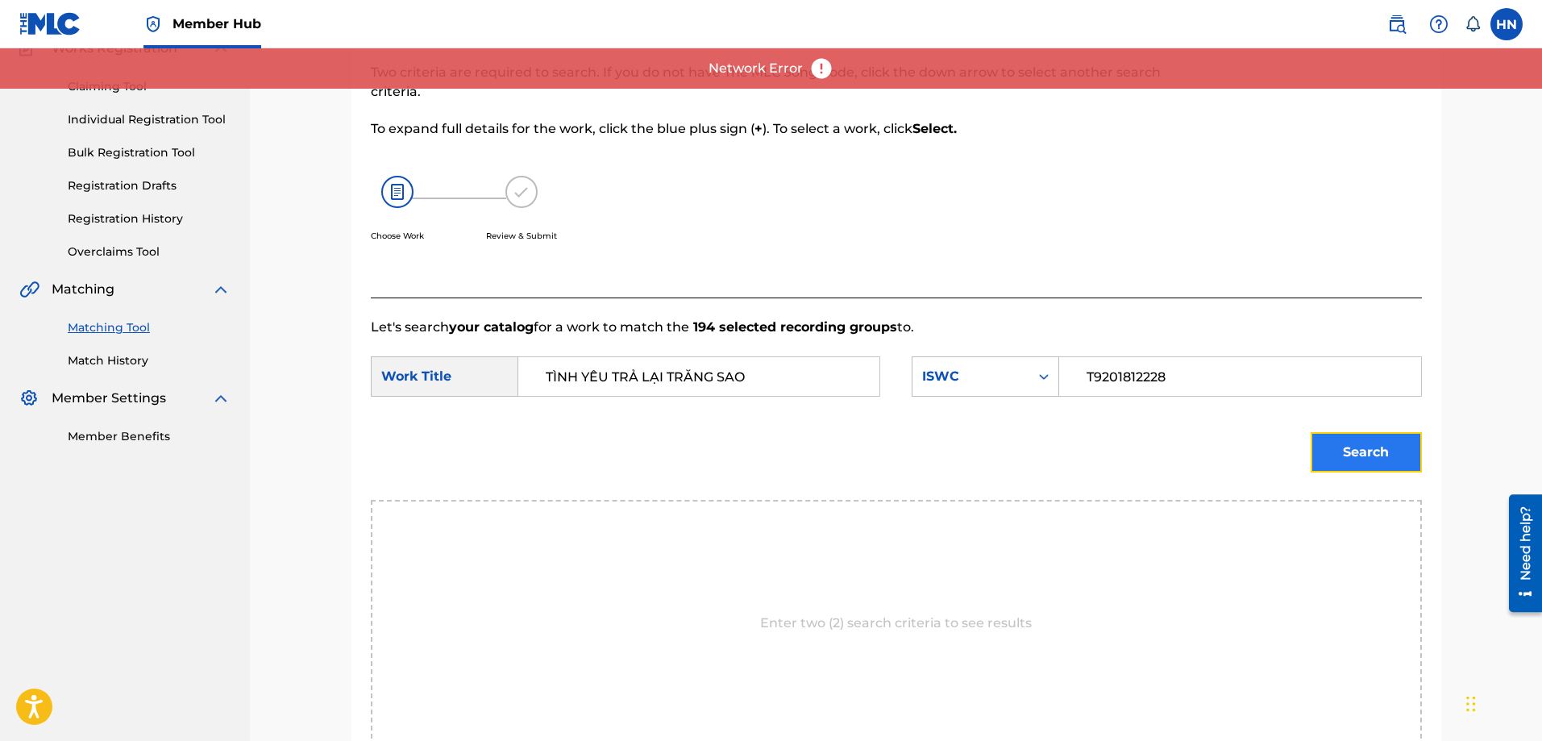
click at [1332, 447] on button "Search" at bounding box center [1365, 452] width 111 height 40
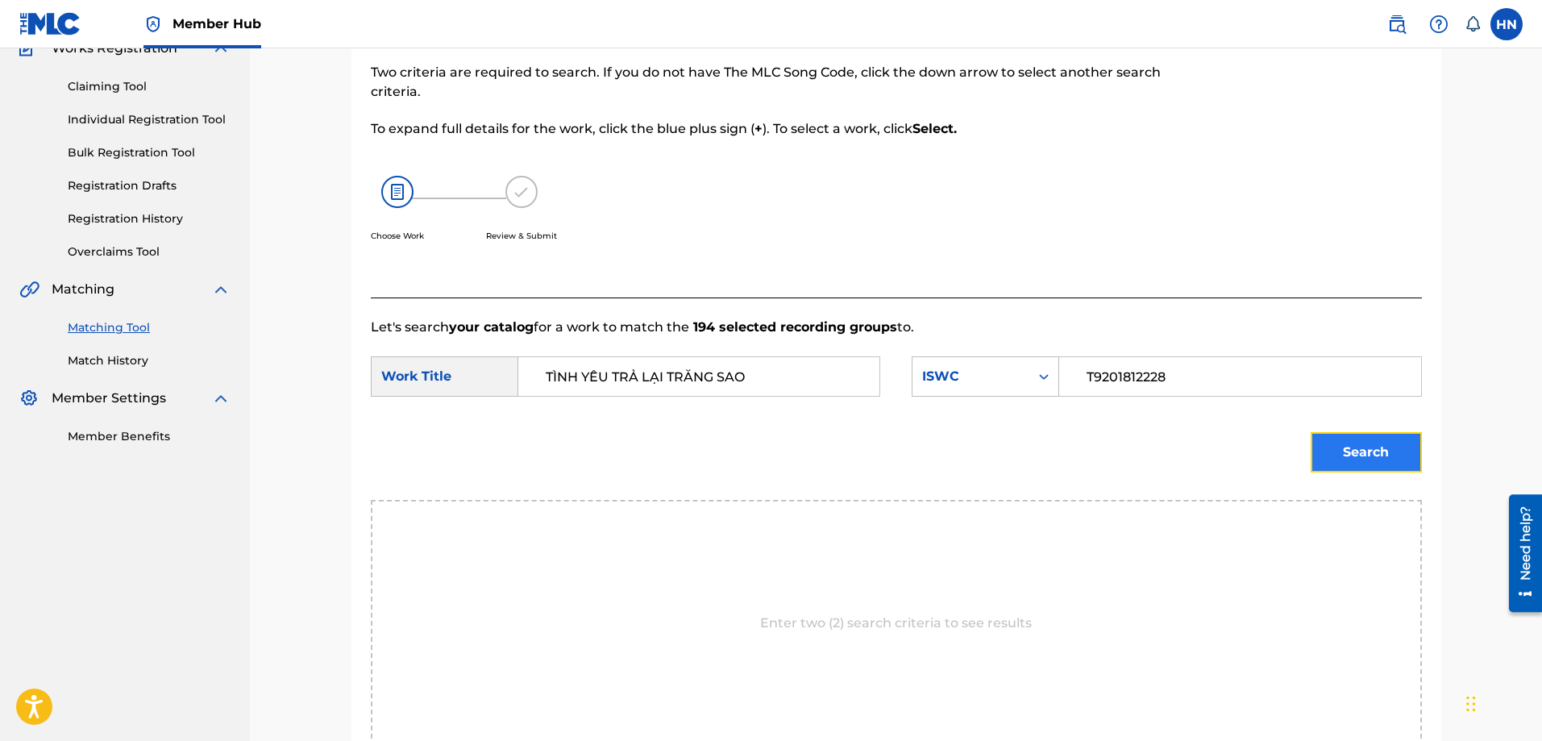
click at [1320, 441] on button "Search" at bounding box center [1365, 452] width 111 height 40
click at [1323, 459] on button "Search" at bounding box center [1365, 452] width 111 height 40
click at [1361, 458] on button "Search" at bounding box center [1365, 452] width 111 height 40
click at [1324, 448] on button "Search" at bounding box center [1365, 452] width 111 height 40
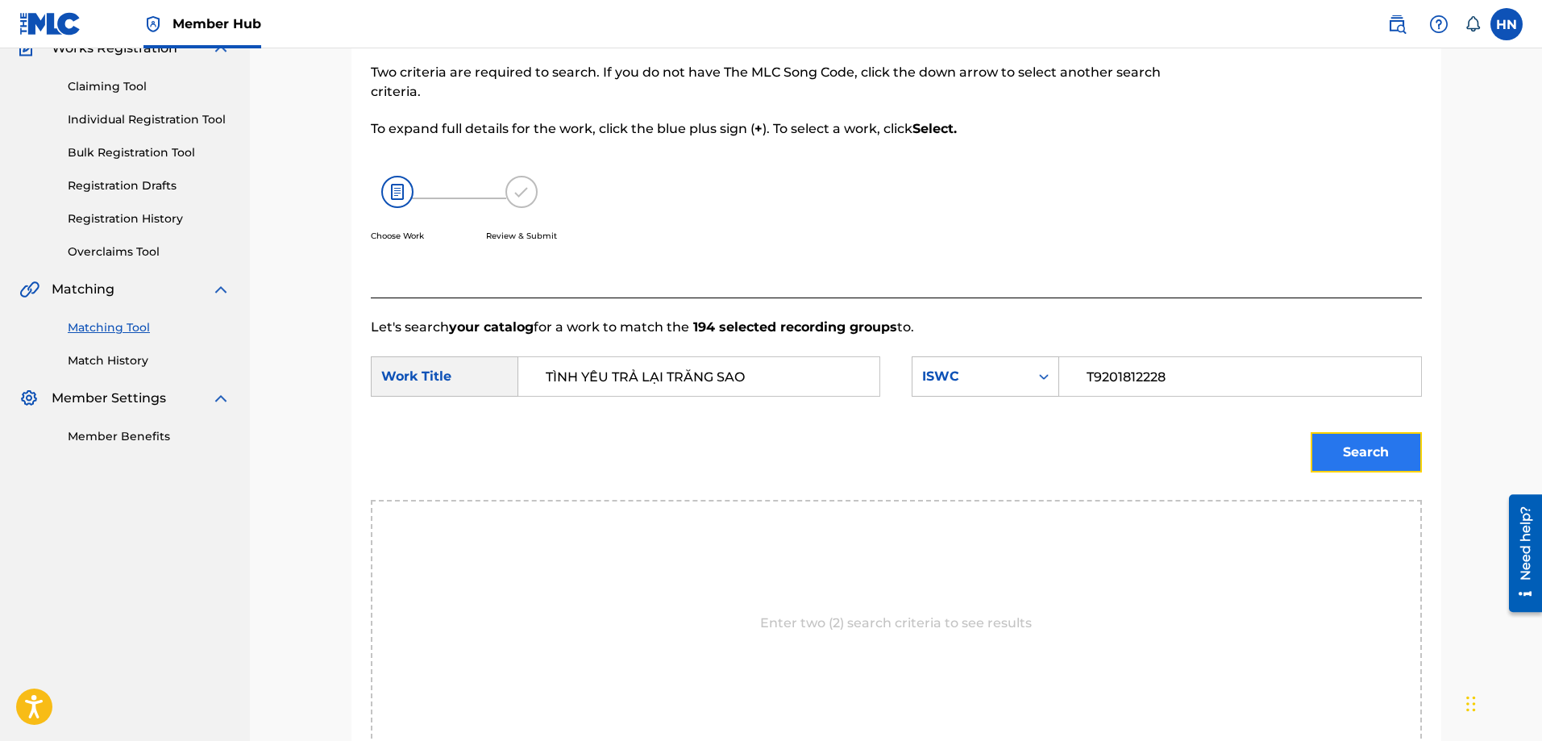
click at [1320, 455] on button "Search" at bounding box center [1365, 452] width 111 height 40
click at [1335, 450] on button "Search" at bounding box center [1365, 452] width 111 height 40
click at [1383, 449] on button "Search" at bounding box center [1365, 452] width 111 height 40
click at [1326, 449] on button "Search" at bounding box center [1365, 452] width 111 height 40
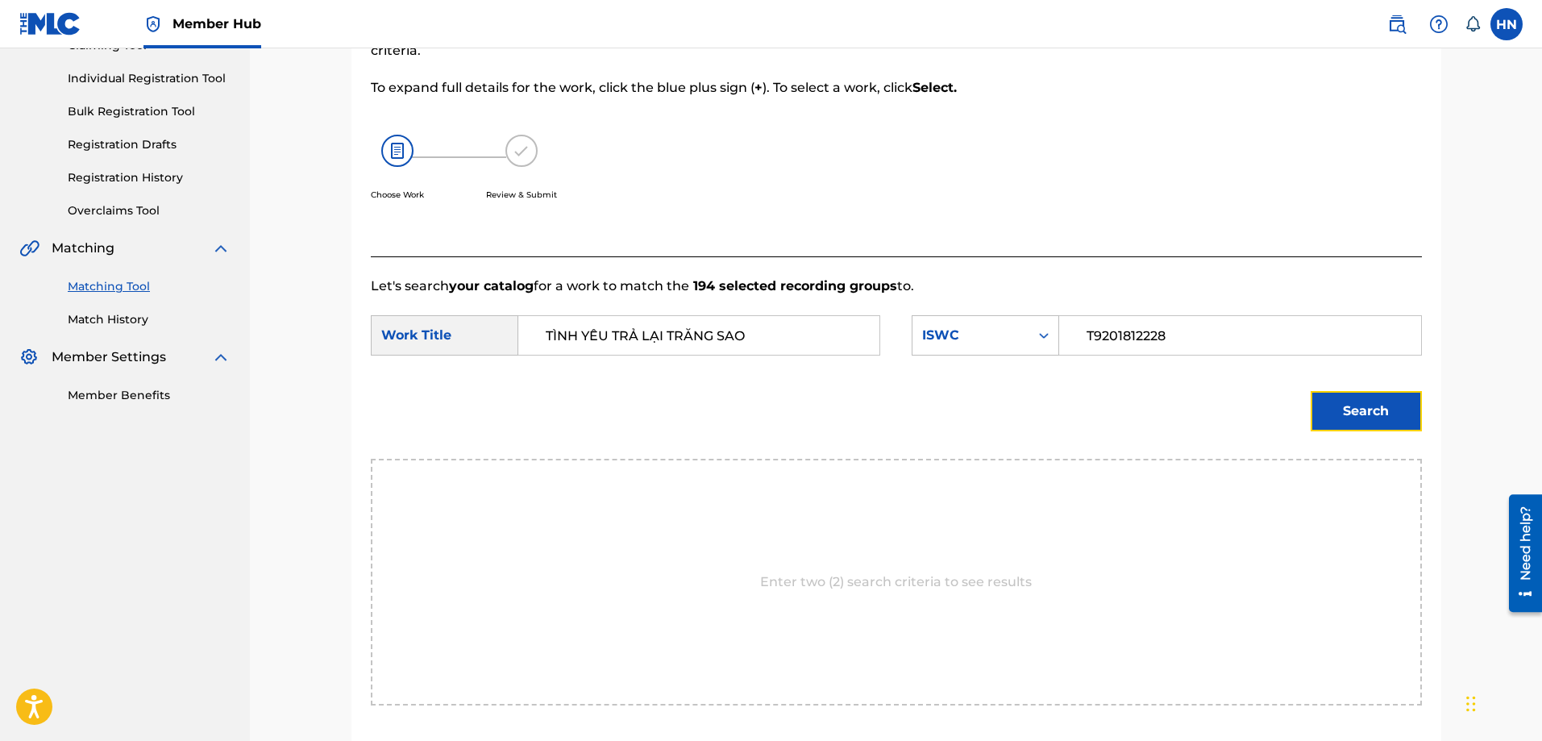
scroll to position [91, 0]
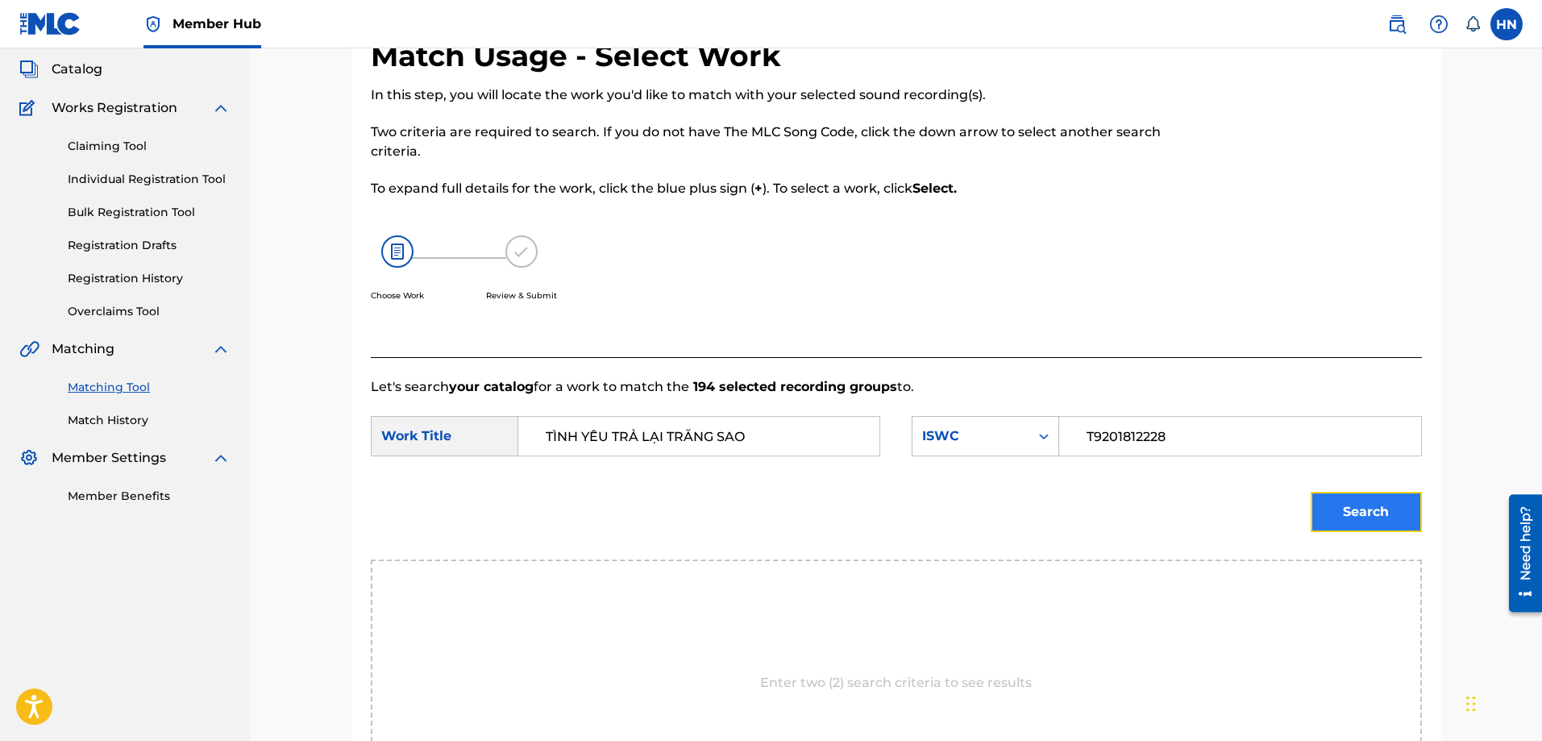
click at [1327, 521] on button "Search" at bounding box center [1365, 512] width 111 height 40
click at [1001, 426] on div "ISWC" at bounding box center [970, 436] width 117 height 31
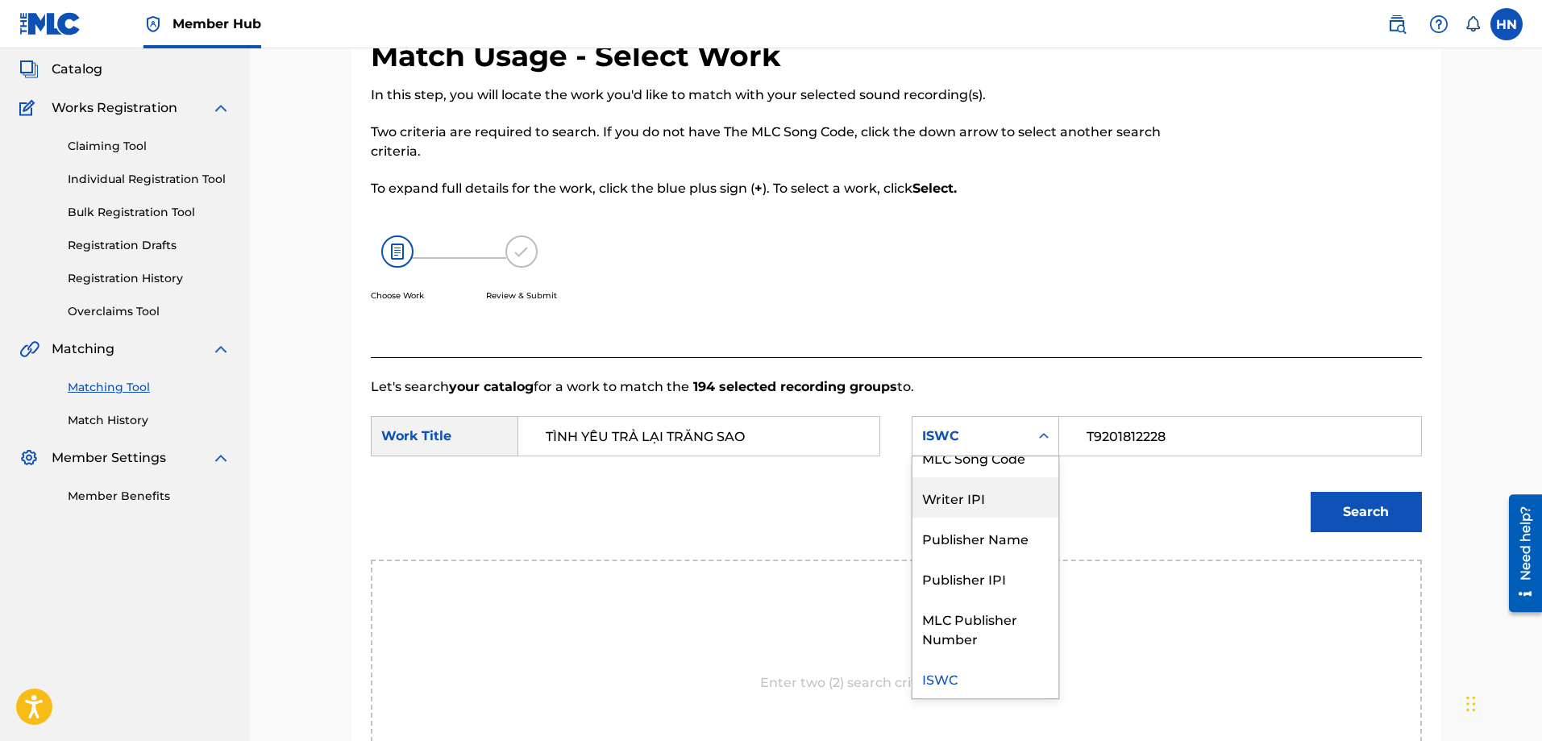
scroll to position [0, 0]
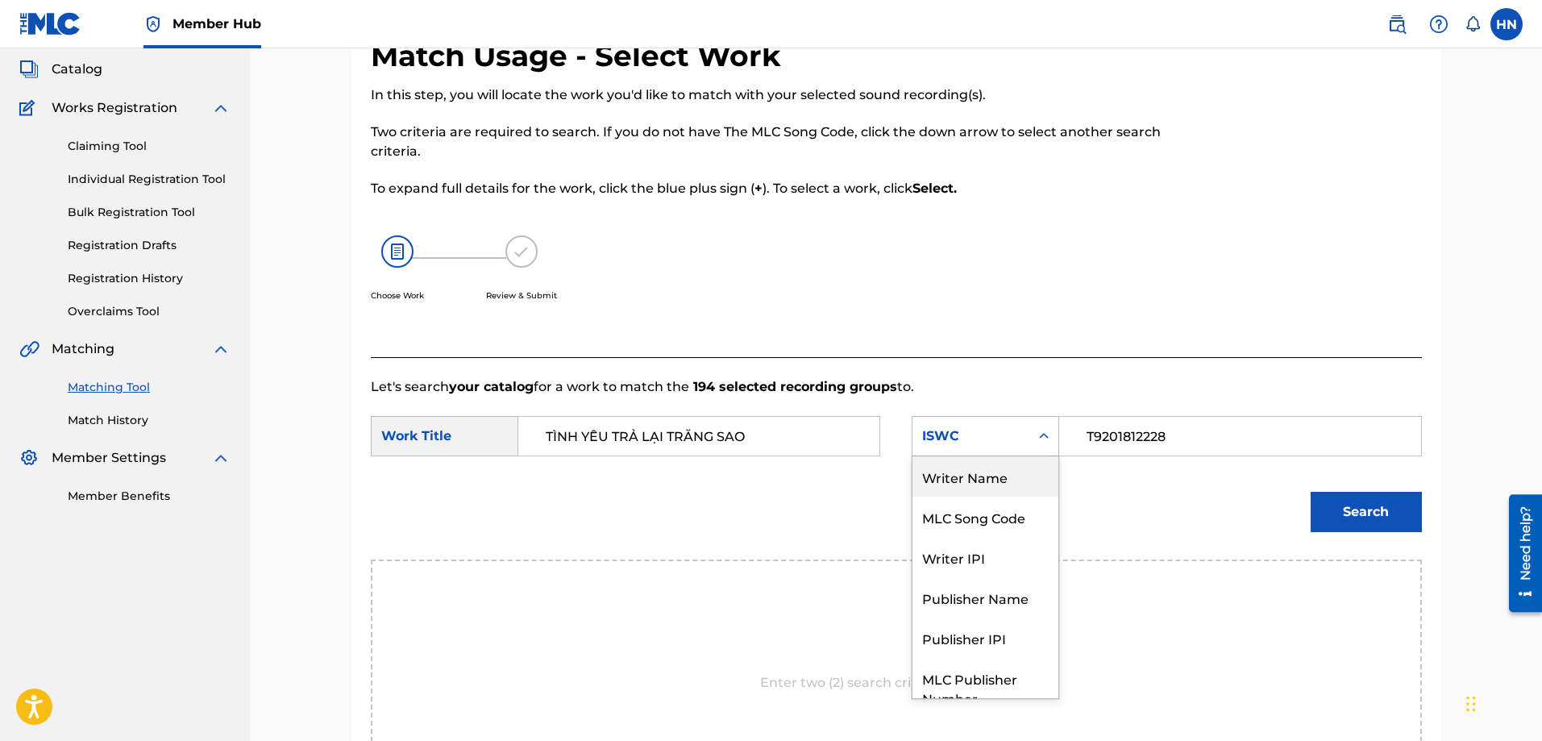
click at [1004, 493] on div "Writer Name" at bounding box center [985, 476] width 146 height 40
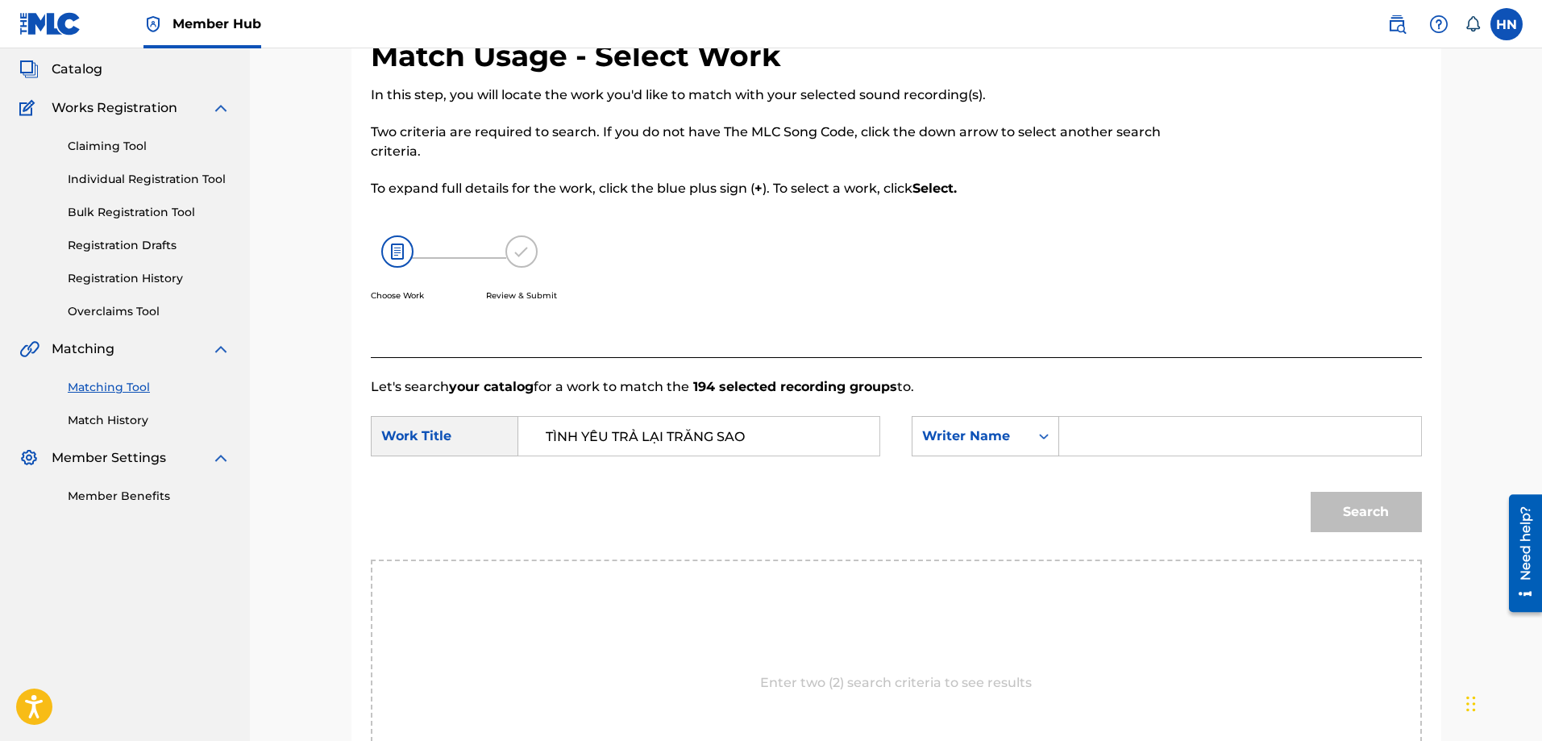
click at [1085, 438] on input "Search Form" at bounding box center [1240, 436] width 334 height 39
click at [1310, 492] on button "Search" at bounding box center [1365, 512] width 111 height 40
click at [1089, 434] on input "sinh le" at bounding box center [1240, 436] width 334 height 39
type input "[PERSON_NAME] le"
click at [1310, 492] on button "Search" at bounding box center [1365, 512] width 111 height 40
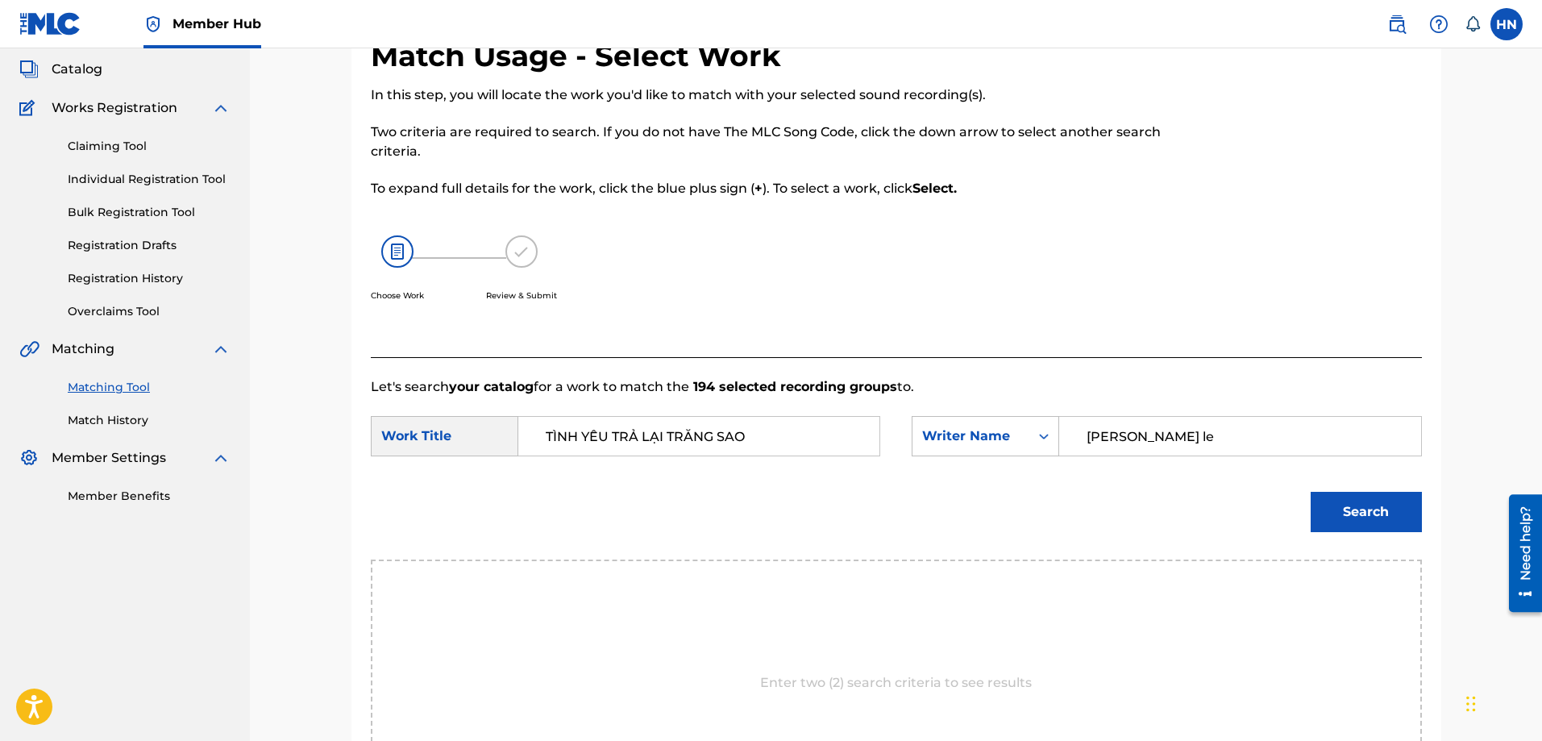
click at [985, 414] on form "SearchWithCriteria1e02c885-262a-446f-b02f-9967b831df41 Work Title [PERSON_NAME]…" at bounding box center [896, 478] width 1051 height 163
click at [1343, 498] on button "Search" at bounding box center [1365, 512] width 111 height 40
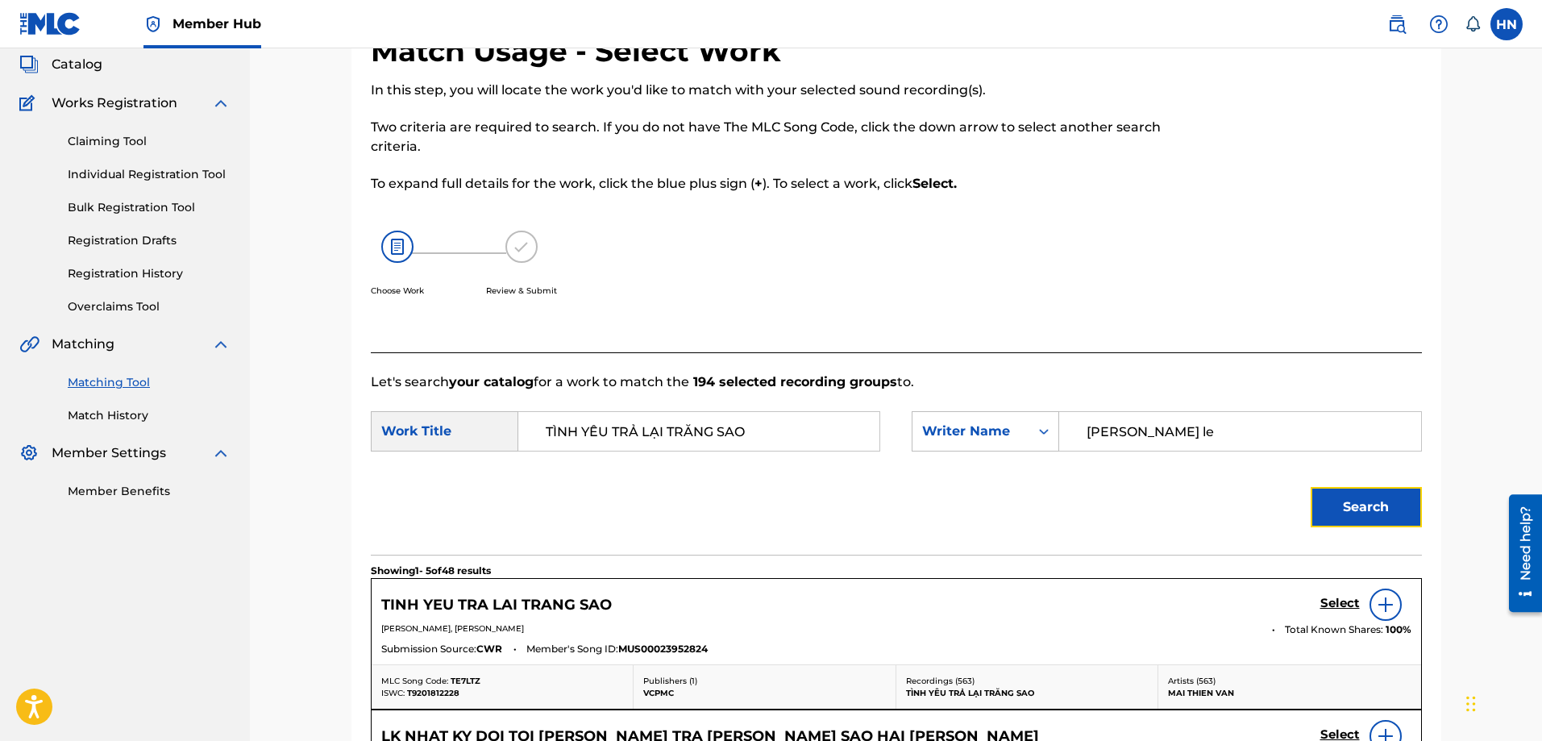
scroll to position [252, 0]
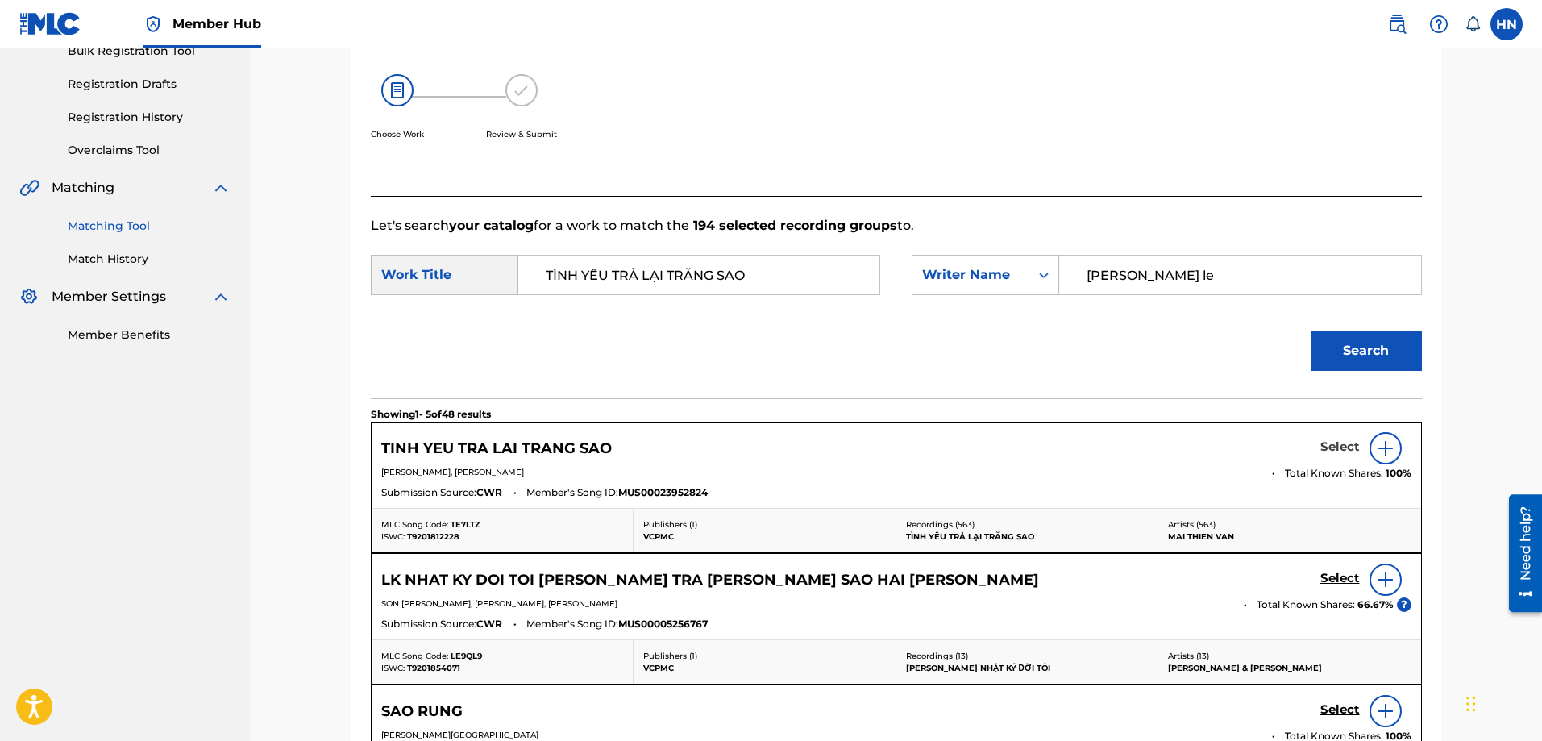
click at [1322, 447] on h5 "Select" at bounding box center [1339, 446] width 39 height 15
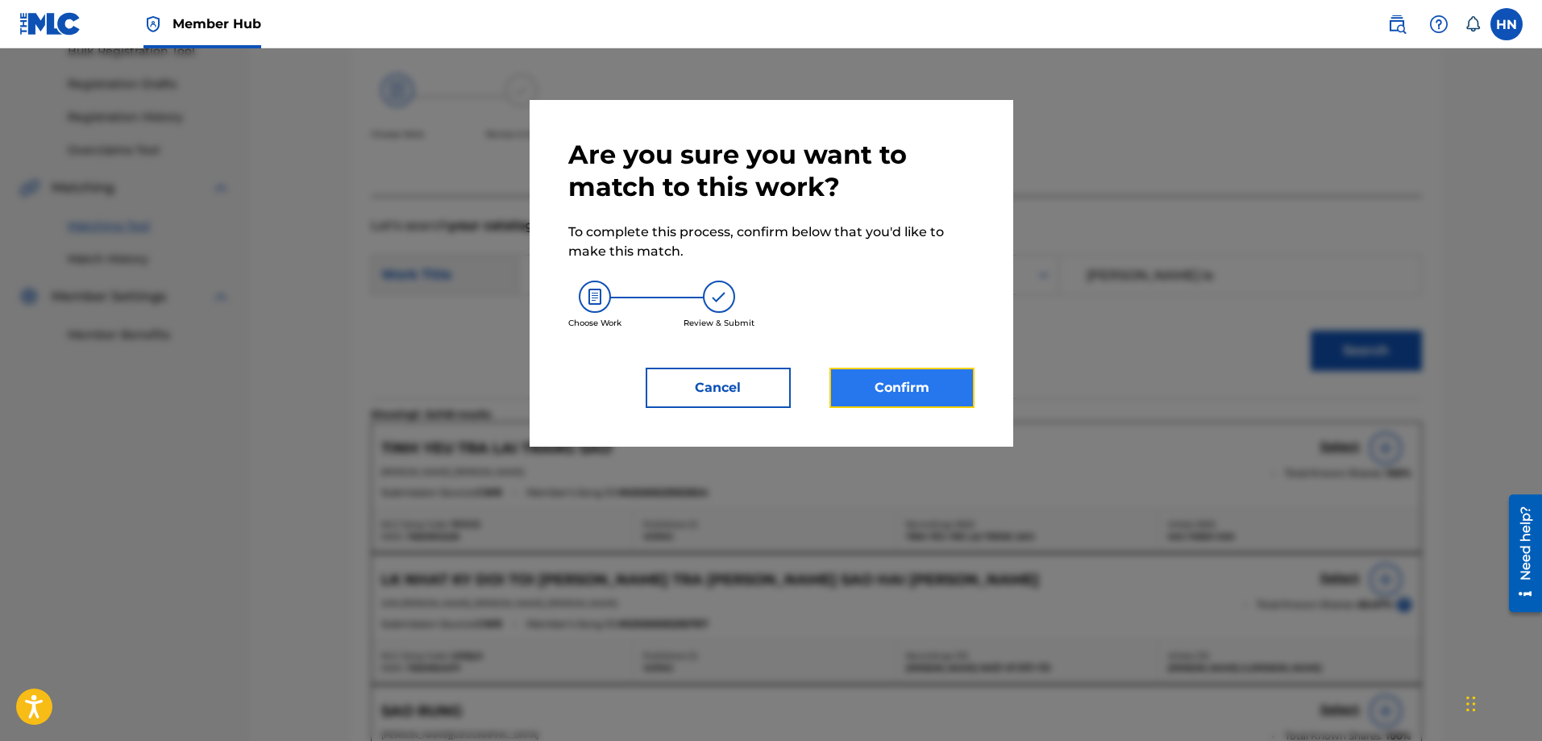
click at [918, 377] on button "Confirm" at bounding box center [901, 388] width 145 height 40
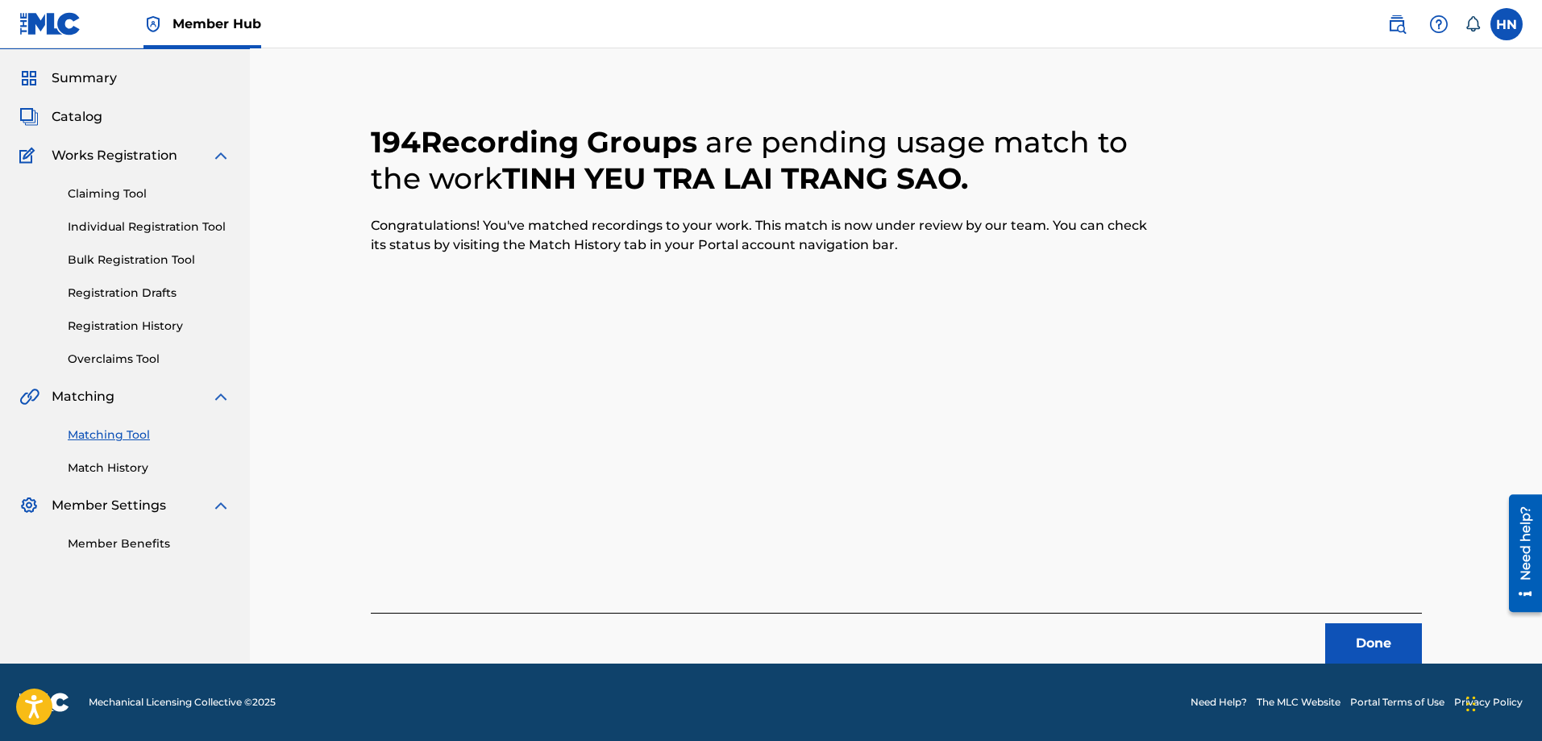
scroll to position [44, 0]
click at [1360, 628] on button "Done" at bounding box center [1373, 643] width 97 height 40
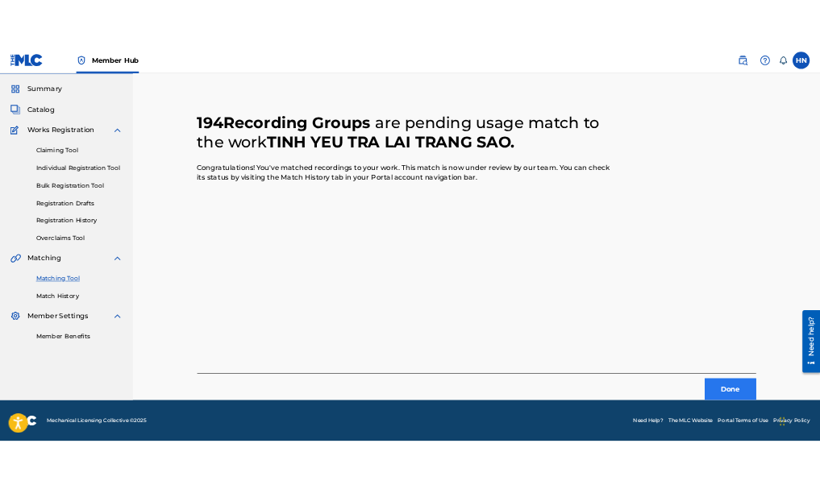
scroll to position [0, 0]
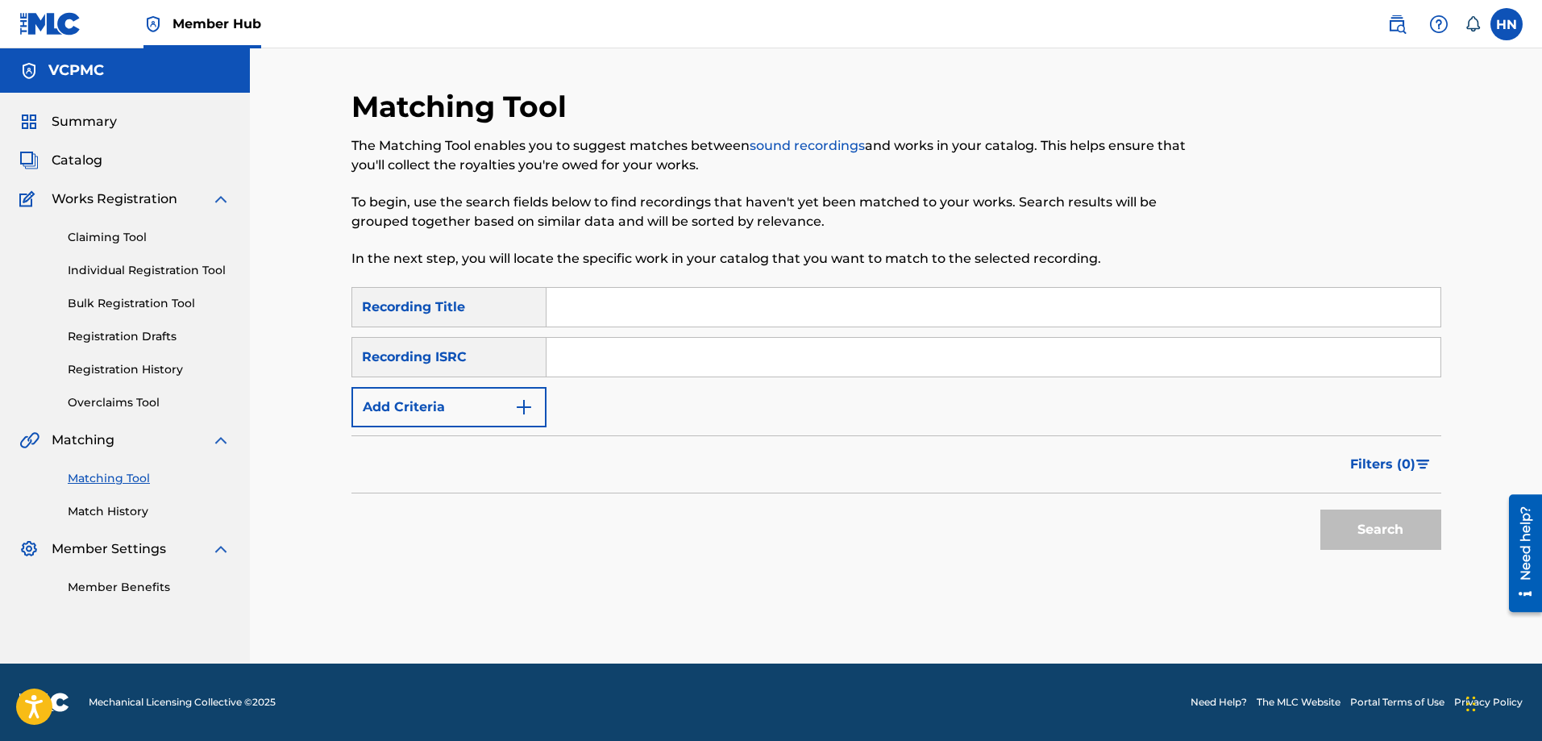
click at [800, 314] on input "Search Form" at bounding box center [993, 307] width 894 height 39
paste input "TẠM BIỆT NHÉ"
type input "TẠM BIỆT NHÉ"
click at [1320, 509] on button "Search" at bounding box center [1380, 529] width 121 height 40
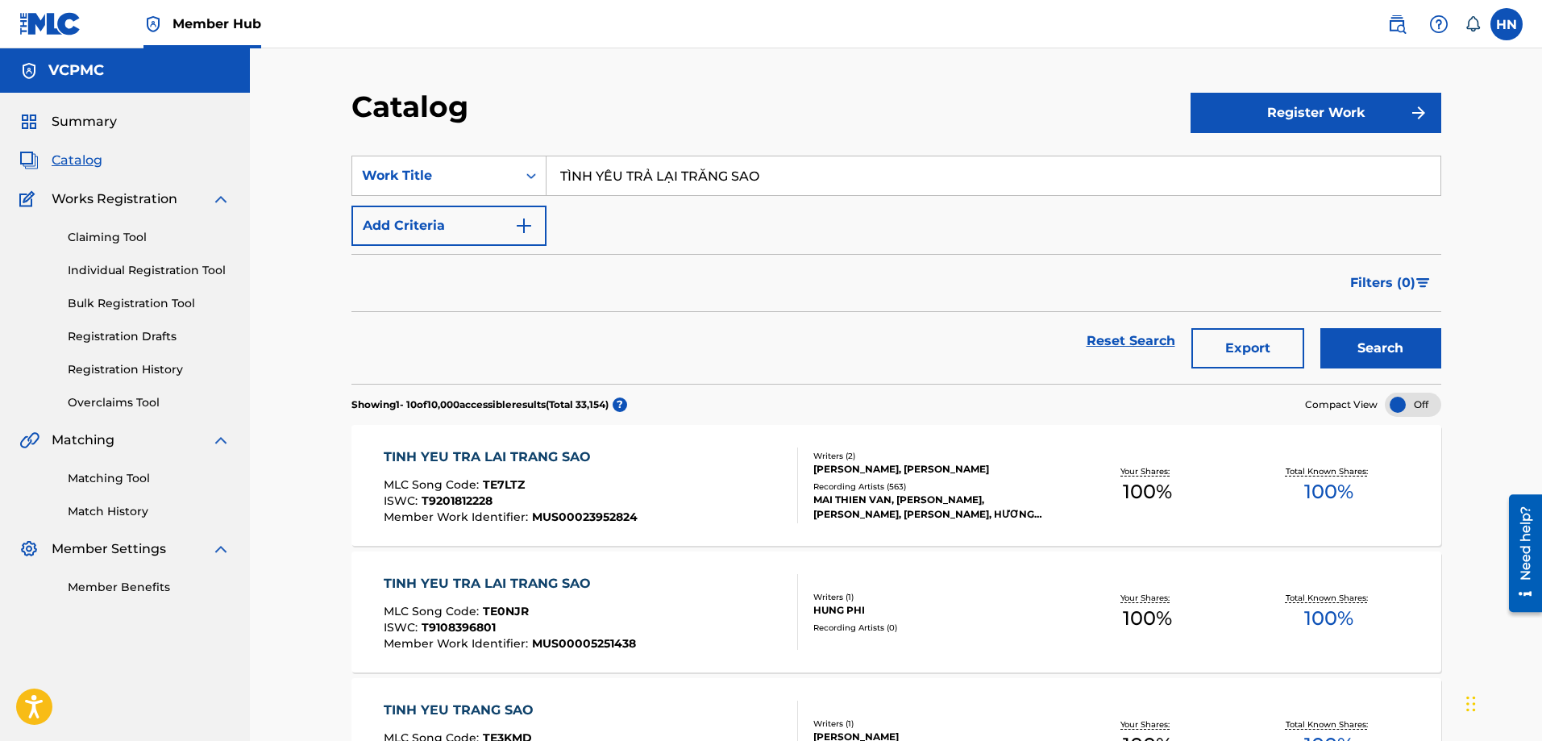
paste input "ẠM BIỆT NHÉ"
type input "TẠM BIỆT NHÉ"
click at [1320, 328] on button "Search" at bounding box center [1380, 348] width 121 height 40
click at [1327, 349] on button "Search" at bounding box center [1380, 348] width 121 height 40
click at [1420, 338] on button "Search" at bounding box center [1380, 348] width 121 height 40
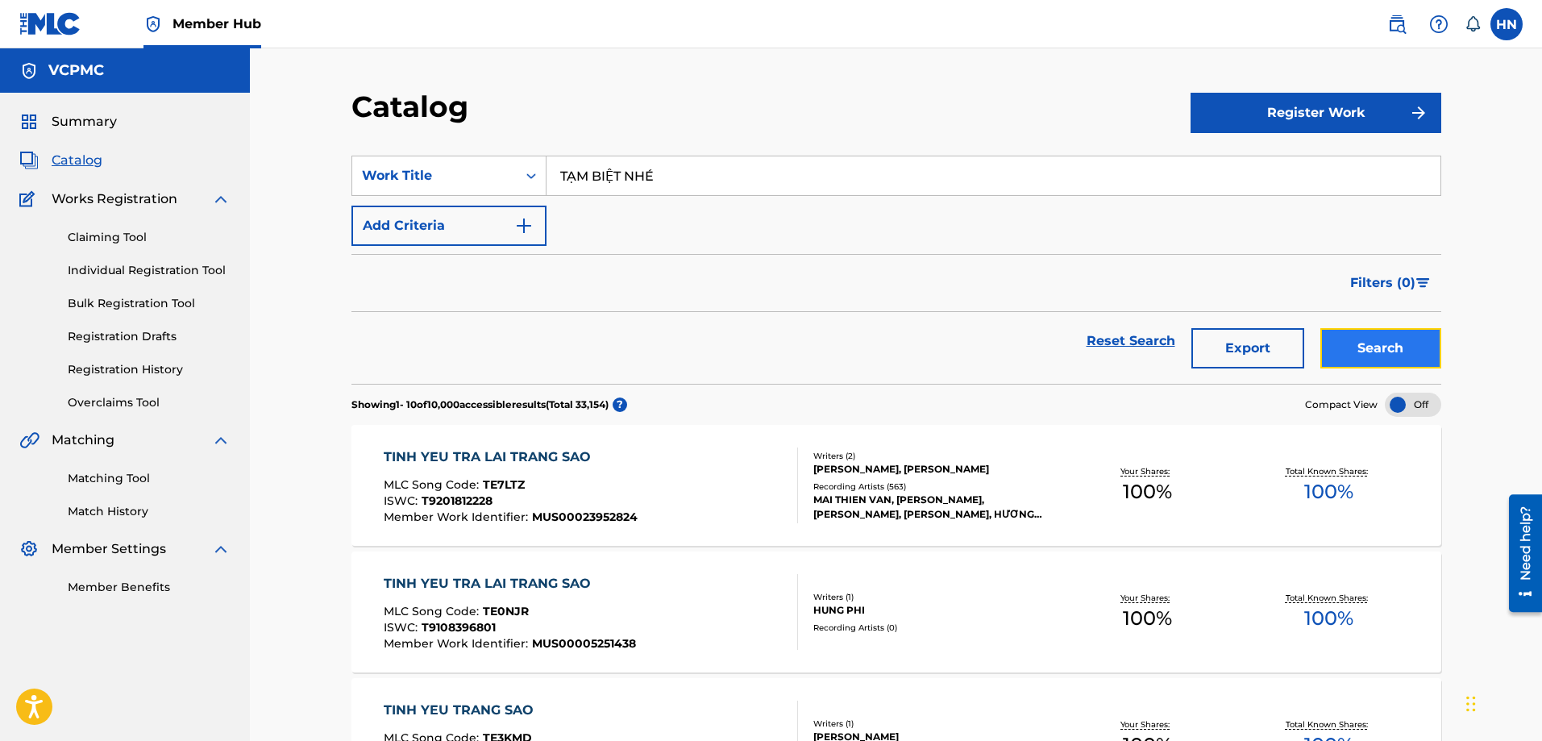
click at [1352, 342] on button "Search" at bounding box center [1380, 348] width 121 height 40
click at [1327, 351] on button "Search" at bounding box center [1380, 348] width 121 height 40
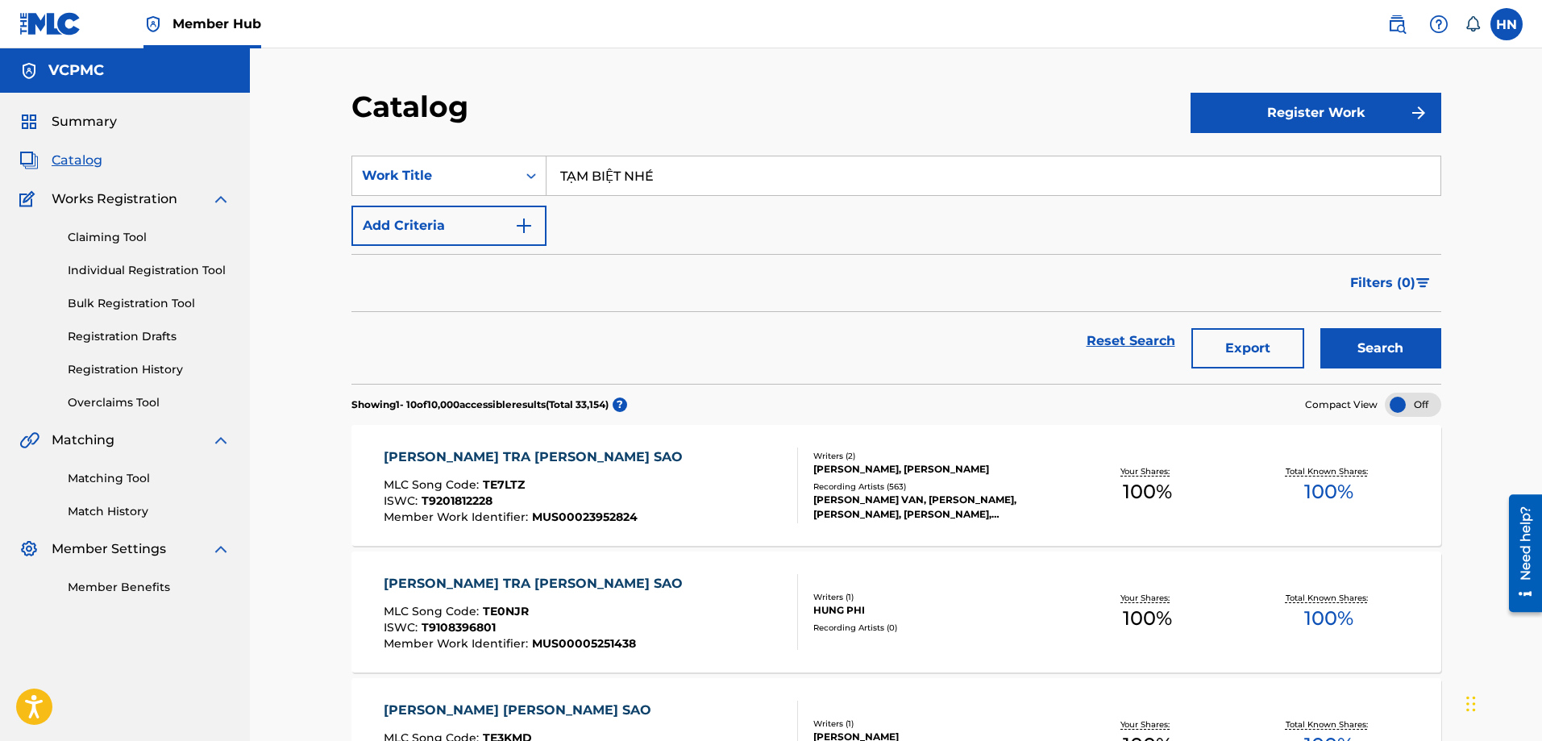
click at [1320, 328] on button "Search" at bounding box center [1380, 348] width 121 height 40
